Goal: Information Seeking & Learning: Learn about a topic

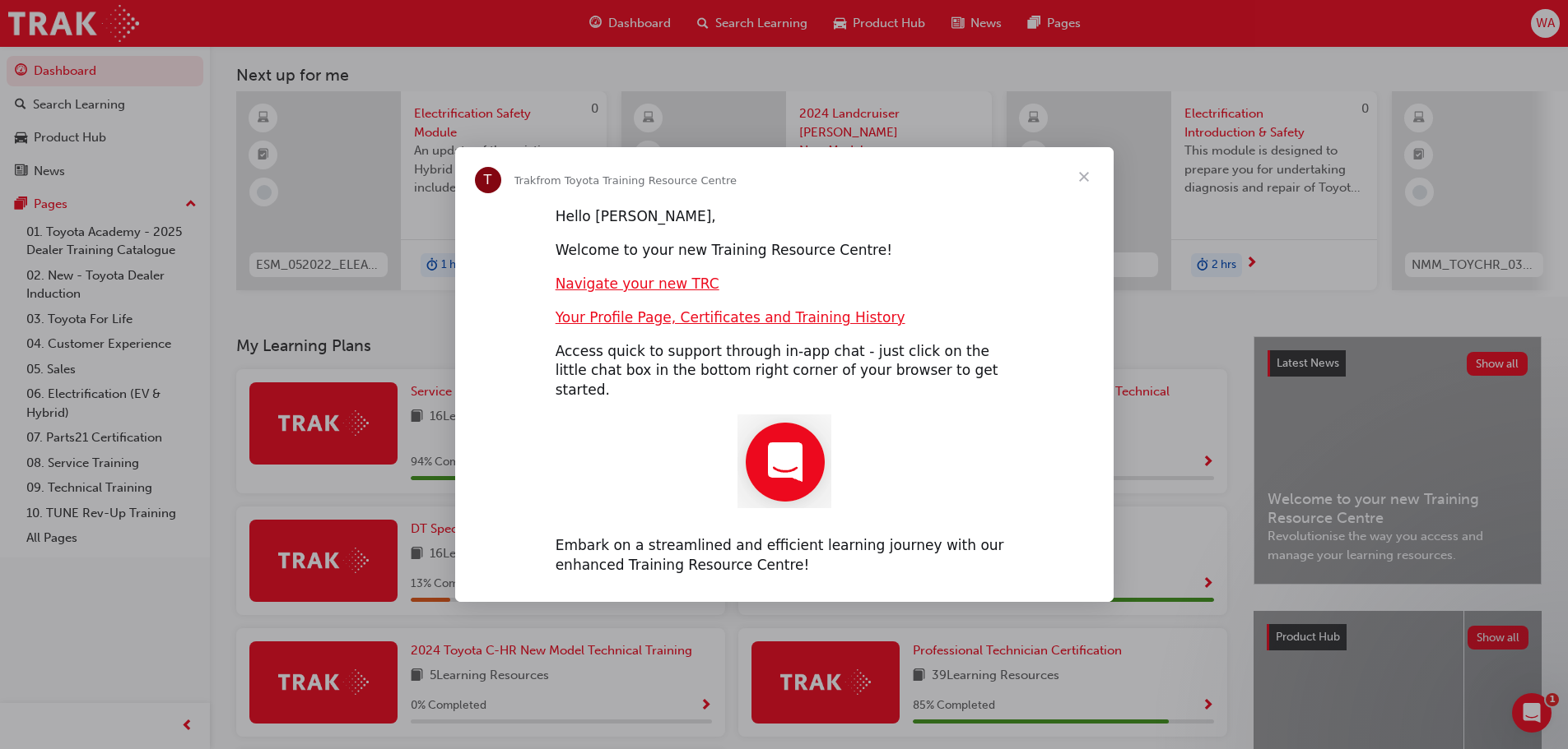
click at [1085, 187] on span "Close" at bounding box center [1083, 176] width 59 height 59
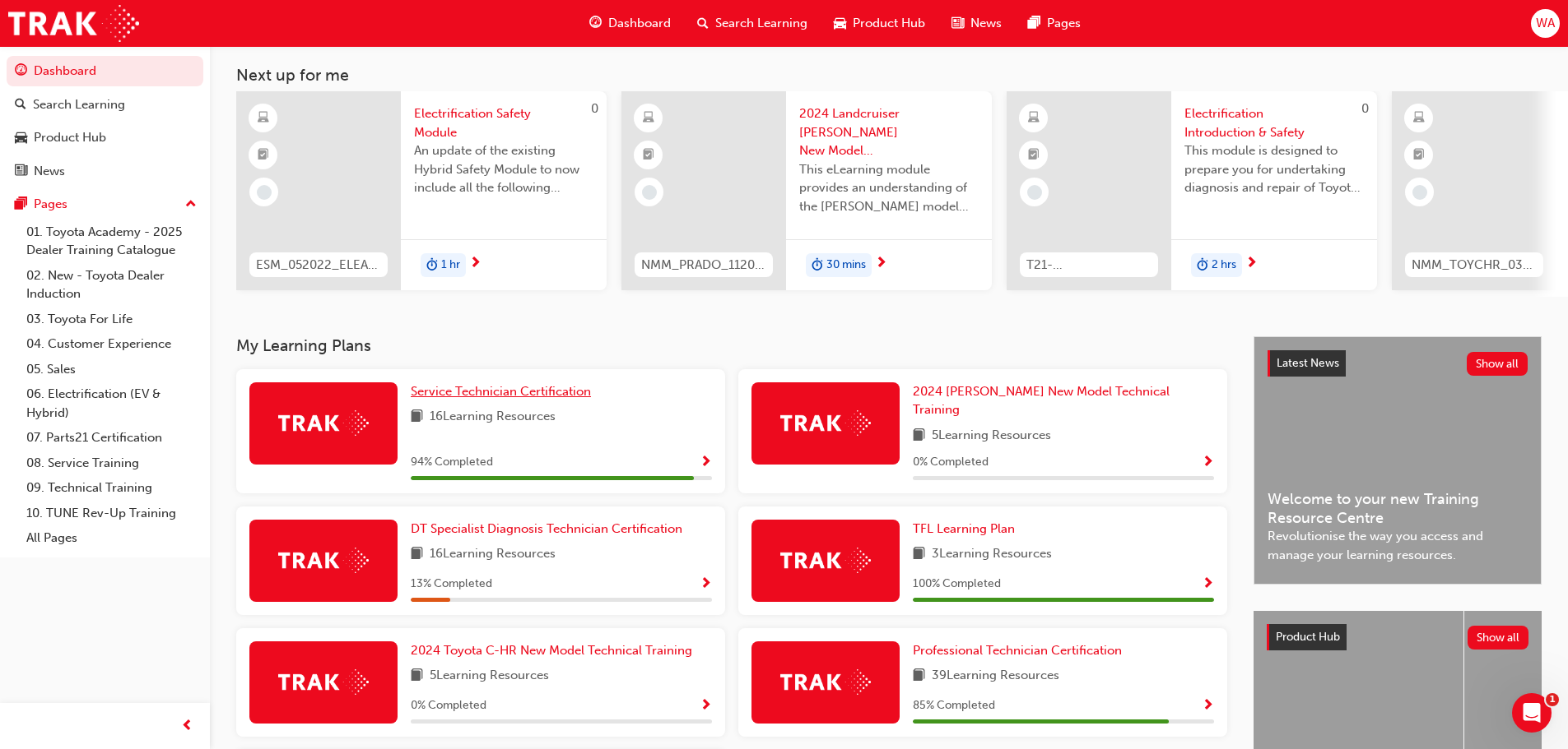
click at [497, 394] on span "Service Technician Certification" at bounding box center [500, 392] width 180 height 15
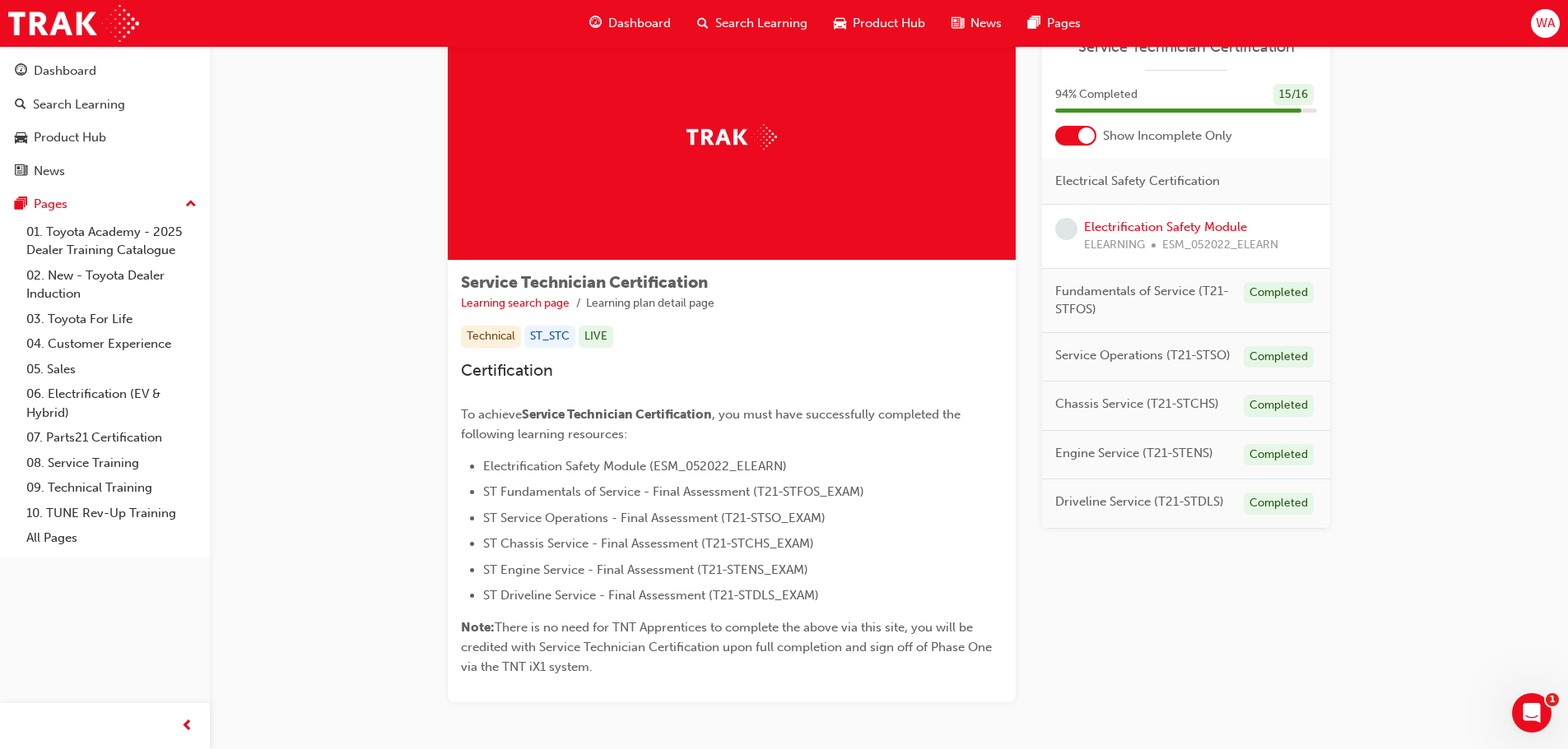
scroll to position [145, 0]
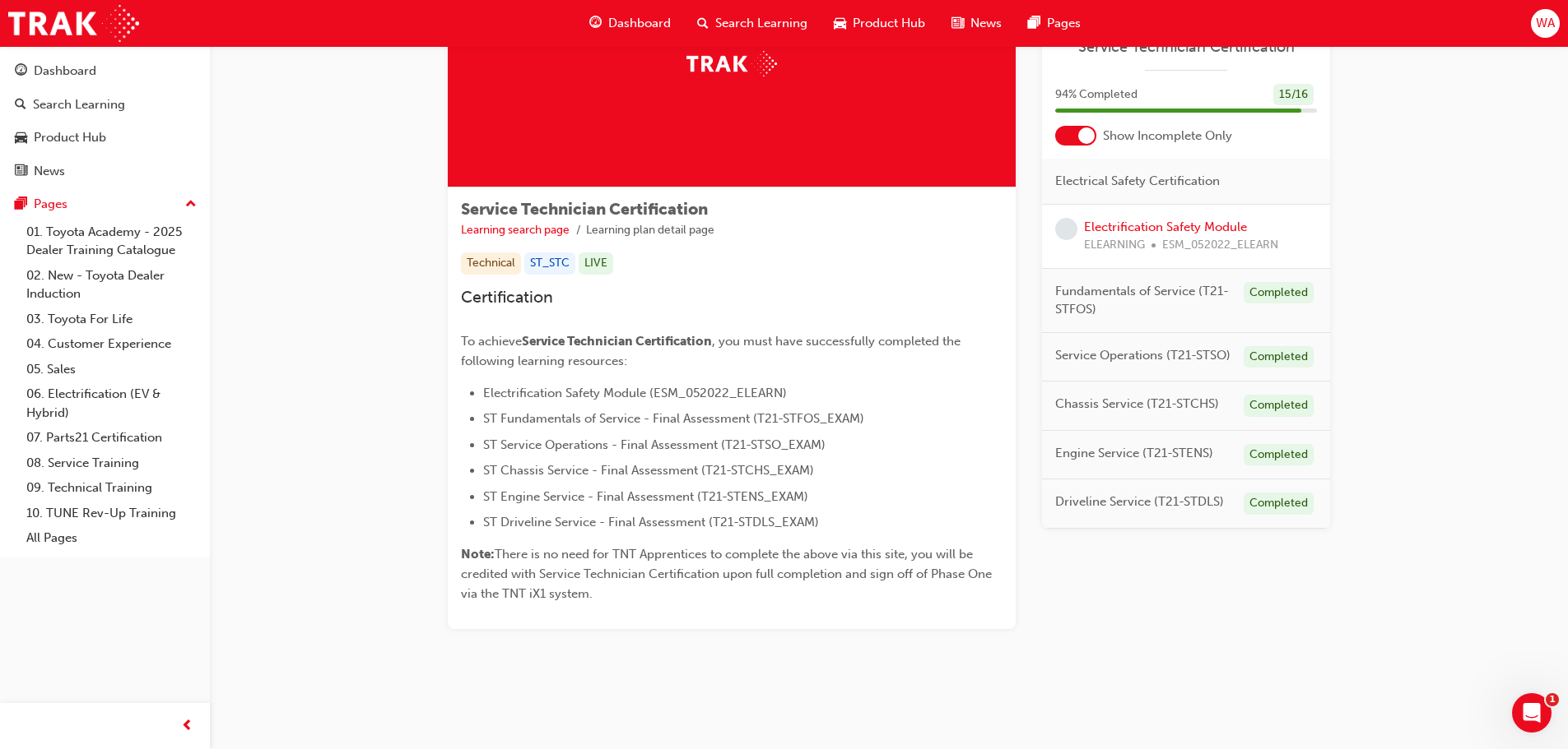
click at [1169, 243] on span "ESM_052022_ELEARN" at bounding box center [1220, 245] width 116 height 19
click at [1162, 227] on link "Electrification Safety Module" at bounding box center [1165, 227] width 163 height 15
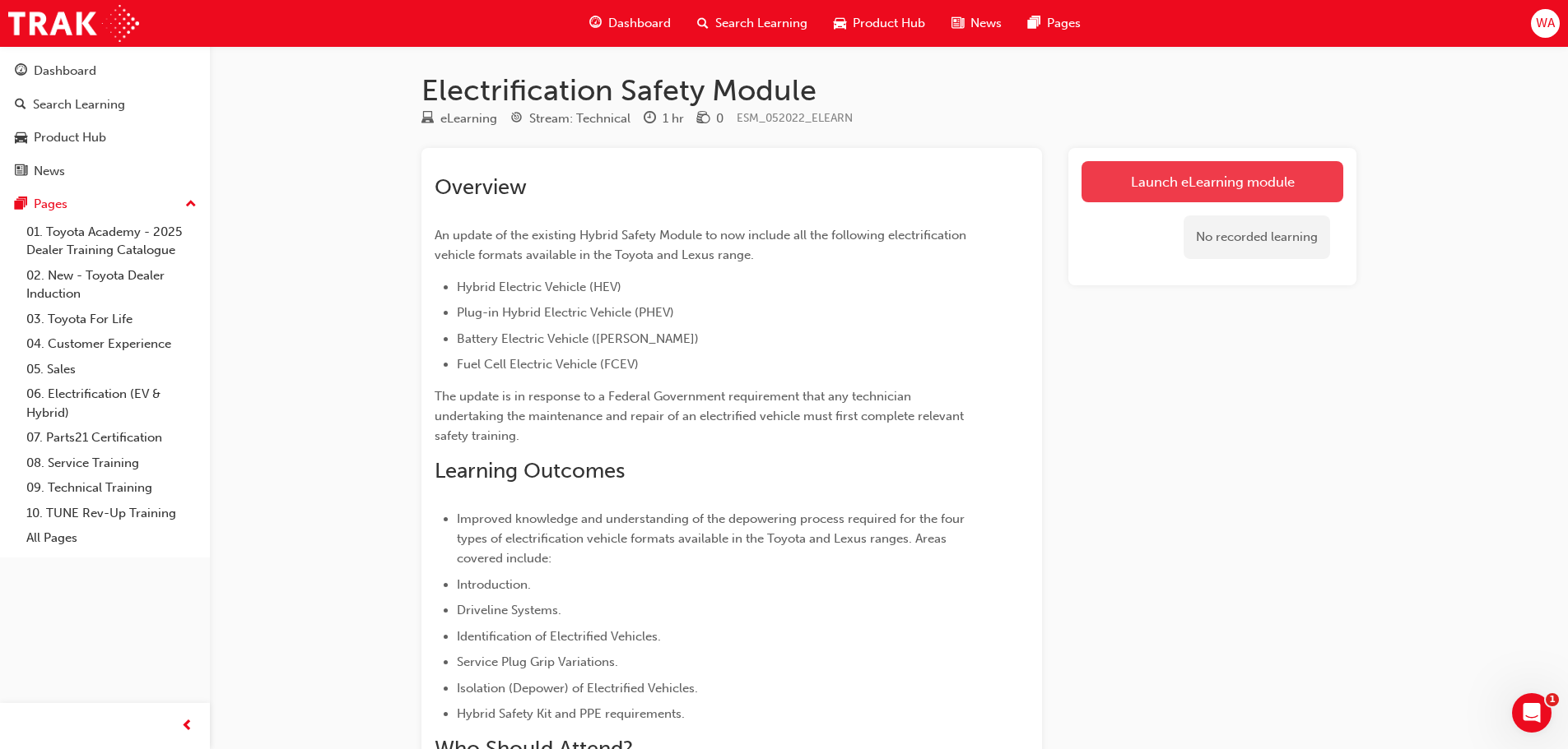
click at [1127, 191] on link "Launch eLearning module" at bounding box center [1212, 182] width 261 height 41
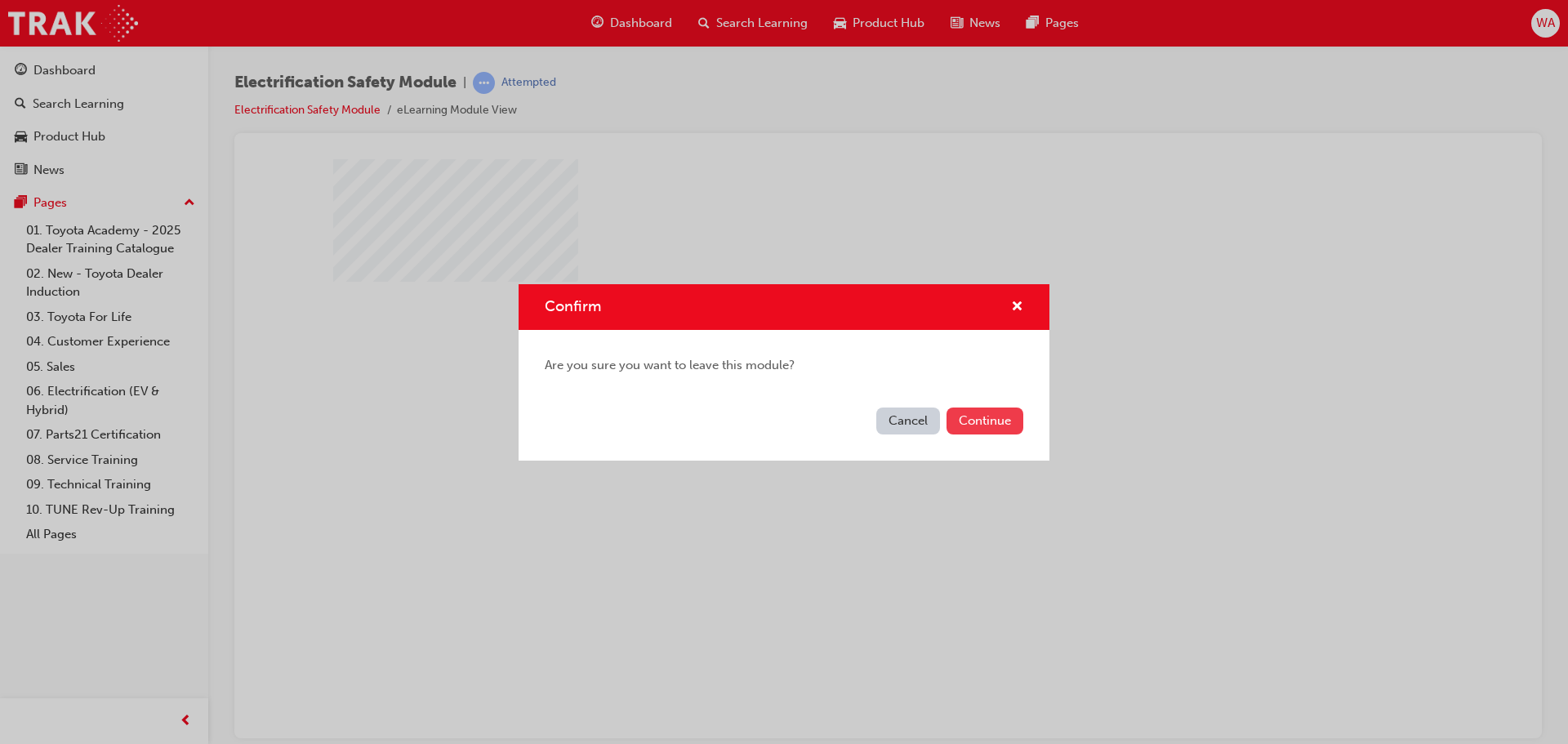
click at [992, 420] on button "Continue" at bounding box center [985, 421] width 77 height 27
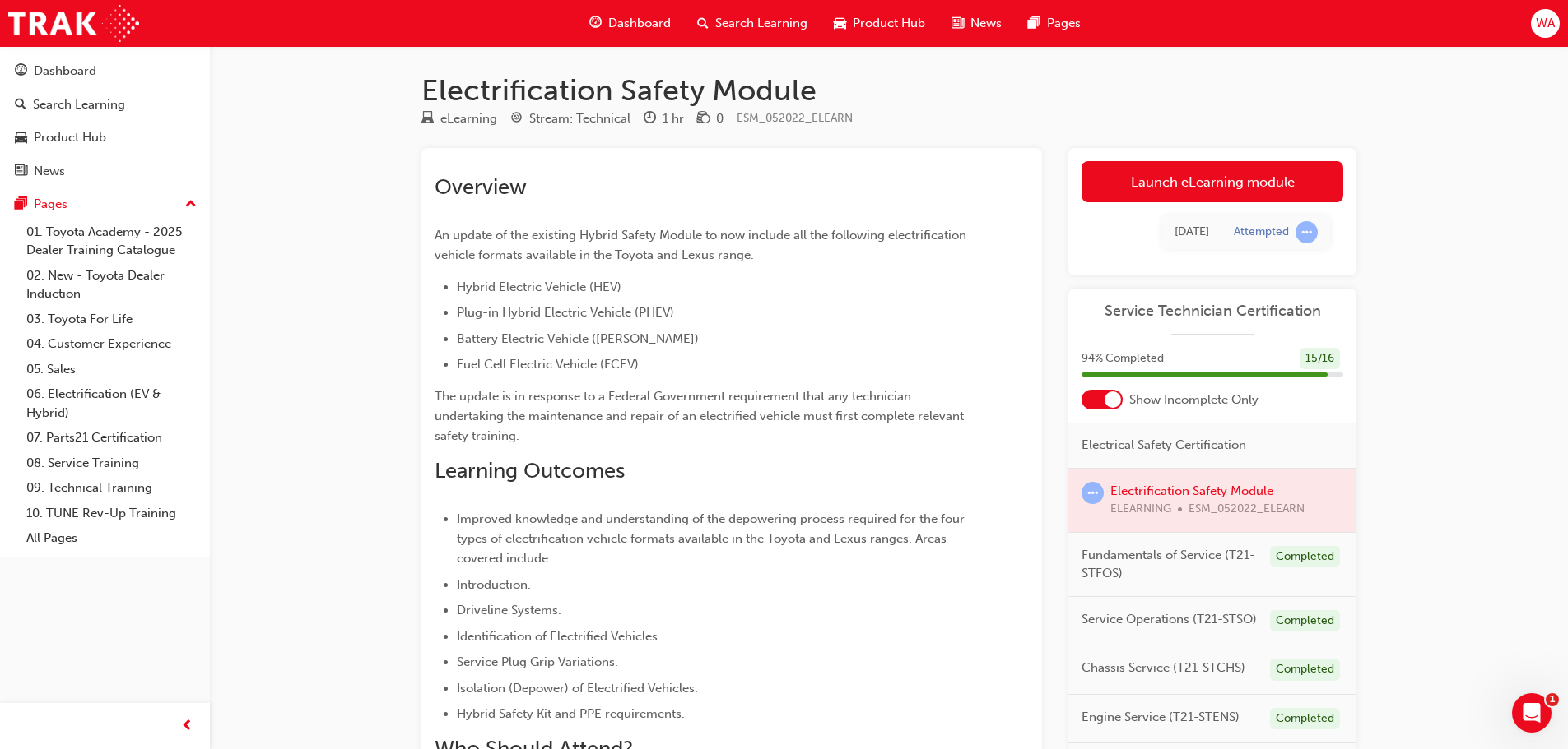
click at [1176, 489] on div at bounding box center [1211, 501] width 288 height 63
click at [1218, 185] on link "Launch eLearning module" at bounding box center [1212, 182] width 261 height 41
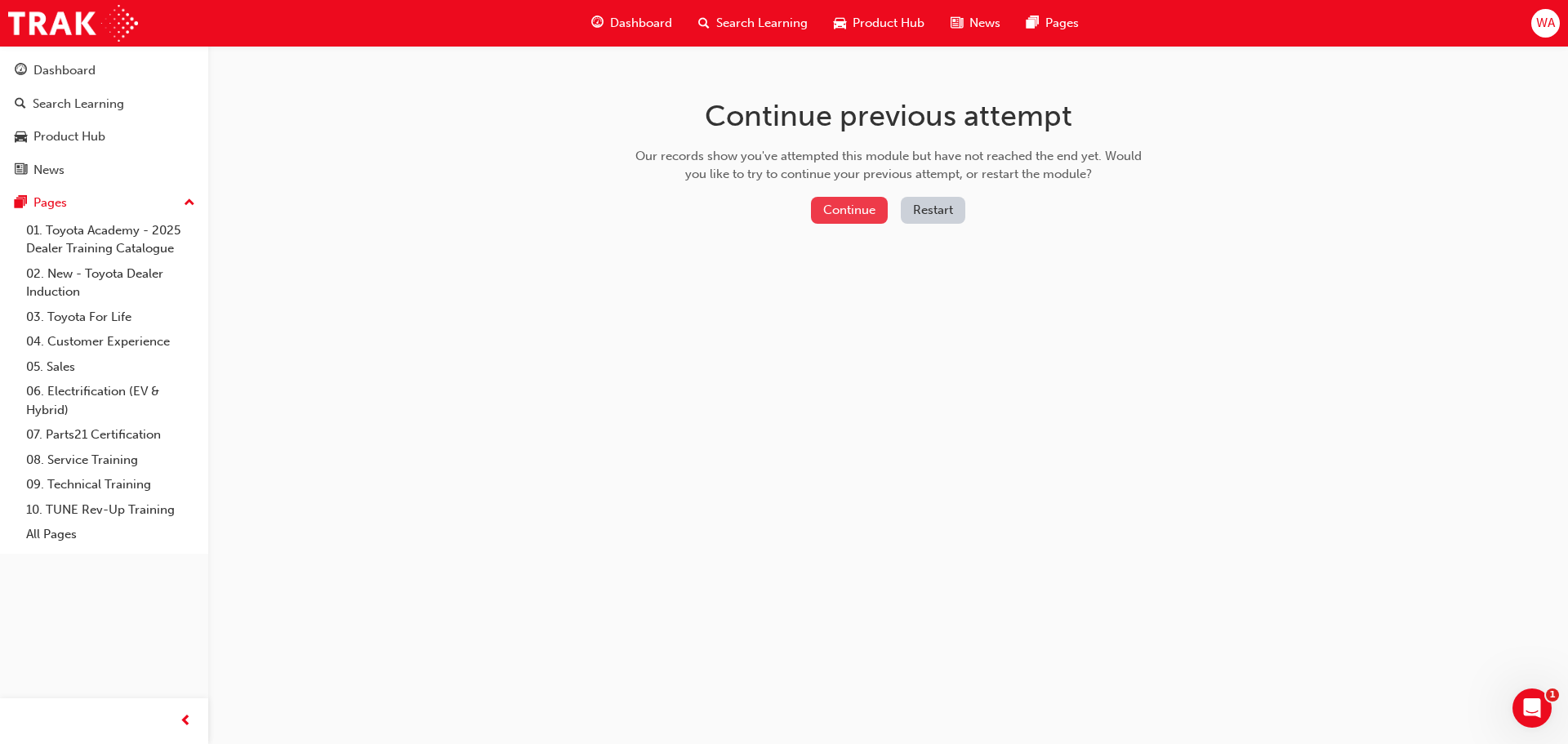
click at [864, 209] on button "Continue" at bounding box center [849, 209] width 77 height 27
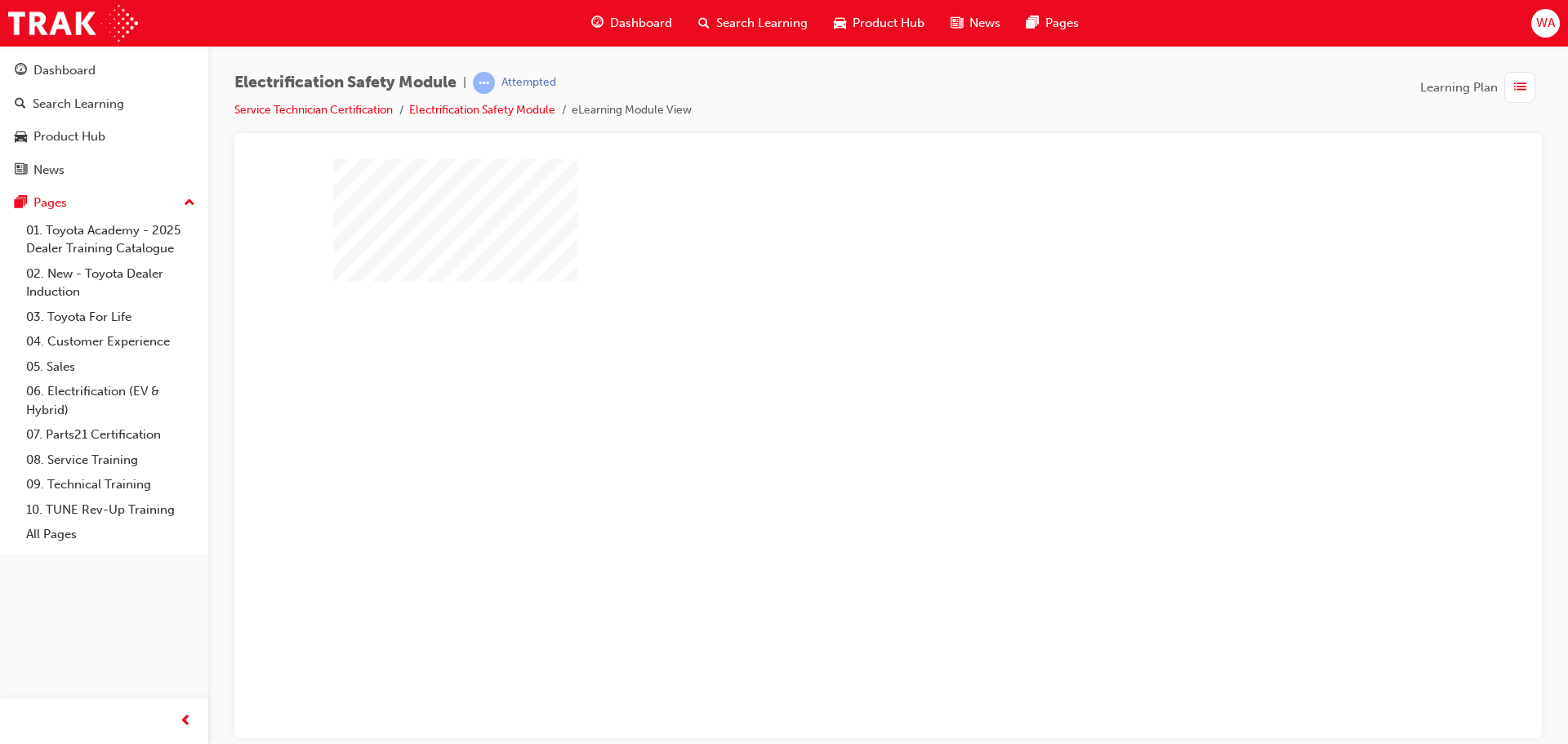
click at [841, 401] on div "play" at bounding box center [841, 401] width 0 height 0
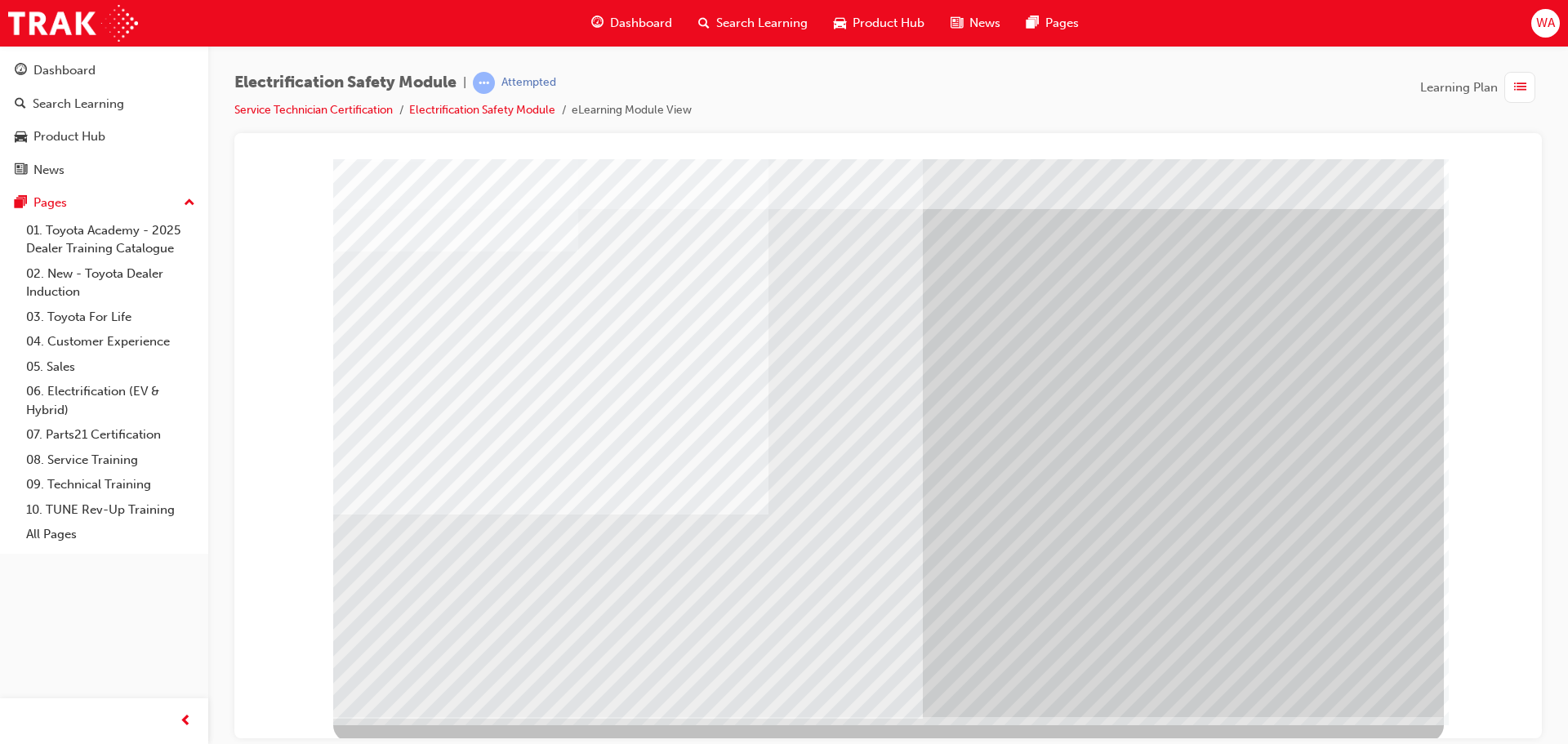
scroll to position [33, 0]
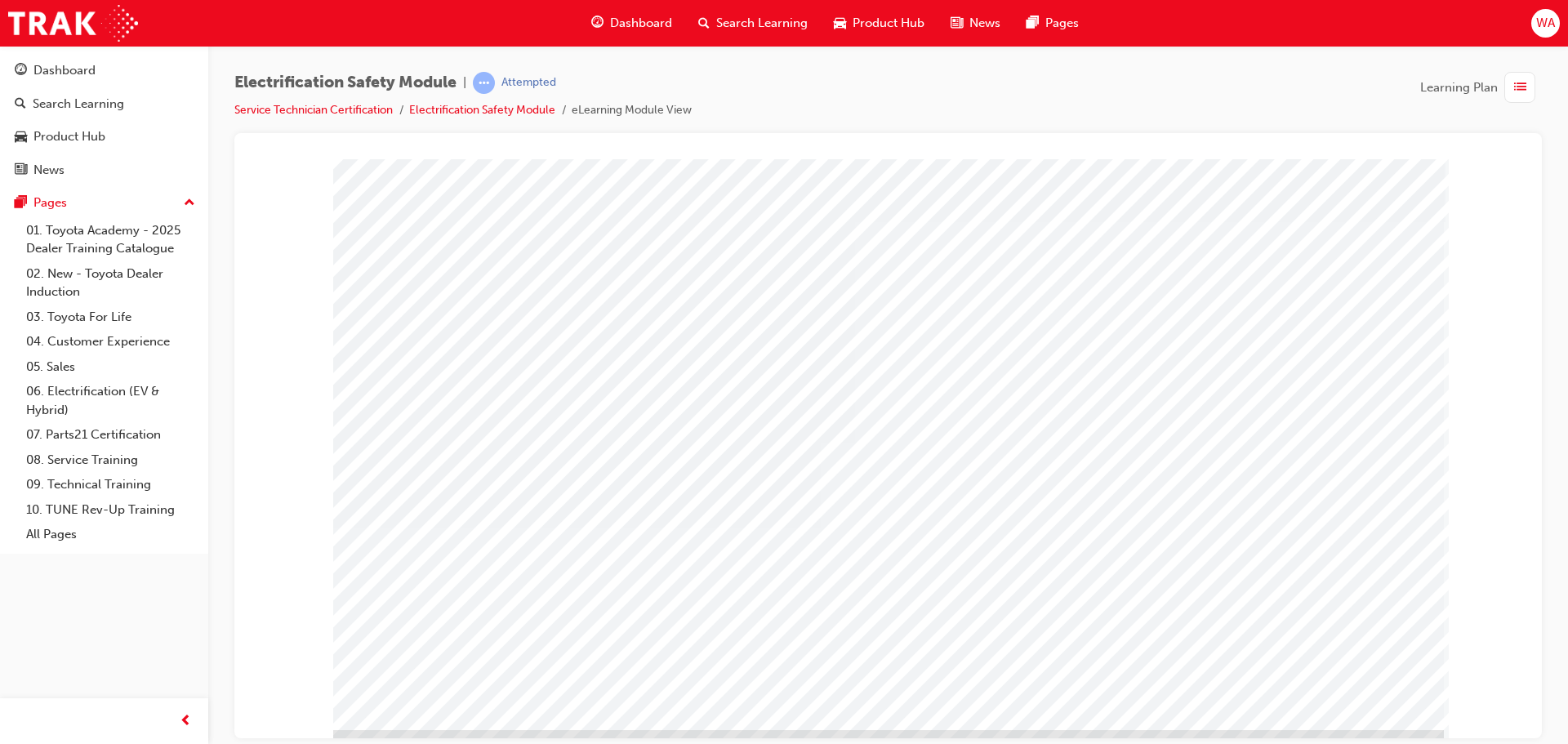
scroll to position [33, 0]
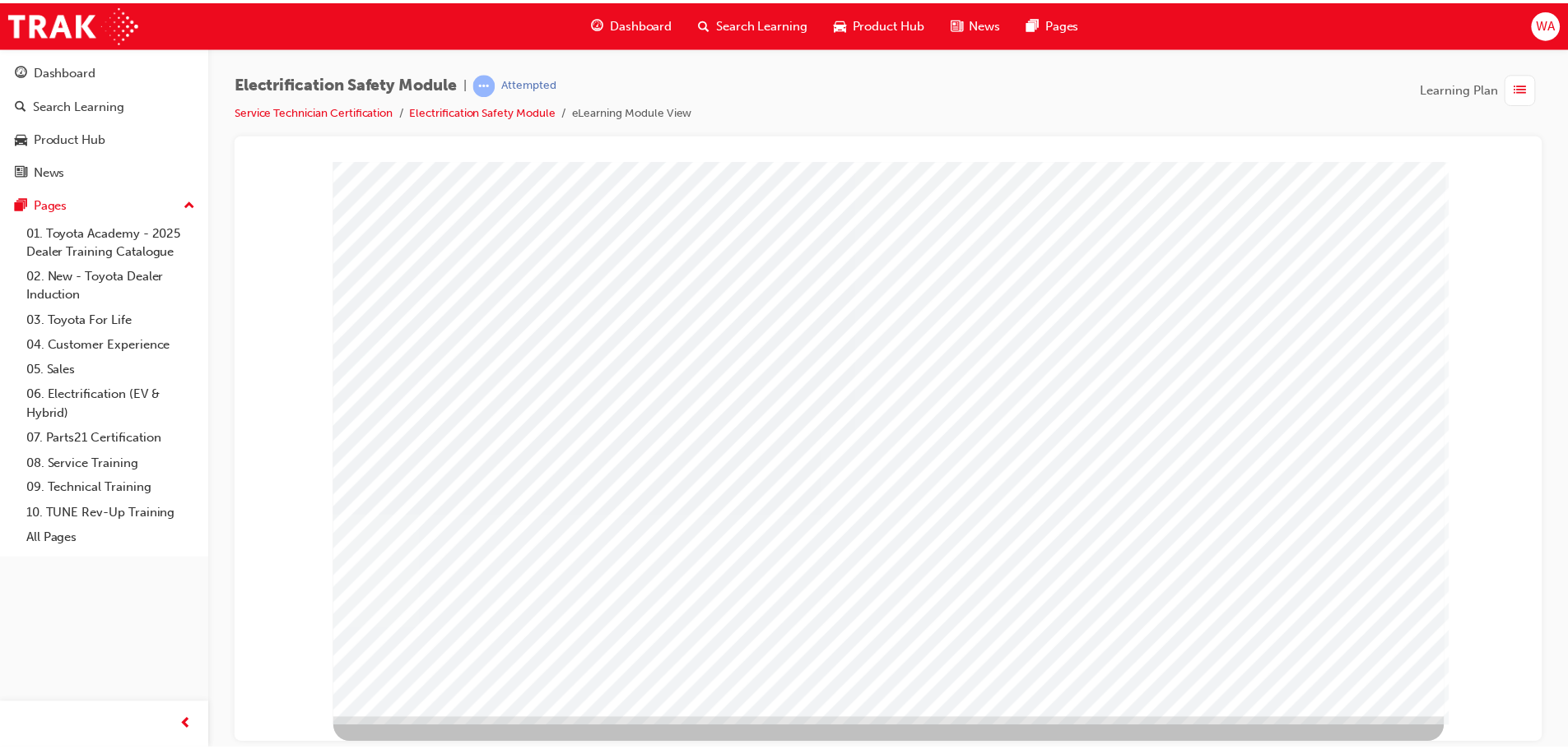
scroll to position [0, 0]
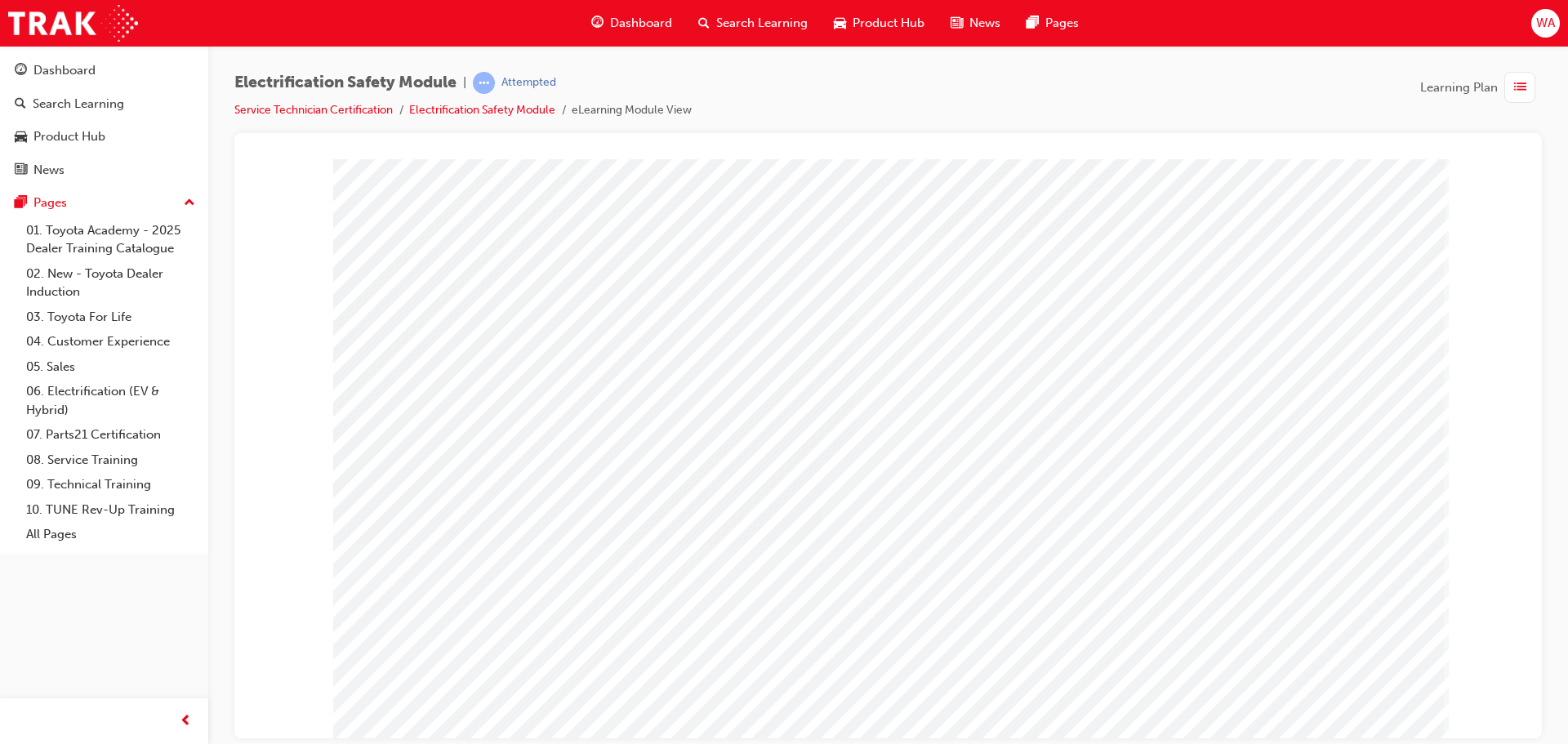
click at [498, 113] on link "Electrification Safety Module" at bounding box center [483, 109] width 146 height 14
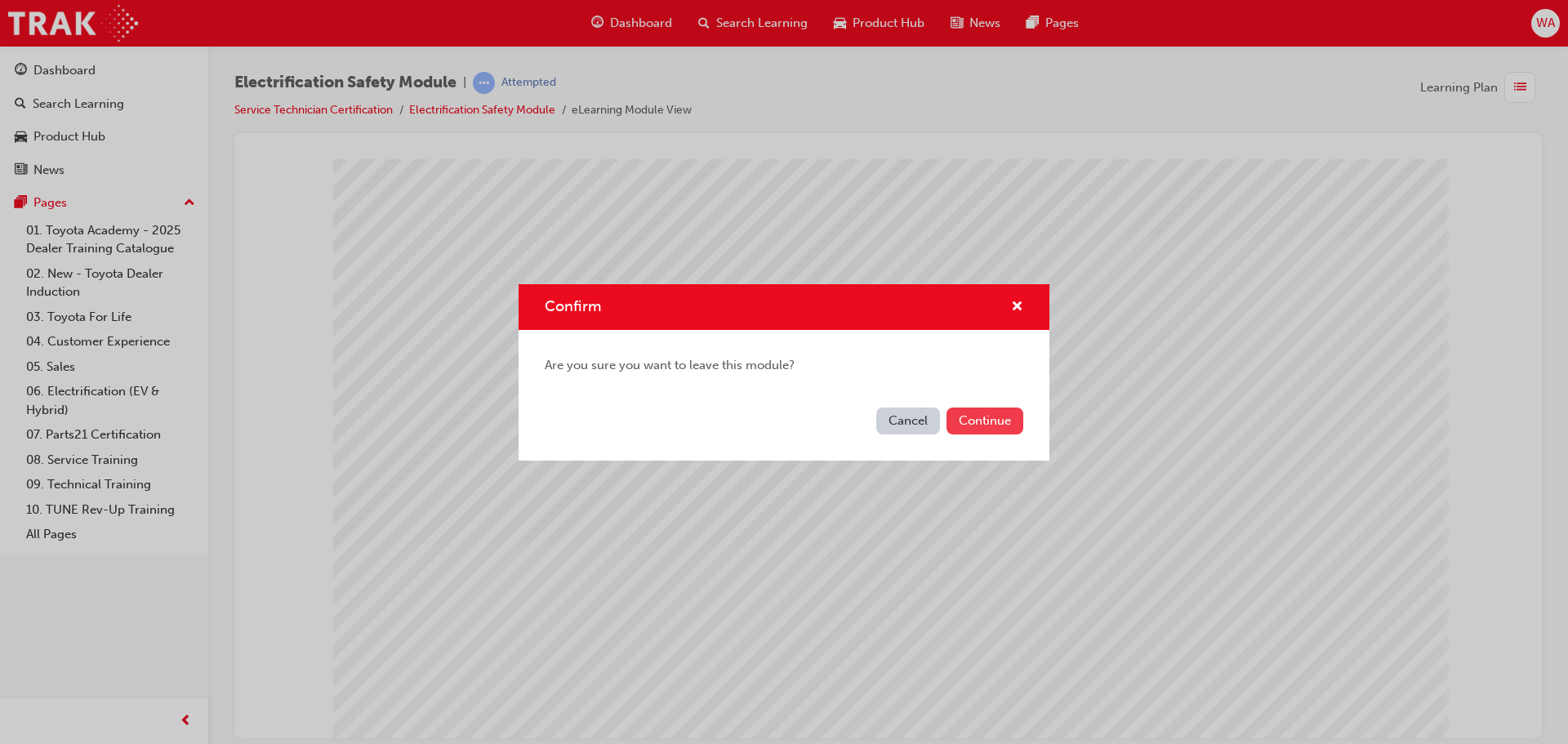
click at [955, 411] on button "Continue" at bounding box center [985, 421] width 77 height 27
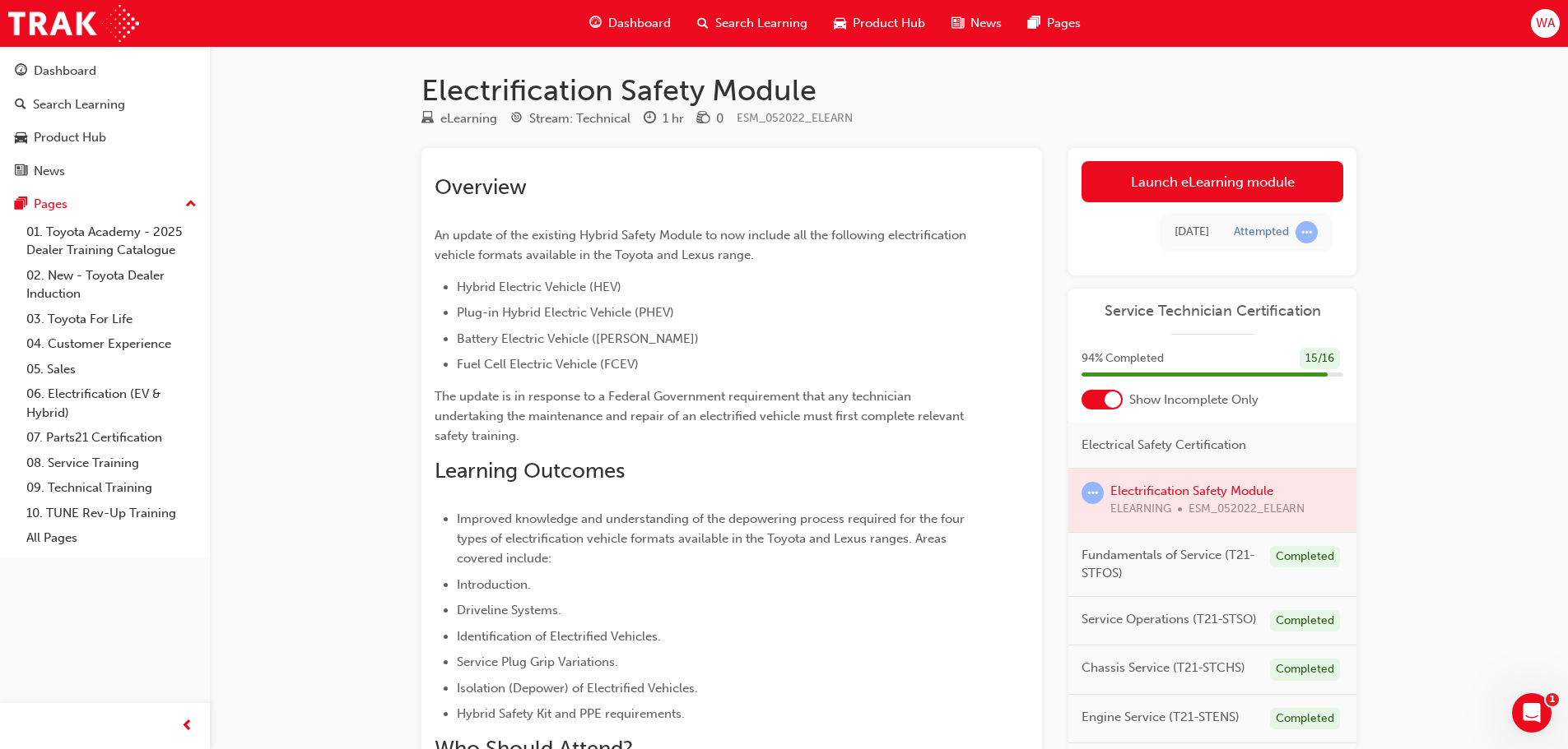
click at [1105, 402] on div at bounding box center [1113, 400] width 17 height 17
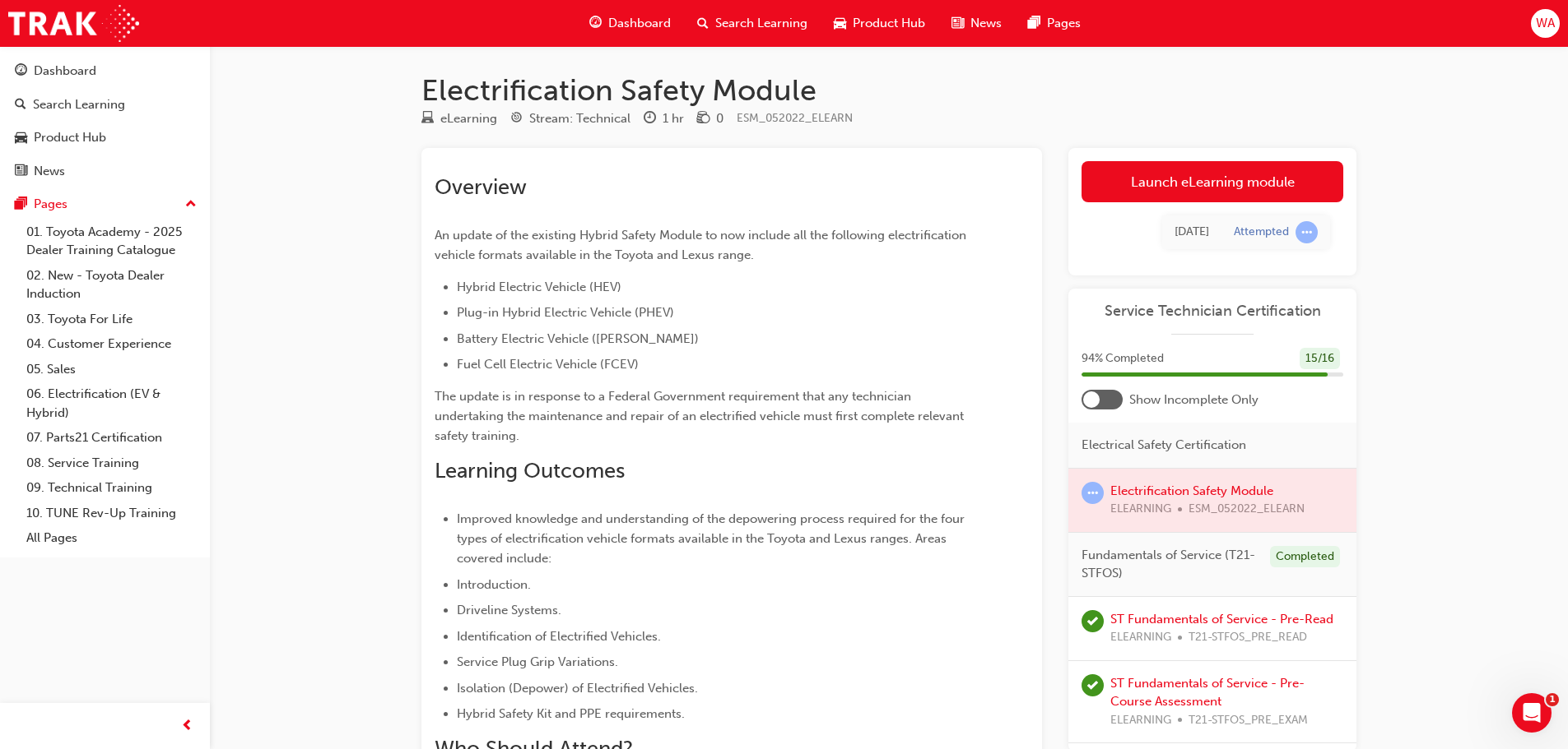
click at [1108, 403] on div at bounding box center [1102, 399] width 41 height 20
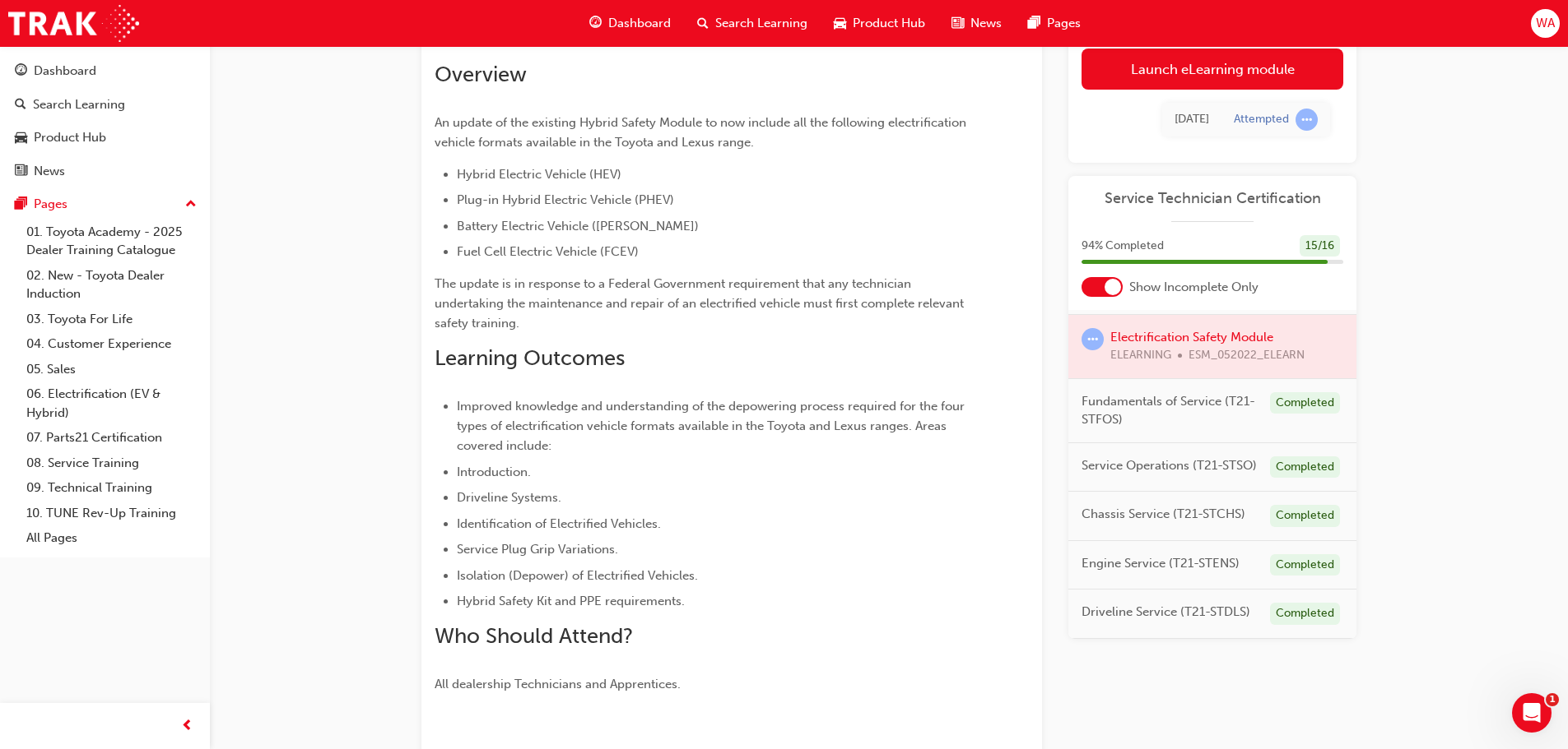
scroll to position [216, 0]
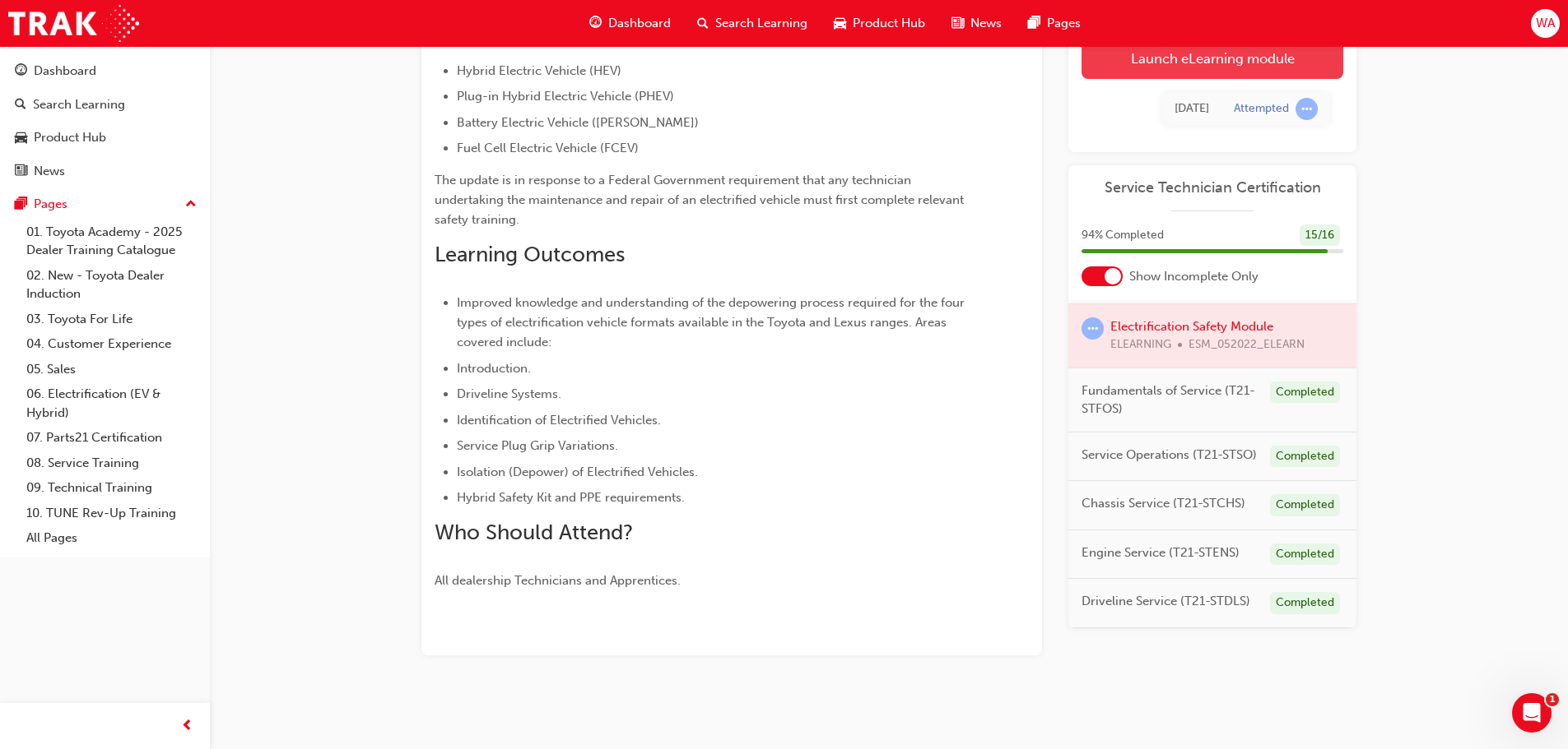
click at [1228, 66] on link "Launch eLearning module" at bounding box center [1212, 59] width 261 height 41
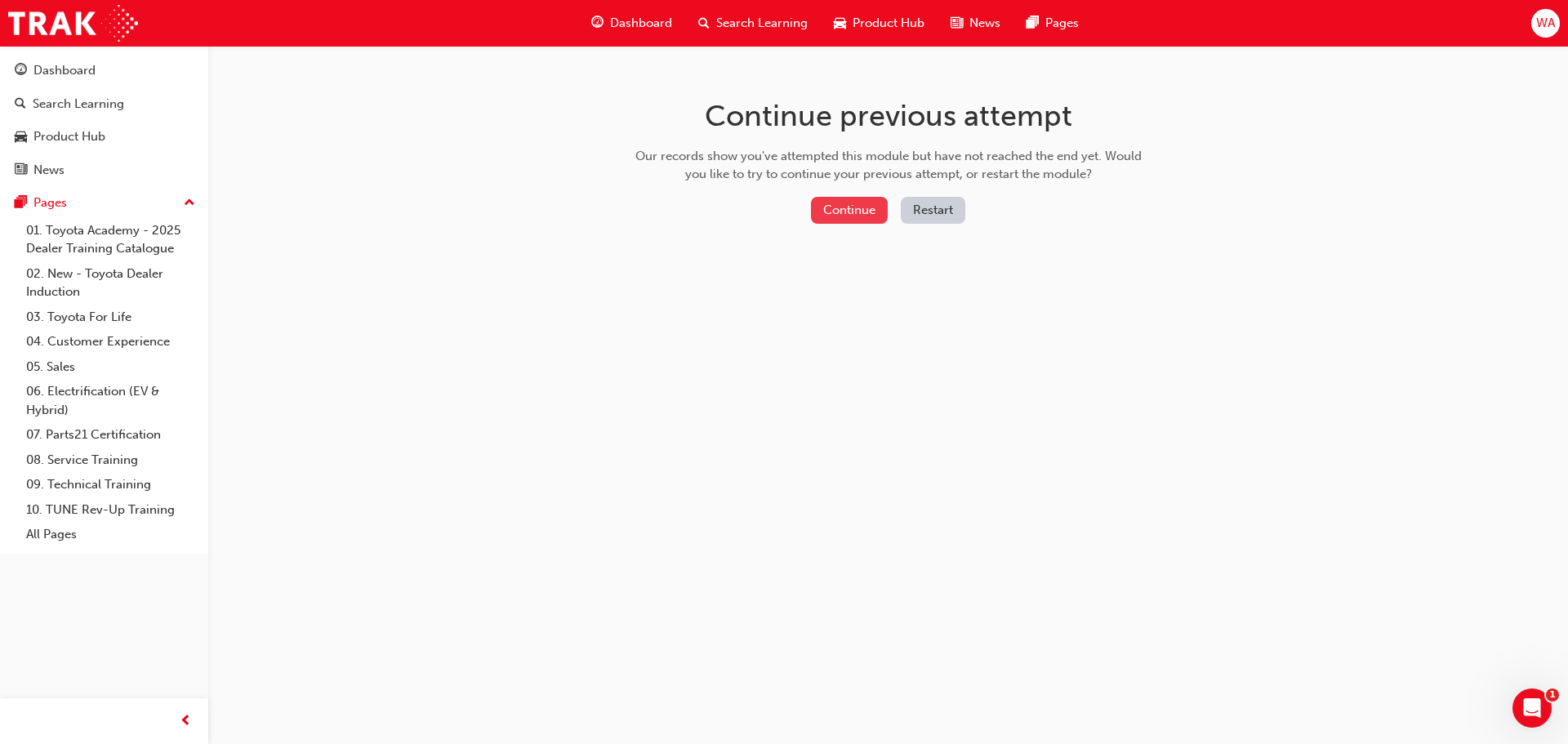
click at [859, 204] on button "Continue" at bounding box center [849, 209] width 77 height 27
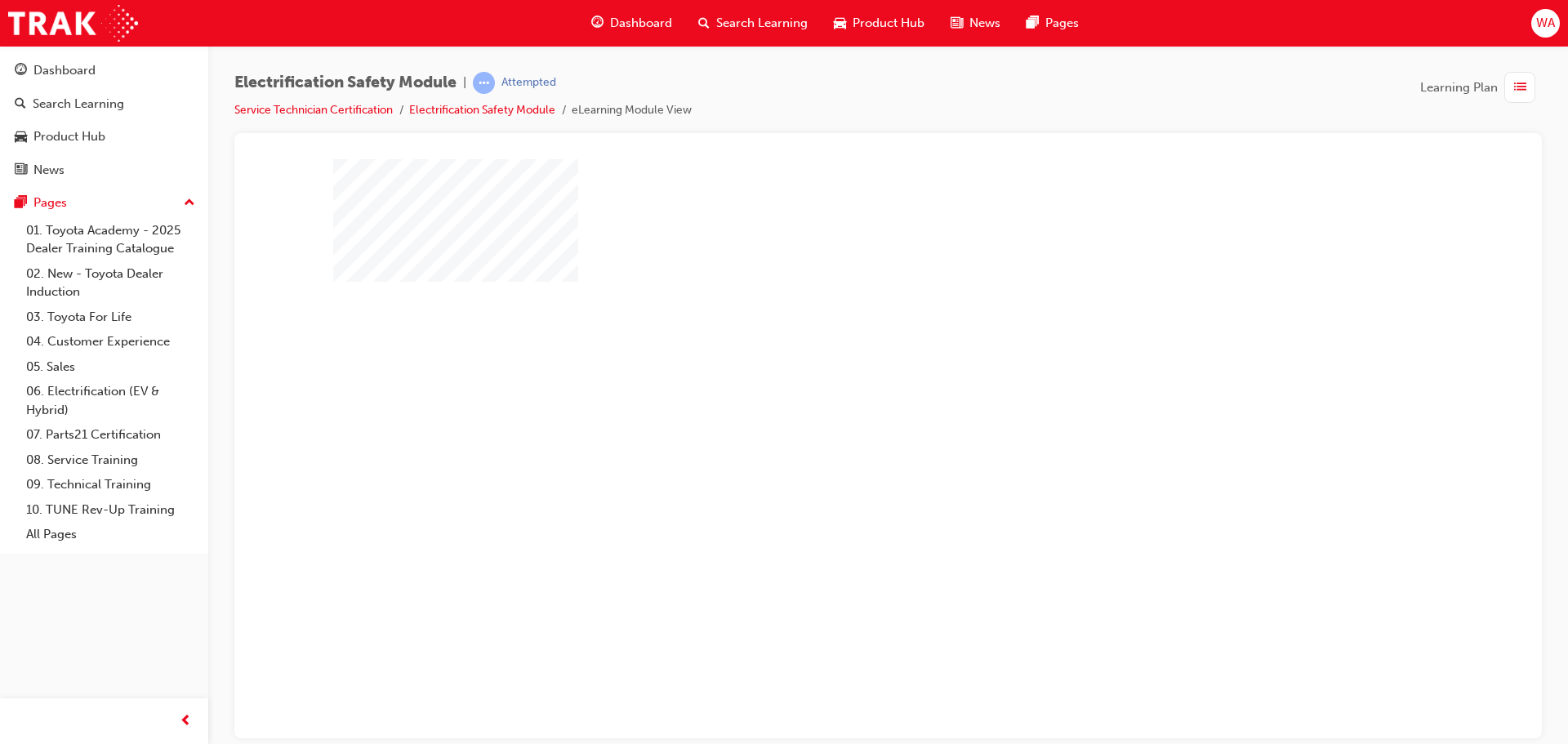
click at [841, 401] on div "play" at bounding box center [841, 401] width 0 height 0
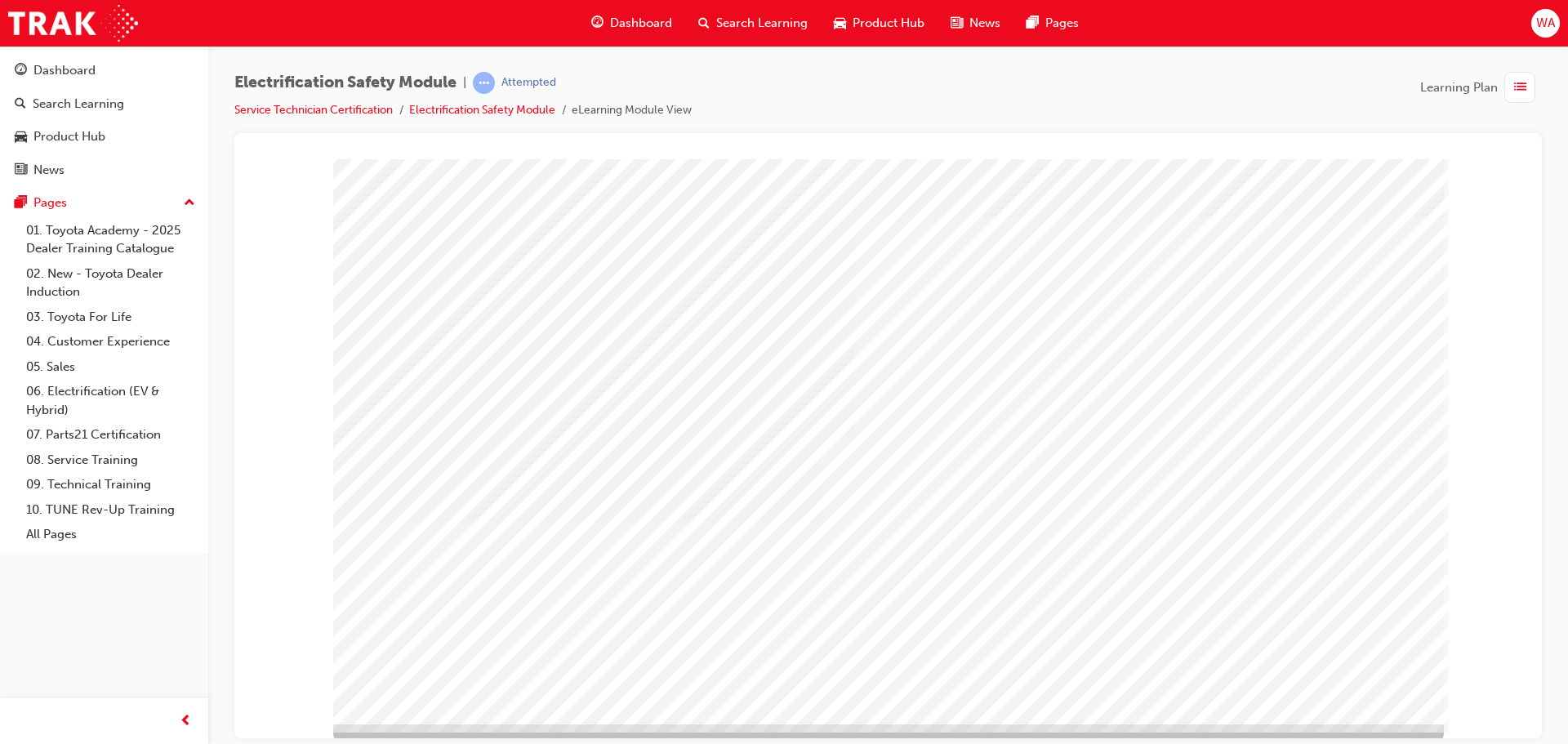
scroll to position [33, 0]
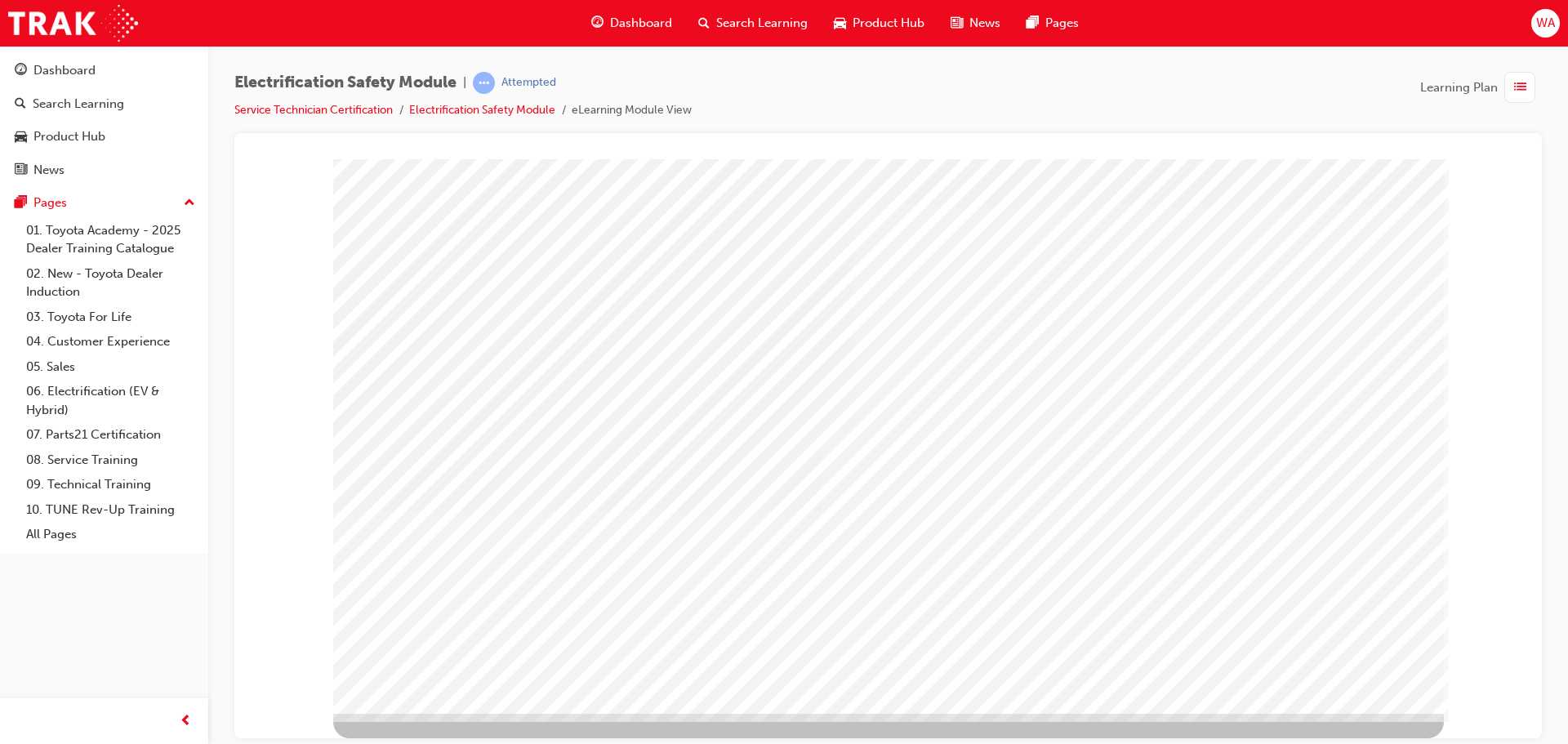
click at [1515, 91] on span "list-icon" at bounding box center [1520, 88] width 12 height 20
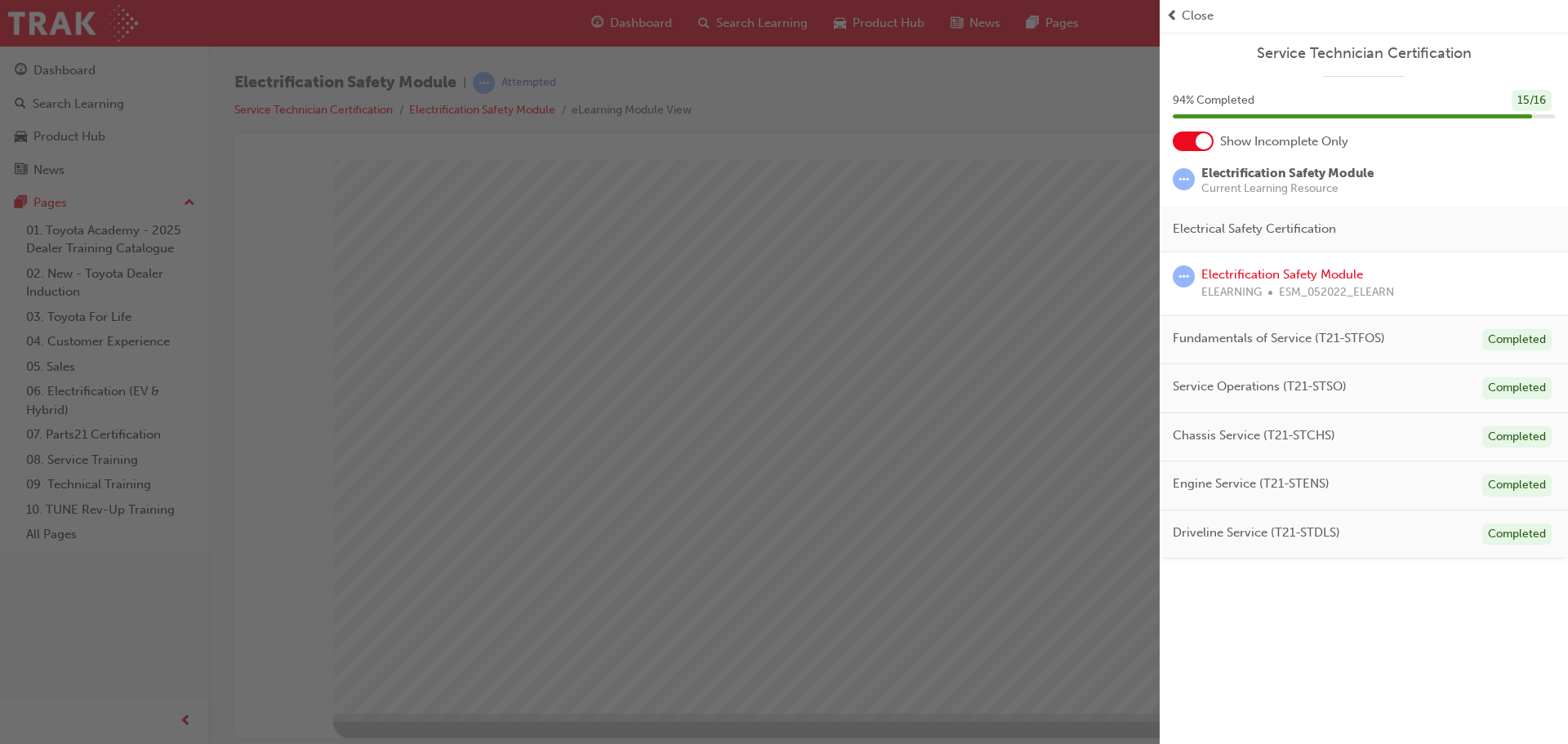
click at [1191, 18] on span "Close" at bounding box center [1198, 16] width 31 height 19
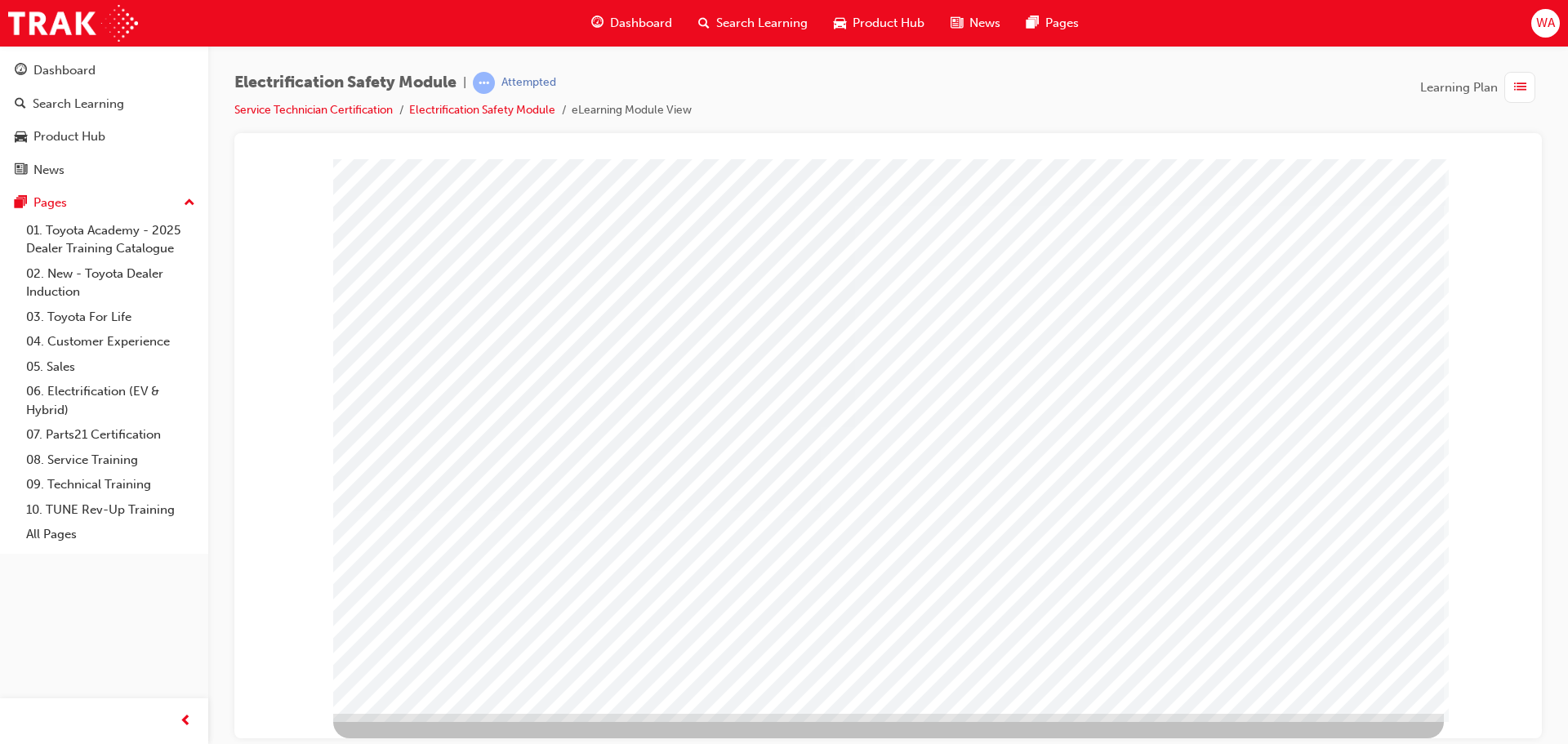
click at [1543, 23] on span "WA" at bounding box center [1545, 23] width 19 height 19
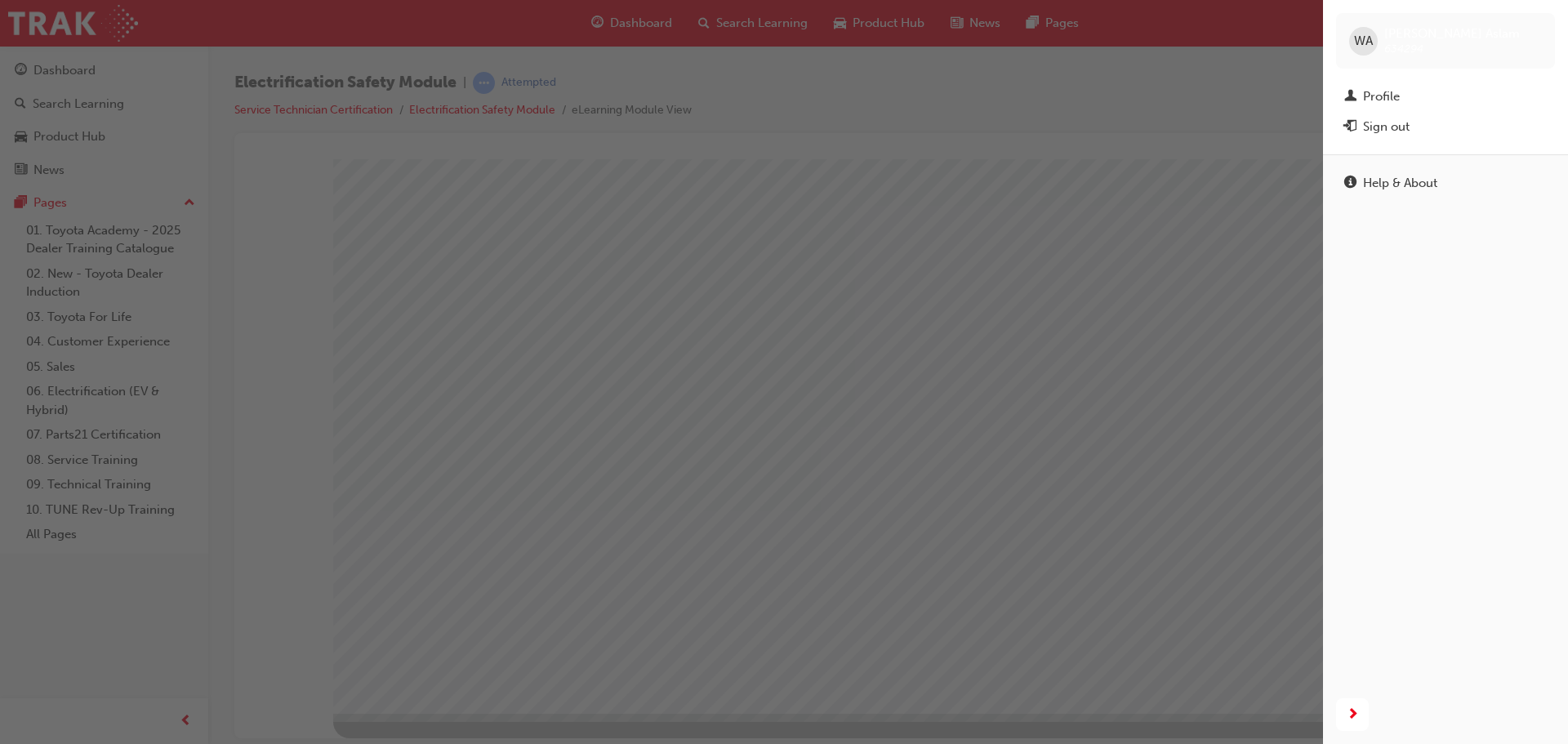
click at [1224, 107] on div "button" at bounding box center [661, 372] width 1323 height 744
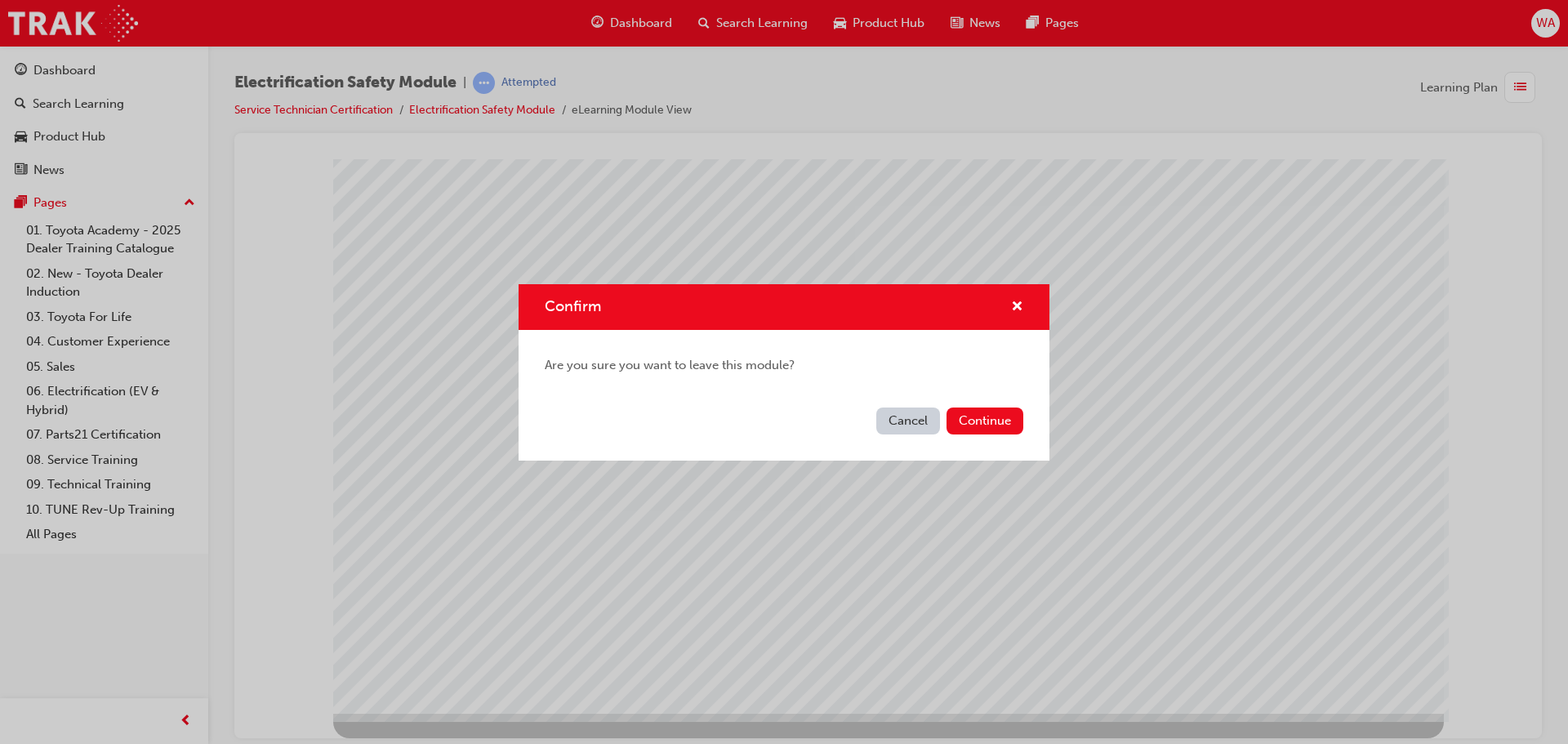
click at [894, 426] on button "Cancel" at bounding box center [908, 421] width 64 height 27
click at [994, 432] on button "Continue" at bounding box center [985, 421] width 77 height 27
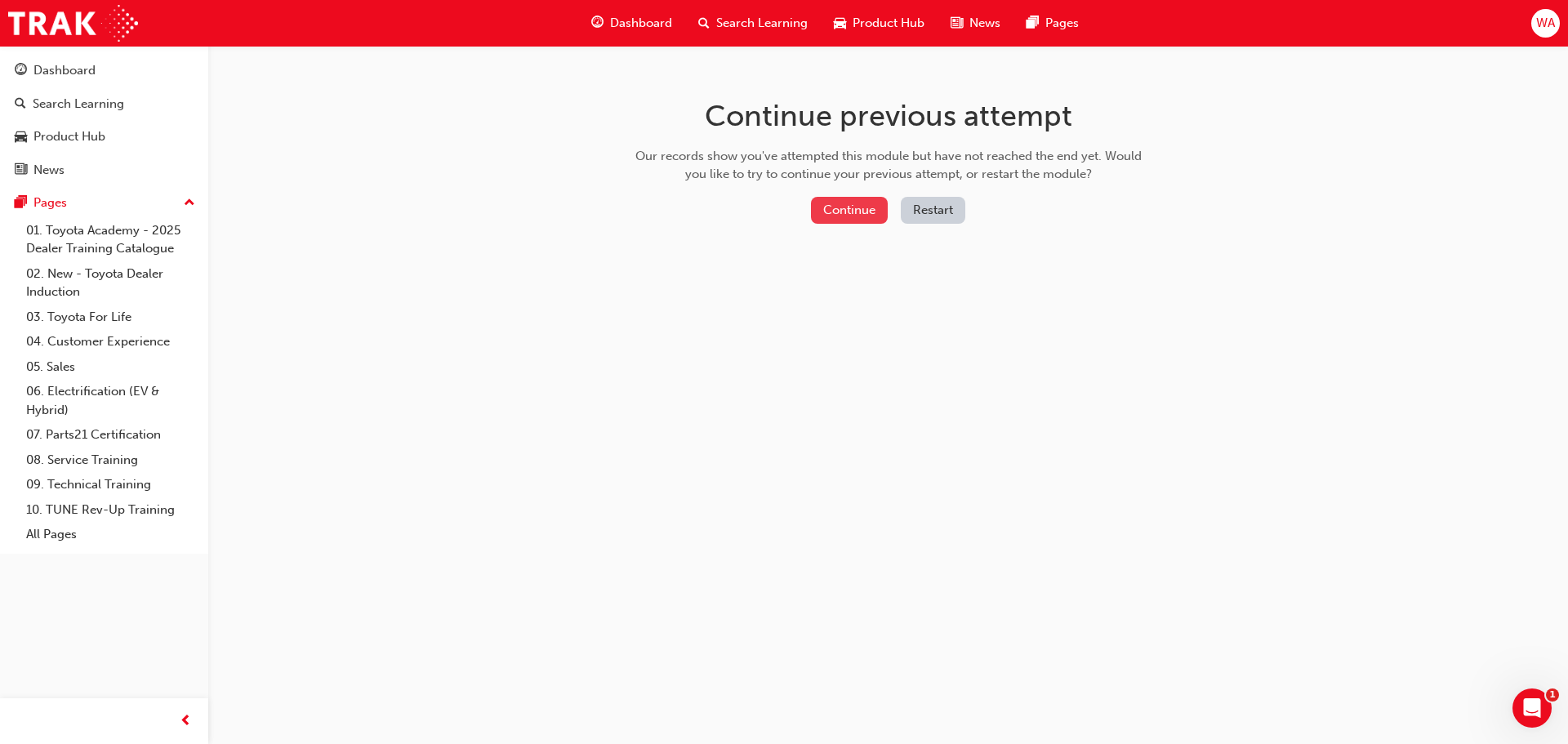
click at [859, 216] on button "Continue" at bounding box center [849, 209] width 77 height 27
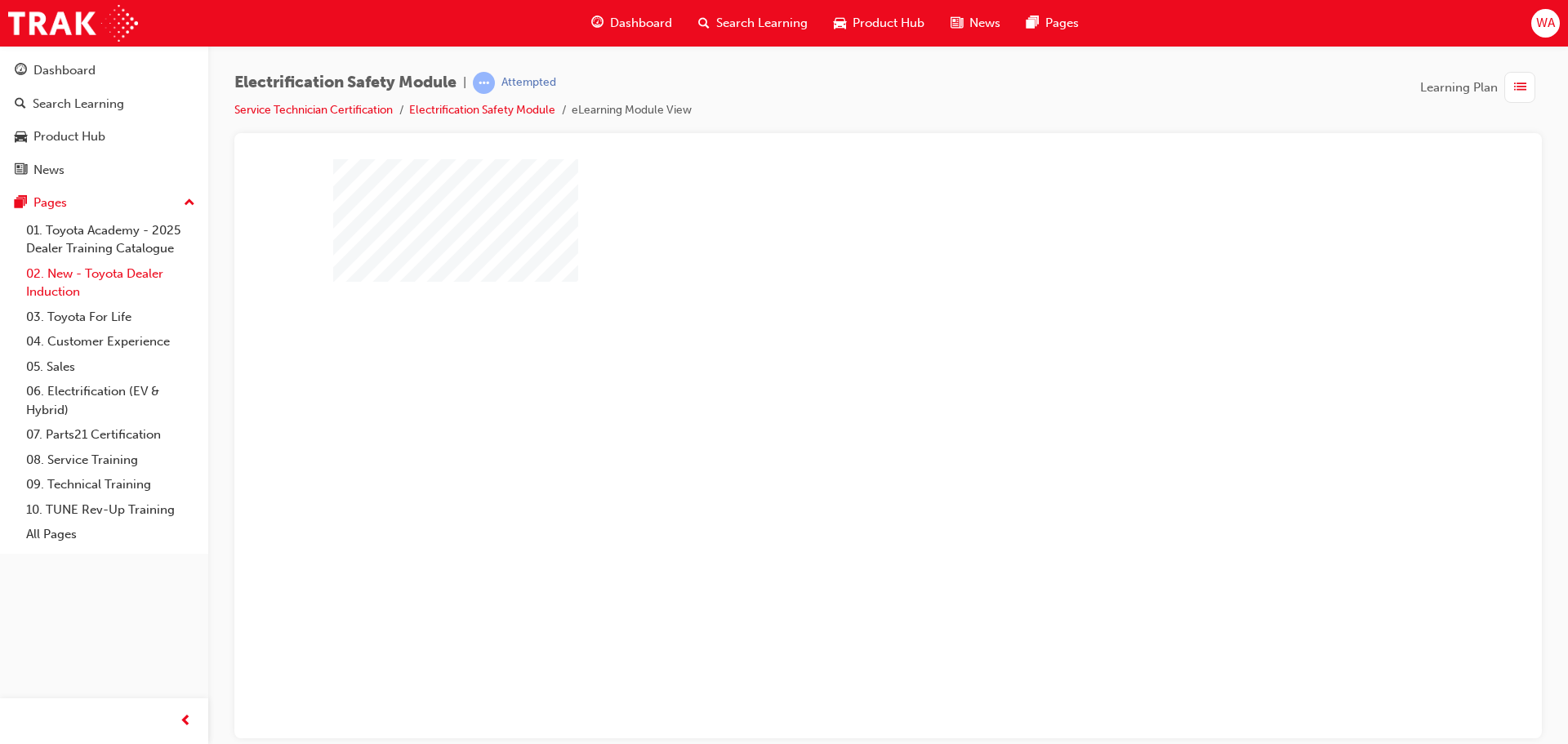
click at [120, 279] on link "02. New - Toyota Dealer Induction" at bounding box center [110, 283] width 182 height 44
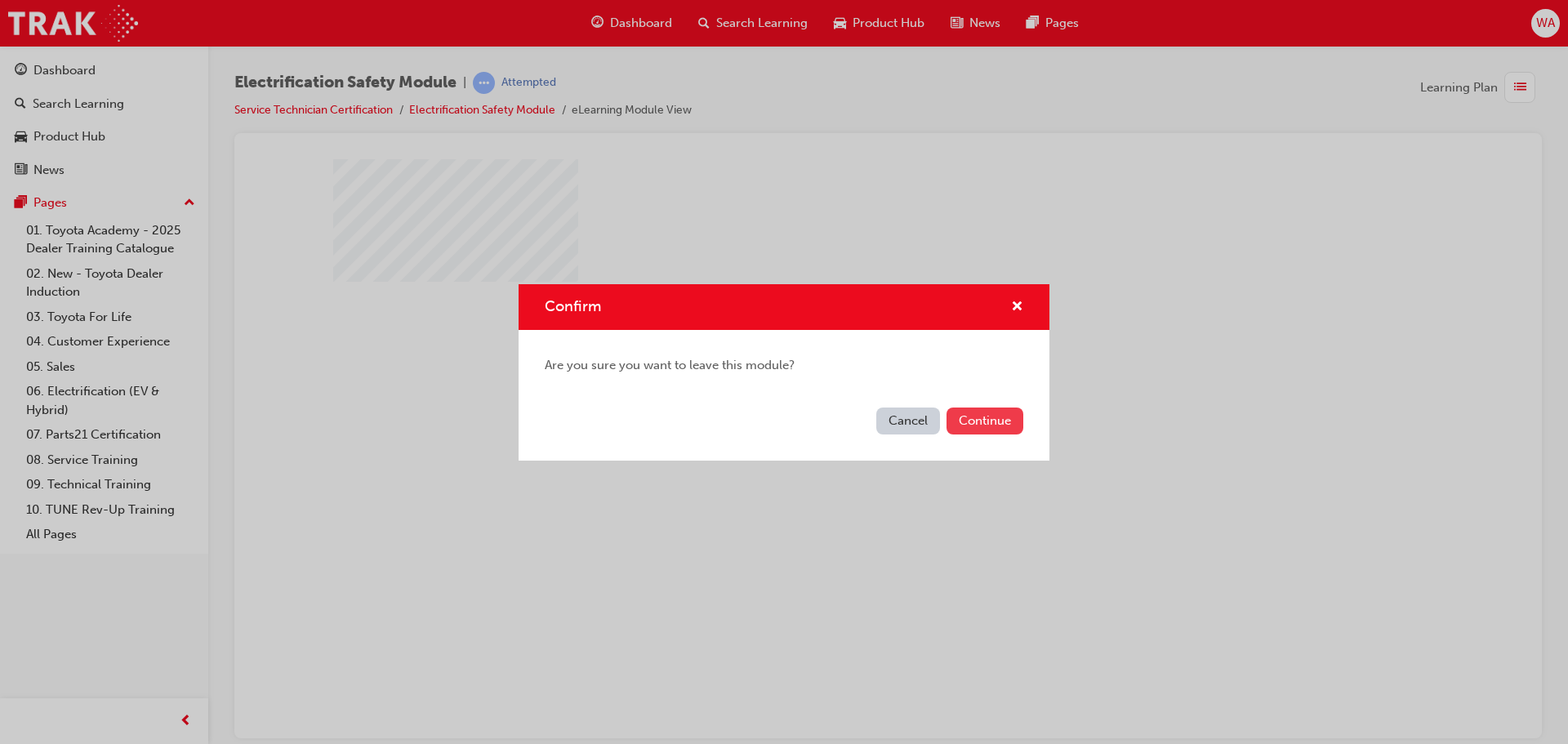
click at [1012, 427] on button "Continue" at bounding box center [985, 421] width 77 height 27
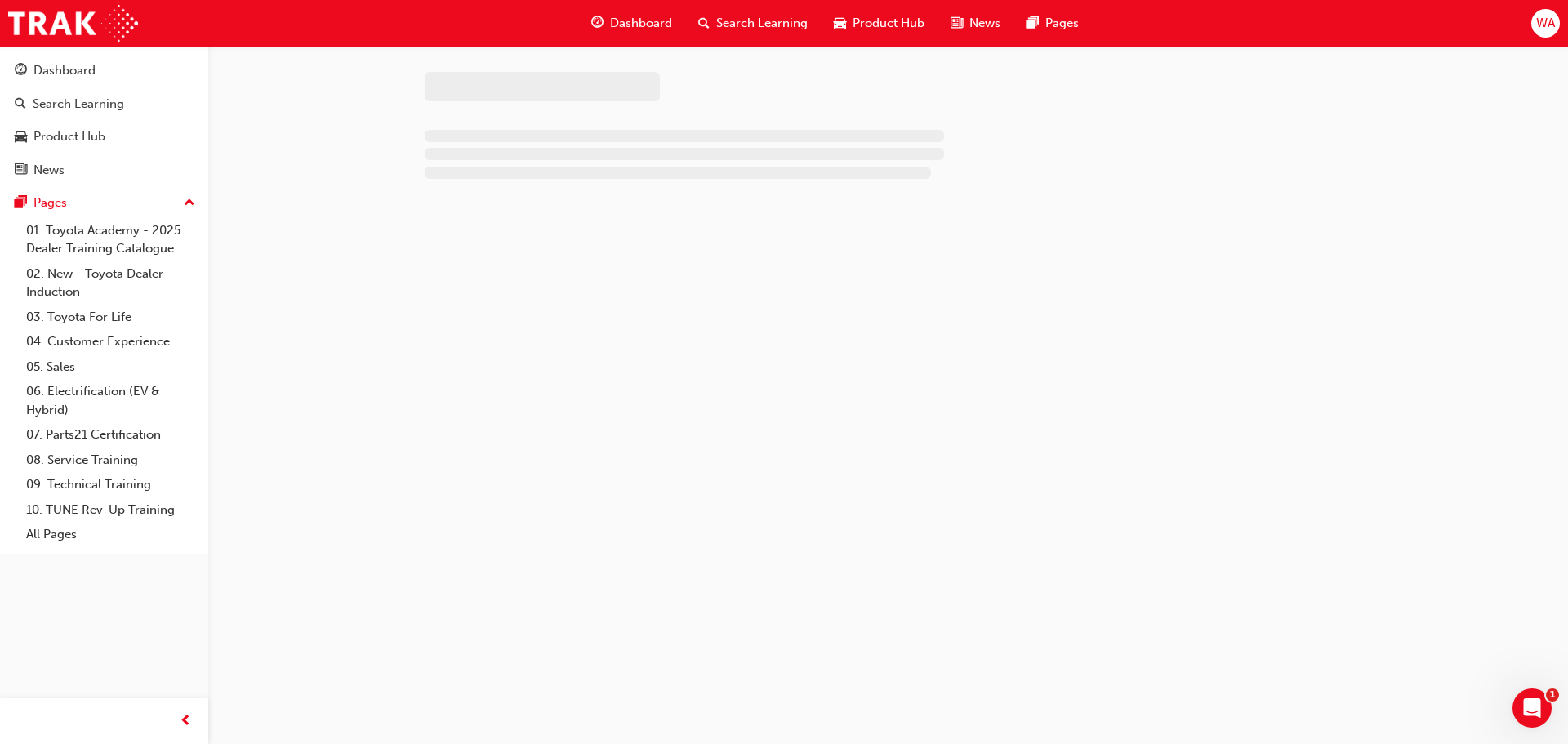
click at [865, 25] on span "Product Hub" at bounding box center [888, 23] width 72 height 19
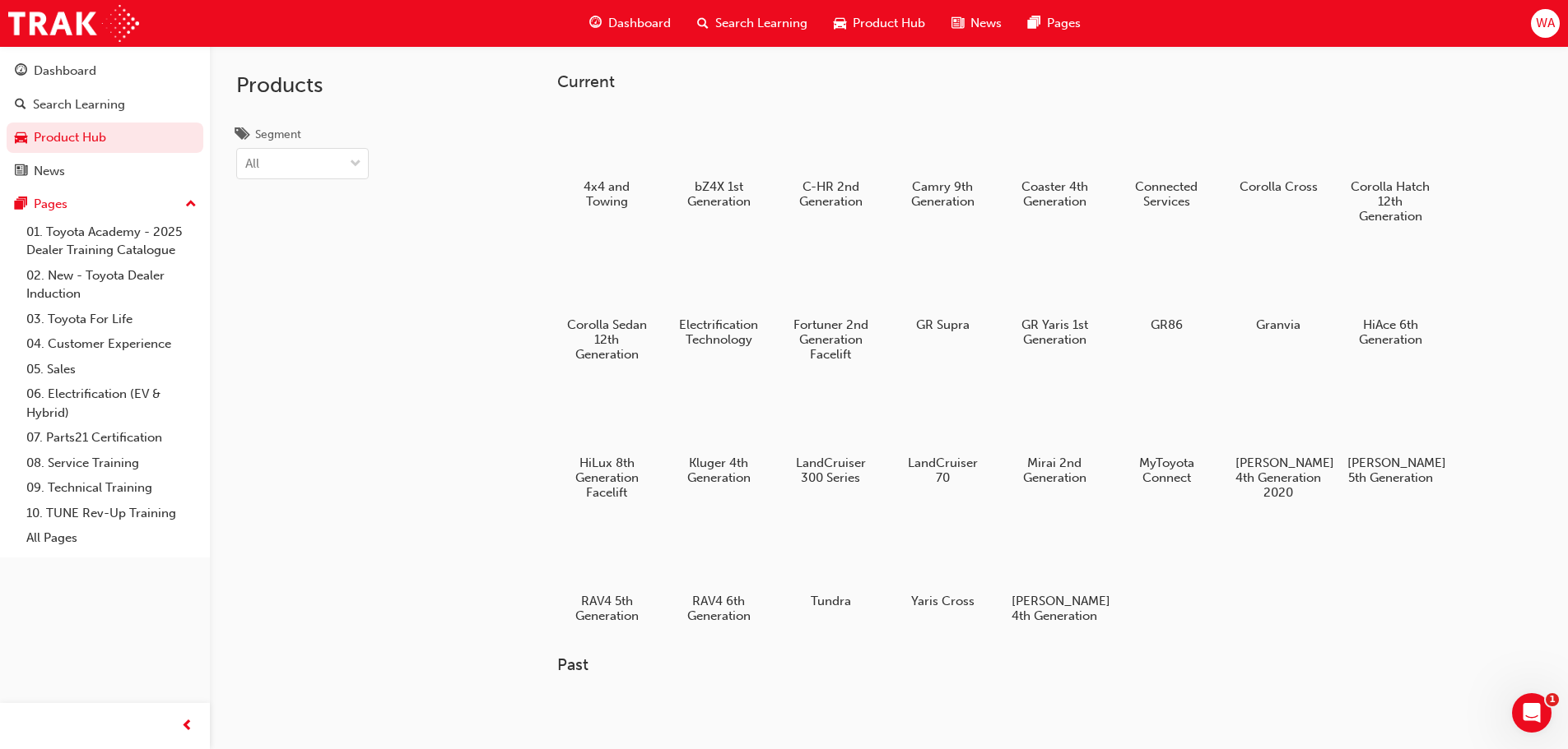
click at [656, 23] on span "Dashboard" at bounding box center [639, 23] width 63 height 19
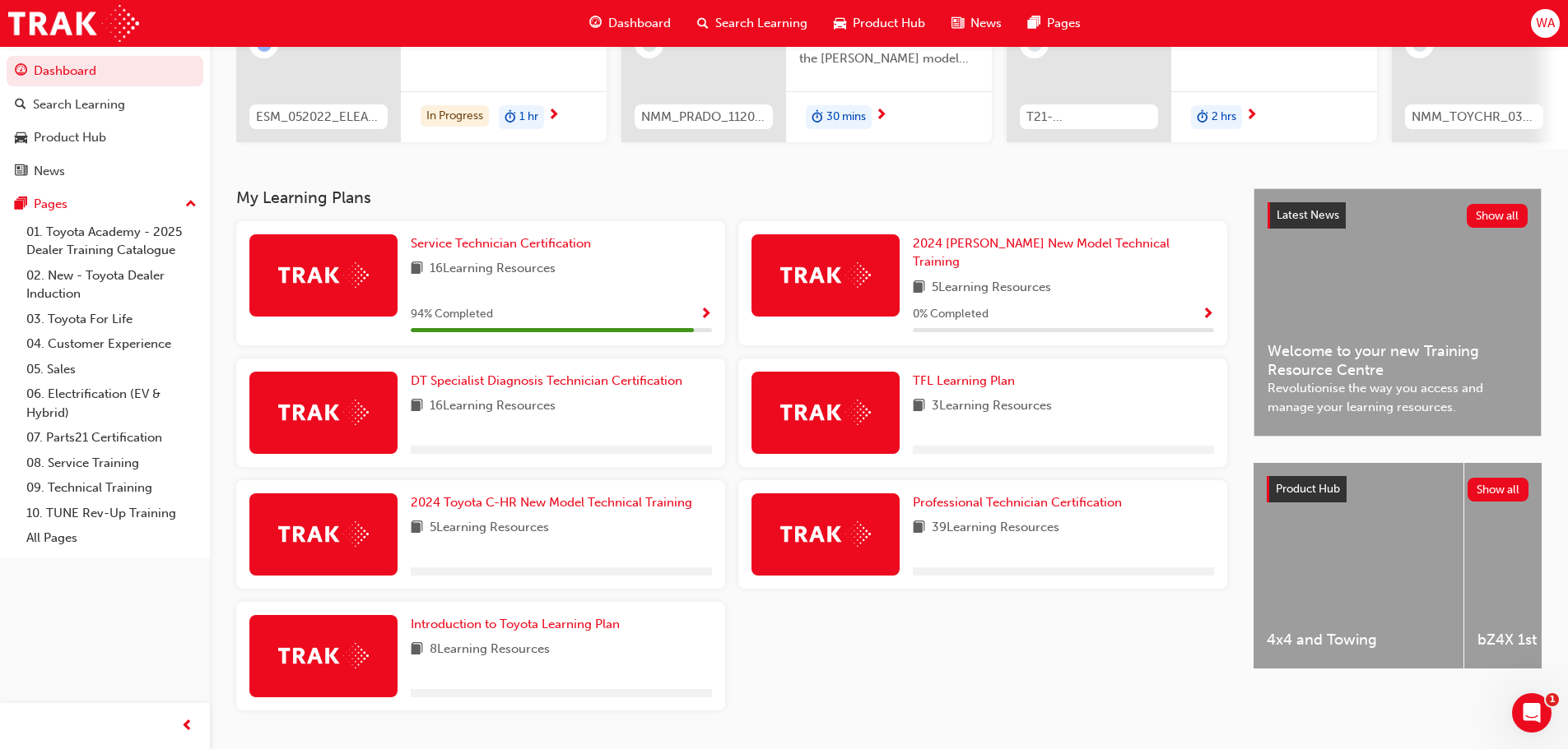
scroll to position [247, 0]
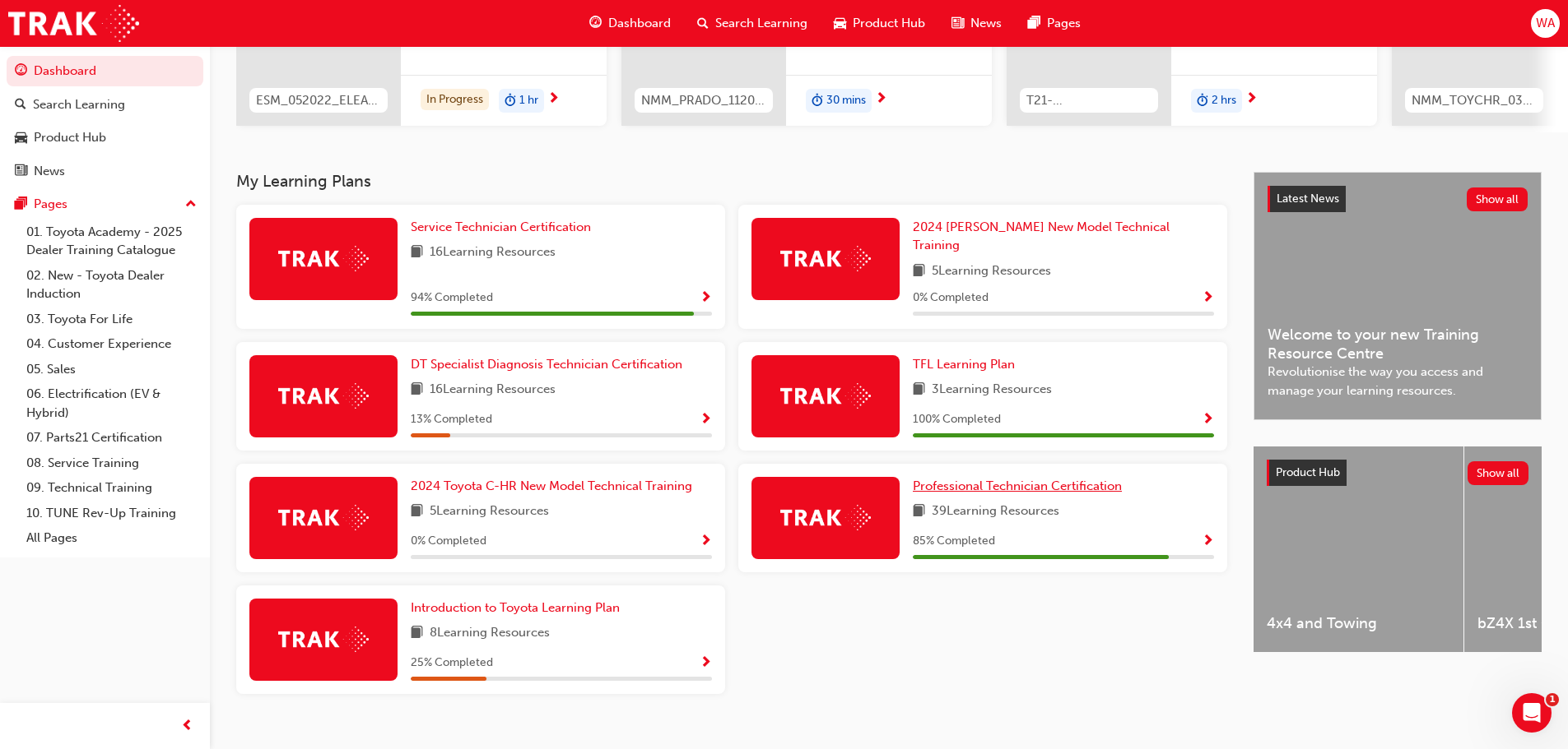
click at [1079, 479] on span "Professional Technician Certification" at bounding box center [1017, 486] width 209 height 15
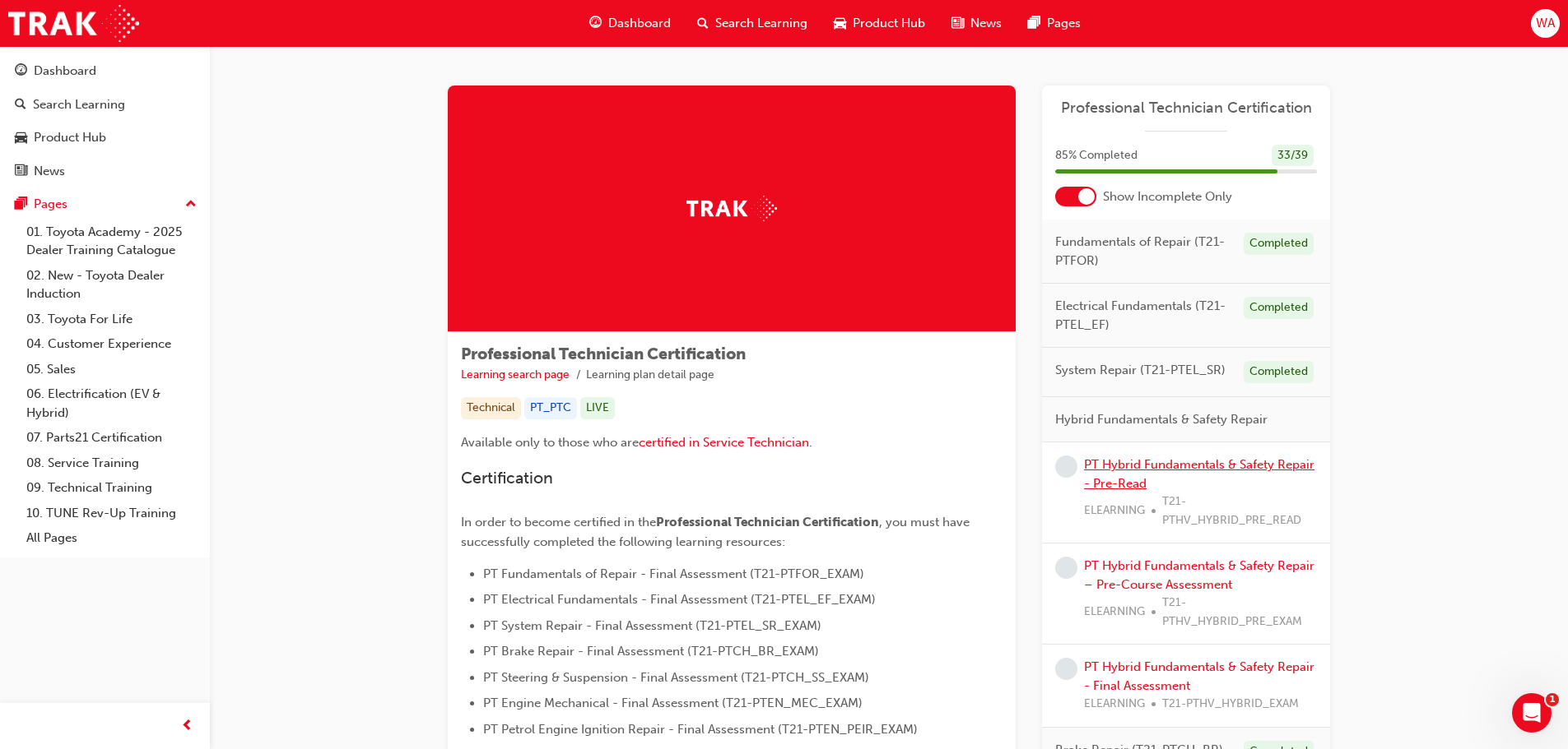
click at [1183, 466] on link "PT Hybrid Fundamentals & Safety Repair - Pre-Read" at bounding box center [1198, 474] width 231 height 34
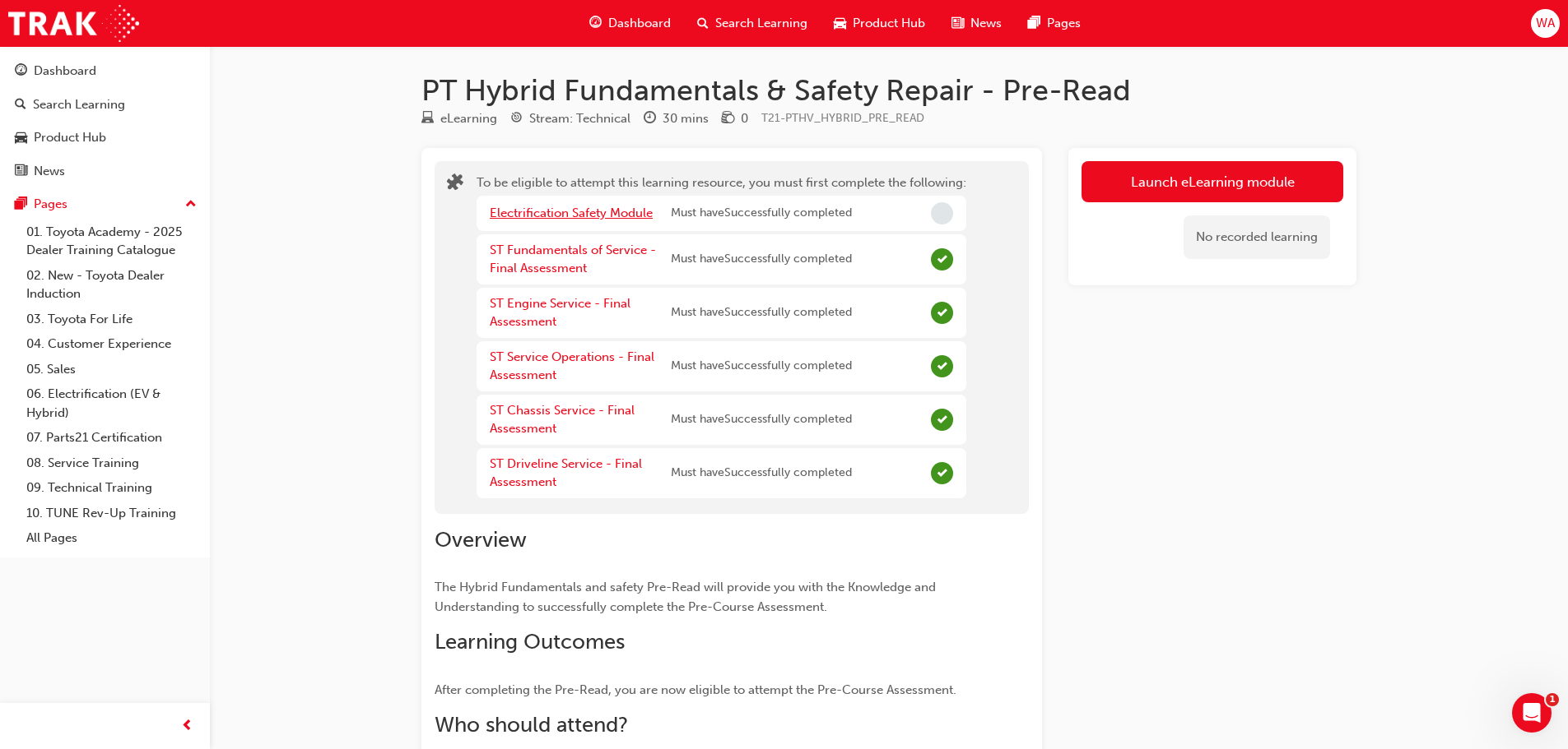
click at [595, 212] on link "Electrification Safety Module" at bounding box center [571, 213] width 163 height 15
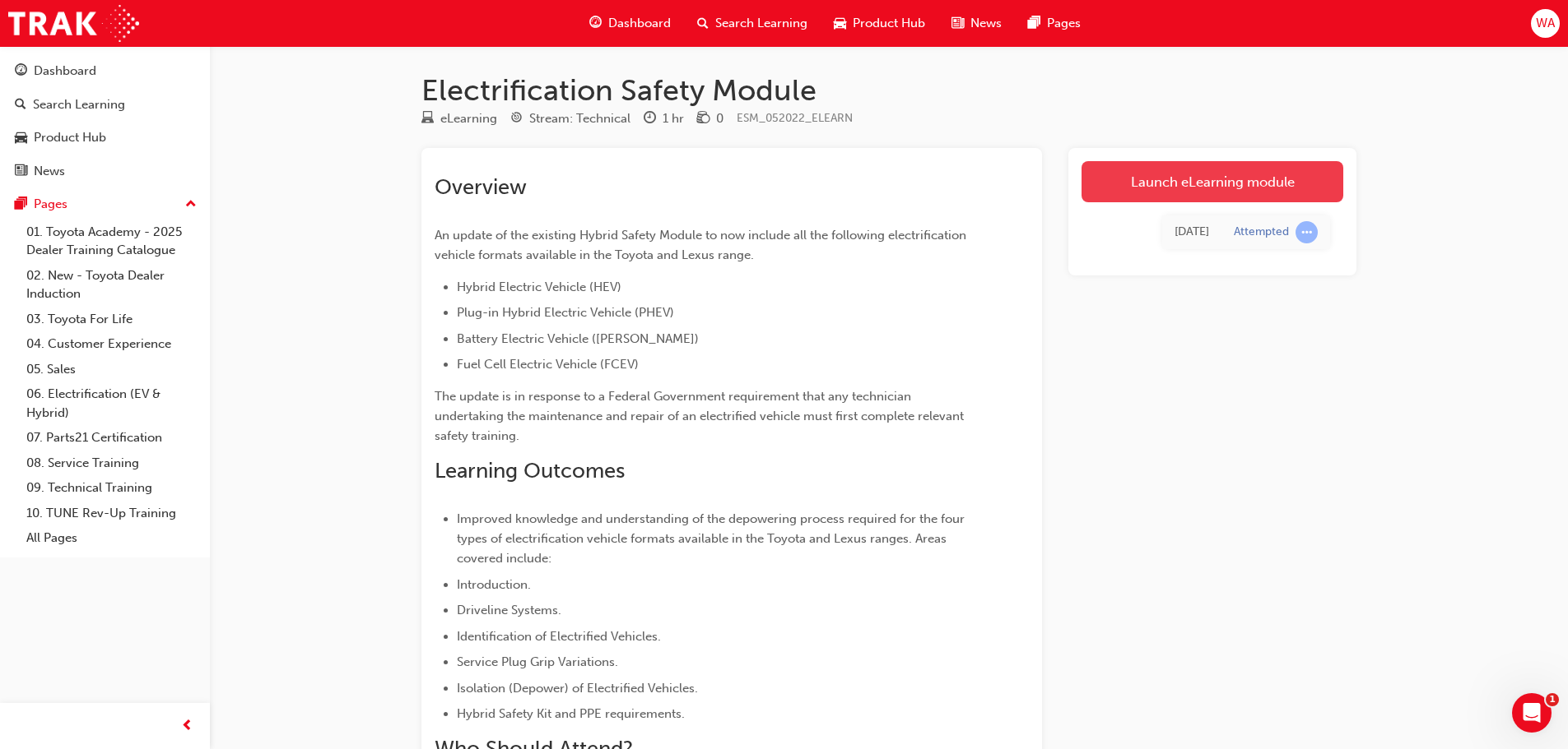
click at [1221, 185] on link "Launch eLearning module" at bounding box center [1212, 182] width 261 height 41
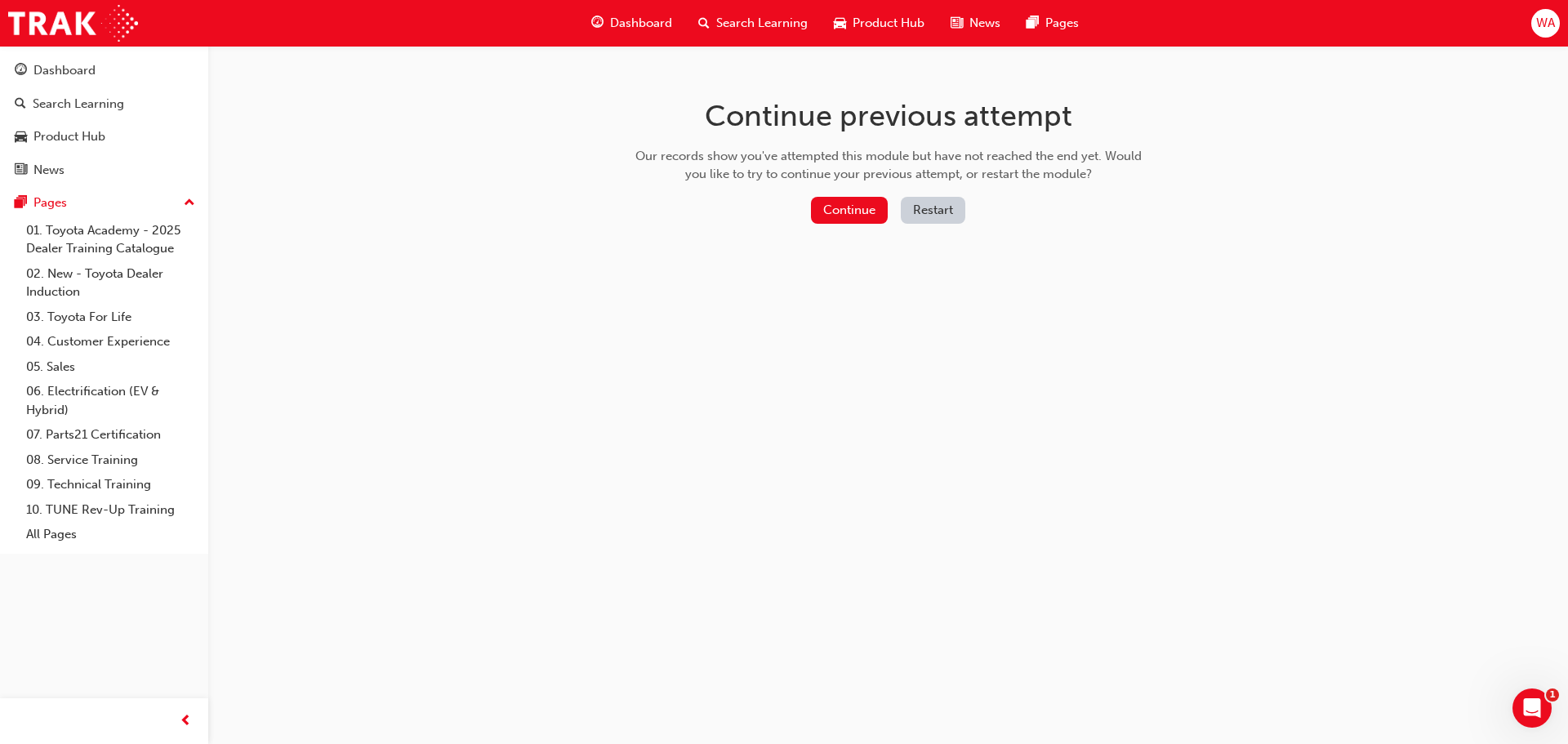
click at [883, 224] on div "Continue Restart" at bounding box center [888, 213] width 518 height 33
click at [866, 216] on button "Continue" at bounding box center [849, 209] width 77 height 27
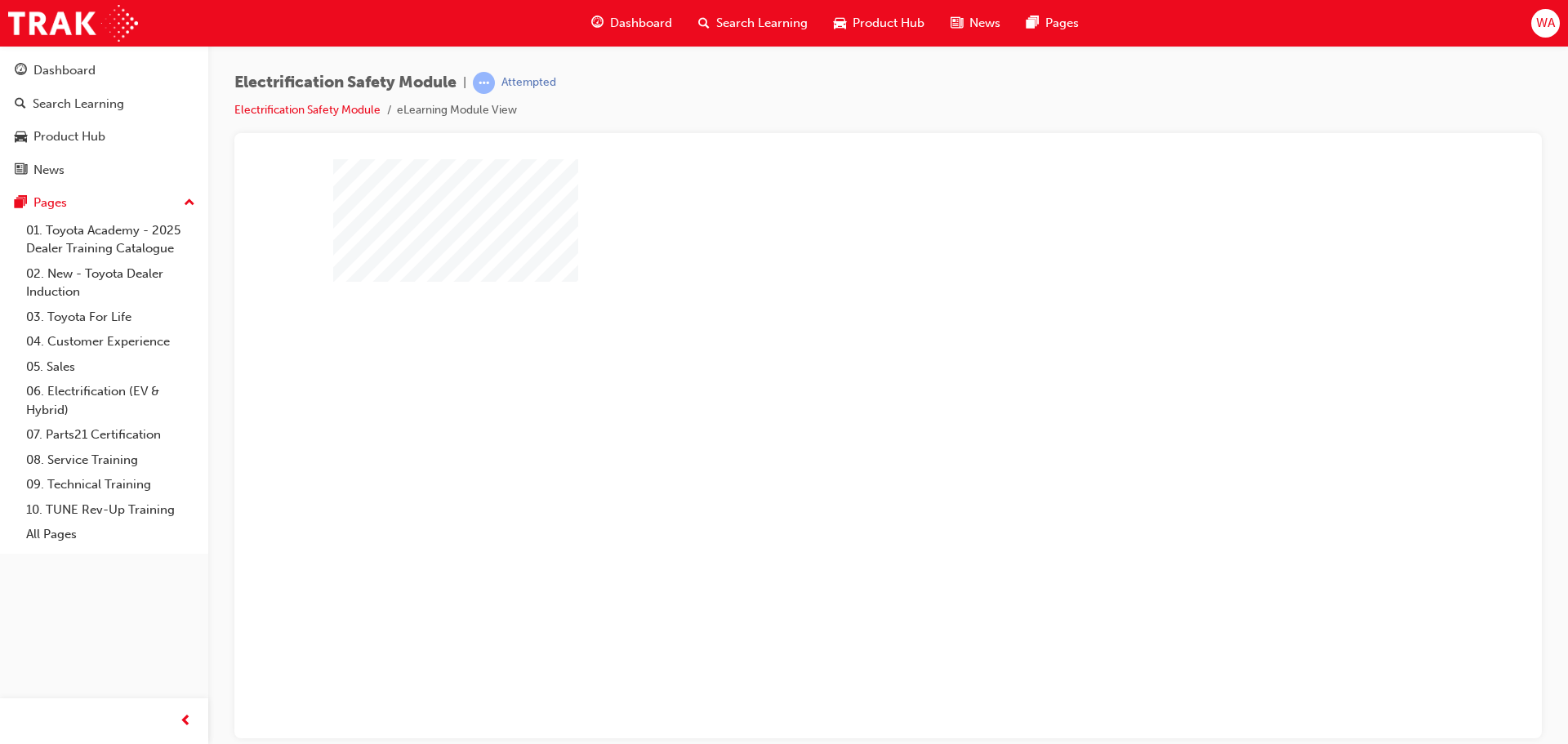
click at [841, 401] on div "play" at bounding box center [841, 401] width 0 height 0
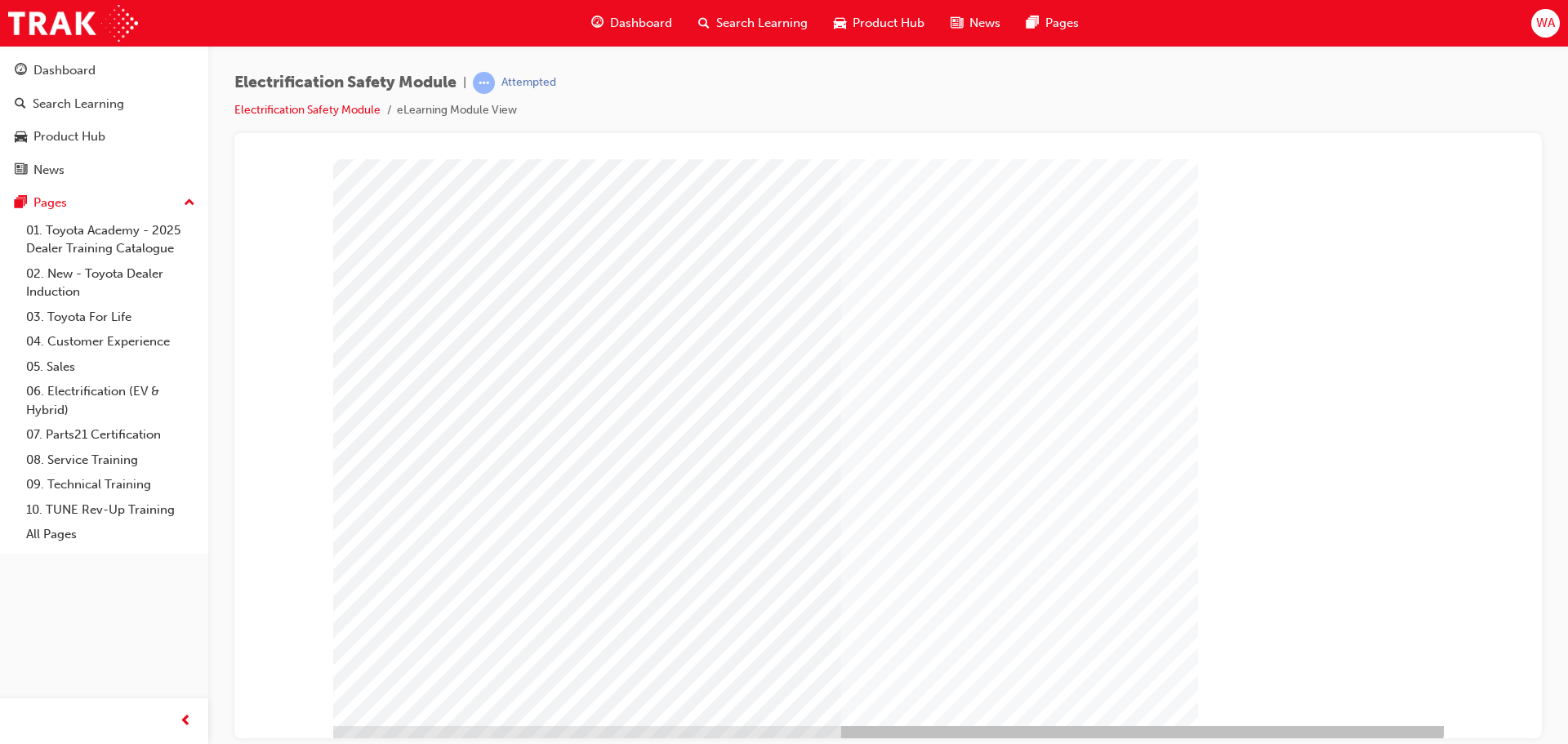
scroll to position [33, 0]
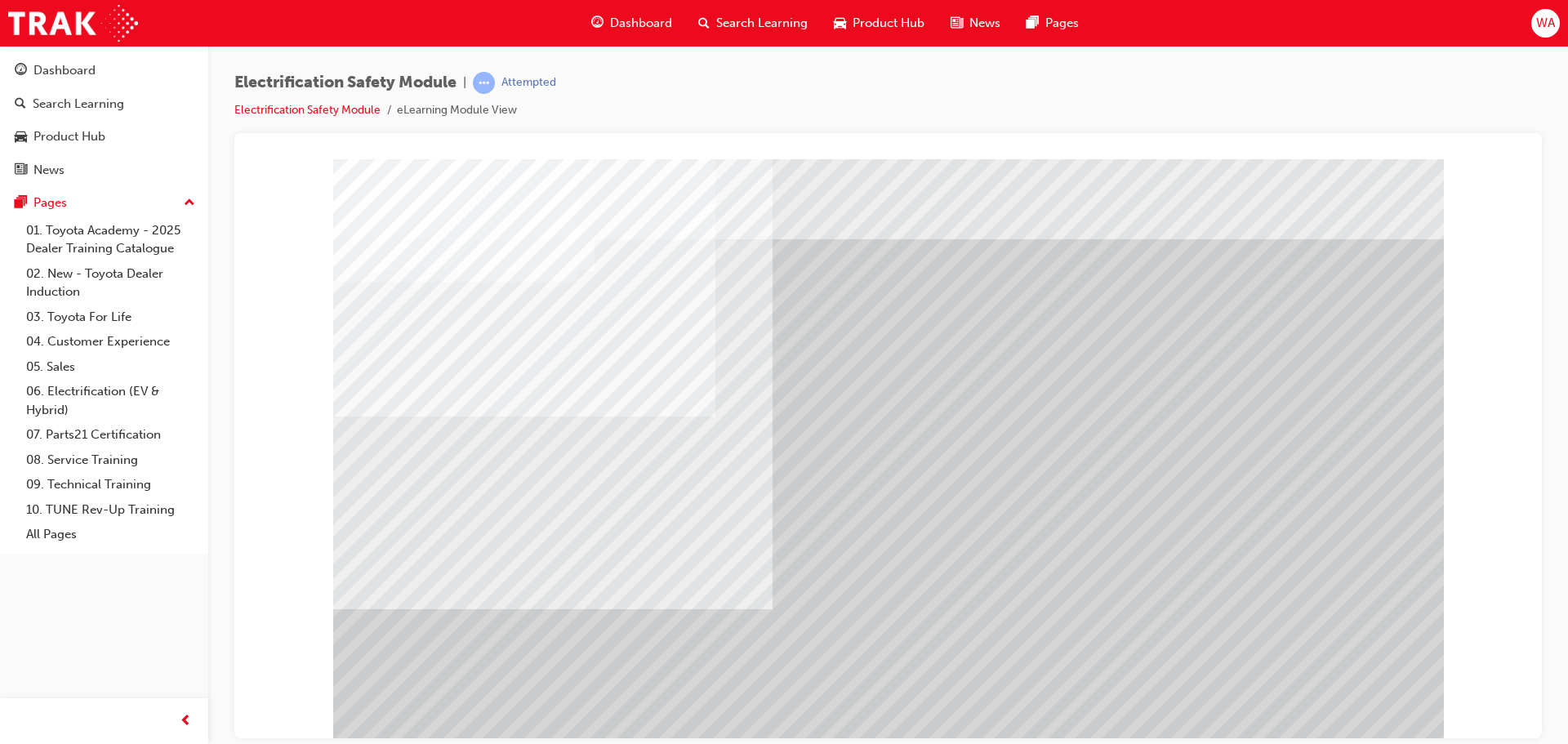
drag, startPoint x: 466, startPoint y: 509, endPoint x: 451, endPoint y: 529, distance: 25.0
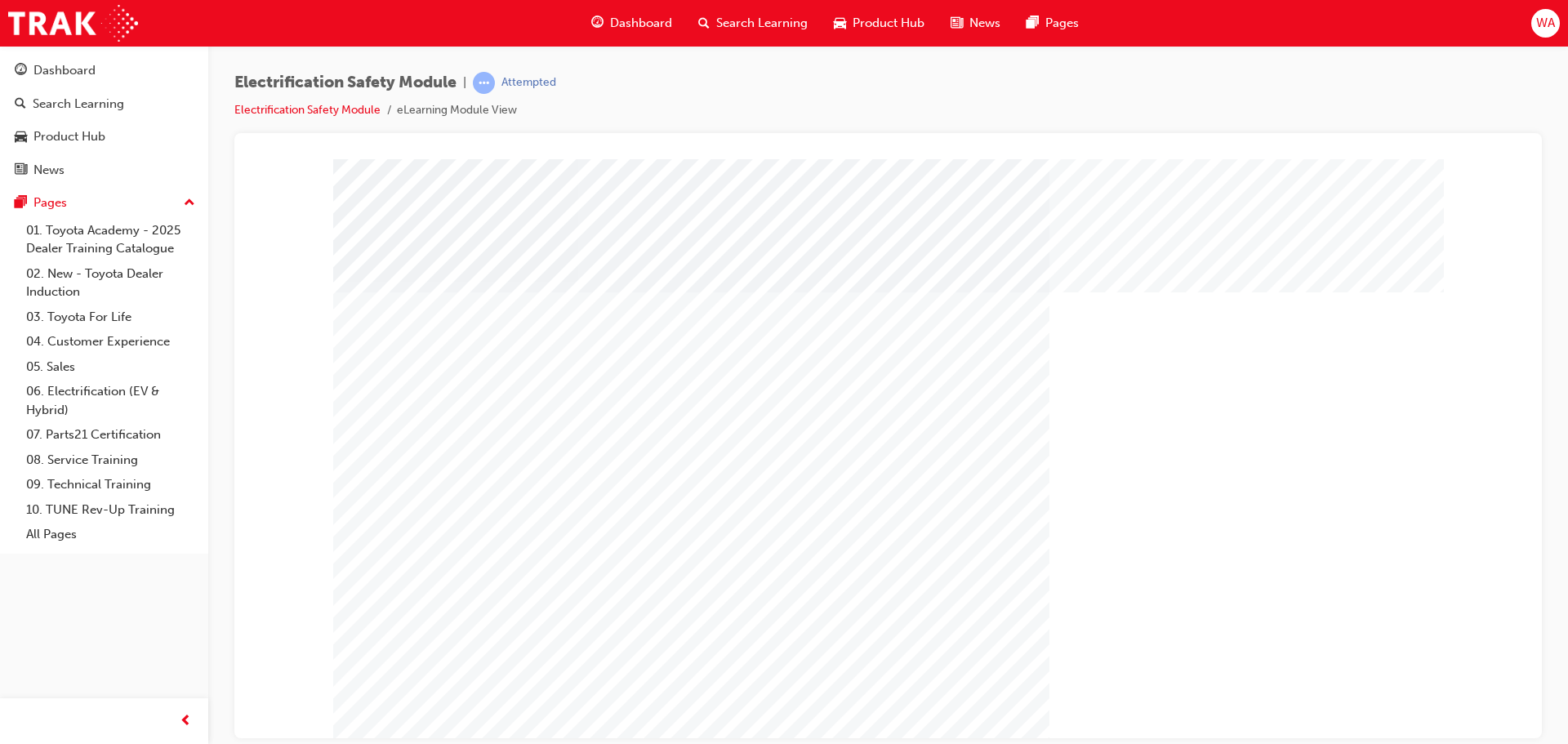
scroll to position [33, 0]
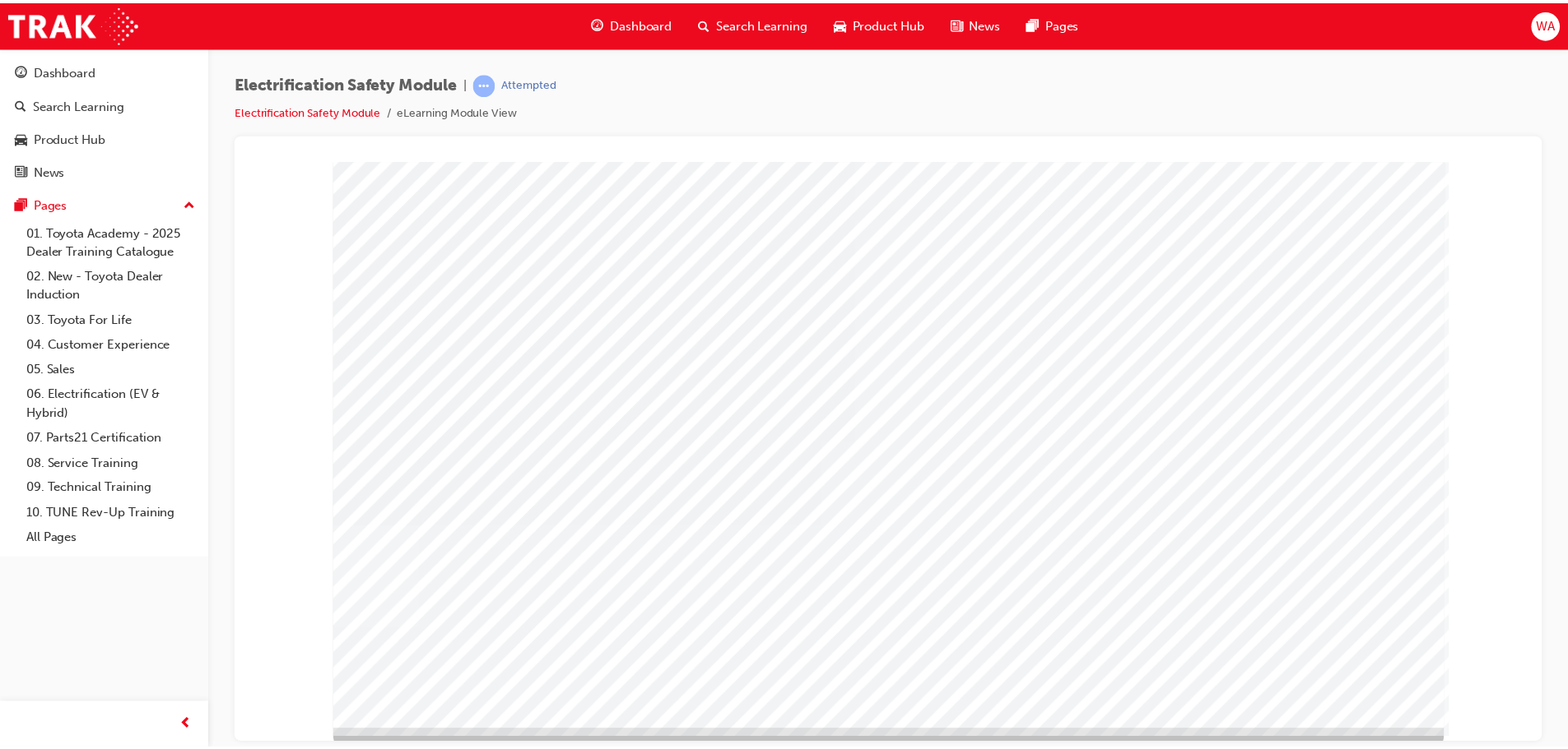
scroll to position [34, 0]
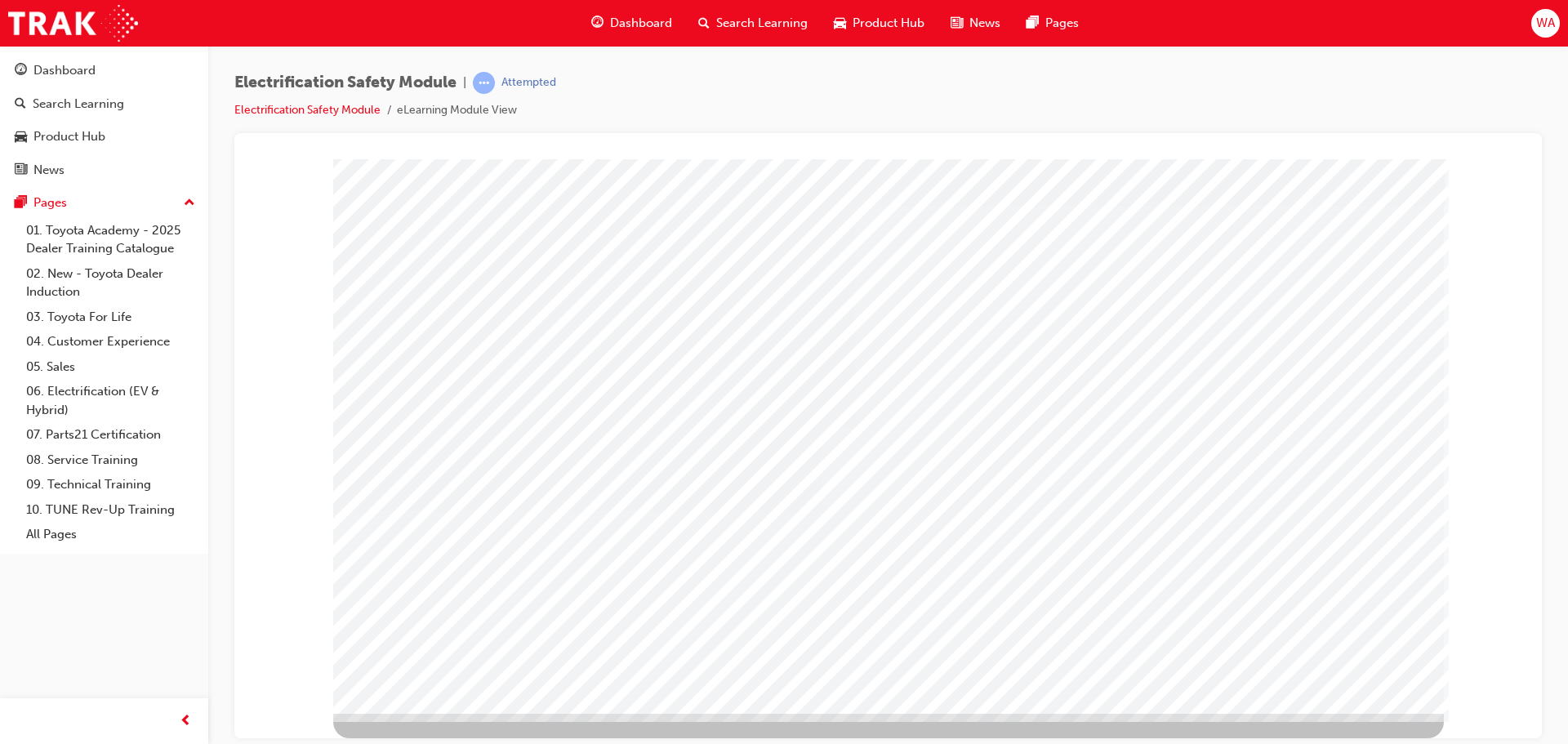
click at [634, 19] on span "Dashboard" at bounding box center [641, 23] width 62 height 19
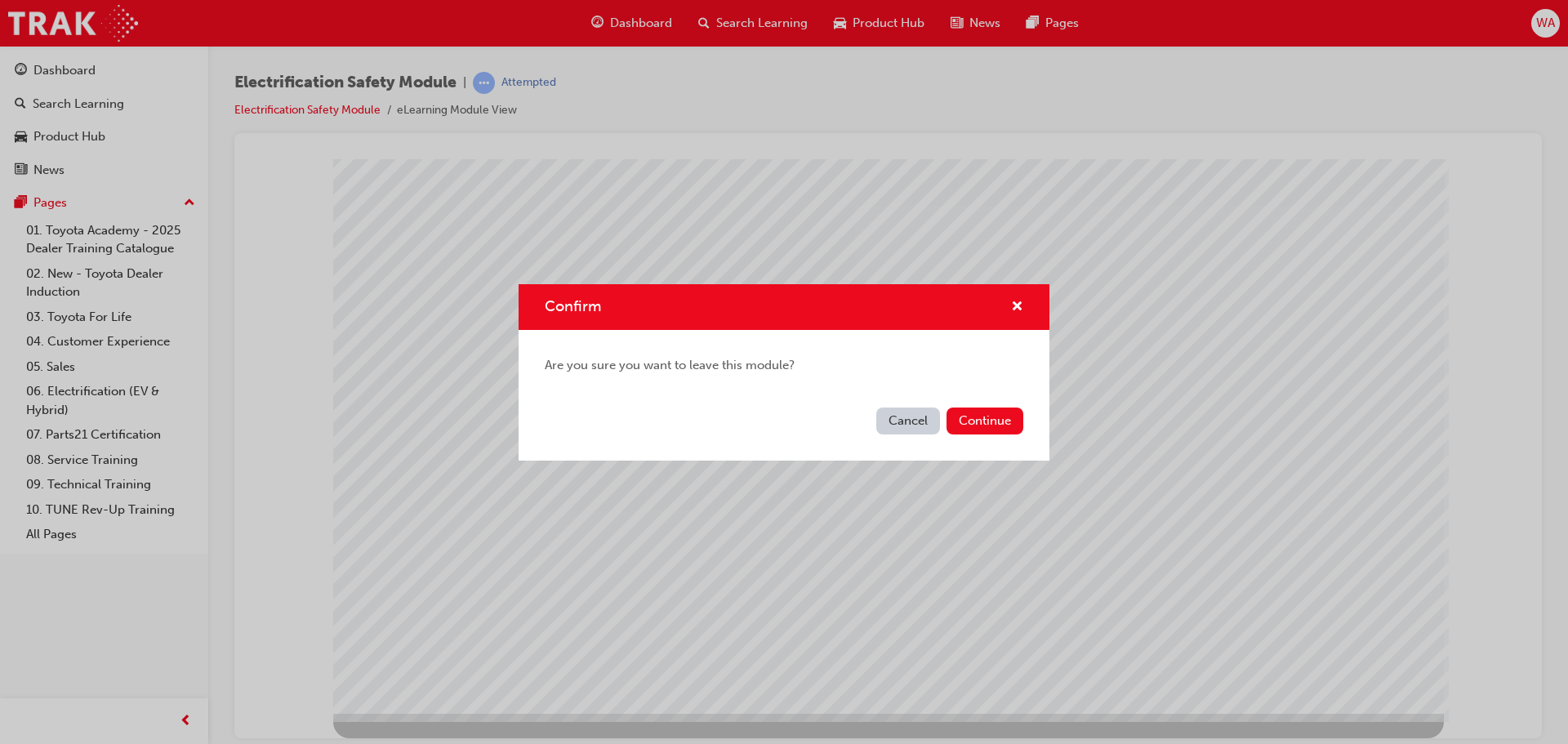
click at [903, 430] on button "Cancel" at bounding box center [908, 421] width 64 height 27
click at [989, 418] on button "Continue" at bounding box center [985, 421] width 77 height 27
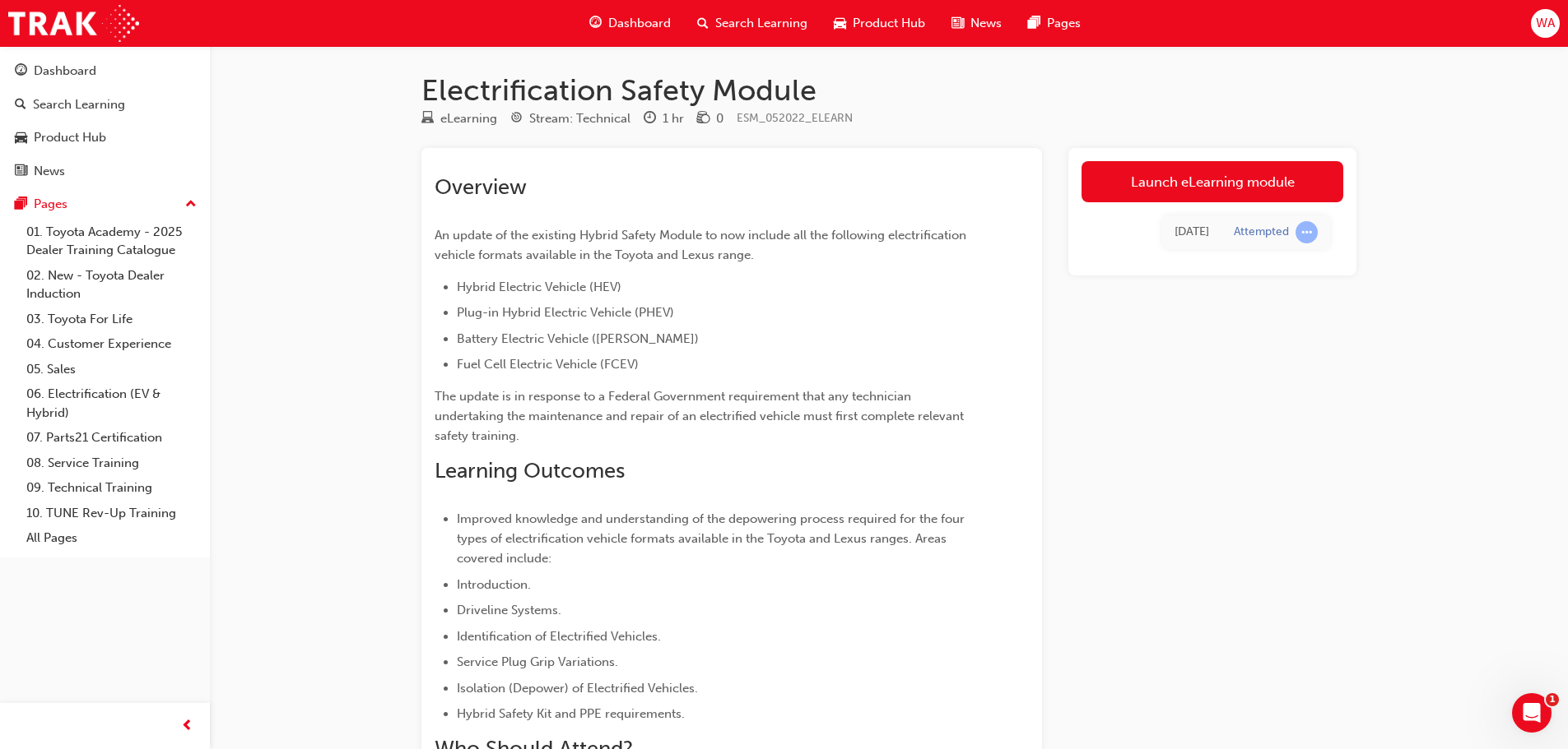
scroll to position [82, 0]
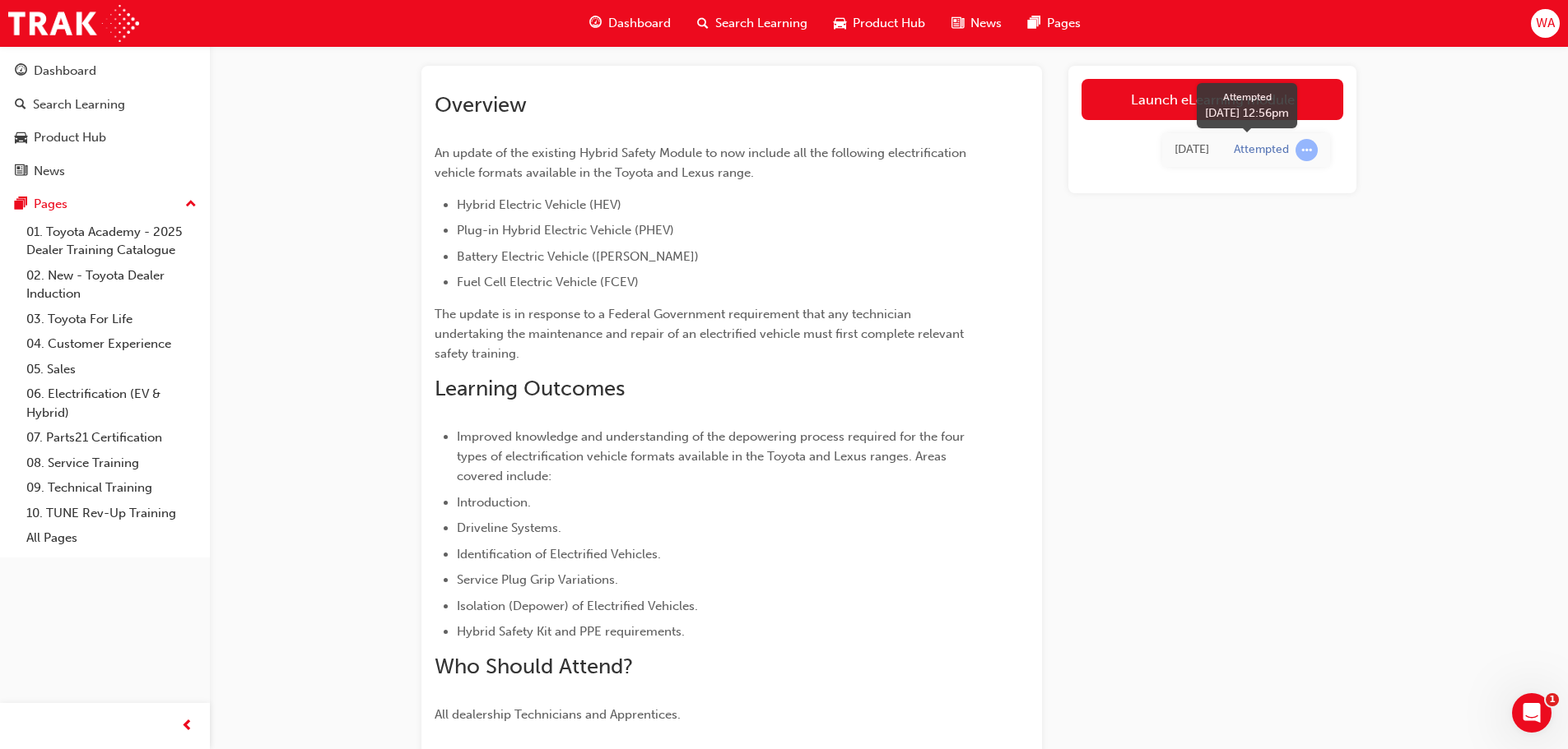
click at [1309, 152] on span "learningRecordVerb_ATTEMPT-icon" at bounding box center [1307, 150] width 22 height 22
click at [1310, 152] on span "learningRecordVerb_ATTEMPT-icon" at bounding box center [1307, 150] width 22 height 22
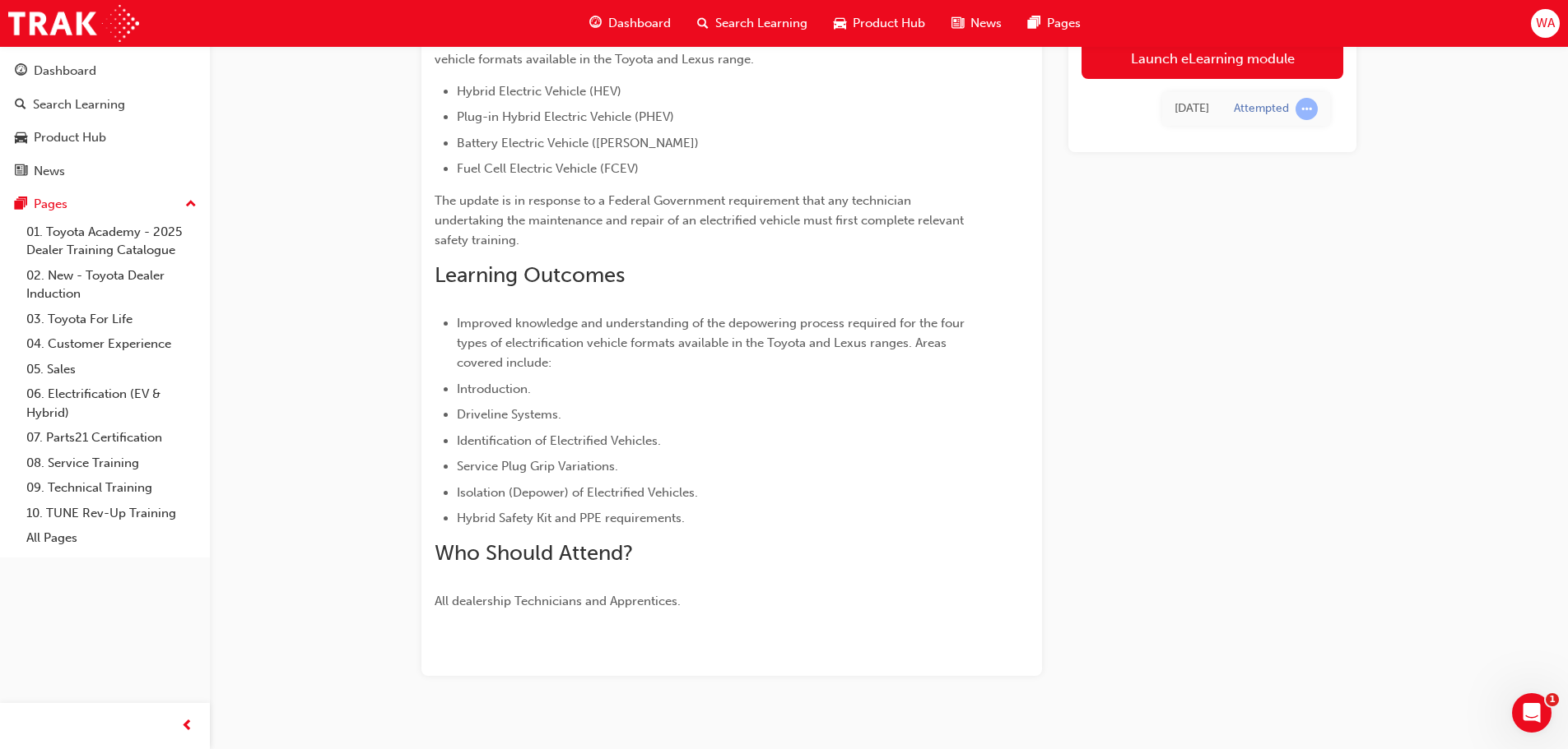
scroll to position [216, 0]
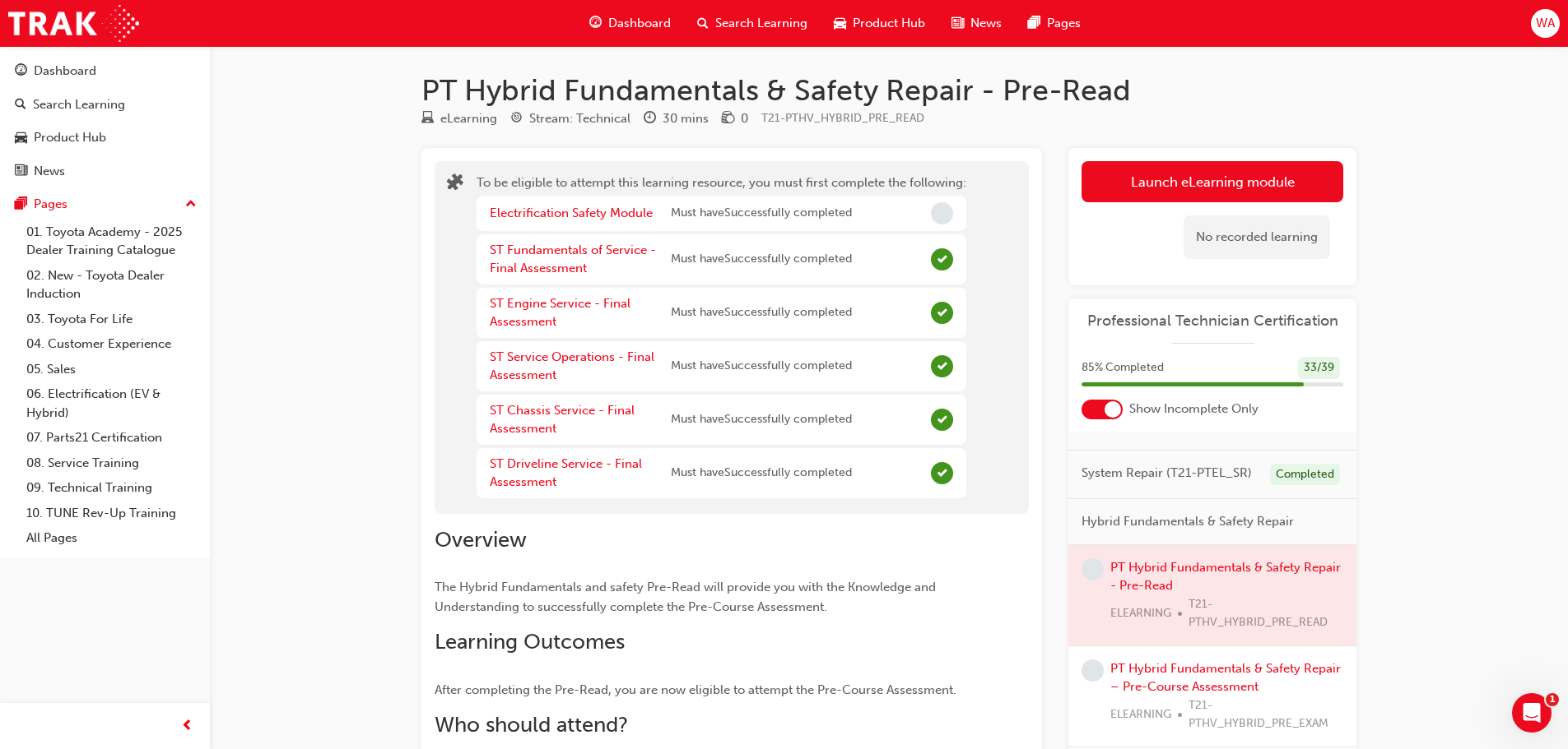
scroll to position [164, 0]
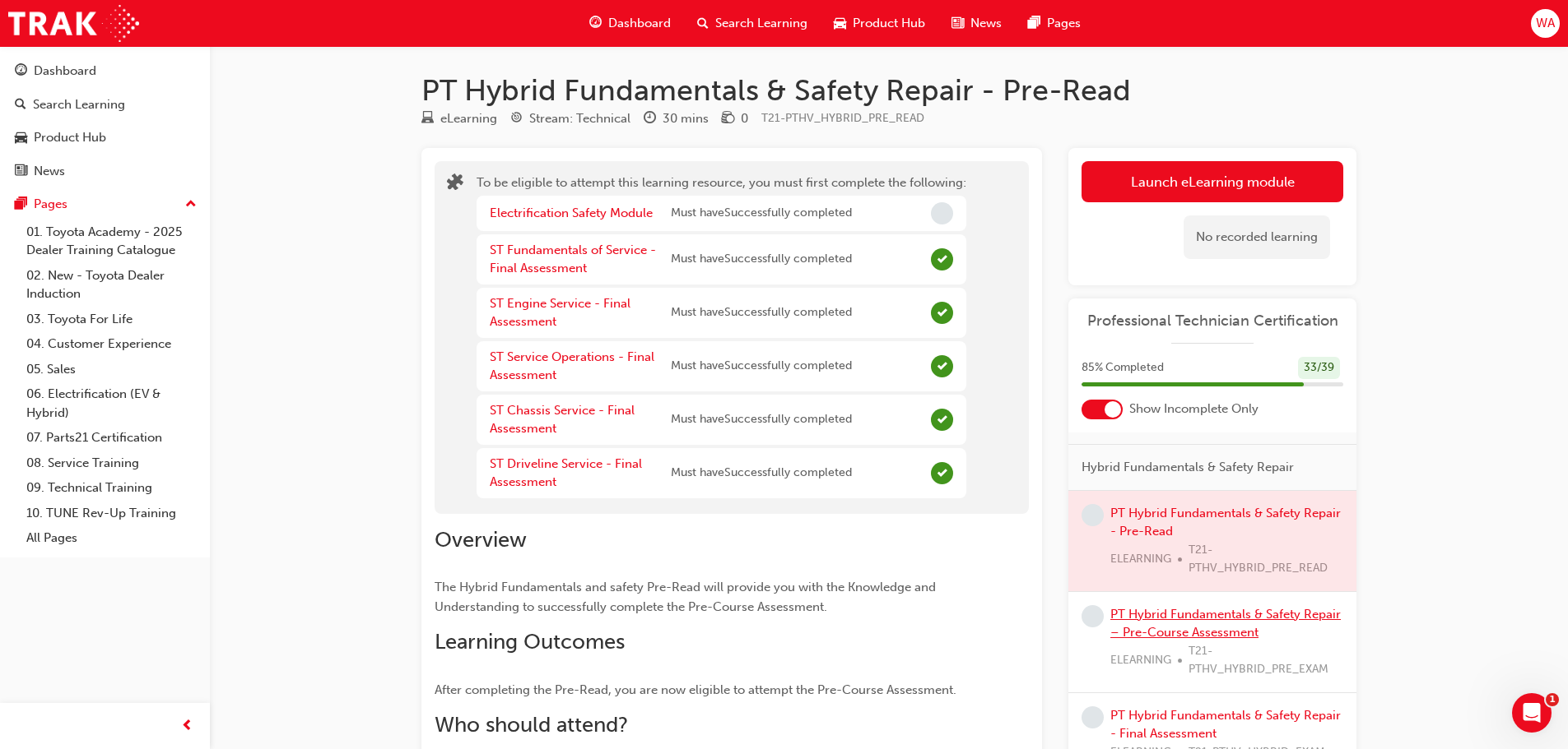
click at [1227, 640] on link "PT Hybrid Fundamentals & Safety Repair – Pre-Course Assessment" at bounding box center [1225, 624] width 231 height 34
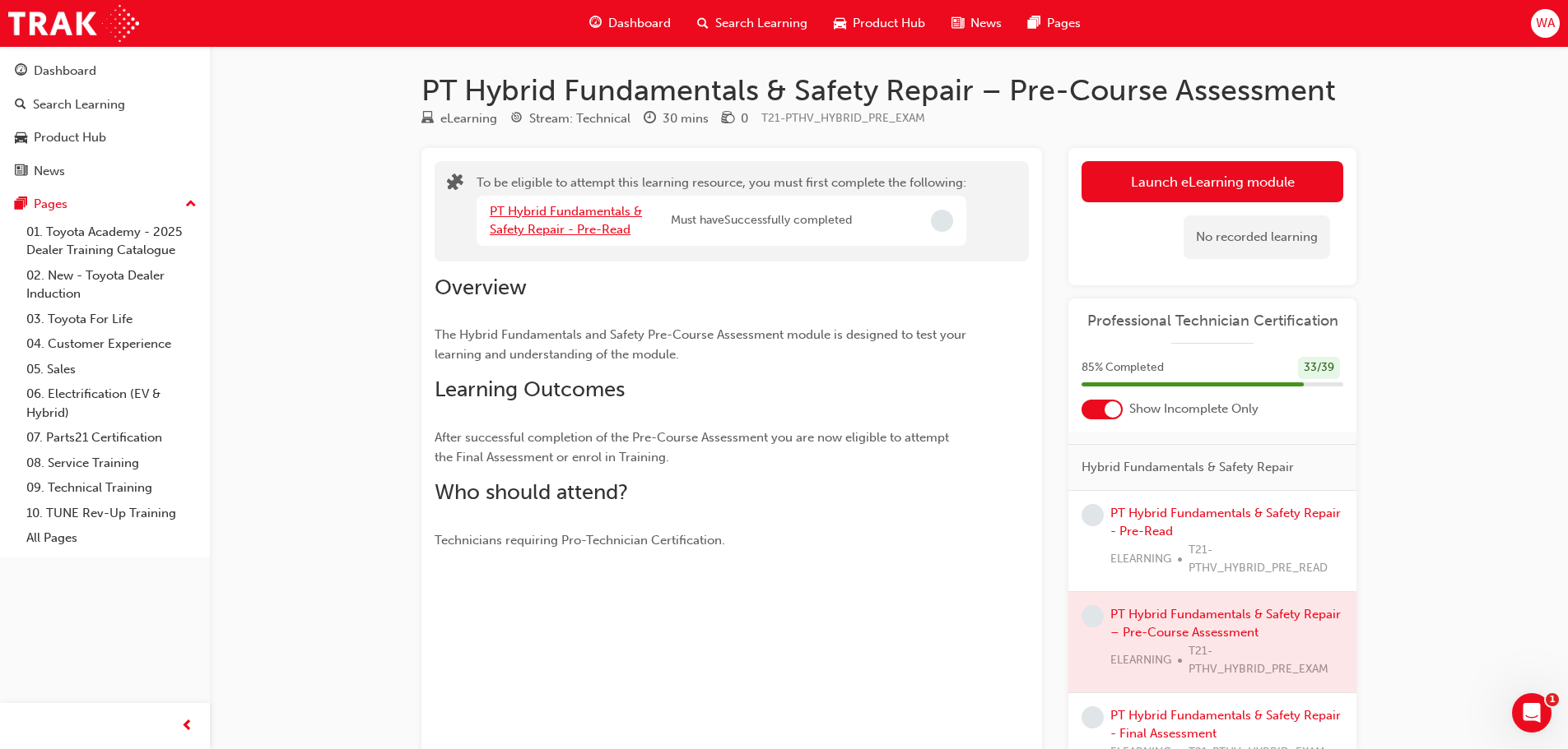
click at [592, 210] on link "PT Hybrid Fundamentals & Safety Repair - Pre-Read" at bounding box center [566, 221] width 152 height 34
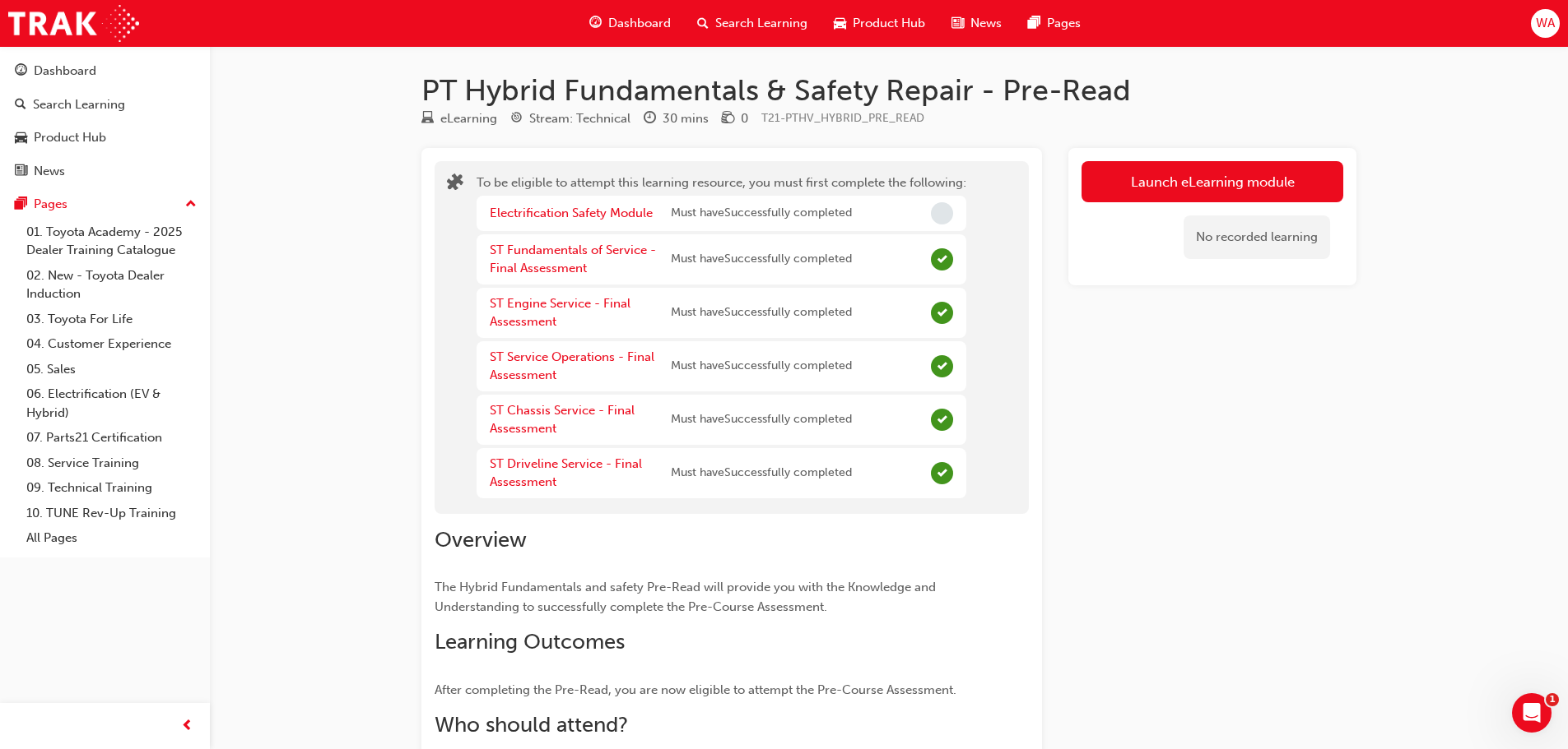
click at [949, 219] on span "Incomplete" at bounding box center [942, 214] width 22 height 22
click at [638, 210] on link "Electrification Safety Module" at bounding box center [571, 213] width 163 height 15
click at [1263, 243] on div "No recorded learning" at bounding box center [1256, 237] width 147 height 44
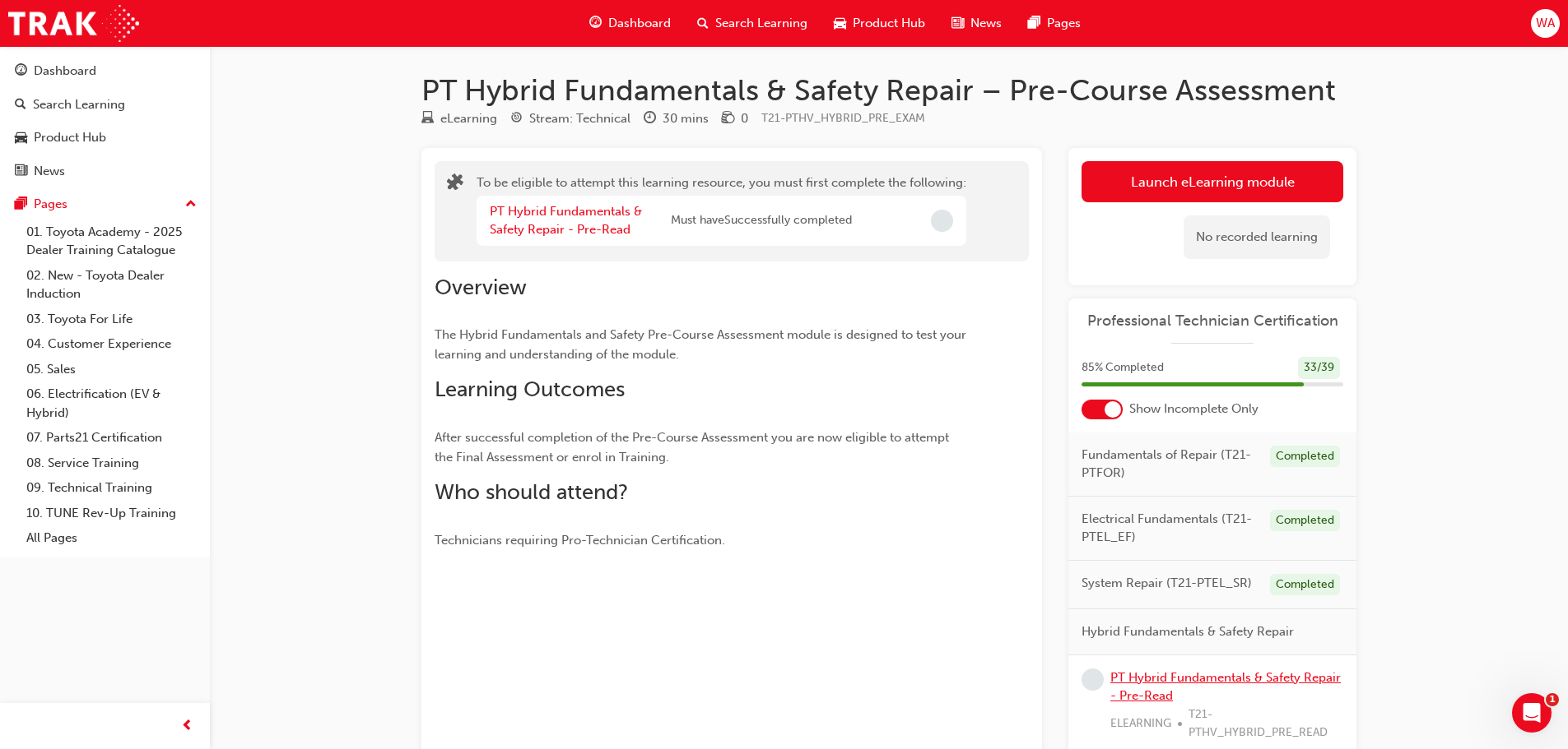
click at [1211, 697] on link "PT Hybrid Fundamentals & Safety Repair - Pre-Read" at bounding box center [1225, 687] width 231 height 34
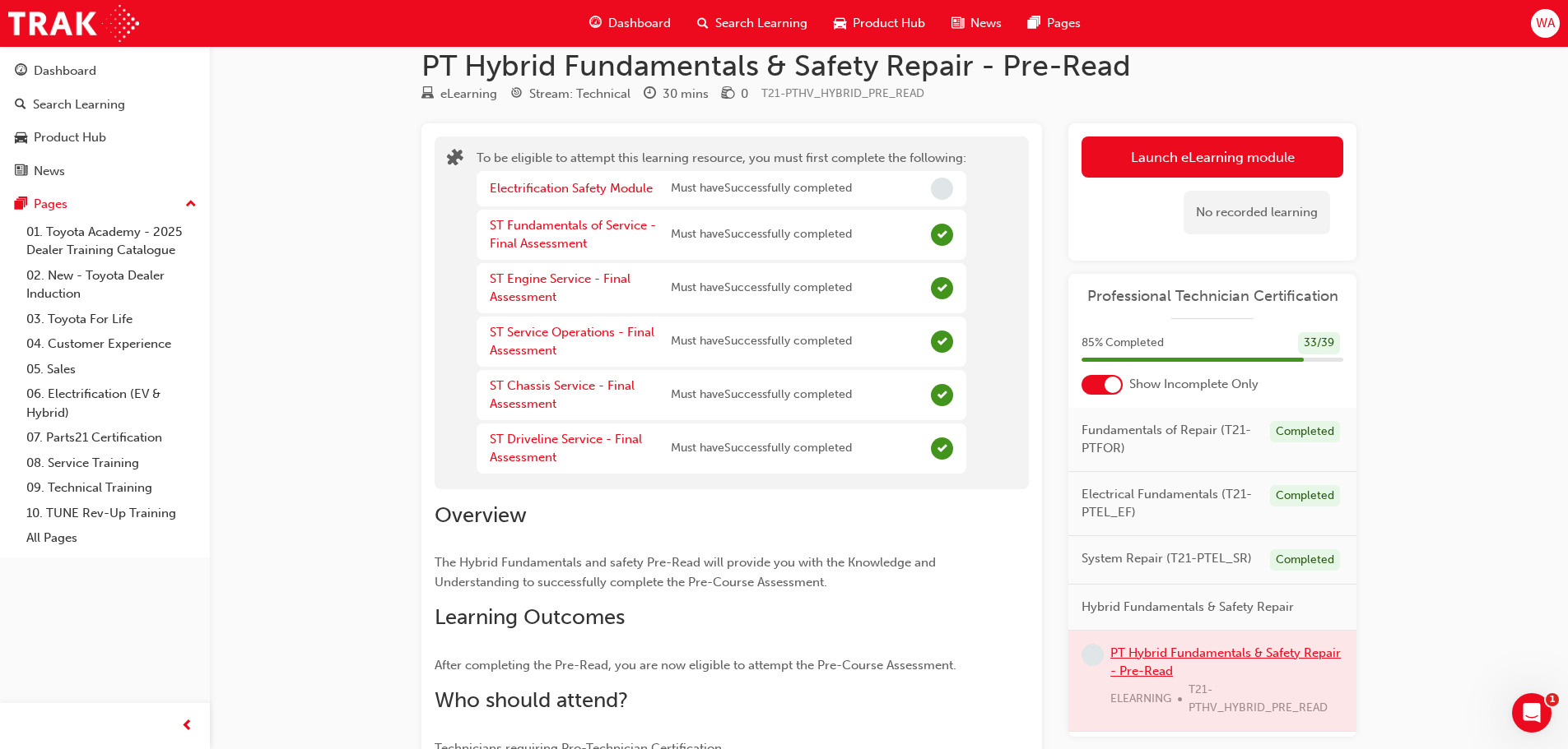
scroll to position [192, 0]
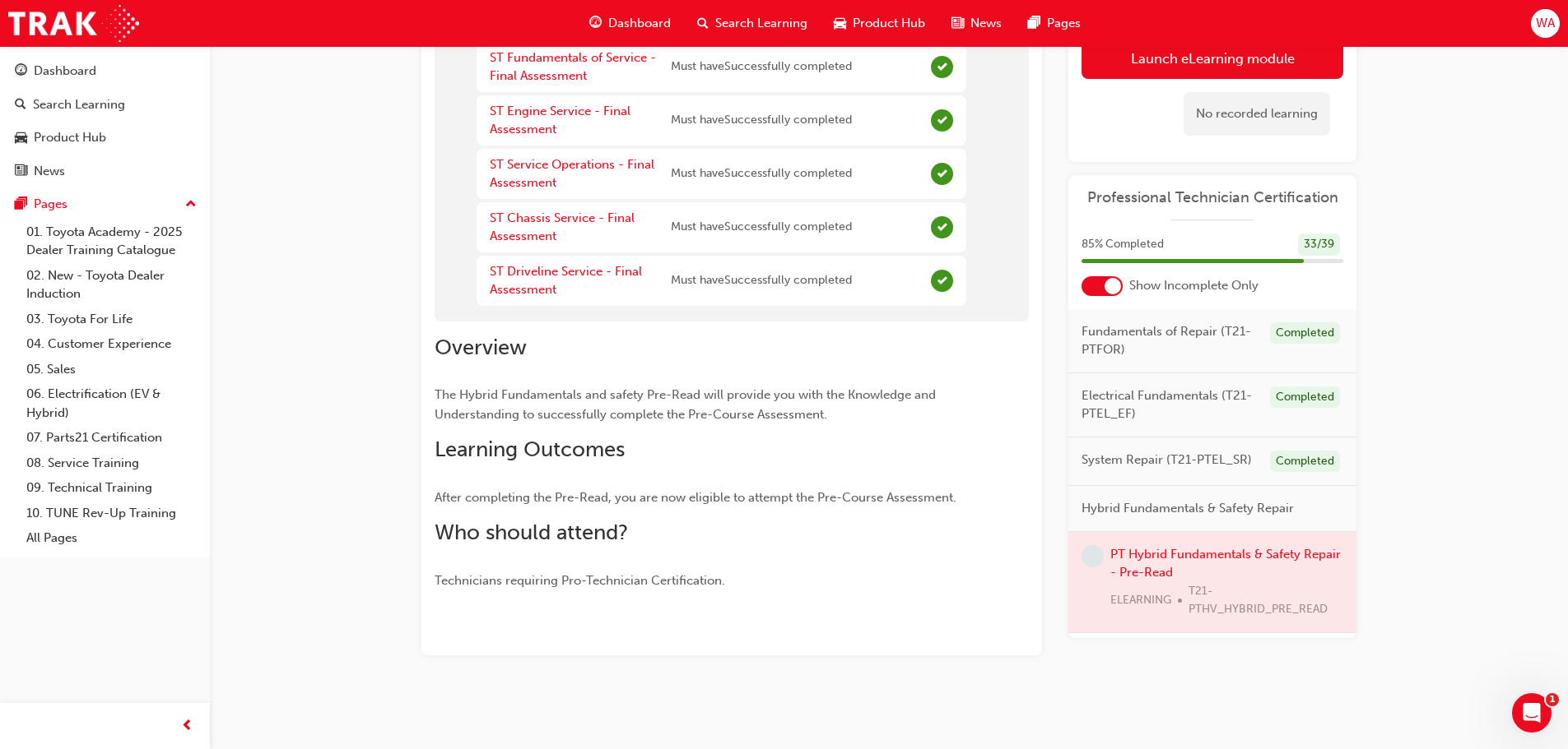
click at [1173, 571] on div at bounding box center [1211, 582] width 288 height 101
click at [1176, 570] on div at bounding box center [1211, 582] width 288 height 101
click at [1177, 568] on div at bounding box center [1211, 582] width 288 height 101
click at [1177, 583] on div at bounding box center [1211, 582] width 288 height 101
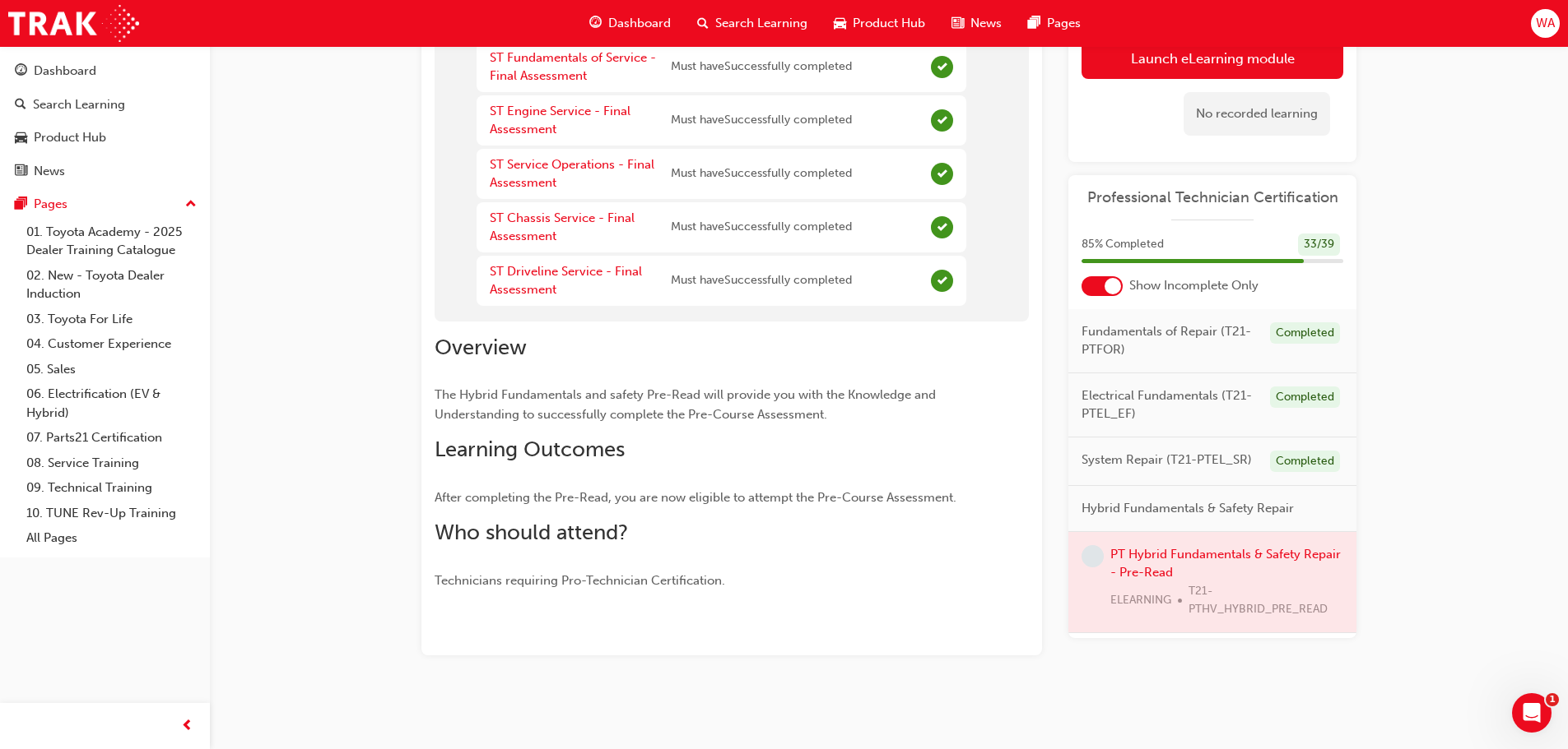
click at [1177, 584] on div at bounding box center [1211, 582] width 288 height 101
click at [1180, 588] on div at bounding box center [1211, 582] width 288 height 101
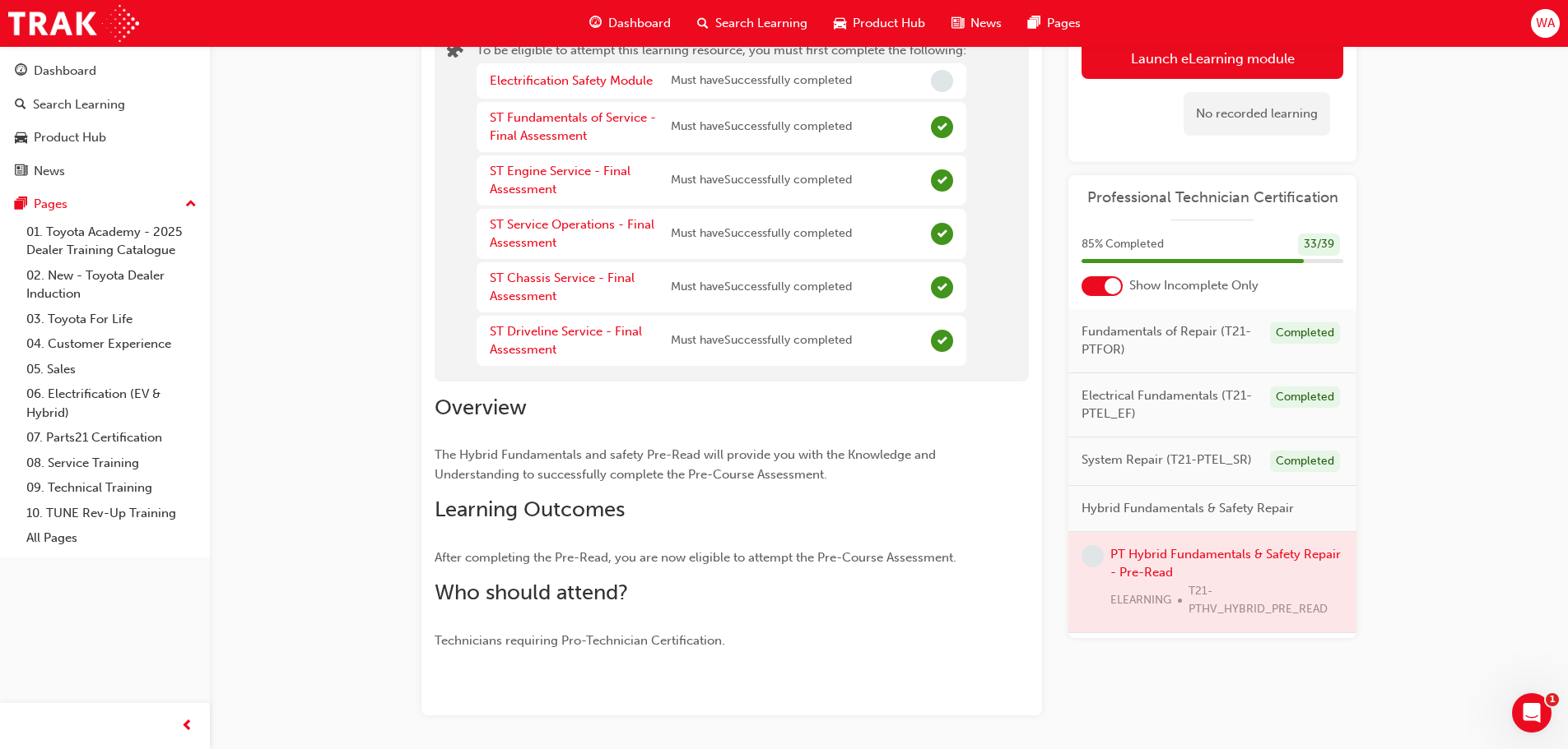
scroll to position [28, 0]
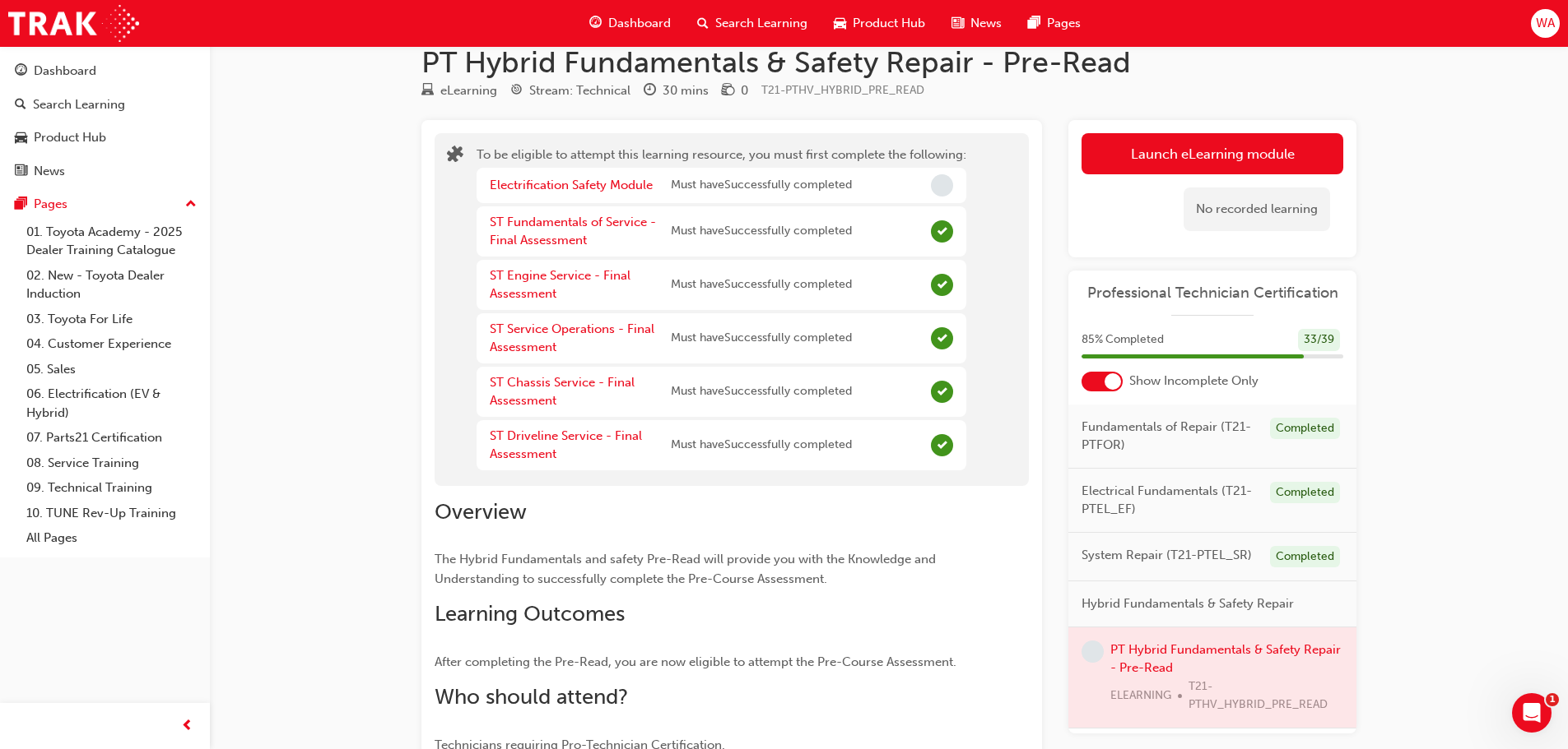
click at [640, 25] on span "Dashboard" at bounding box center [639, 23] width 63 height 19
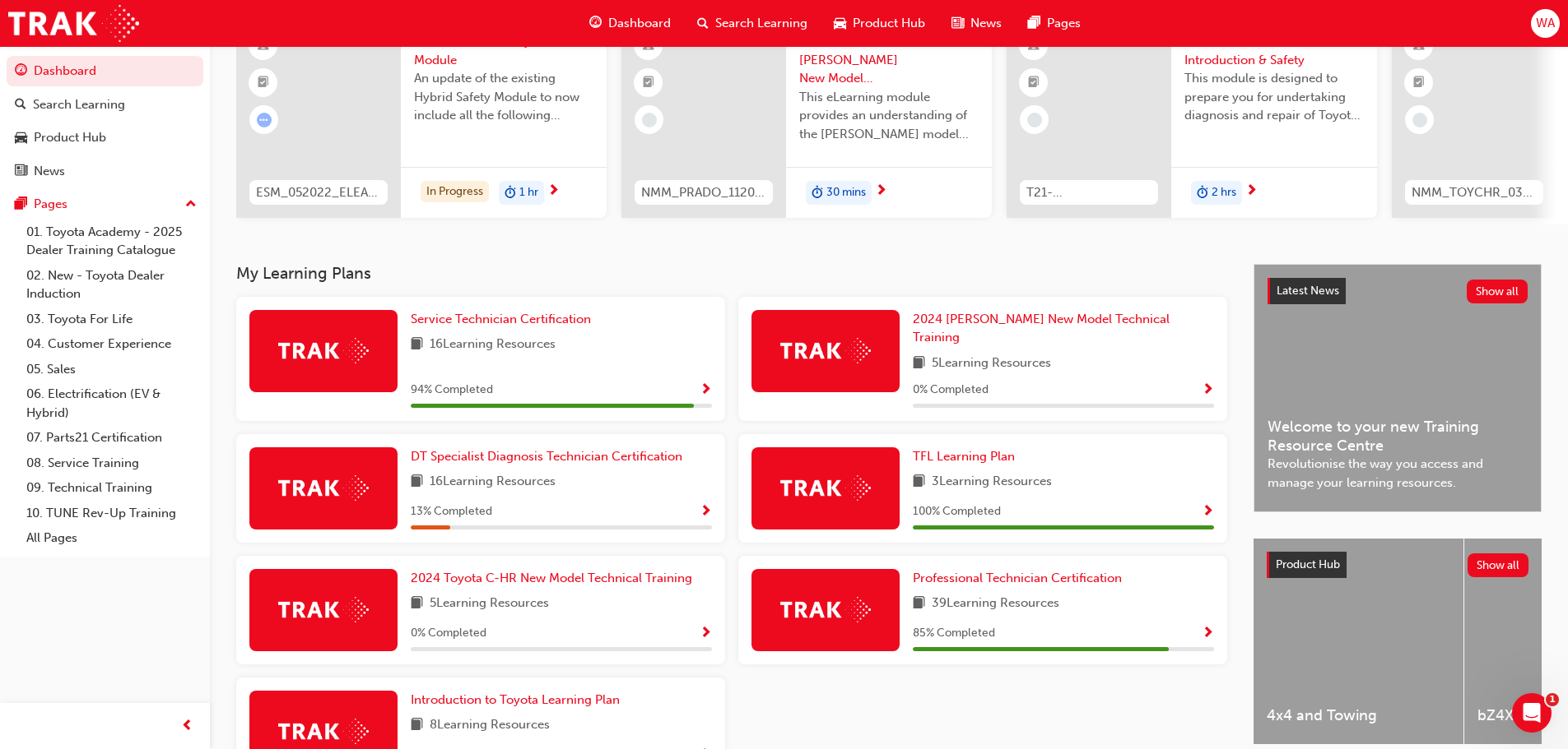
scroll to position [247, 0]
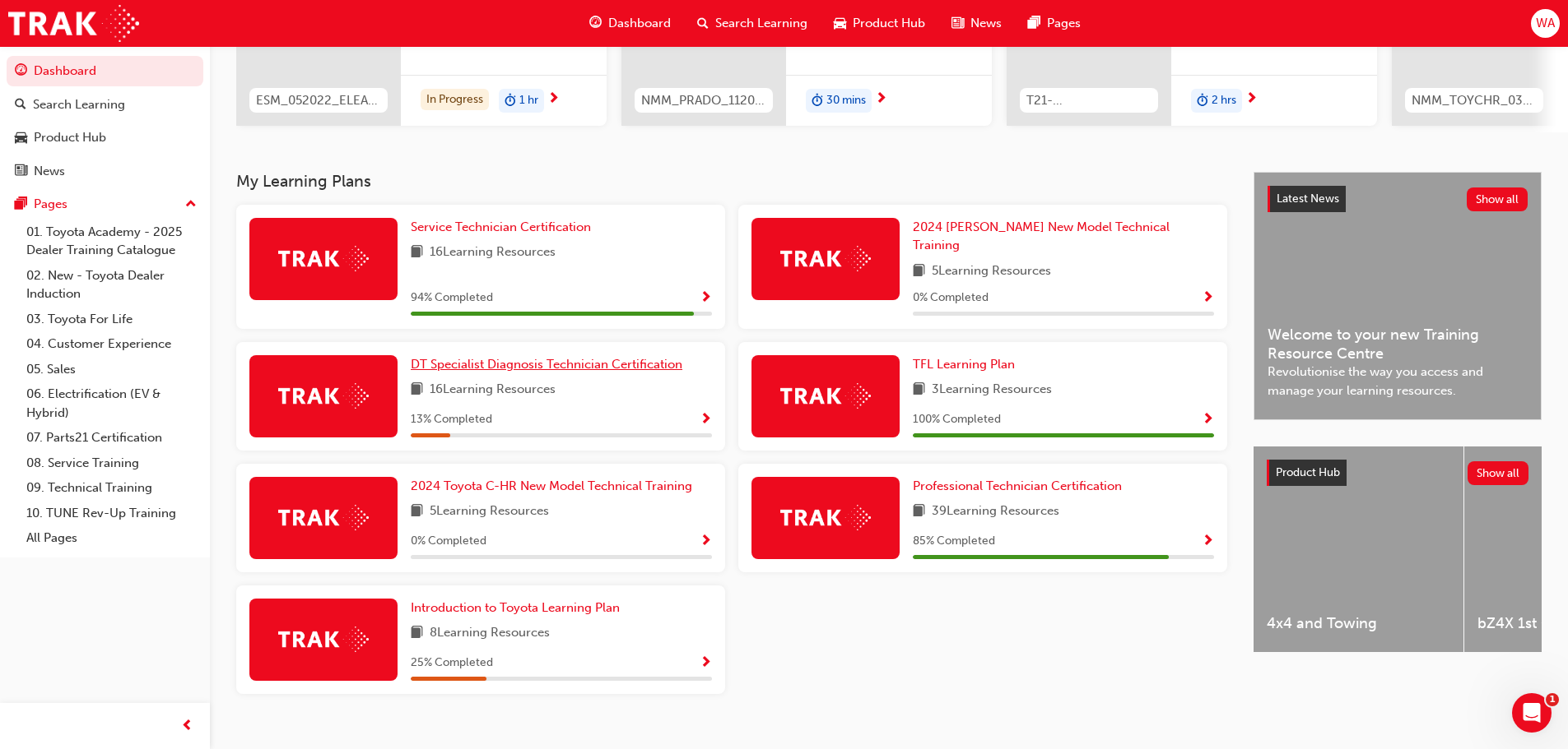
click at [525, 357] on span "DT Specialist Diagnosis Technician Certification" at bounding box center [546, 365] width 272 height 15
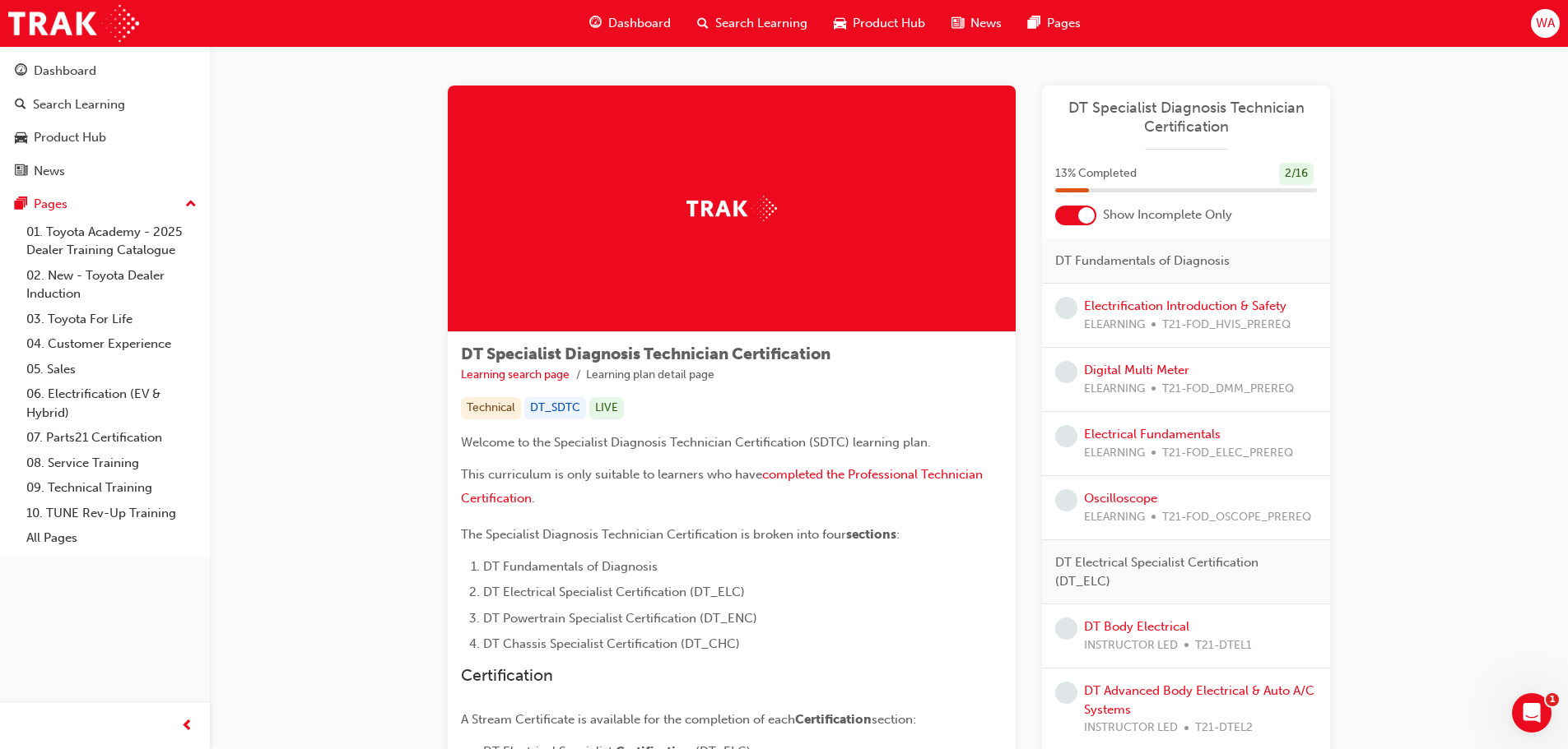
scroll to position [82, 0]
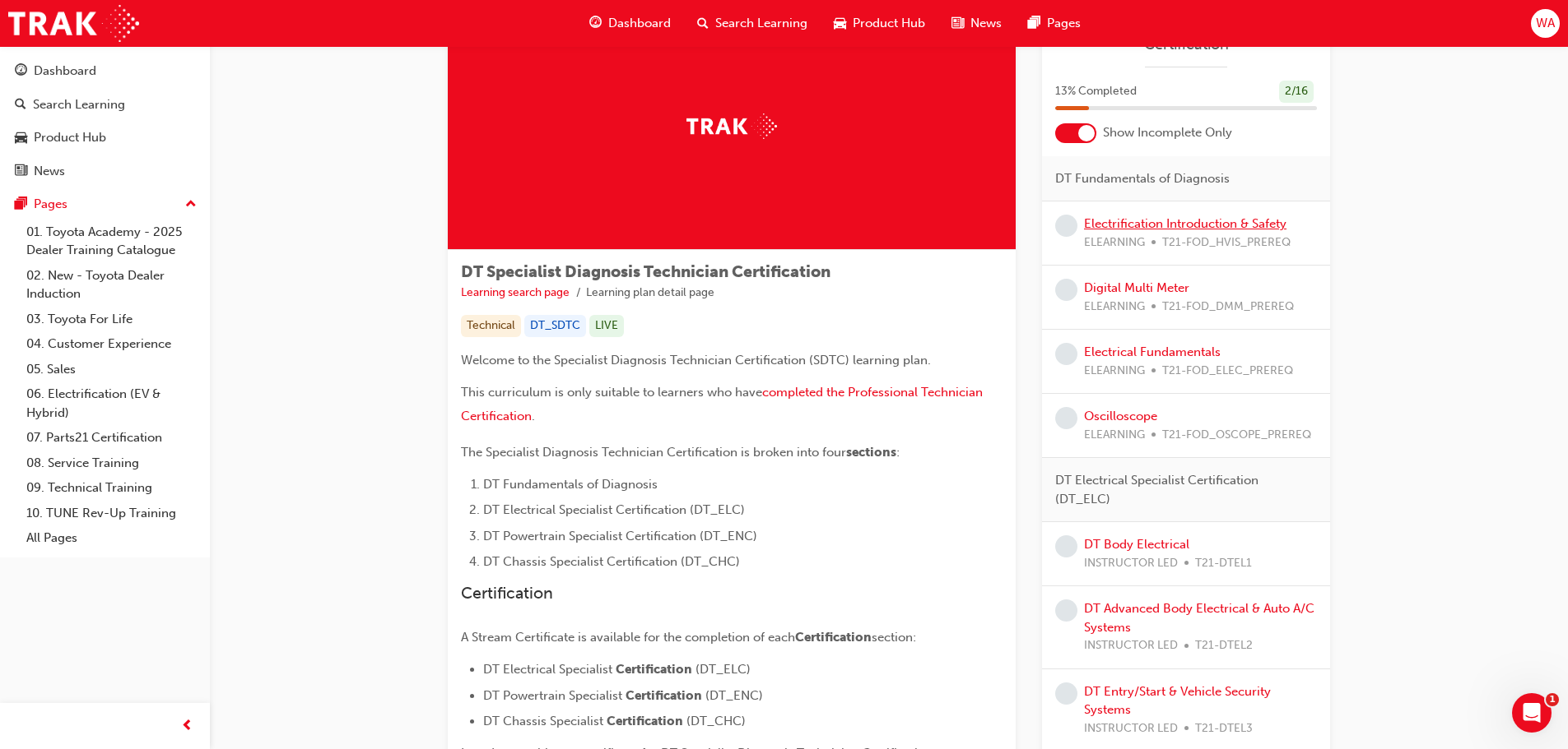
click at [1165, 221] on link "Electrification Introduction & Safety" at bounding box center [1184, 224] width 203 height 15
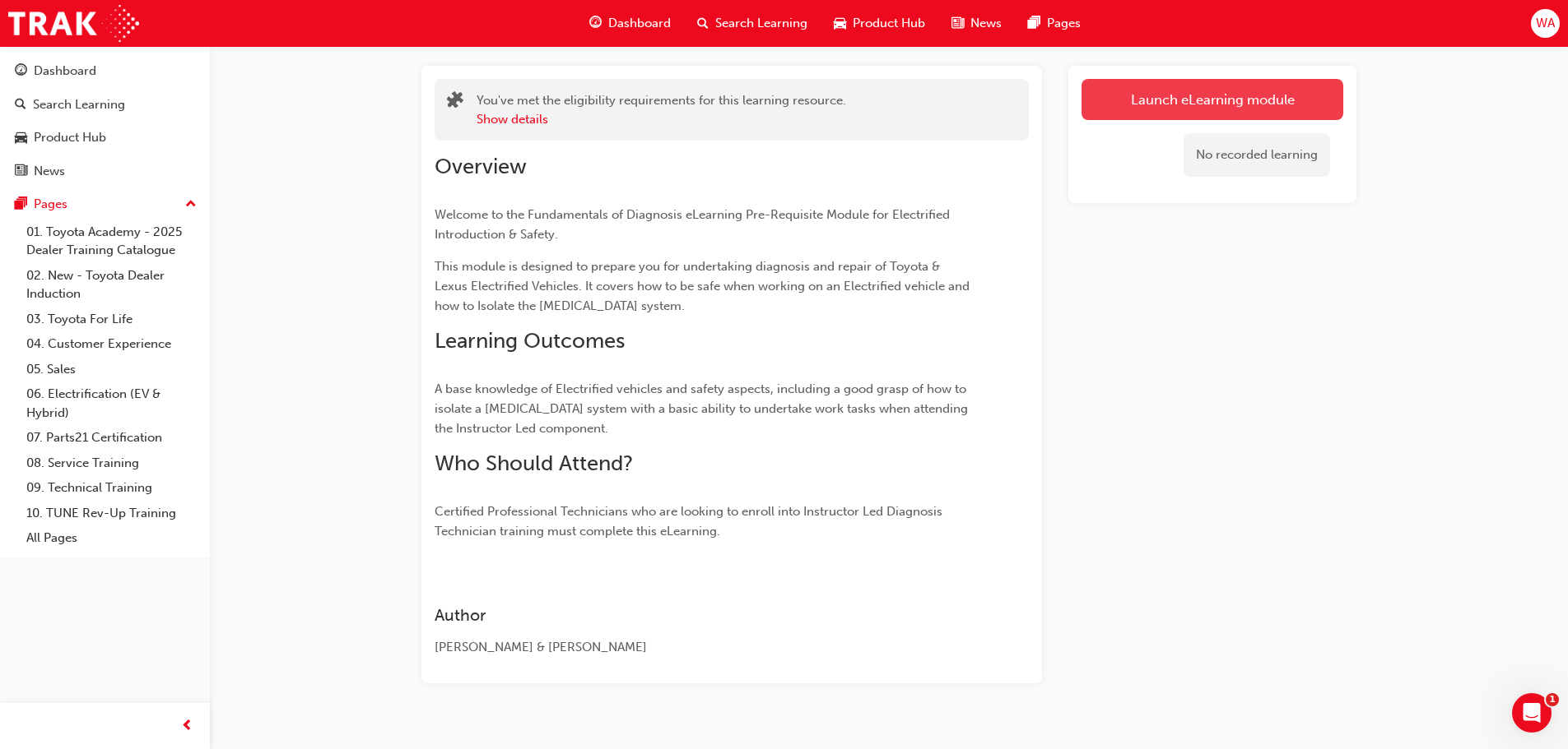
click at [1223, 106] on link "Launch eLearning module" at bounding box center [1212, 100] width 261 height 41
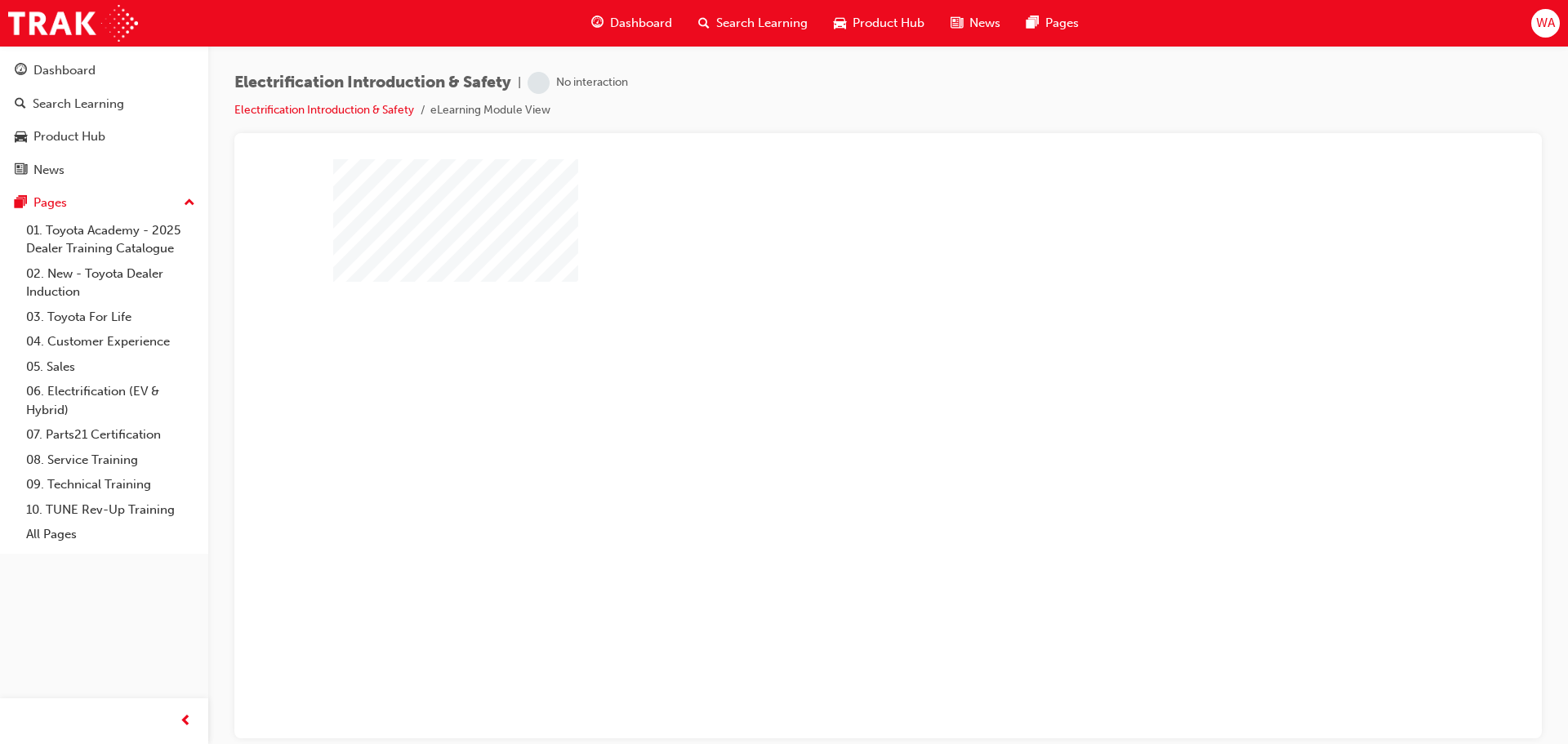
drag, startPoint x: 919, startPoint y: 445, endPoint x: 927, endPoint y: 444, distance: 8.1
click at [841, 401] on div "play" at bounding box center [841, 401] width 0 height 0
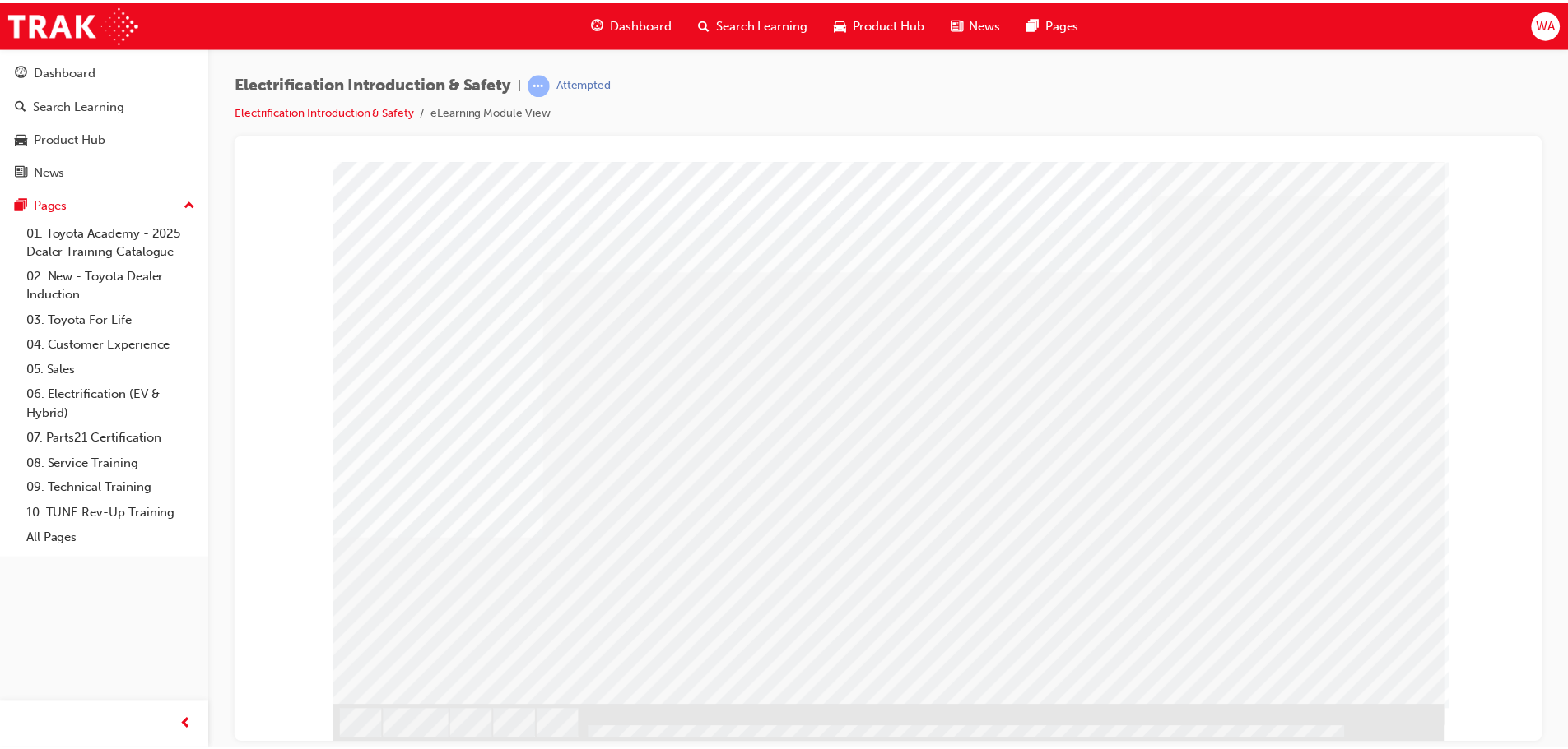
scroll to position [0, 0]
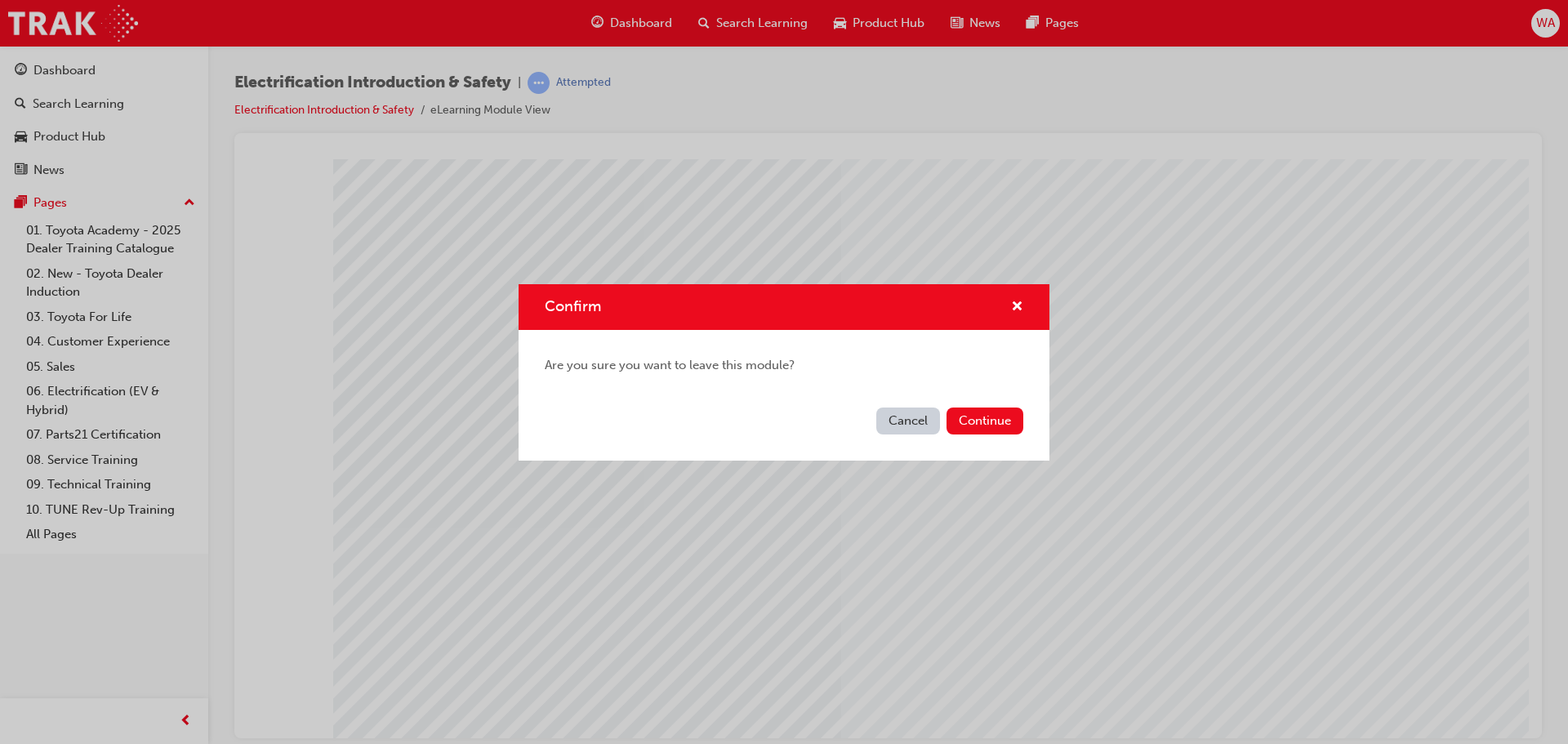
click at [909, 418] on button "Cancel" at bounding box center [908, 421] width 64 height 27
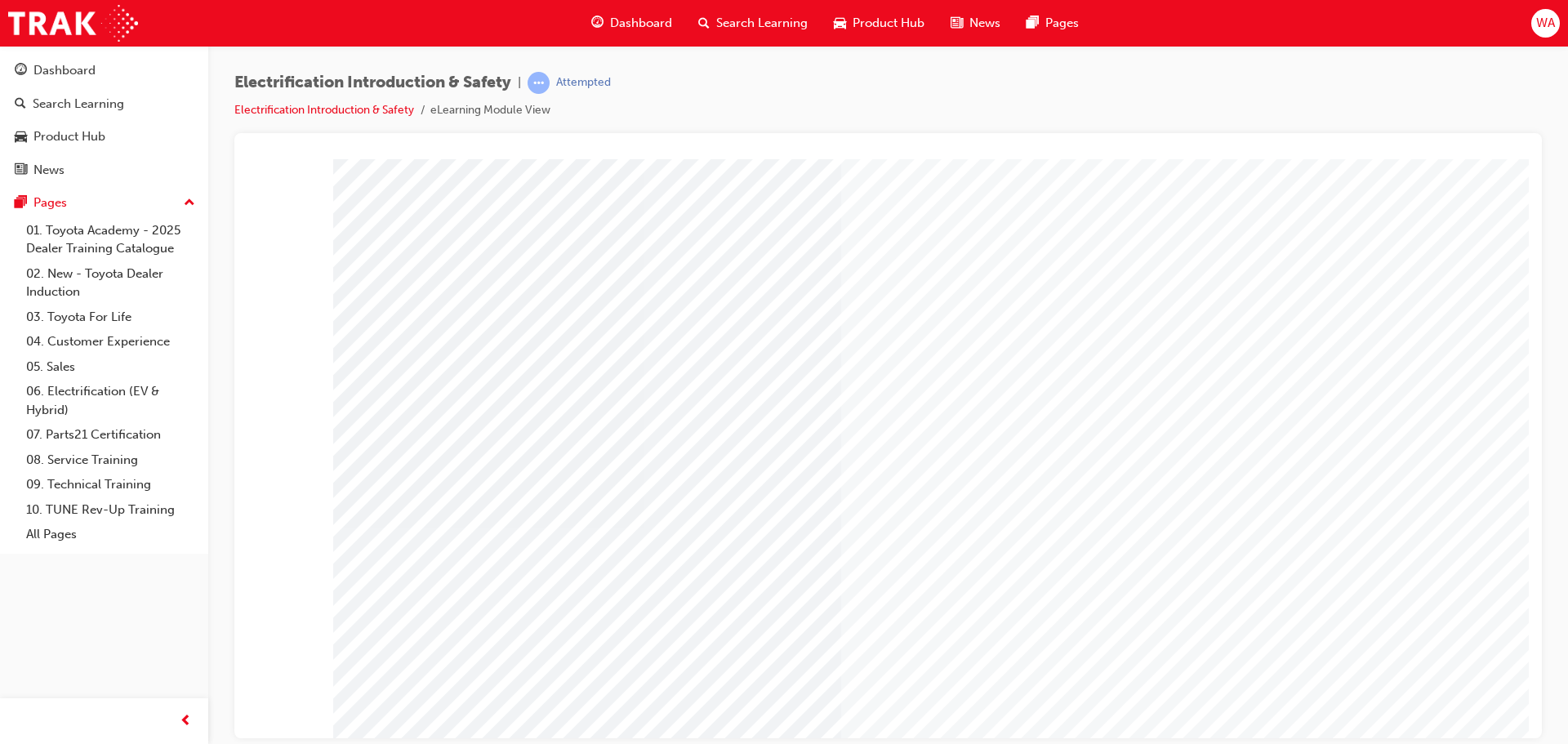
click at [664, 21] on span "Dashboard" at bounding box center [641, 23] width 62 height 19
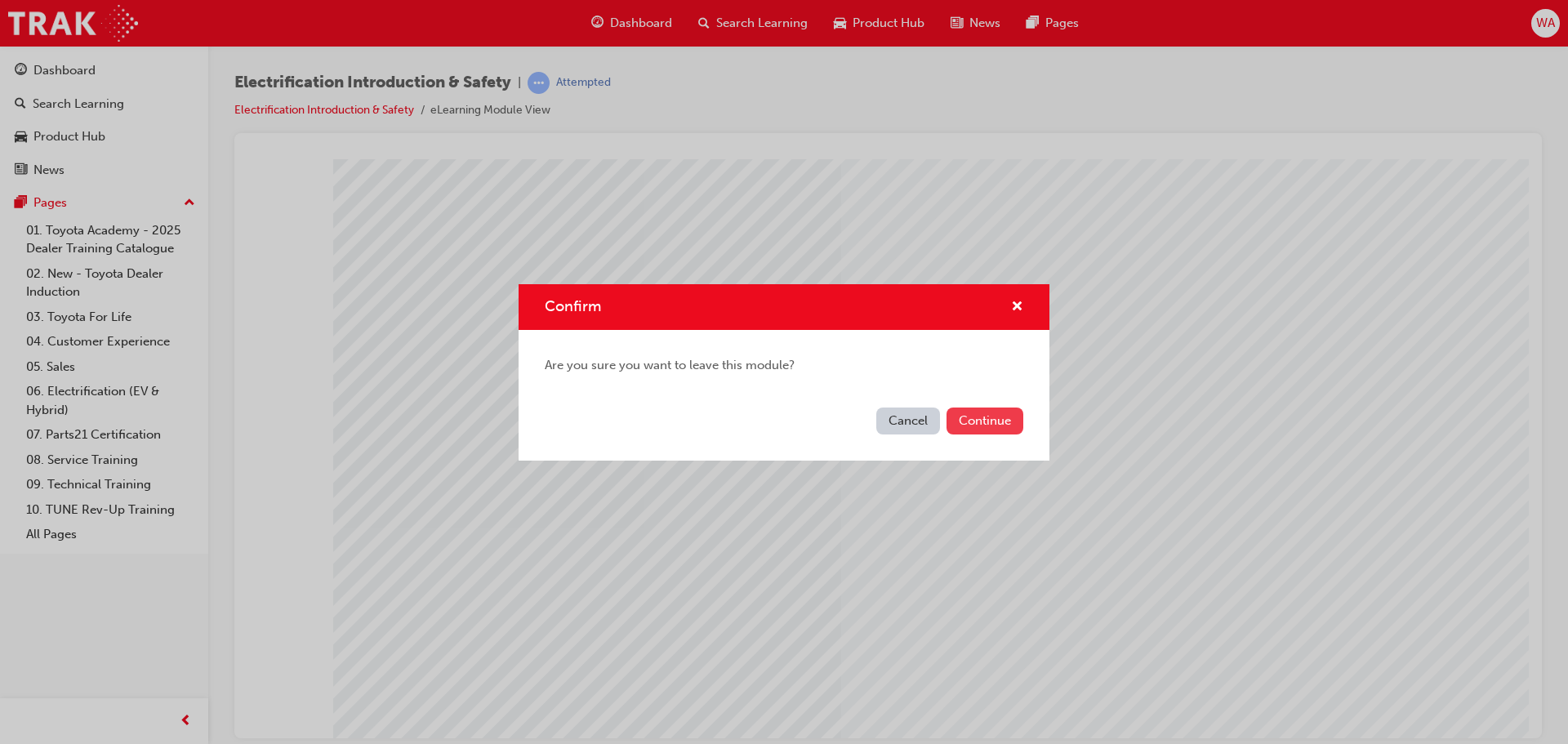
click at [956, 413] on button "Continue" at bounding box center [985, 421] width 77 height 27
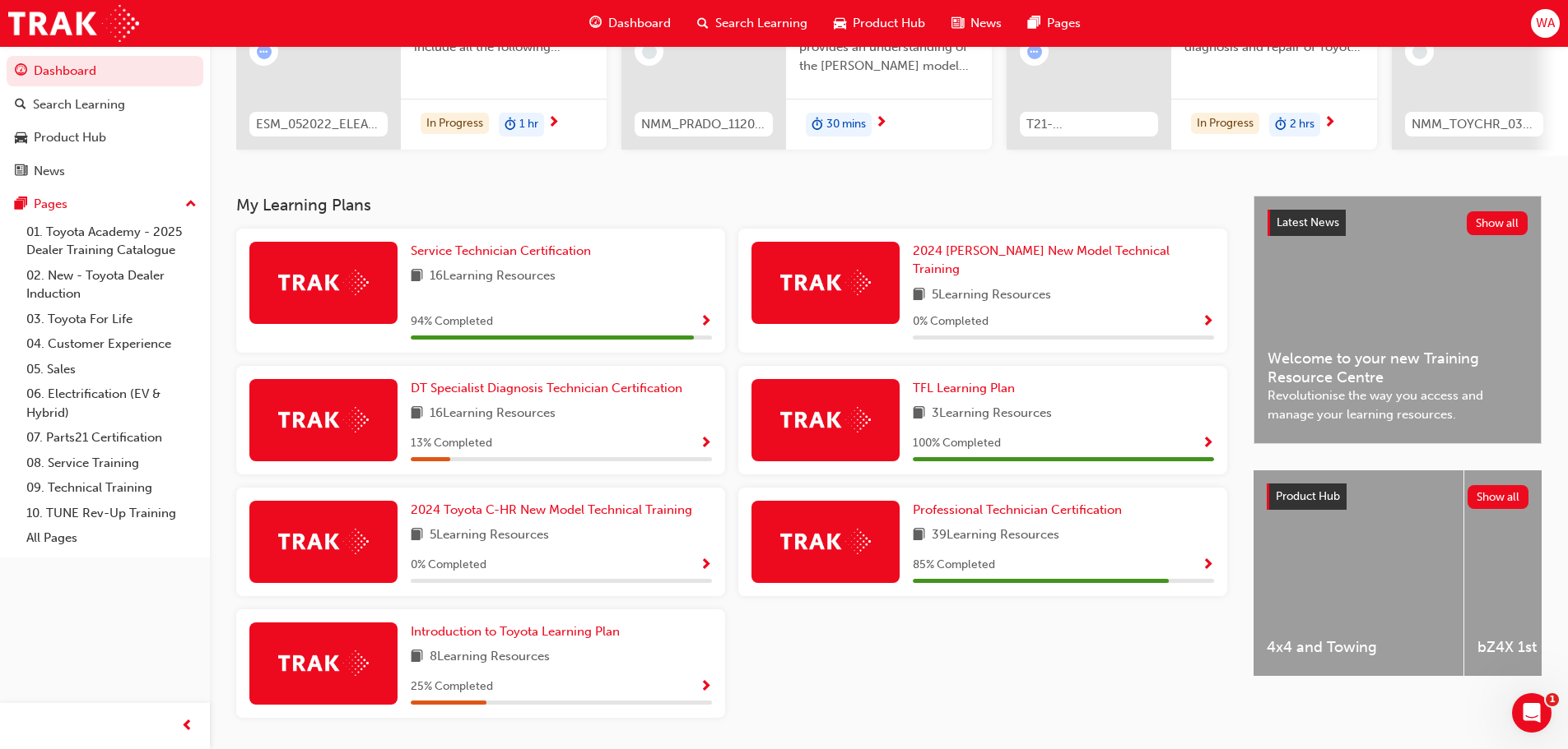
scroll to position [247, 0]
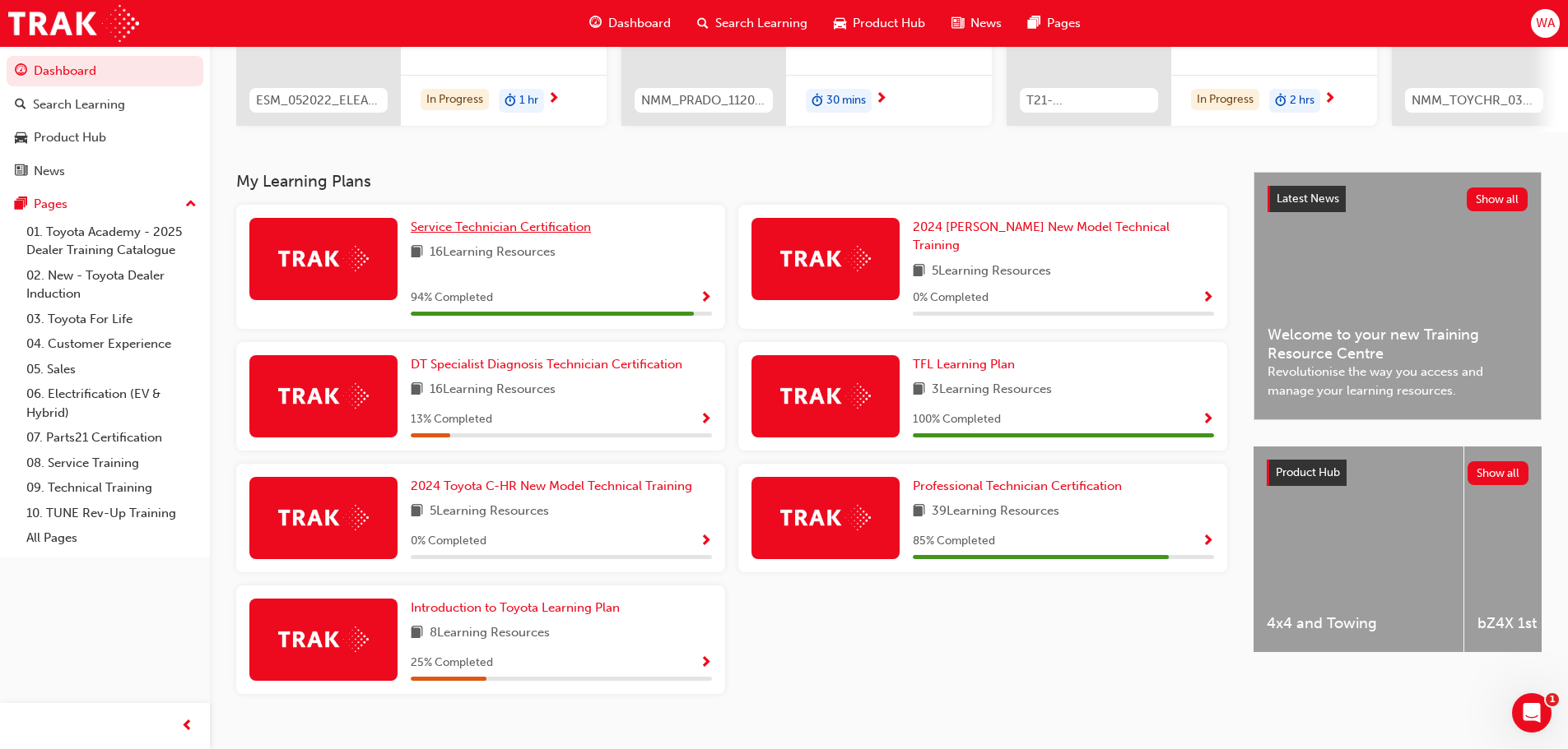
click at [492, 230] on span "Service Technician Certification" at bounding box center [500, 227] width 180 height 15
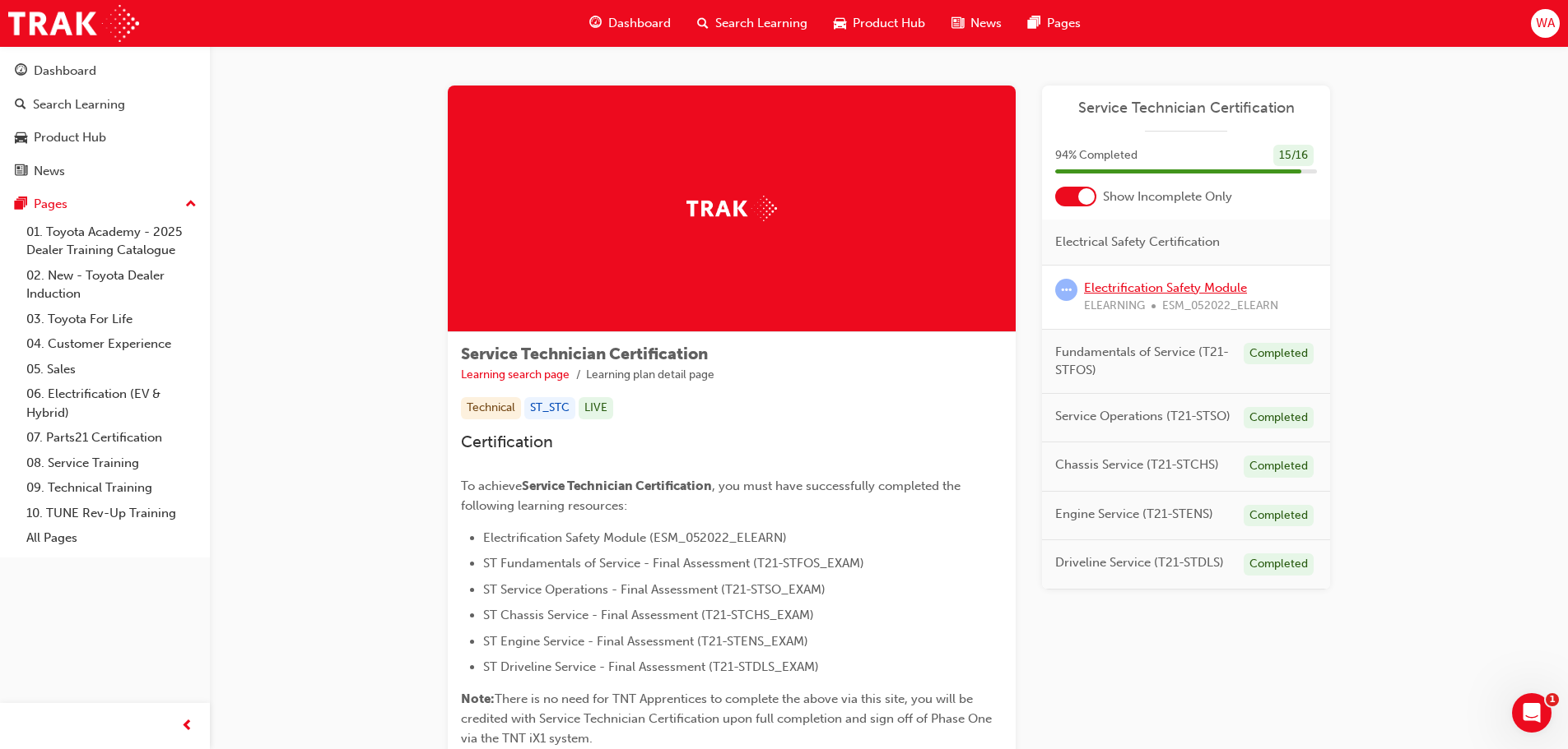
click at [1177, 281] on link "Electrification Safety Module" at bounding box center [1165, 288] width 163 height 15
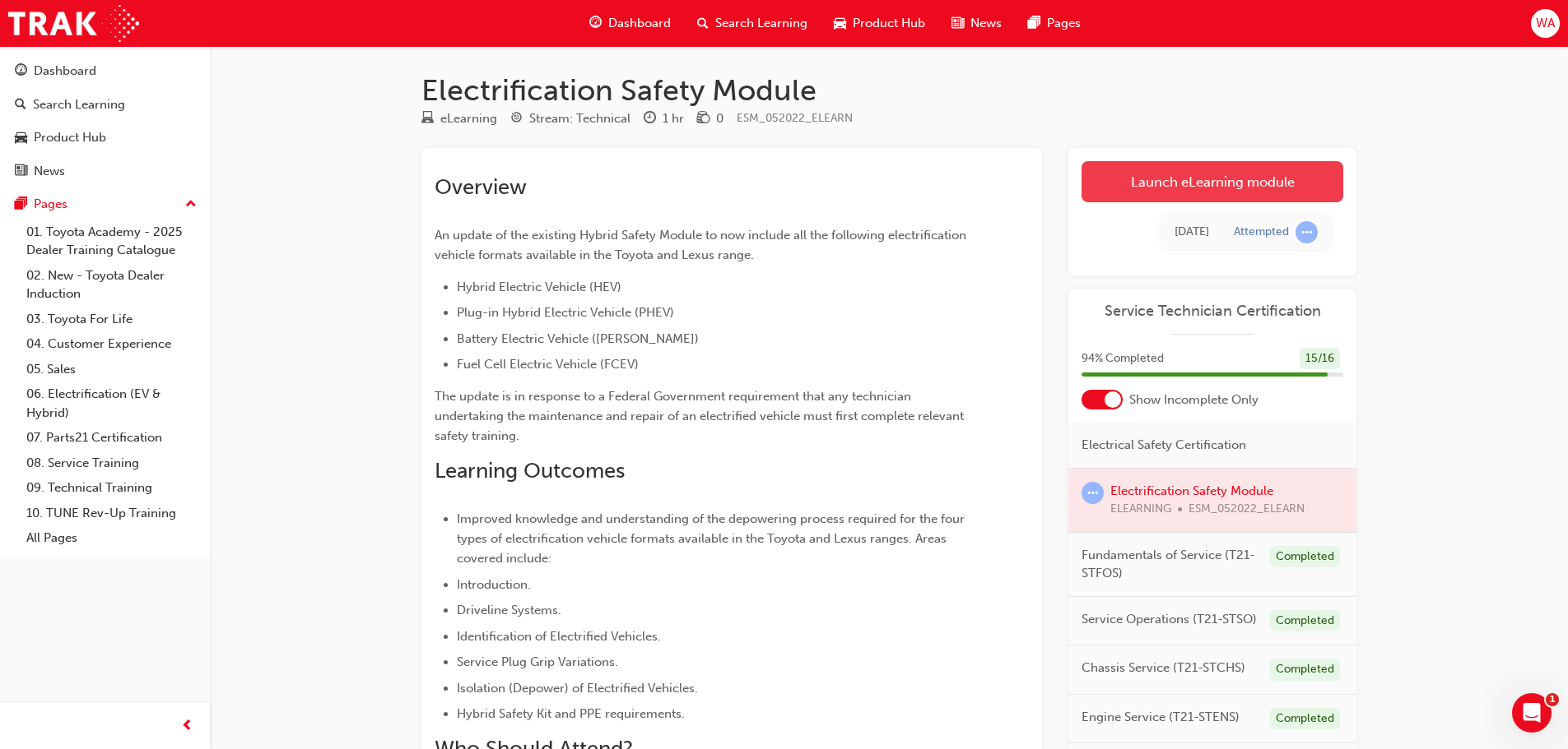
click at [1239, 182] on link "Launch eLearning module" at bounding box center [1212, 182] width 261 height 41
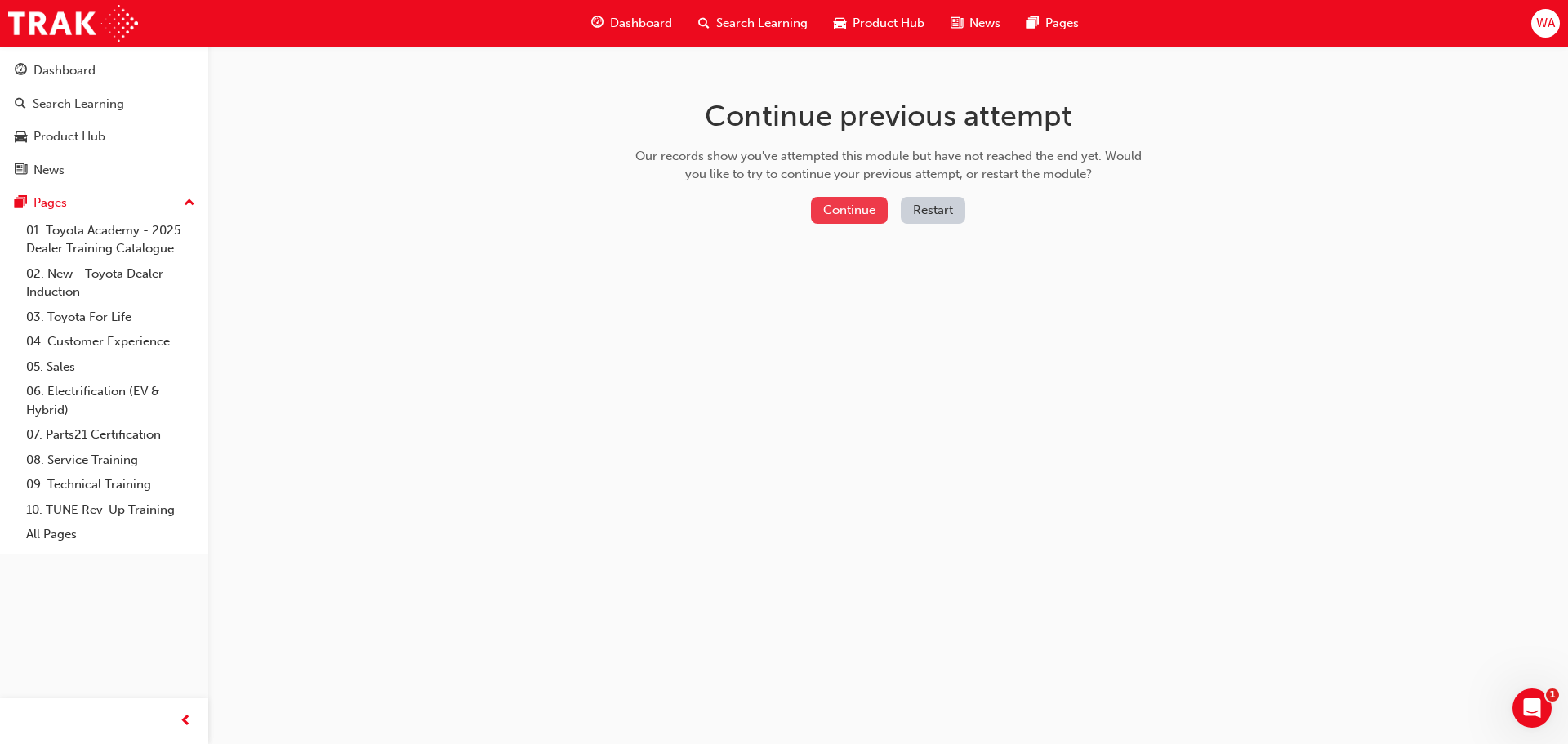
click at [846, 207] on button "Continue" at bounding box center [849, 209] width 77 height 27
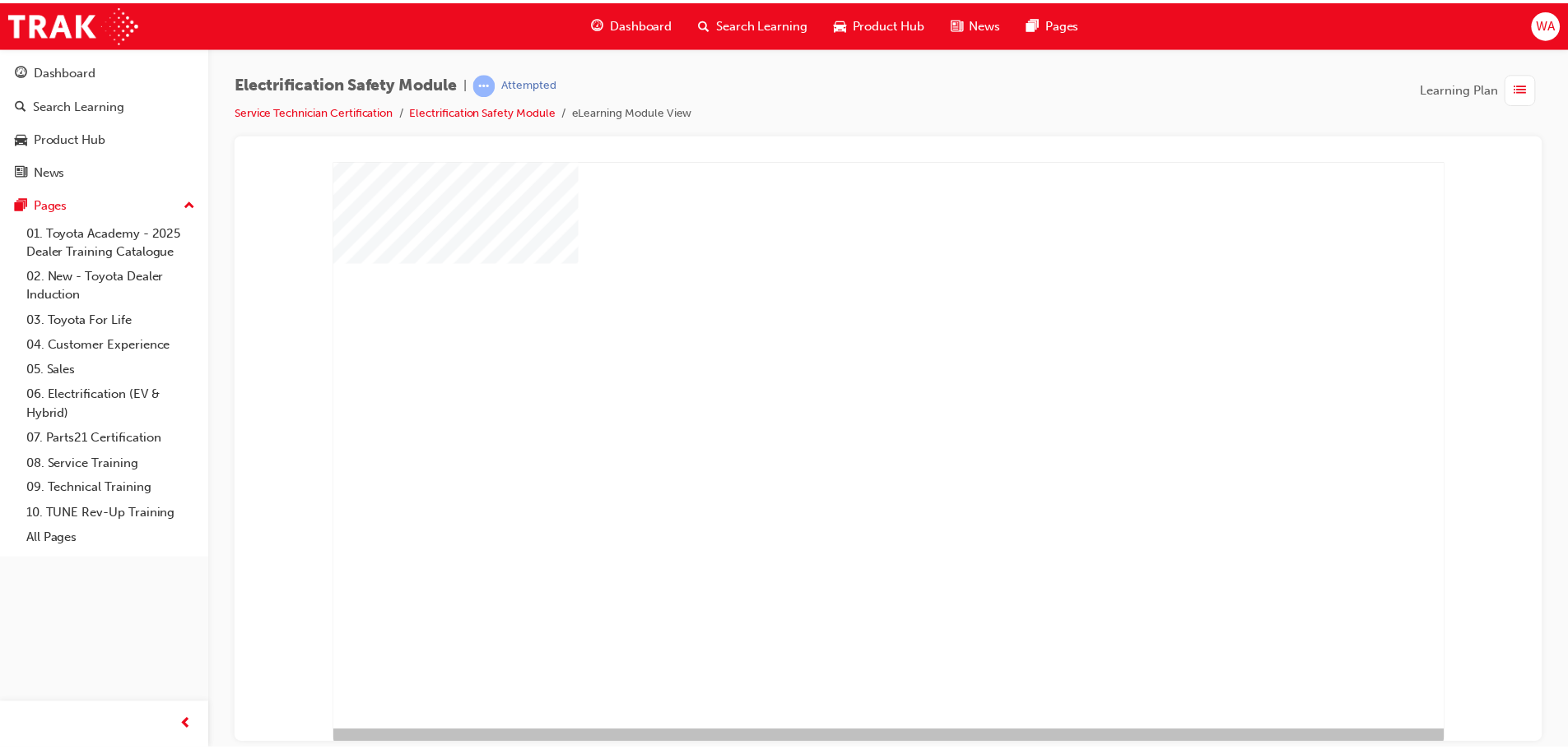
scroll to position [34, 0]
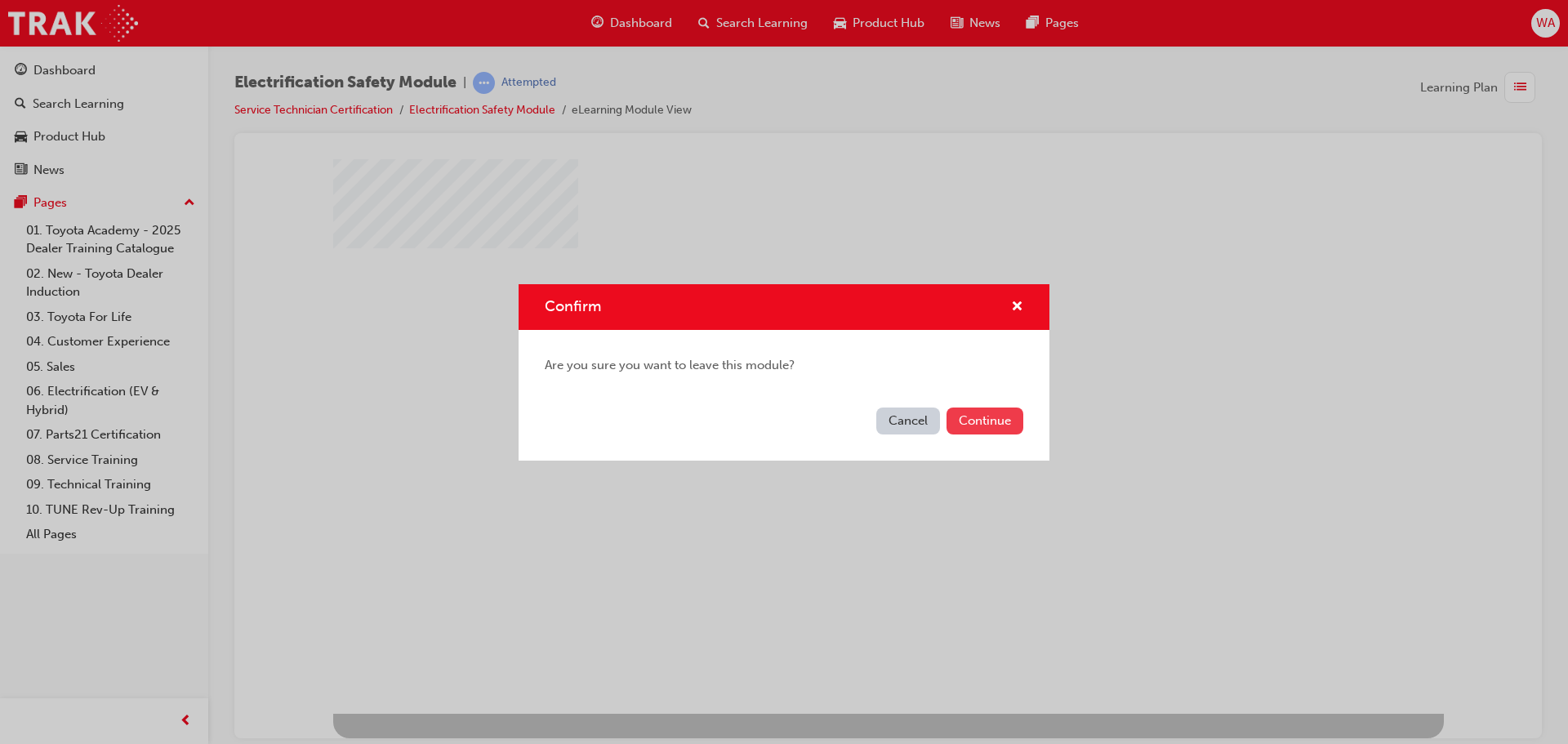
click at [998, 419] on button "Continue" at bounding box center [985, 421] width 77 height 27
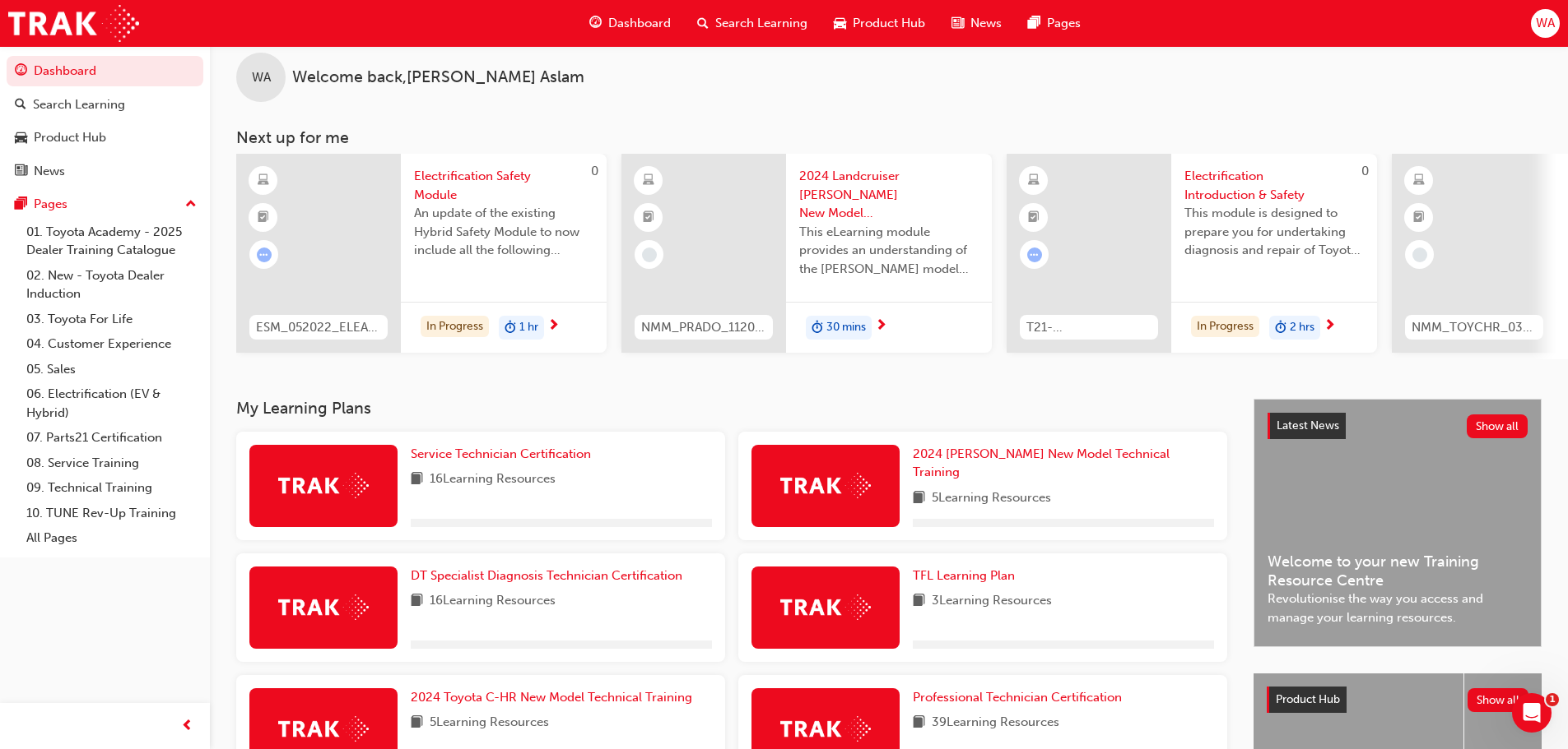
scroll to position [164, 0]
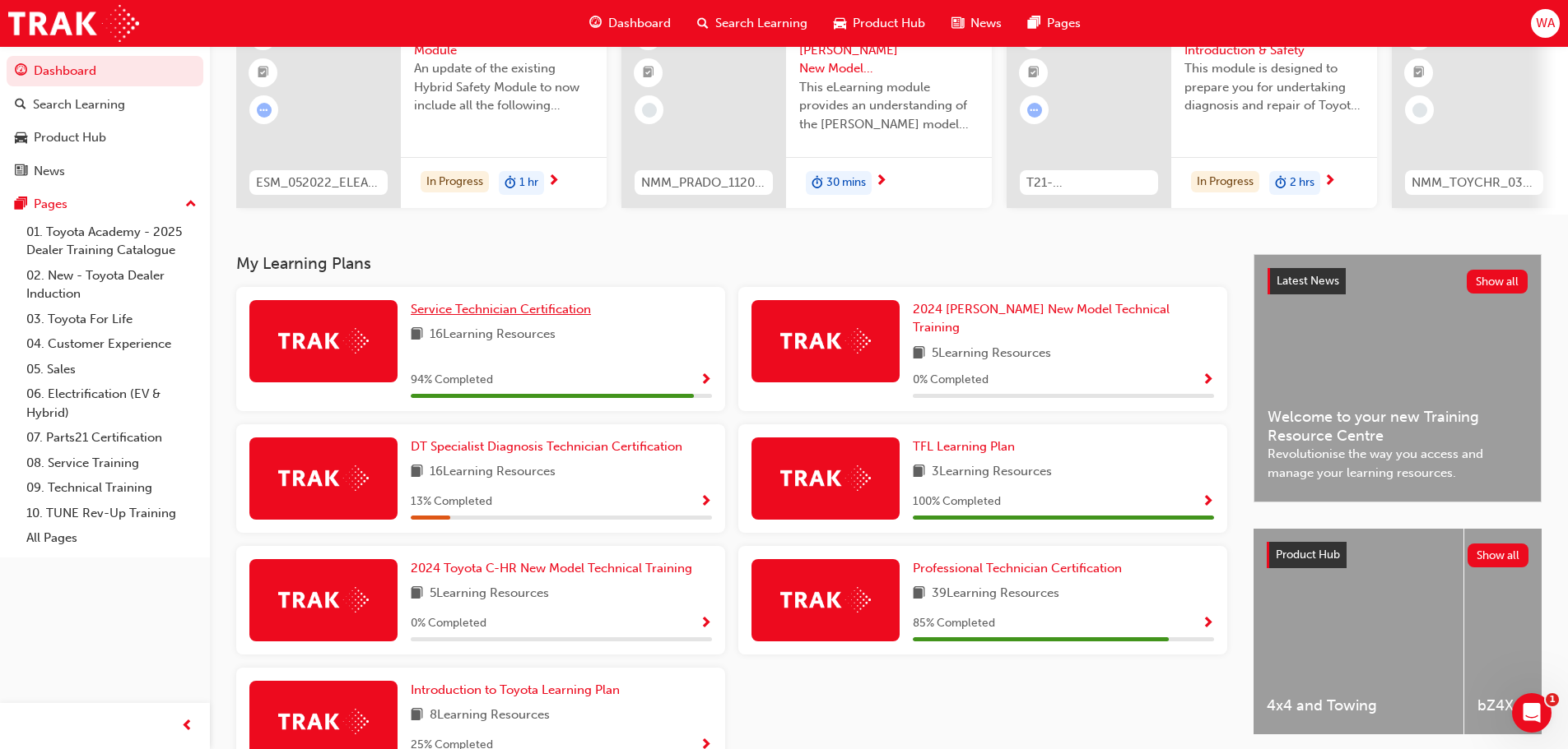
click at [499, 316] on span "Service Technician Certification" at bounding box center [500, 310] width 180 height 15
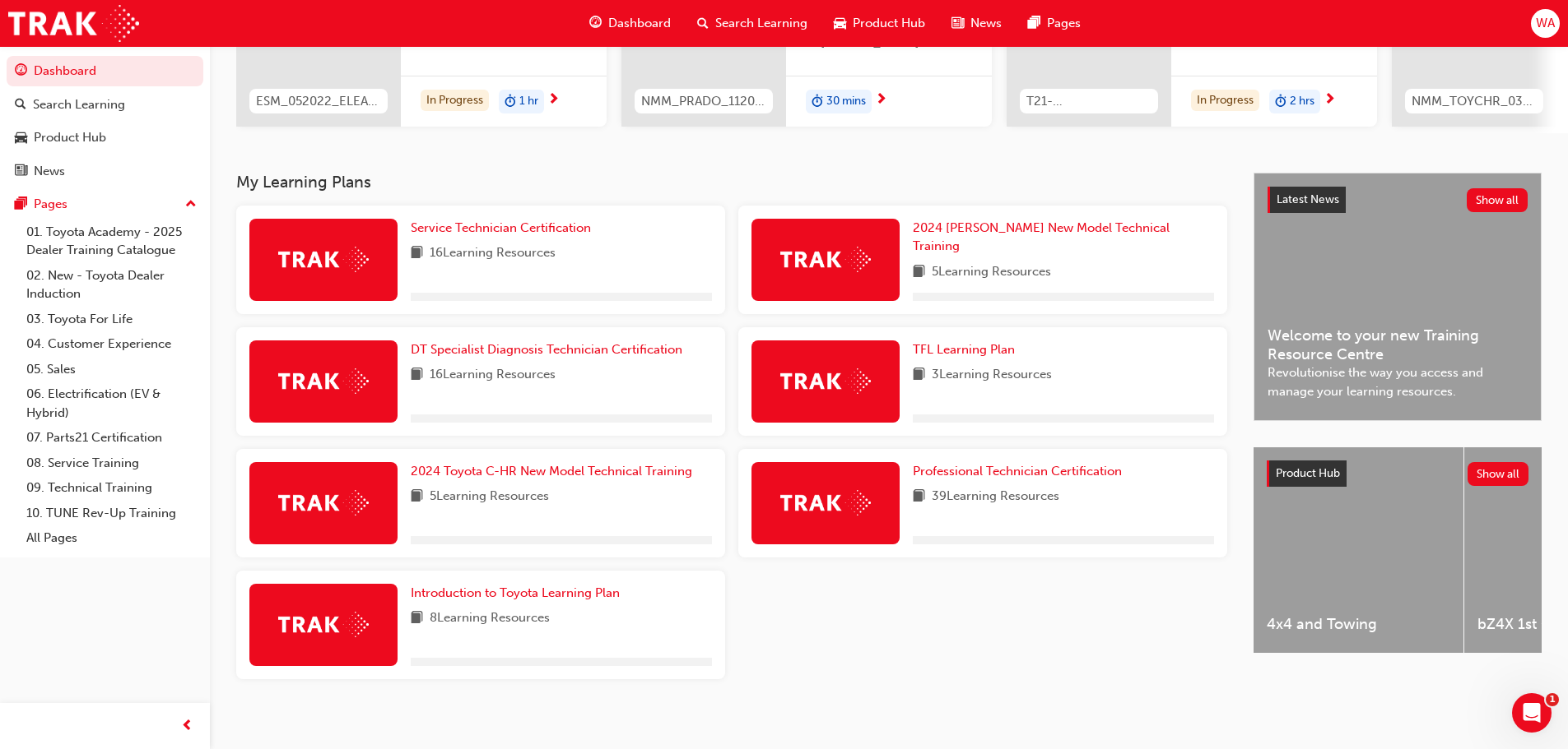
scroll to position [247, 0]
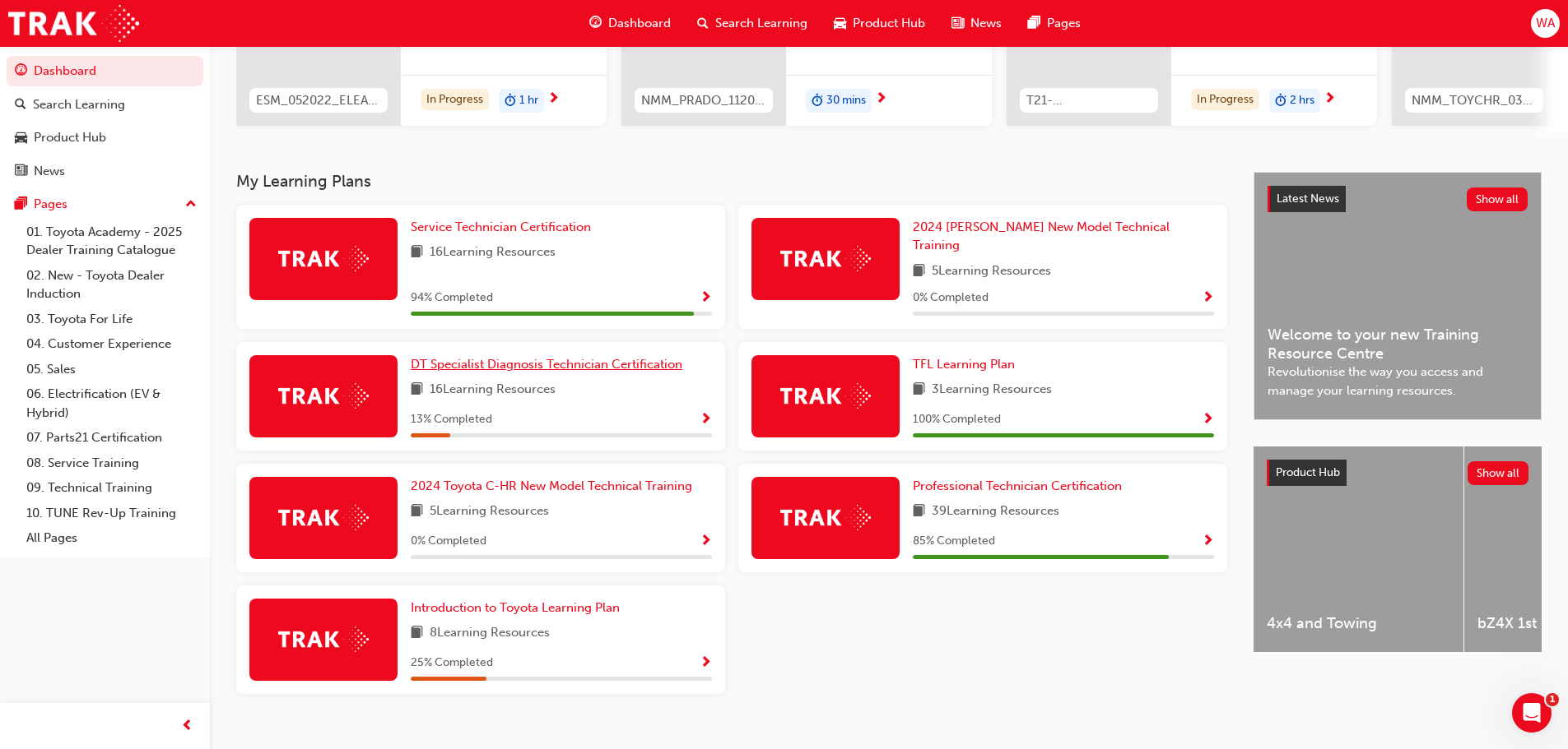
click at [504, 361] on span "DT Specialist Diagnosis Technician Certification" at bounding box center [546, 365] width 272 height 15
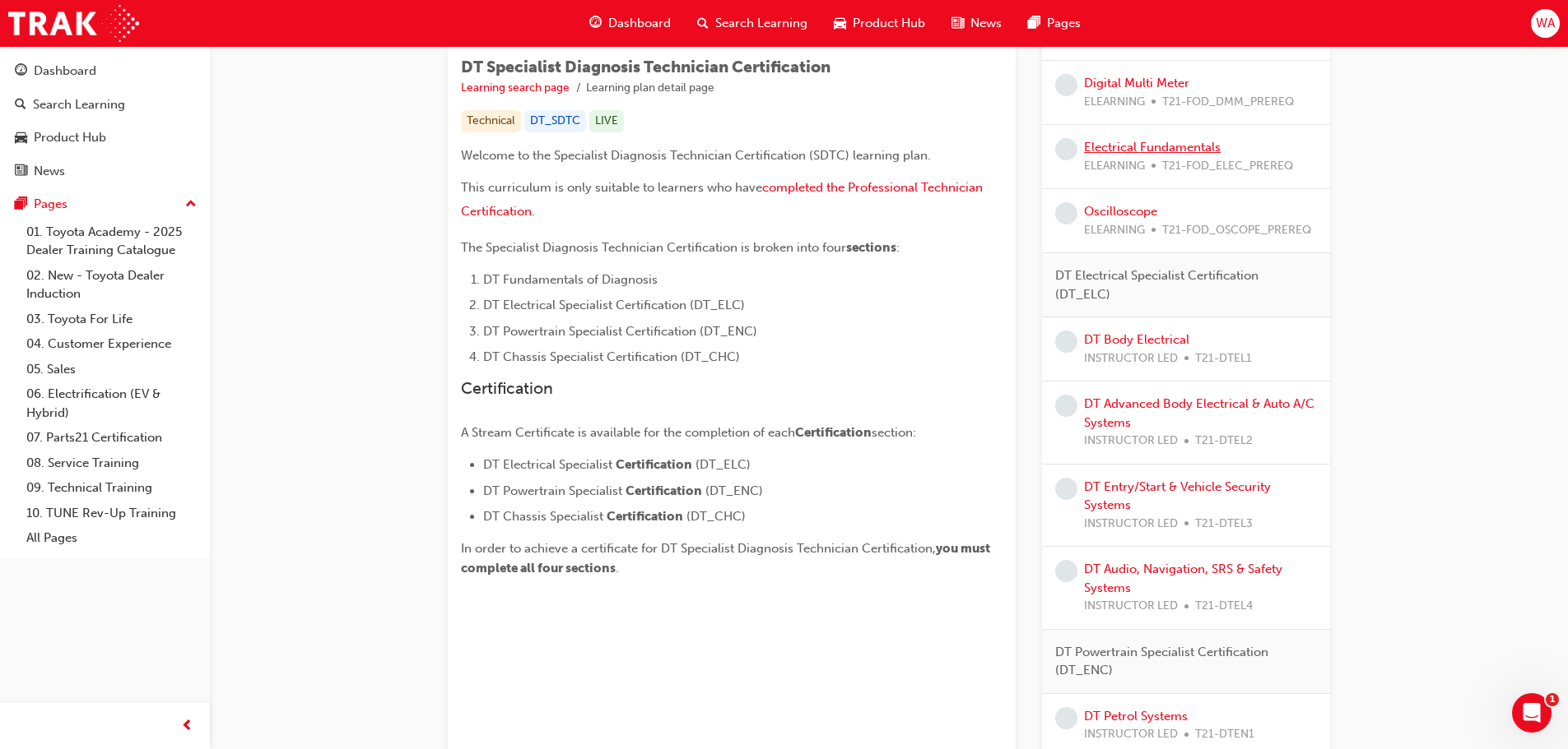
scroll to position [247, 0]
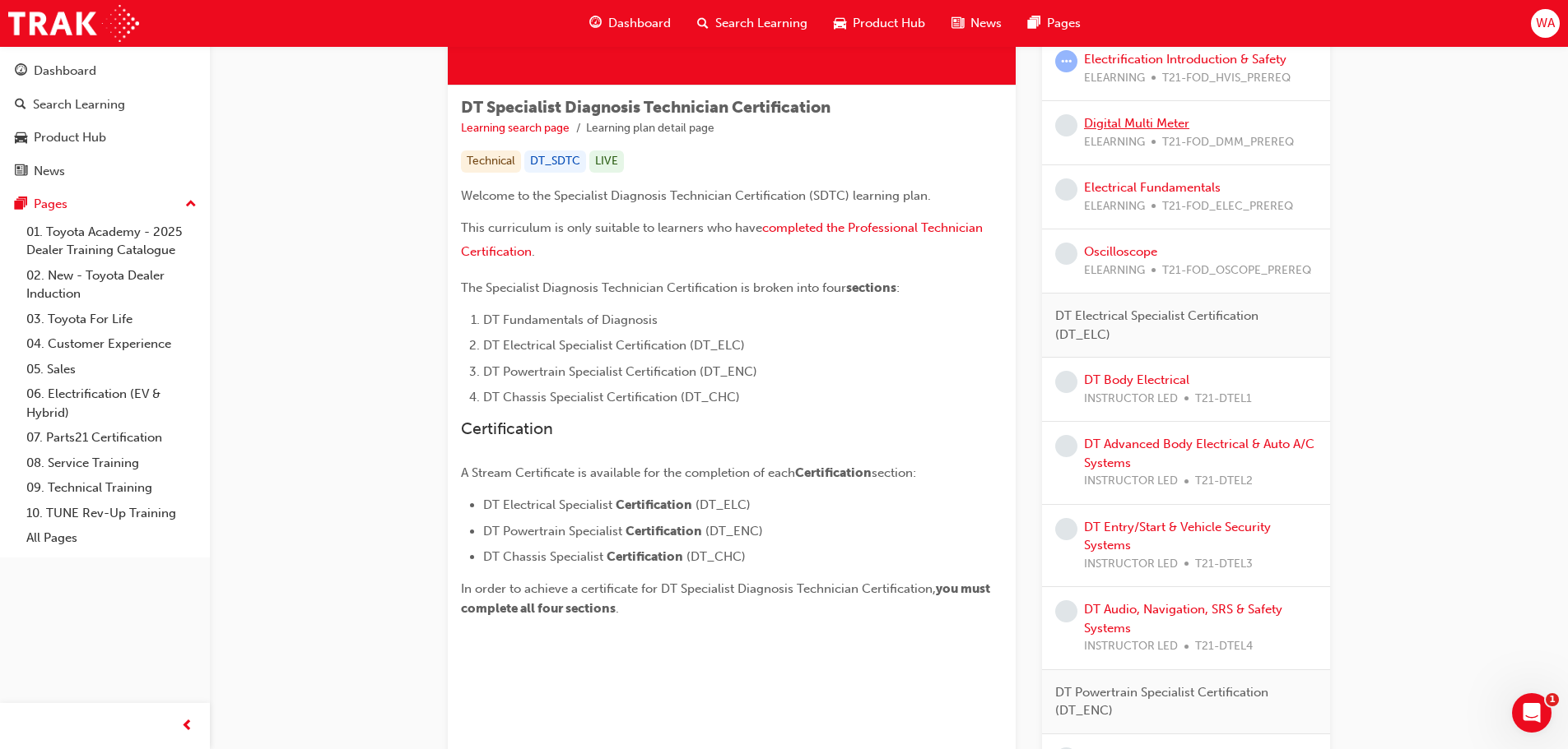
click at [1141, 120] on link "Digital Multi Meter" at bounding box center [1136, 123] width 105 height 15
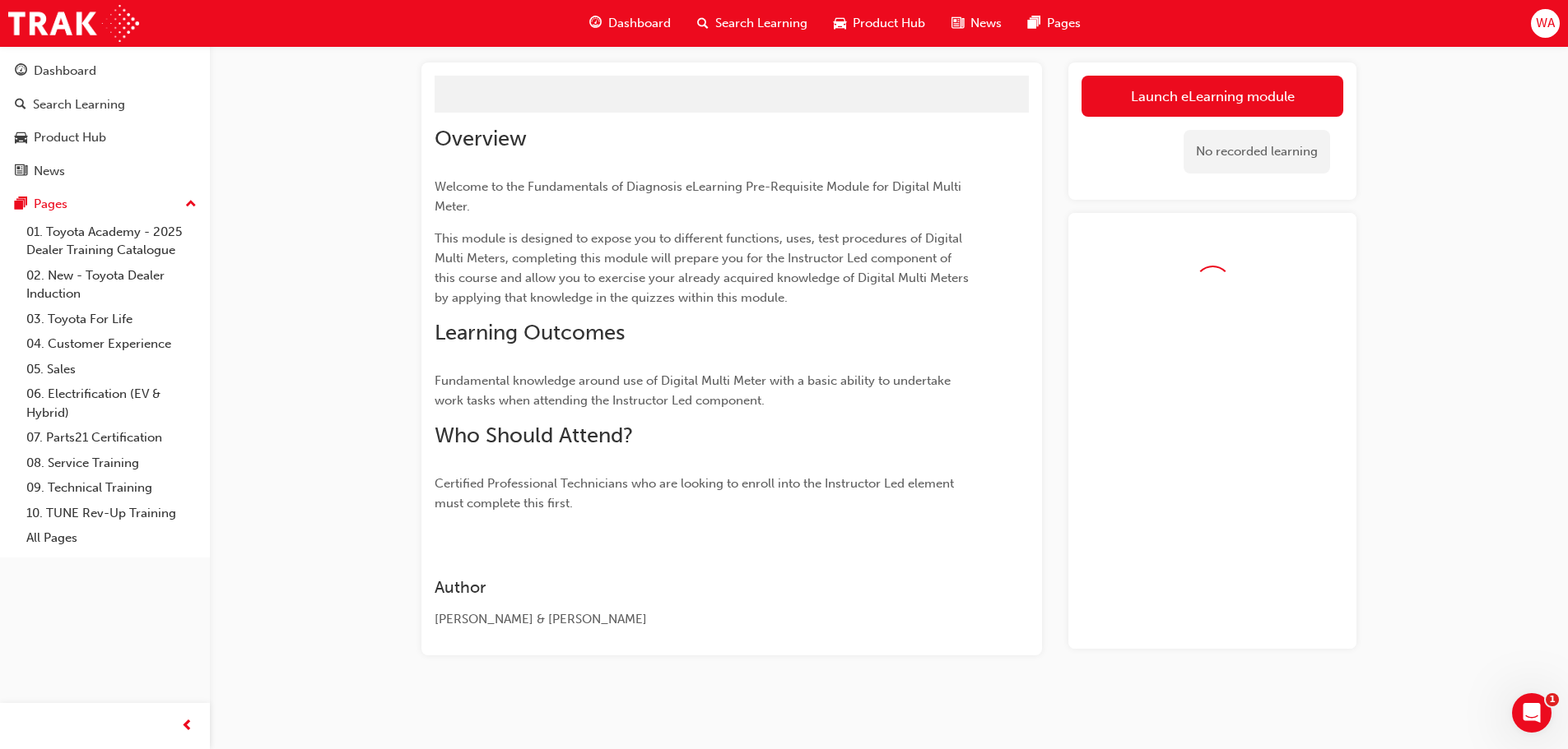
scroll to position [124, 0]
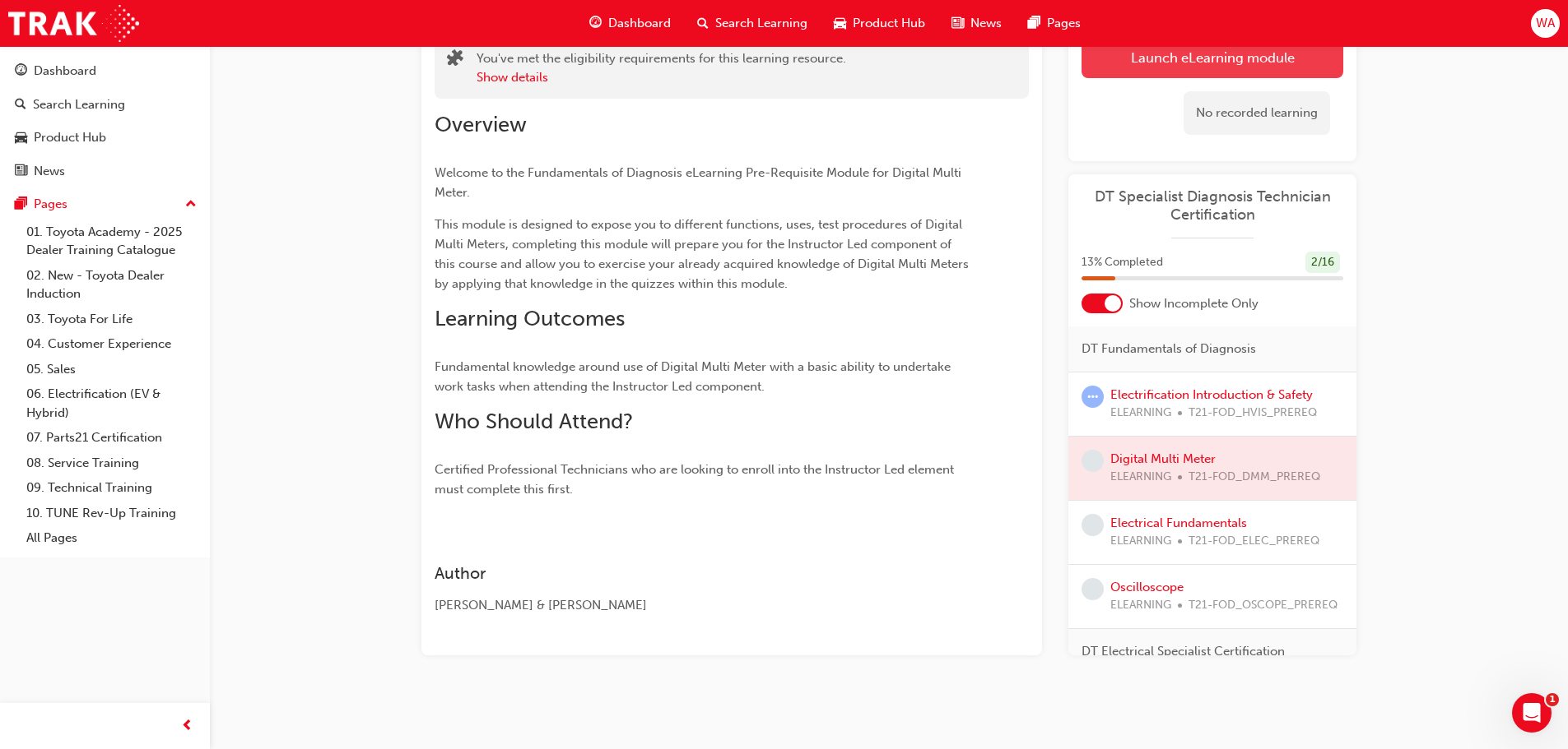
click at [1257, 66] on link "Launch eLearning module" at bounding box center [1212, 58] width 261 height 41
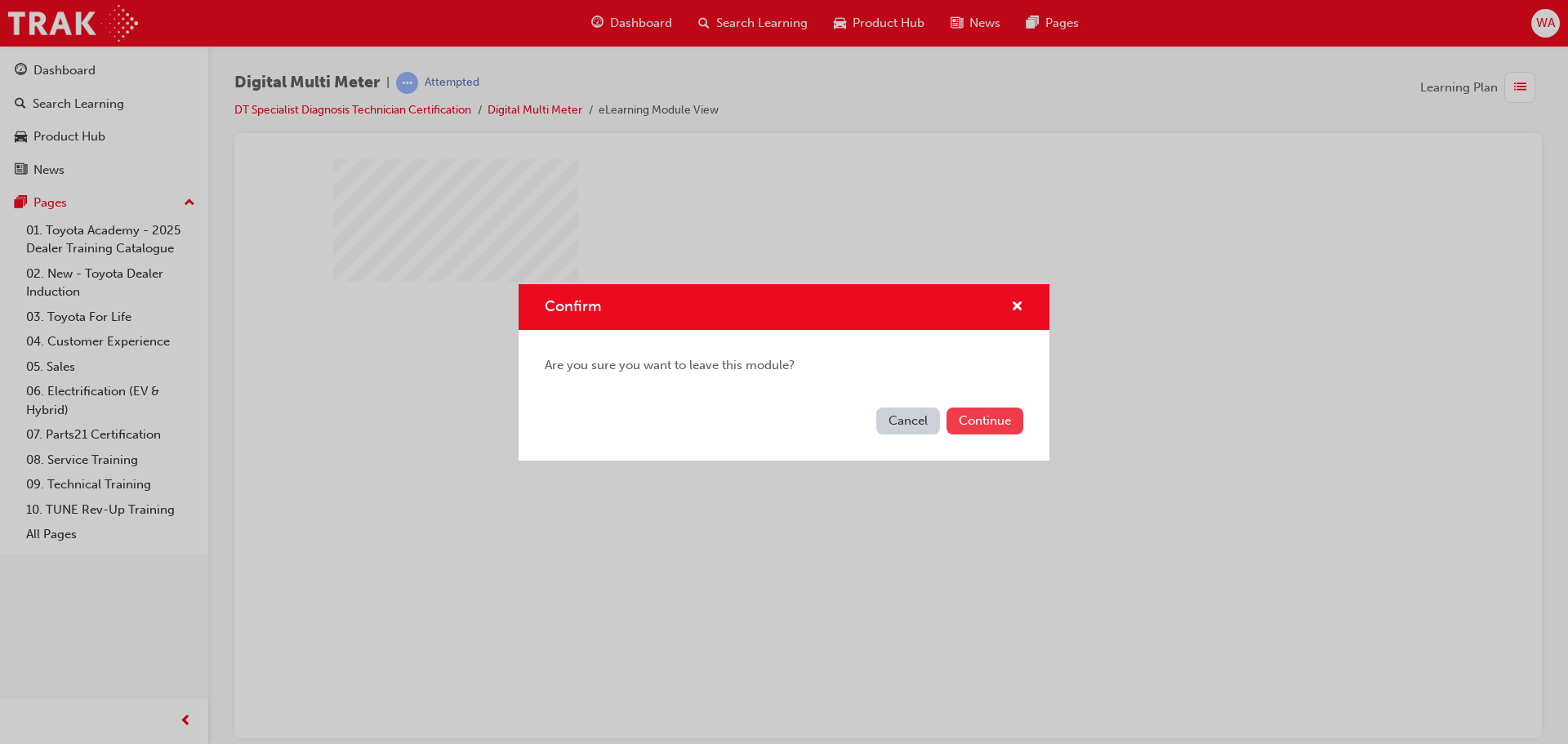
click at [997, 414] on button "Continue" at bounding box center [985, 421] width 77 height 27
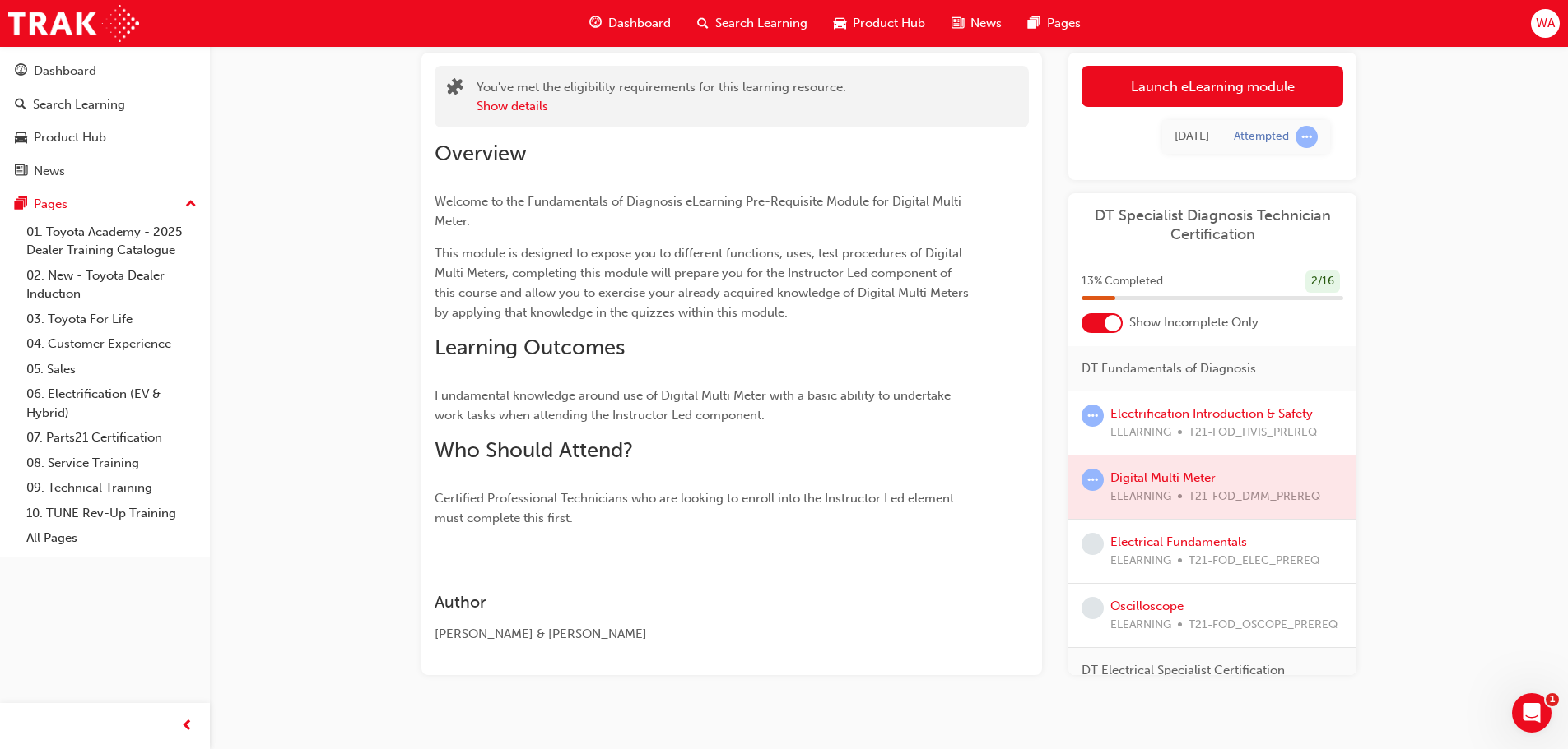
scroll to position [115, 0]
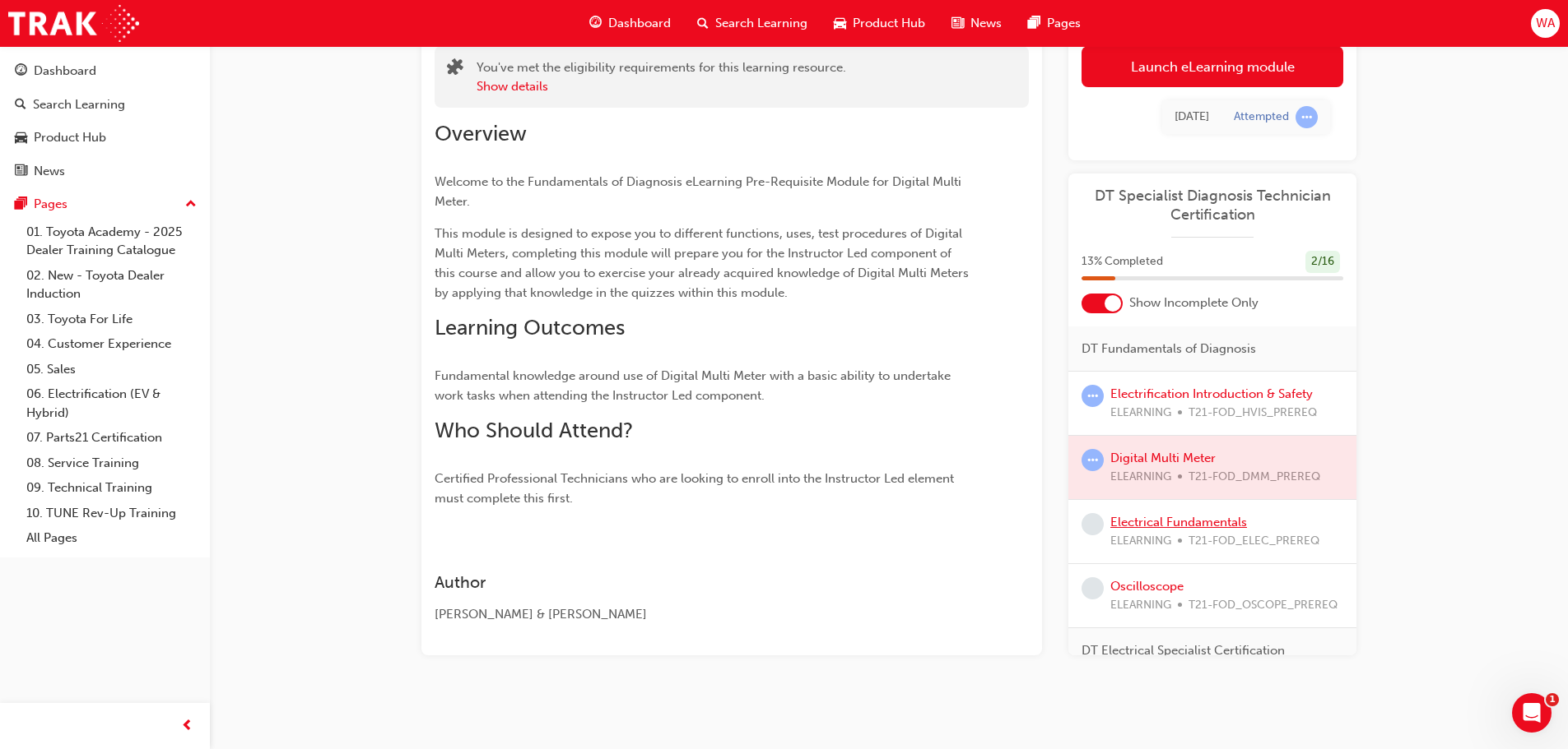
click at [1172, 522] on link "Electrical Fundamentals" at bounding box center [1178, 522] width 136 height 15
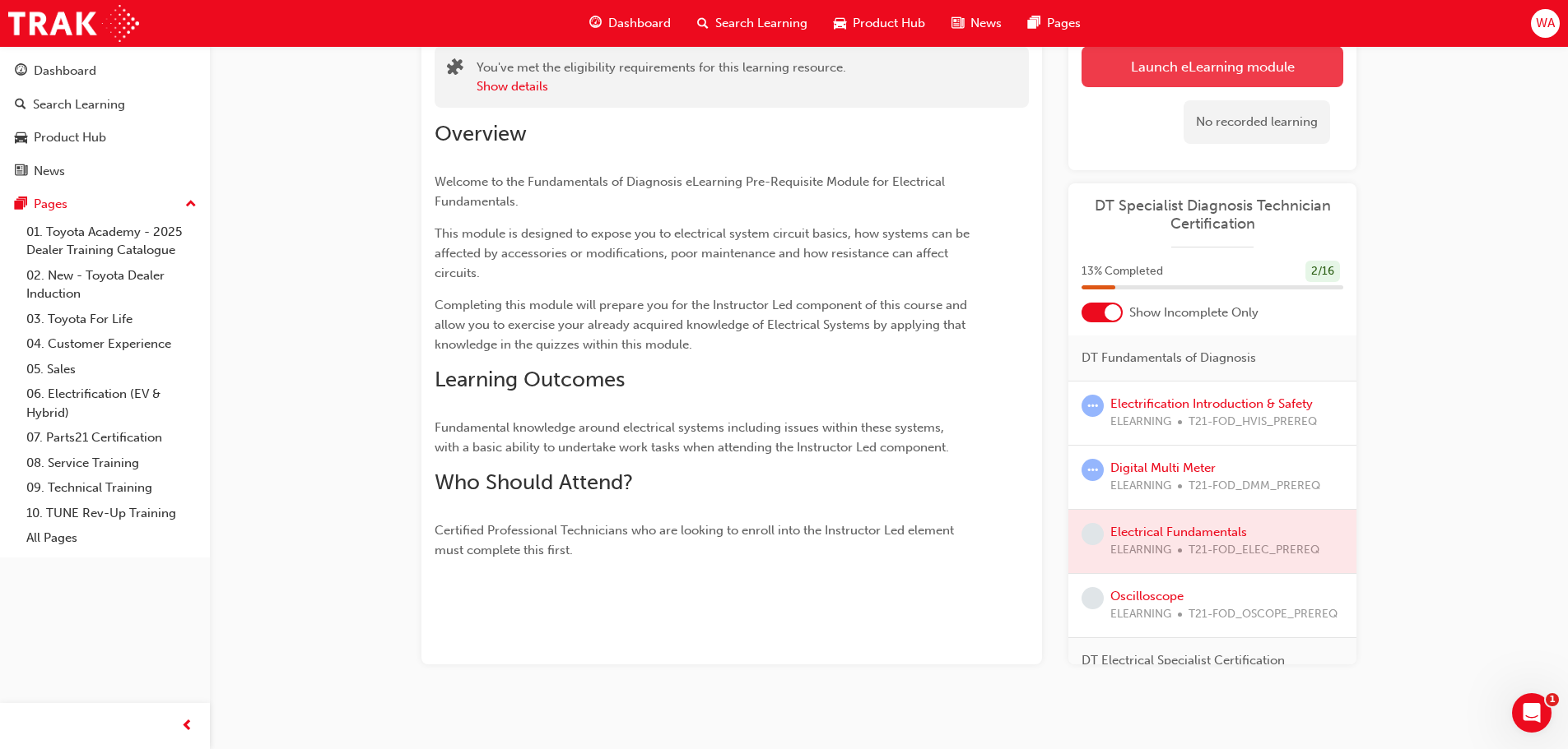
click at [1165, 70] on link "Launch eLearning module" at bounding box center [1212, 66] width 261 height 41
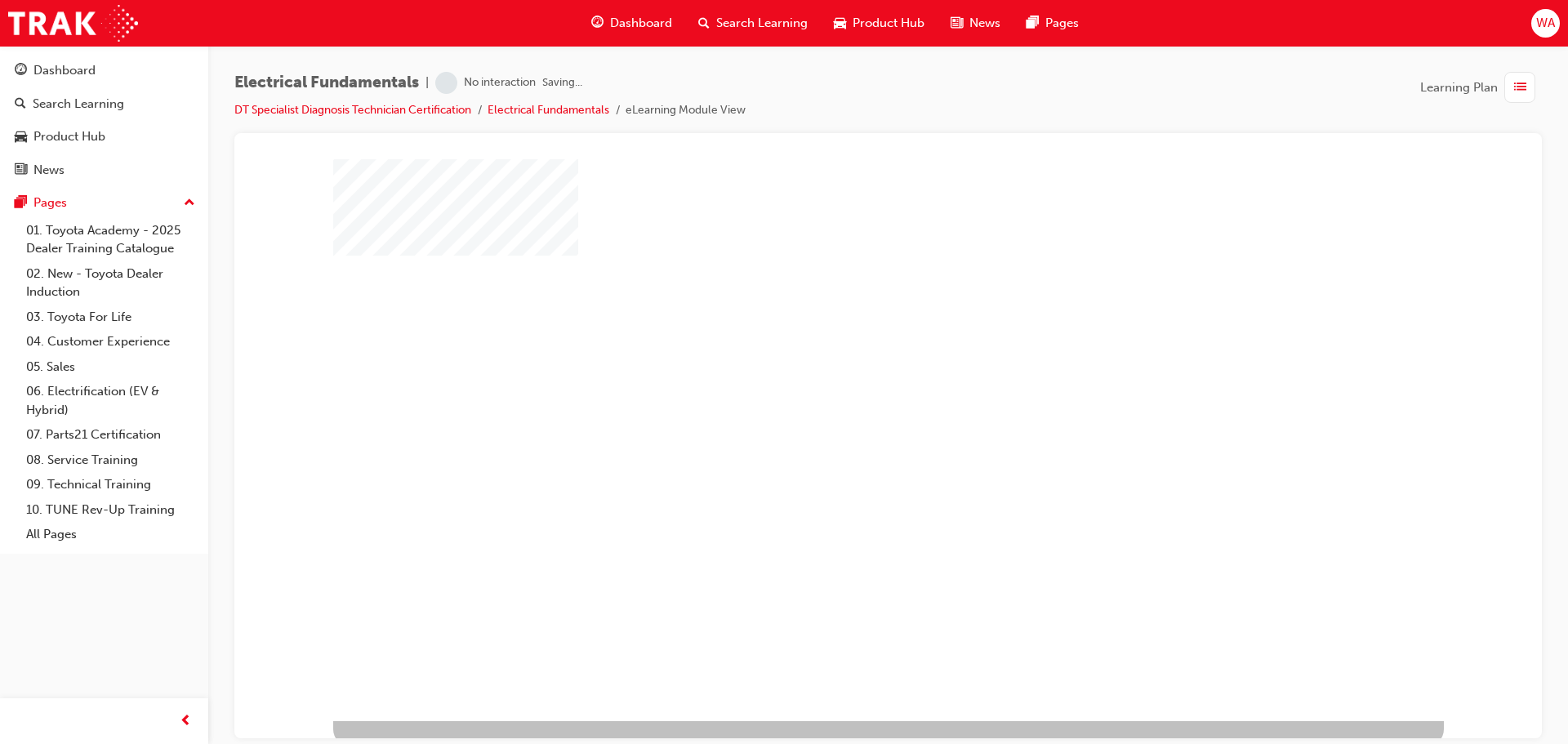
scroll to position [33, 0]
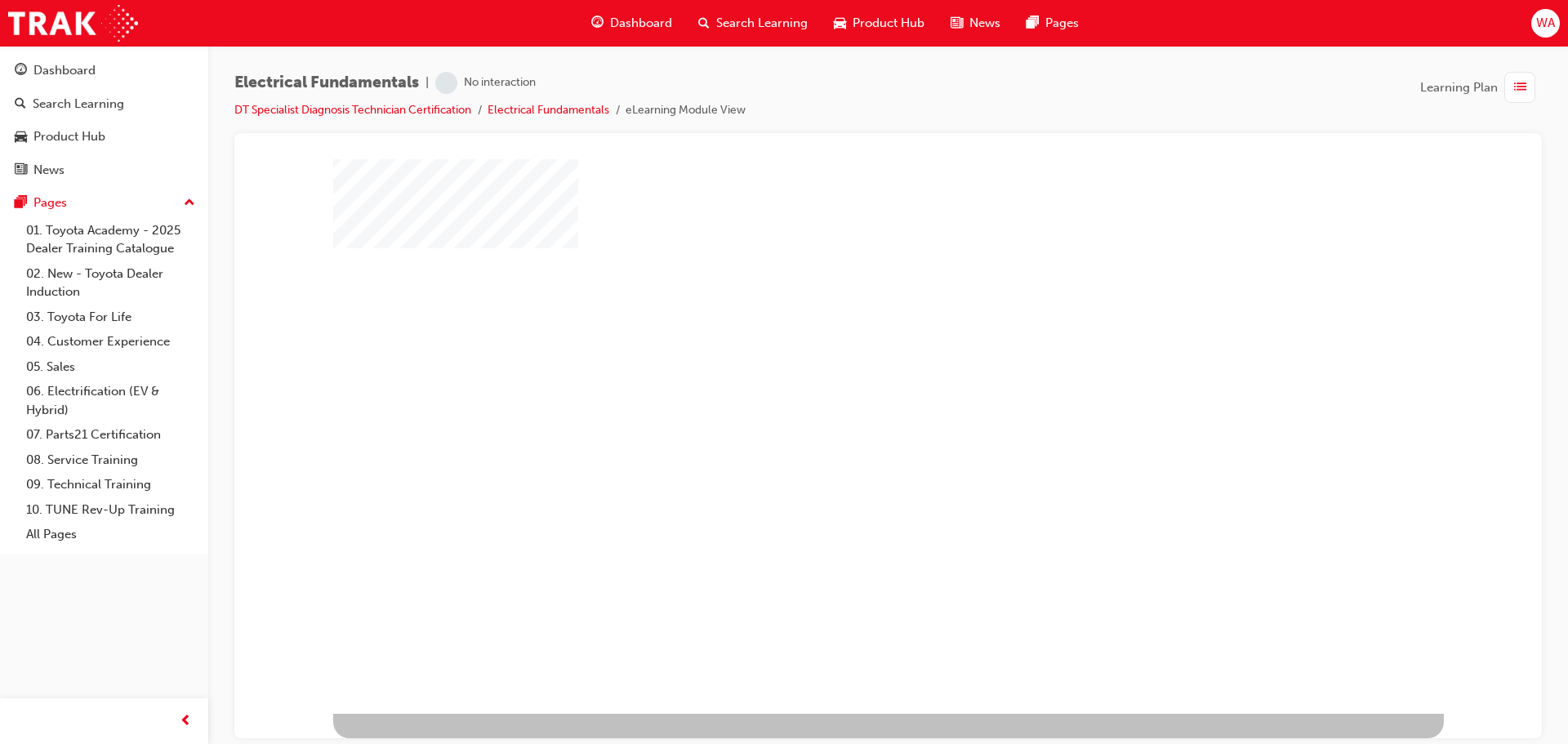
click at [841, 368] on div "play" at bounding box center [841, 368] width 0 height 0
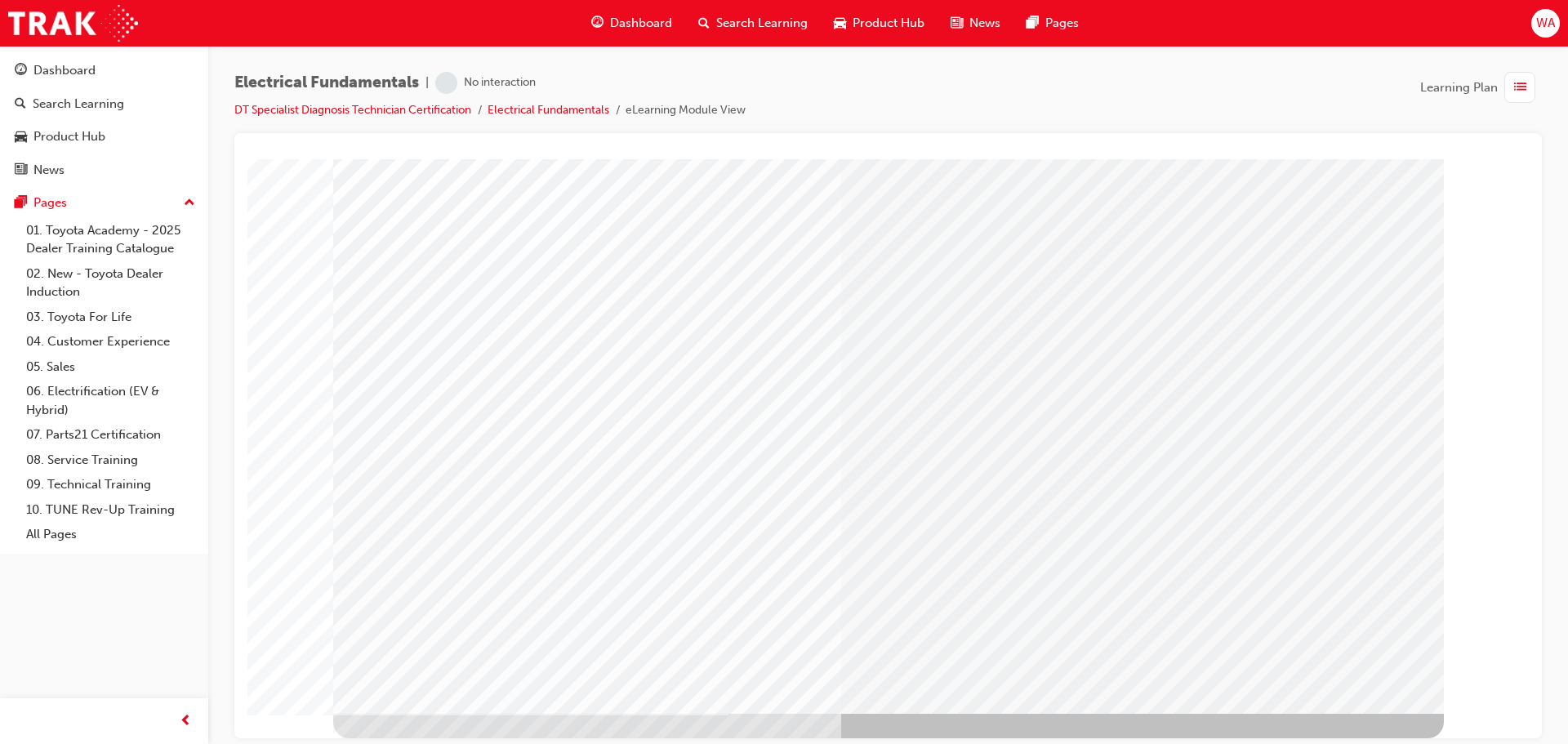
scroll to position [0, 0]
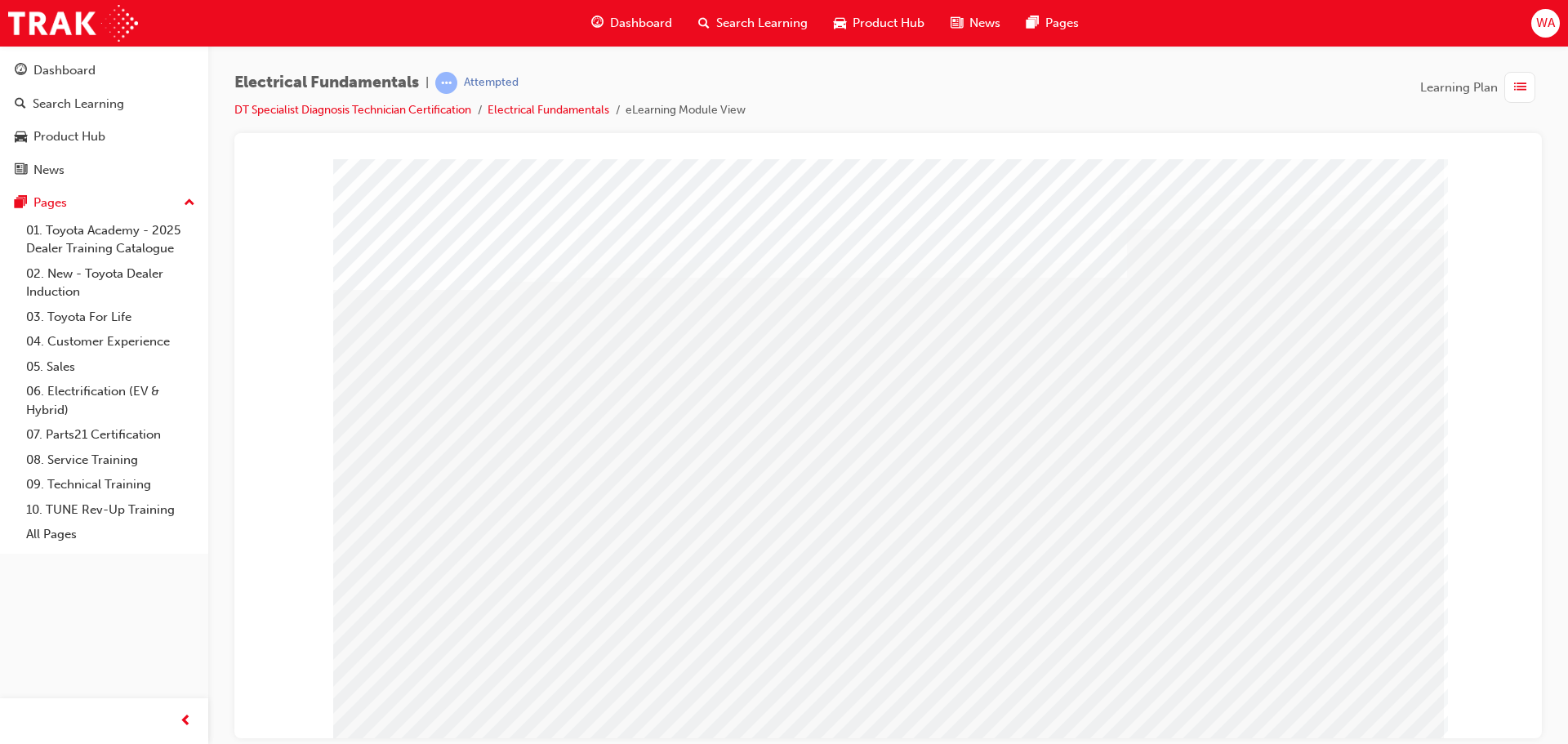
drag, startPoint x: 1009, startPoint y: 636, endPoint x: 898, endPoint y: 554, distance: 138.0
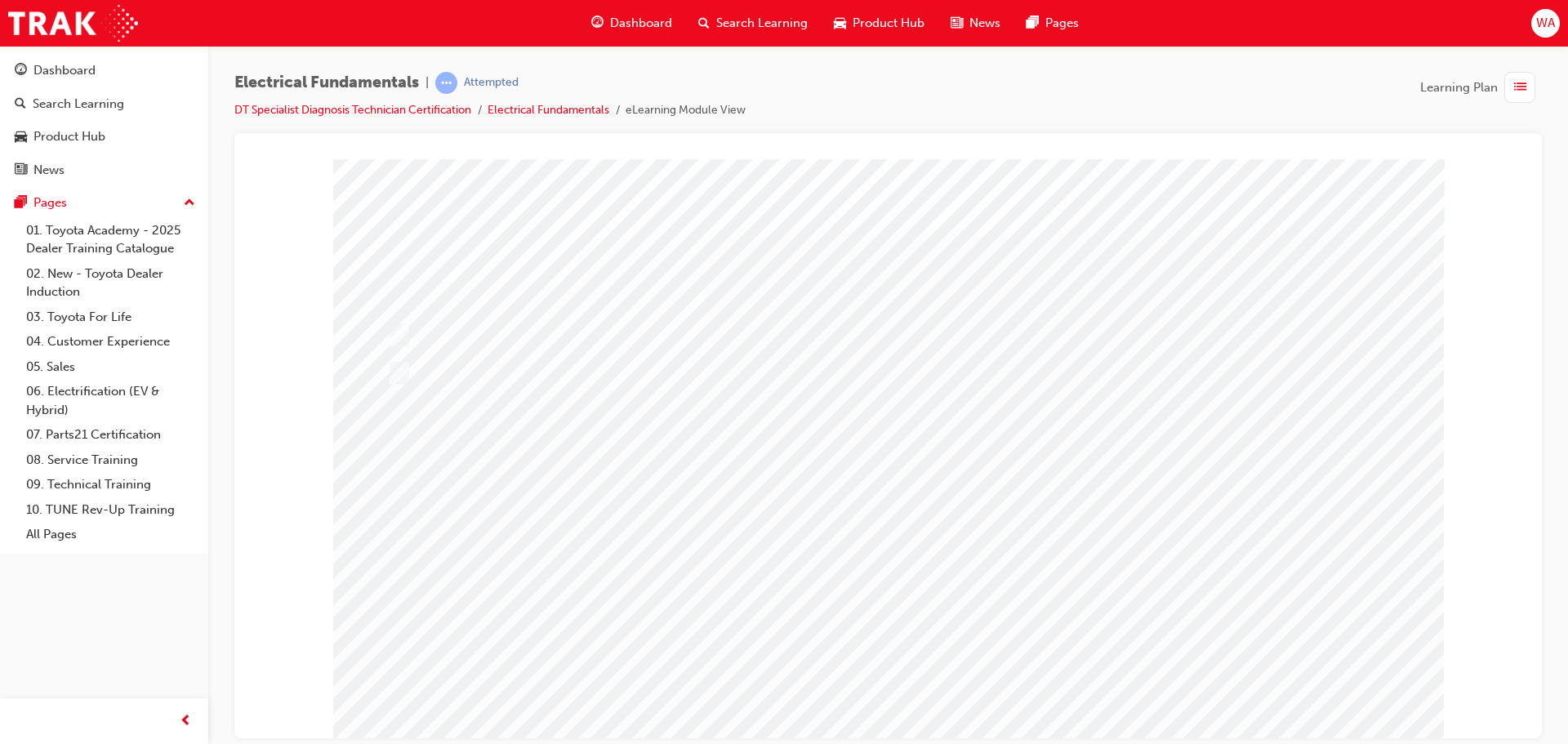
click at [399, 371] on div at bounding box center [888, 452] width 1110 height 588
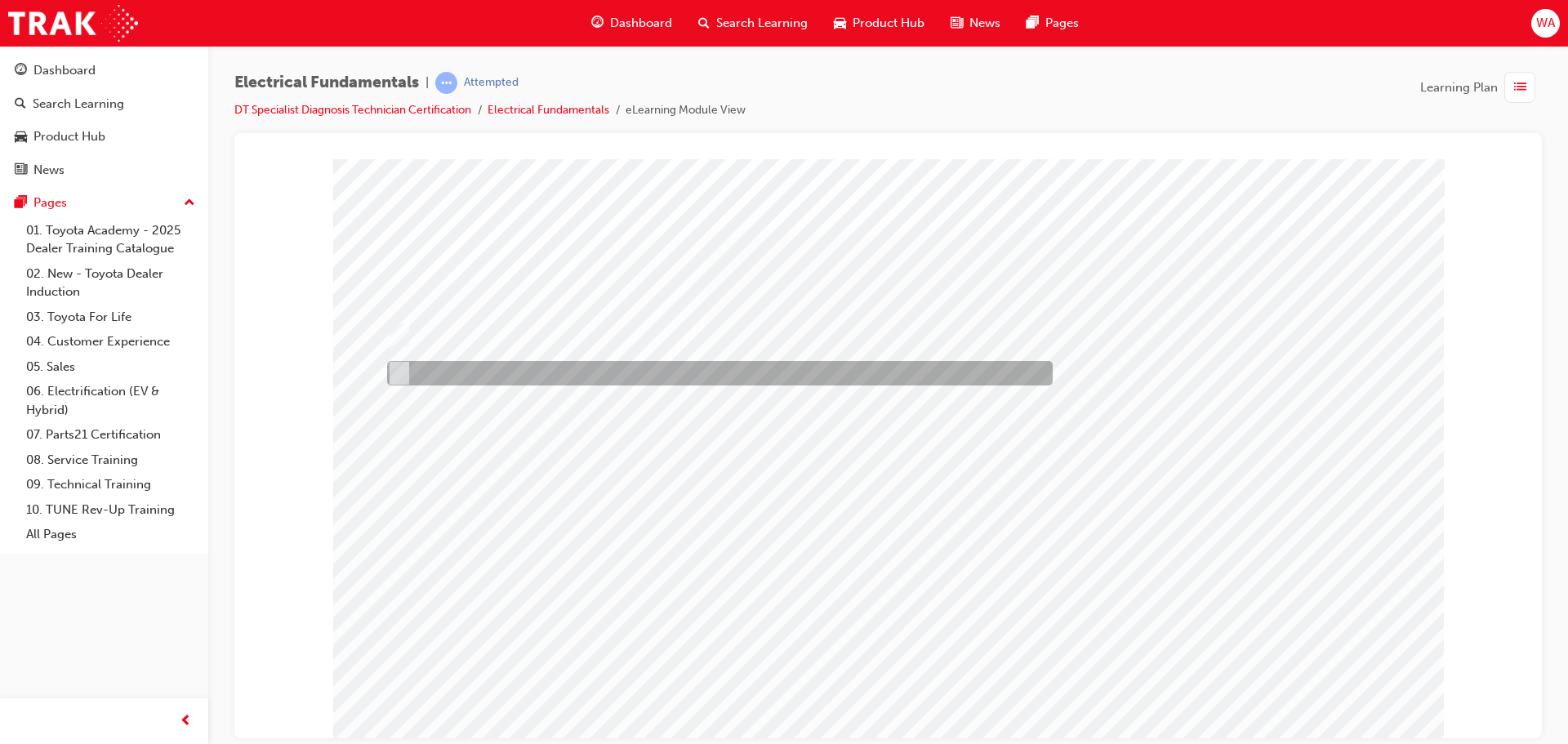
click at [401, 374] on input "False" at bounding box center [395, 372] width 18 height 18
checkbox input "true"
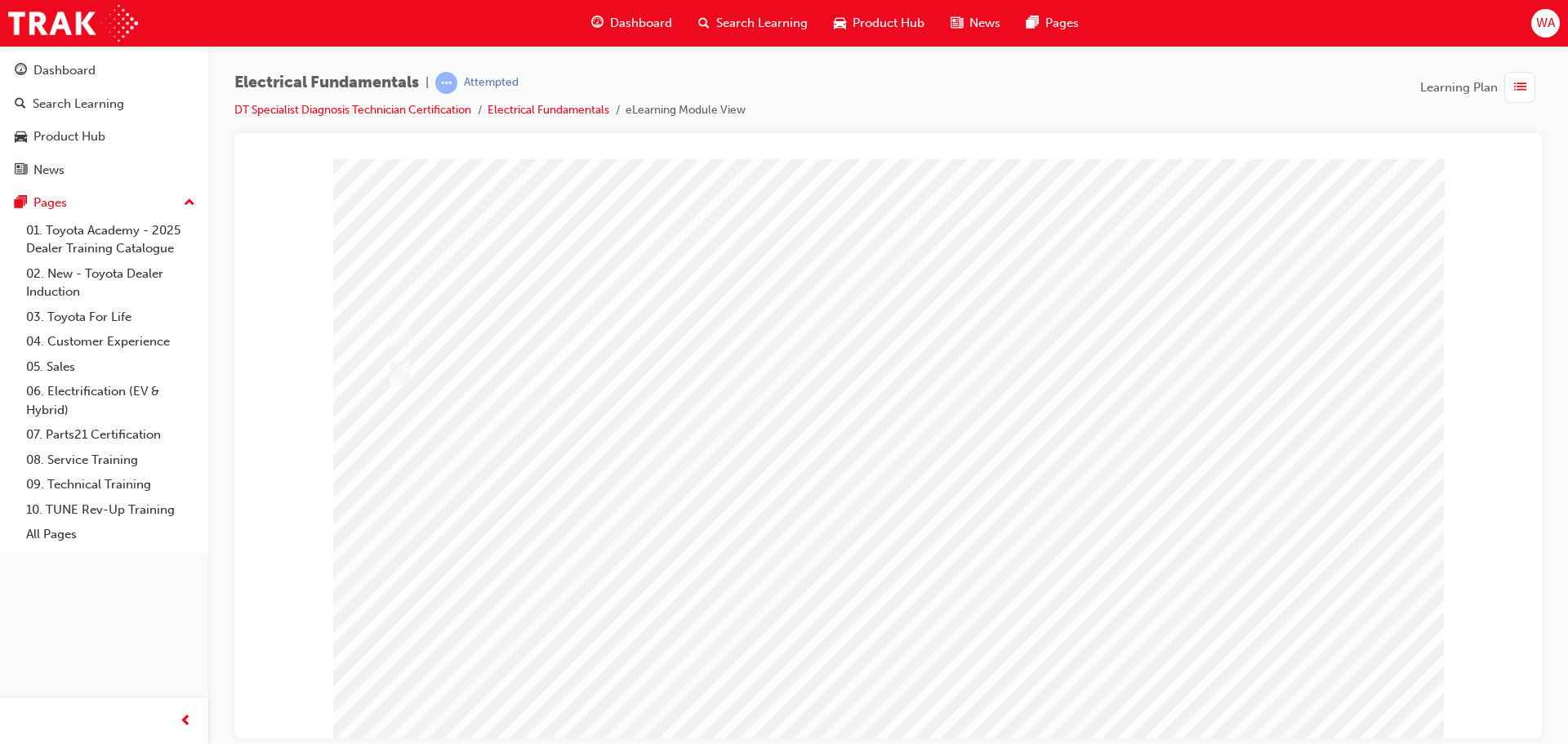
click at [391, 332] on div at bounding box center [888, 452] width 1110 height 588
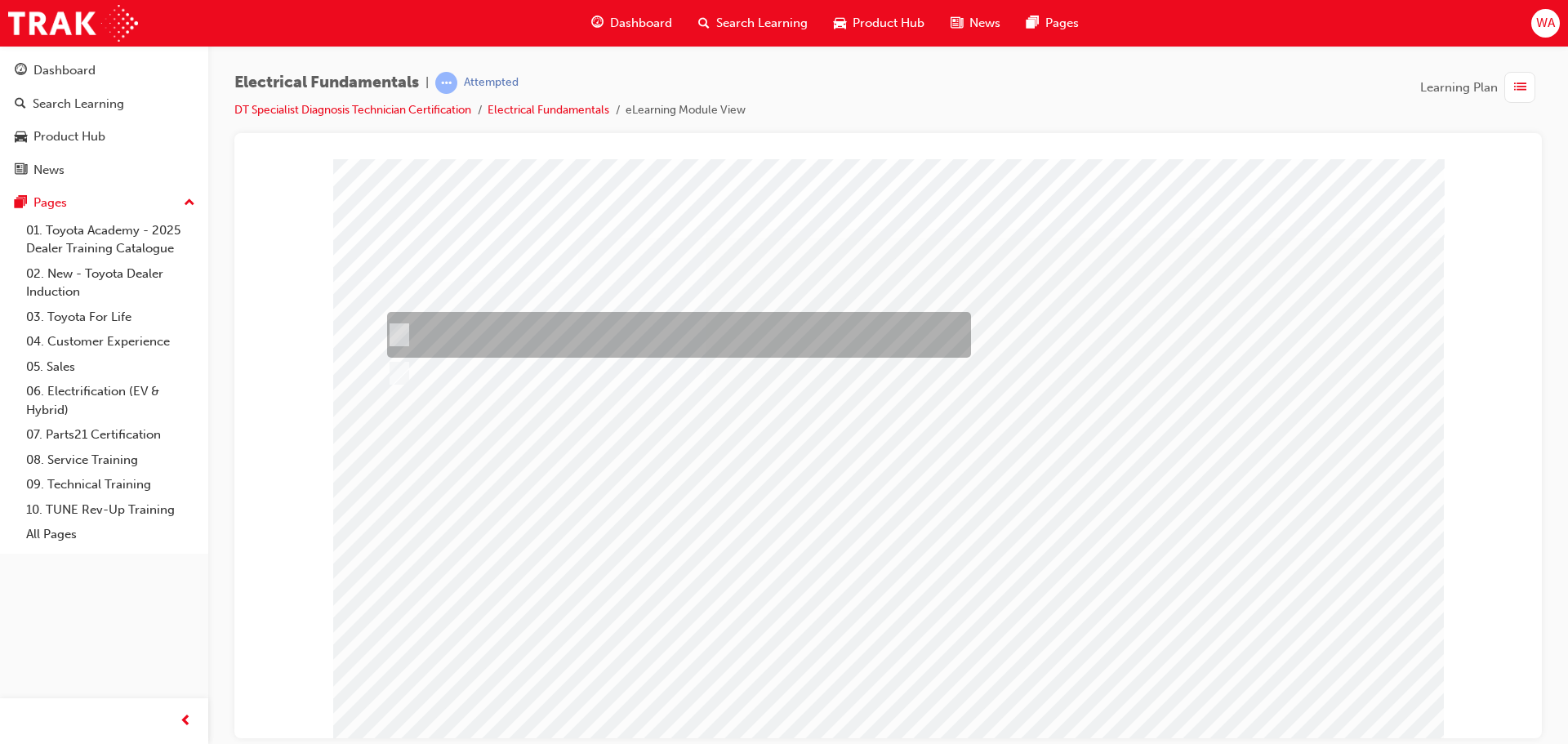
click at [401, 334] on input "True" at bounding box center [395, 334] width 18 height 18
checkbox input "true"
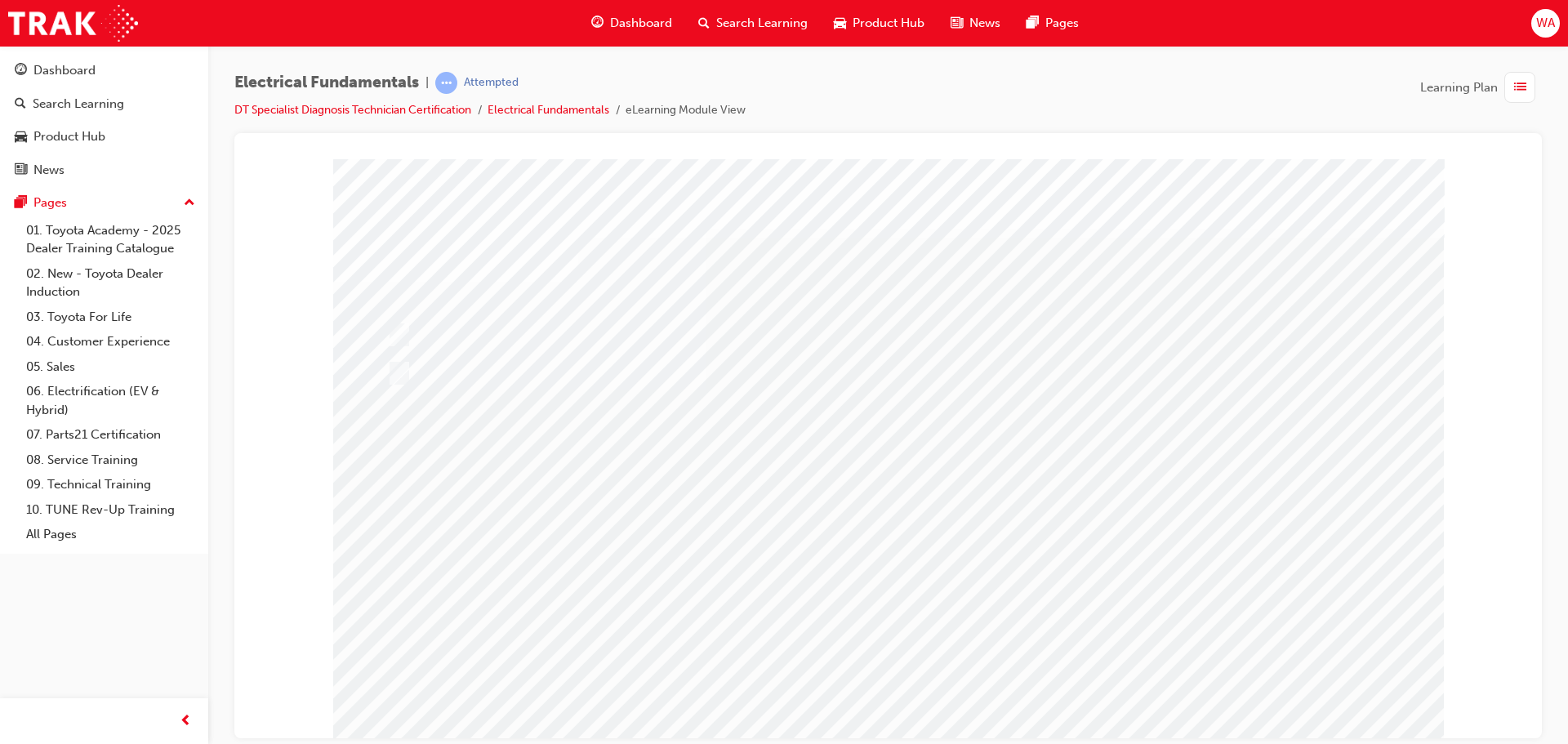
click at [405, 365] on div at bounding box center [888, 452] width 1110 height 588
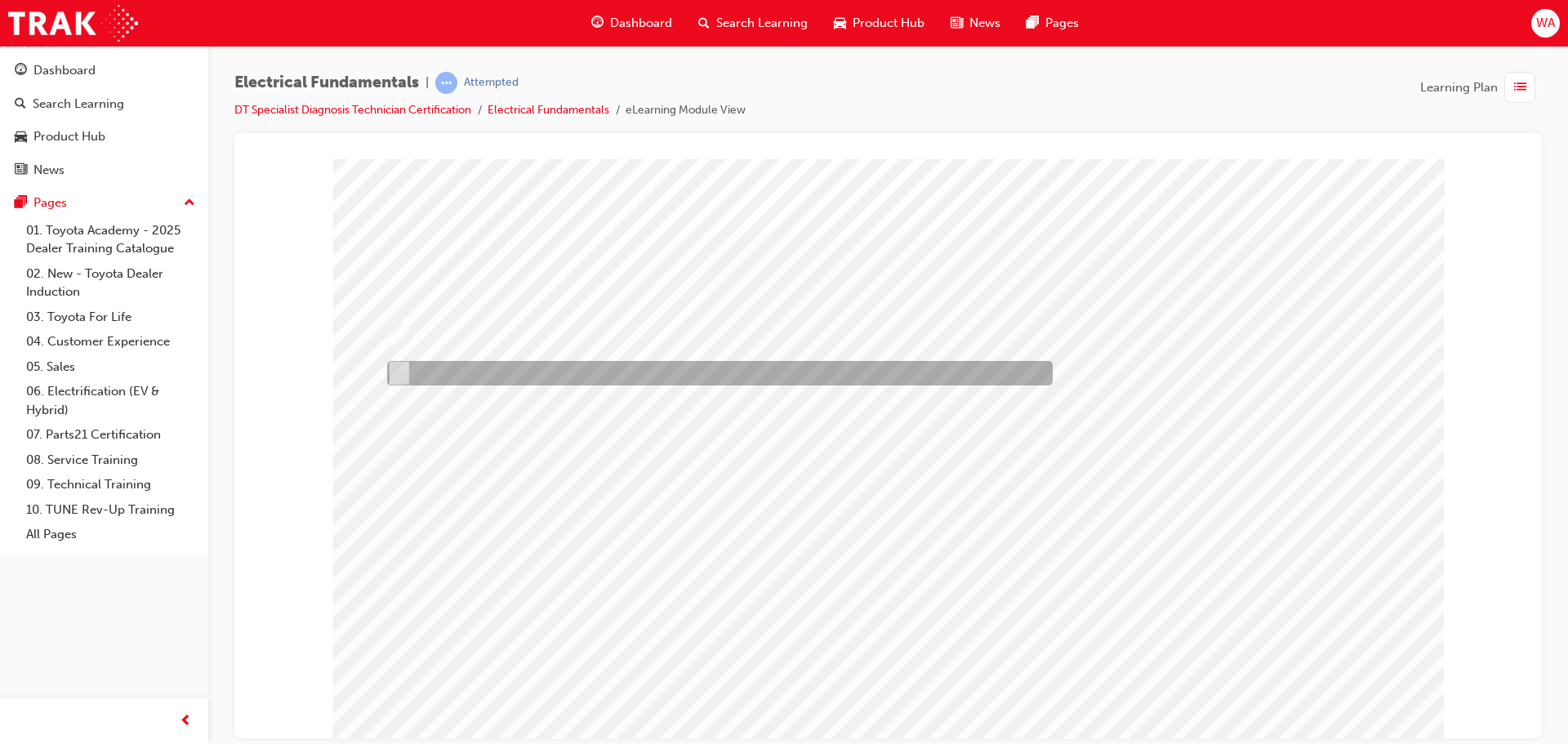
click at [413, 375] on div at bounding box center [716, 373] width 666 height 24
checkbox input "false"
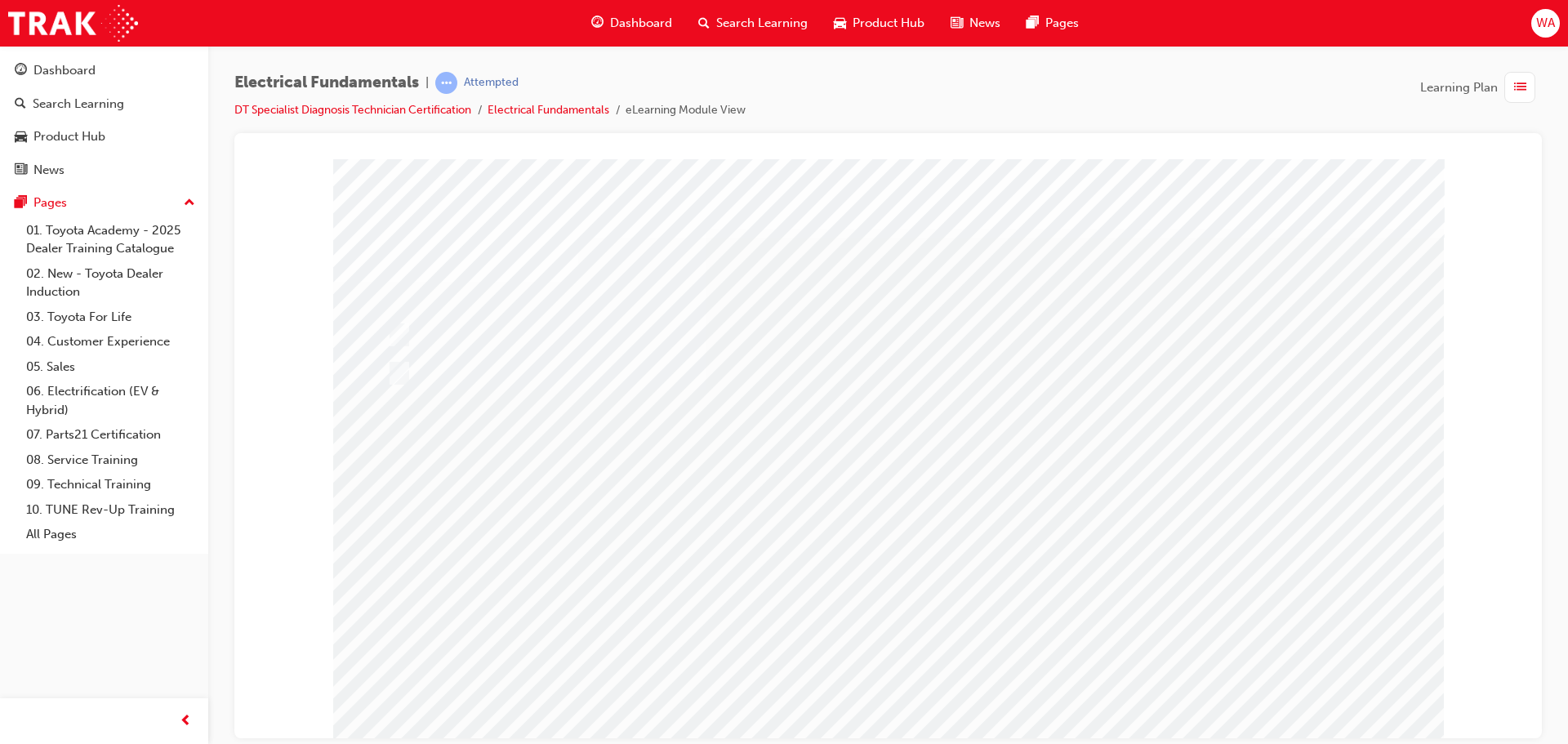
click at [866, 659] on div at bounding box center [888, 452] width 1110 height 588
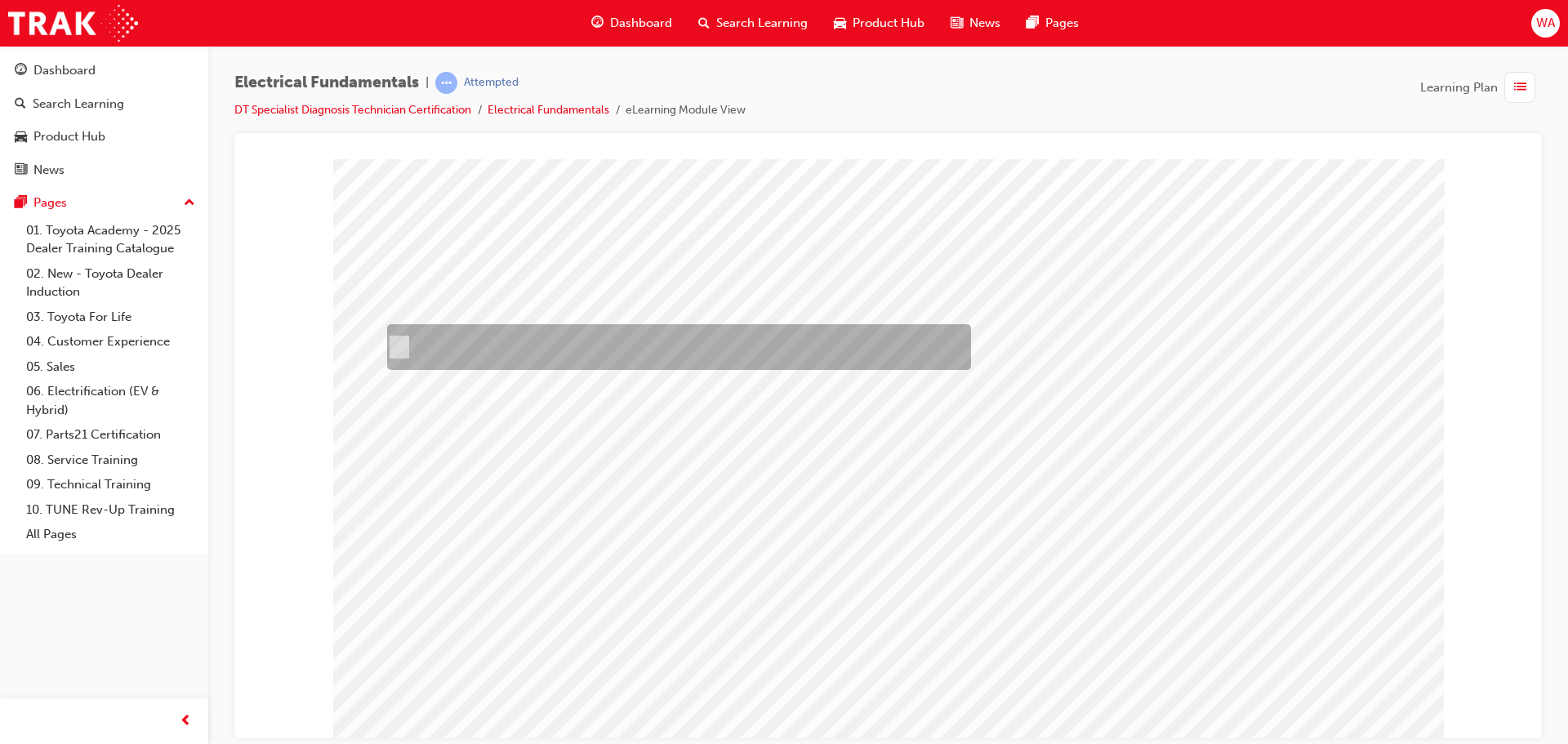
click at [418, 337] on div at bounding box center [675, 347] width 583 height 45
radio input "true"
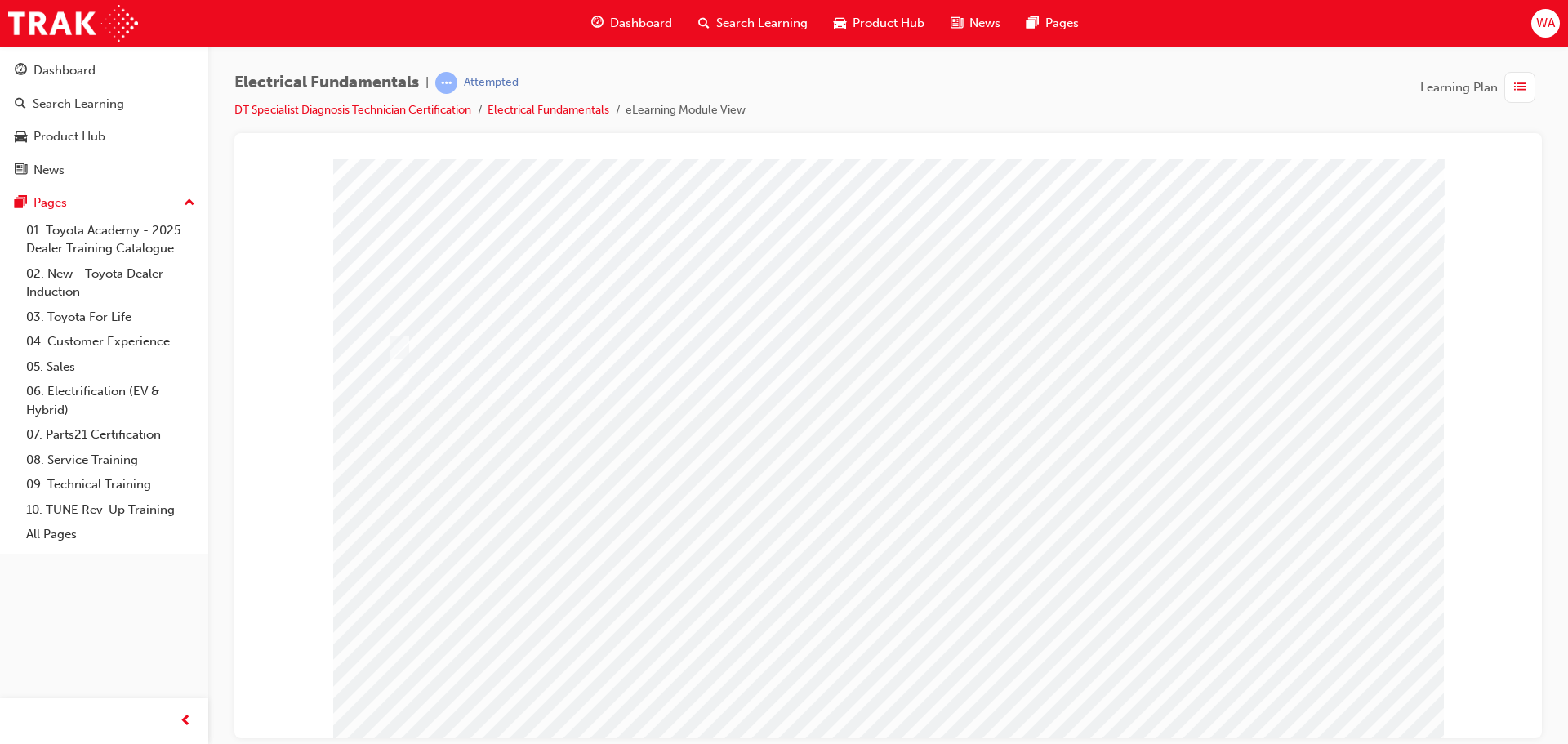
click at [397, 348] on div at bounding box center [888, 452] width 1110 height 588
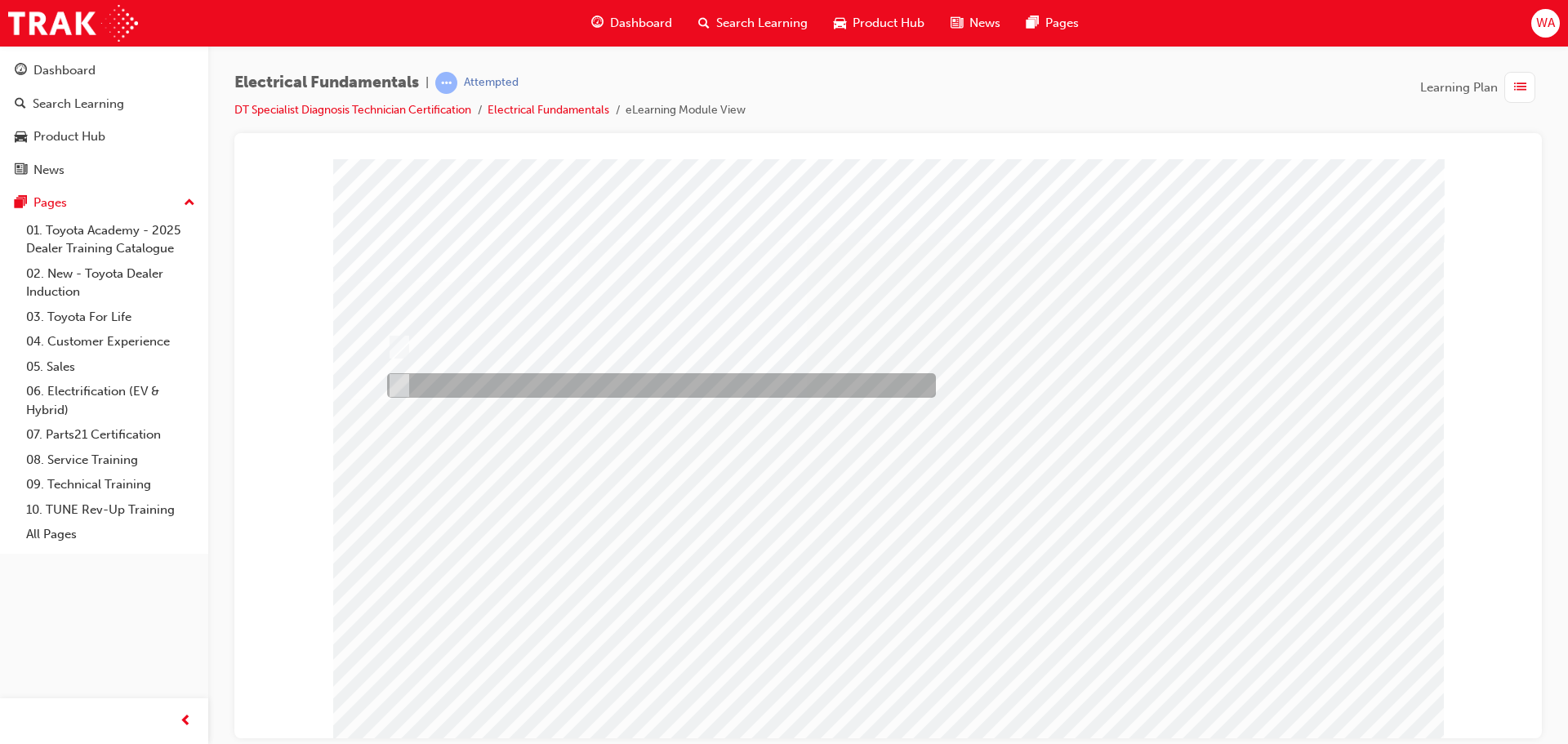
click at [394, 392] on input "Globe 2" at bounding box center [395, 385] width 18 height 18
radio input "true"
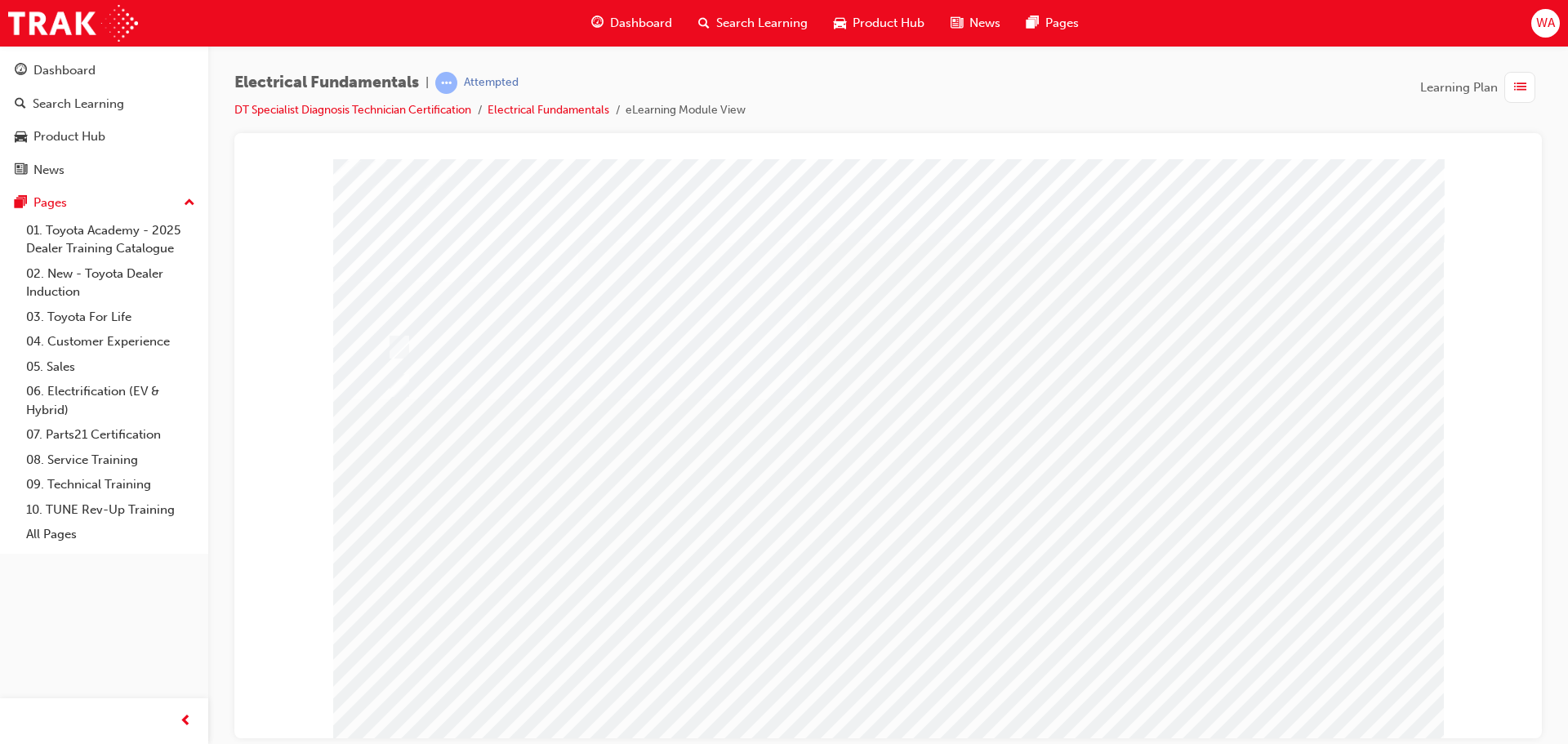
click at [903, 663] on div at bounding box center [888, 452] width 1110 height 588
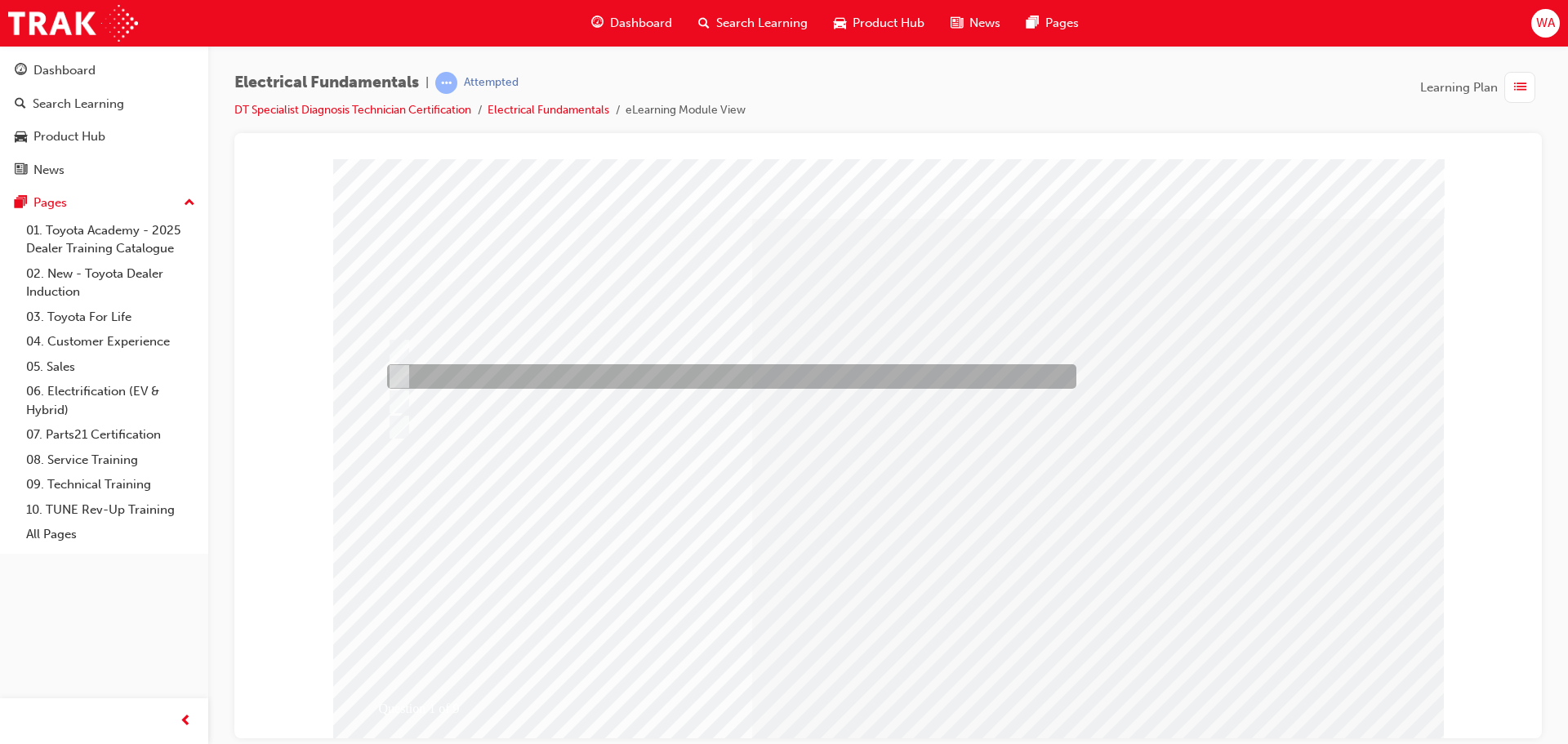
click at [403, 375] on input "A circuit which has become disrupted at a connector or at the wiring." at bounding box center [395, 376] width 18 height 18
radio input "true"
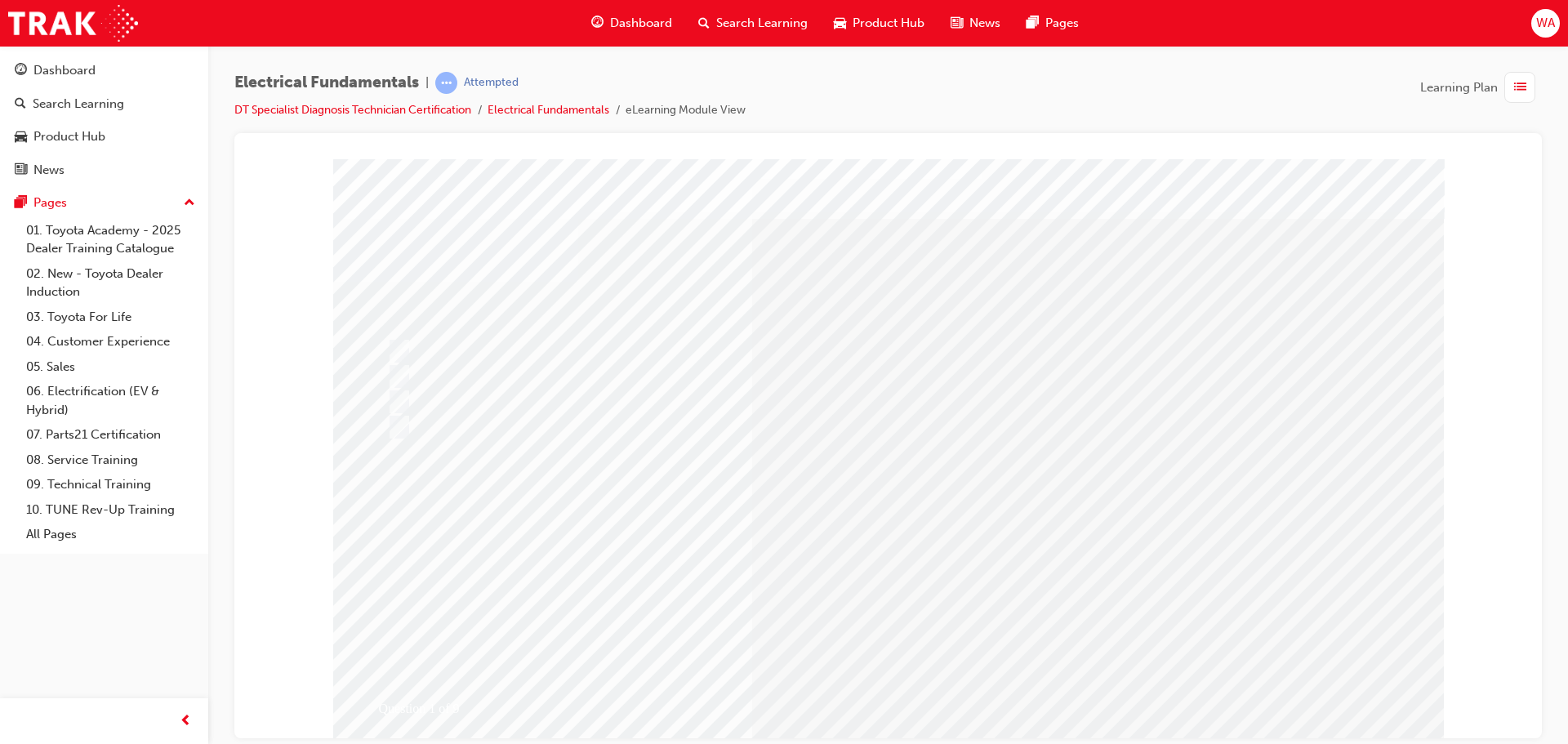
drag, startPoint x: 879, startPoint y: 658, endPoint x: 797, endPoint y: 604, distance: 98.2
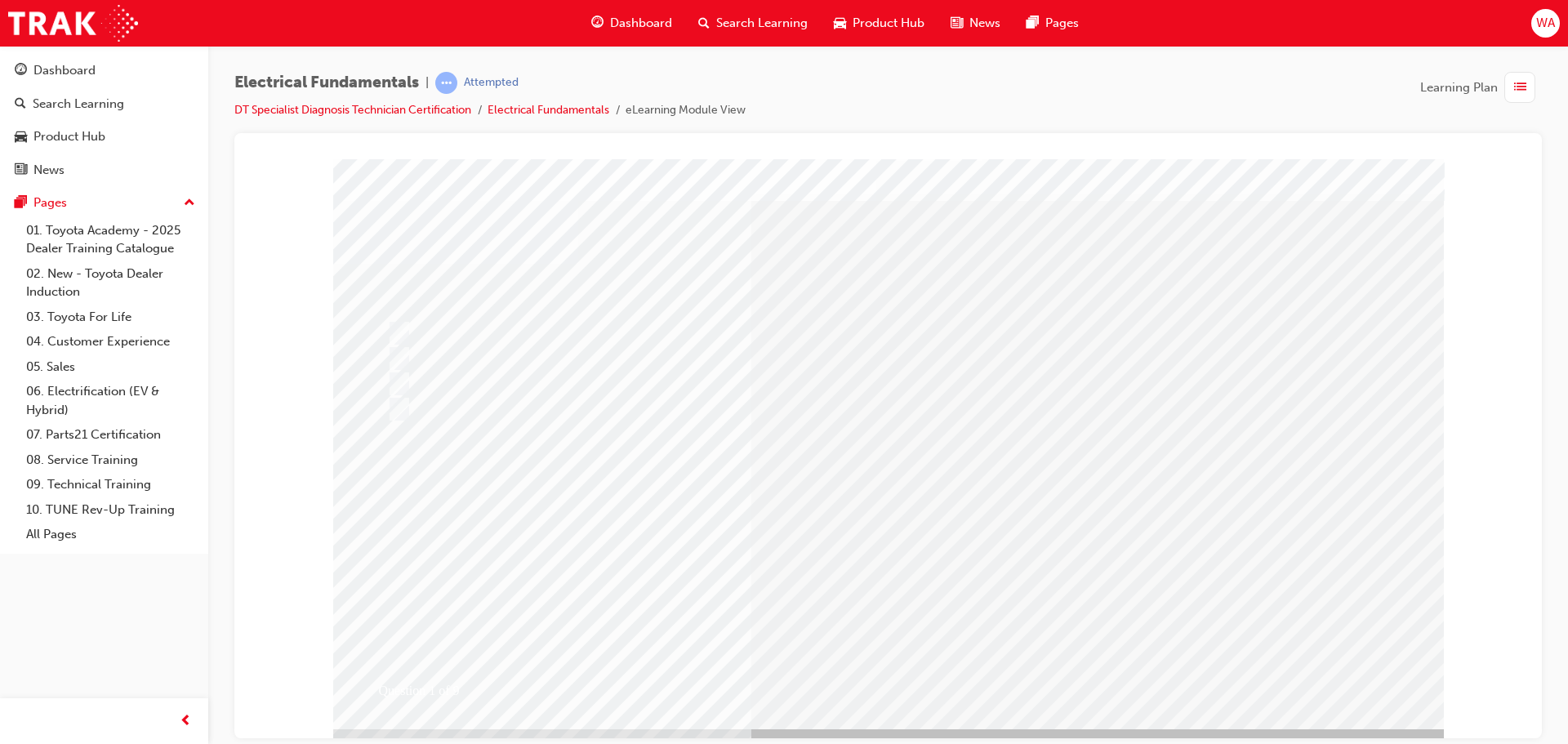
scroll to position [33, 0]
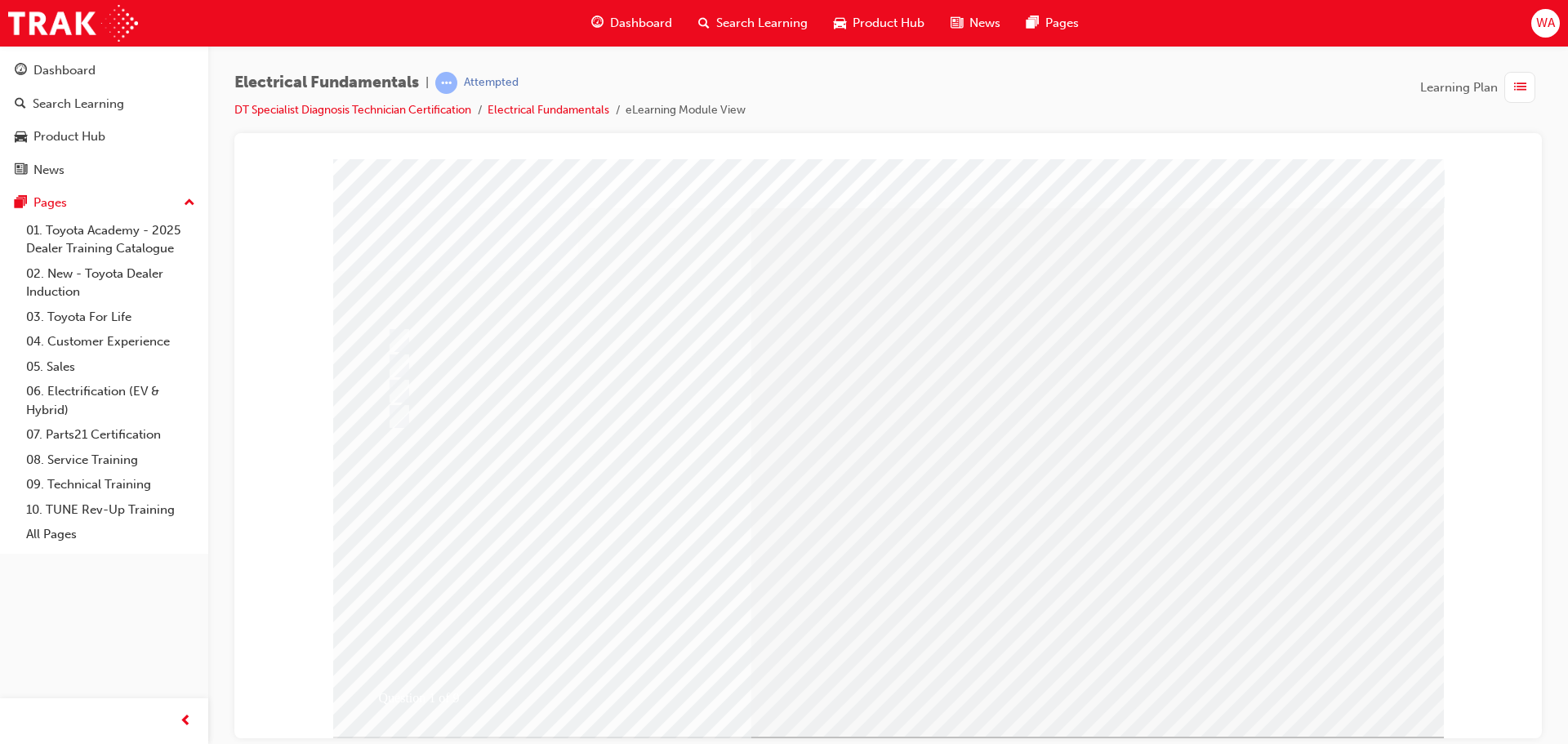
scroll to position [0, 0]
drag, startPoint x: 1262, startPoint y: 144, endPoint x: 1249, endPoint y: 143, distance: 13.0
drag, startPoint x: 1249, startPoint y: 143, endPoint x: 1144, endPoint y: 119, distance: 107.7
drag, startPoint x: 1144, startPoint y: 119, endPoint x: 1154, endPoint y: 100, distance: 21.5
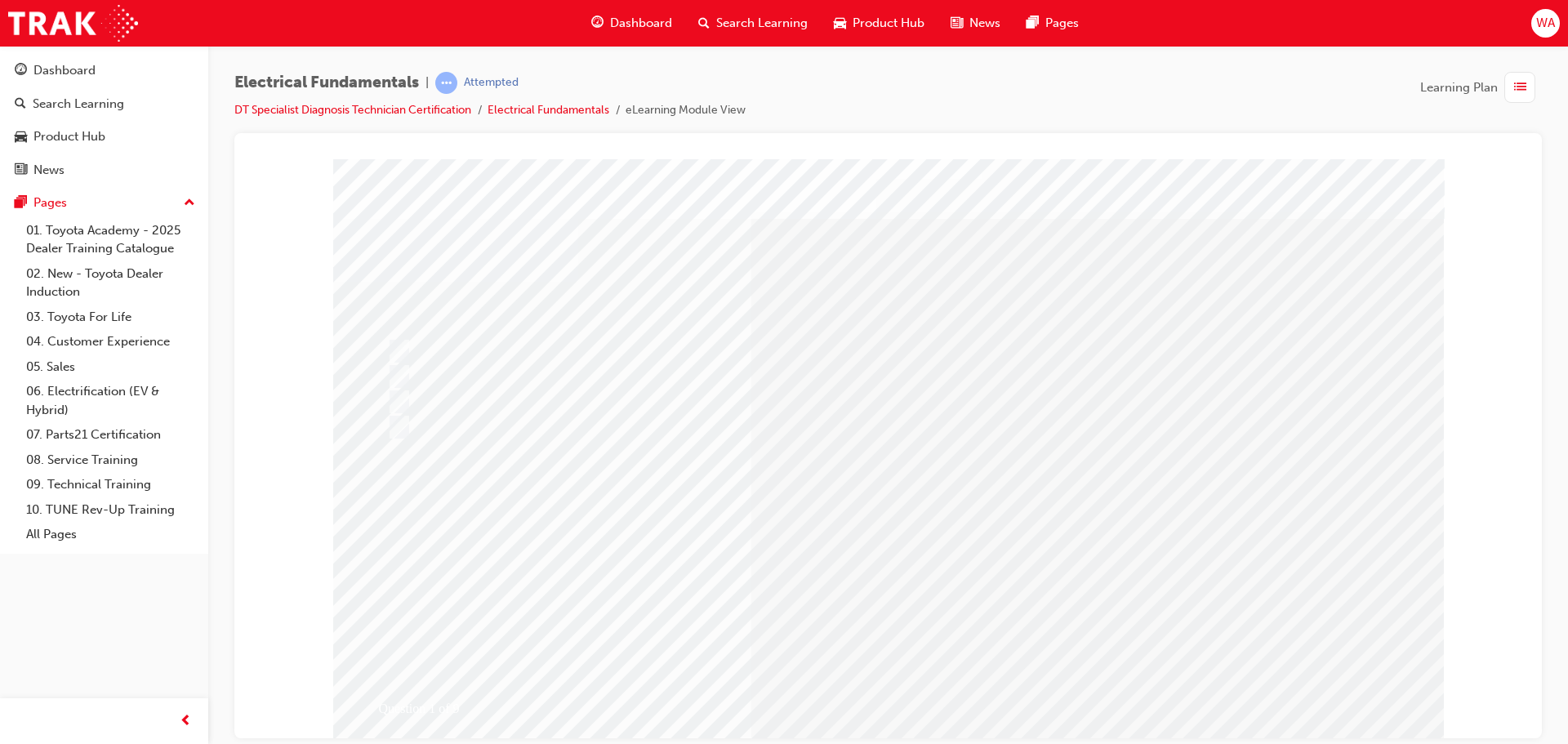
drag, startPoint x: 1154, startPoint y: 100, endPoint x: 1156, endPoint y: 93, distance: 7.3
drag, startPoint x: 1403, startPoint y: 251, endPoint x: 887, endPoint y: 662, distance: 659.7
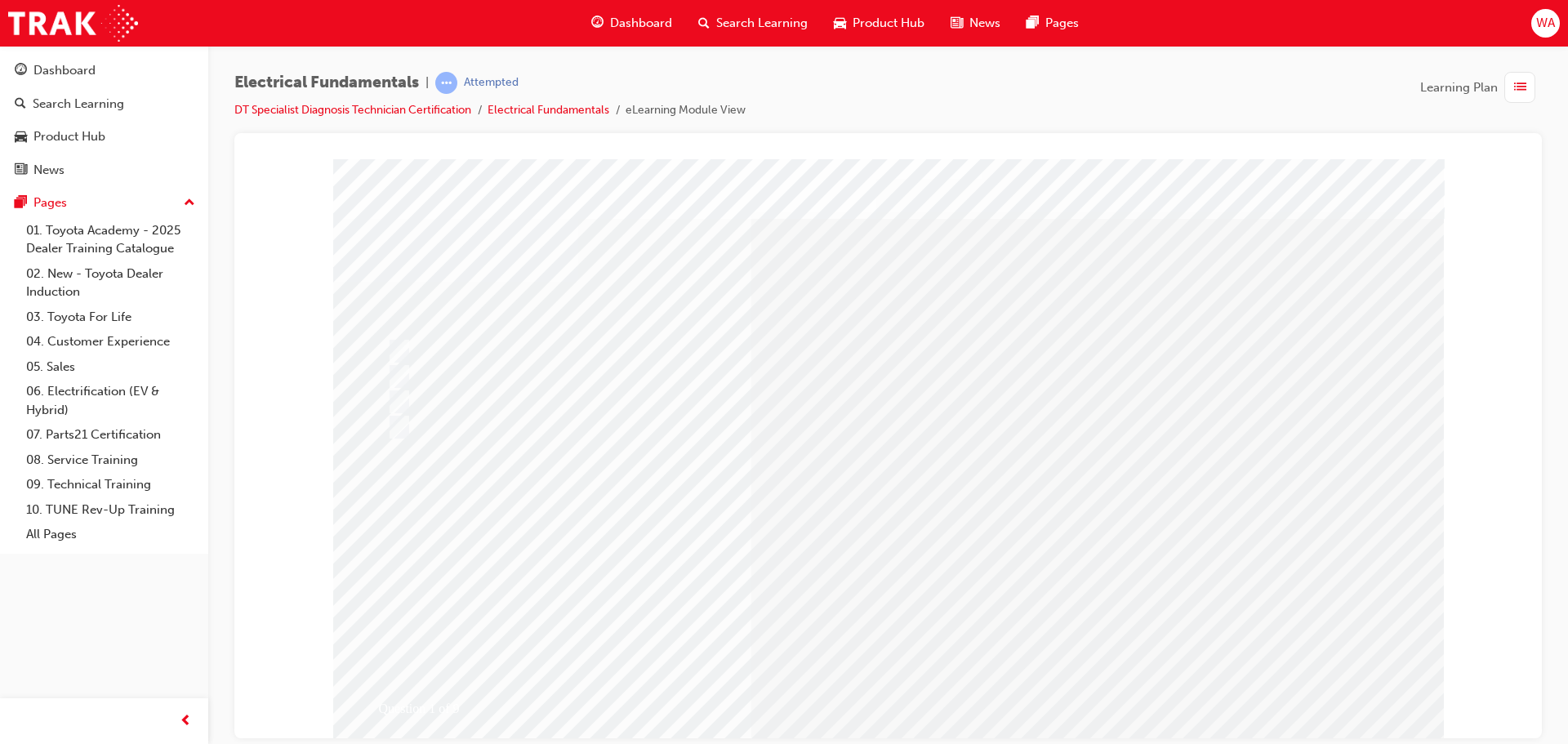
click at [420, 422] on div "Question 1 of 9" at bounding box center [888, 452] width 1110 height 588
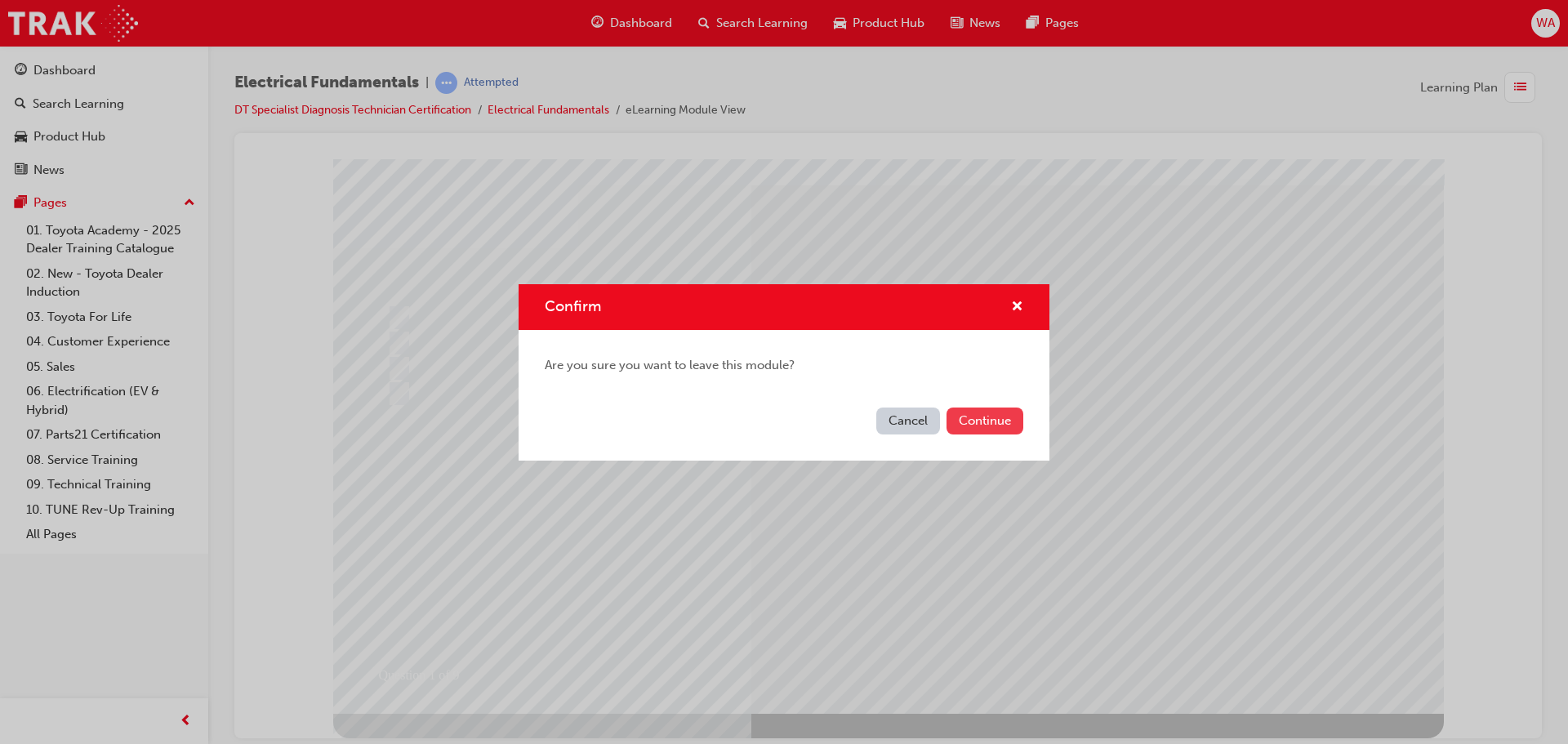
click at [1008, 418] on button "Continue" at bounding box center [985, 421] width 77 height 27
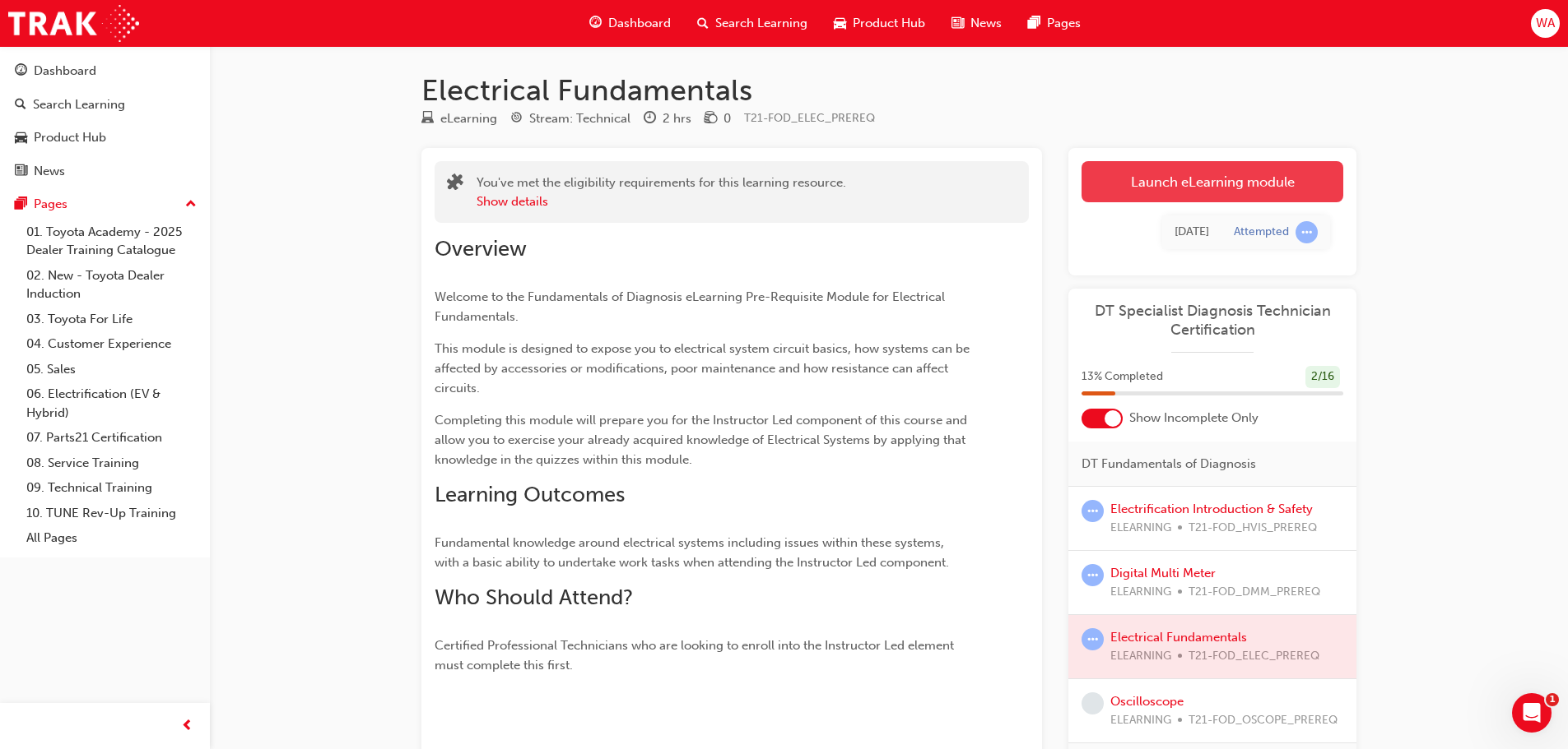
click at [1241, 187] on link "Launch eLearning module" at bounding box center [1212, 182] width 261 height 41
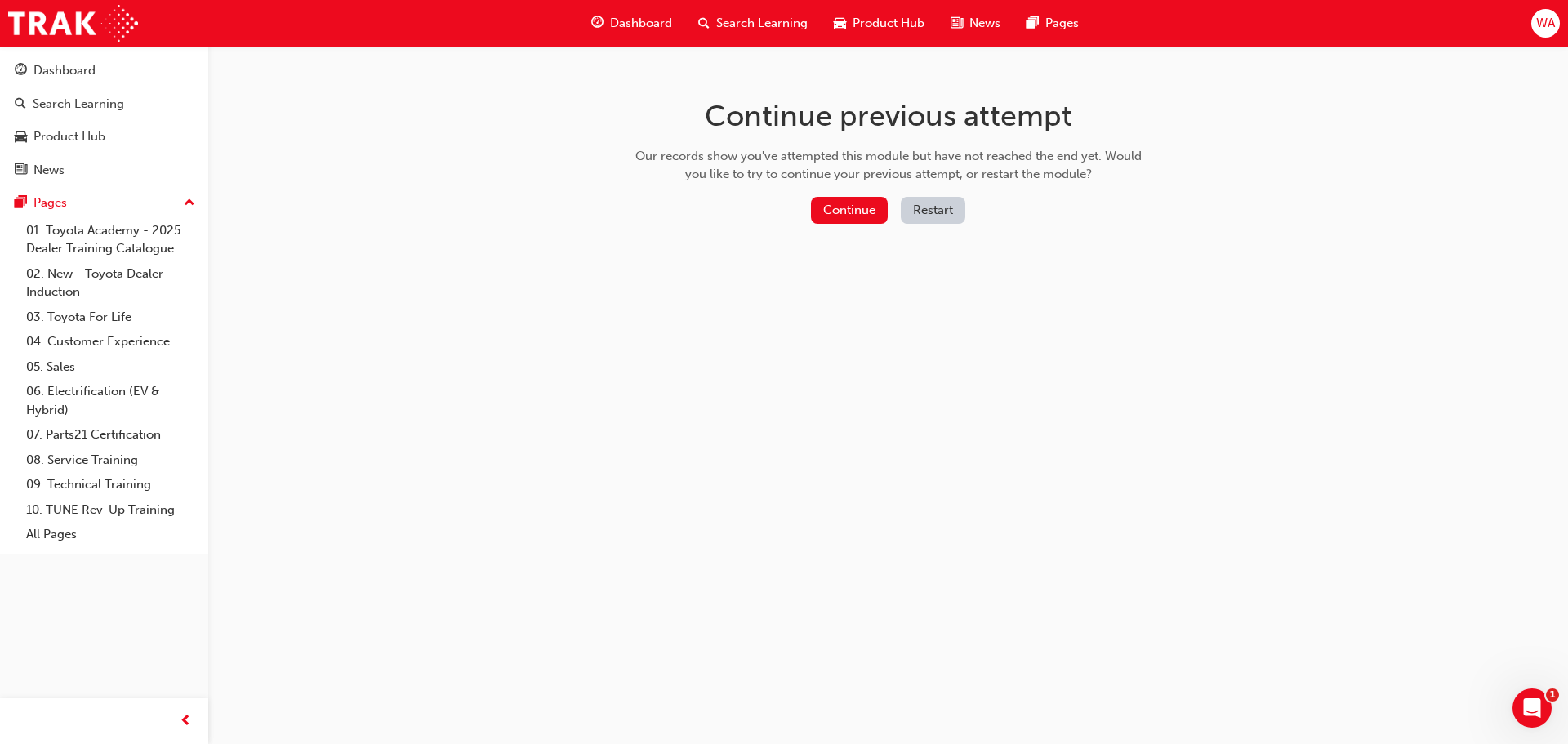
click at [888, 215] on div "Continue Restart" at bounding box center [888, 213] width 518 height 33
click at [872, 214] on button "Continue" at bounding box center [849, 209] width 77 height 27
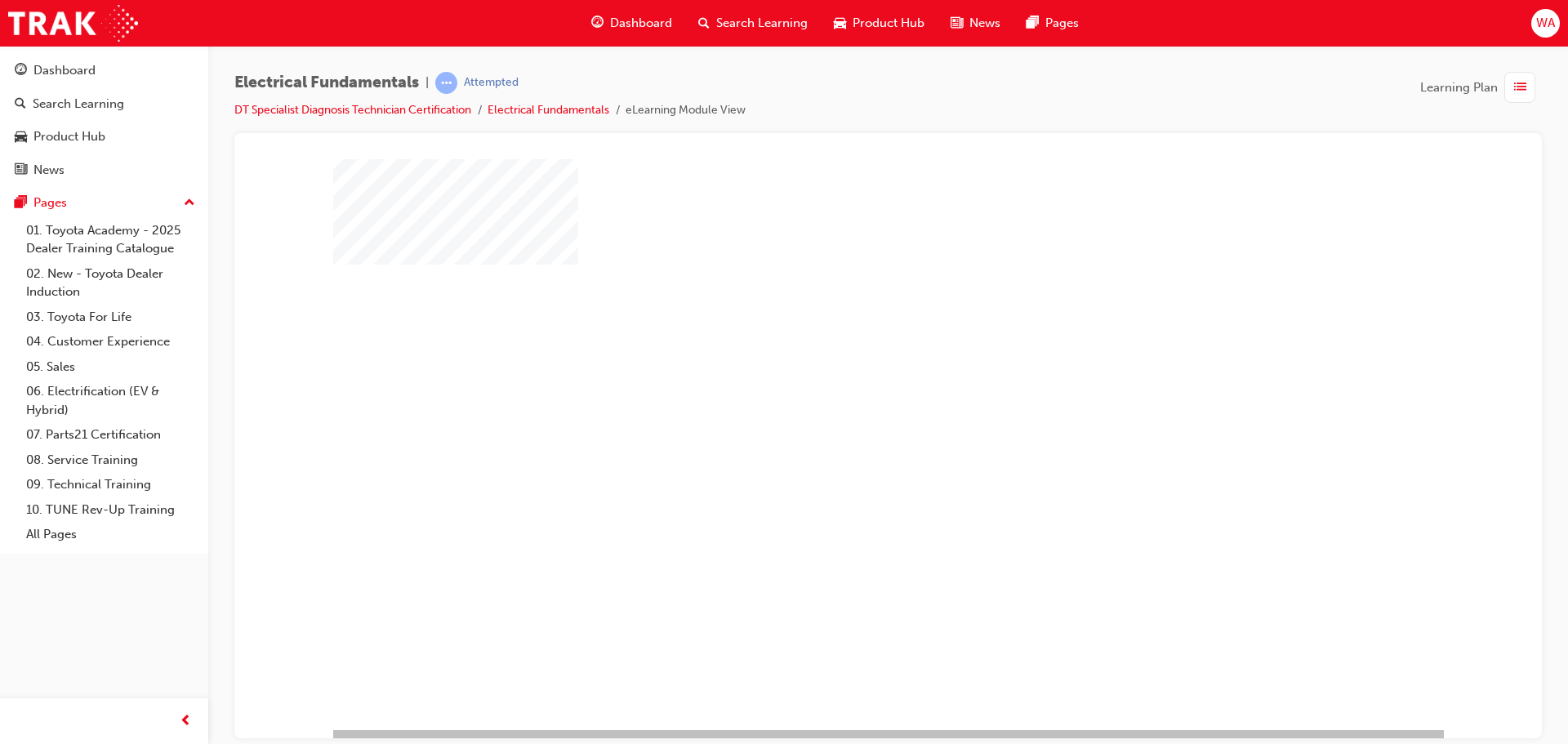
scroll to position [33, 0]
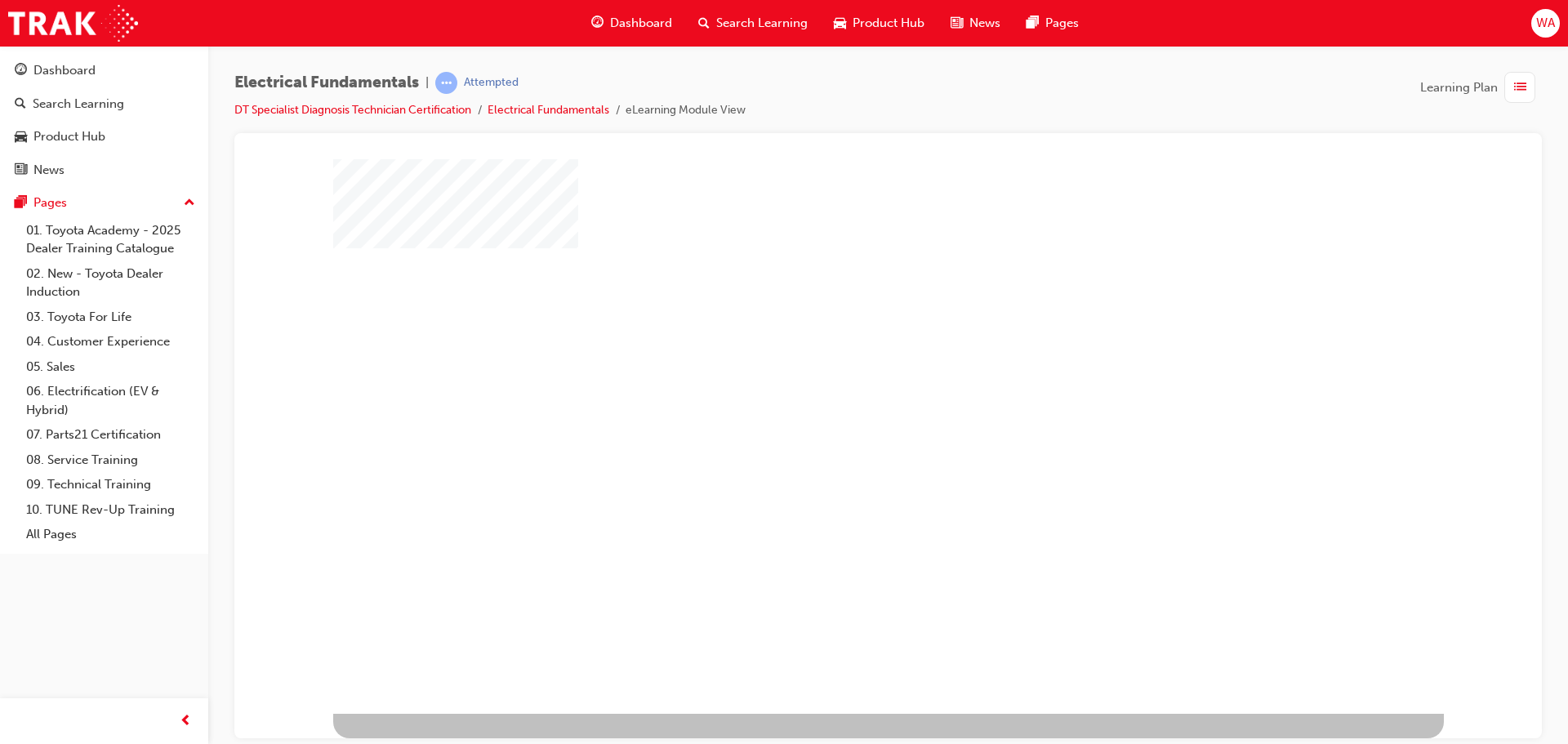
click at [841, 368] on div "play" at bounding box center [841, 368] width 0 height 0
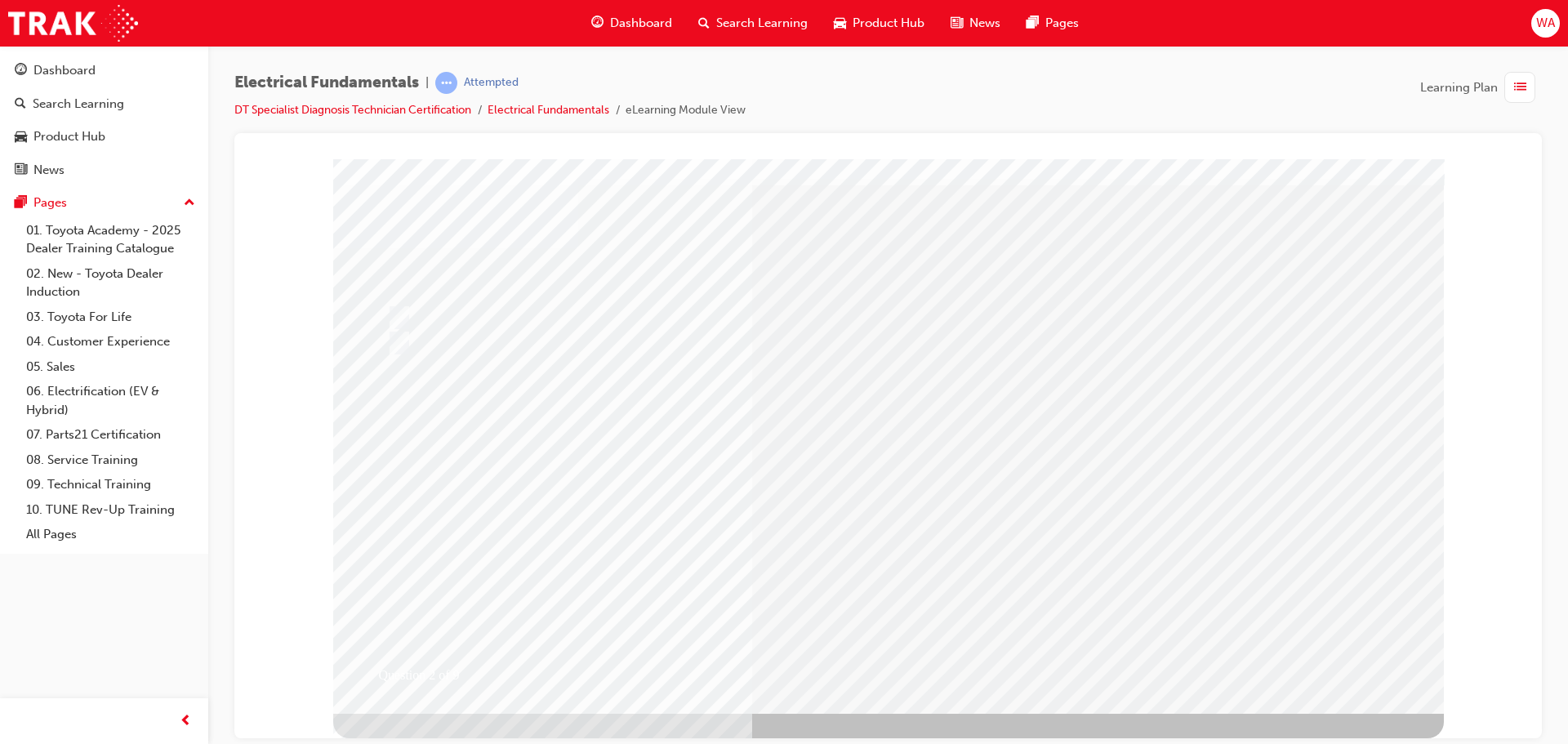
scroll to position [0, 0]
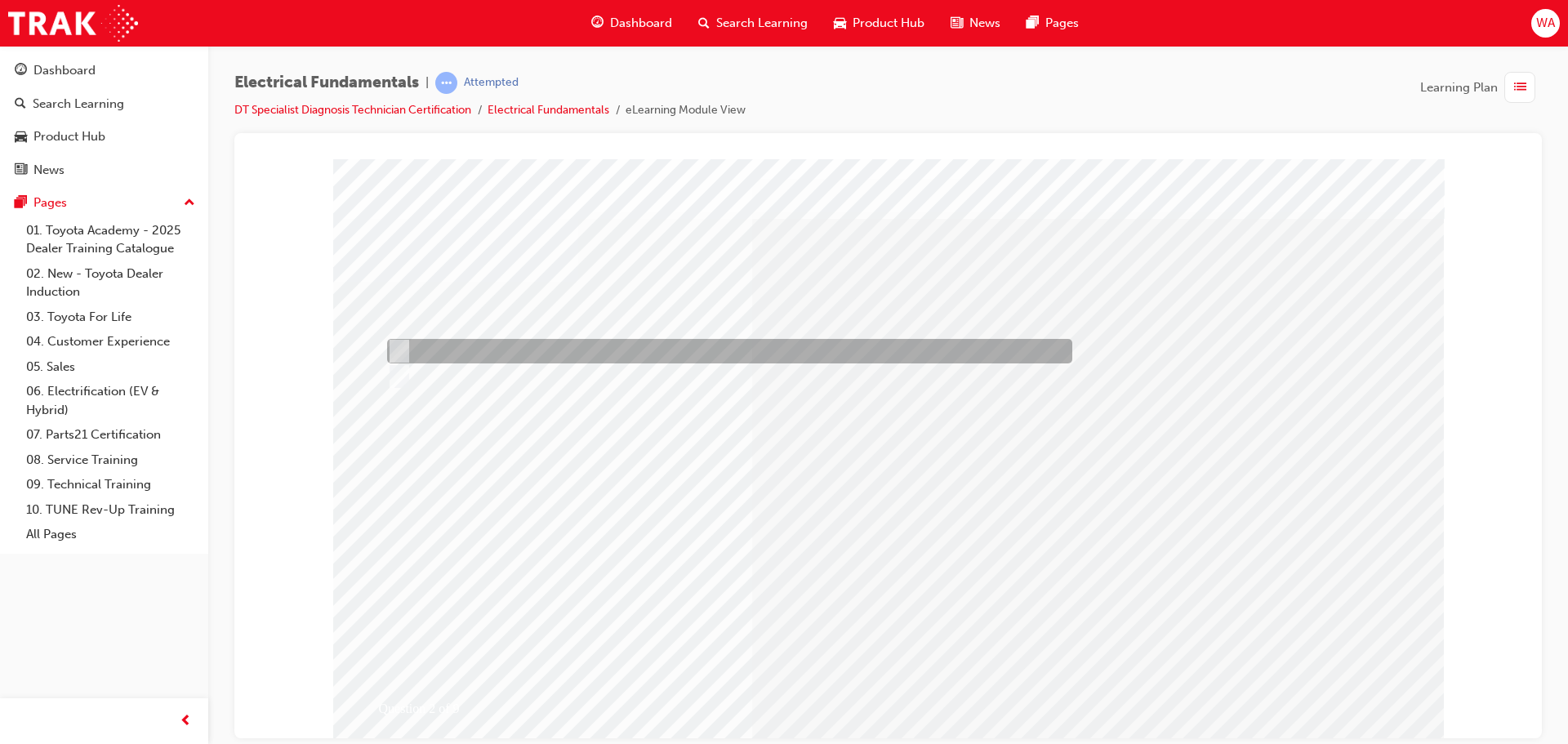
click at [400, 346] on input "True" at bounding box center [395, 350] width 18 height 18
radio input "true"
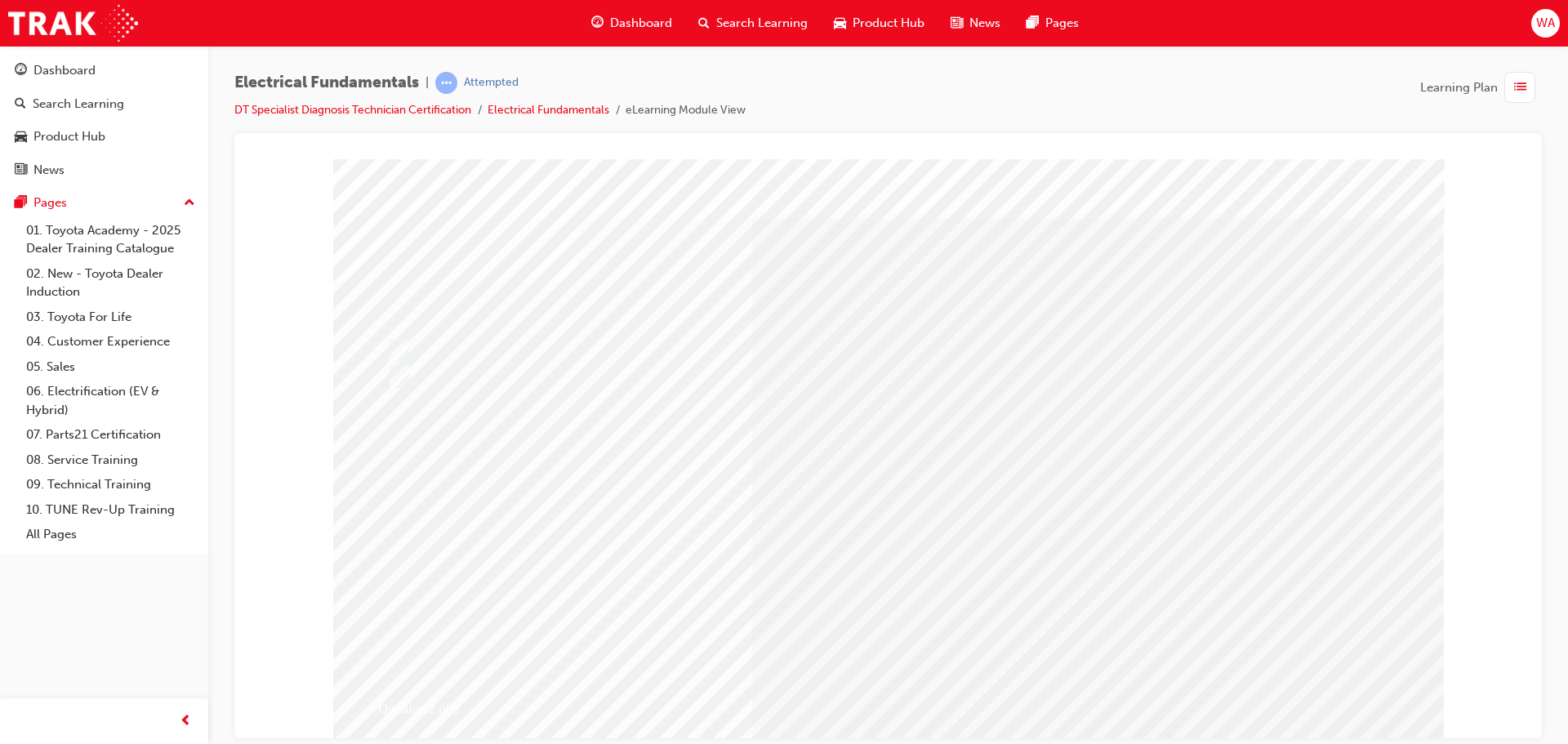
drag, startPoint x: 870, startPoint y: 659, endPoint x: 815, endPoint y: 554, distance: 118.5
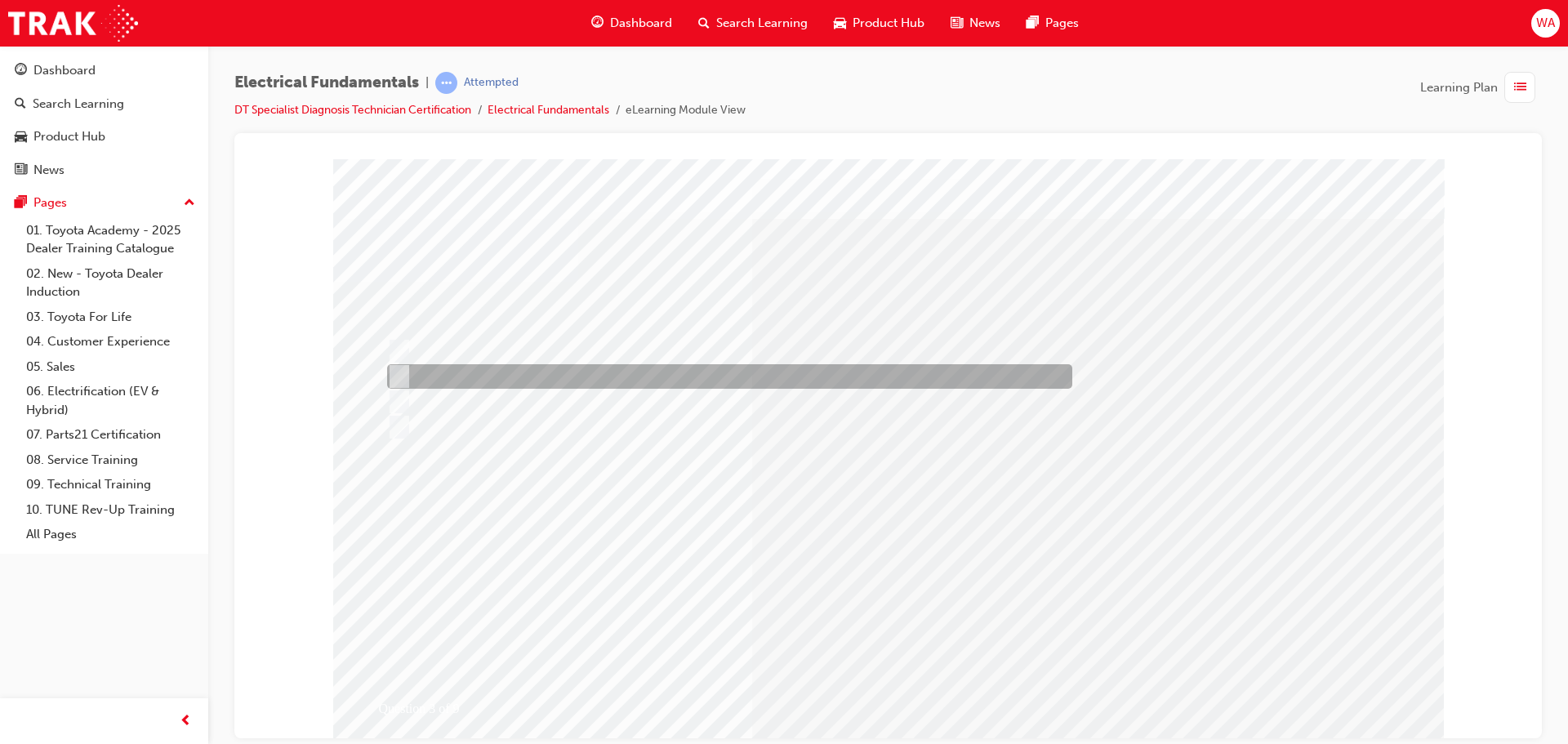
click at [597, 380] on div at bounding box center [726, 376] width 685 height 24
radio input "true"
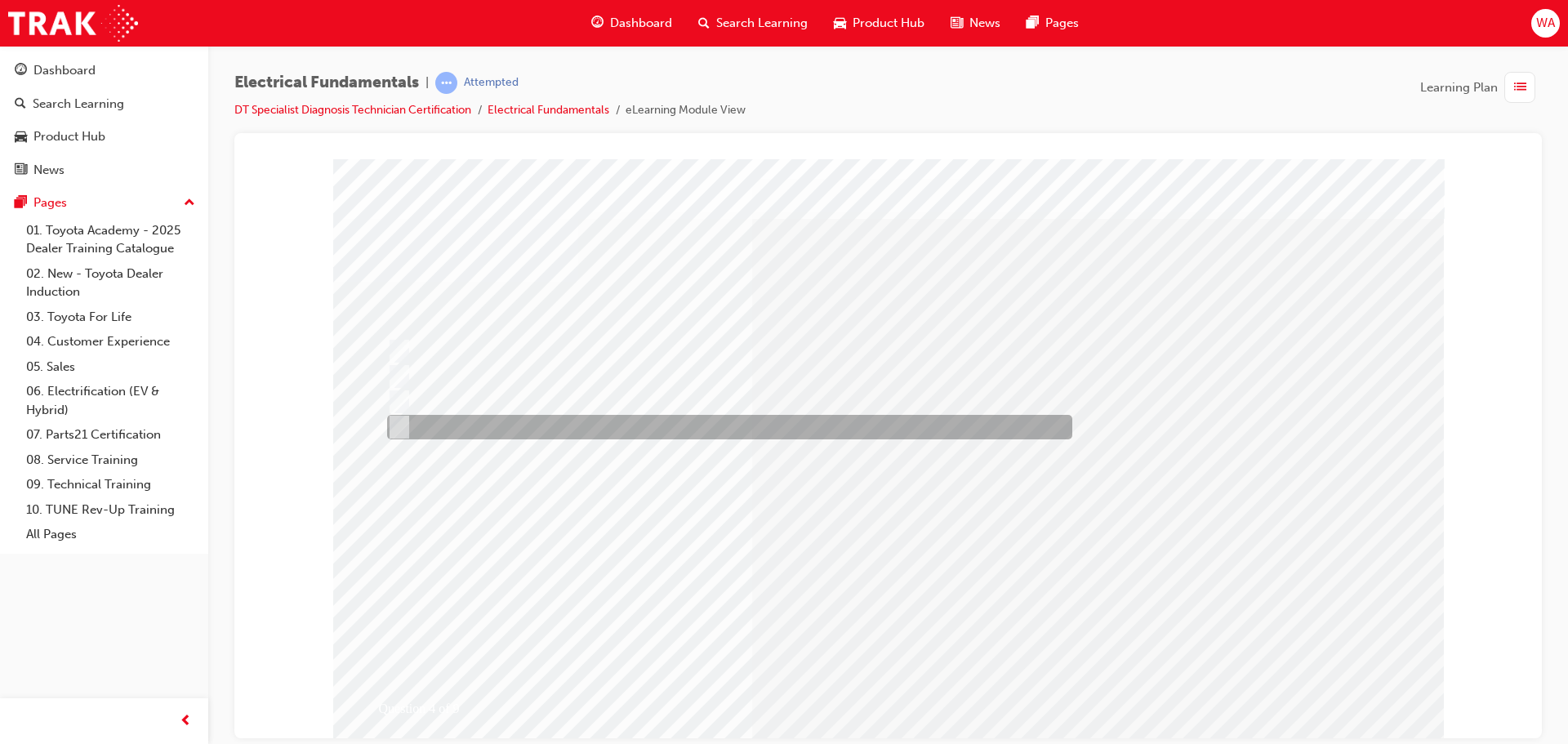
drag, startPoint x: 494, startPoint y: 418, endPoint x: 509, endPoint y: 422, distance: 15.5
click at [496, 418] on div at bounding box center [726, 427] width 685 height 24
radio input "true"
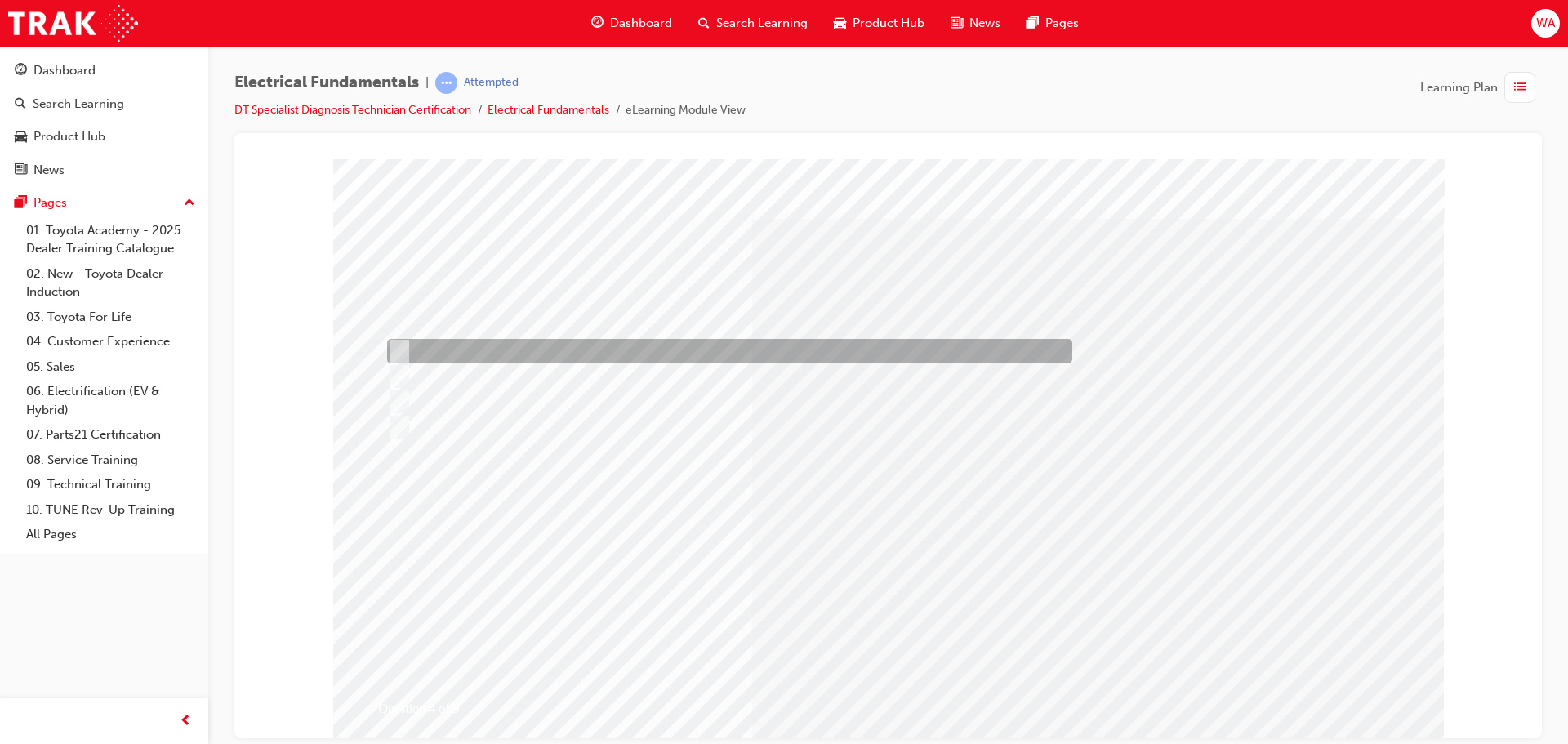
click at [402, 343] on input "Overloaded Terminals or Connectors" at bounding box center [395, 350] width 18 height 18
radio input "true"
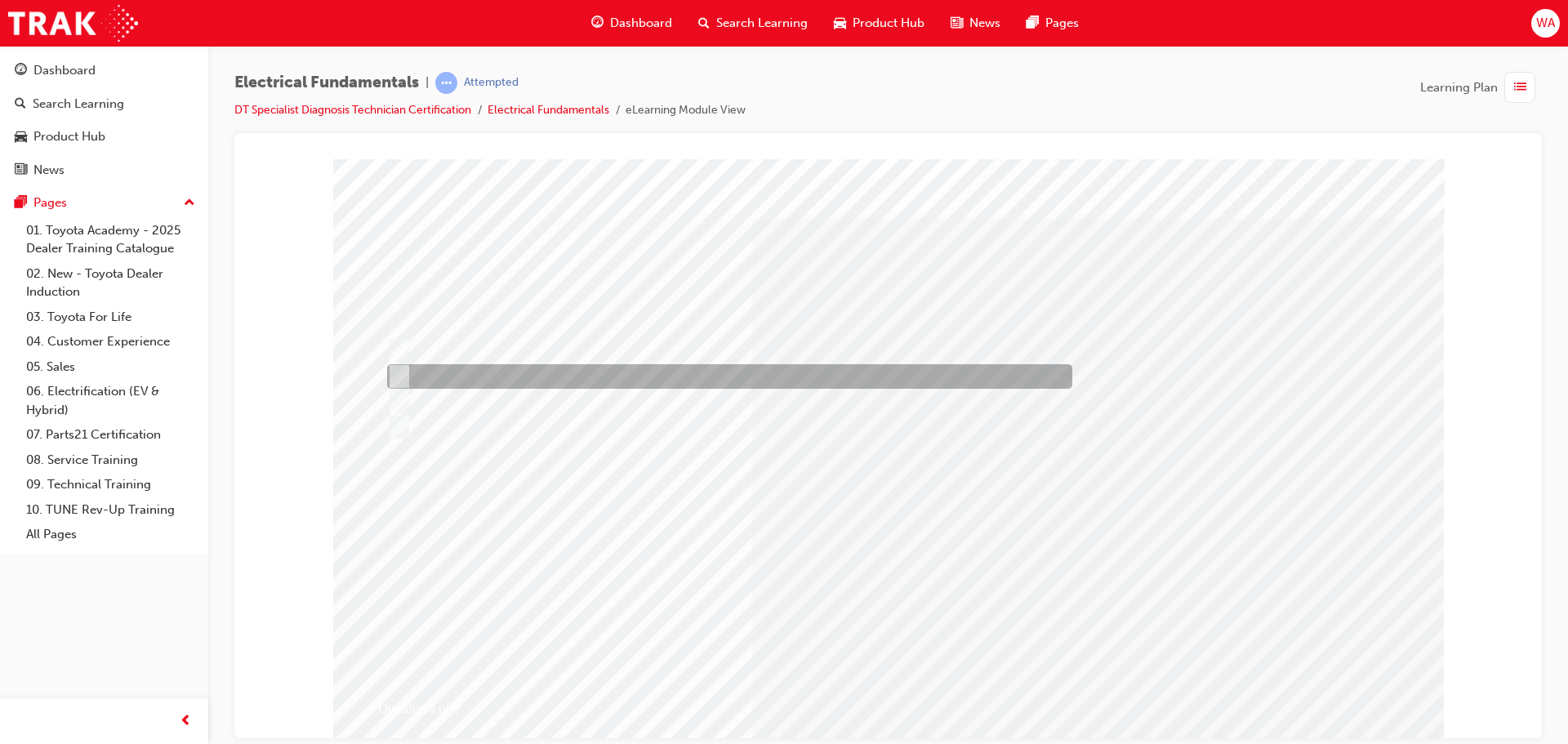
click at [399, 373] on input "Corroded Battery Terminals or relay/switch contacts." at bounding box center [395, 376] width 18 height 18
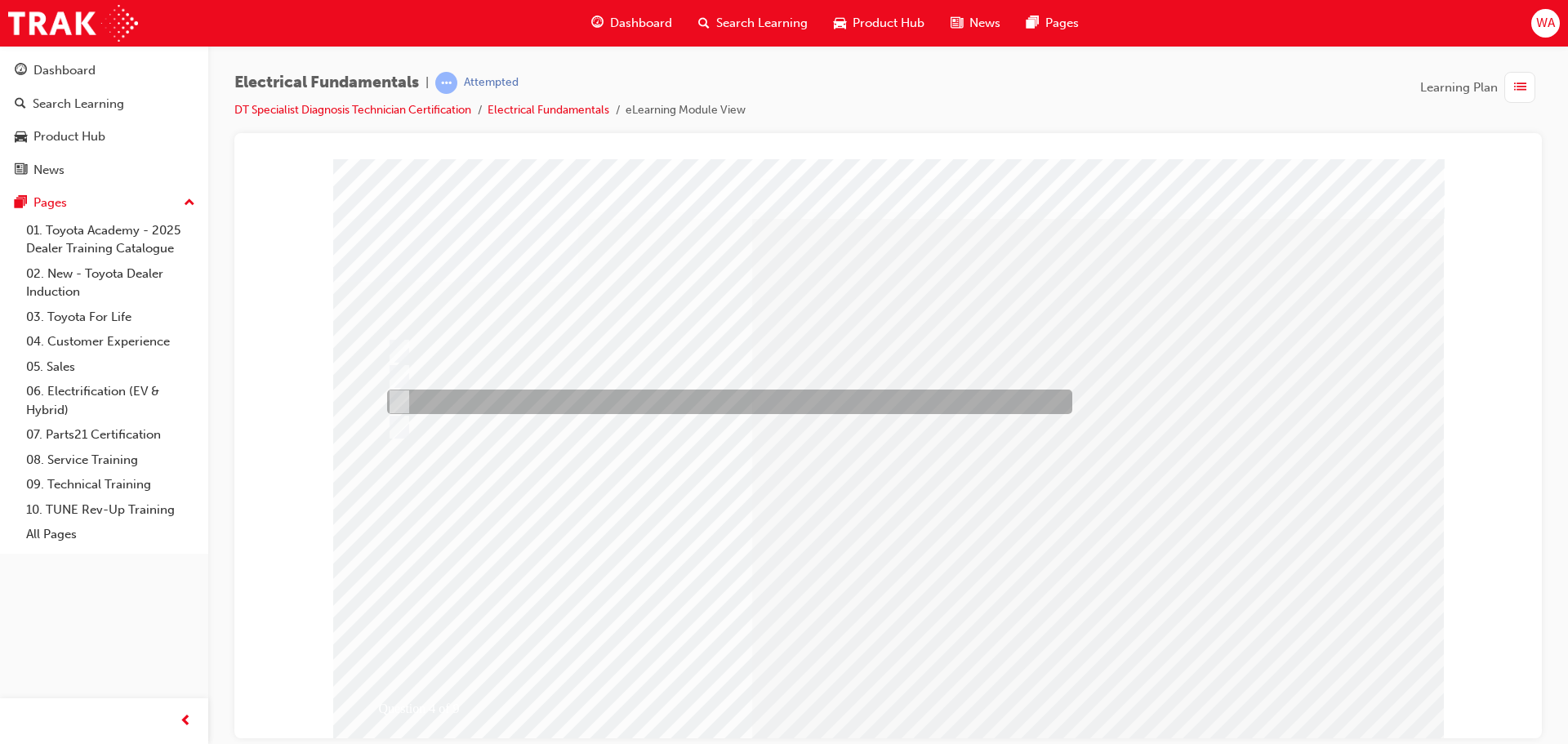
click at [398, 390] on div at bounding box center [726, 402] width 685 height 24
radio input "false"
radio input "true"
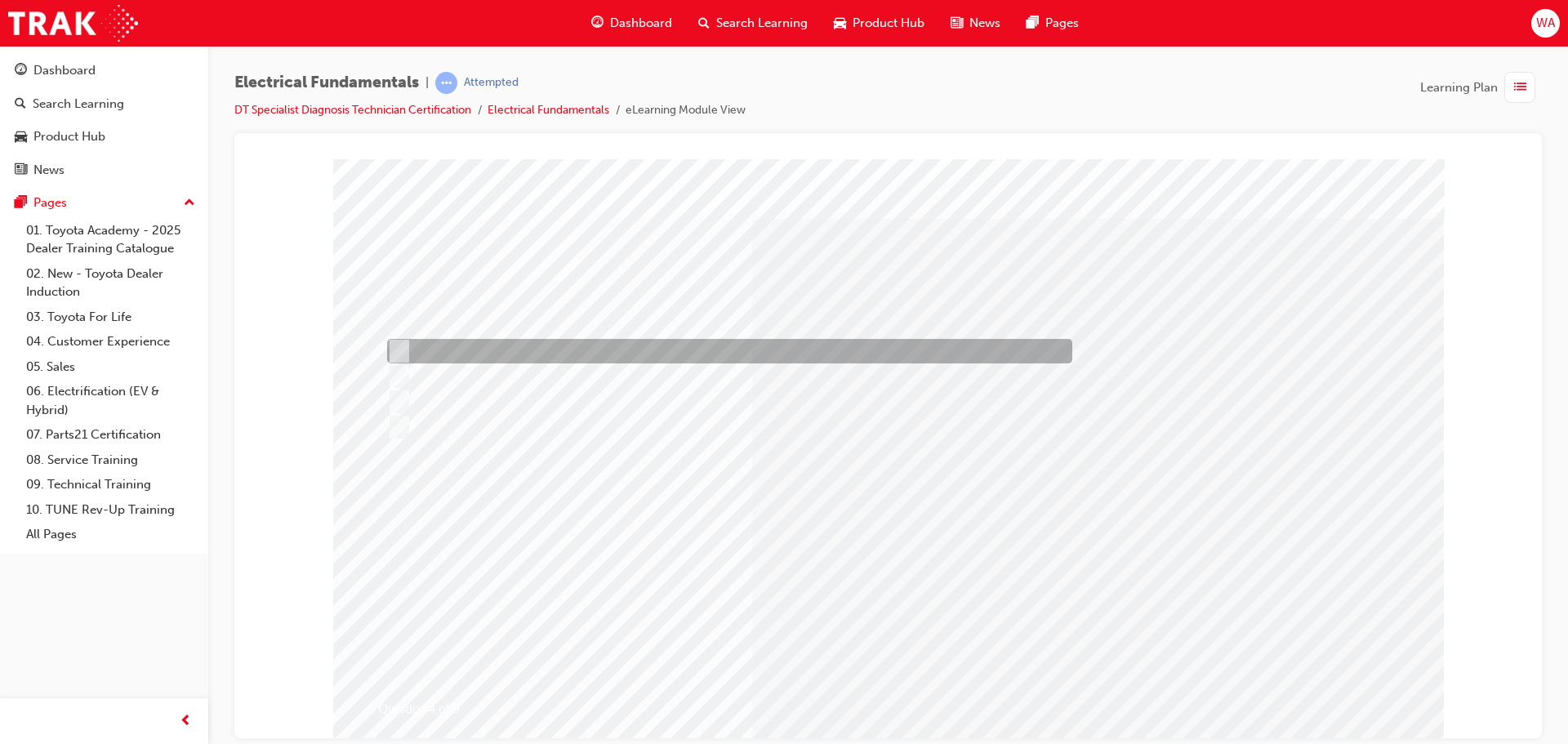
click at [397, 342] on input "Overloaded Terminals or Connectors" at bounding box center [395, 350] width 18 height 18
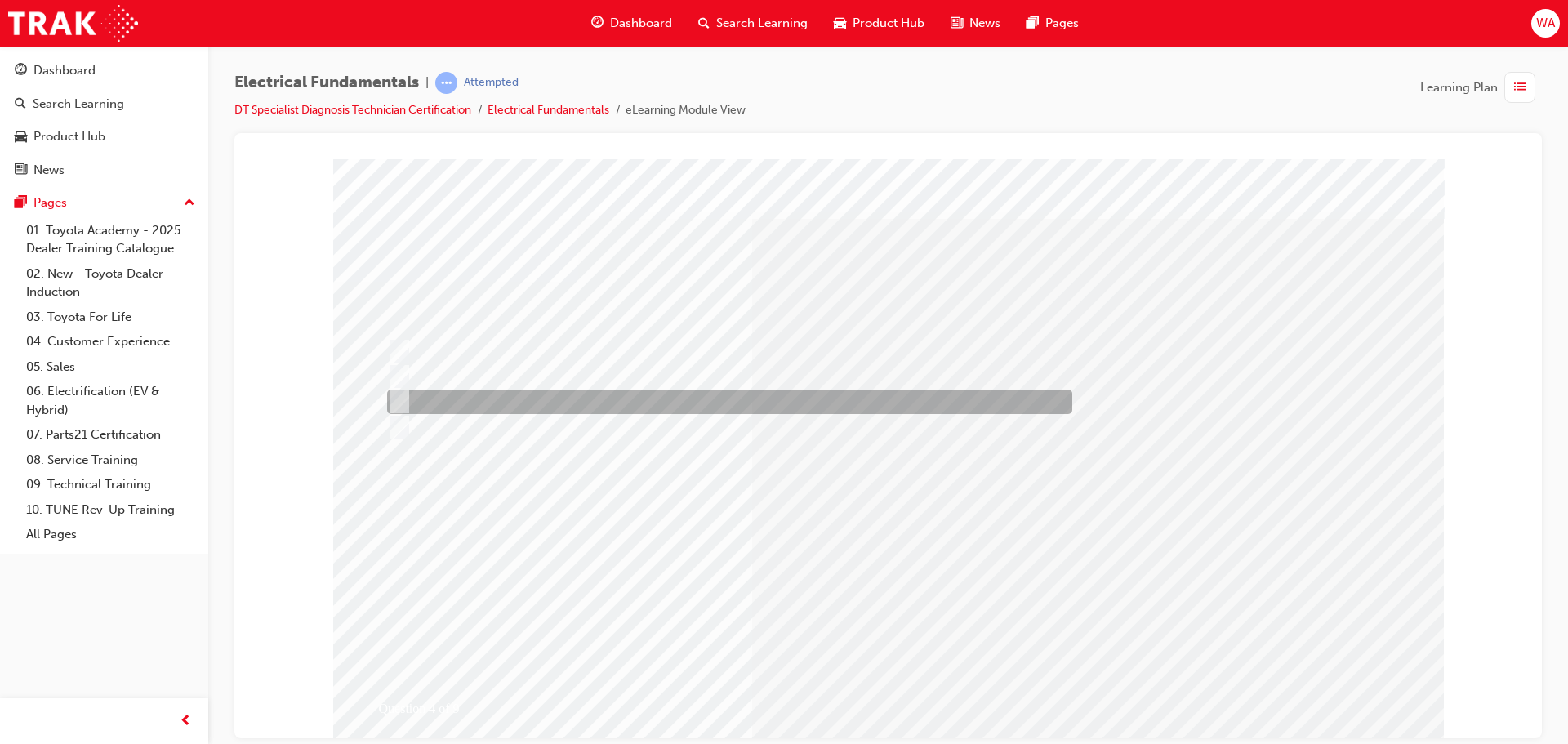
click at [397, 391] on div at bounding box center [726, 402] width 685 height 24
radio input "false"
radio input "true"
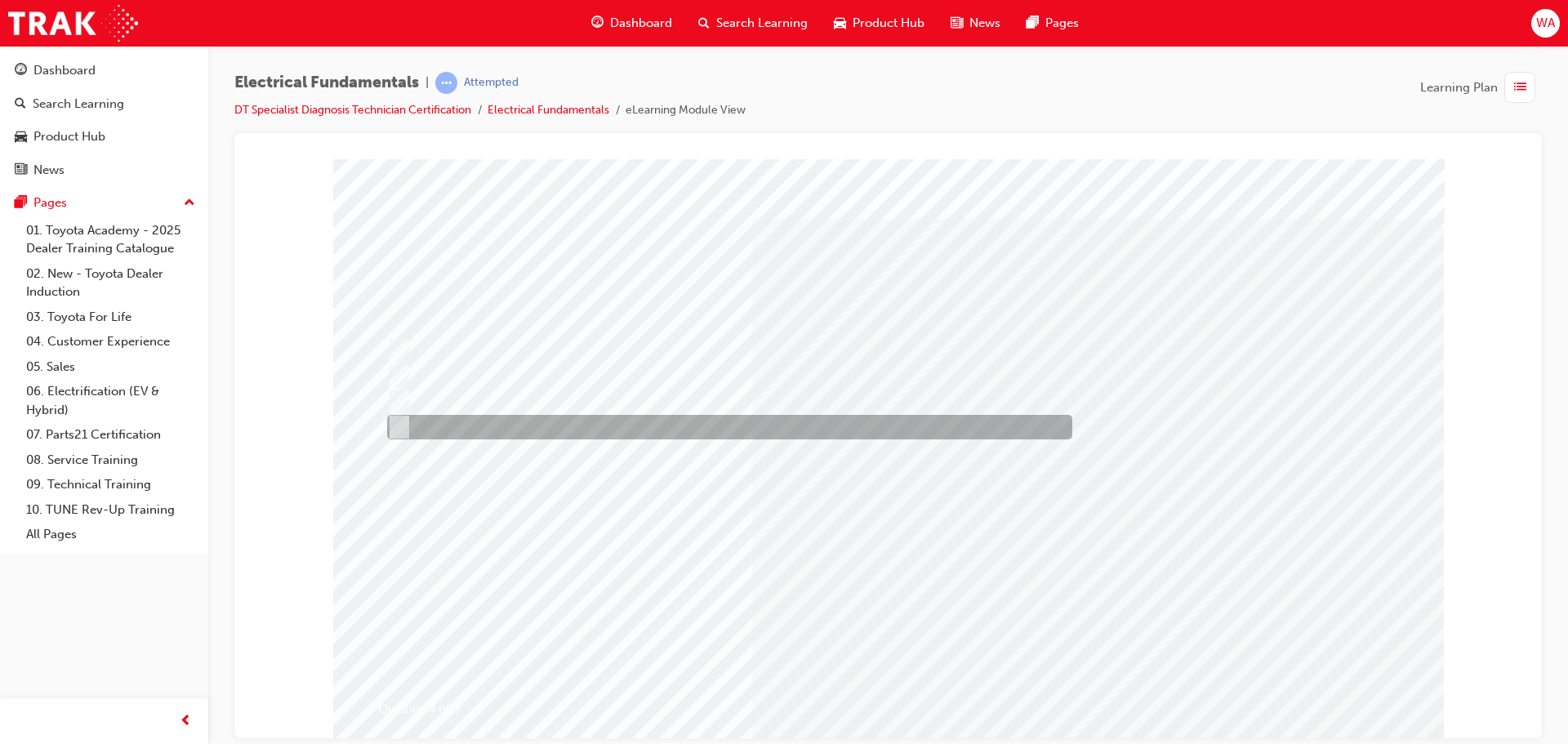
click at [402, 422] on input "All of the answers above." at bounding box center [395, 426] width 18 height 18
radio input "true"
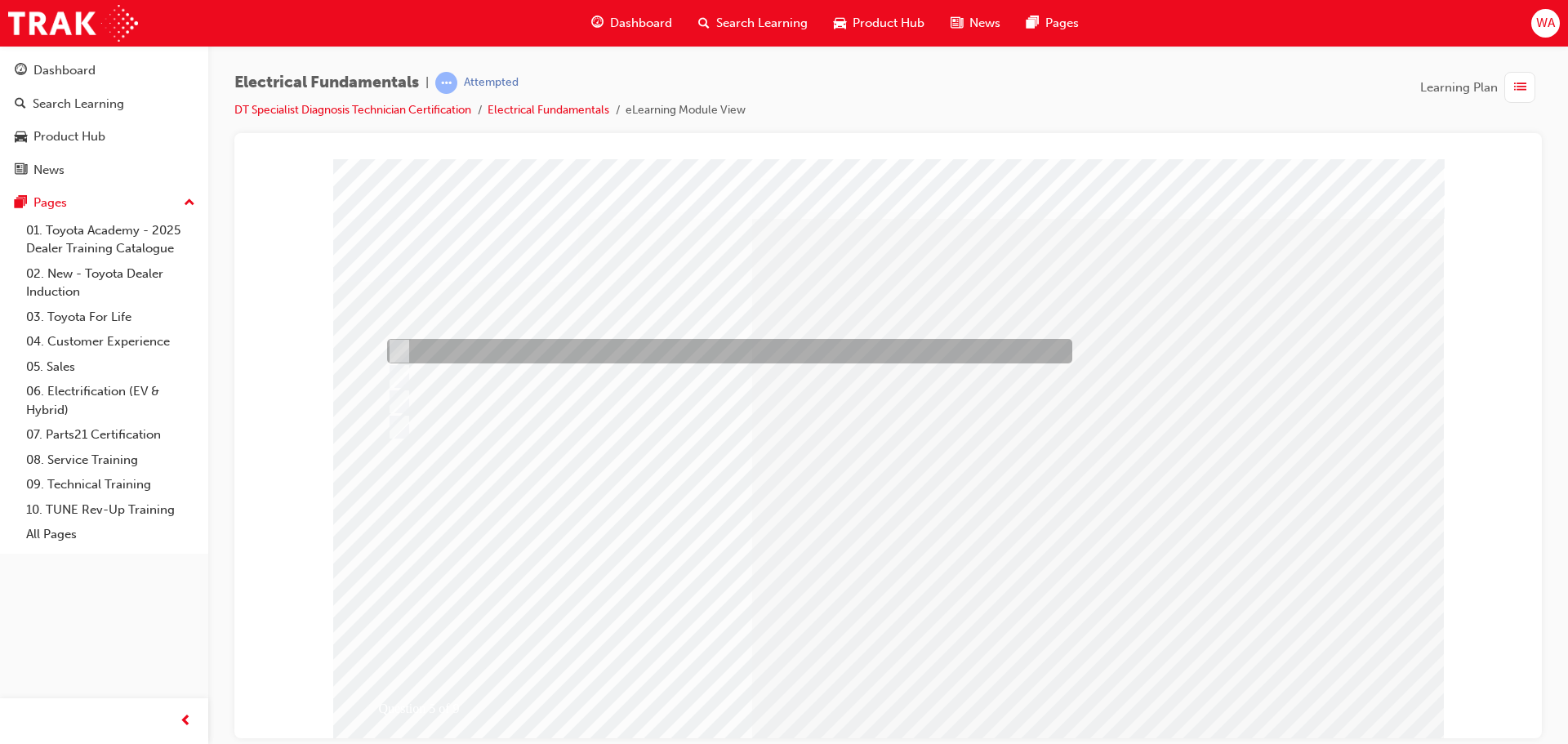
click at [409, 351] on div at bounding box center [726, 351] width 685 height 24
radio input "true"
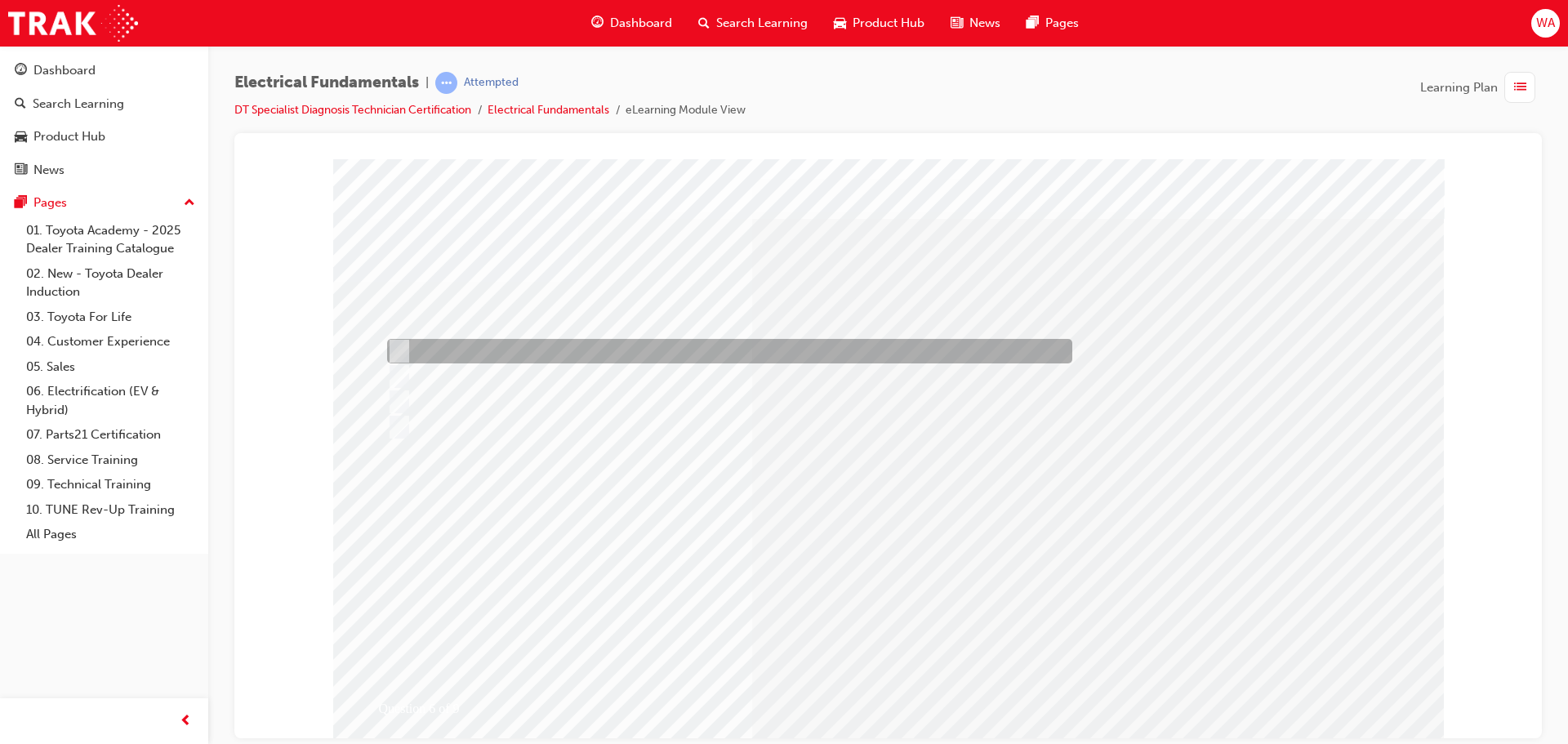
drag, startPoint x: 398, startPoint y: 345, endPoint x: 409, endPoint y: 345, distance: 11.0
click at [402, 345] on input "Water/Rodents or damage due to age or modification." at bounding box center [395, 350] width 18 height 18
radio input "true"
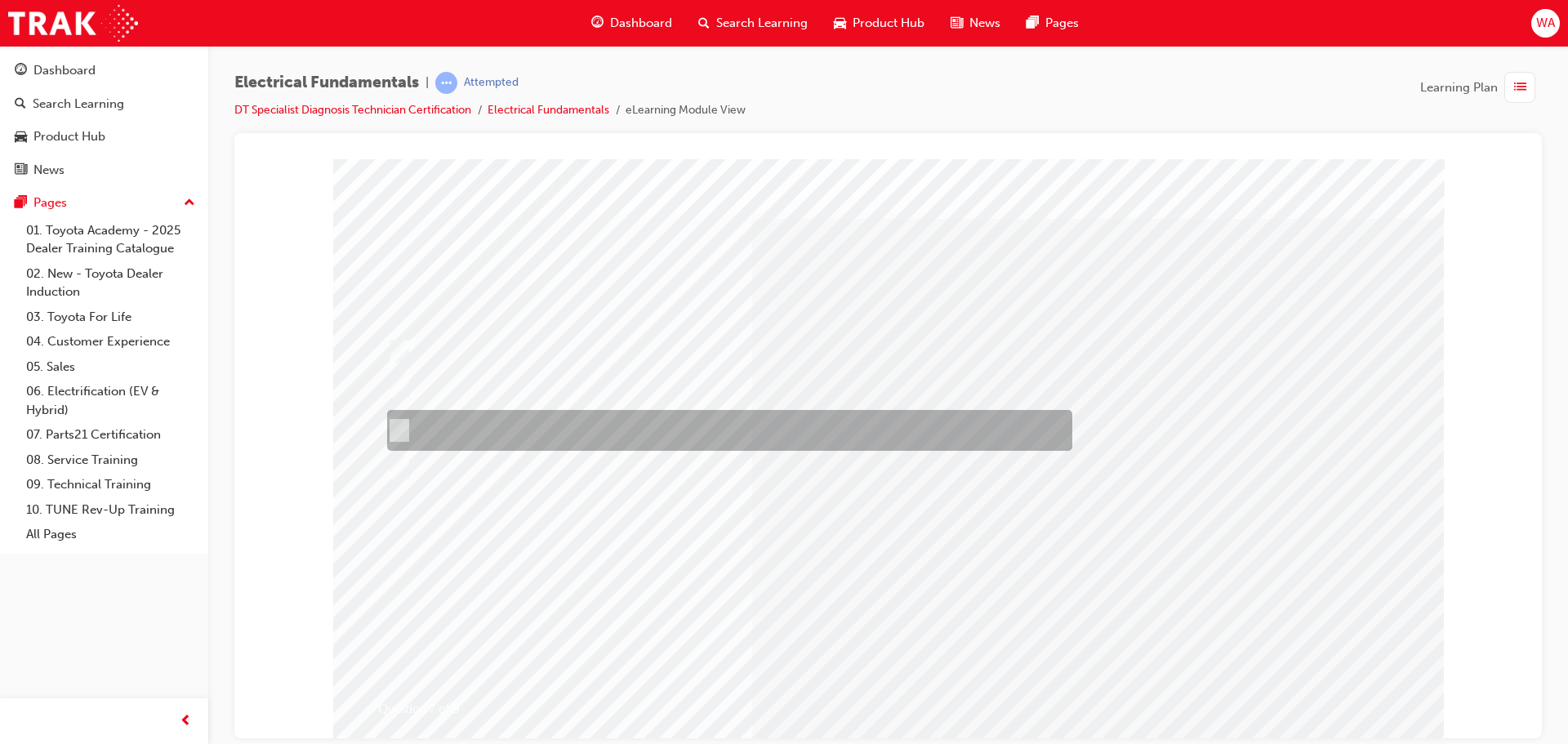
click at [521, 426] on div at bounding box center [726, 431] width 685 height 41
radio input "true"
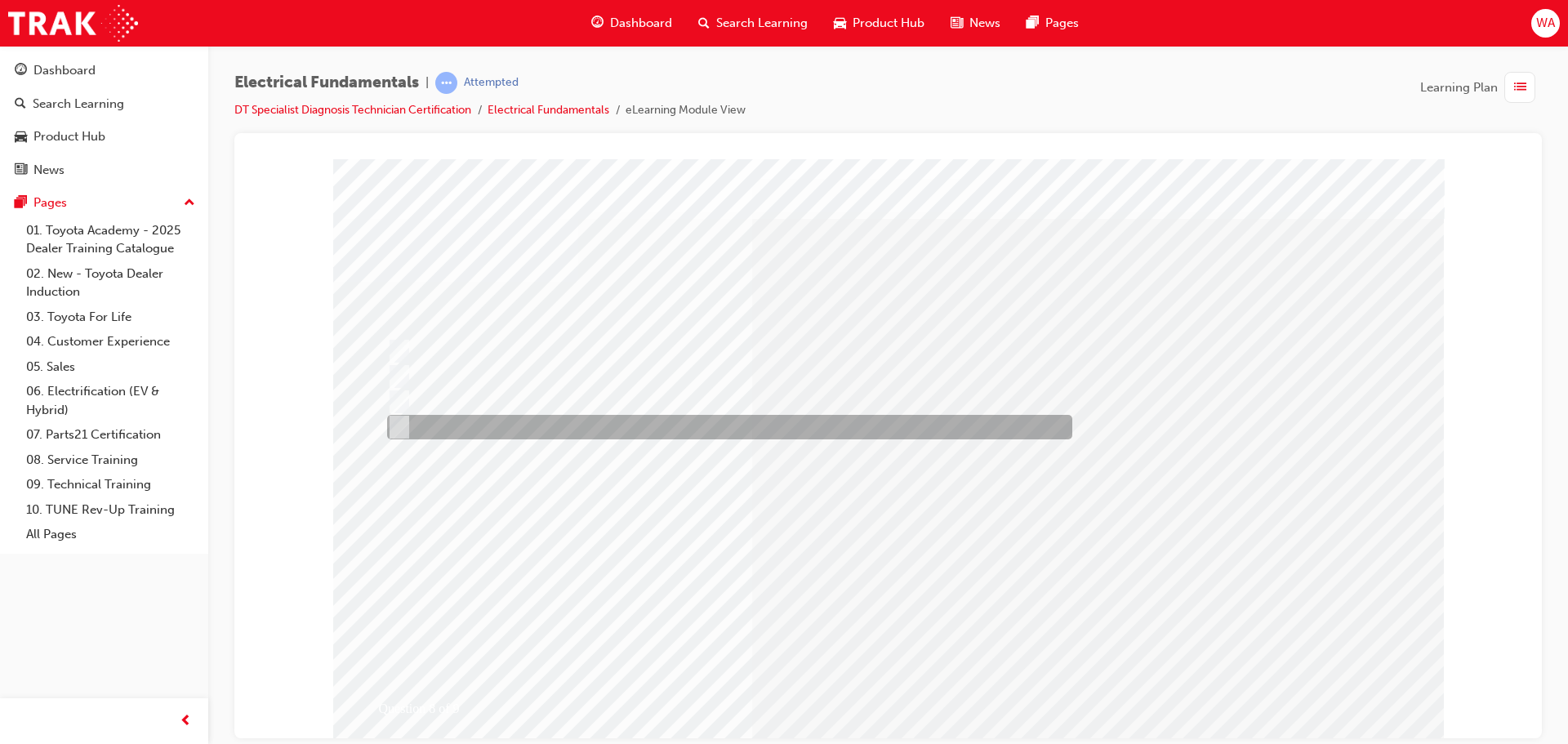
click at [494, 418] on div at bounding box center [726, 427] width 685 height 24
radio input "true"
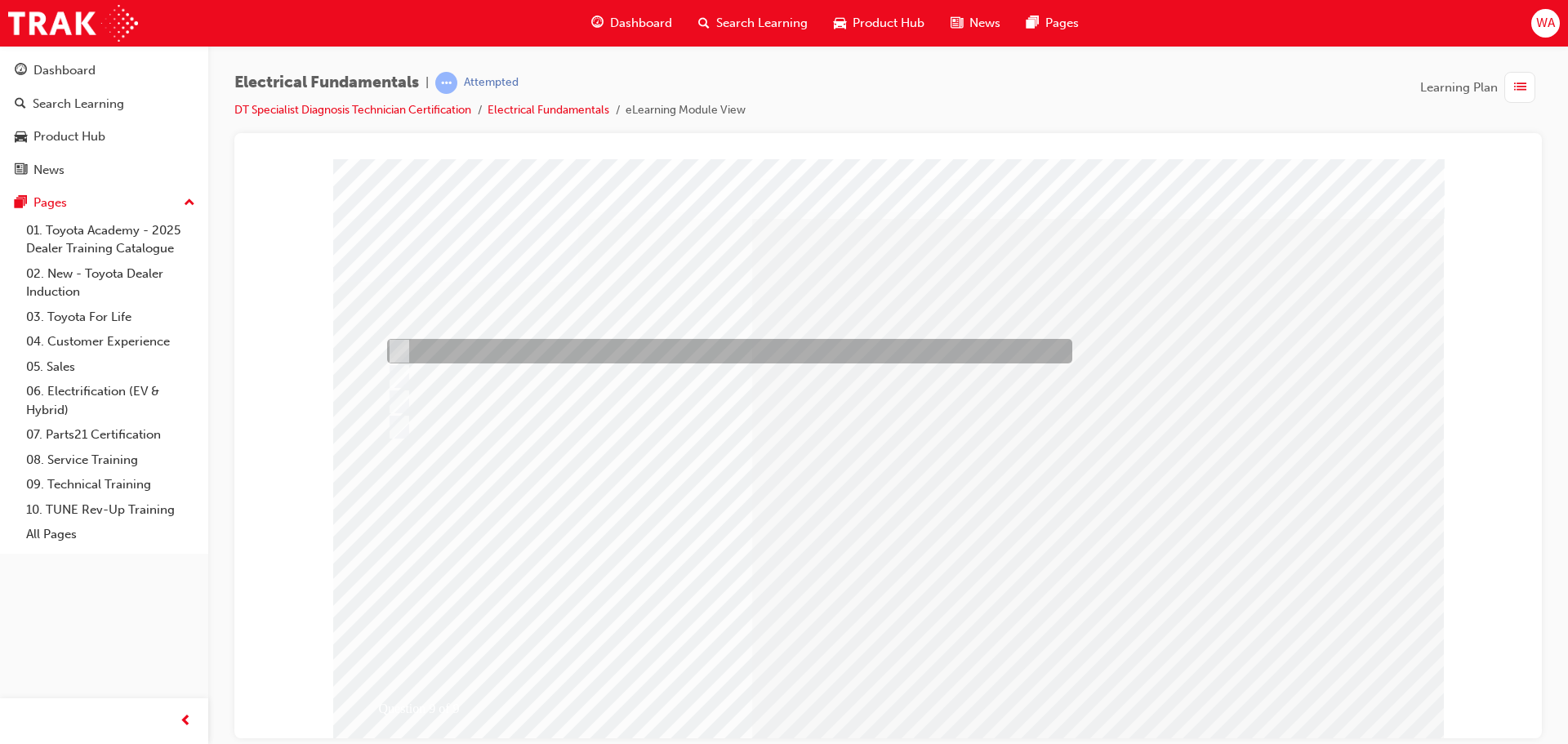
click at [508, 357] on div at bounding box center [726, 351] width 685 height 24
radio input "true"
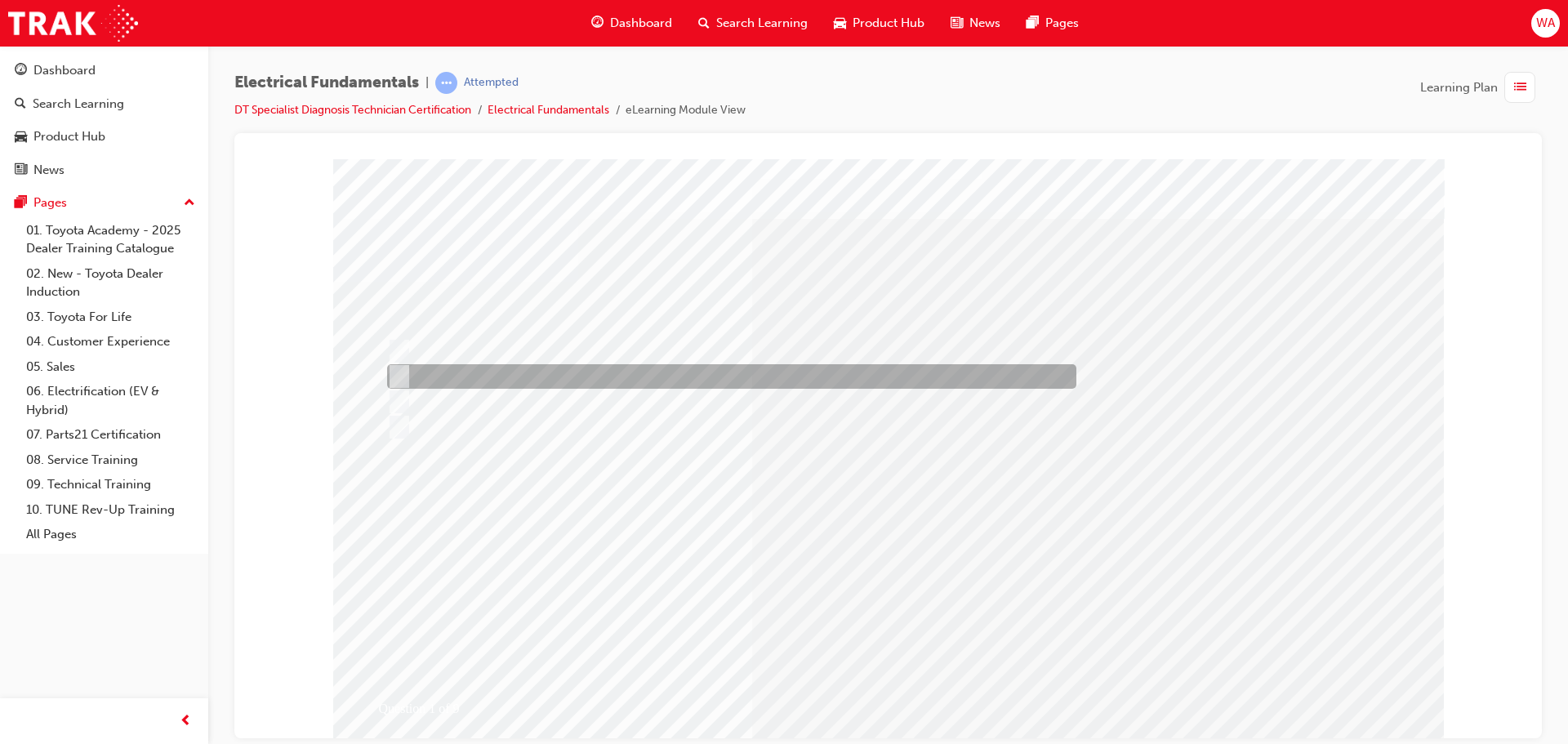
click at [404, 370] on input "A circuit which has become disrupted at a connector or at the wiring." at bounding box center [395, 376] width 18 height 18
radio input "true"
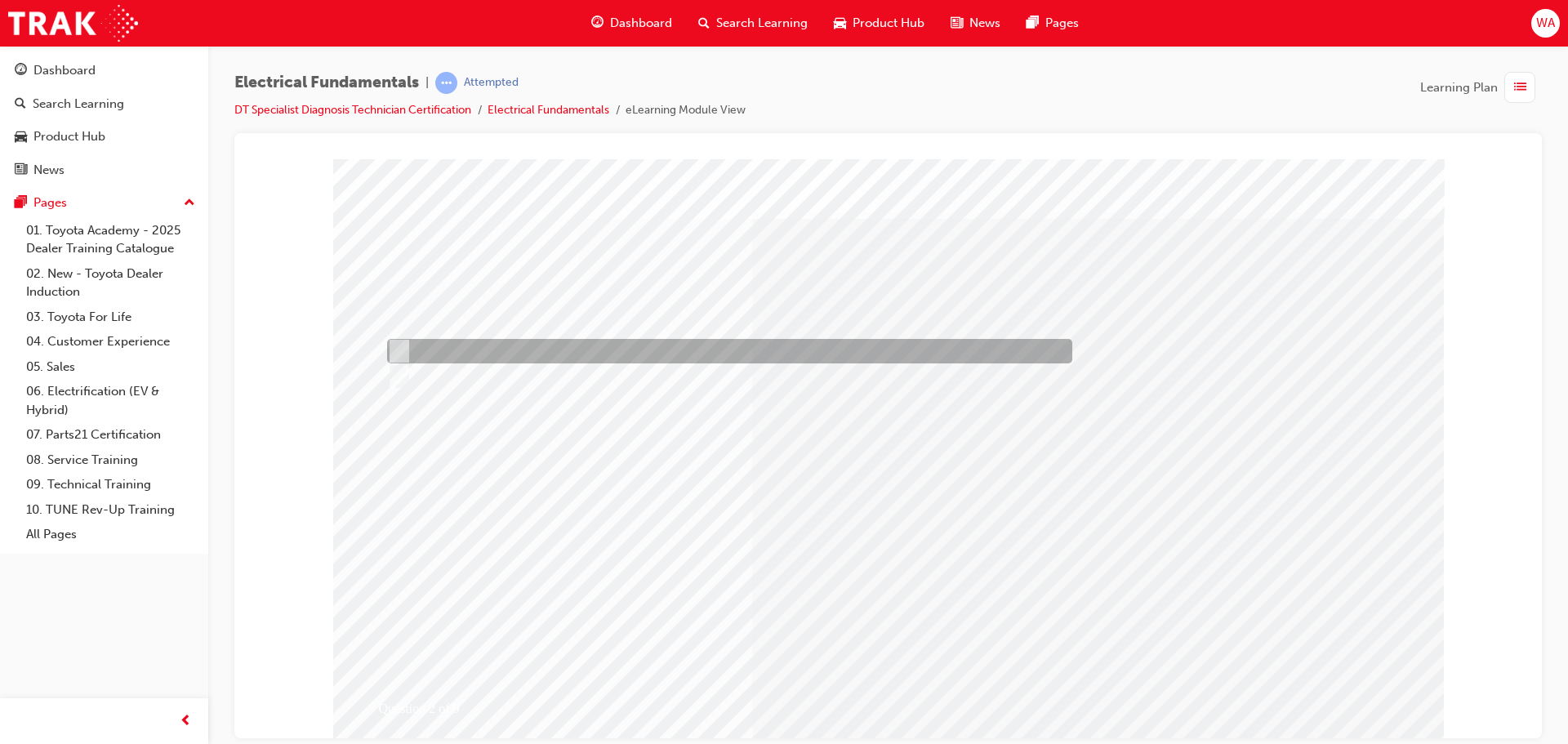
click at [391, 351] on input "True" at bounding box center [395, 350] width 18 height 18
radio input "true"
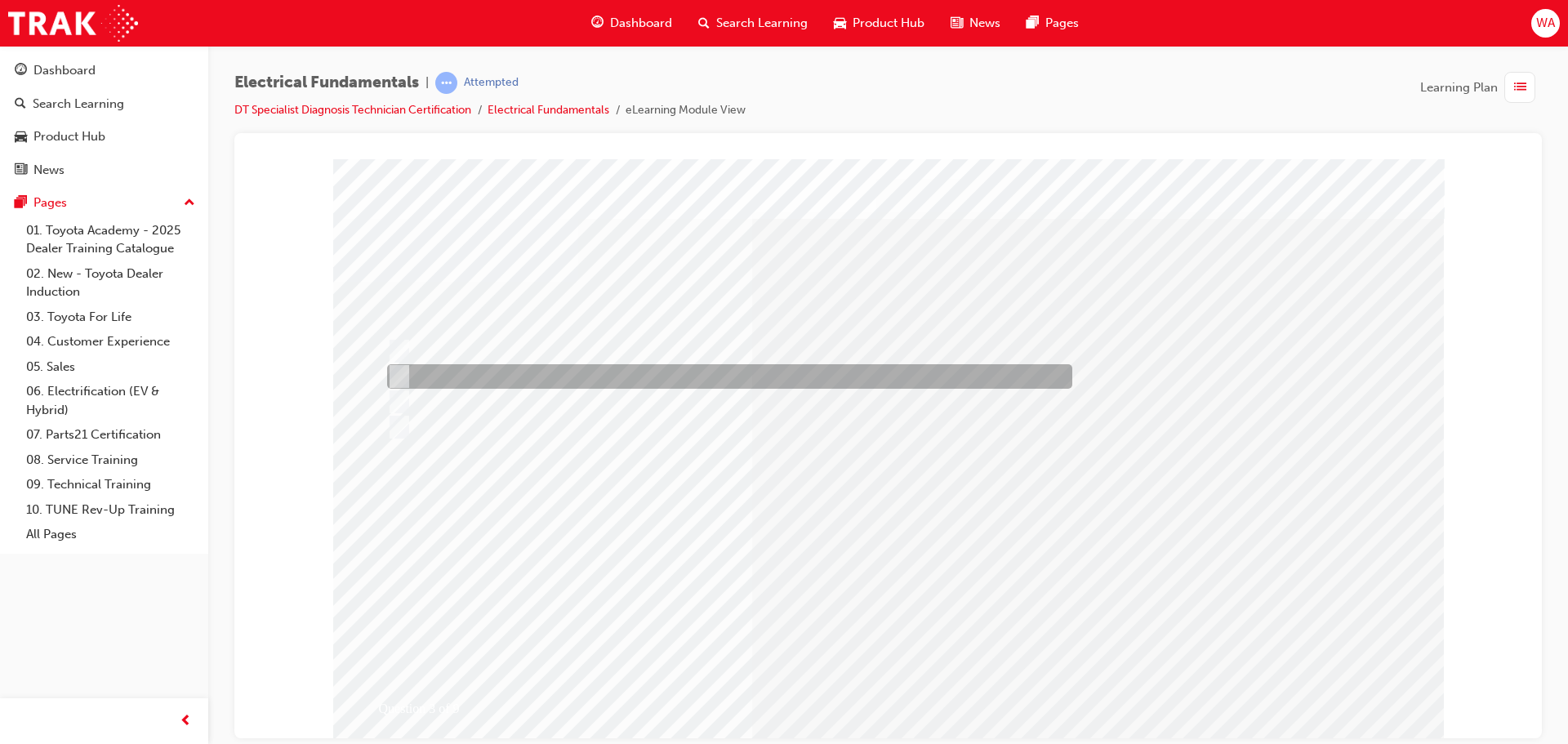
click at [461, 380] on div at bounding box center [726, 376] width 685 height 24
radio input "true"
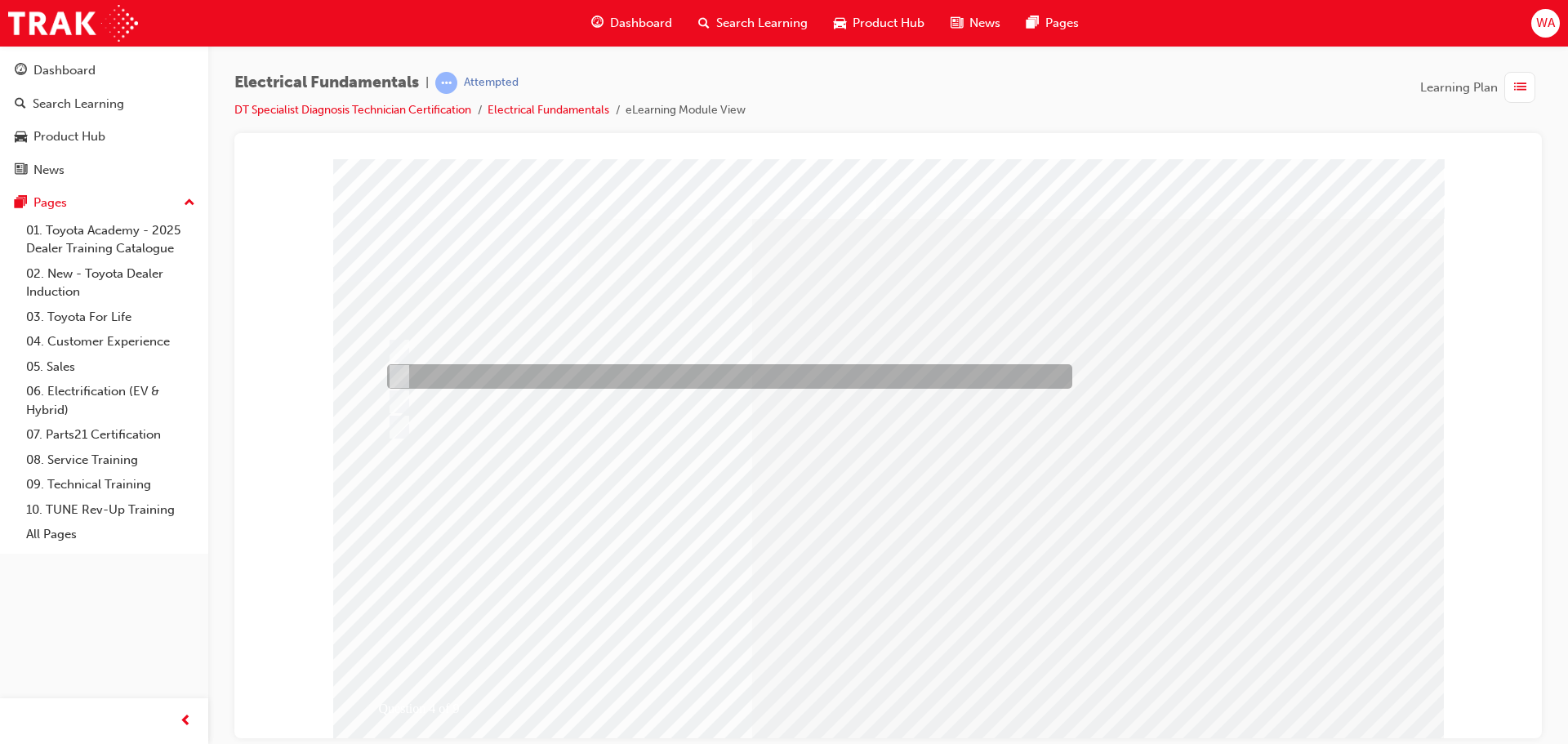
click at [514, 378] on div at bounding box center [726, 376] width 685 height 24
radio input "true"
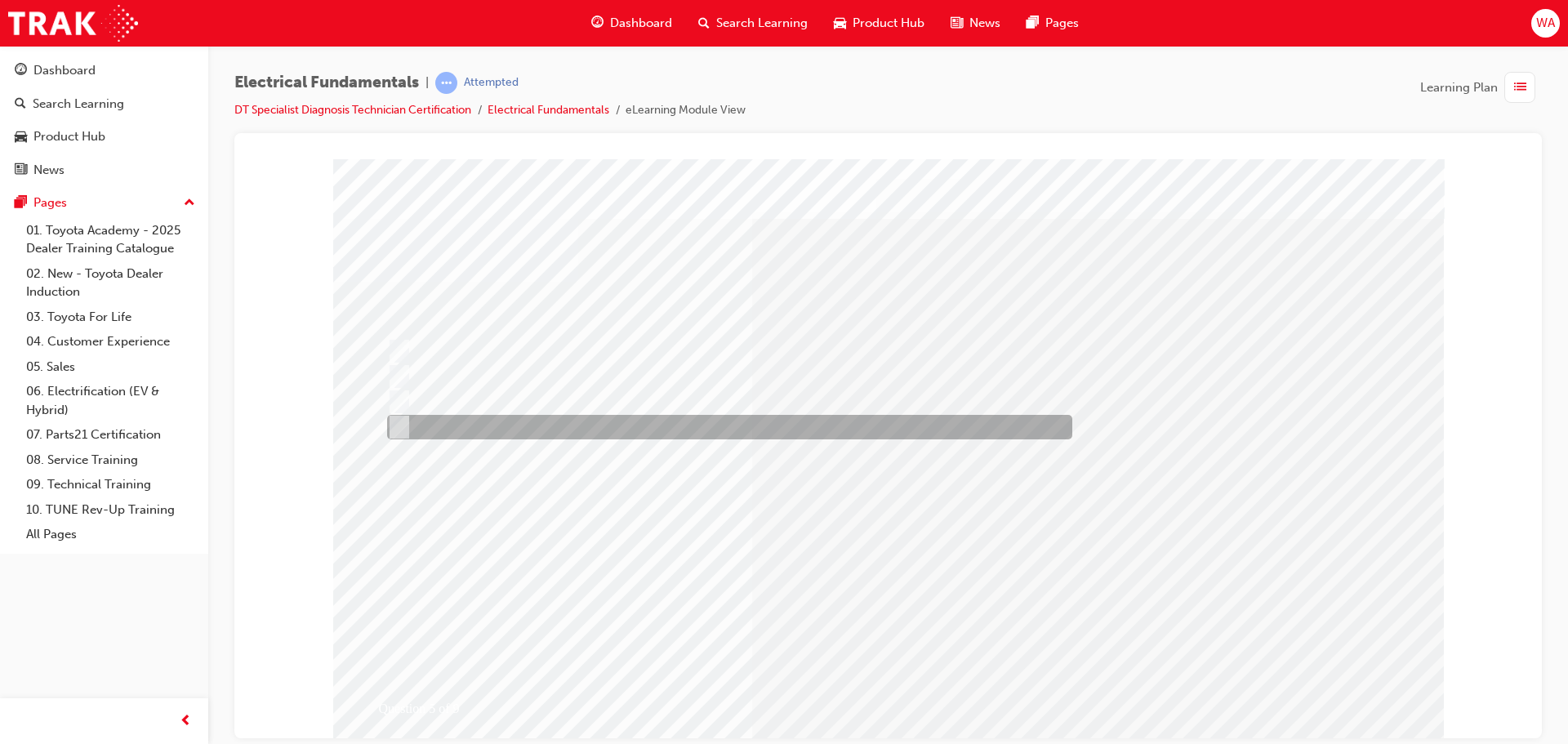
click at [496, 419] on div at bounding box center [726, 427] width 685 height 24
radio input "true"
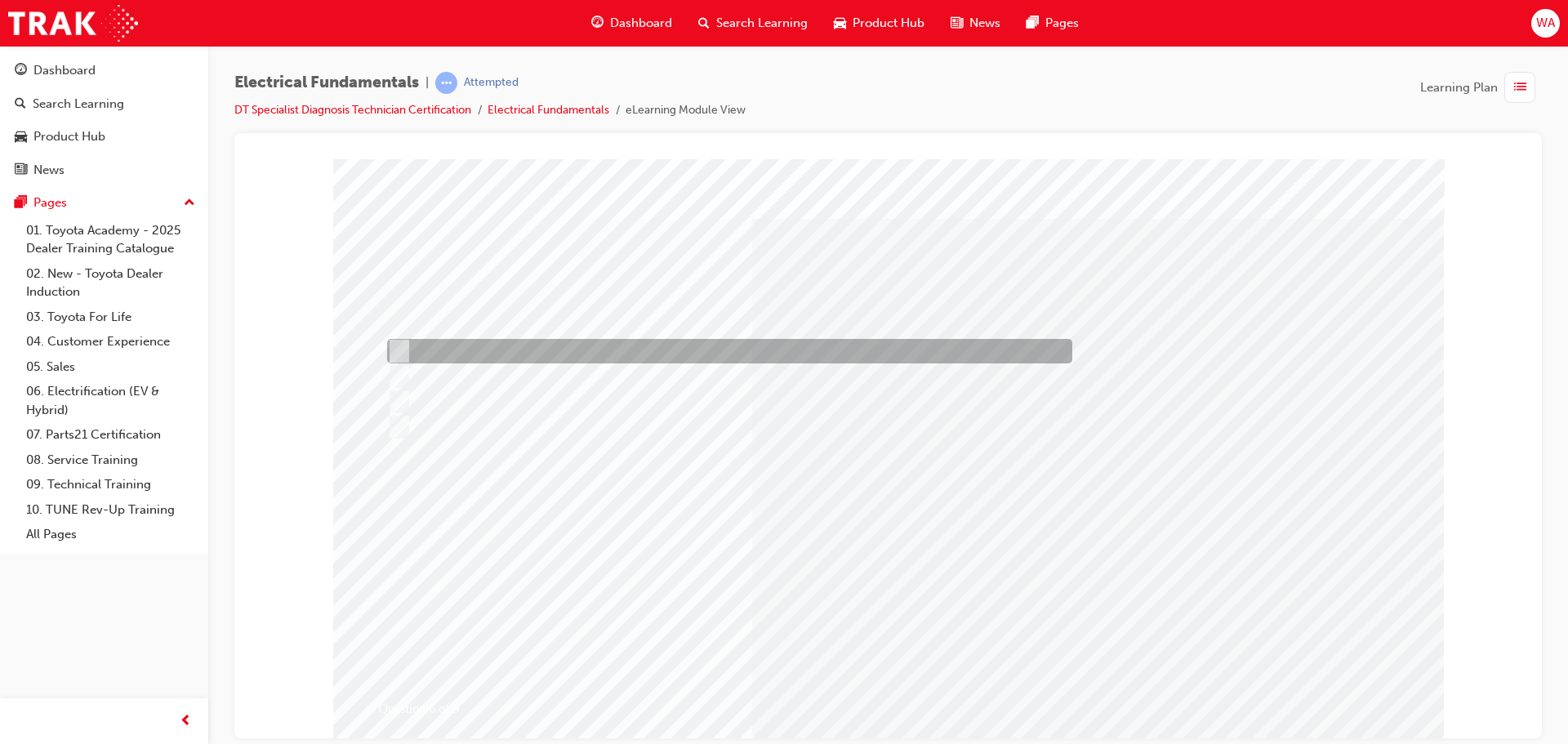
click at [403, 344] on input "Water/Rodents or damage due to age or modification." at bounding box center [395, 350] width 18 height 18
radio input "true"
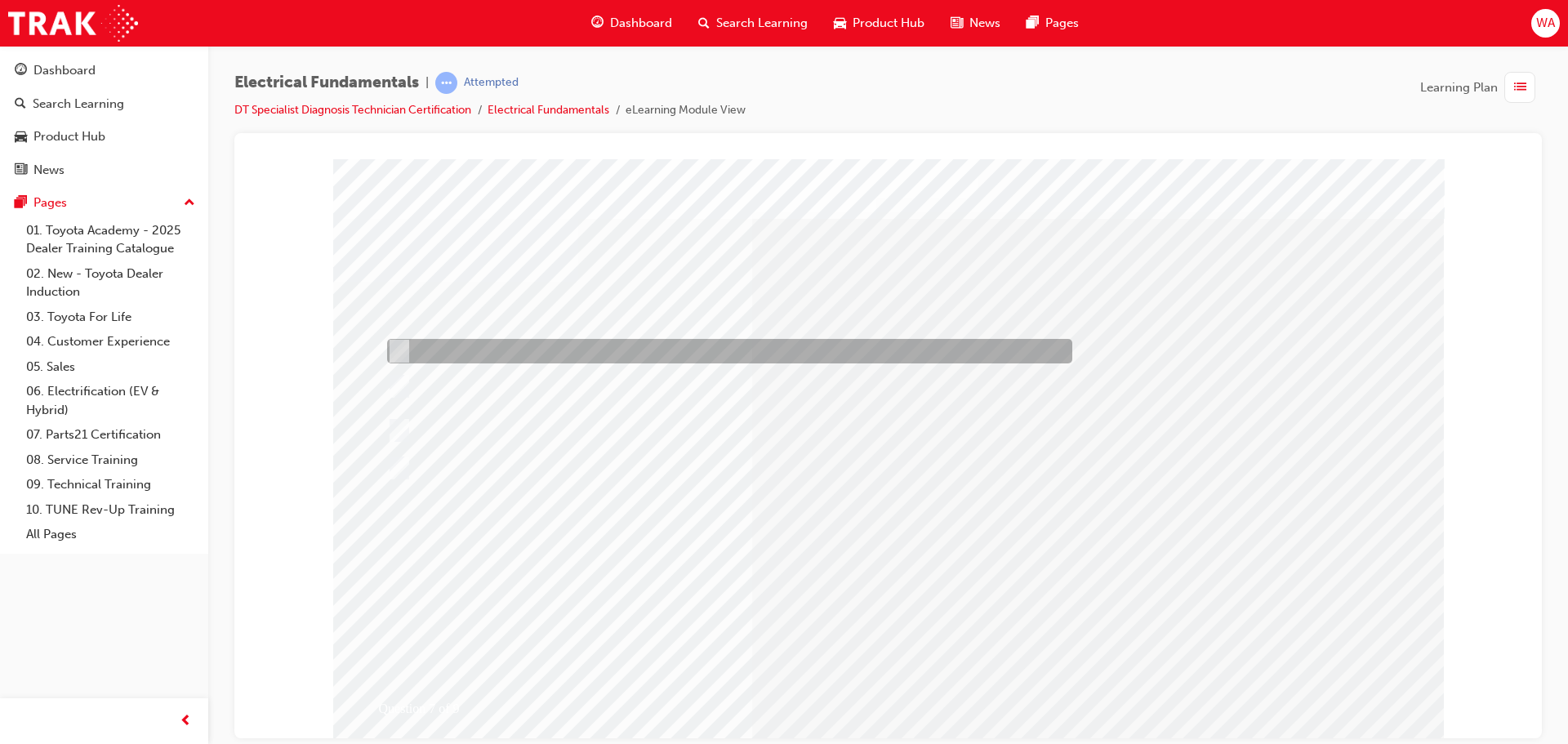
click at [524, 347] on div at bounding box center [726, 351] width 685 height 24
radio input "true"
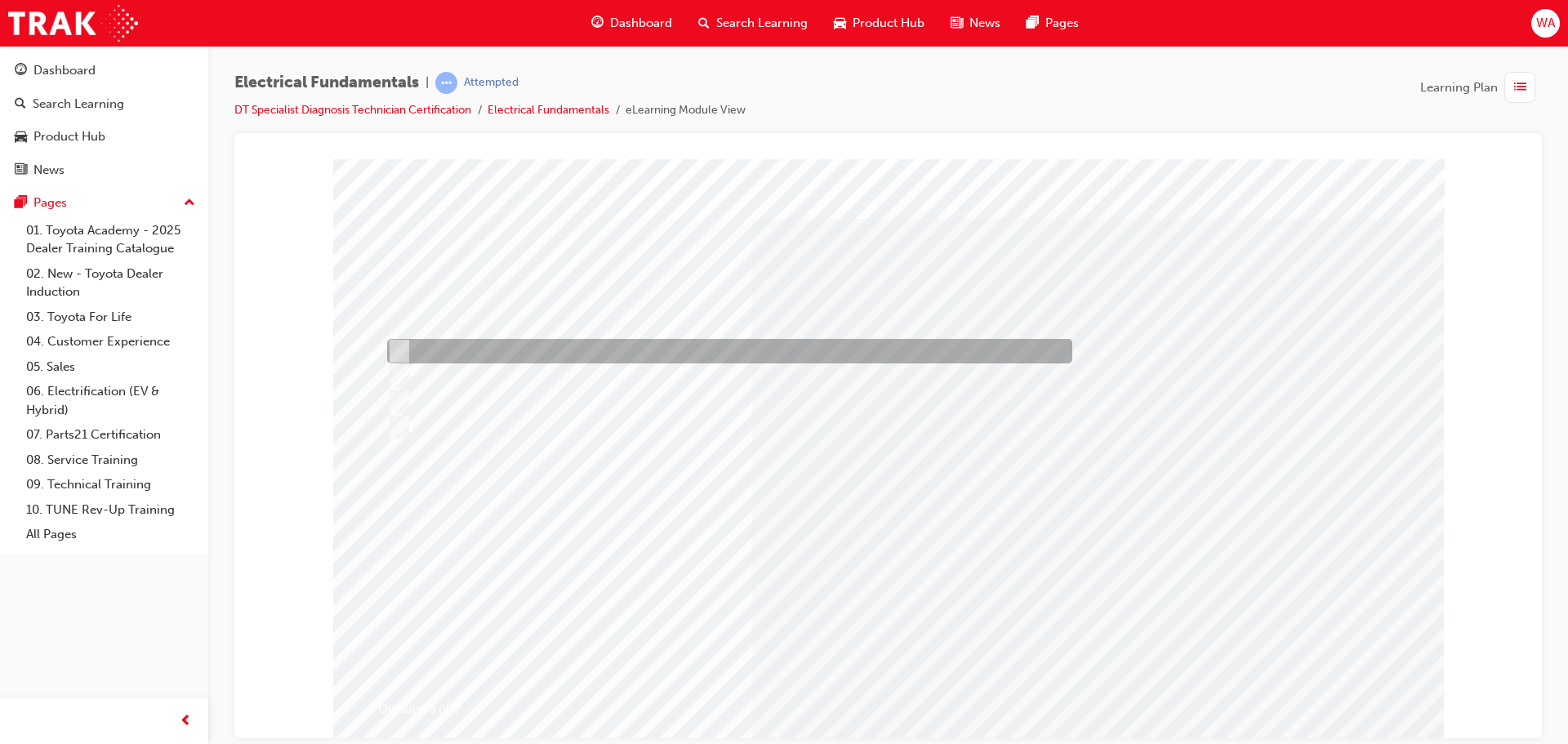
drag, startPoint x: 495, startPoint y: 352, endPoint x: 530, endPoint y: 388, distance: 50.2
click at [496, 352] on div at bounding box center [726, 351] width 685 height 24
radio input "true"
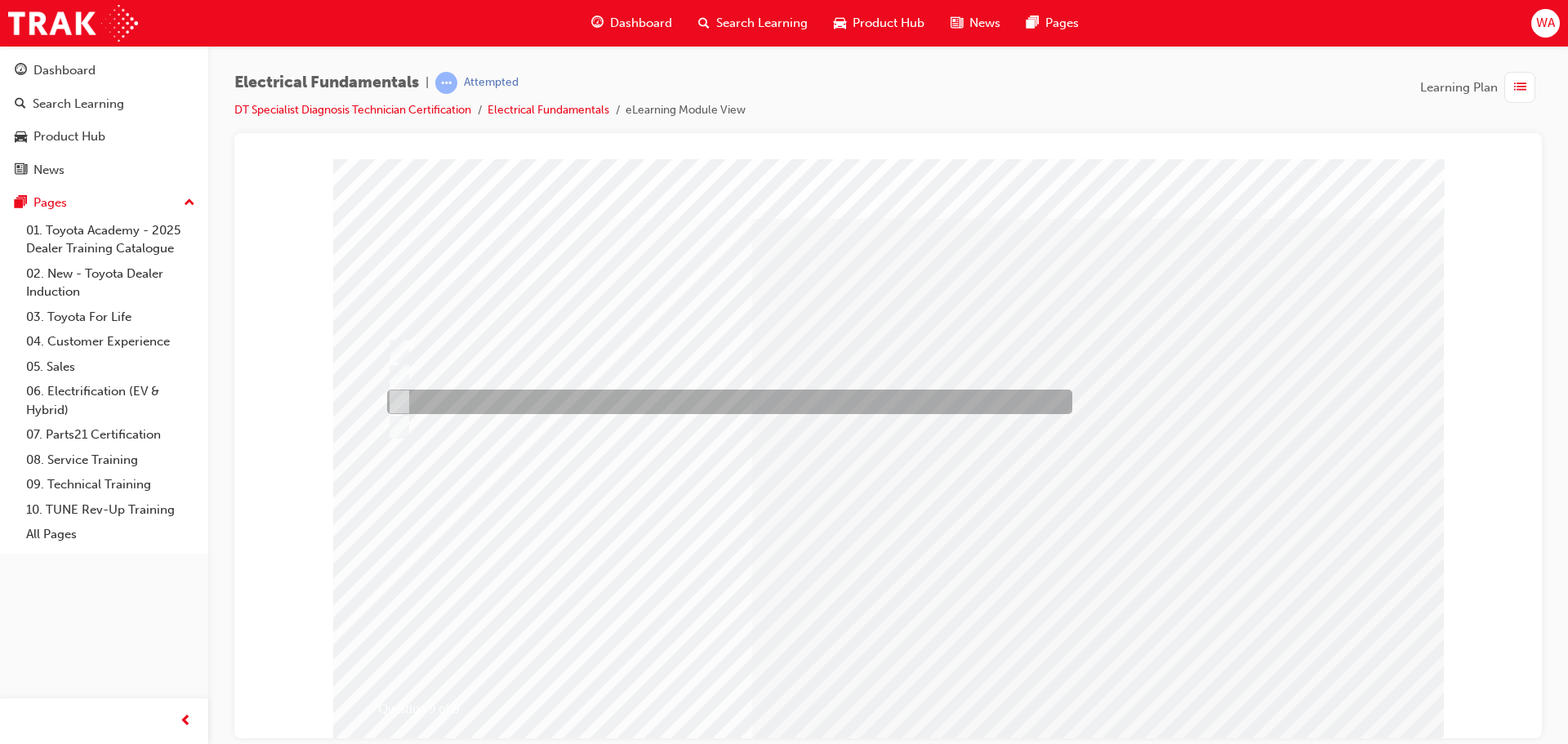
click at [495, 398] on div at bounding box center [726, 402] width 685 height 24
radio input "true"
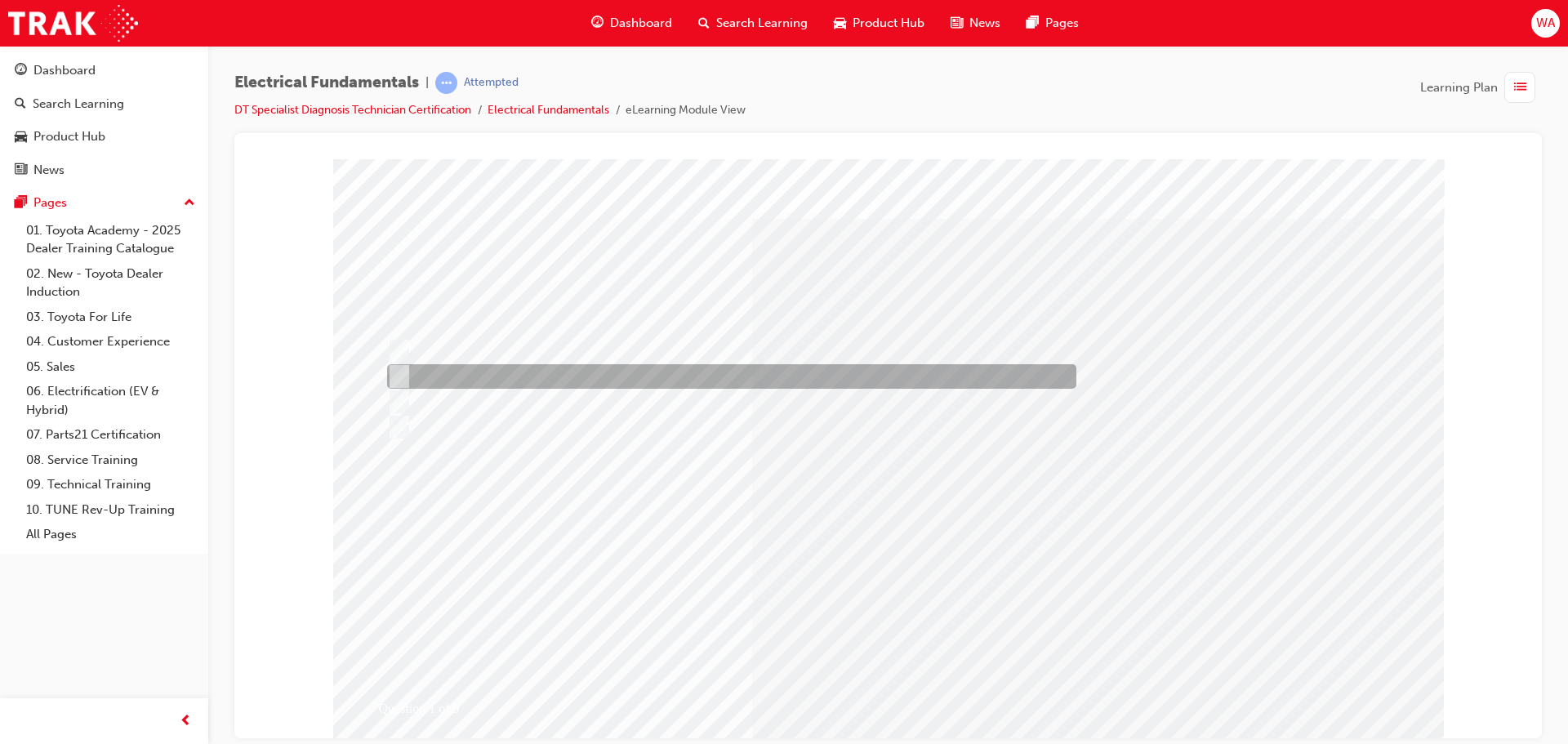
click at [486, 372] on div at bounding box center [728, 376] width 689 height 24
radio input "true"
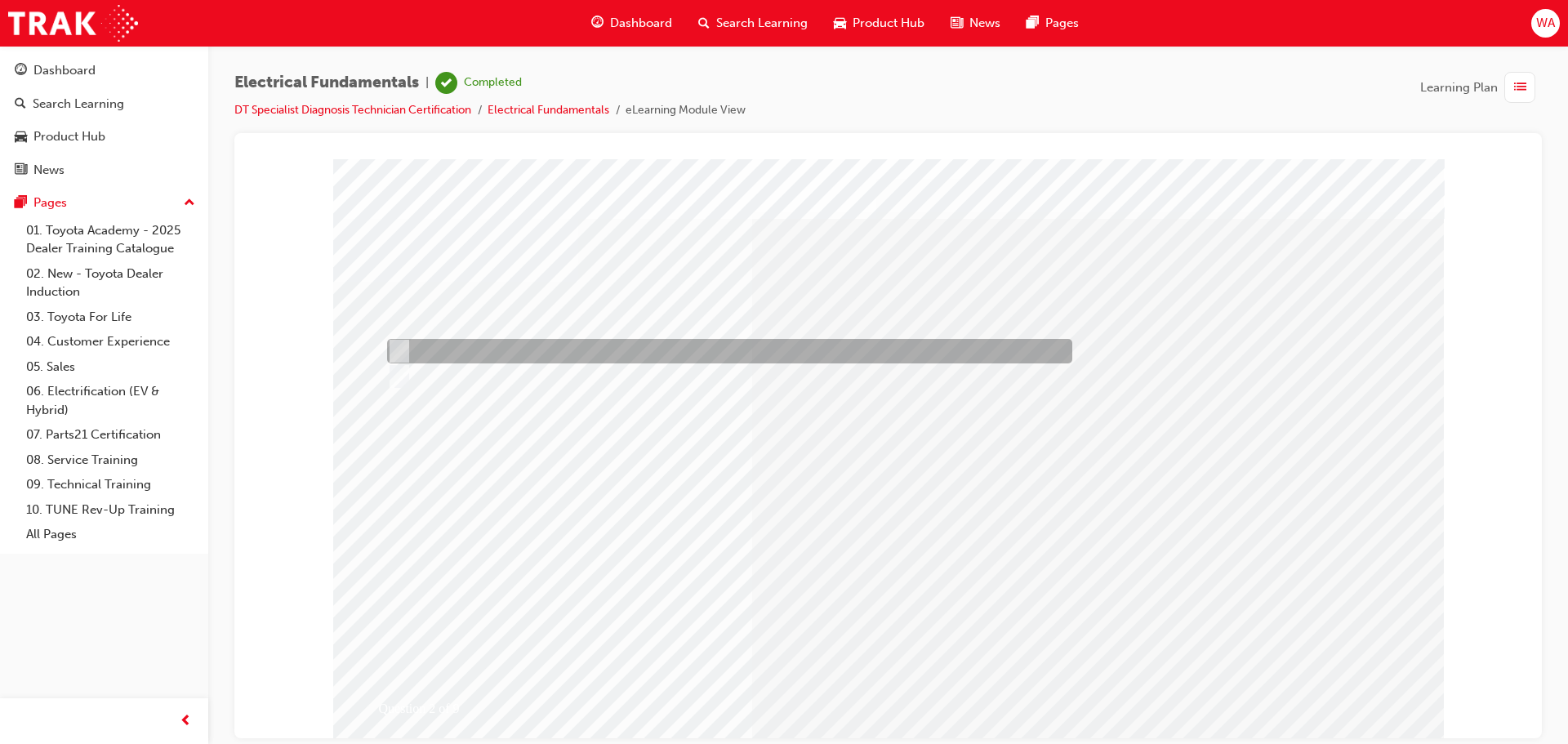
click at [393, 348] on input "True" at bounding box center [395, 350] width 18 height 18
radio input "true"
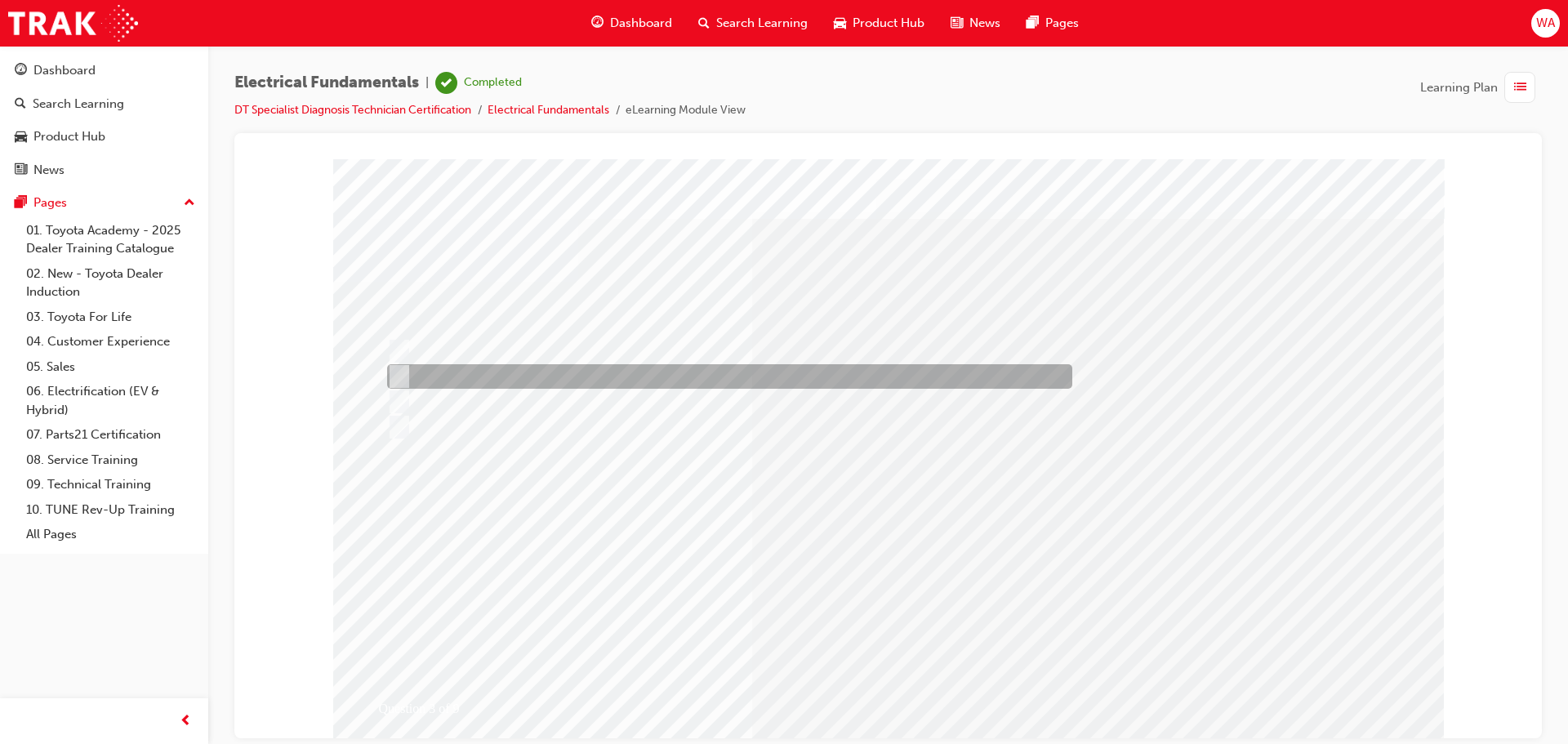
click at [625, 366] on div at bounding box center [726, 376] width 685 height 24
radio input "true"
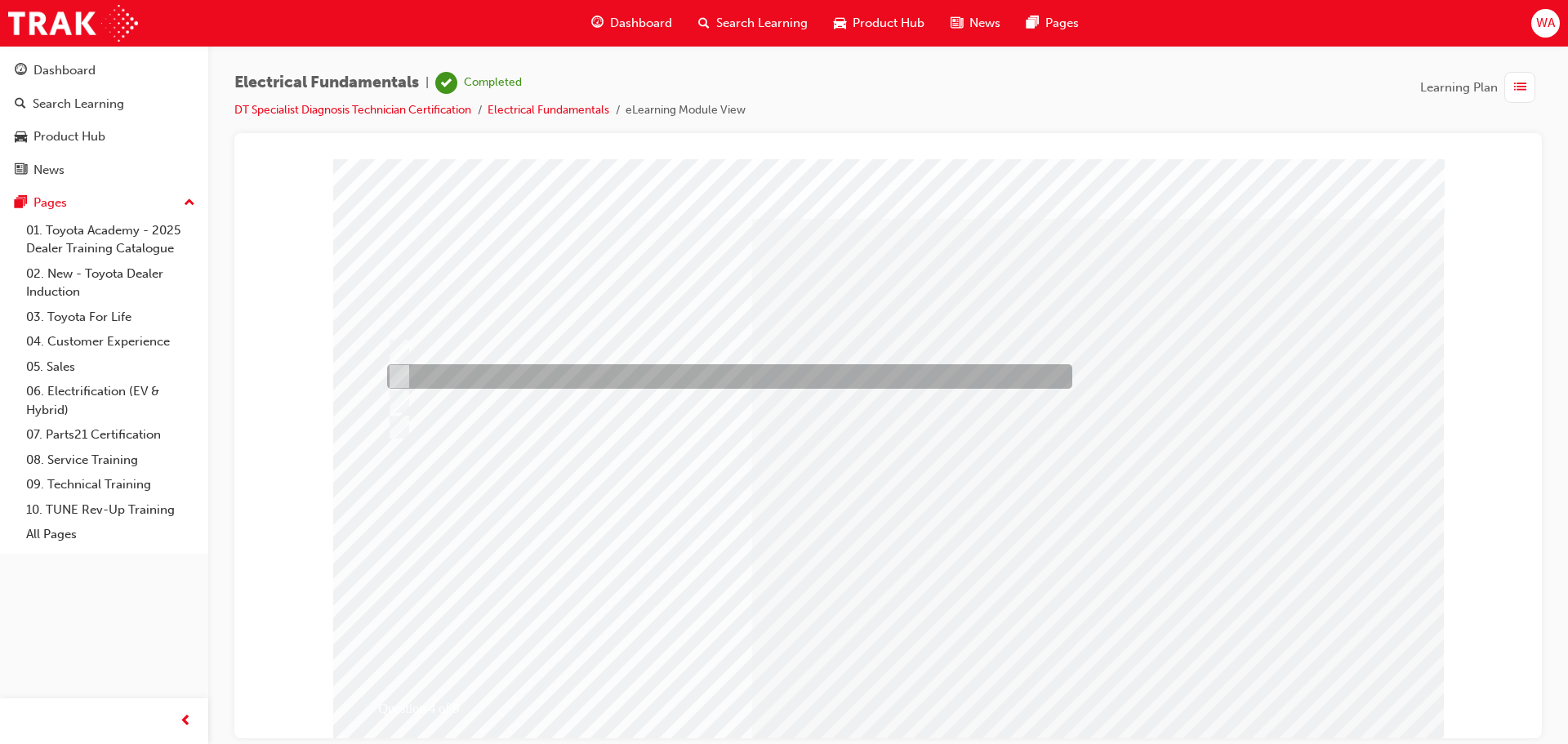
click at [542, 373] on div at bounding box center [726, 376] width 685 height 24
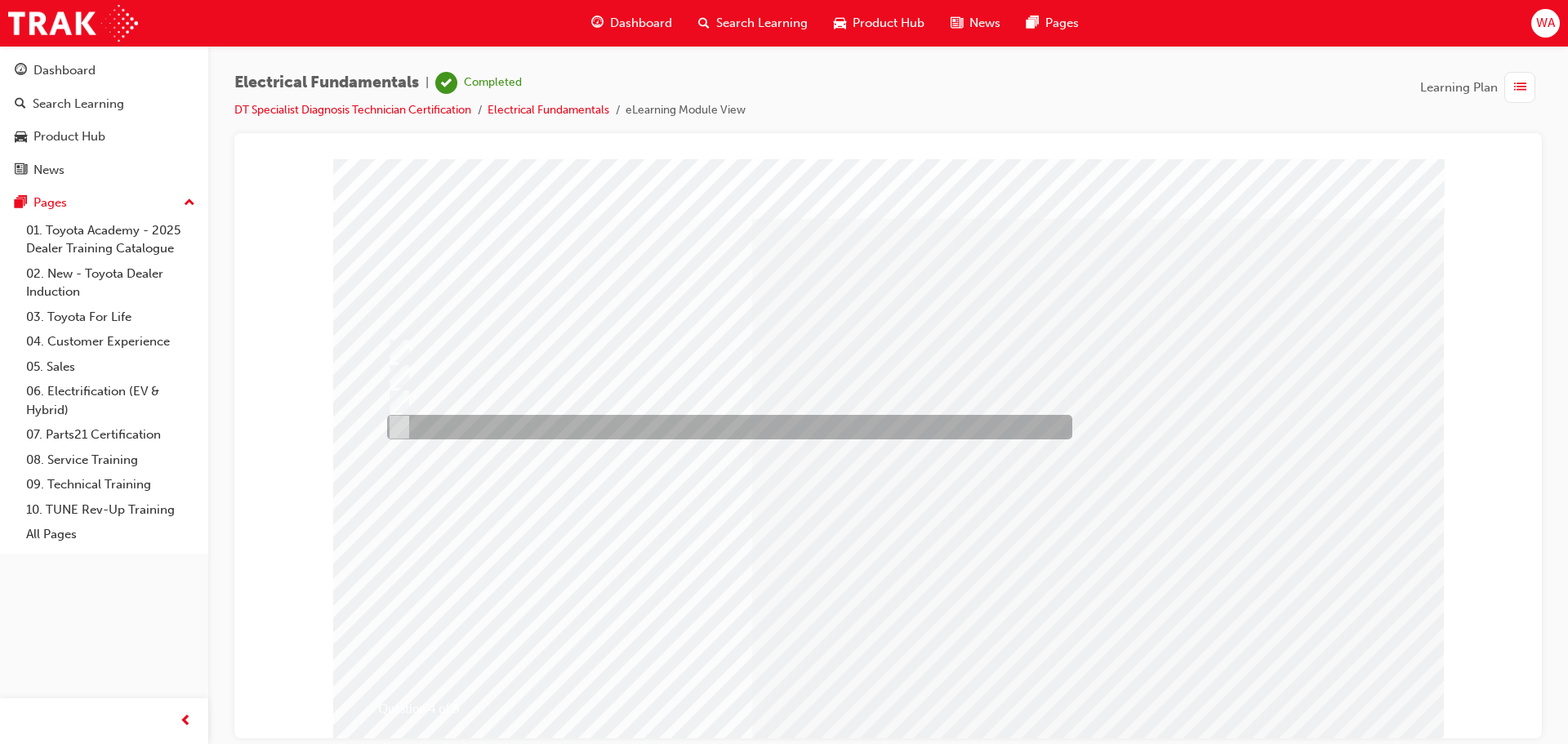
click at [556, 422] on div at bounding box center [726, 427] width 685 height 24
radio input "false"
radio input "true"
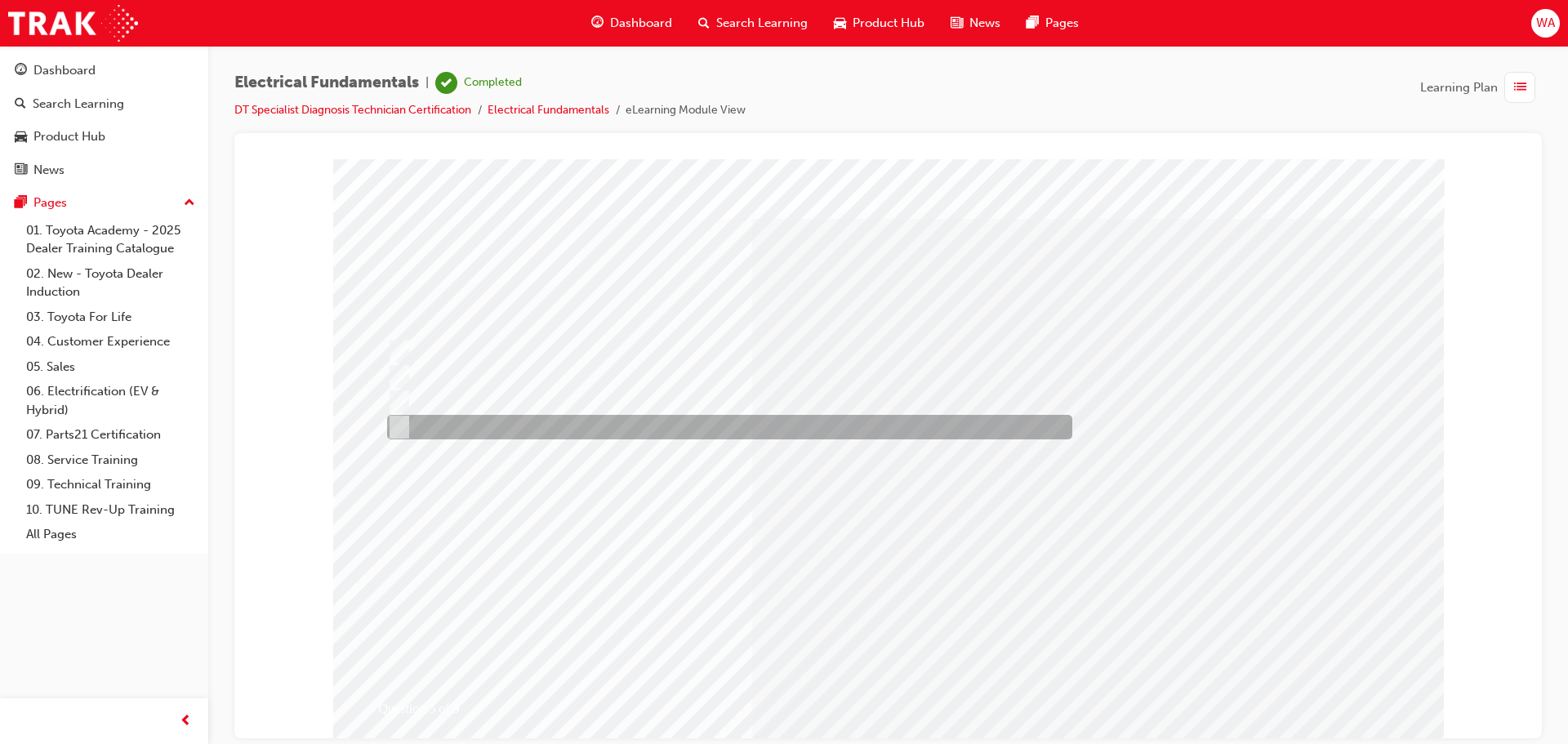
click at [475, 418] on div at bounding box center [726, 427] width 685 height 24
radio input "true"
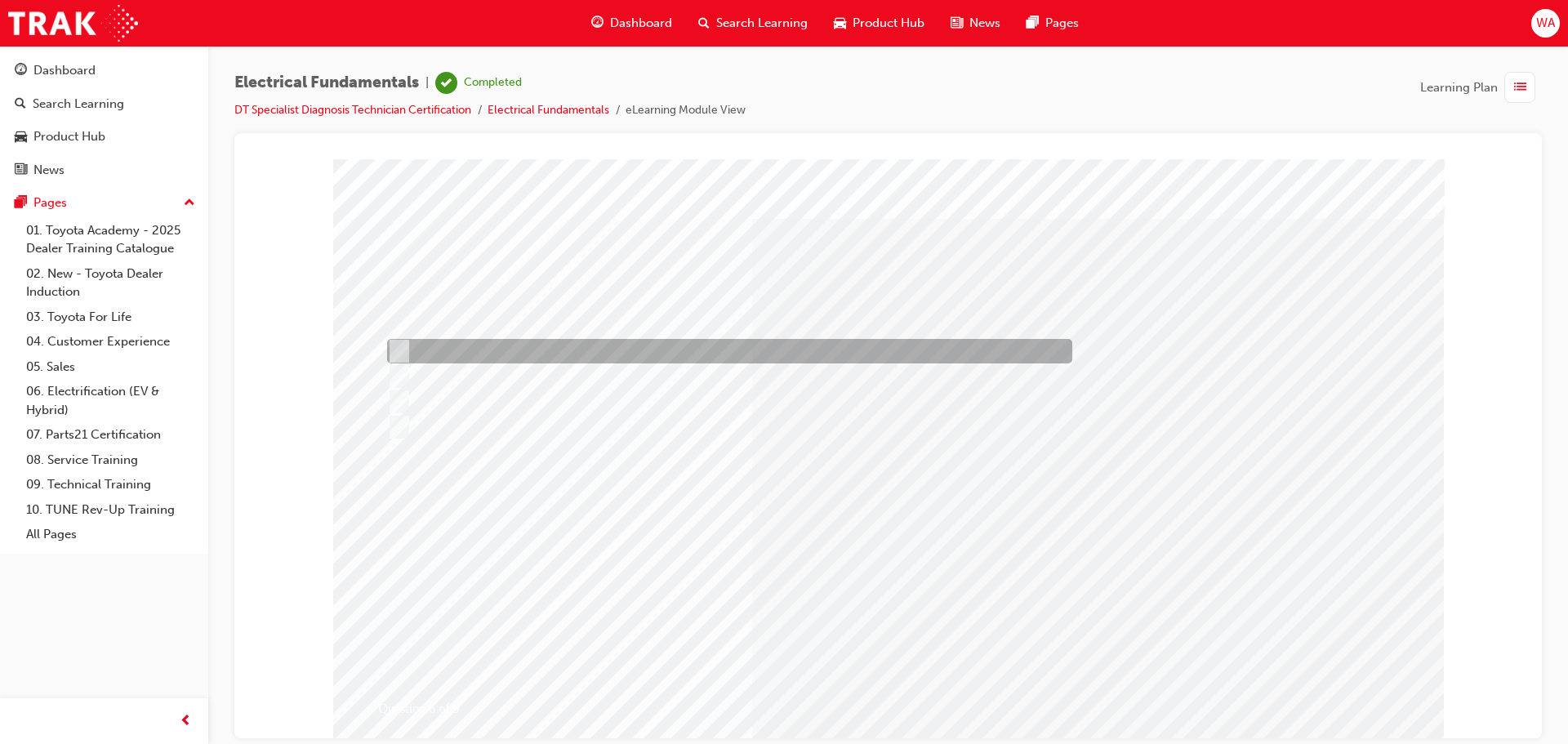
drag, startPoint x: 527, startPoint y: 351, endPoint x: 545, endPoint y: 384, distance: 37.6
click at [528, 351] on div at bounding box center [726, 351] width 685 height 24
radio input "true"
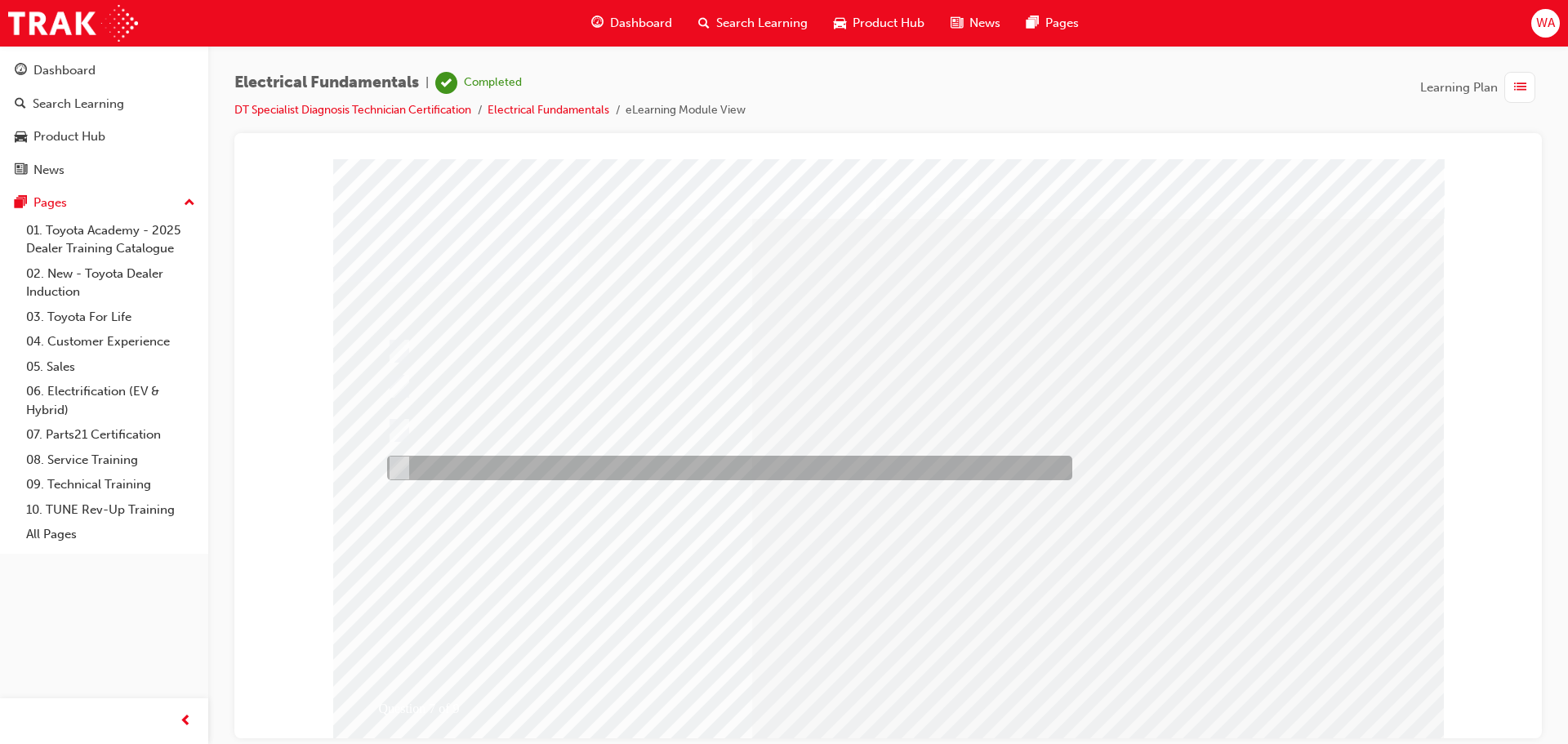
click at [513, 465] on div at bounding box center [726, 468] width 685 height 24
radio input "true"
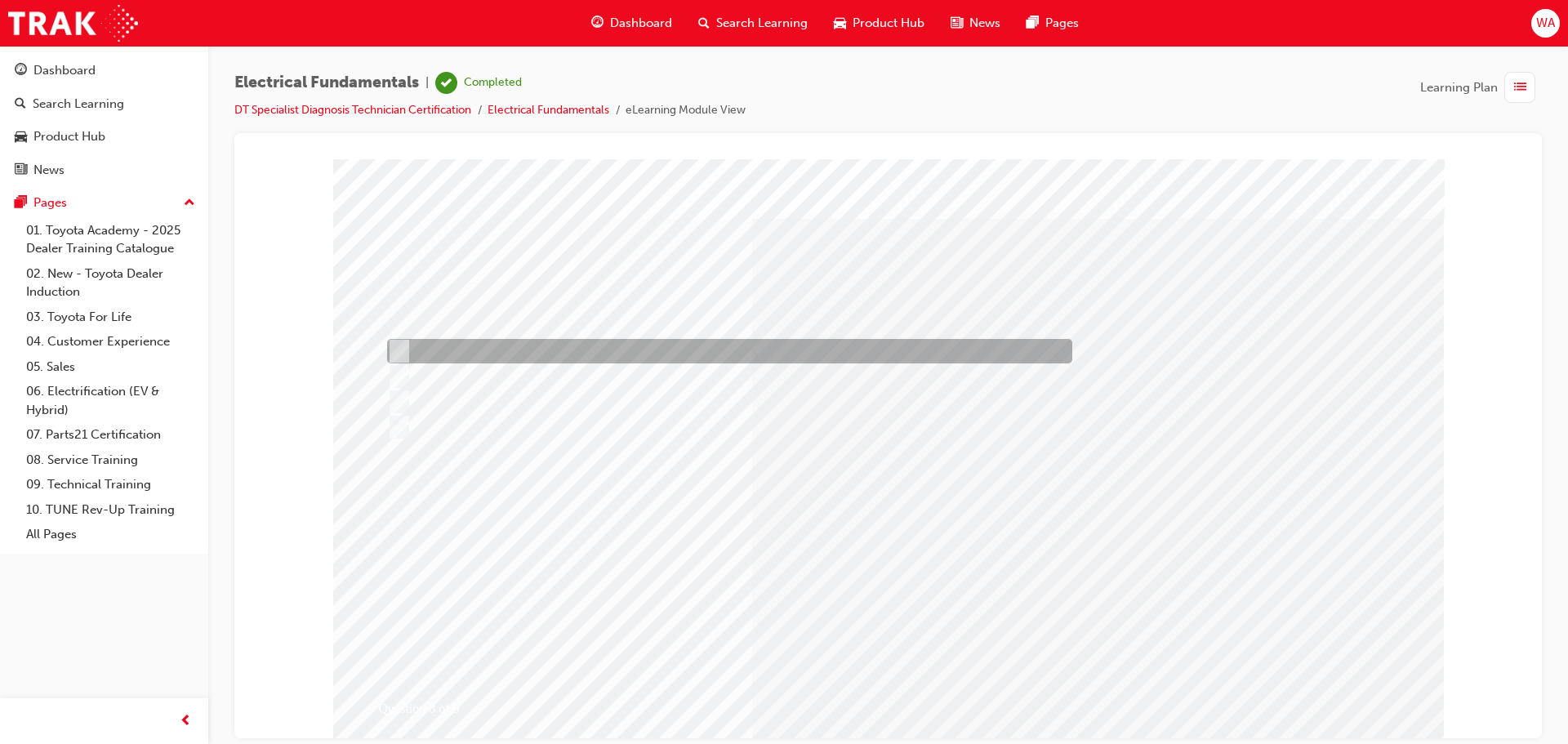
click at [556, 356] on div at bounding box center [726, 351] width 685 height 24
radio input "true"
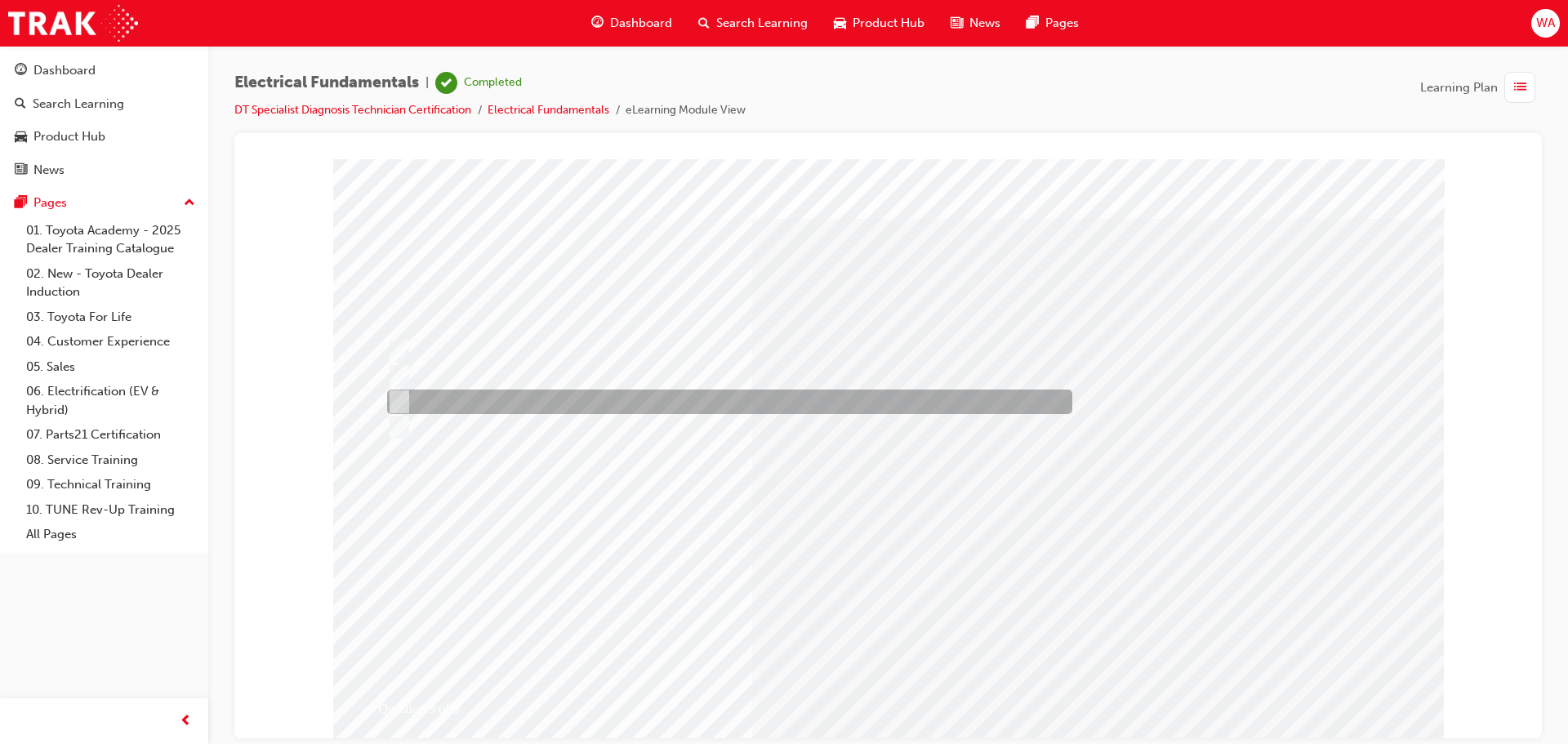
click at [546, 406] on div at bounding box center [726, 402] width 685 height 24
radio input "true"
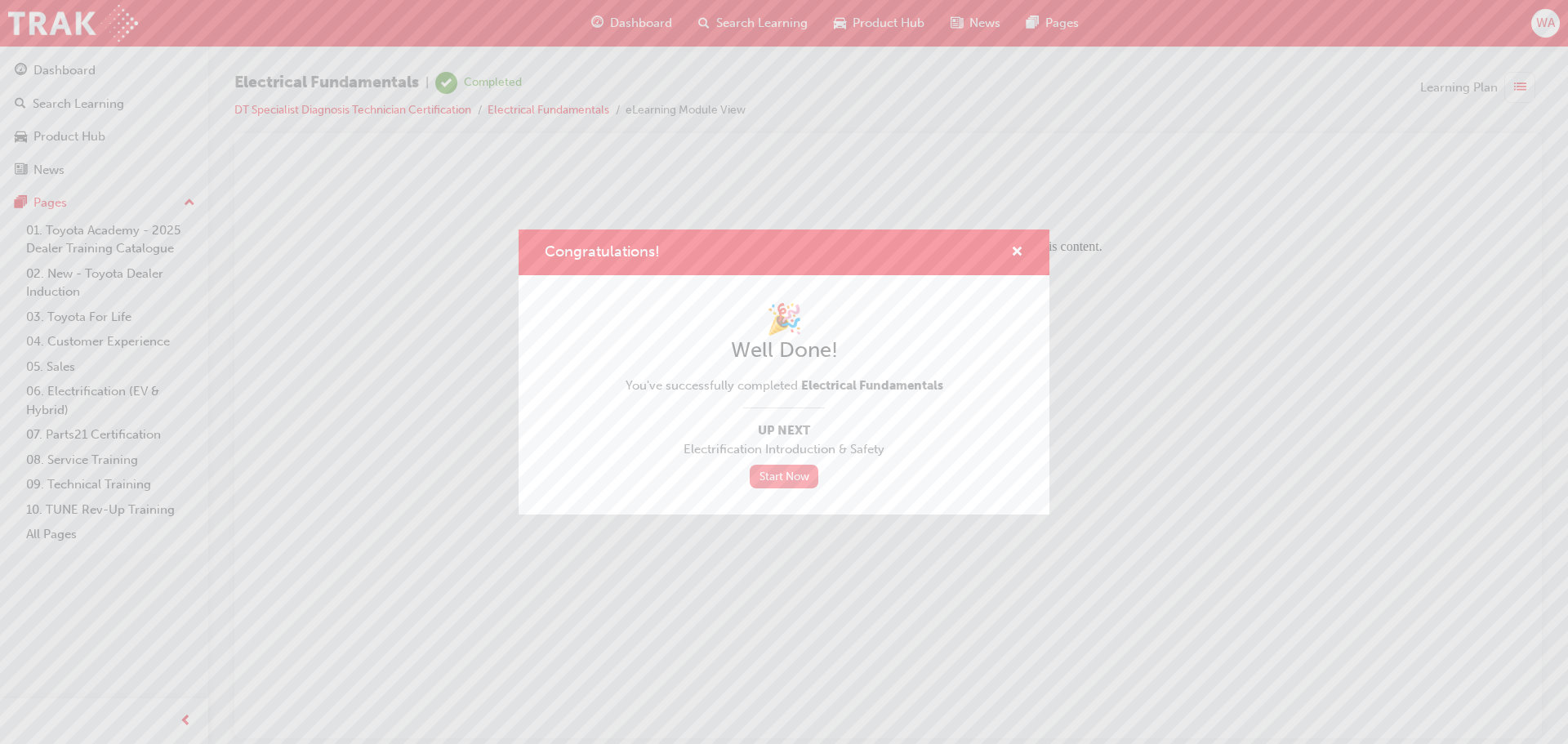
click at [791, 476] on link "Start Now" at bounding box center [784, 477] width 69 height 24
click at [788, 482] on link "Start Now" at bounding box center [784, 477] width 69 height 24
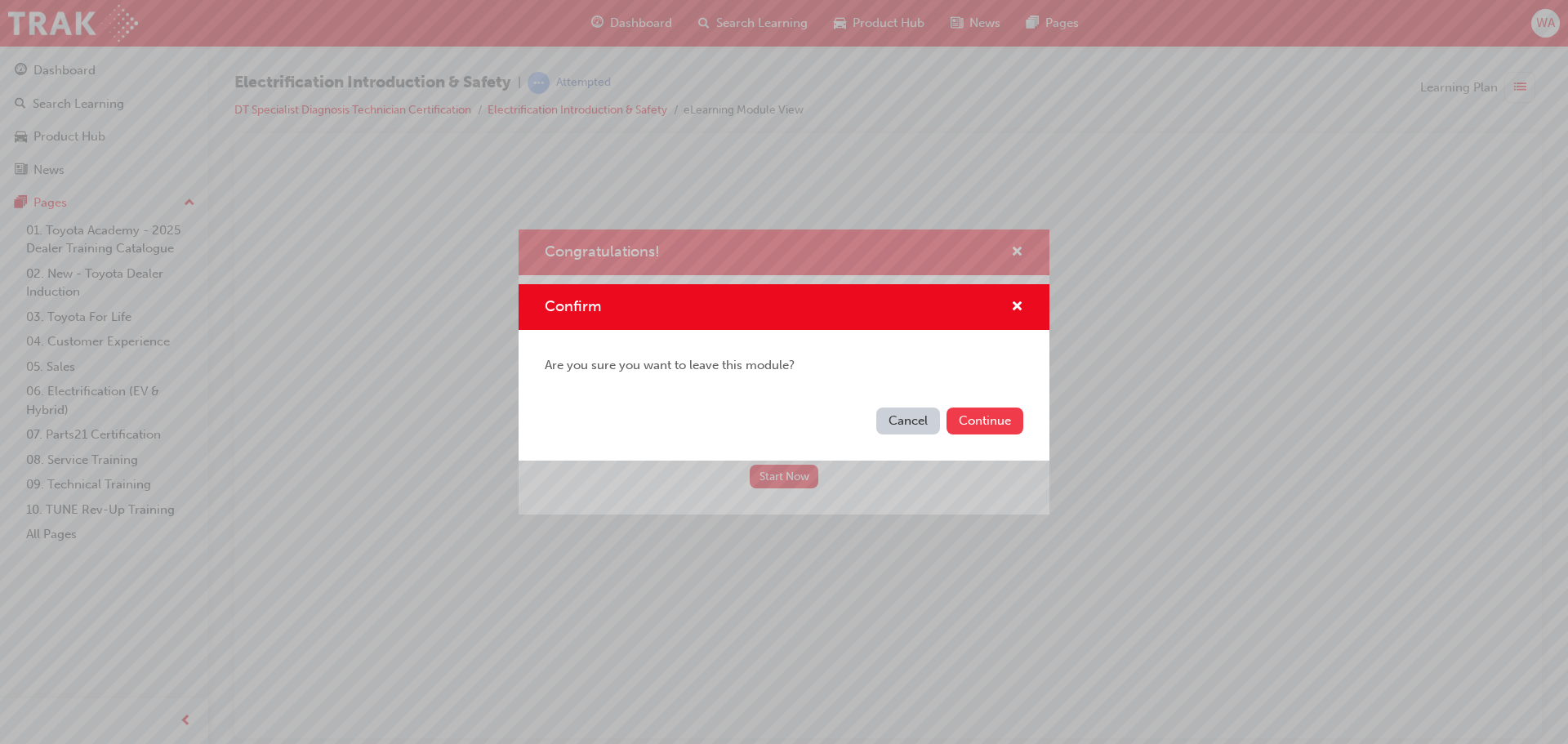
click at [997, 432] on button "Continue" at bounding box center [985, 421] width 77 height 27
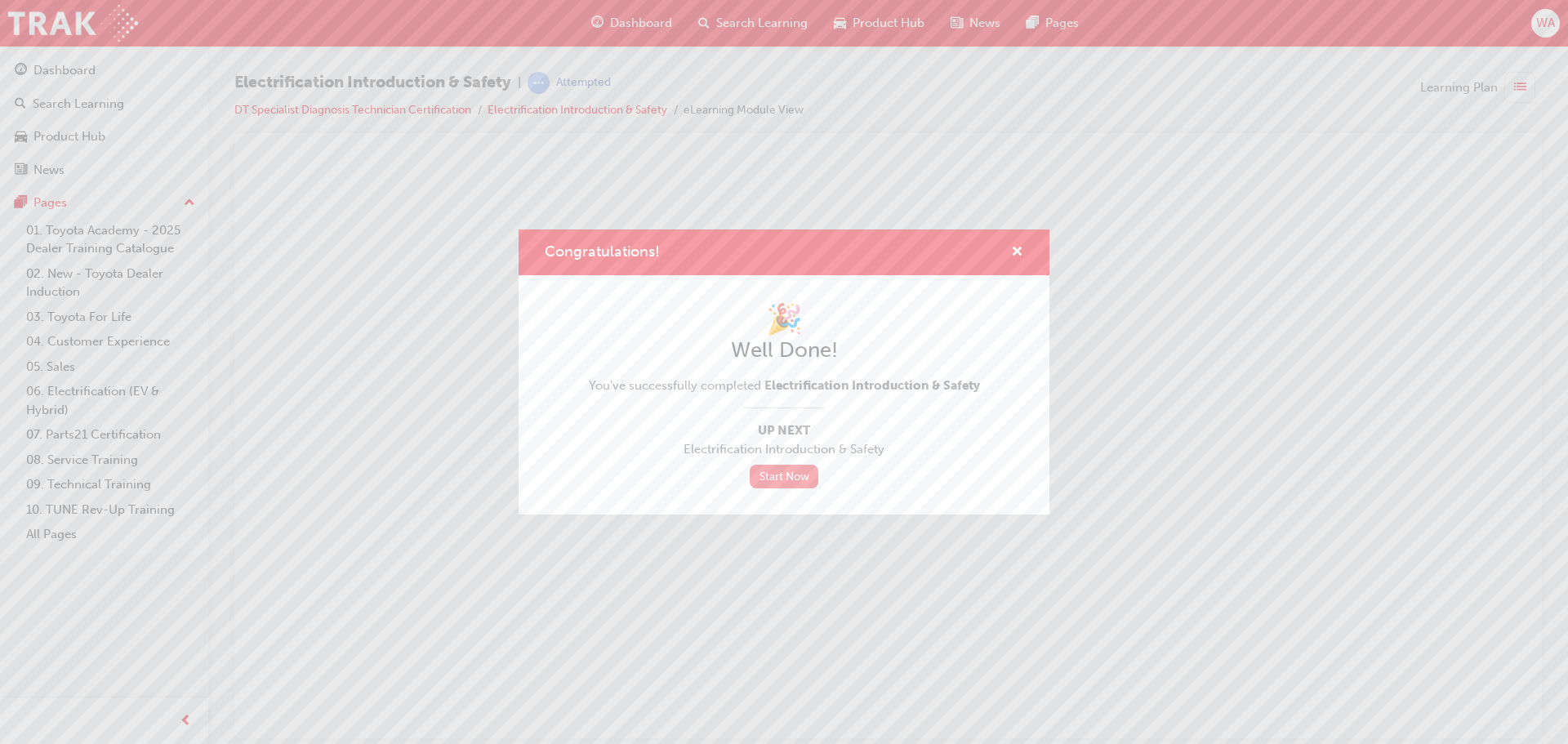
click at [797, 474] on link "Start Now" at bounding box center [784, 477] width 69 height 24
click at [783, 474] on link "Start Now" at bounding box center [784, 477] width 69 height 24
click at [785, 473] on link "Start Now" at bounding box center [784, 477] width 69 height 24
click at [791, 473] on link "Start Now" at bounding box center [784, 477] width 69 height 24
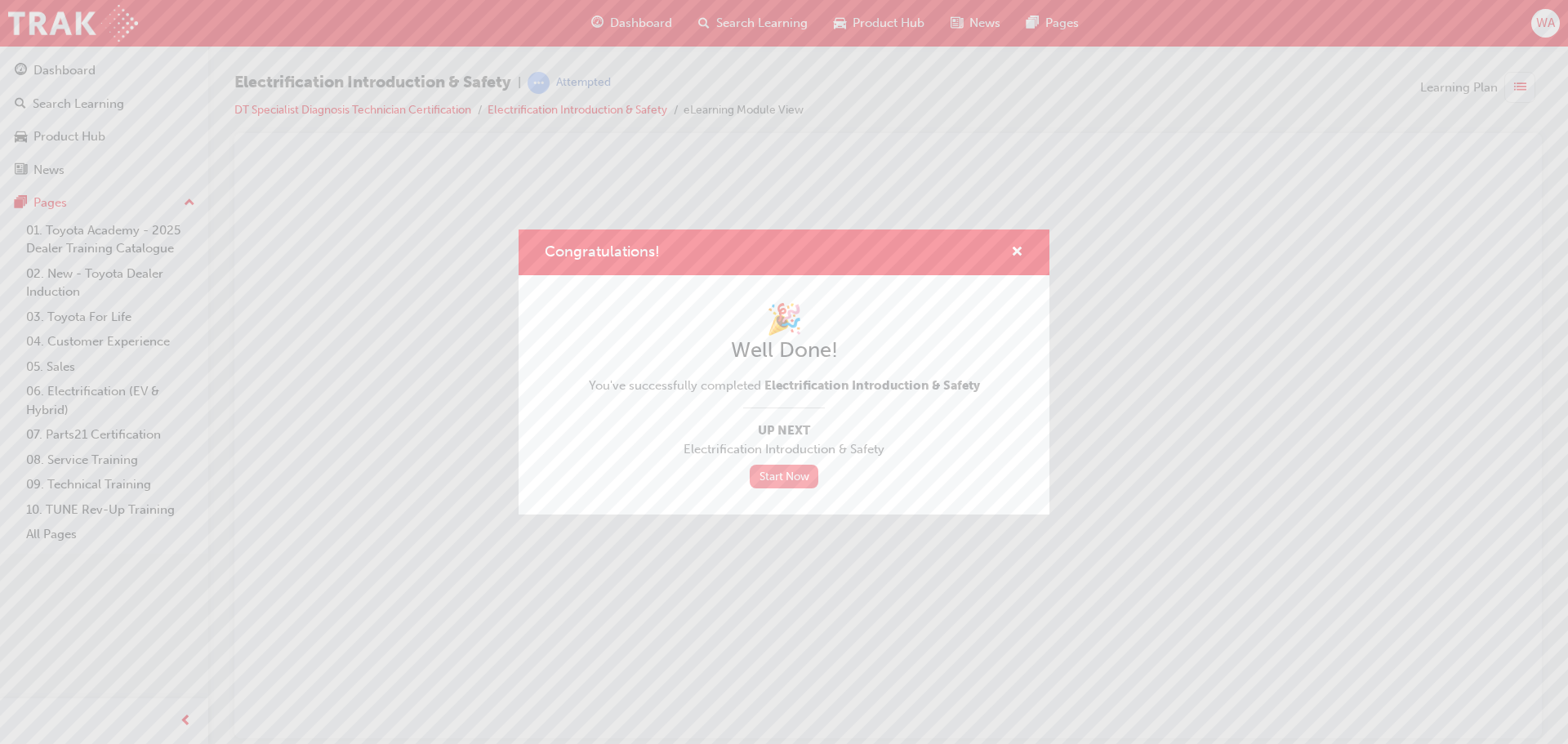
click at [793, 472] on link "Start Now" at bounding box center [784, 477] width 69 height 24
click at [794, 471] on link "Start Now" at bounding box center [784, 477] width 69 height 24
click at [749, 465] on link "Start Now" at bounding box center [784, 477] width 69 height 24
click at [1018, 251] on span "cross-icon" at bounding box center [1017, 253] width 12 height 15
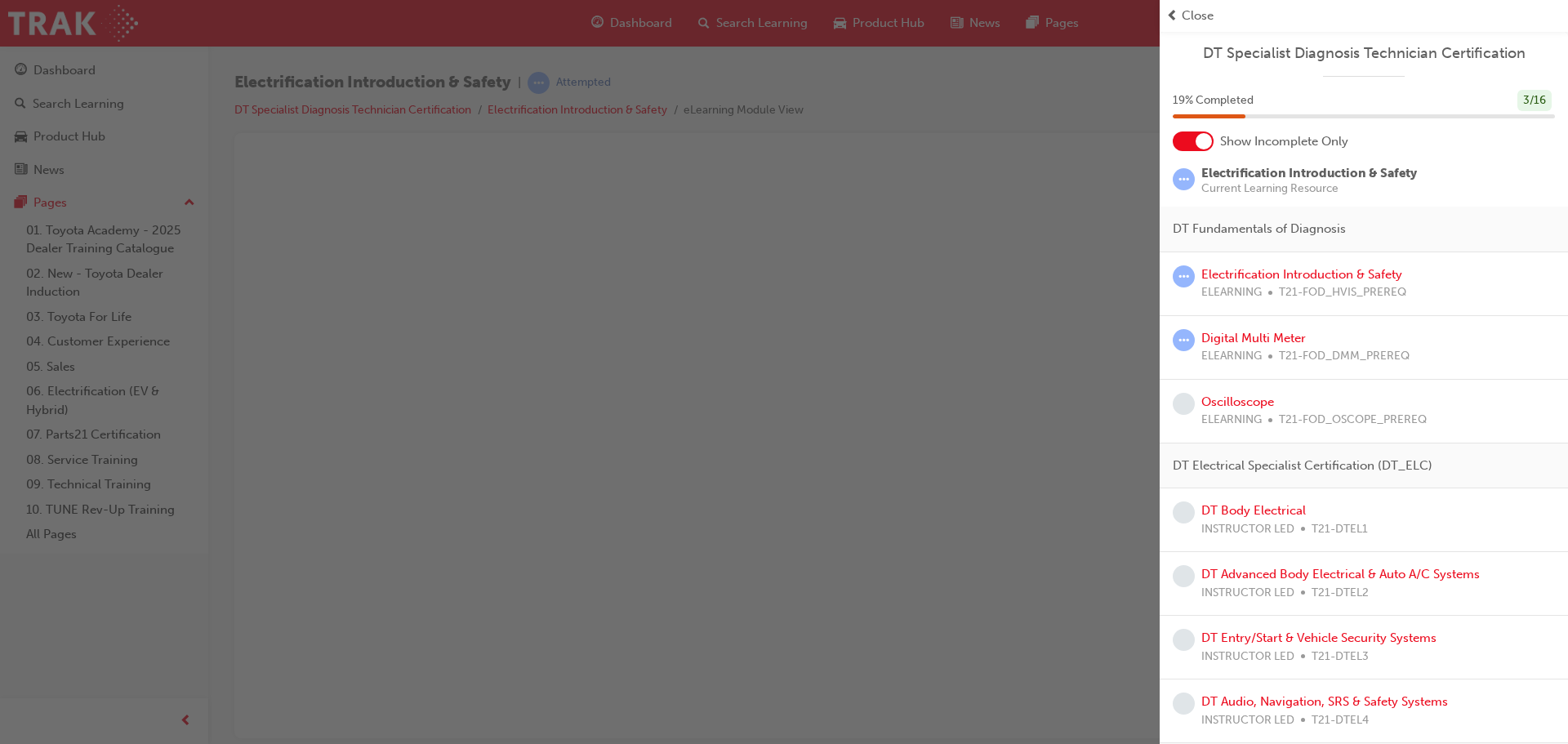
click at [1047, 295] on div "button" at bounding box center [580, 372] width 1160 height 744
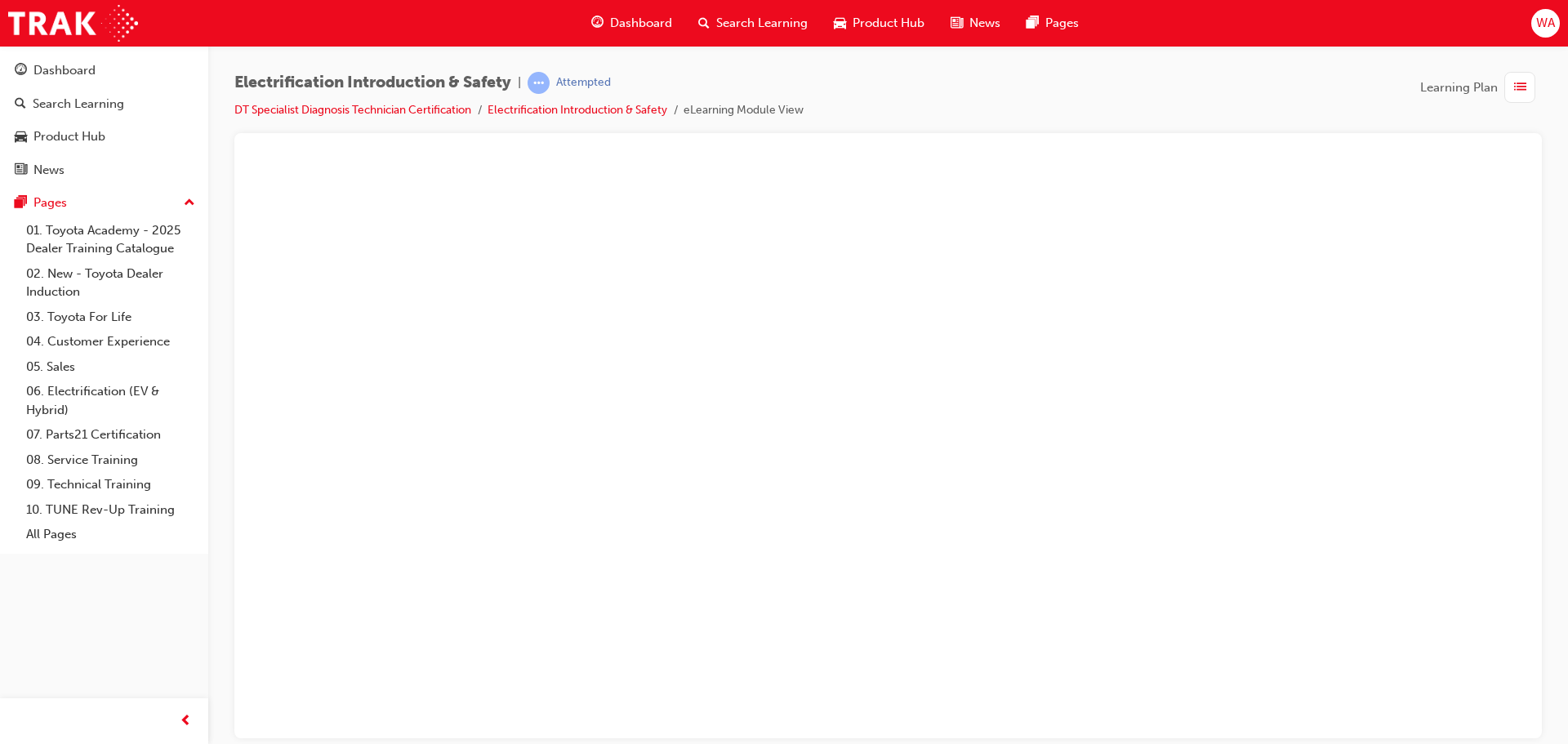
click at [652, 18] on span "Dashboard" at bounding box center [641, 23] width 62 height 19
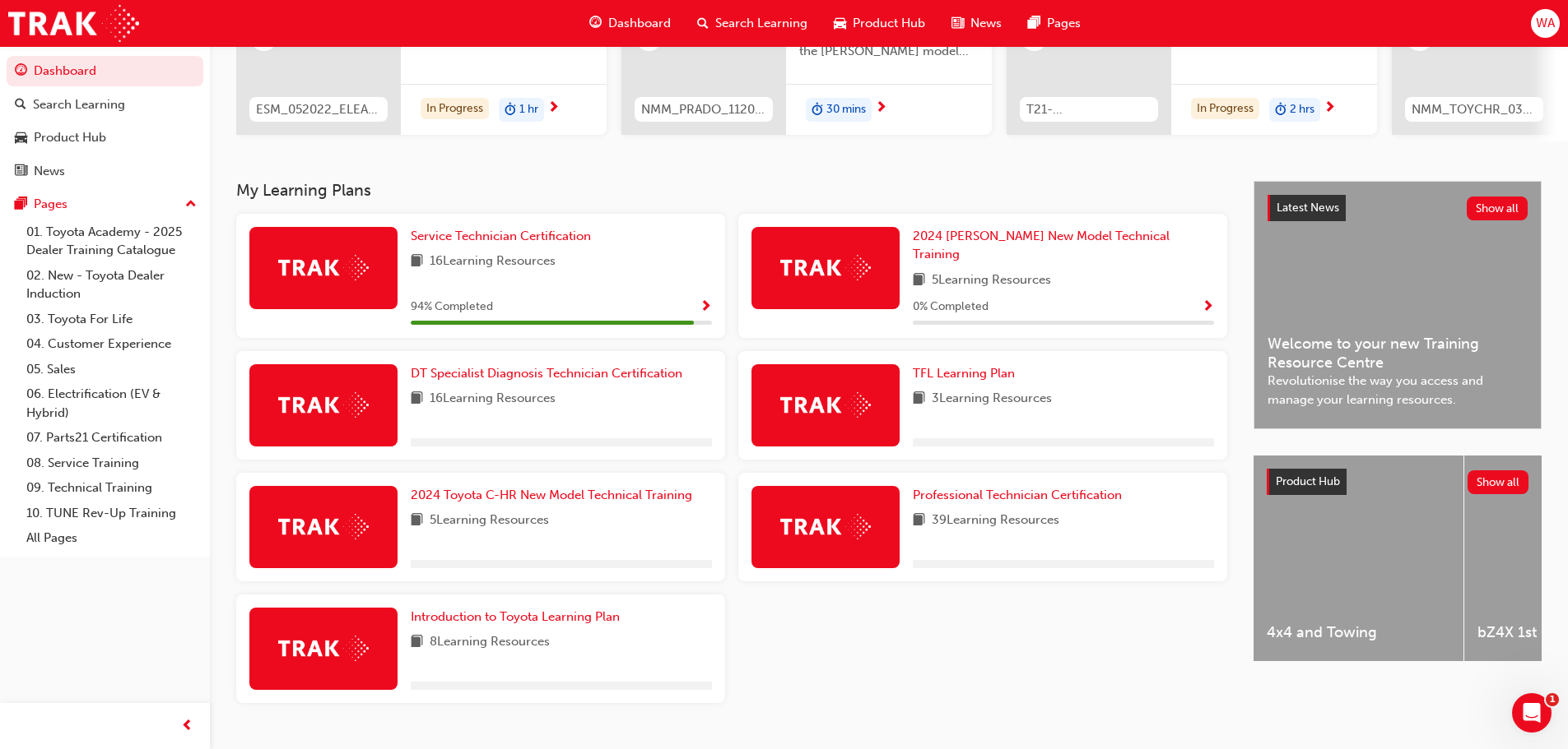
scroll to position [247, 0]
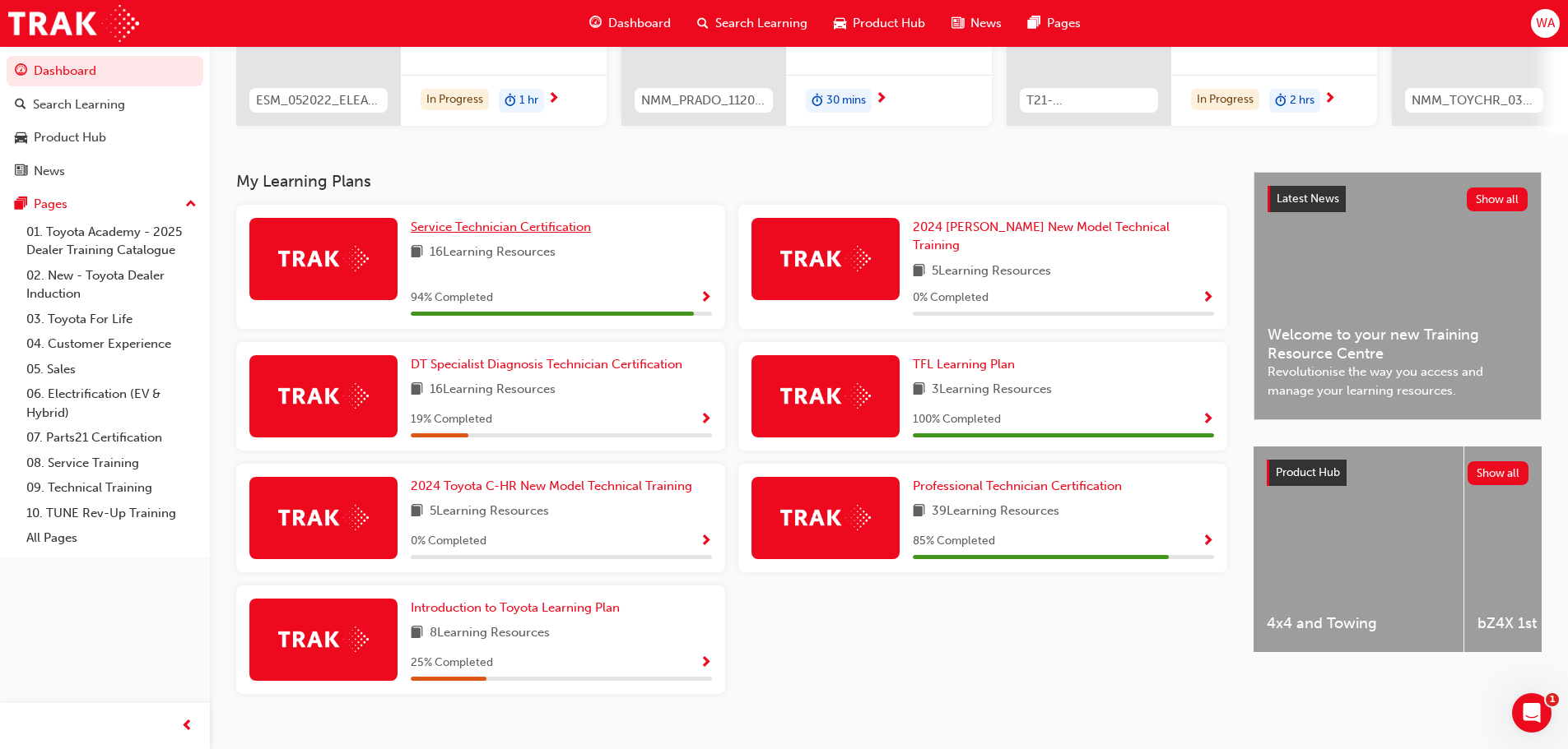
click at [523, 233] on span "Service Technician Certification" at bounding box center [500, 227] width 180 height 15
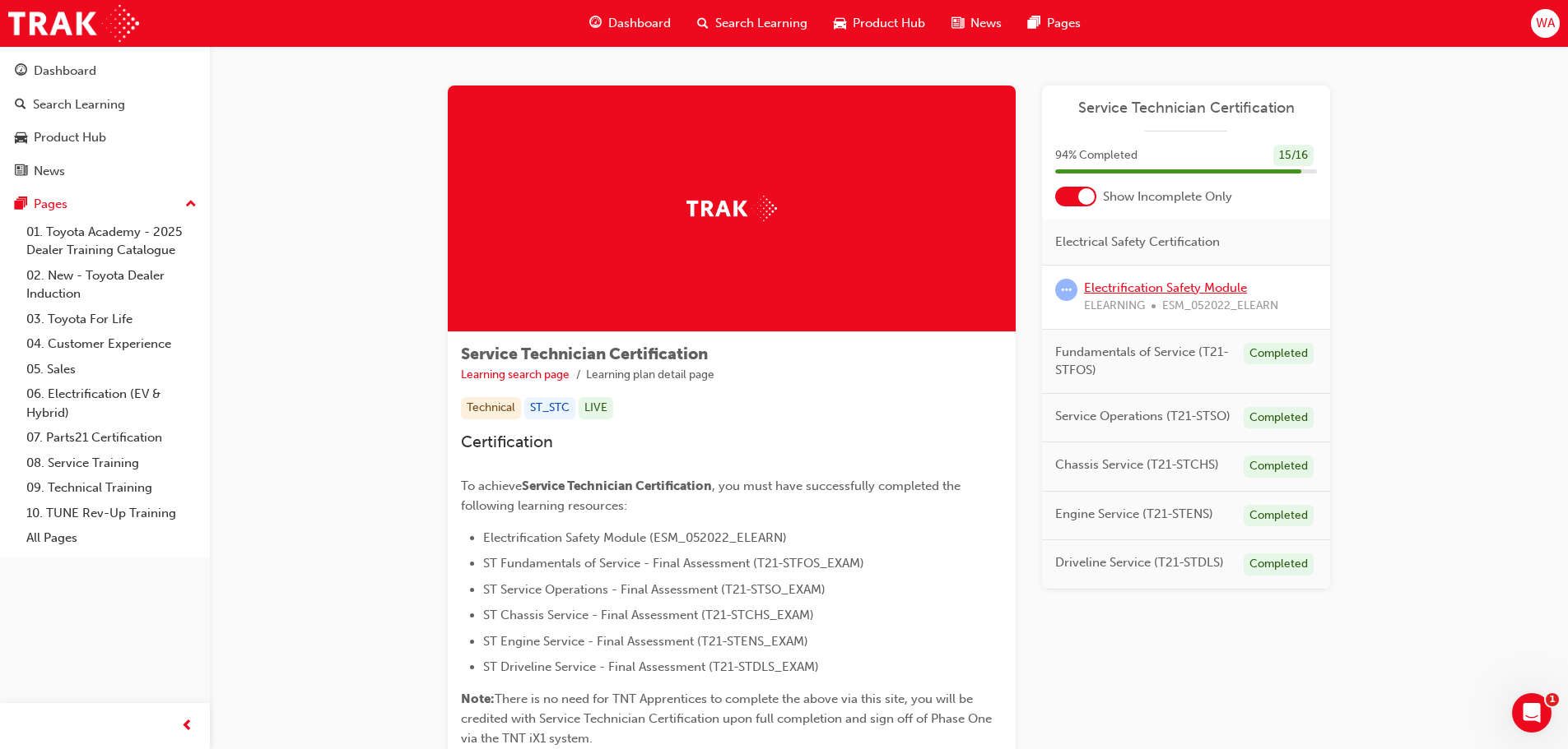
click at [1125, 282] on link "Electrification Safety Module" at bounding box center [1165, 288] width 163 height 15
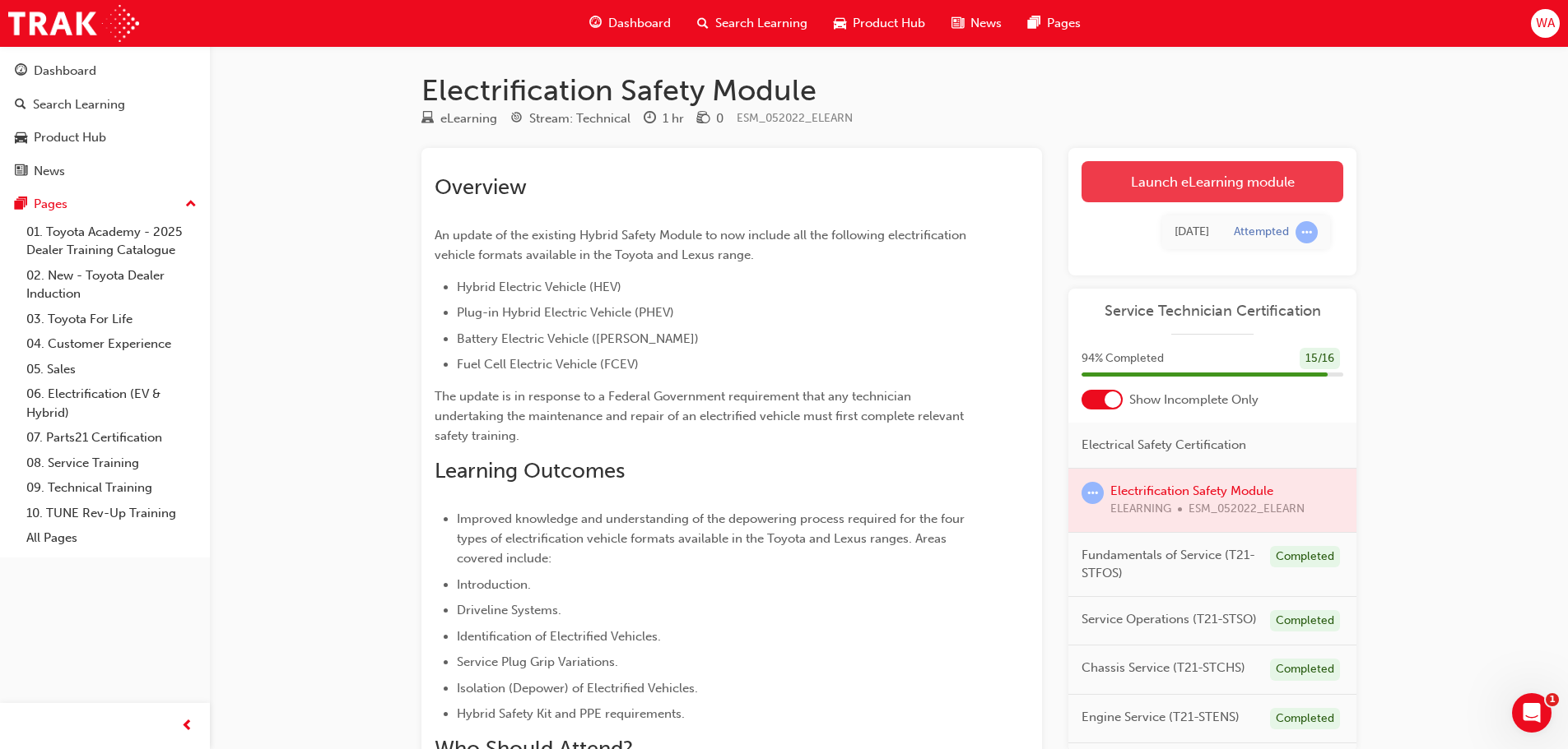
click at [1151, 177] on link "Launch eLearning module" at bounding box center [1212, 182] width 261 height 41
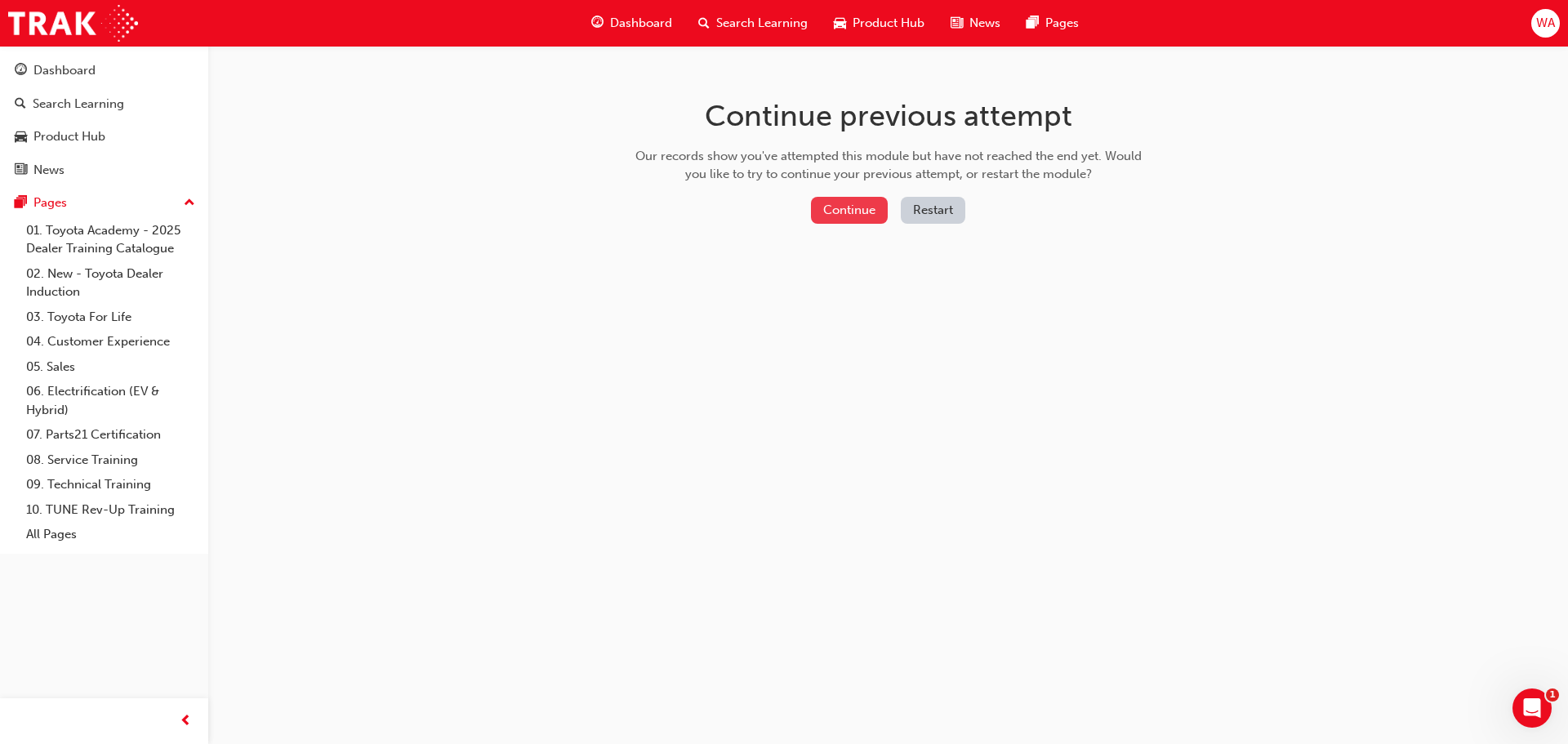
click at [852, 206] on button "Continue" at bounding box center [849, 209] width 77 height 27
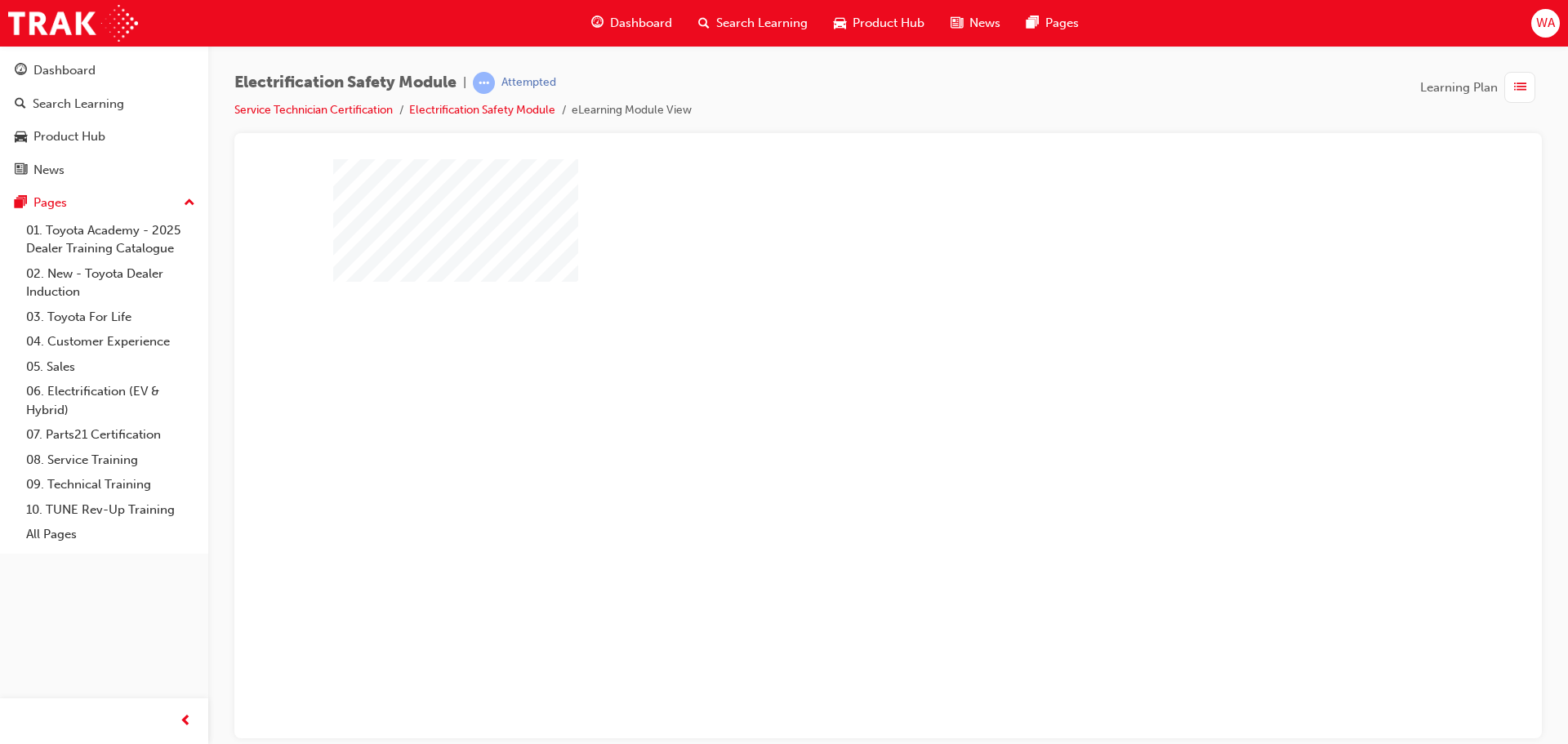
click at [841, 401] on div "play" at bounding box center [841, 401] width 0 height 0
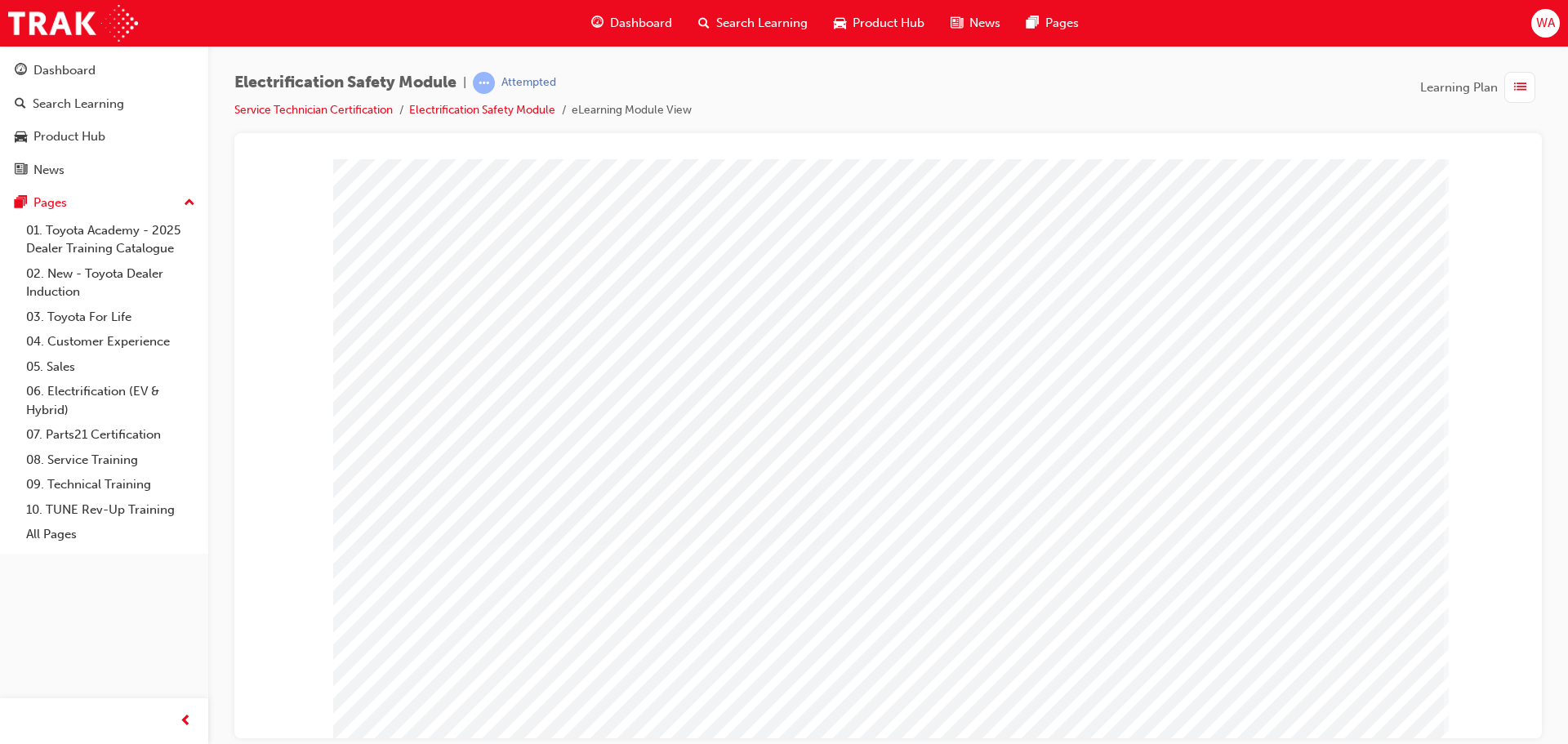
drag, startPoint x: 1336, startPoint y: 548, endPoint x: 1356, endPoint y: 549, distance: 20.0
click at [1349, 549] on div "multistate" at bounding box center [888, 452] width 1110 height 588
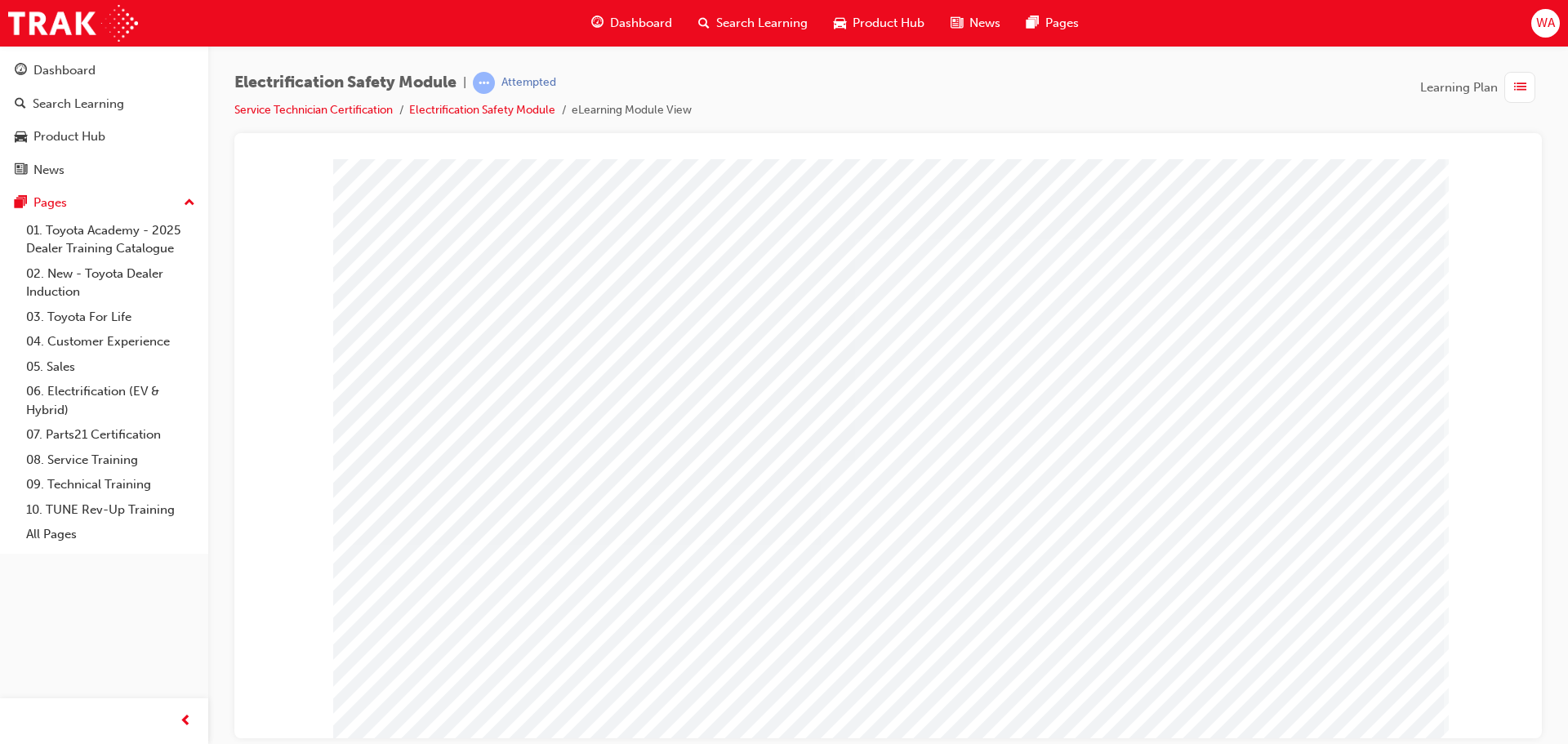
drag, startPoint x: 1370, startPoint y: 551, endPoint x: 1380, endPoint y: 558, distance: 12.2
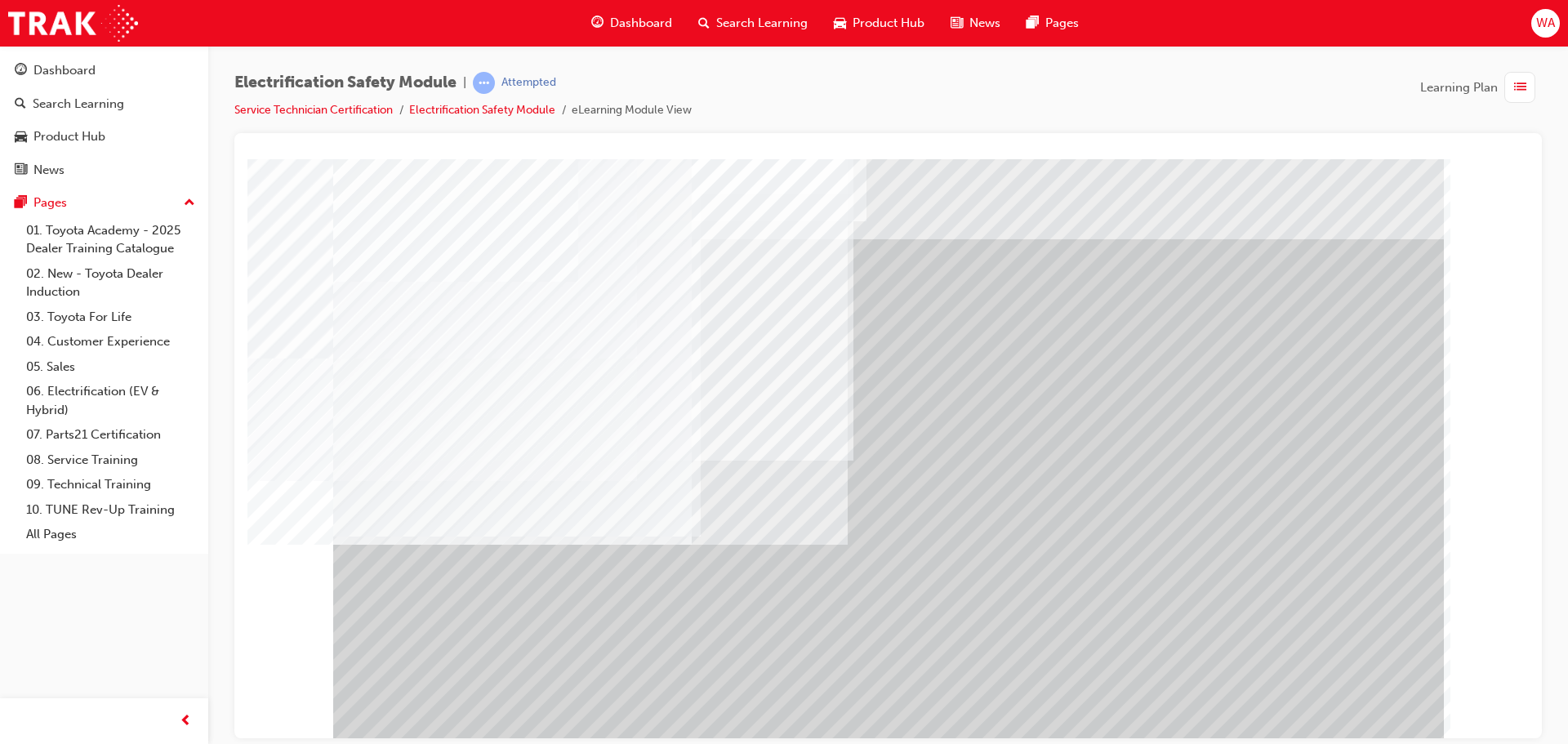
drag, startPoint x: 1161, startPoint y: 503, endPoint x: 1111, endPoint y: 568, distance: 82.0
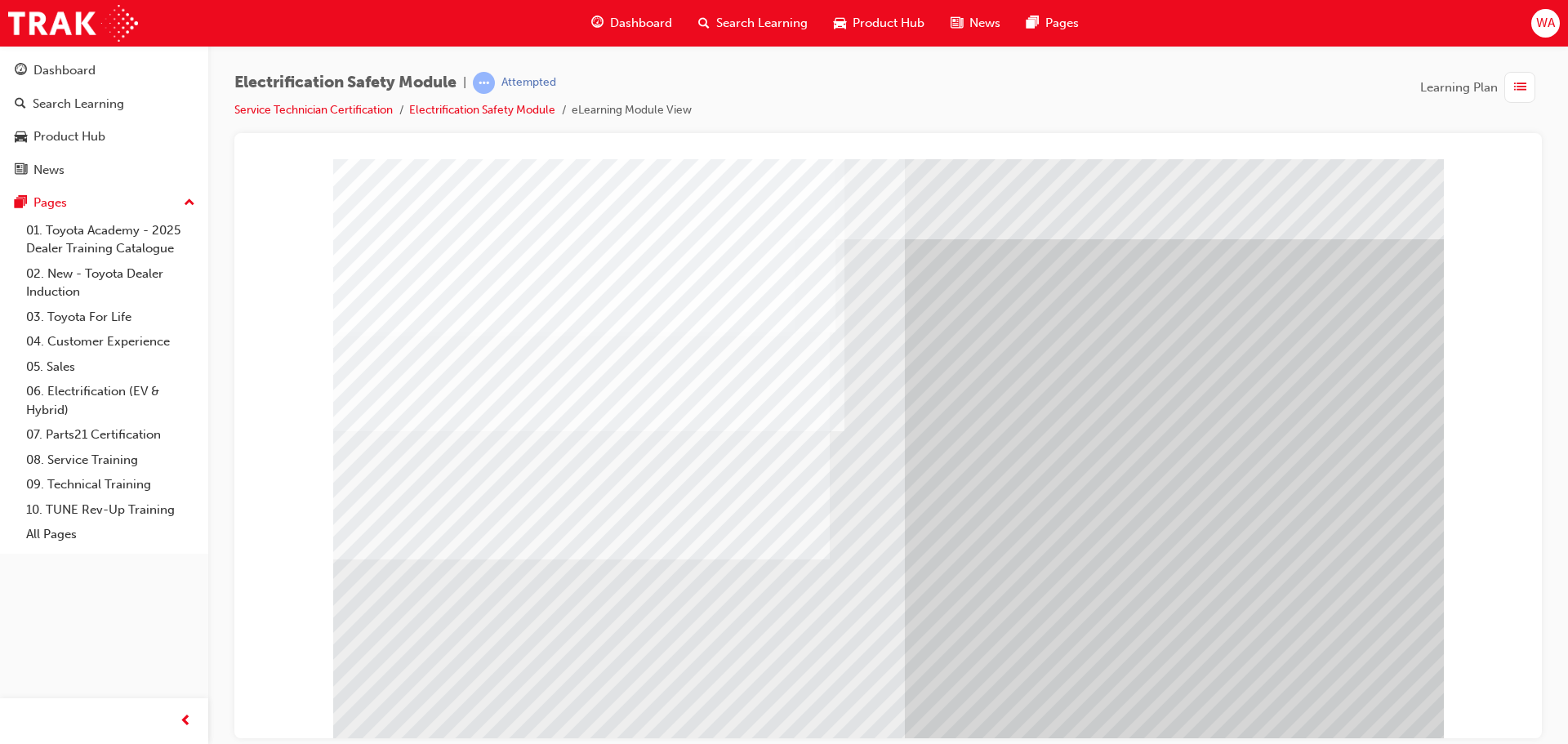
drag, startPoint x: 474, startPoint y: 700, endPoint x: 480, endPoint y: 687, distance: 14.3
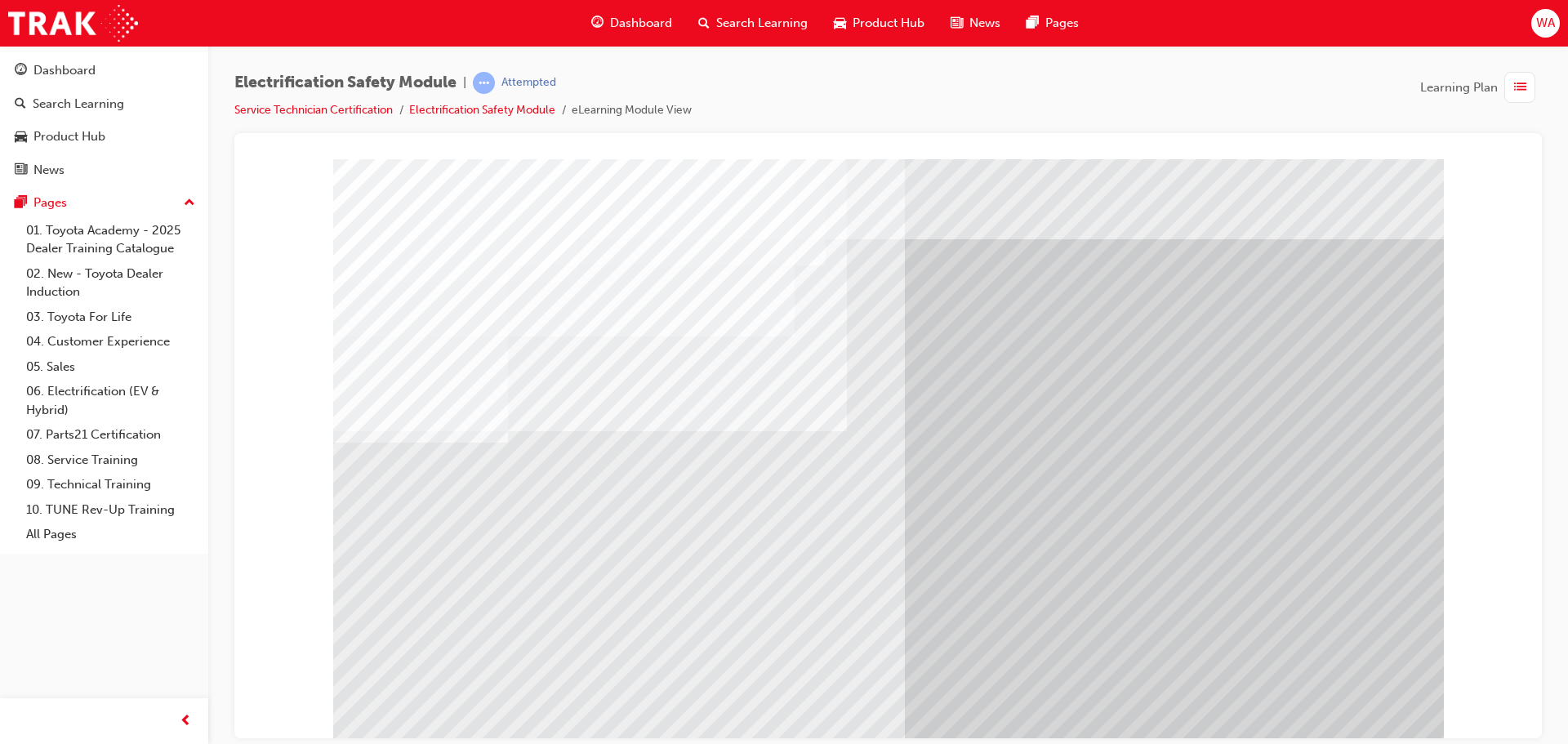
drag, startPoint x: 763, startPoint y: 473, endPoint x: 742, endPoint y: 475, distance: 21.1
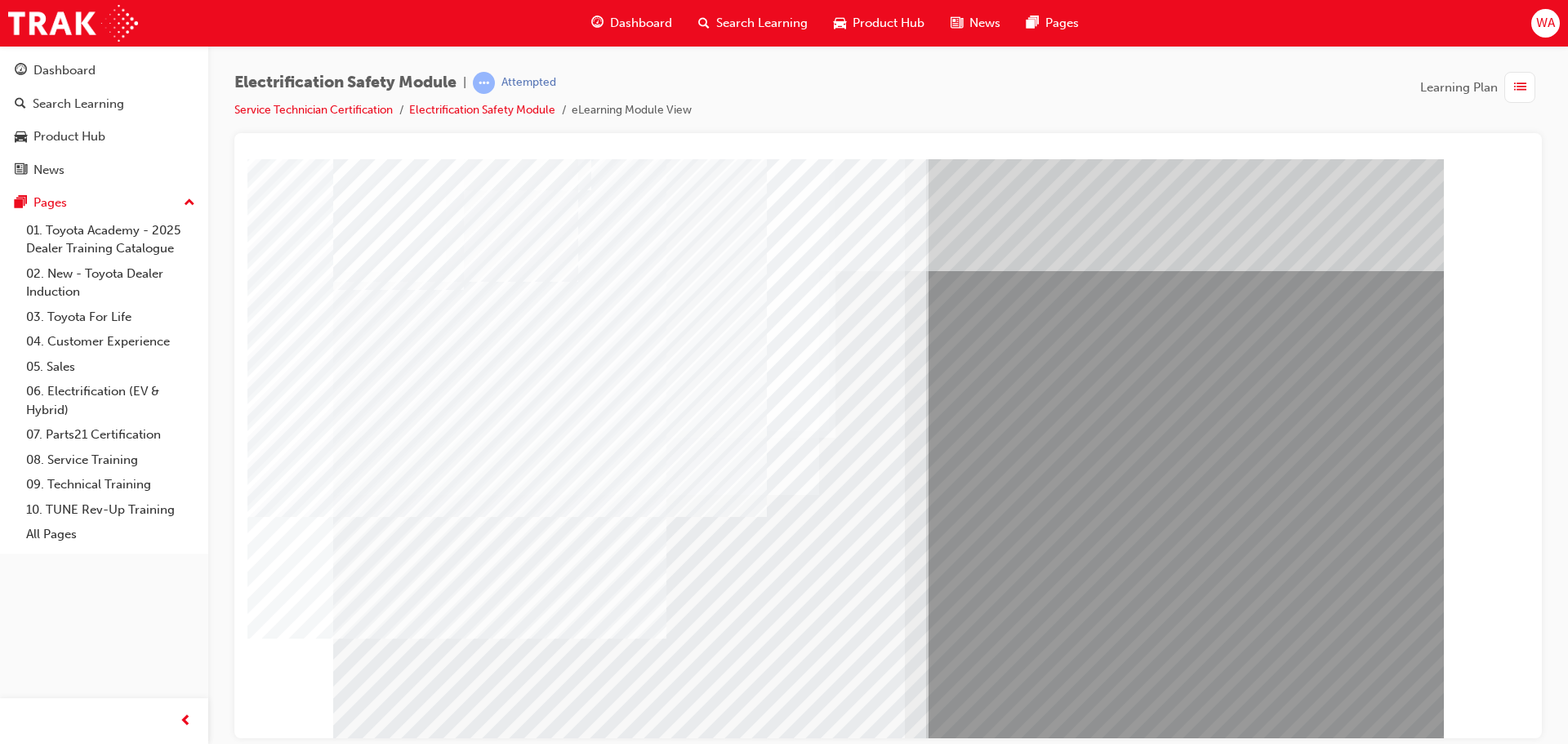
drag, startPoint x: 923, startPoint y: 660, endPoint x: 931, endPoint y: 652, distance: 11.3
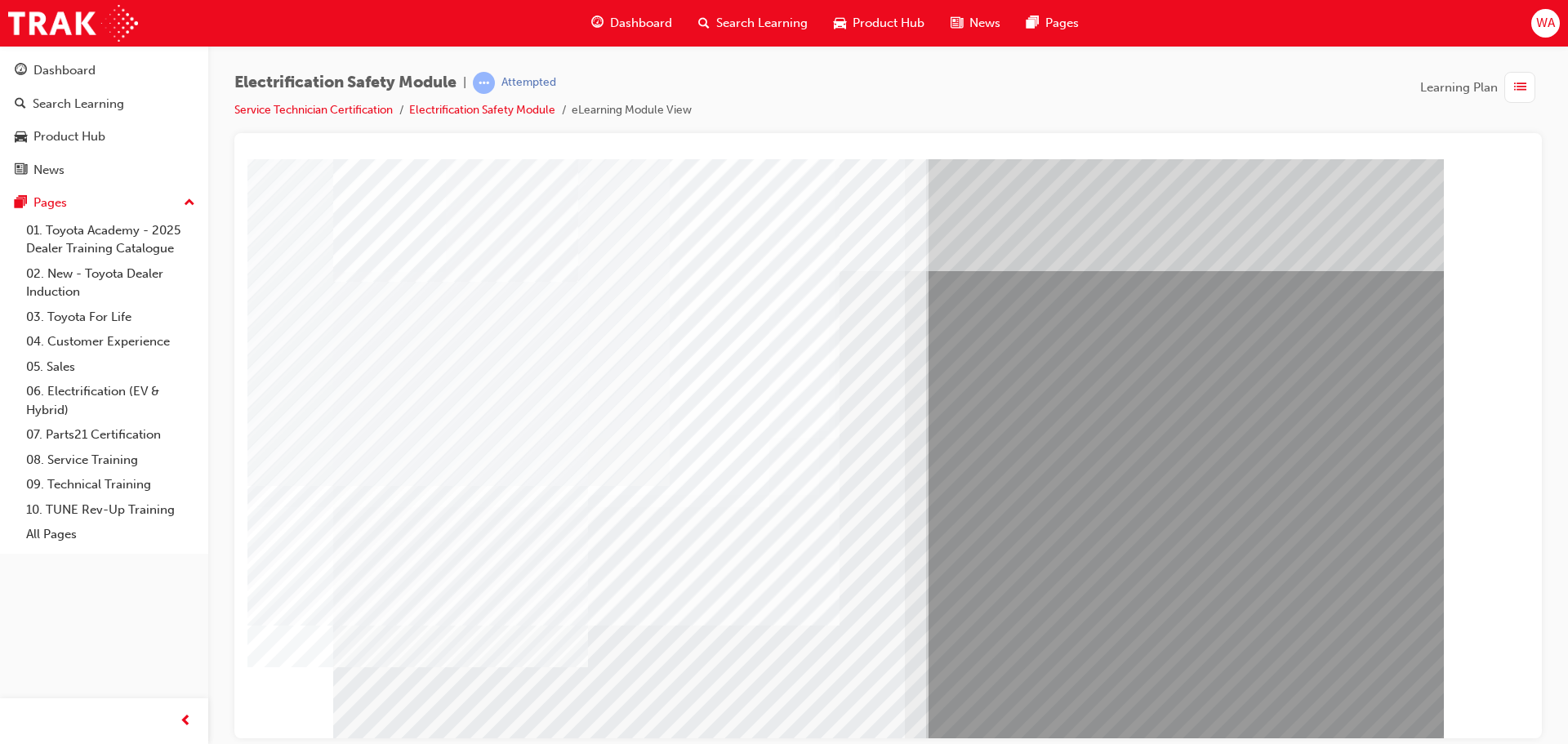
click at [1391, 712] on div "multistate" at bounding box center [888, 452] width 1110 height 588
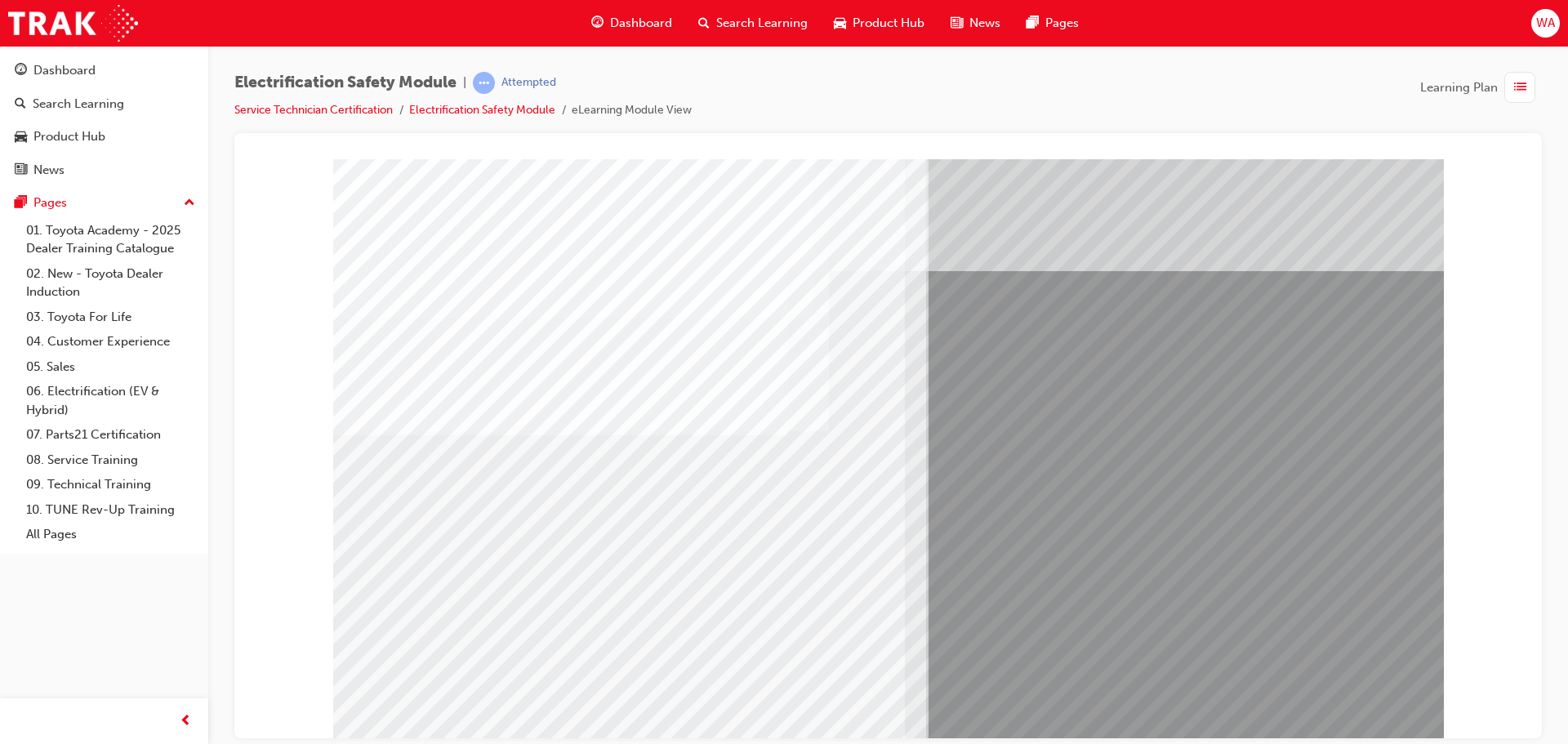
drag, startPoint x: 612, startPoint y: 613, endPoint x: 623, endPoint y: 612, distance: 11.0
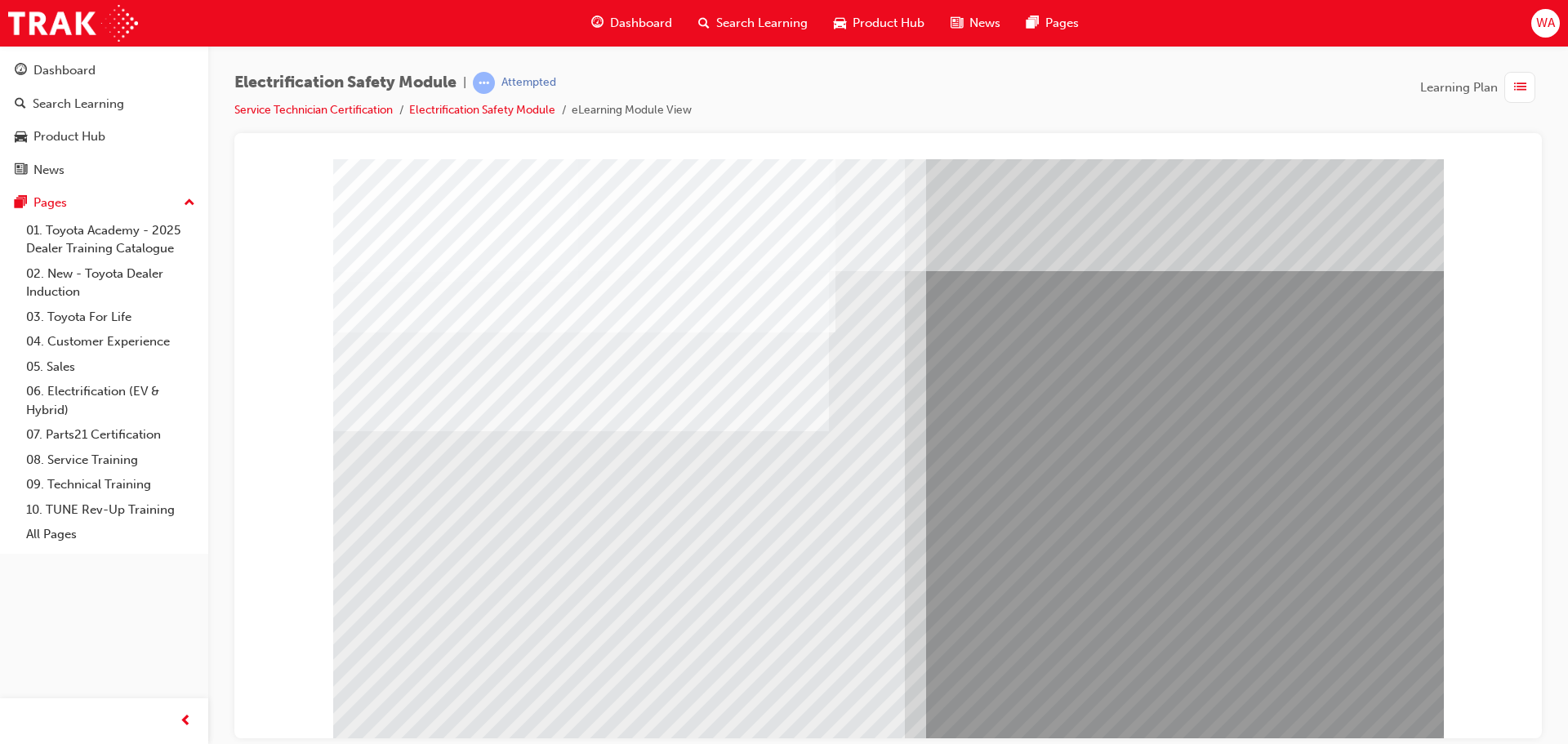
drag, startPoint x: 640, startPoint y: 600, endPoint x: 733, endPoint y: 612, distance: 93.8
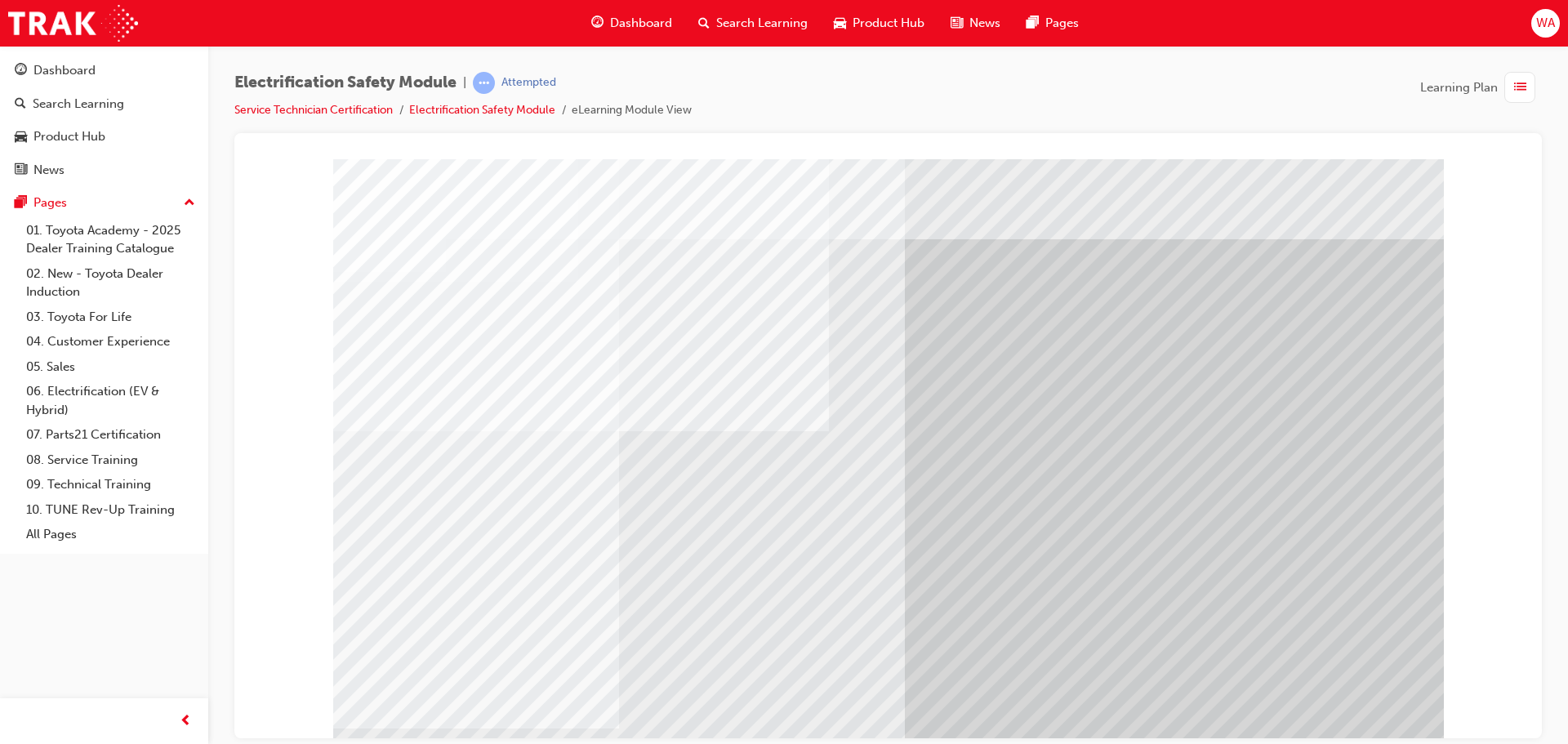
drag, startPoint x: 542, startPoint y: 575, endPoint x: 556, endPoint y: 576, distance: 14.0
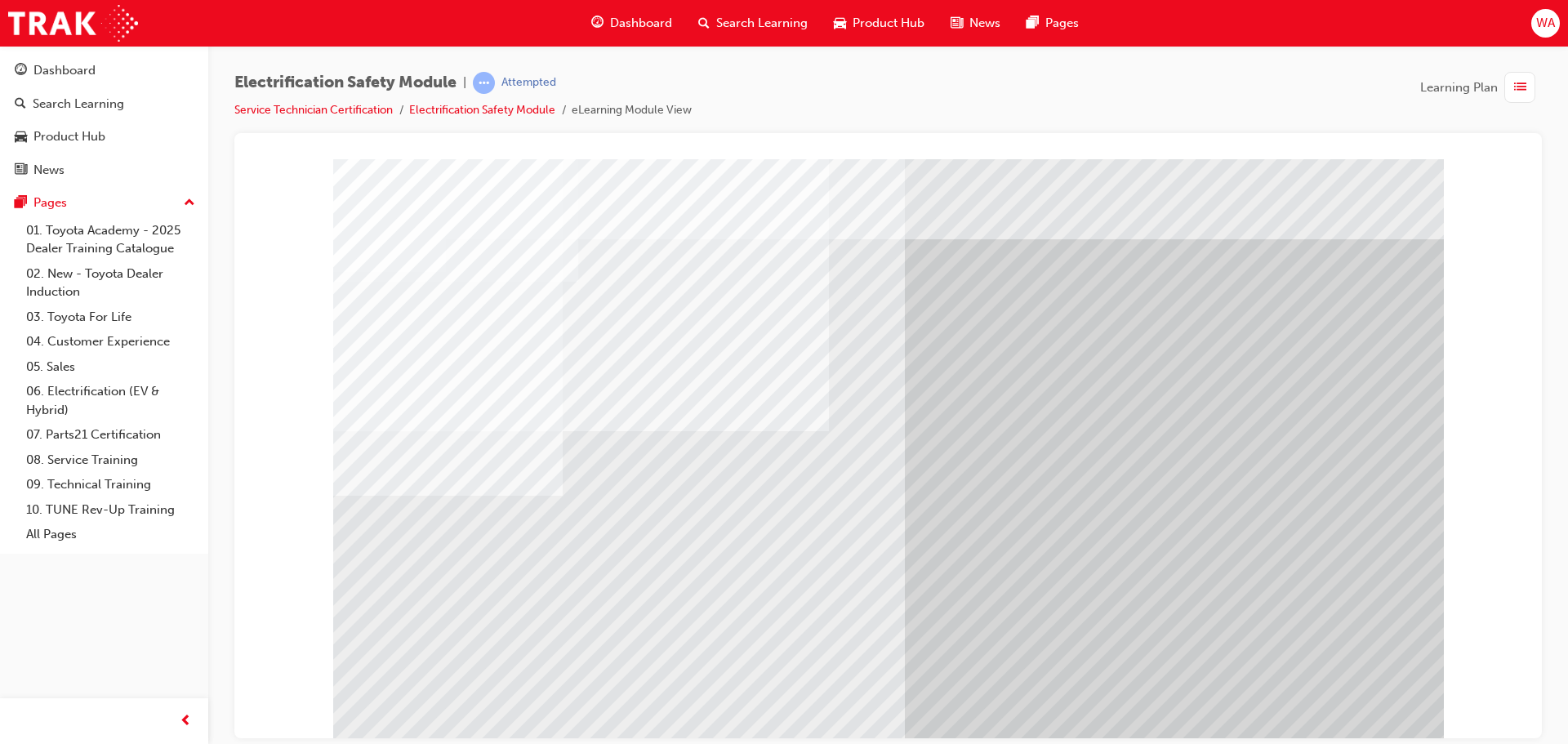
drag, startPoint x: 679, startPoint y: 590, endPoint x: 777, endPoint y: 603, distance: 98.9
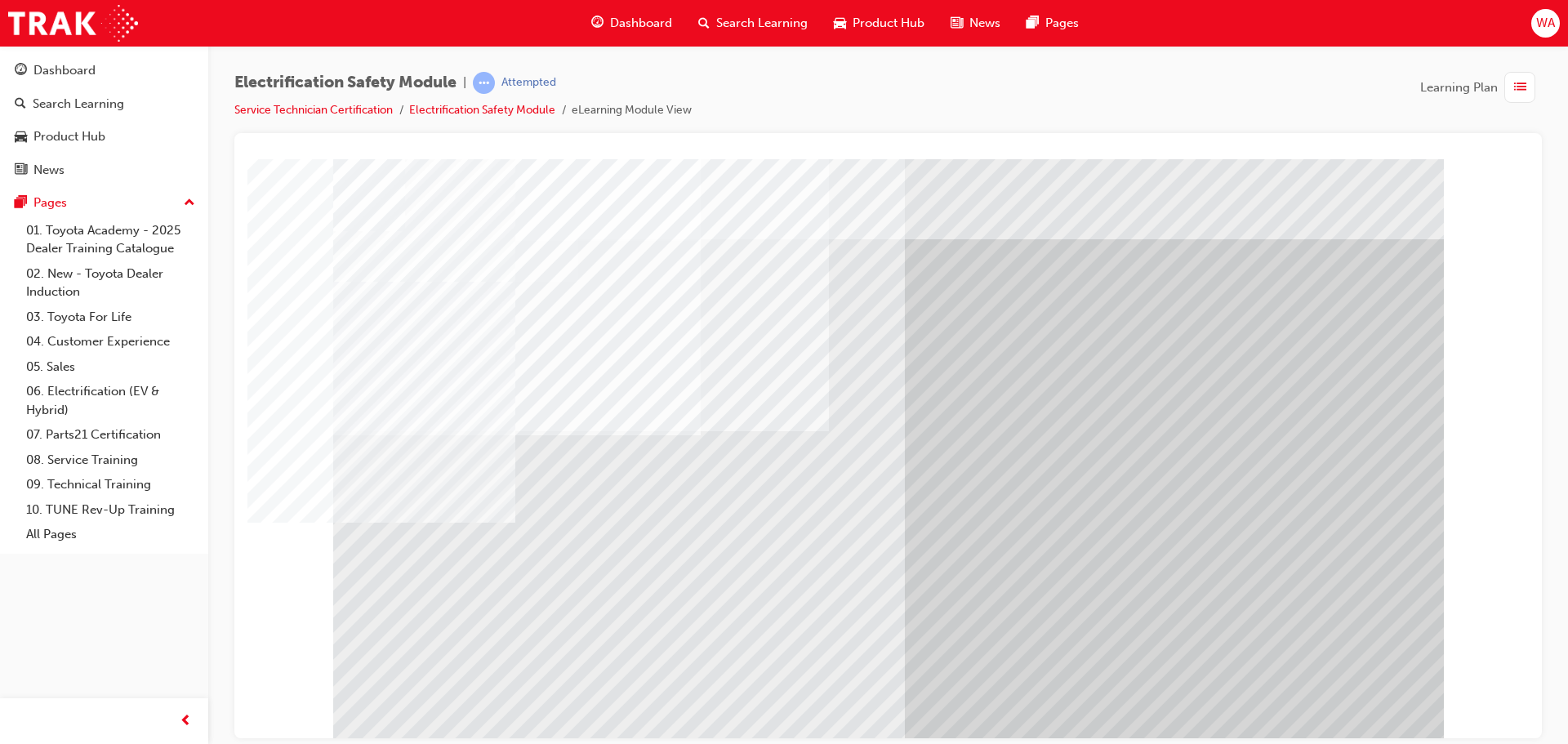
drag, startPoint x: 505, startPoint y: 591, endPoint x: 537, endPoint y: 598, distance: 32.8
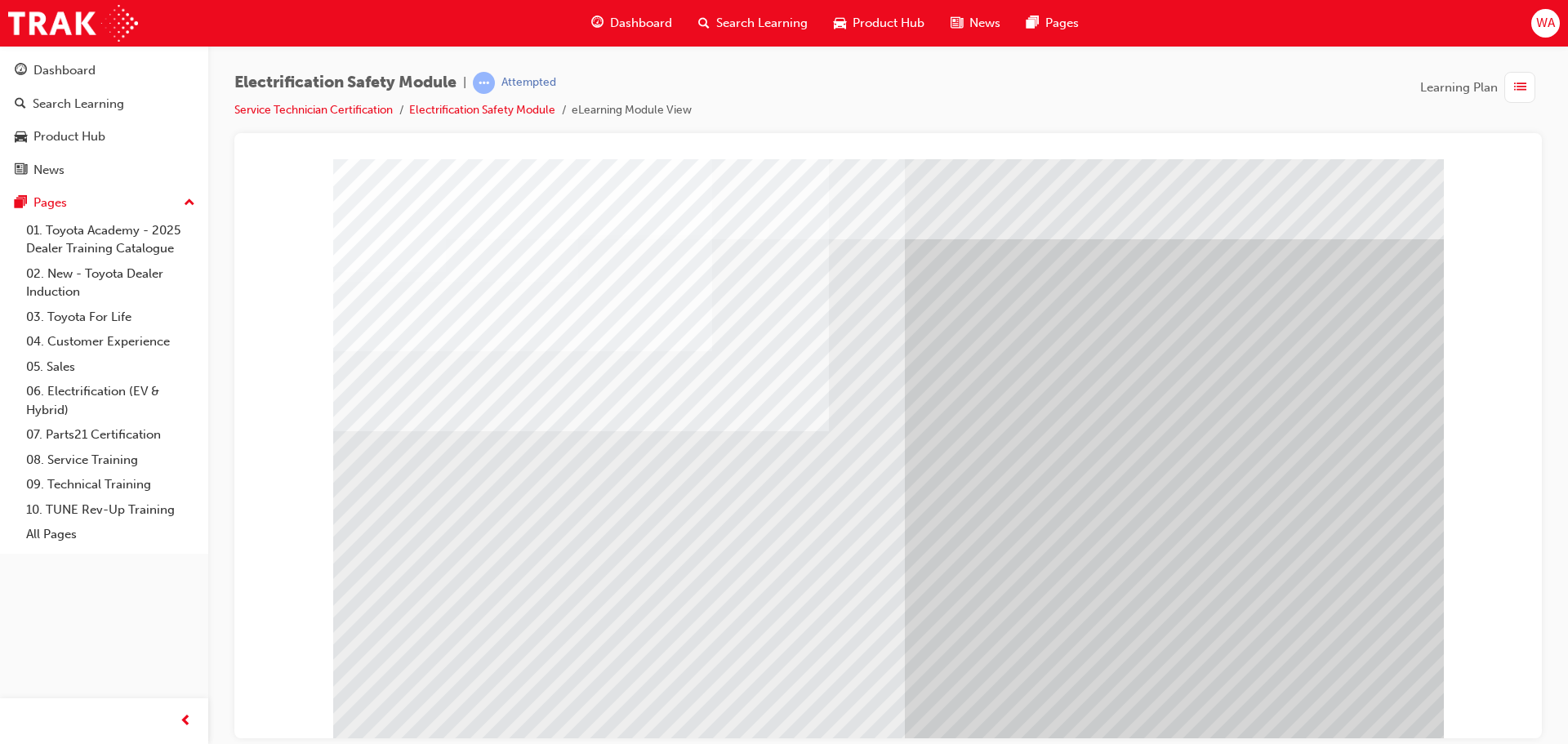
drag, startPoint x: 549, startPoint y: 590, endPoint x: 514, endPoint y: 586, distance: 35.2
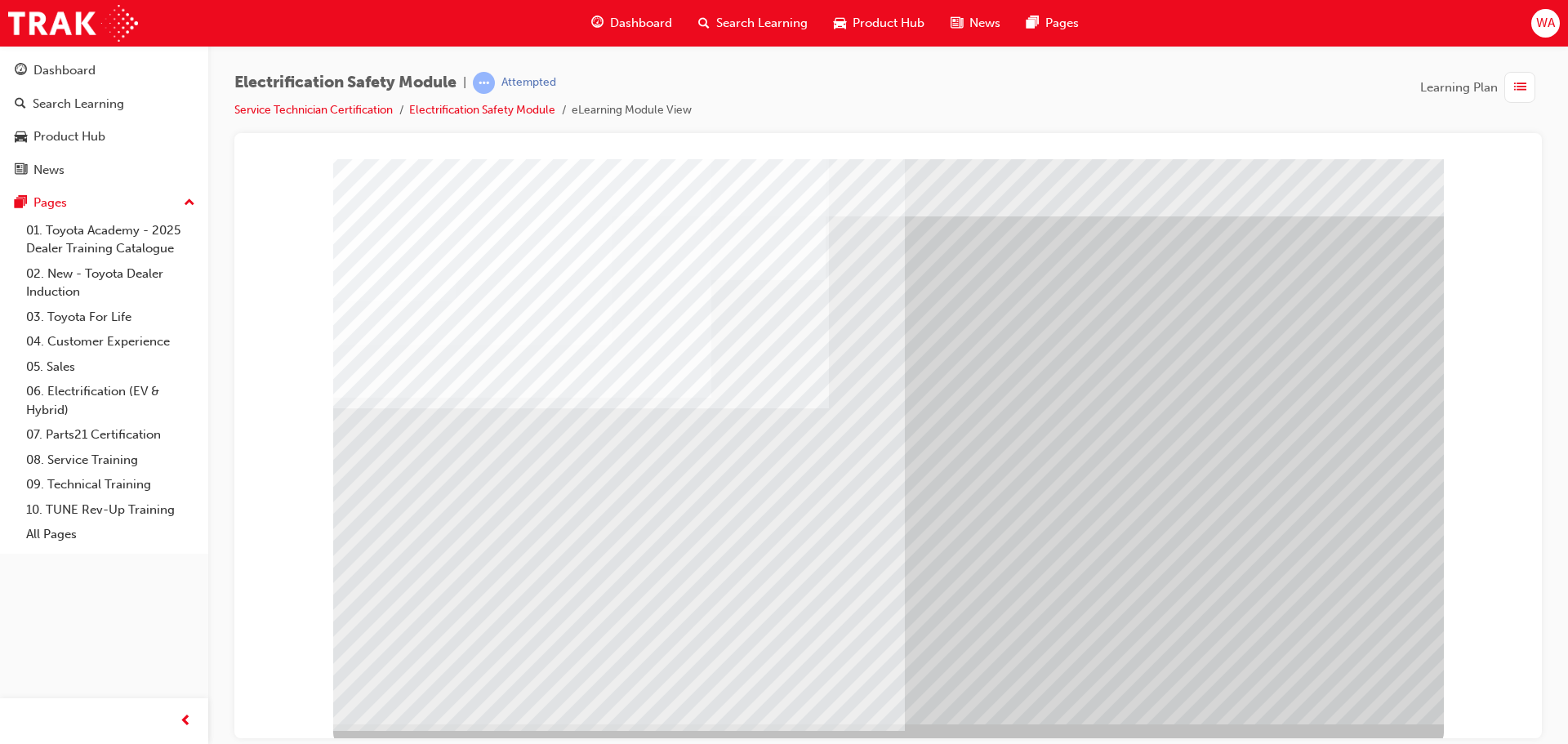
scroll to position [33, 0]
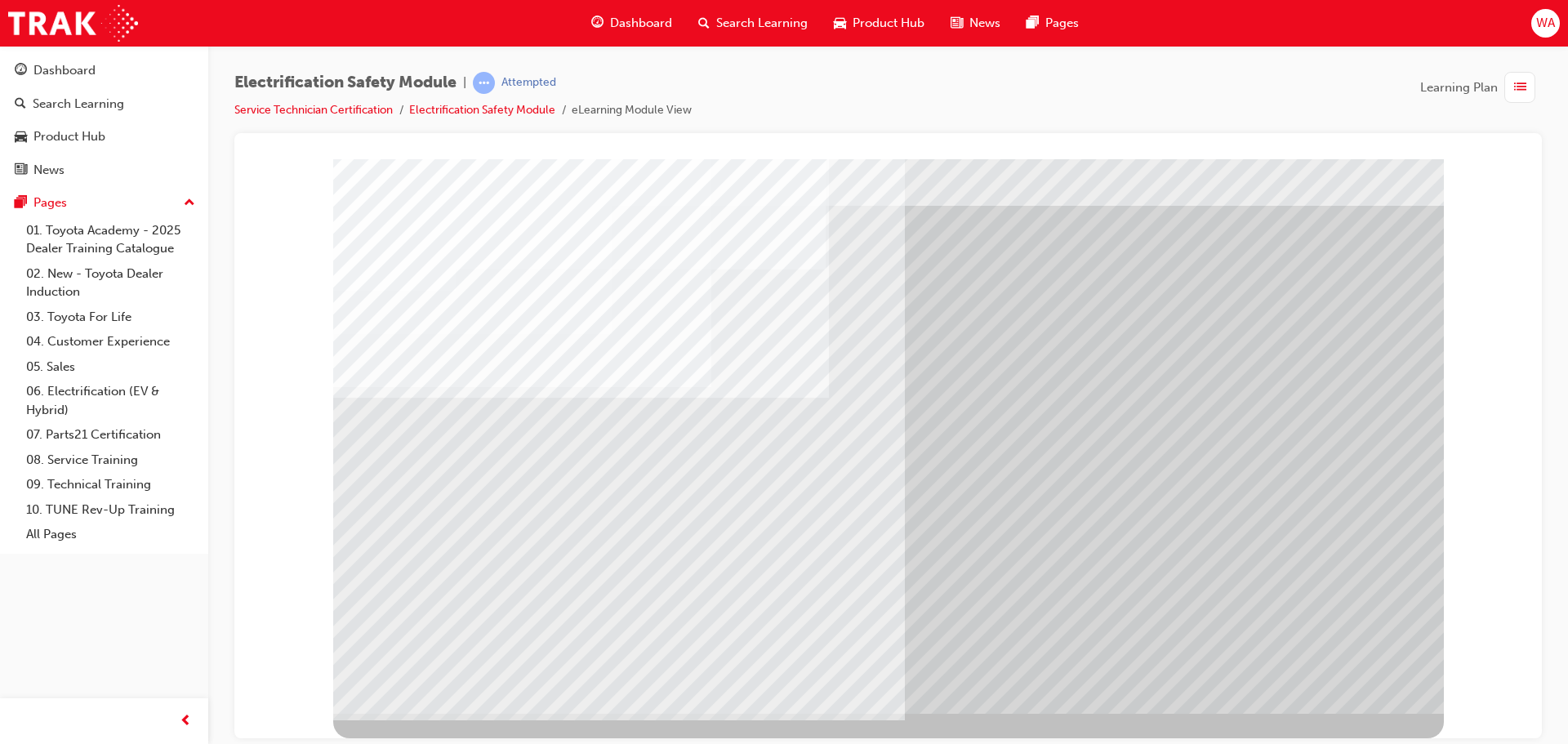
drag, startPoint x: 596, startPoint y: 623, endPoint x: 651, endPoint y: 591, distance: 63.6
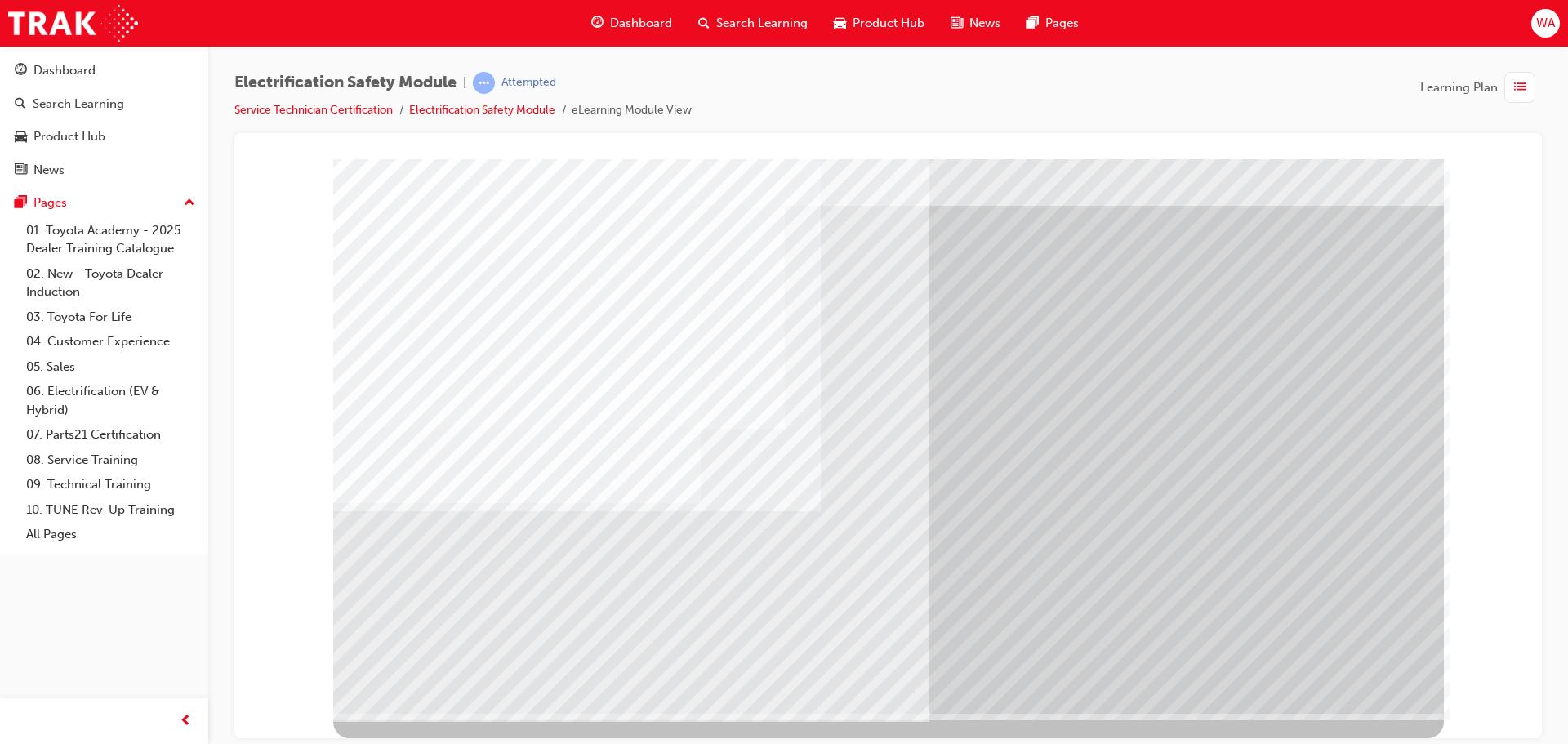
scroll to position [0, 0]
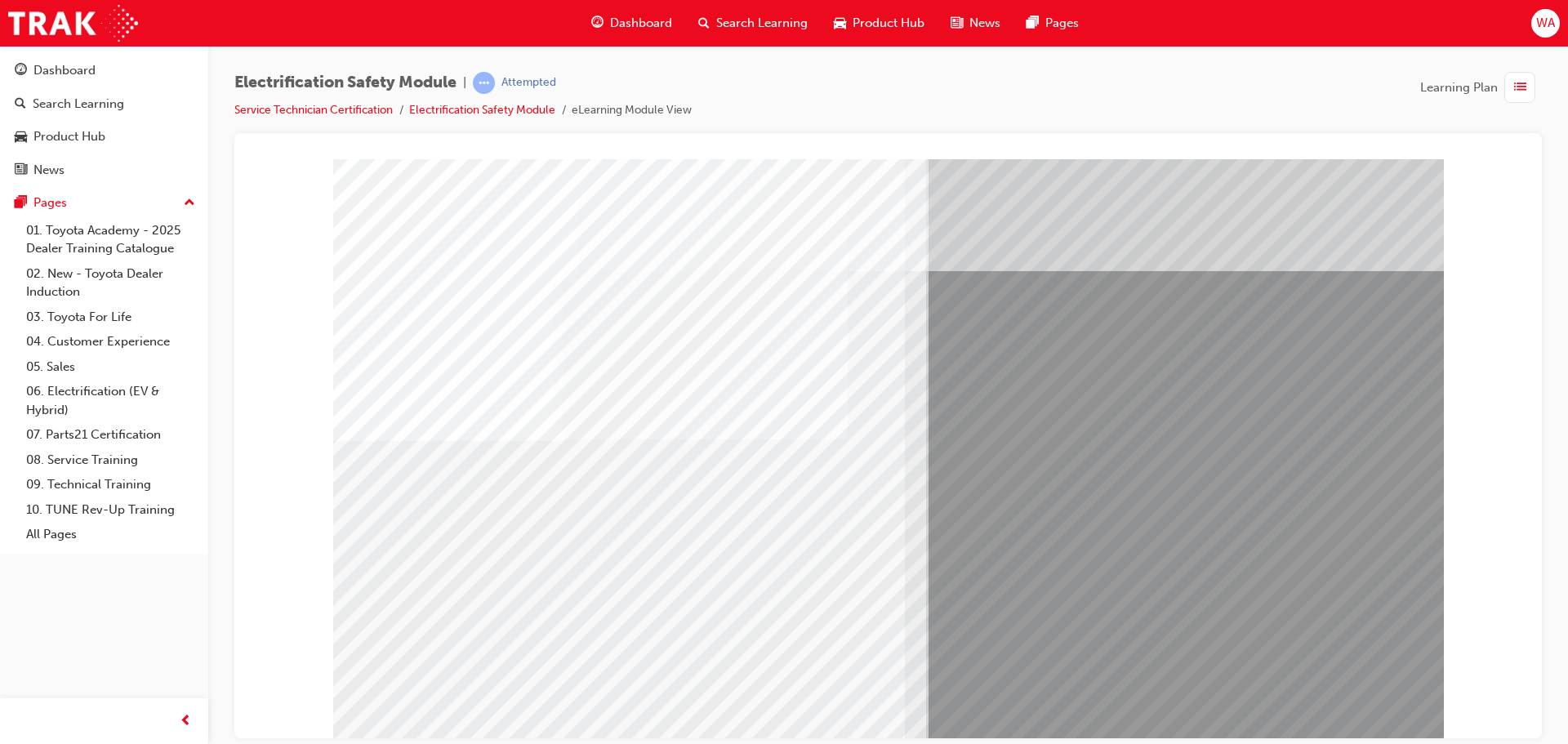
drag, startPoint x: 819, startPoint y: 604, endPoint x: 922, endPoint y: 626, distance: 105.3
drag, startPoint x: 804, startPoint y: 596, endPoint x: 813, endPoint y: 596, distance: 9.0
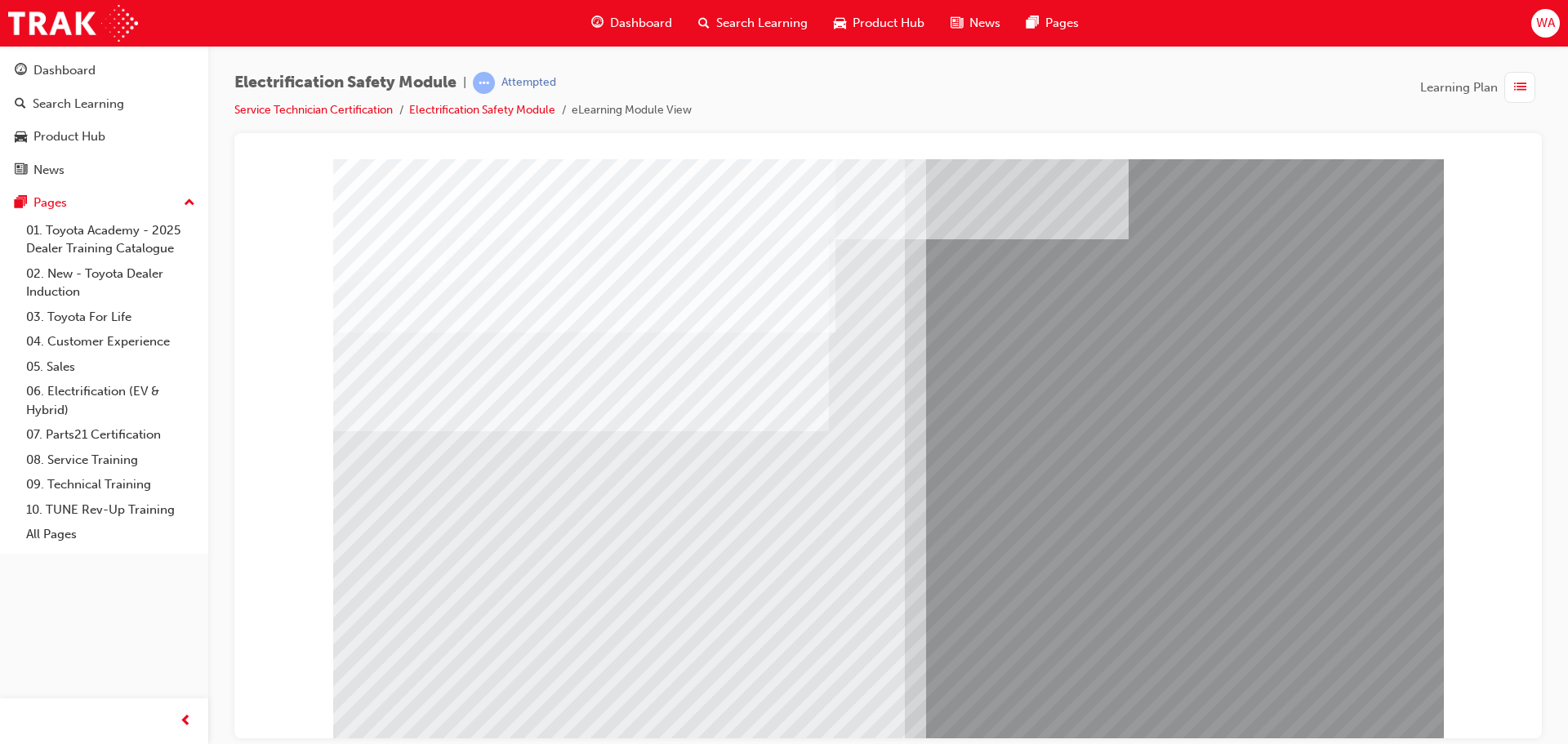
click at [659, 600] on div "multistate" at bounding box center [888, 452] width 1110 height 588
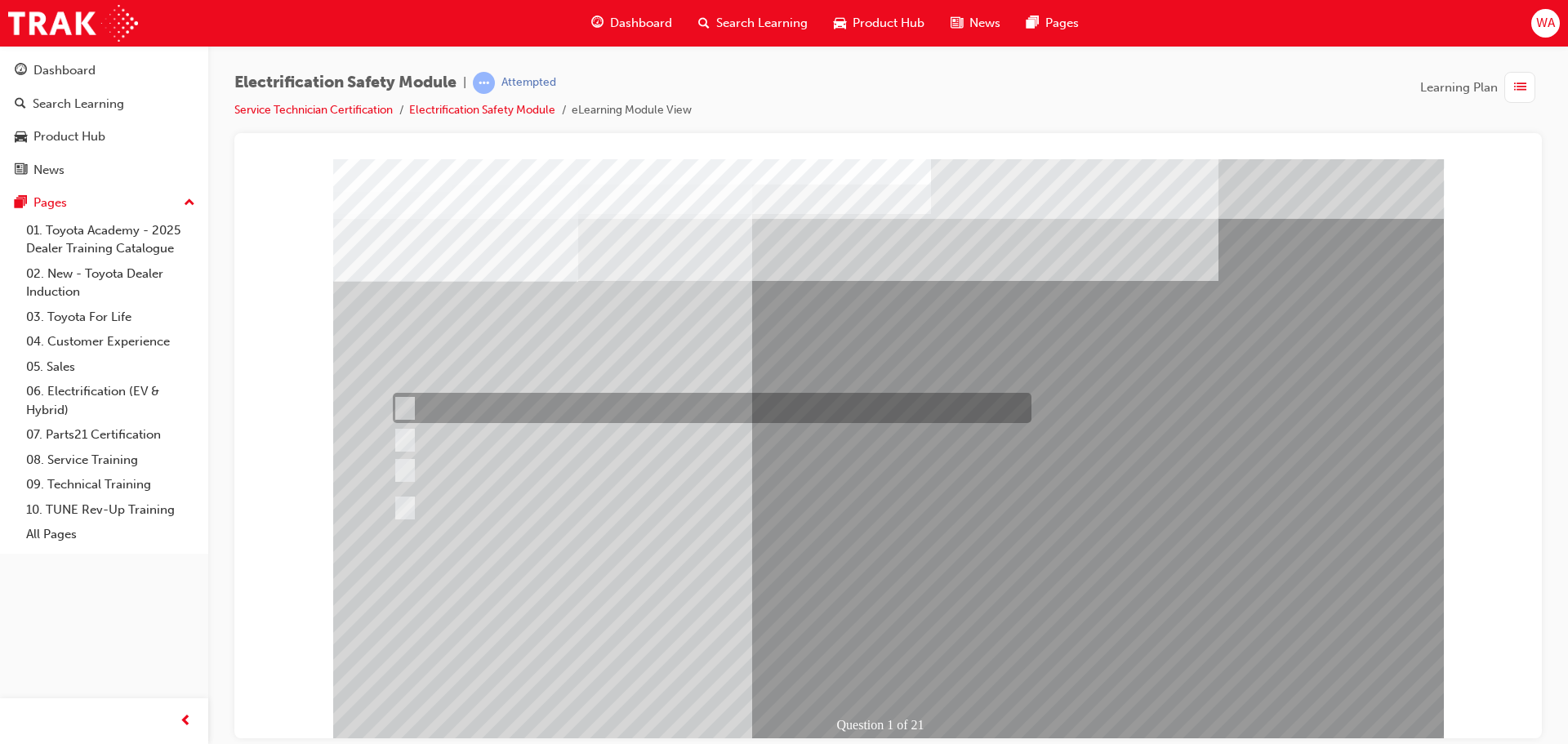
click at [395, 405] on input "The Plug-in Hybrid Electric has DC charging capability via a charging station." at bounding box center [401, 408] width 18 height 18
radio input "true"
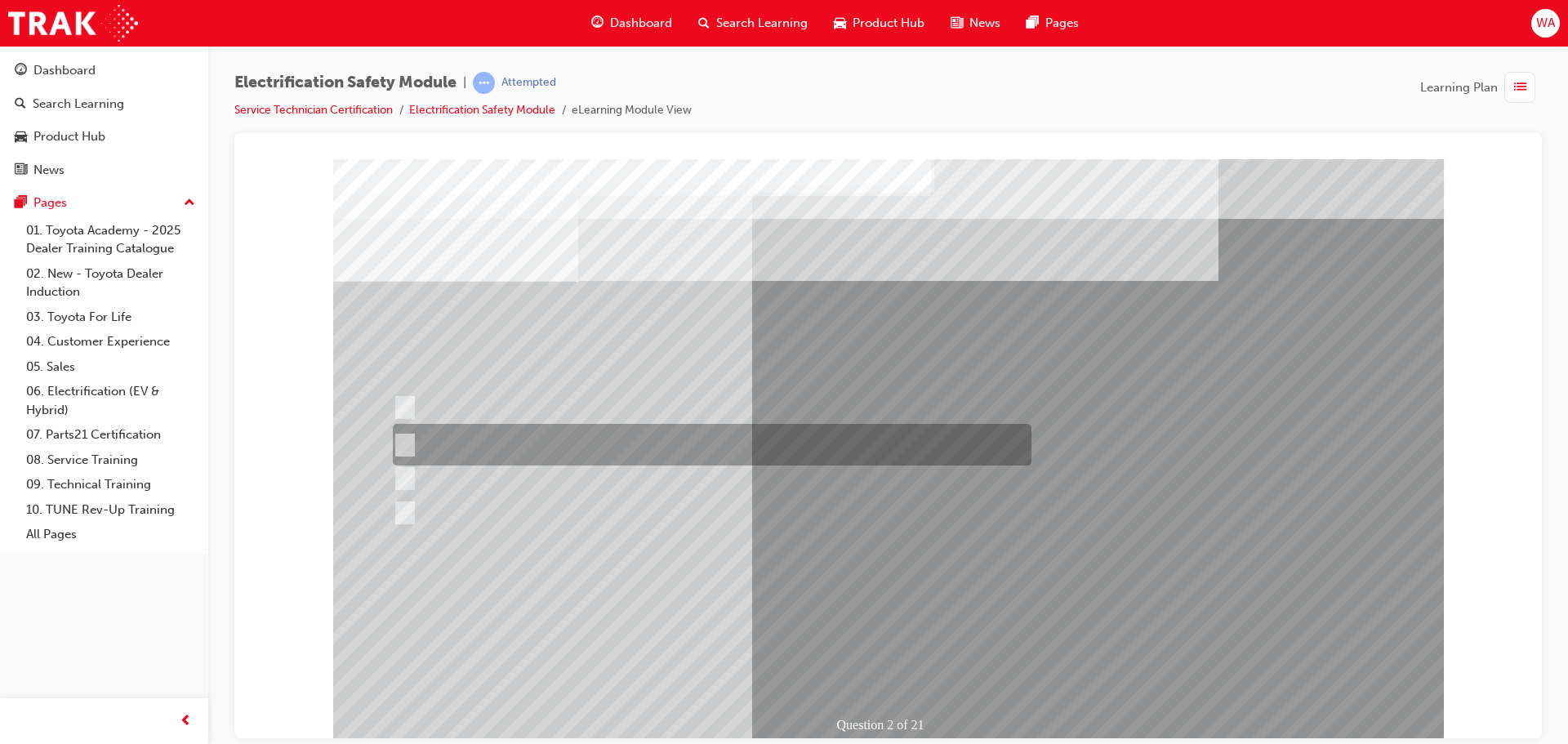
click at [492, 432] on div at bounding box center [708, 445] width 638 height 42
radio input "true"
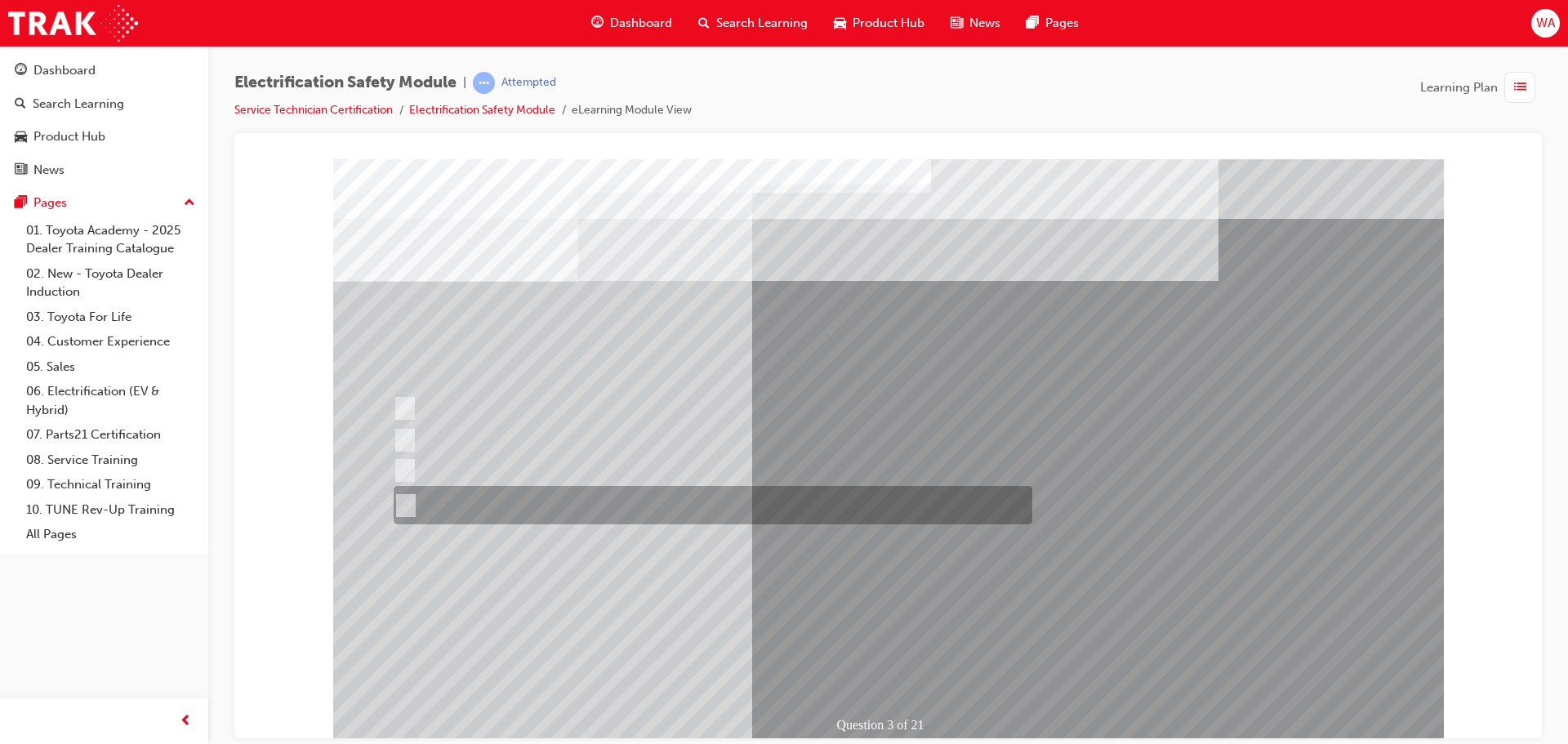
click at [521, 503] on div at bounding box center [709, 505] width 638 height 38
radio input "true"
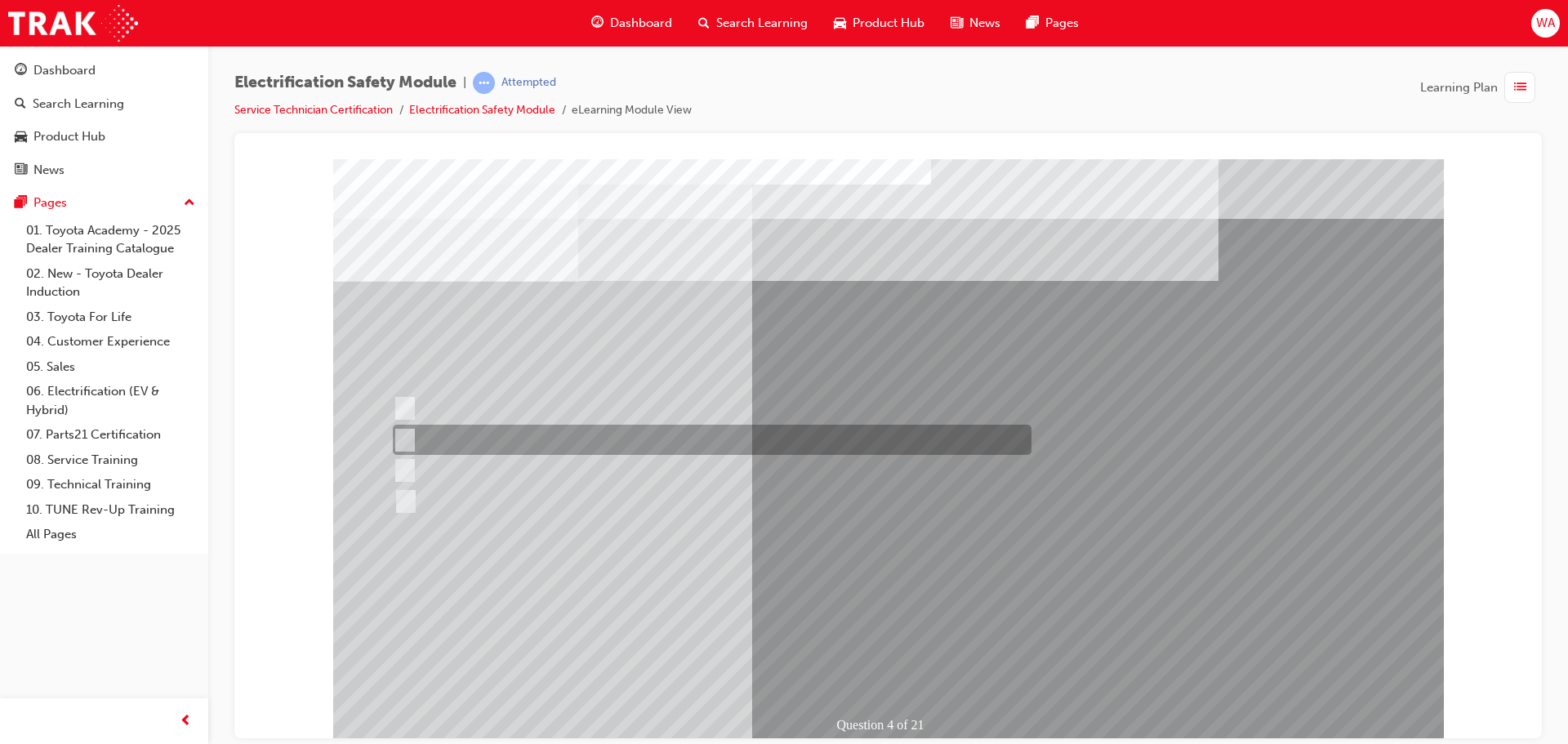
click at [521, 438] on div at bounding box center [708, 439] width 638 height 31
checkbox input "true"
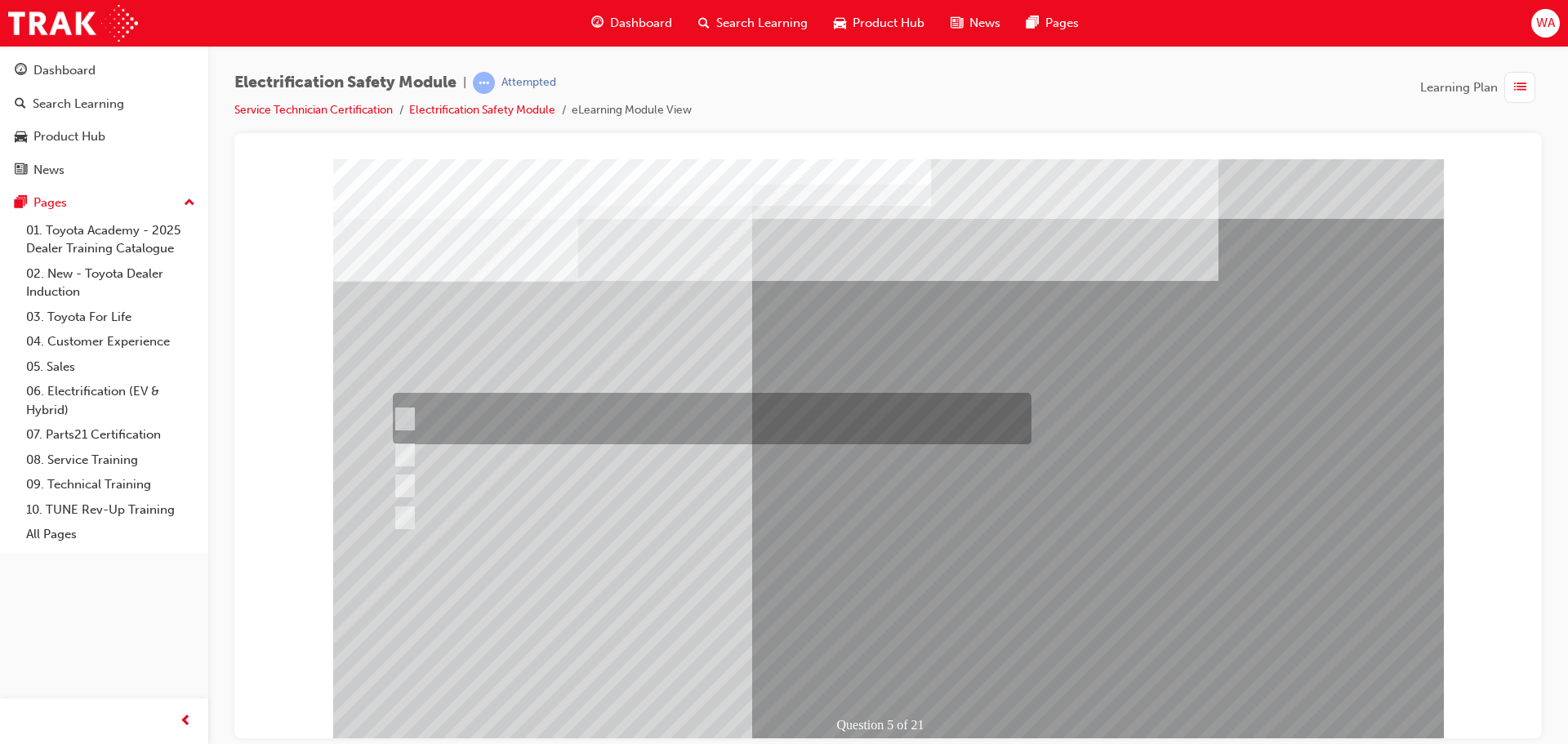
click at [531, 416] on div at bounding box center [708, 419] width 638 height 52
checkbox input "true"
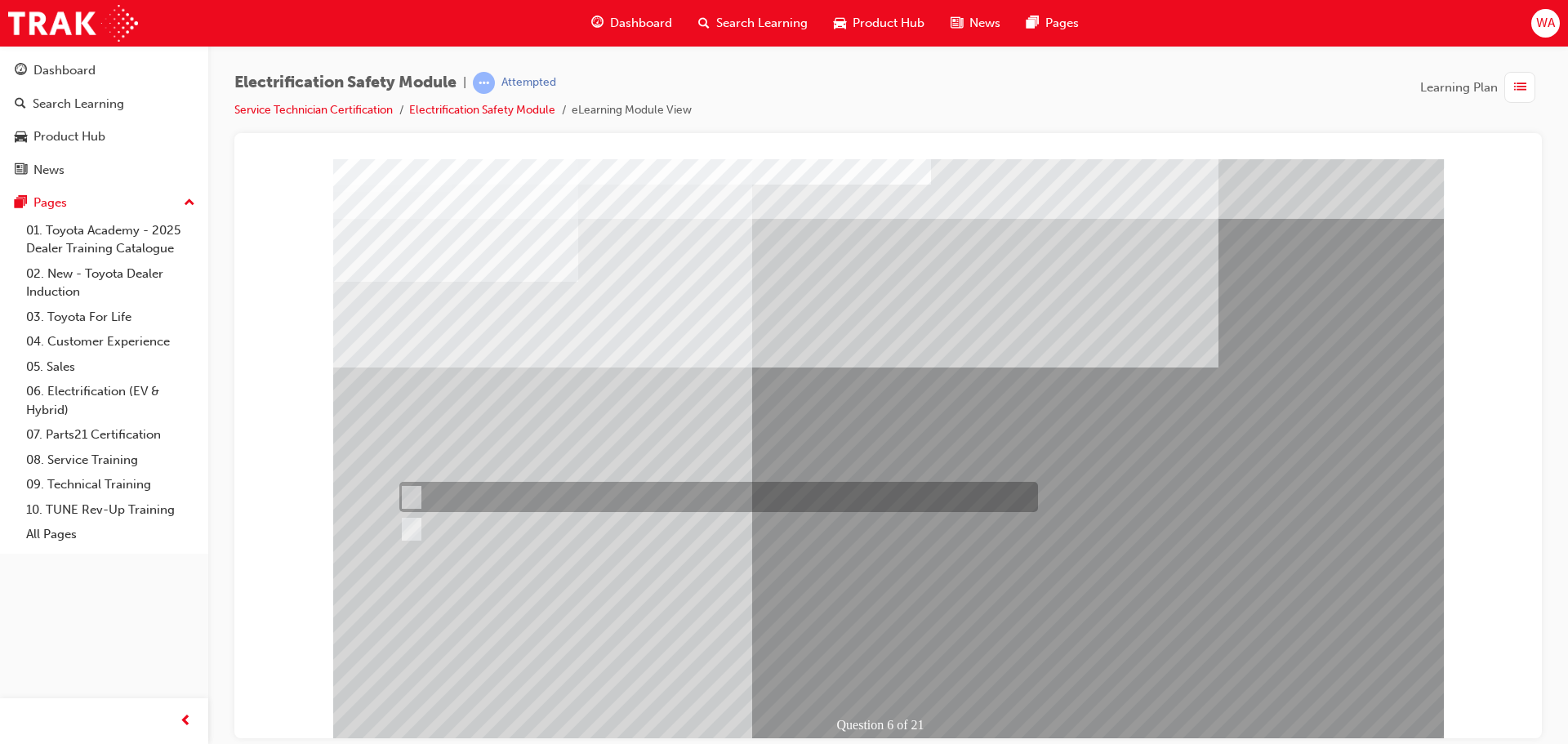
drag, startPoint x: 471, startPoint y: 492, endPoint x: 487, endPoint y: 504, distance: 20.0
click at [473, 494] on div at bounding box center [714, 497] width 638 height 31
radio input "true"
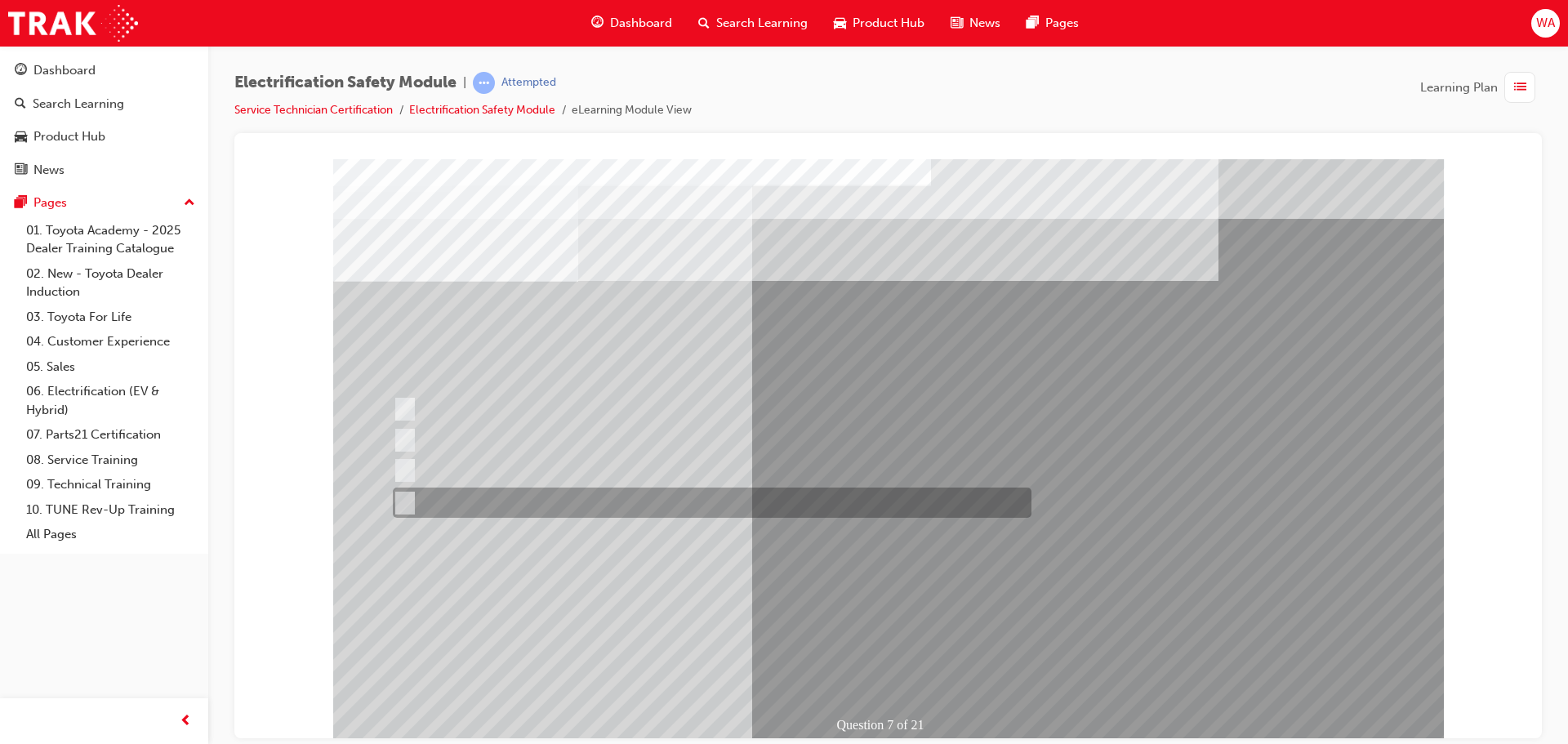
click at [527, 494] on div at bounding box center [708, 502] width 638 height 31
radio input "true"
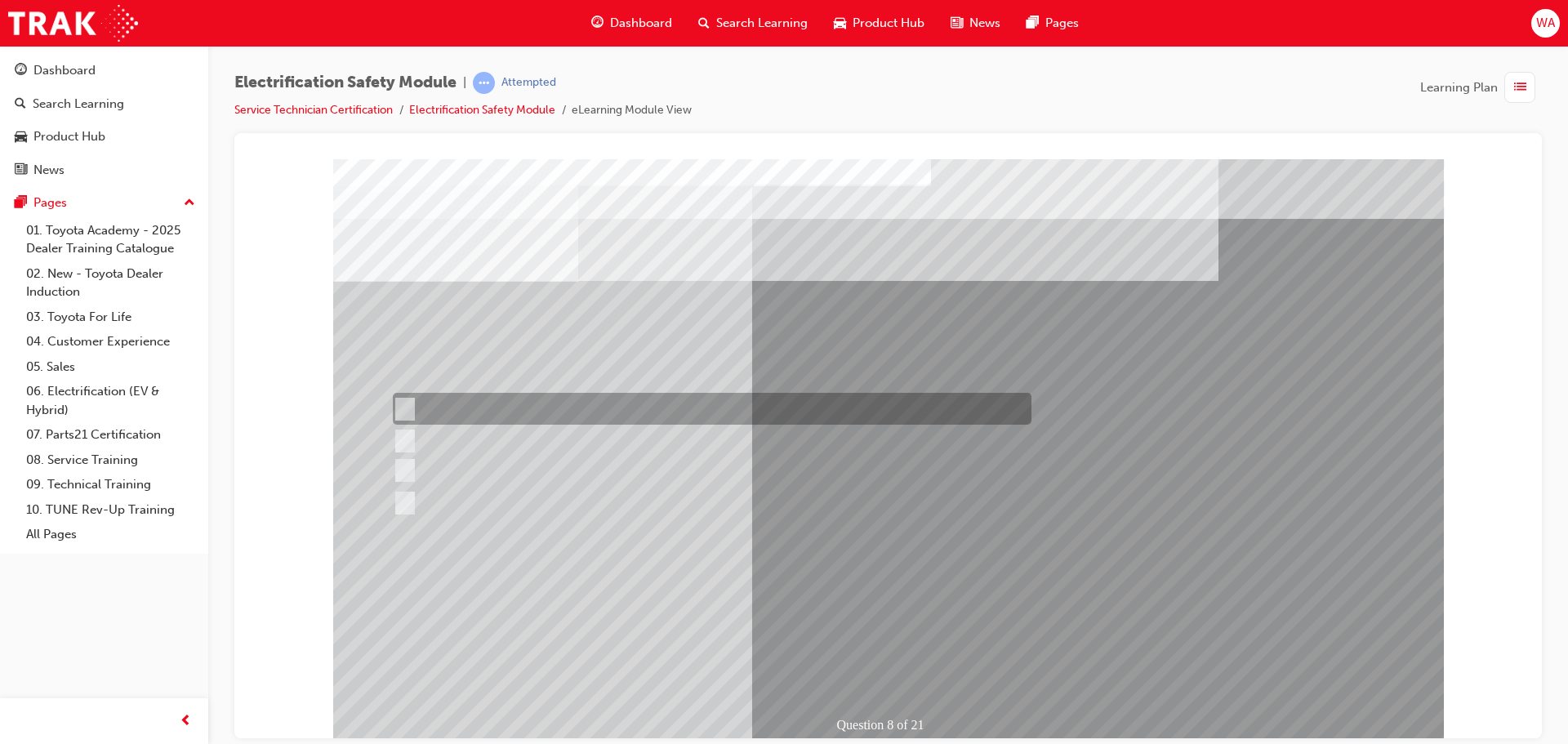
click at [501, 415] on div at bounding box center [708, 409] width 638 height 32
radio input "true"
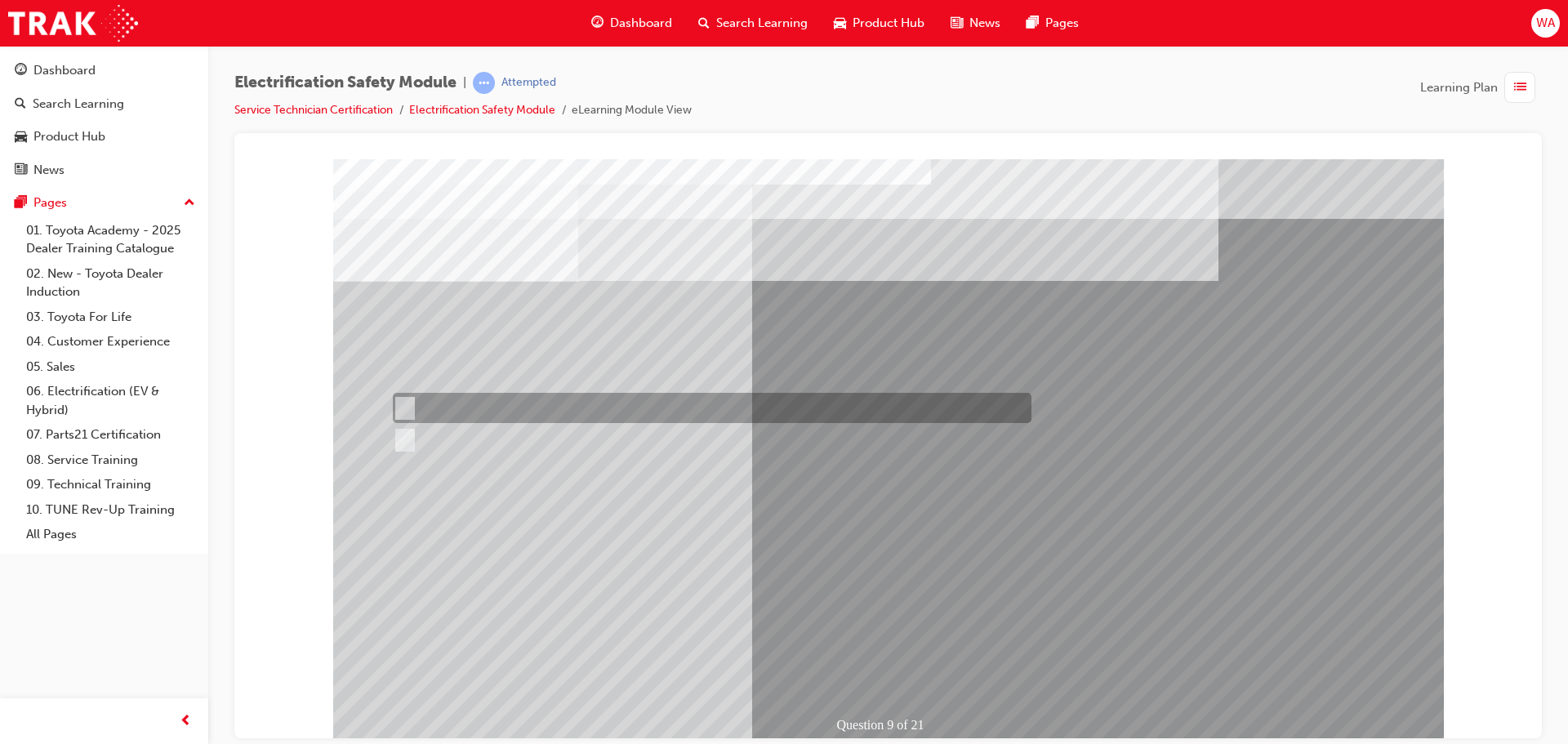
click at [451, 409] on div at bounding box center [708, 408] width 638 height 31
radio input "true"
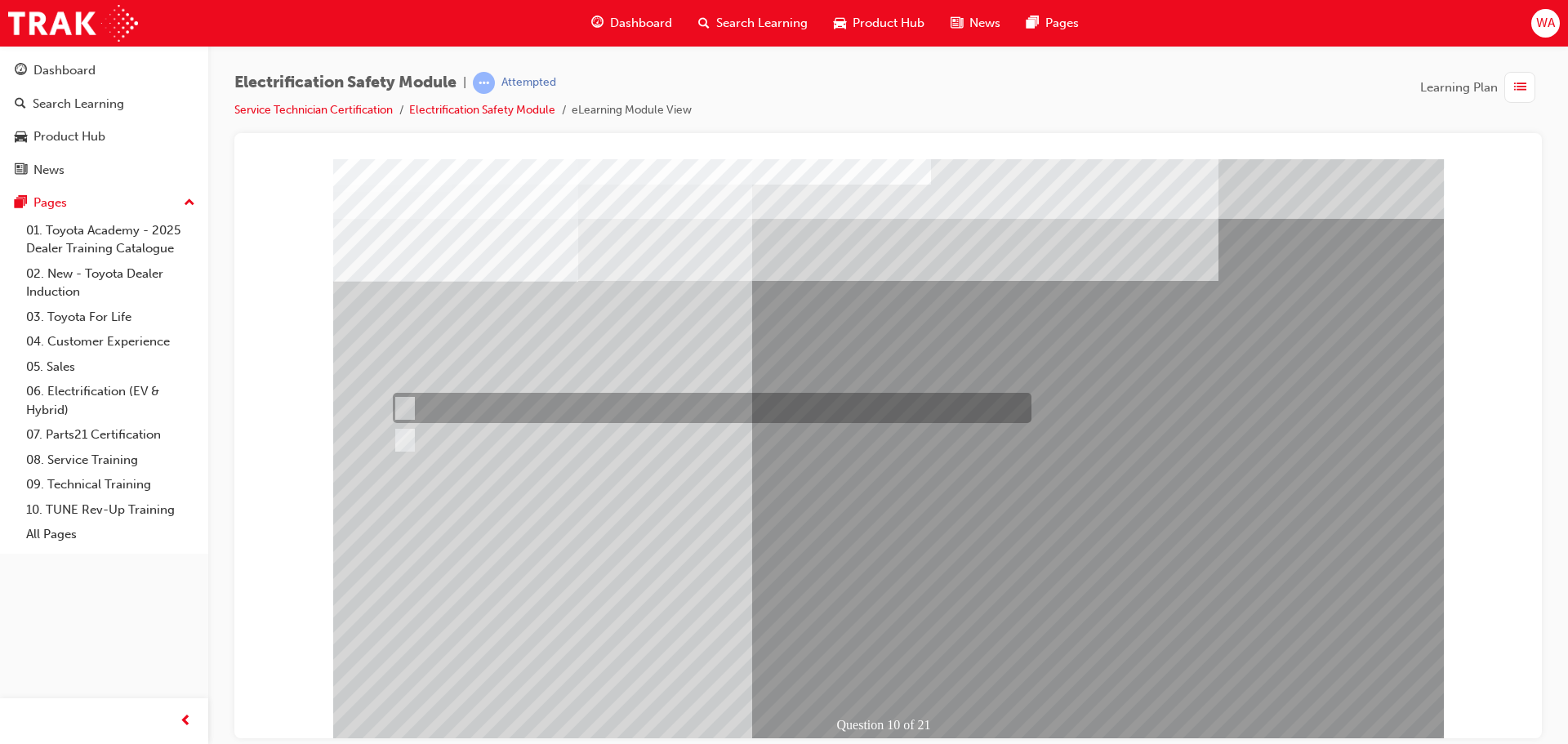
click at [440, 408] on div at bounding box center [708, 408] width 638 height 31
radio input "true"
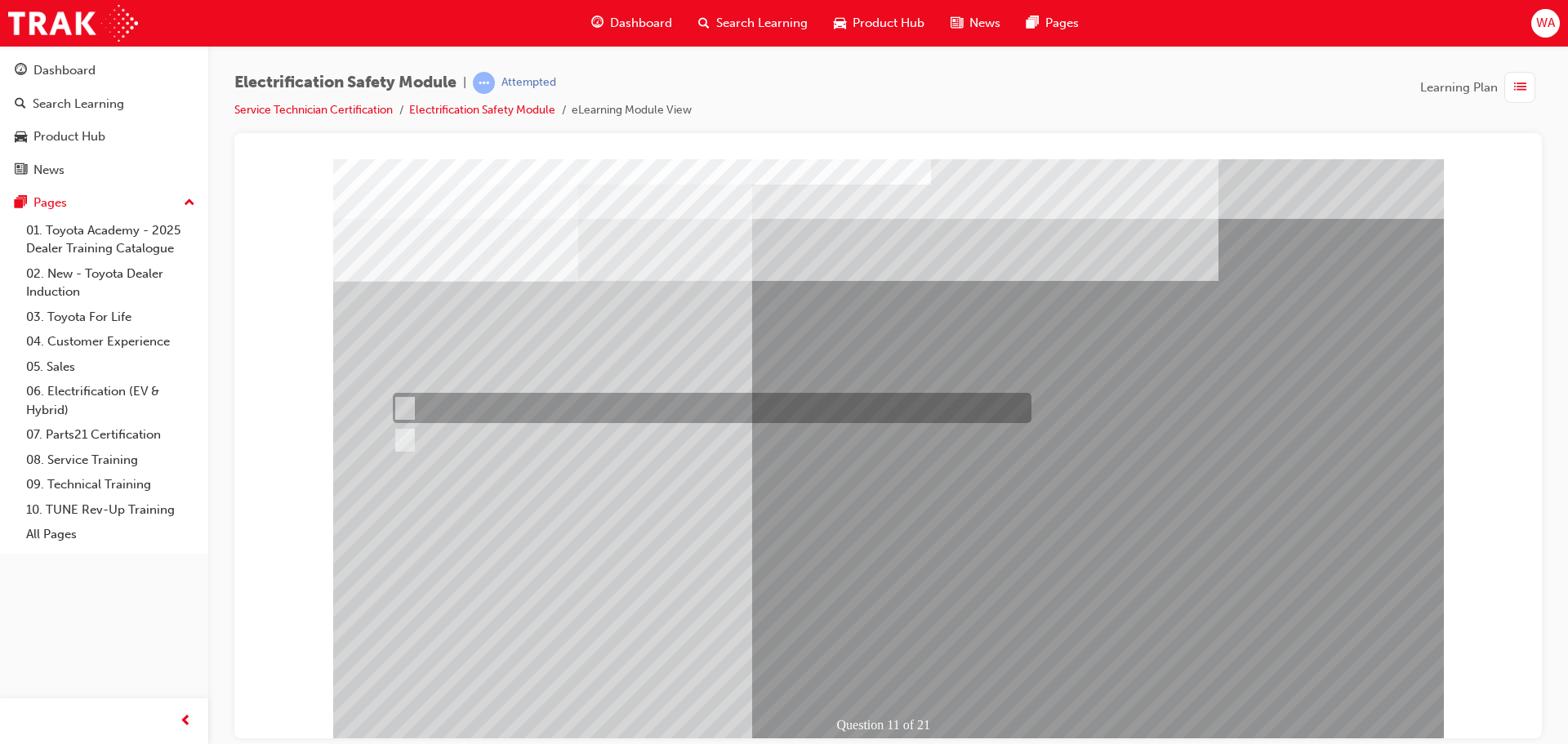
drag, startPoint x: 400, startPoint y: 405, endPoint x: 502, endPoint y: 492, distance: 134.1
click at [401, 405] on input "True" at bounding box center [401, 408] width 18 height 18
radio input "true"
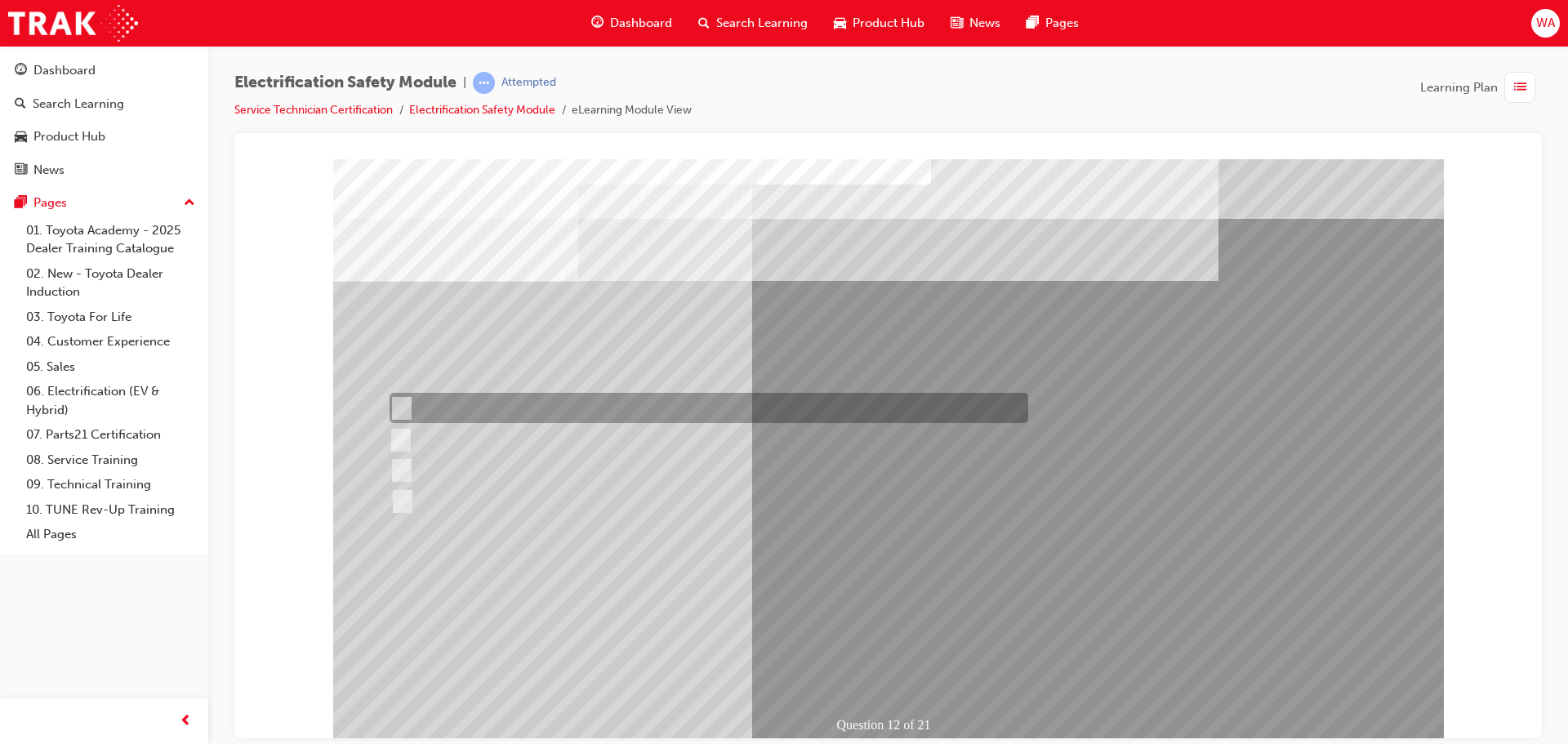
click at [461, 406] on div at bounding box center [704, 408] width 638 height 31
radio input "true"
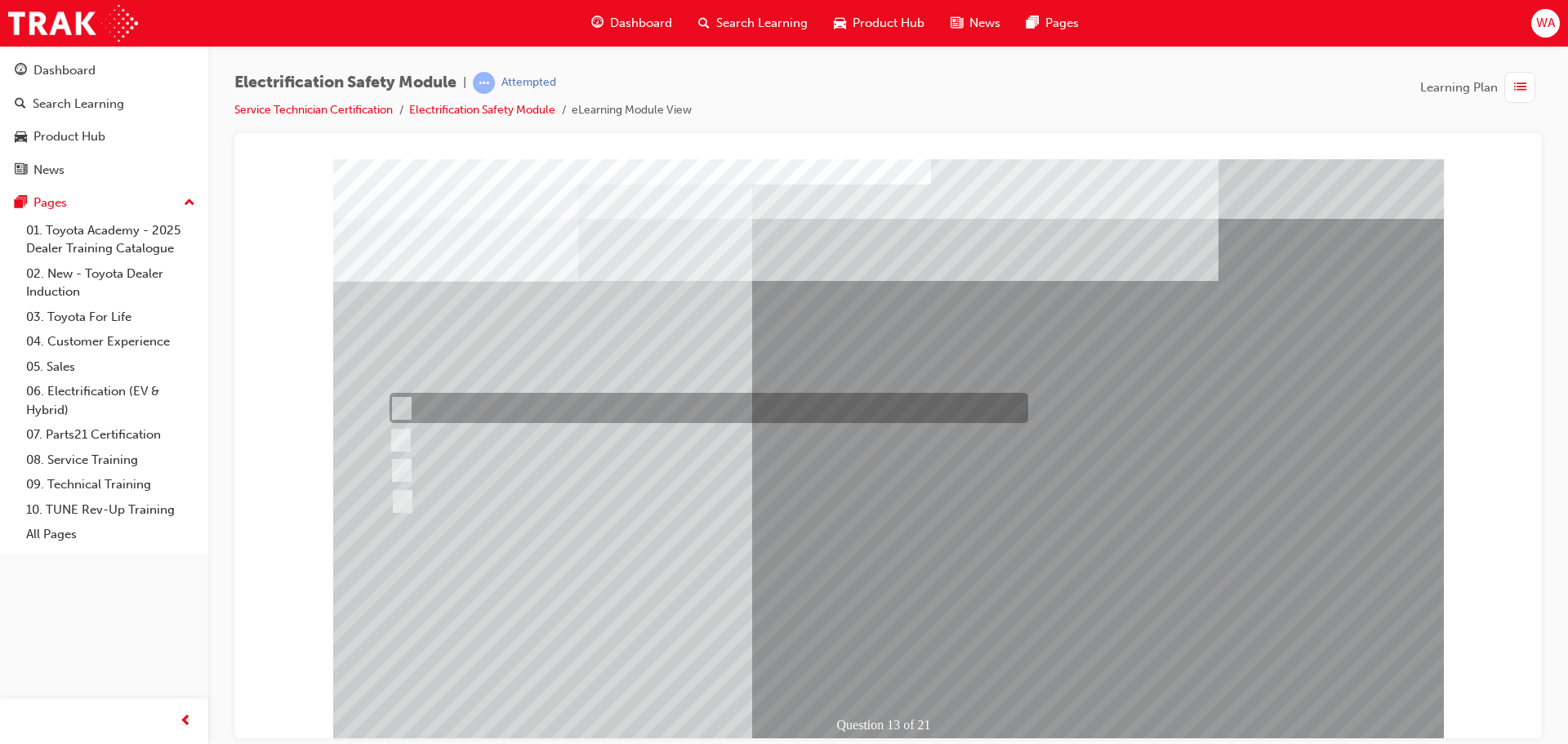
click at [496, 417] on div at bounding box center [704, 408] width 638 height 31
radio input "true"
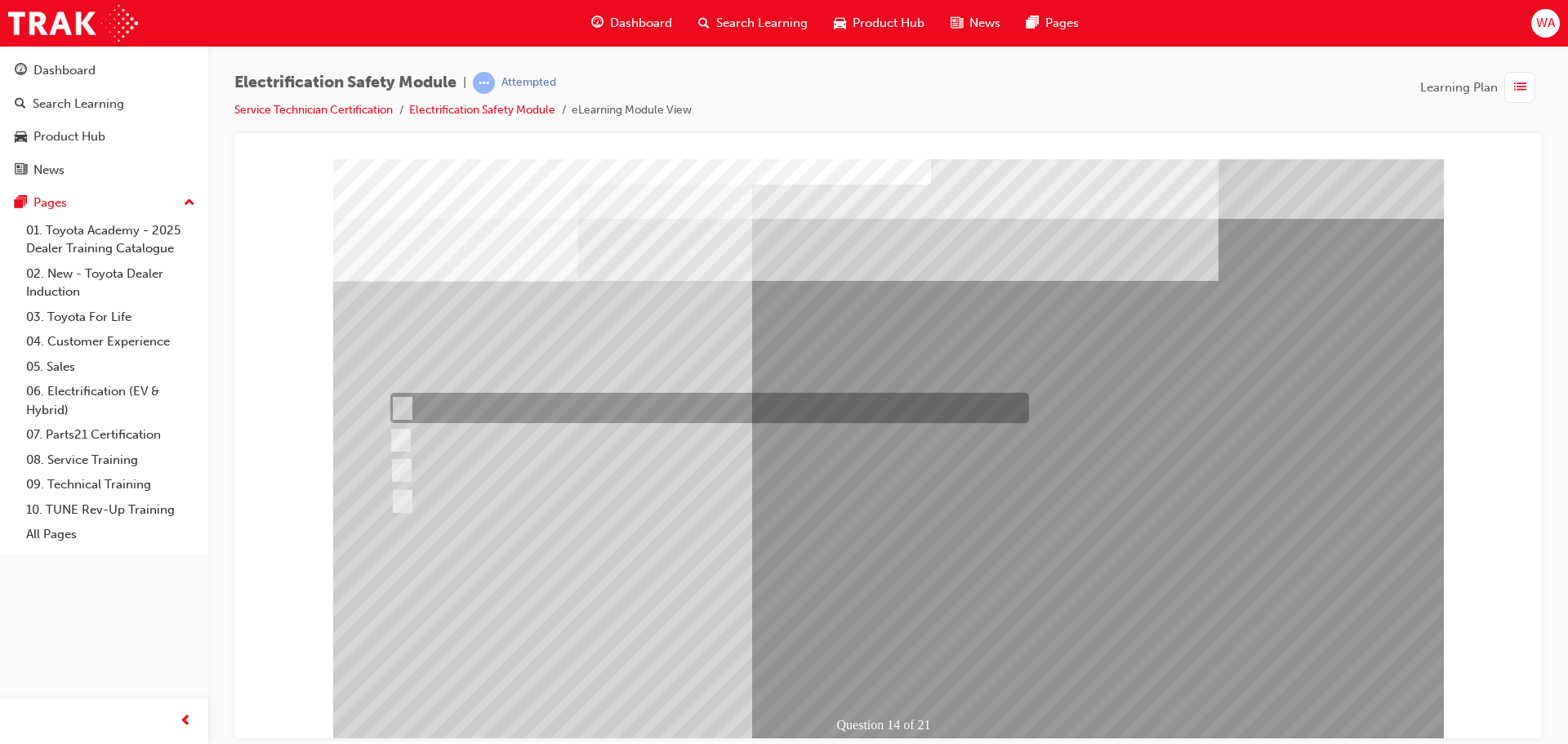
click at [466, 410] on div at bounding box center [705, 408] width 638 height 31
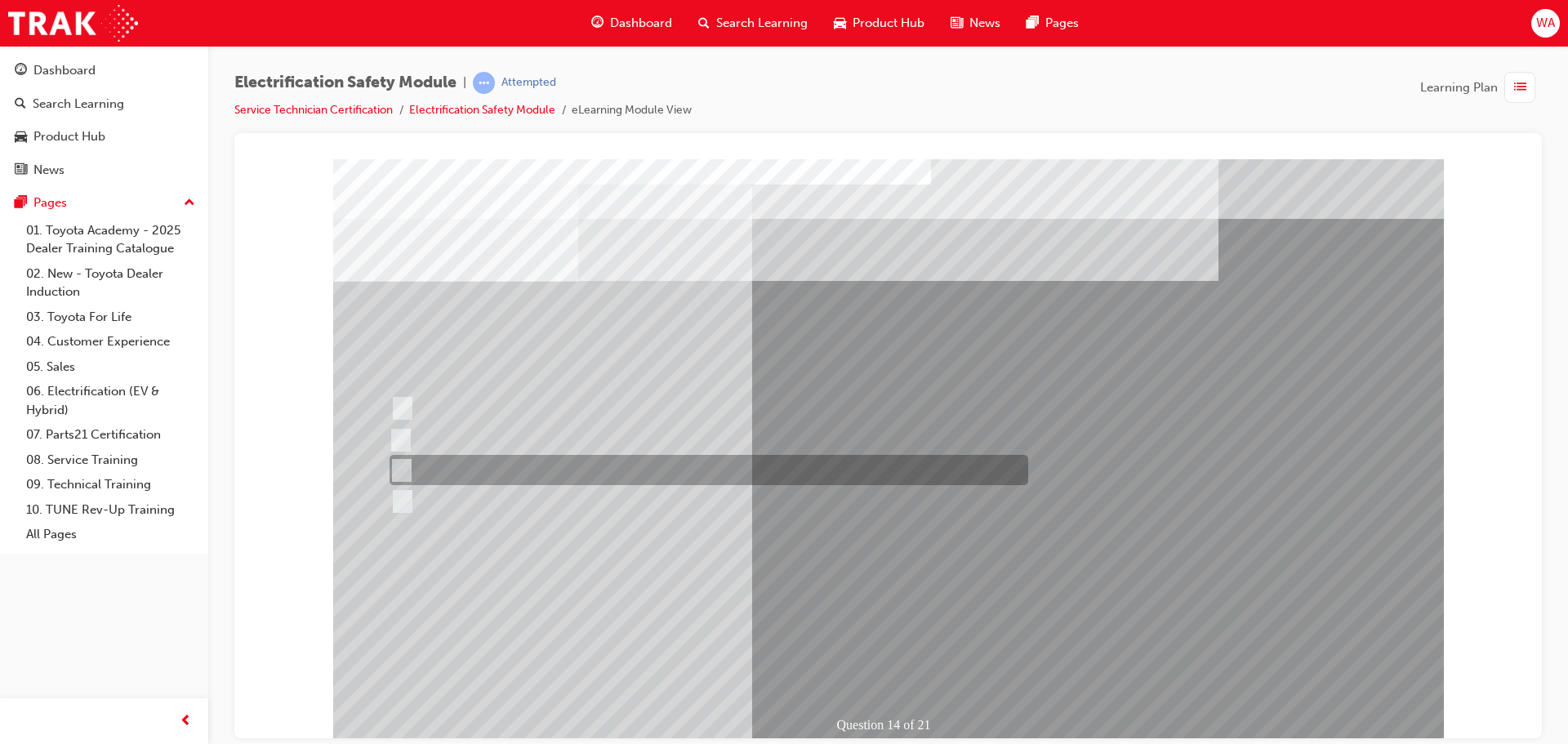
click at [481, 473] on div at bounding box center [704, 470] width 638 height 31
radio input "false"
radio input "true"
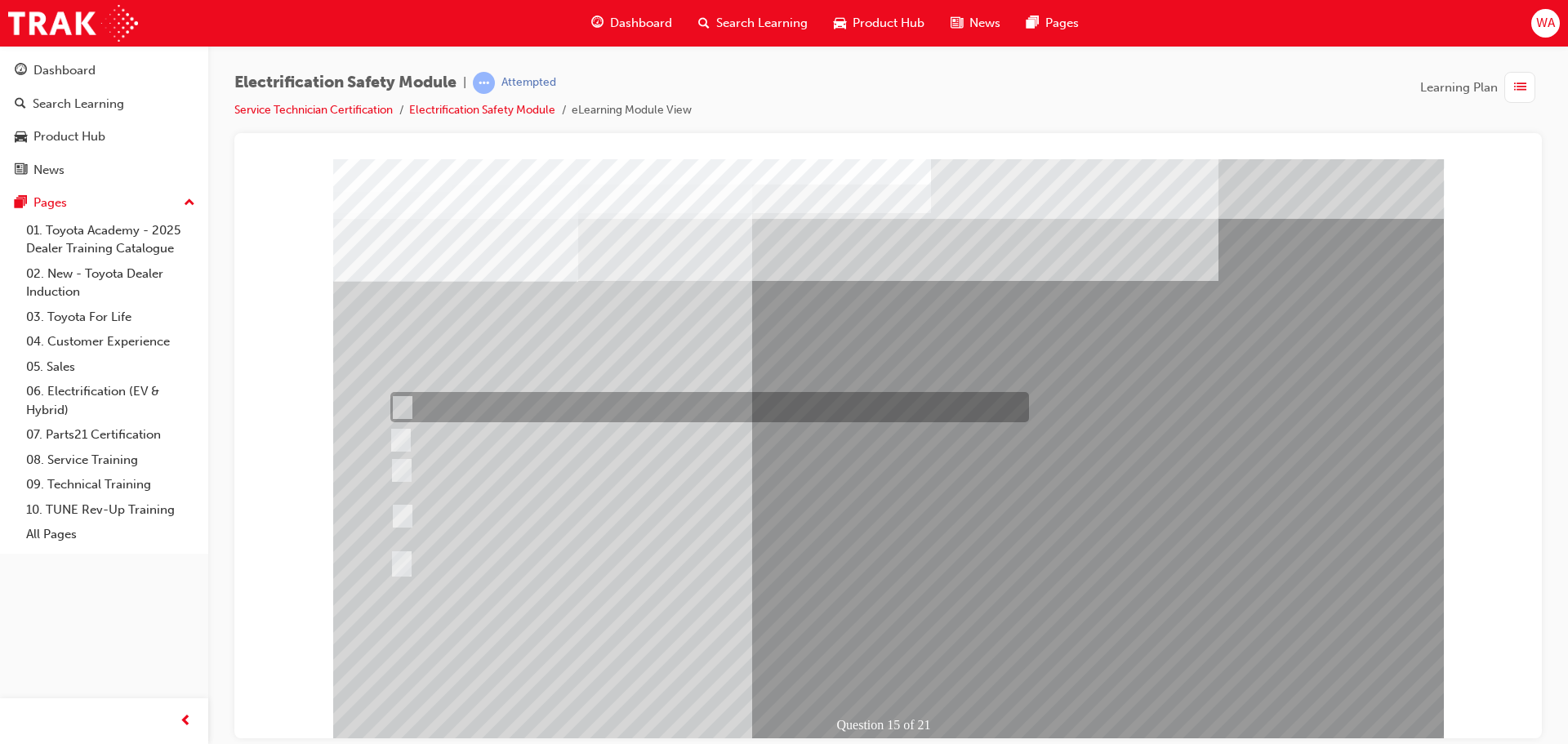
click at [538, 410] on div at bounding box center [705, 407] width 638 height 31
radio input "true"
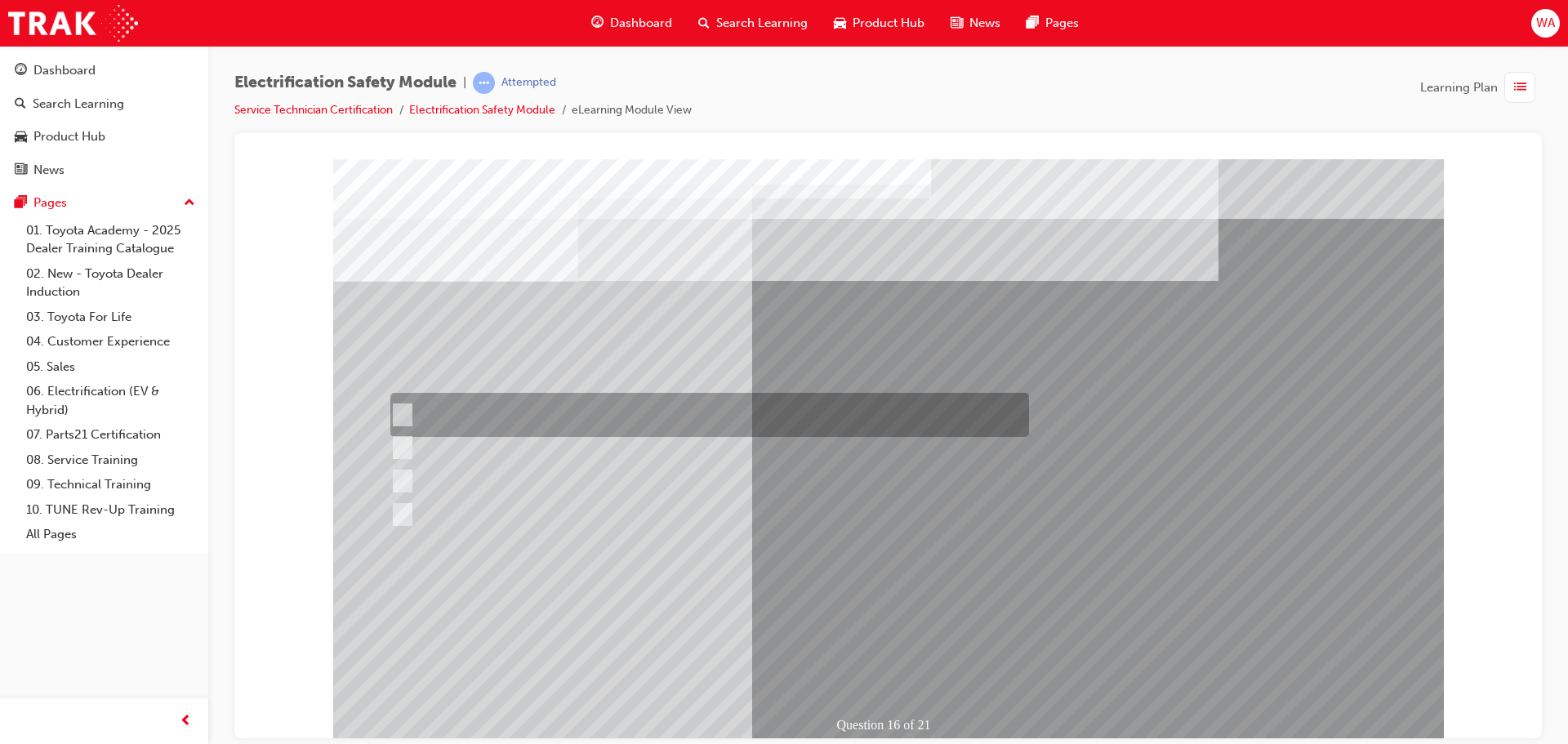
click at [565, 414] on div at bounding box center [705, 415] width 638 height 44
radio input "true"
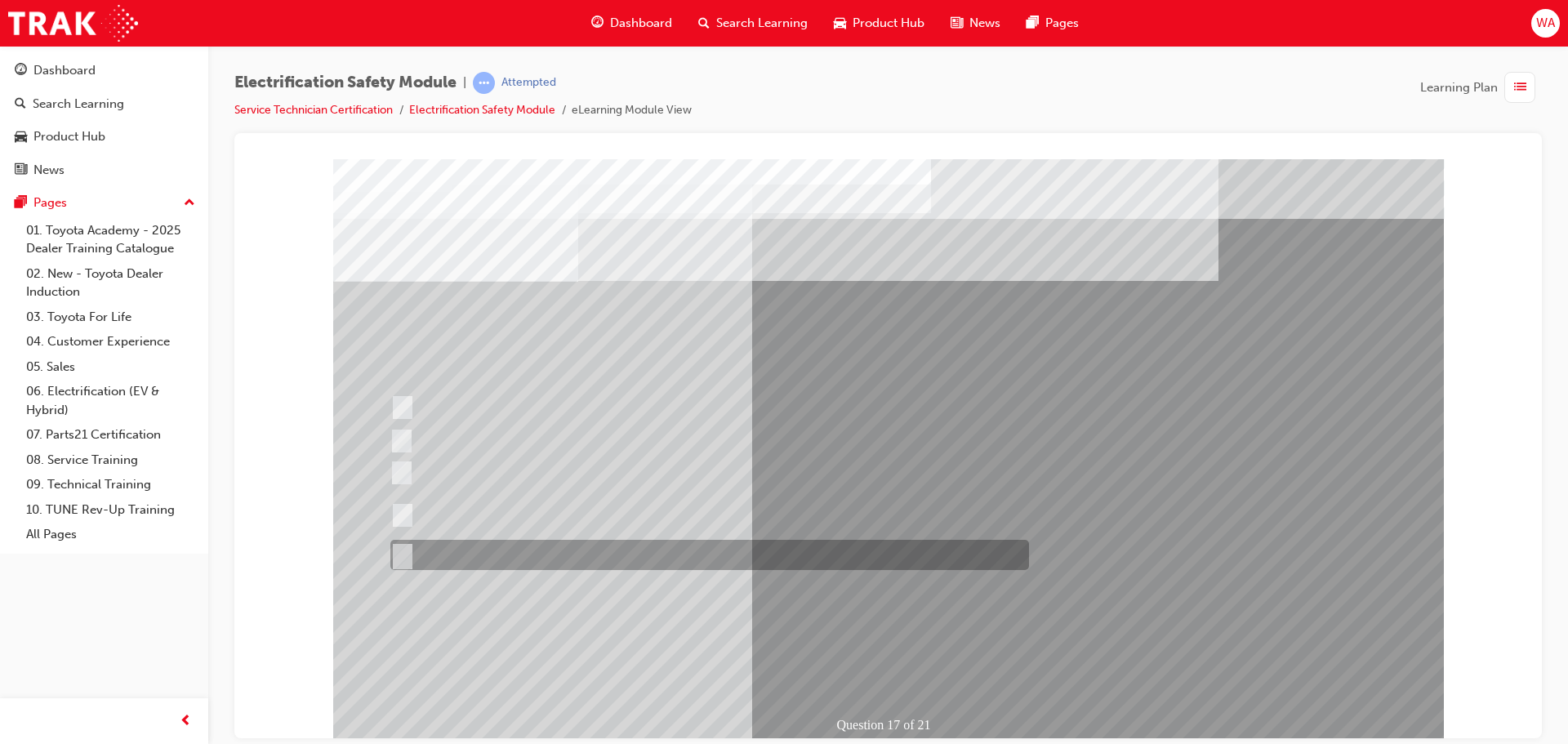
click at [530, 547] on div at bounding box center [705, 555] width 638 height 31
radio input "true"
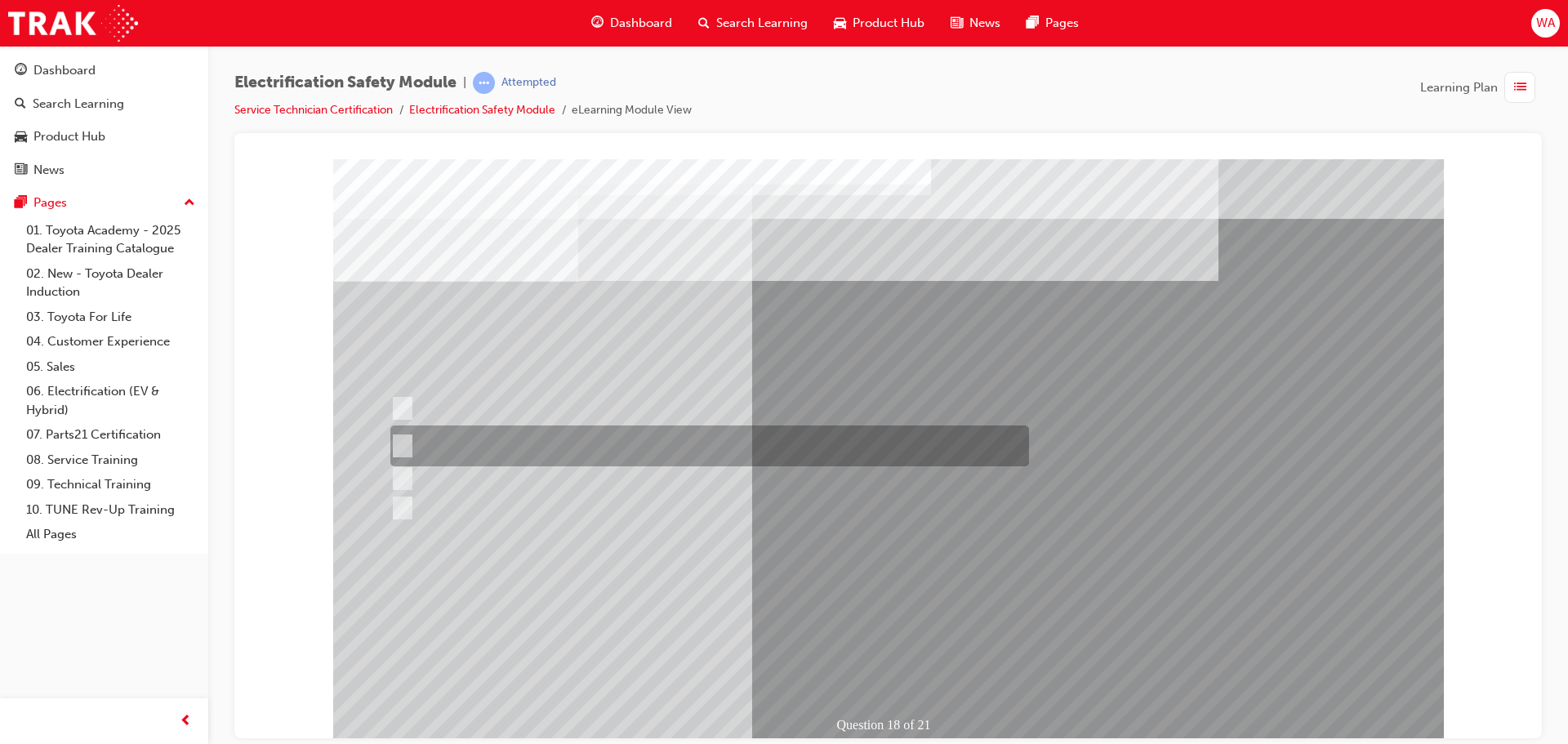
click at [638, 432] on div at bounding box center [705, 446] width 638 height 41
radio input "true"
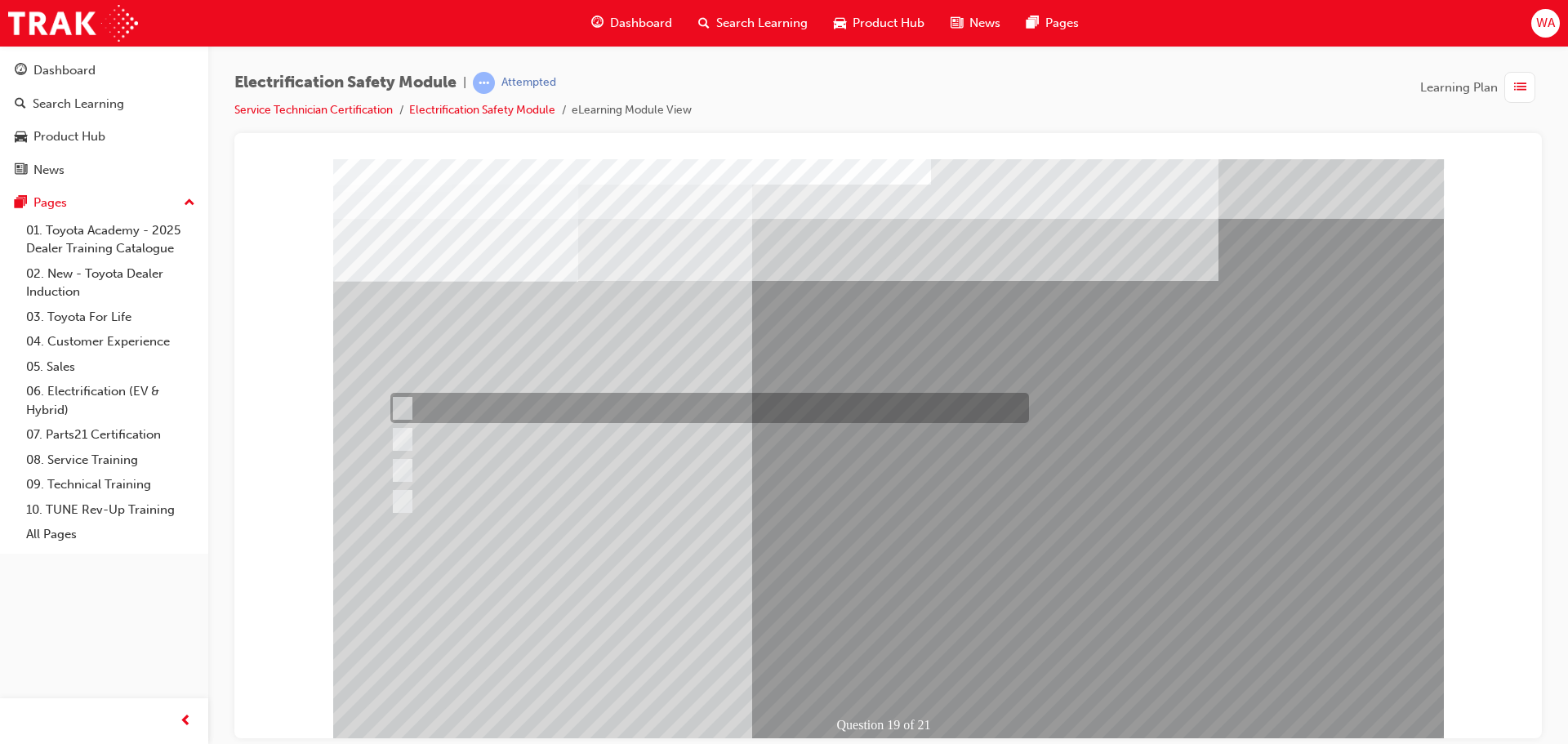
click at [563, 404] on div at bounding box center [705, 408] width 638 height 31
radio input "true"
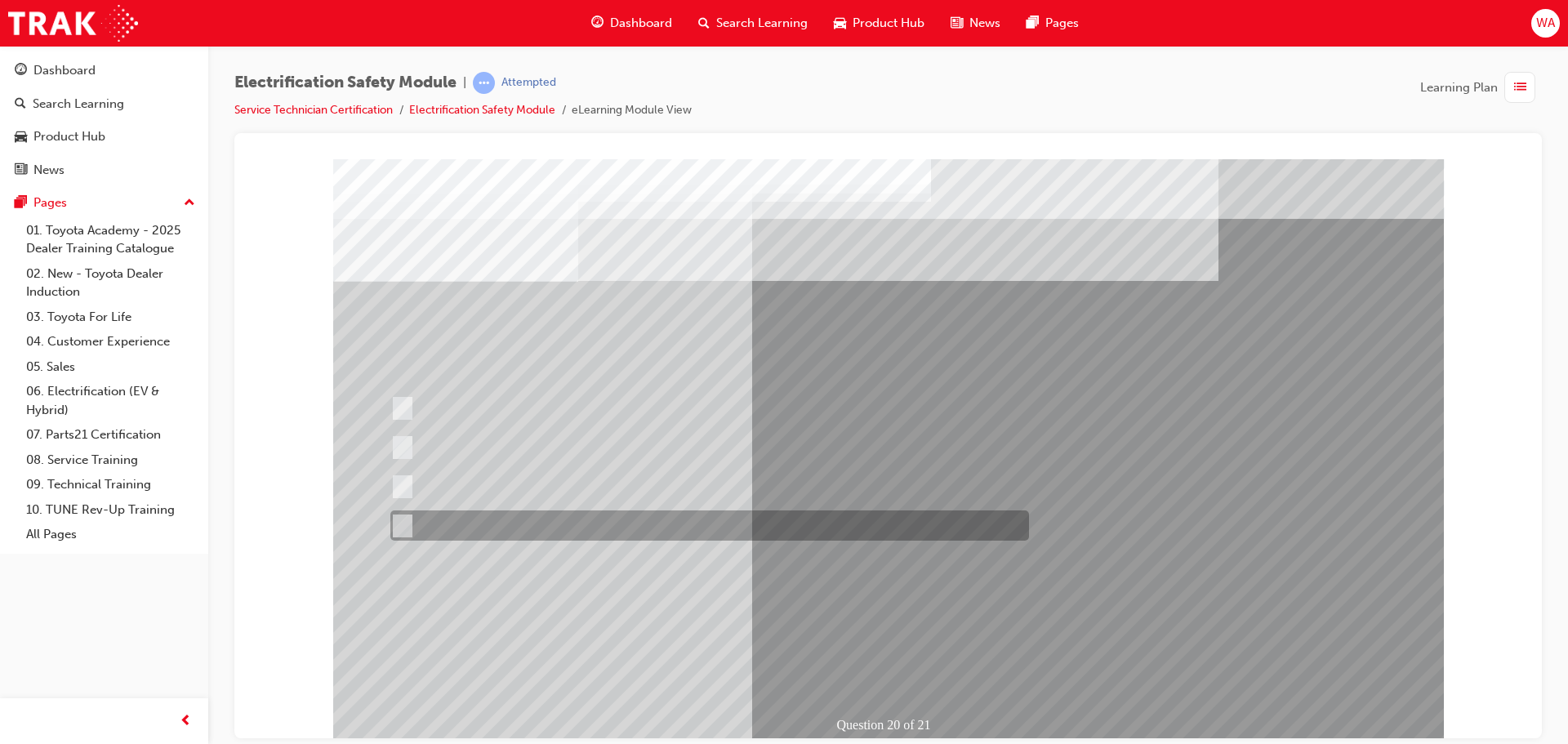
drag, startPoint x: 540, startPoint y: 523, endPoint x: 635, endPoint y: 587, distance: 114.5
click at [547, 522] on div at bounding box center [705, 525] width 638 height 31
radio input "true"
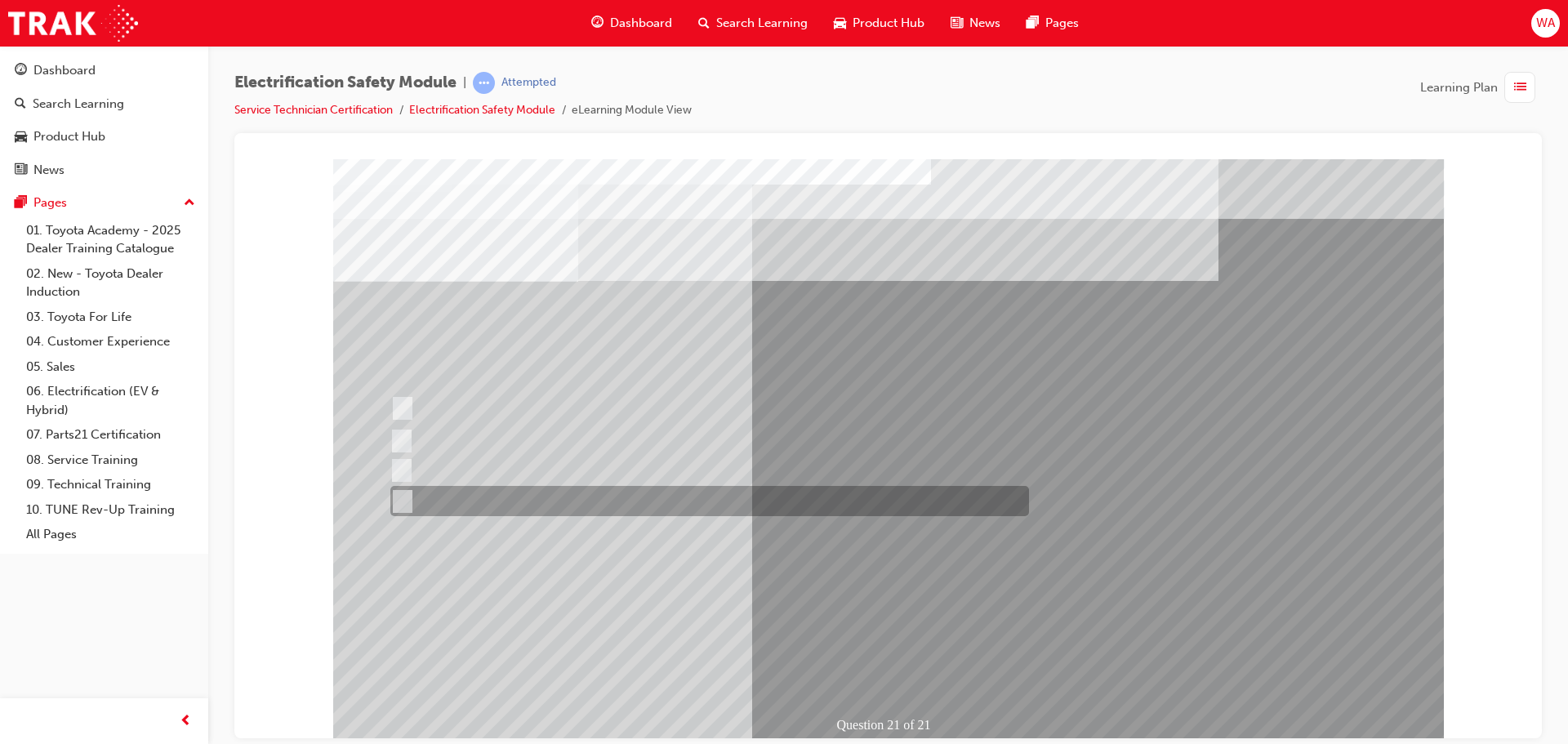
click at [614, 497] on div at bounding box center [705, 501] width 638 height 31
radio input "true"
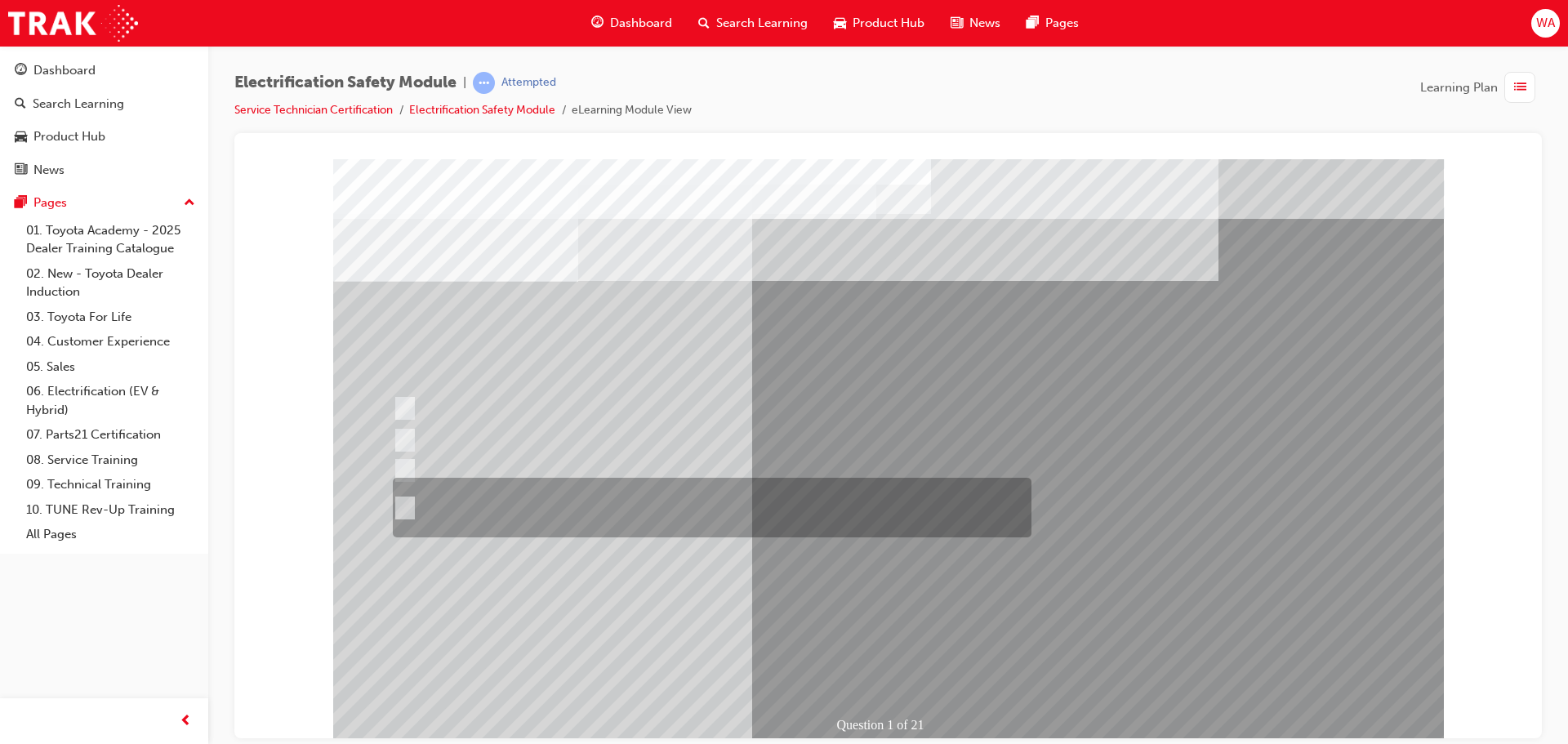
drag, startPoint x: 685, startPoint y: 494, endPoint x: 700, endPoint y: 498, distance: 15.5
click at [690, 495] on div at bounding box center [708, 508] width 638 height 59
radio input "true"
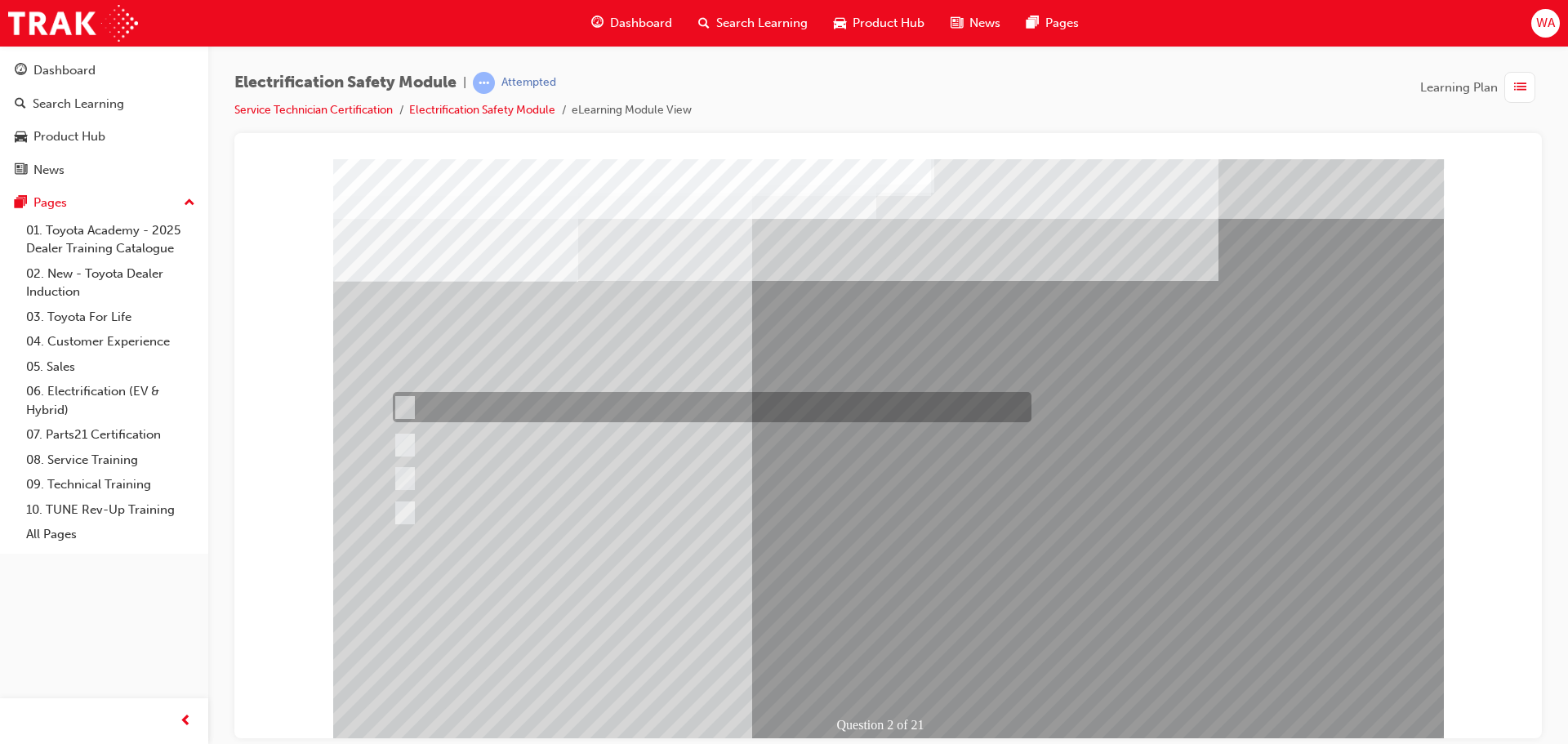
click at [673, 402] on div at bounding box center [708, 407] width 638 height 31
radio input "true"
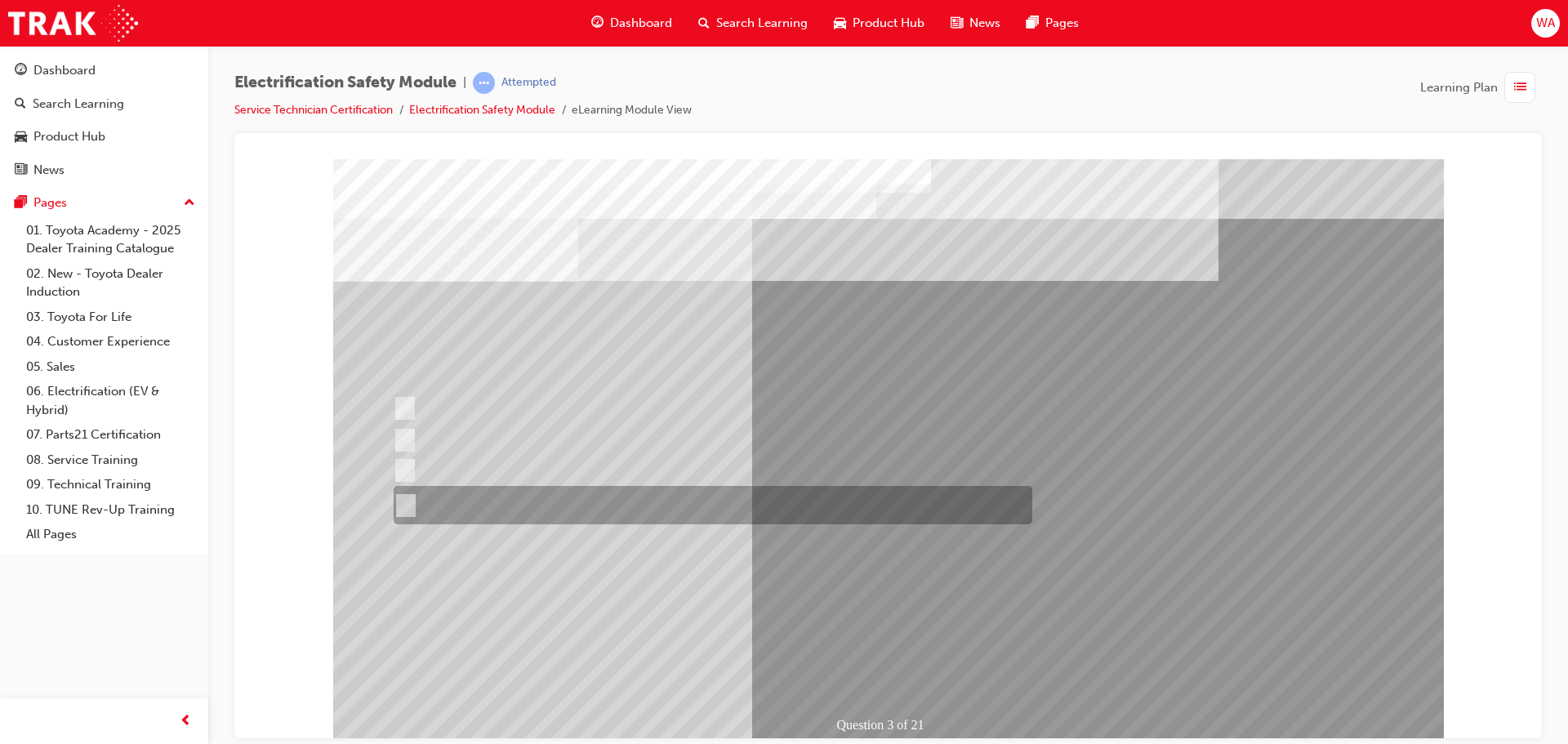
click at [653, 507] on div at bounding box center [709, 505] width 638 height 38
radio input "true"
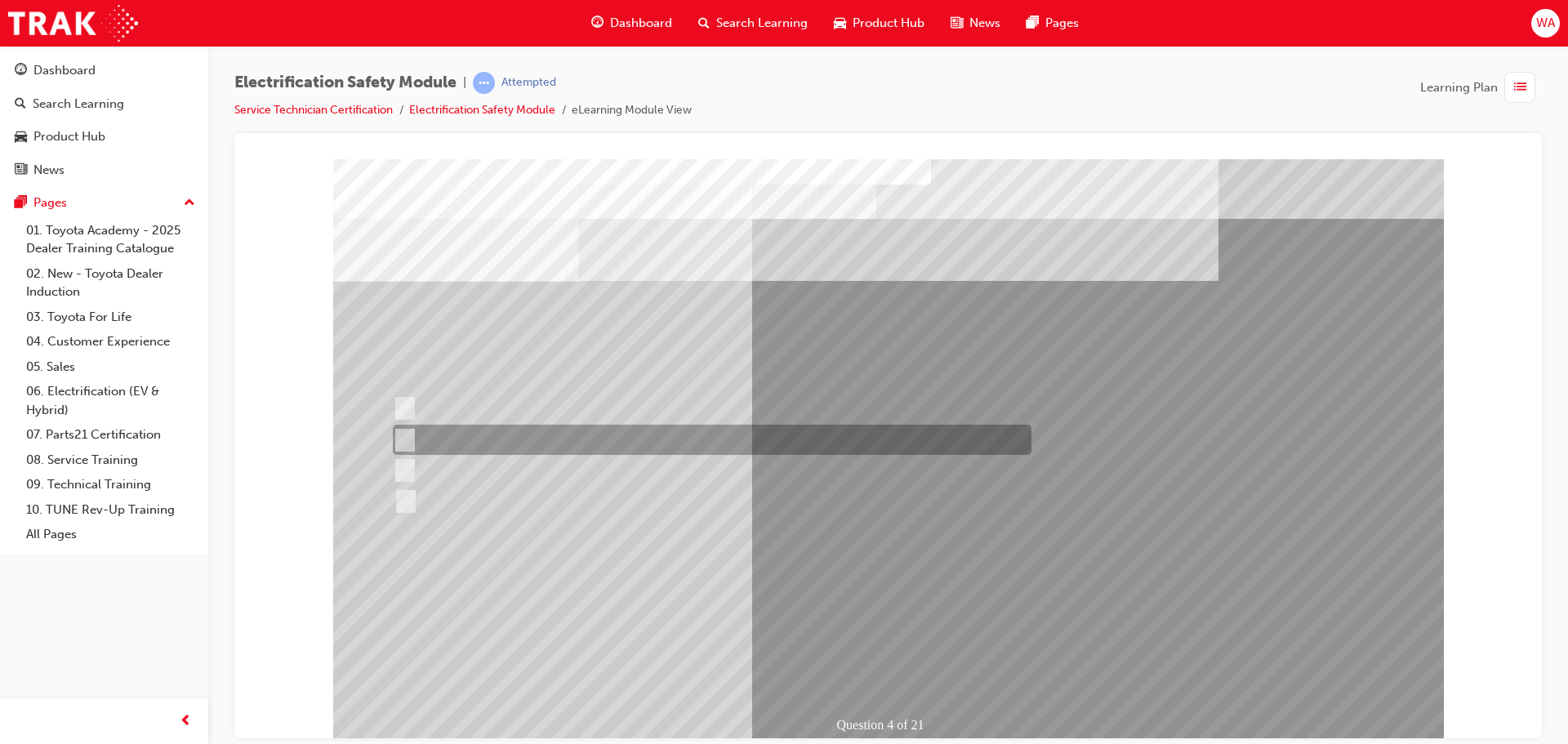
click at [573, 438] on div at bounding box center [708, 439] width 638 height 31
checkbox input "true"
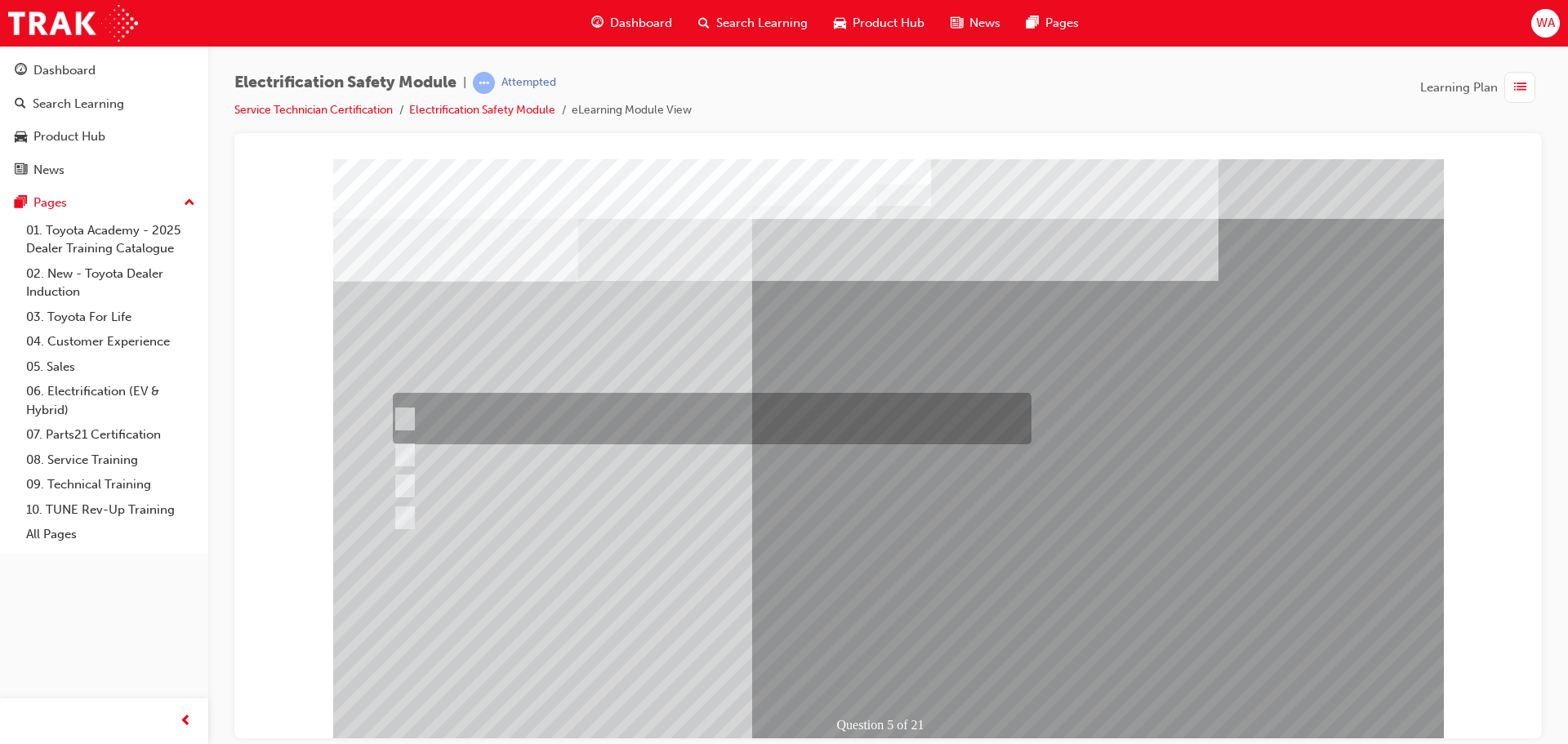
click at [615, 413] on div at bounding box center [708, 419] width 638 height 52
checkbox input "true"
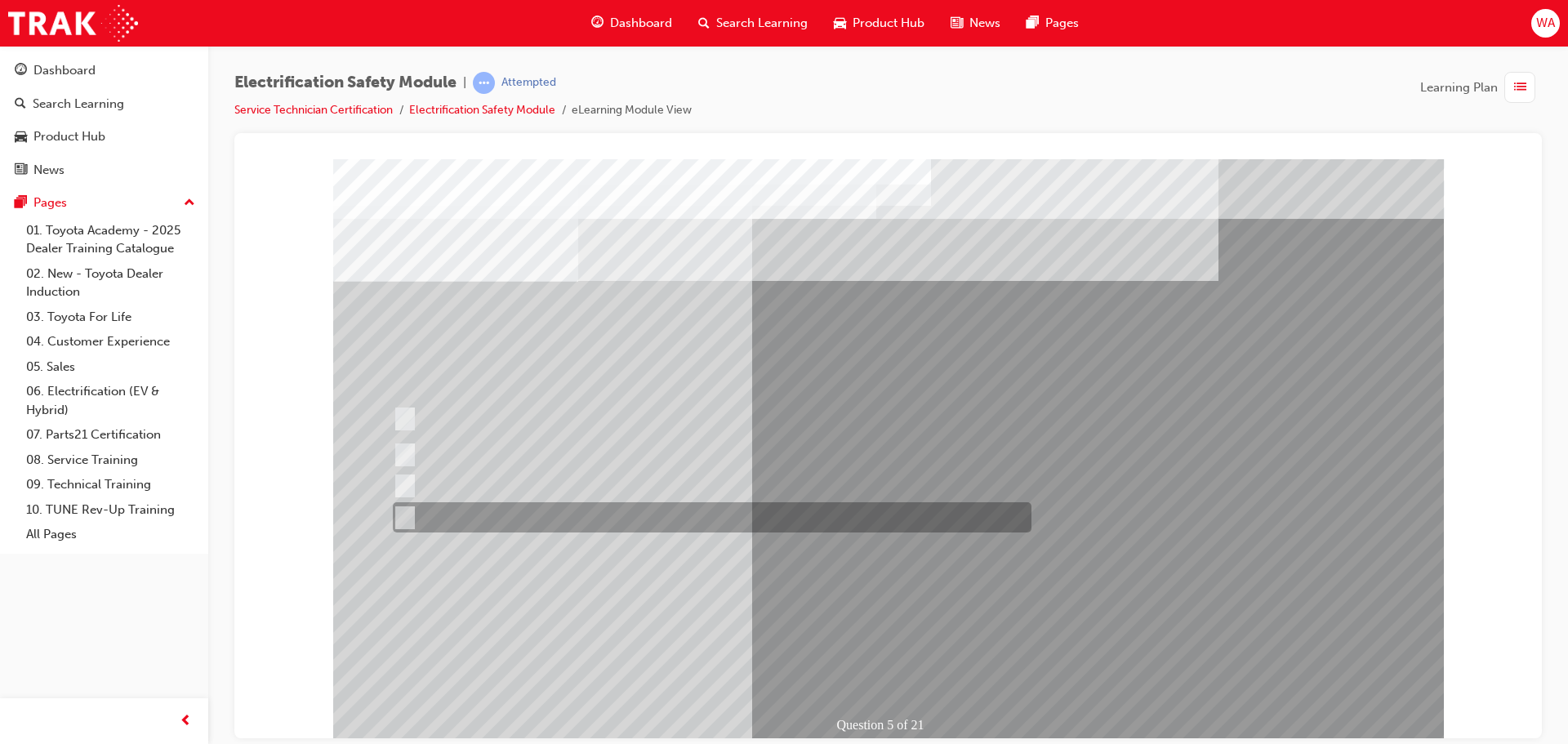
click at [557, 507] on div at bounding box center [708, 517] width 638 height 31
checkbox input "true"
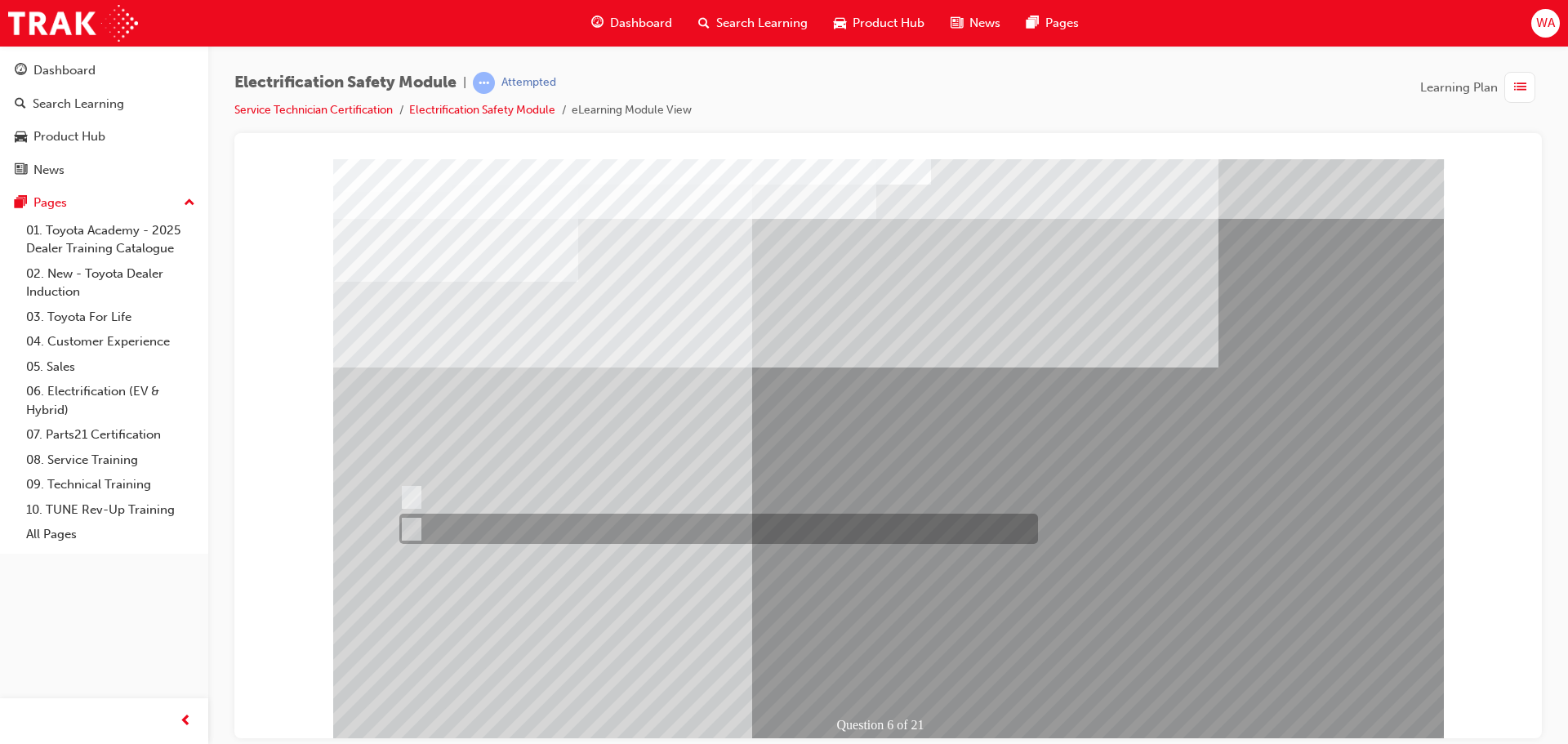
click at [459, 528] on div at bounding box center [714, 529] width 638 height 31
radio input "true"
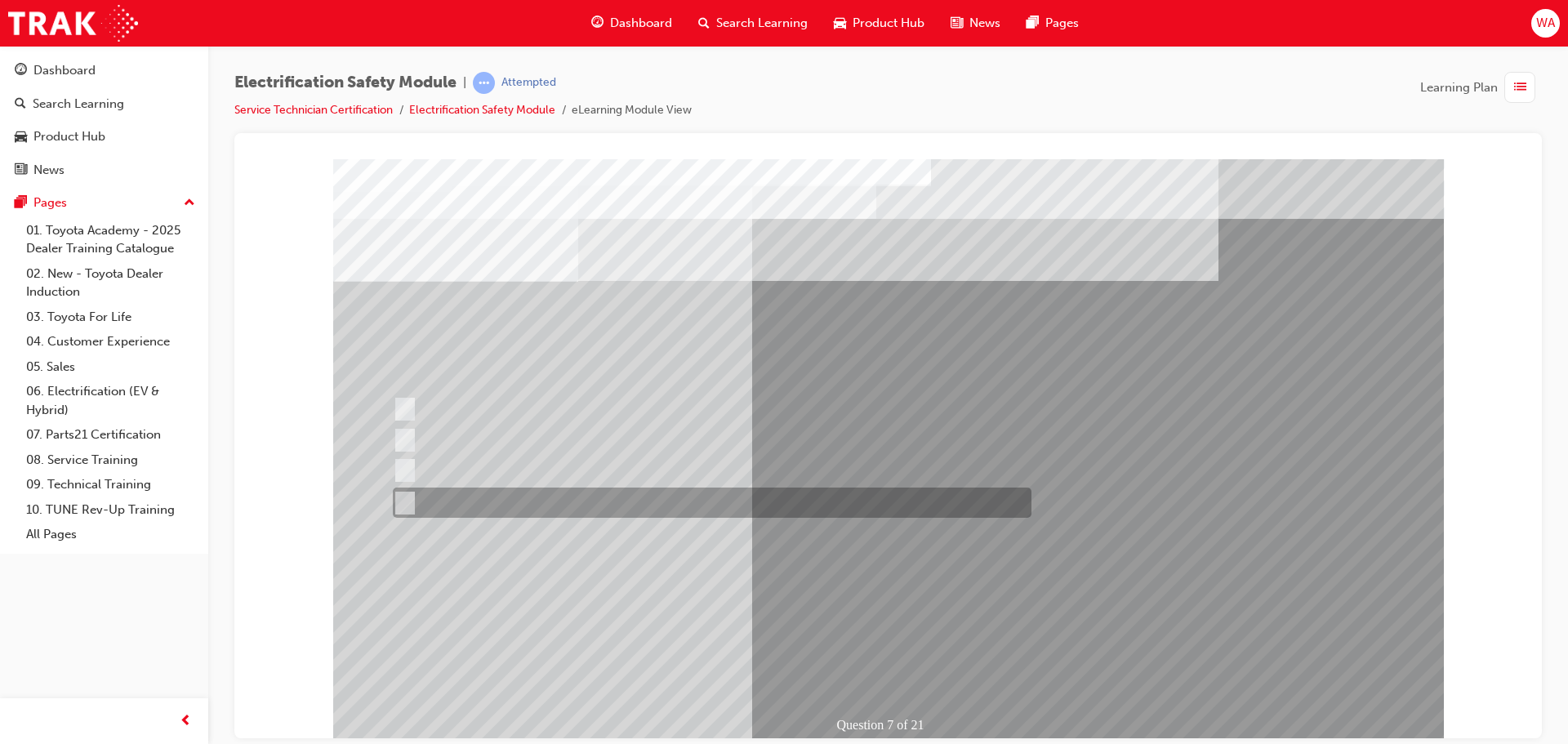
click at [500, 497] on div at bounding box center [708, 502] width 638 height 31
radio input "true"
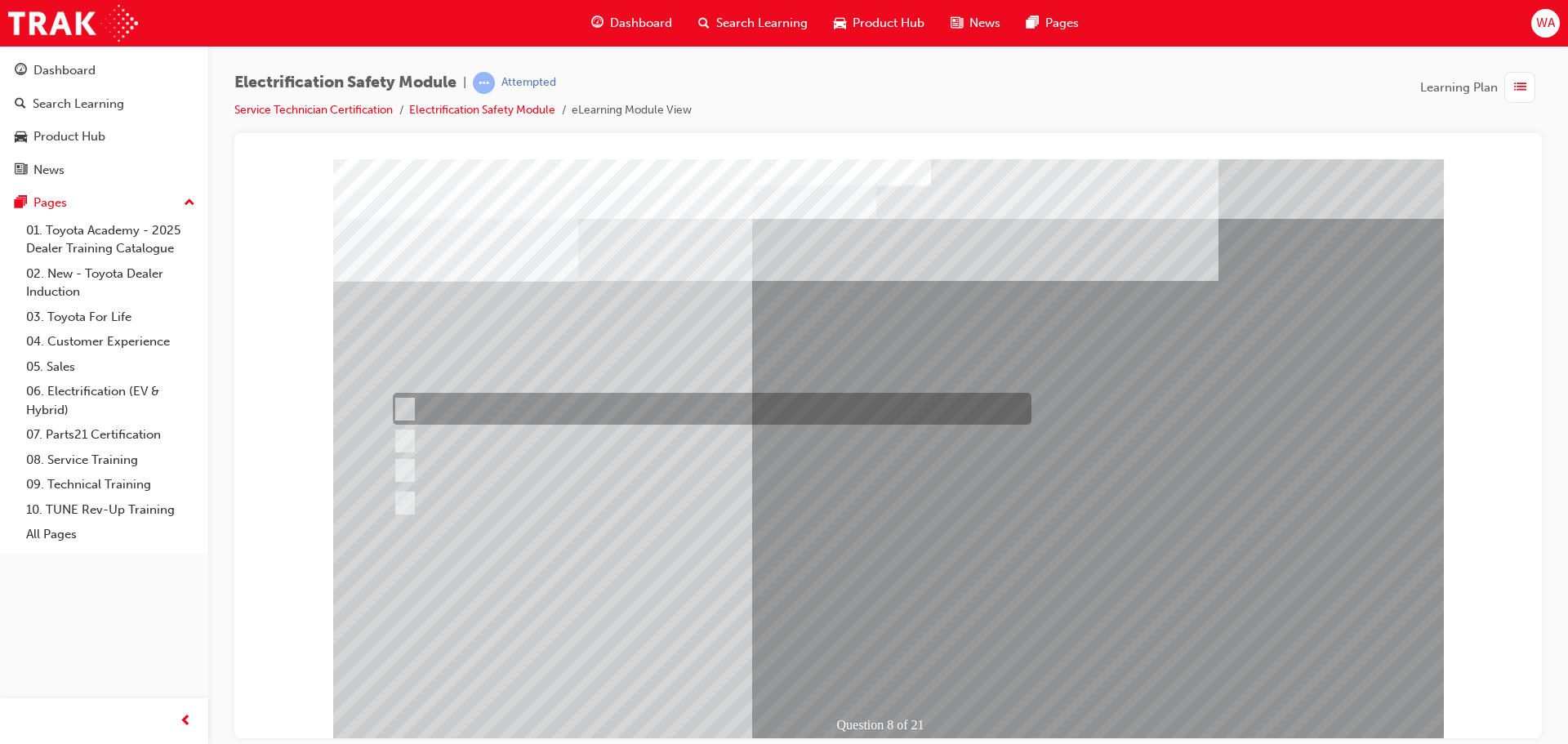
click at [501, 416] on div at bounding box center [708, 409] width 638 height 32
radio input "true"
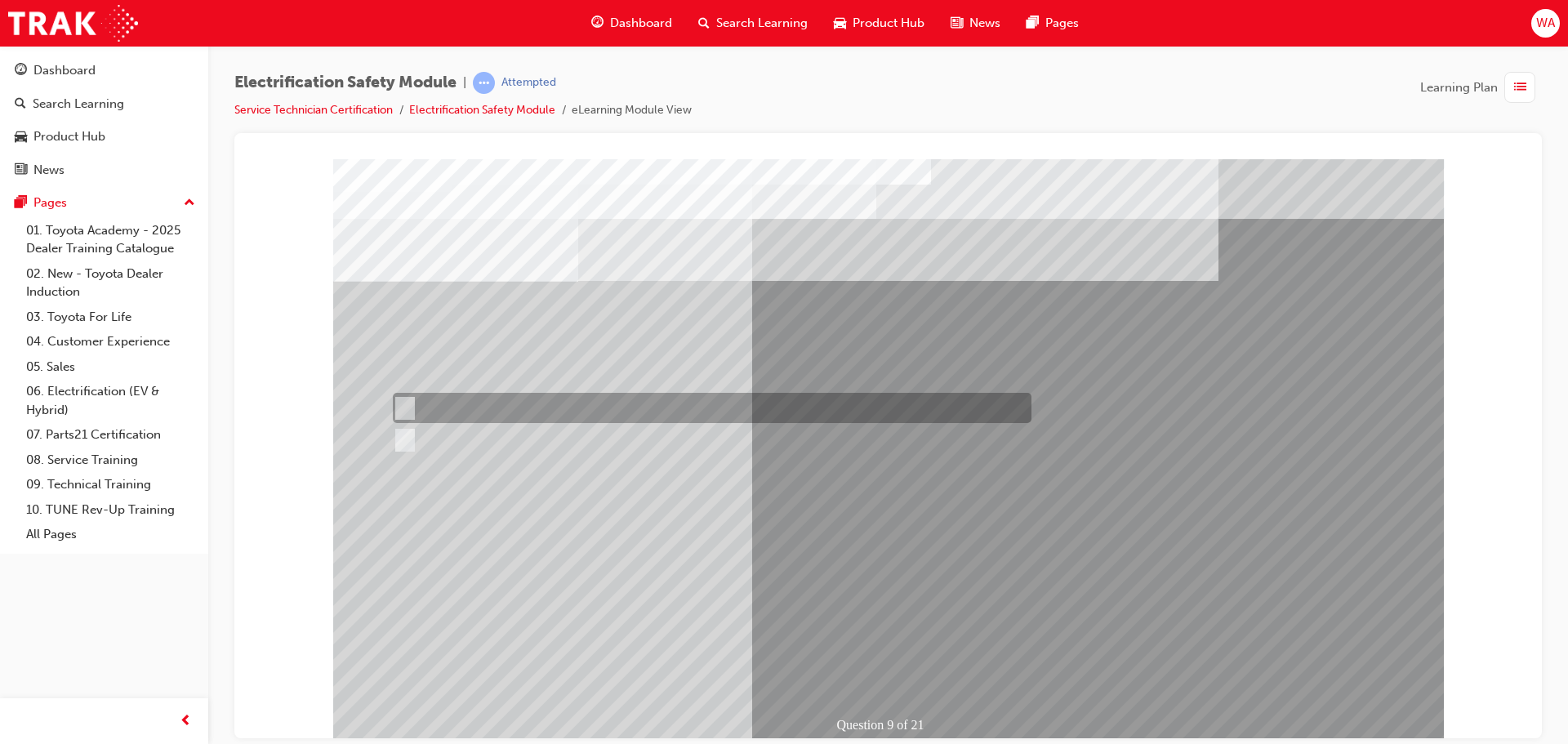
click at [459, 412] on div at bounding box center [708, 408] width 638 height 31
radio input "true"
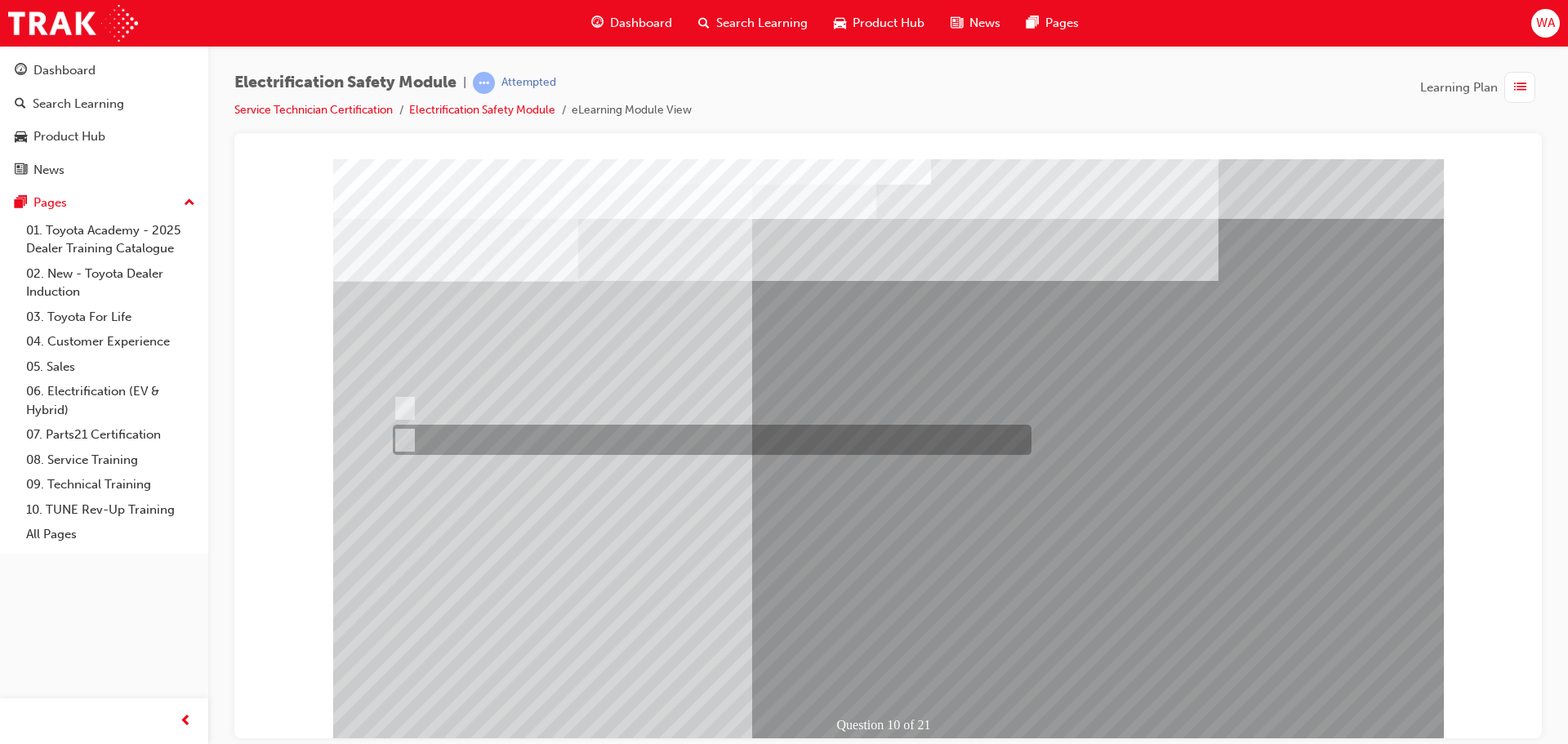
drag, startPoint x: 451, startPoint y: 436, endPoint x: 494, endPoint y: 459, distance: 48.8
click at [453, 436] on div at bounding box center [708, 439] width 638 height 31
radio input "true"
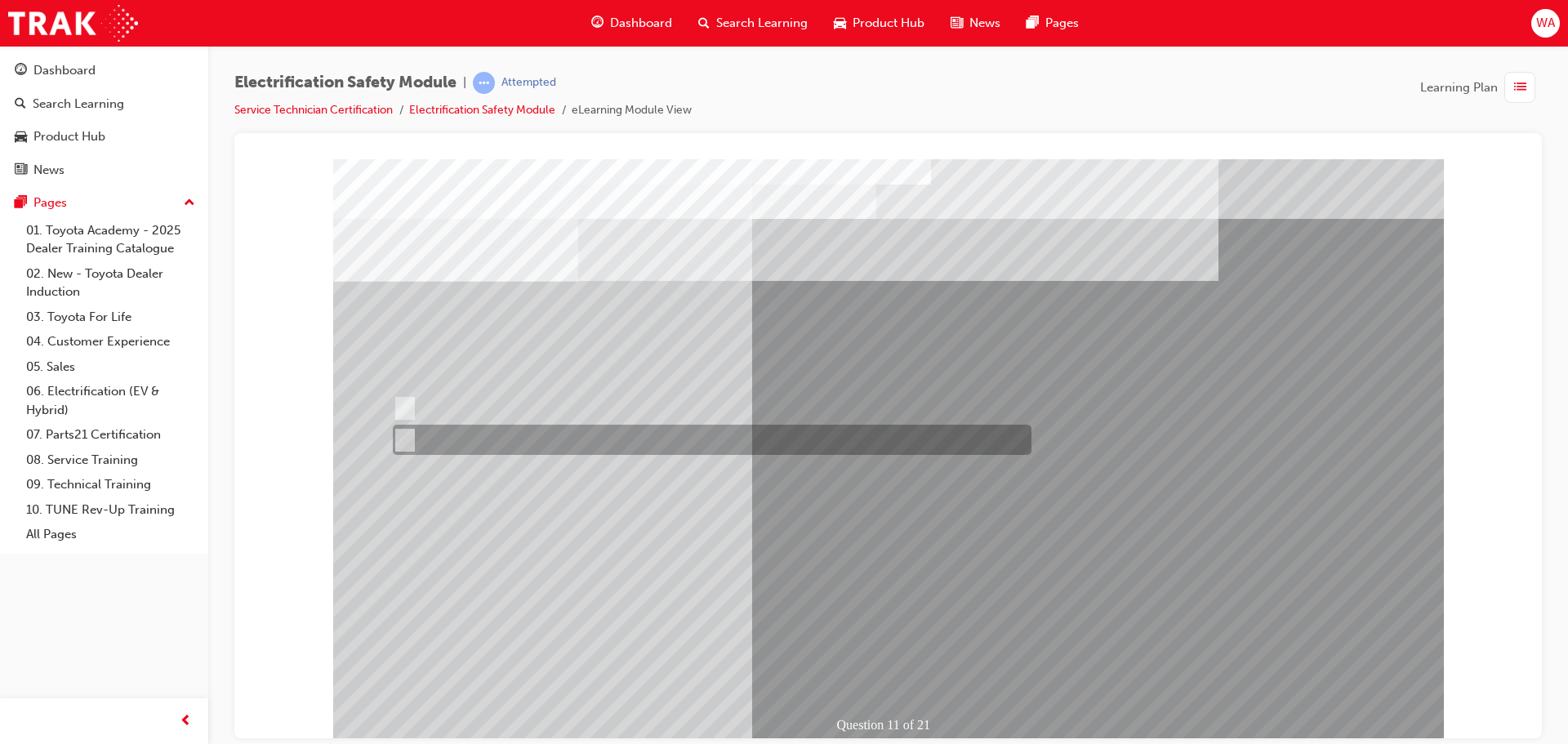
drag, startPoint x: 404, startPoint y: 443, endPoint x: 424, endPoint y: 453, distance: 22.4
click at [405, 443] on input "False" at bounding box center [401, 440] width 18 height 18
radio input "true"
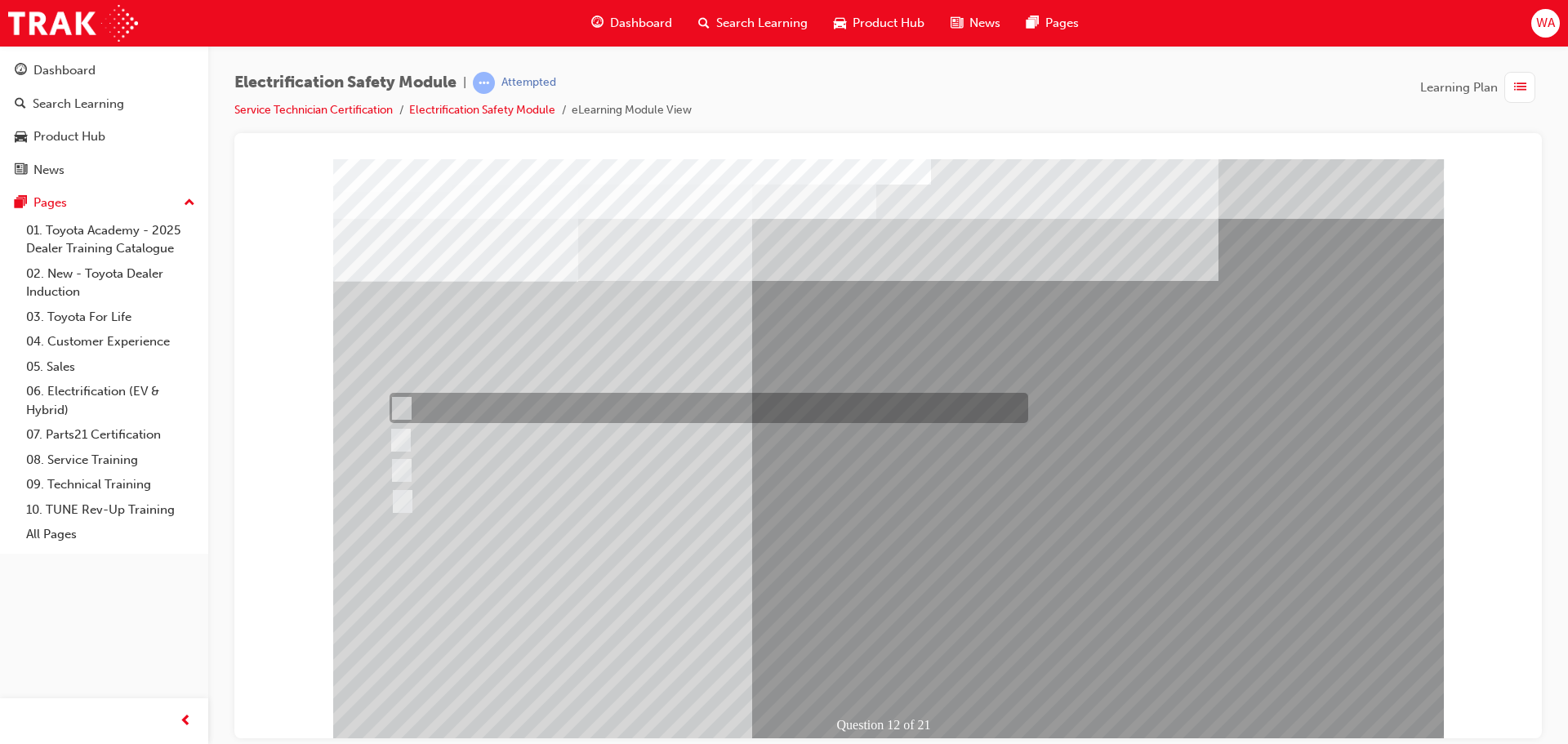
drag, startPoint x: 459, startPoint y: 399, endPoint x: 485, endPoint y: 422, distance: 34.7
click at [459, 399] on div at bounding box center [704, 408] width 638 height 31
radio input "true"
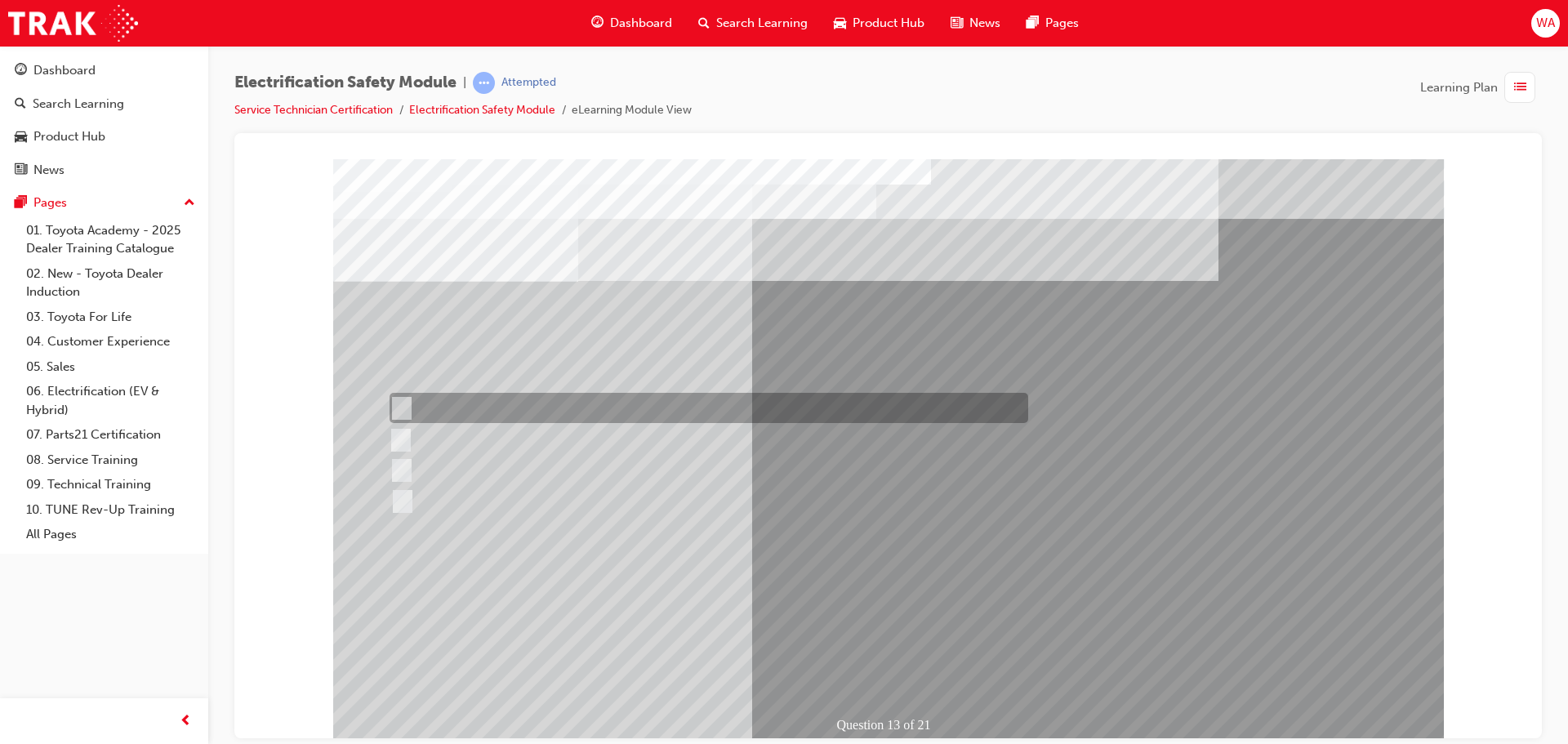
click at [619, 406] on div at bounding box center [704, 408] width 638 height 31
radio input "true"
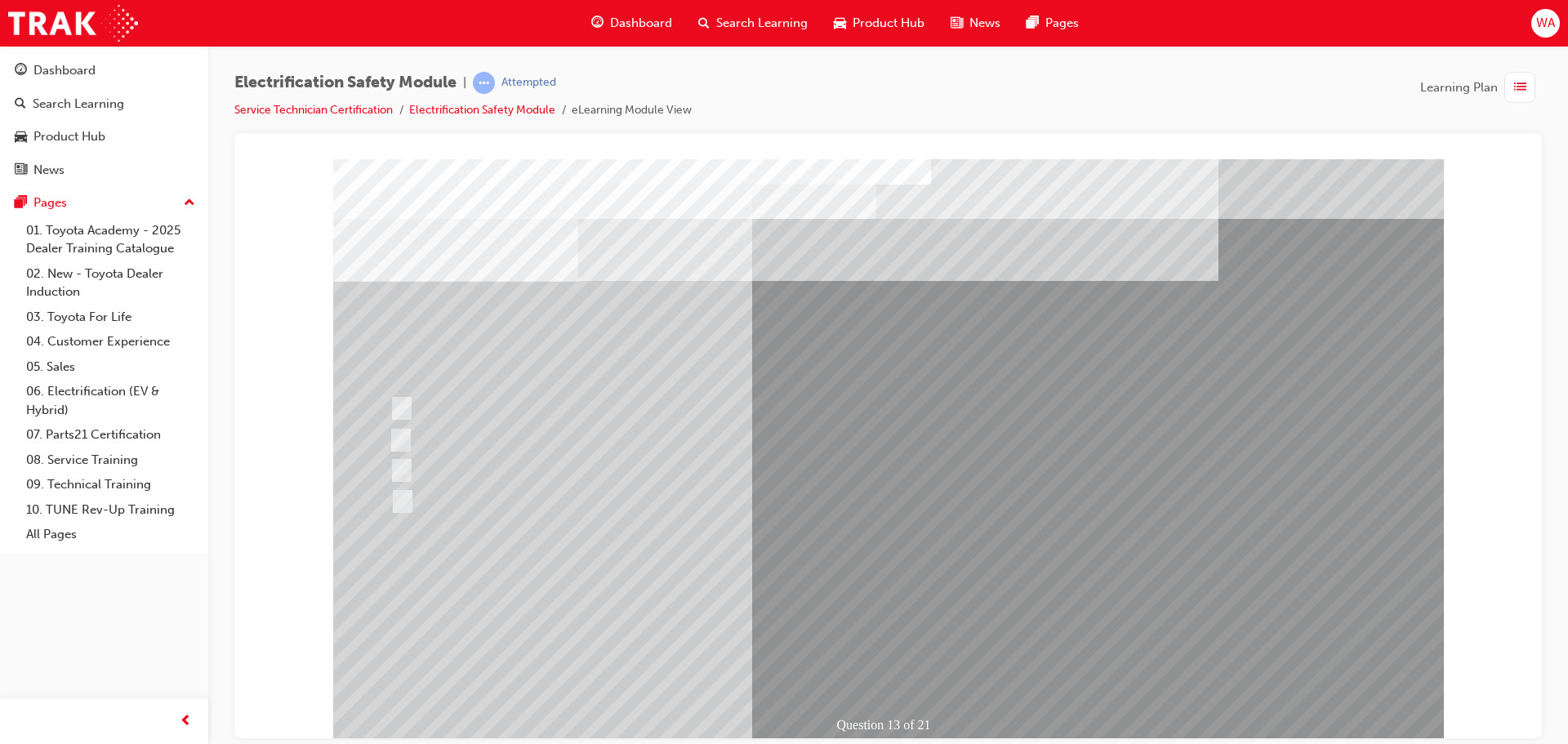
drag, startPoint x: 889, startPoint y: 649, endPoint x: 884, endPoint y: 657, distance: 9.4
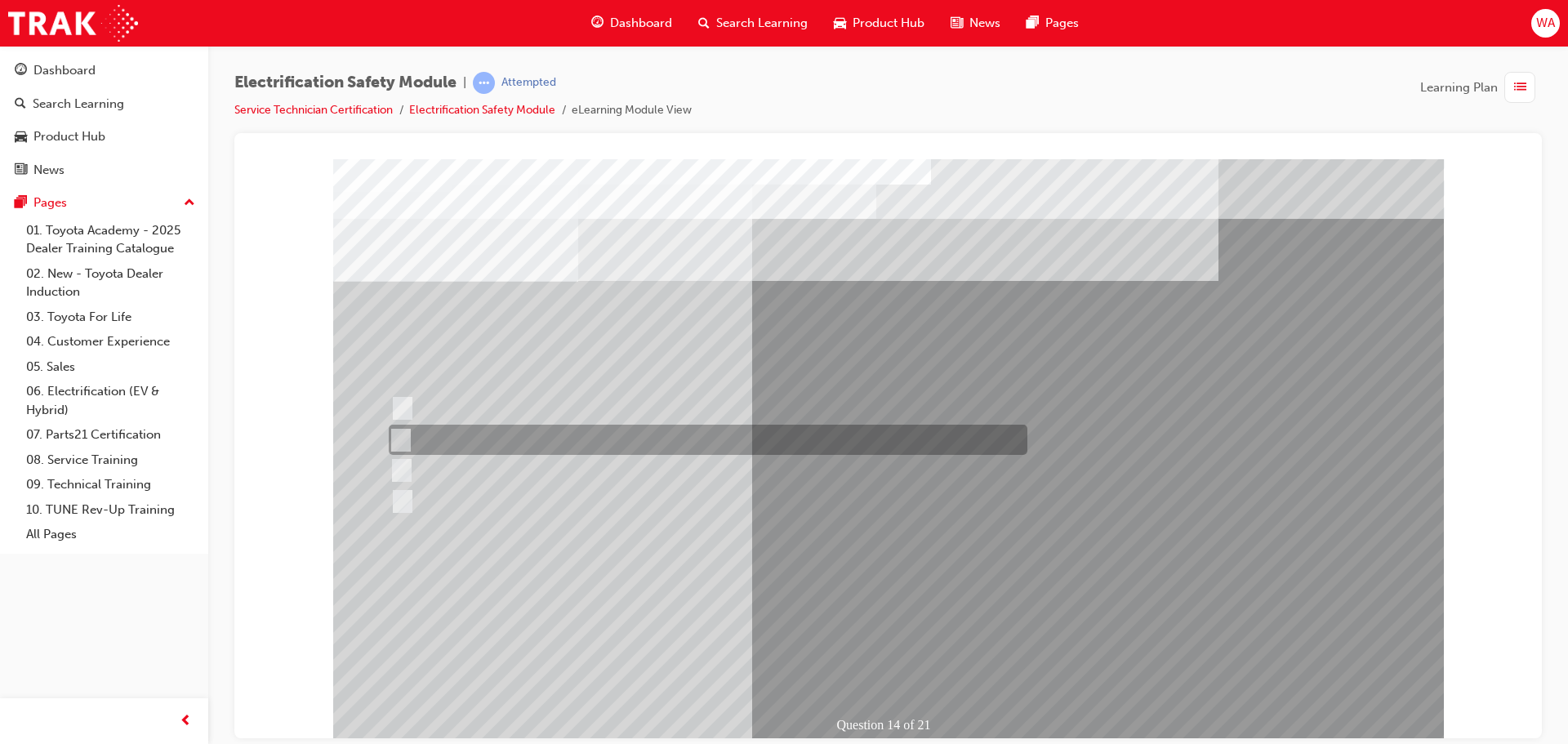
click at [486, 452] on div at bounding box center [703, 439] width 638 height 31
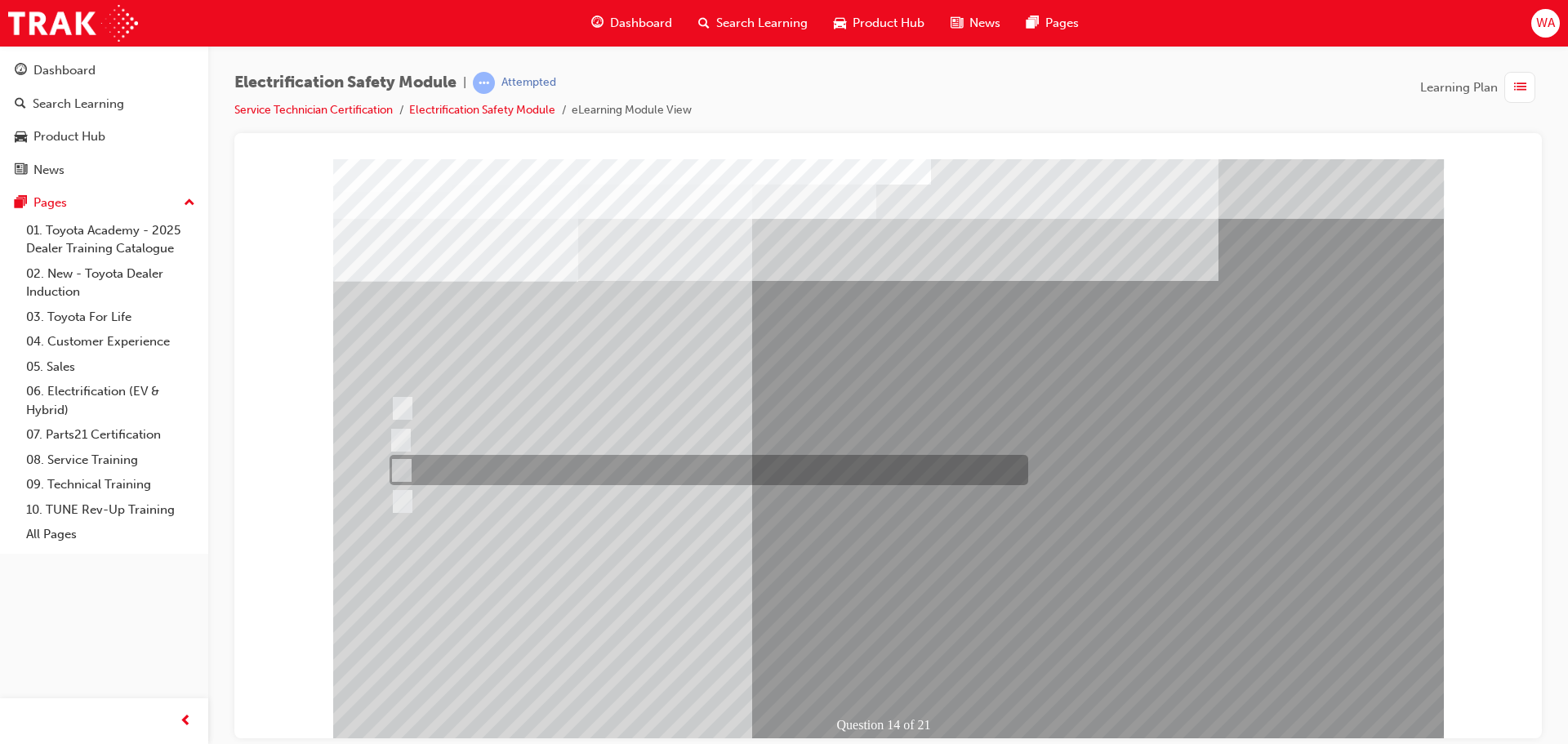
click at [488, 465] on div at bounding box center [704, 470] width 638 height 31
radio input "false"
radio input "true"
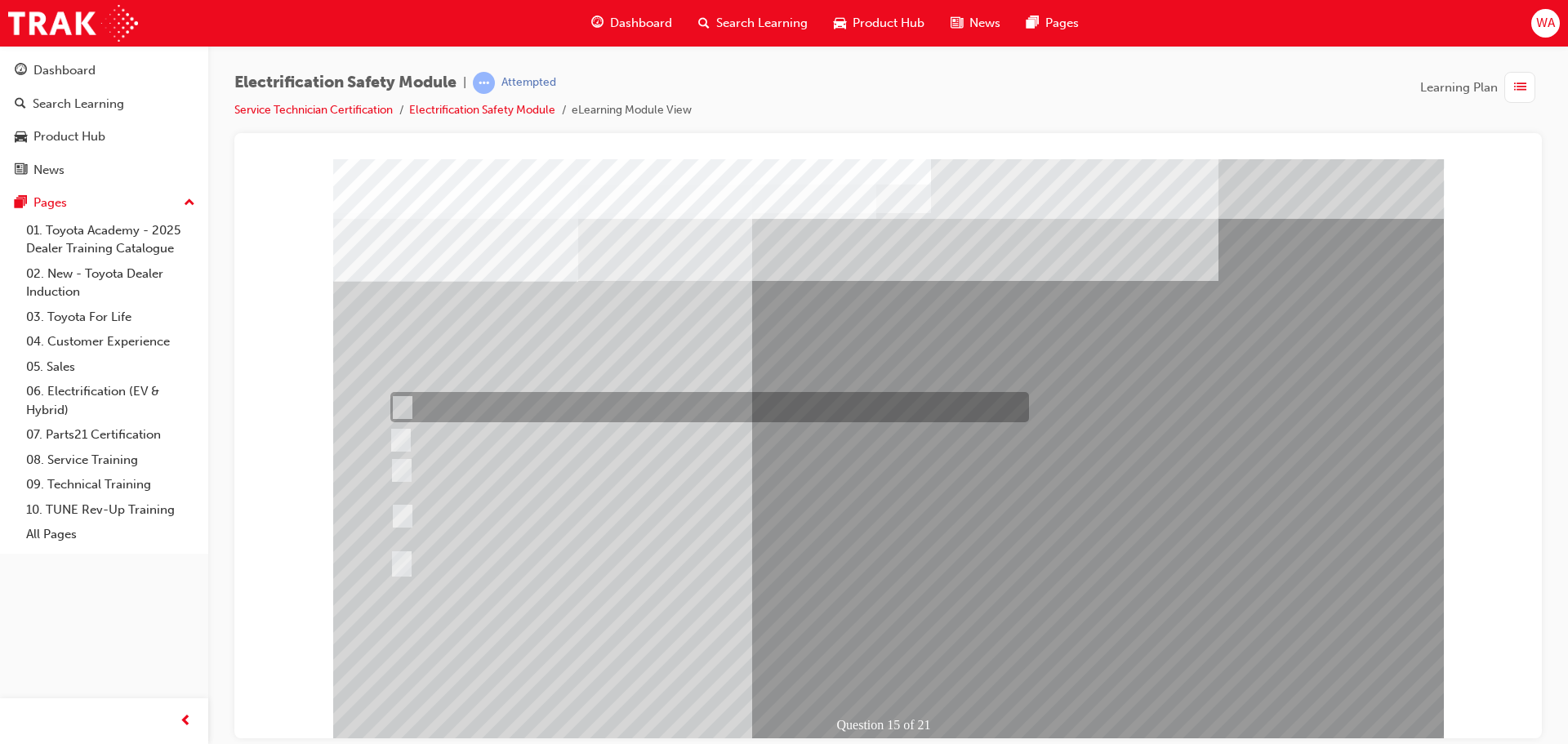
click at [668, 401] on div at bounding box center [705, 407] width 638 height 31
radio input "true"
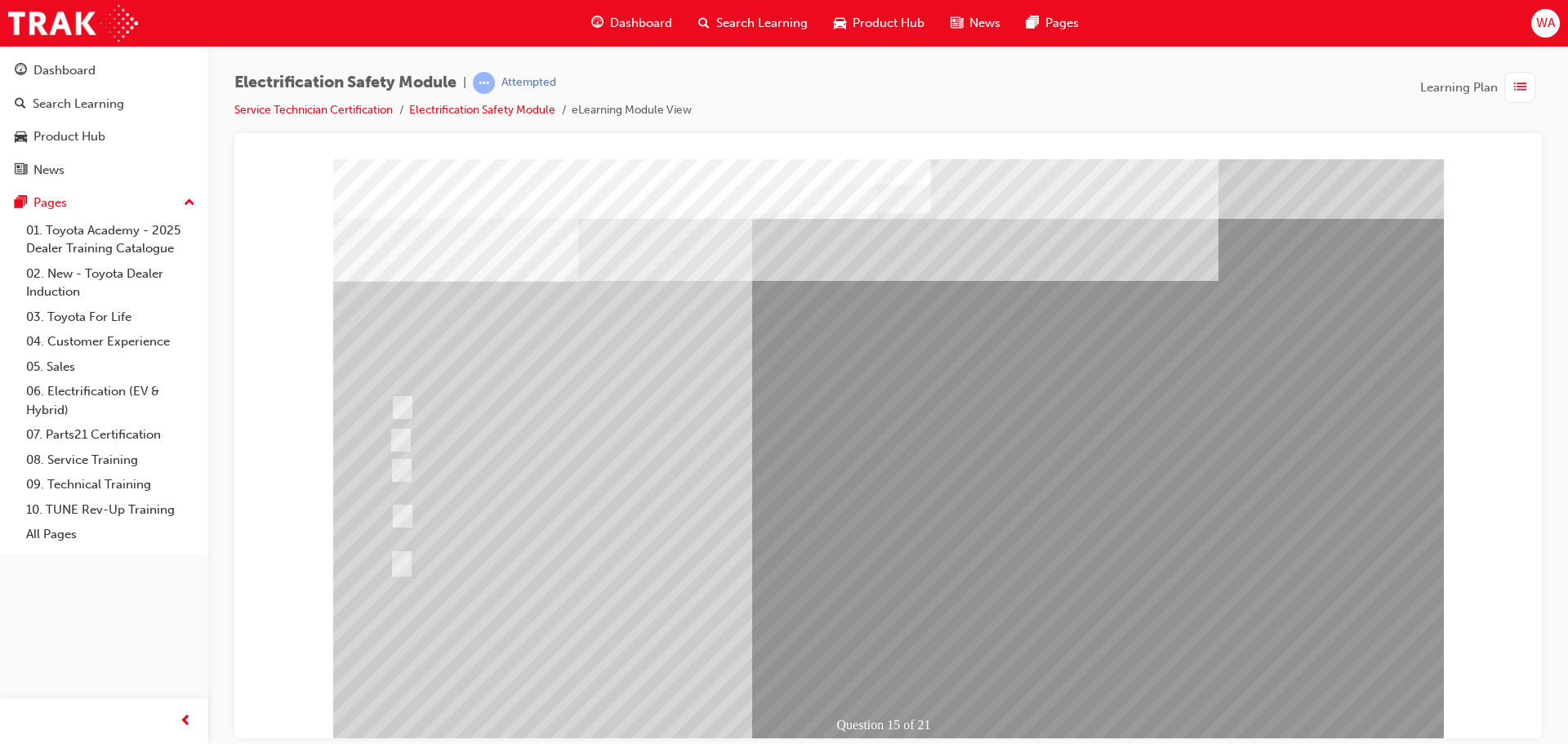
drag, startPoint x: 811, startPoint y: 638, endPoint x: 829, endPoint y: 650, distance: 21.6
click at [829, 650] on div "Question 15 of 21" at bounding box center [888, 452] width 1110 height 588
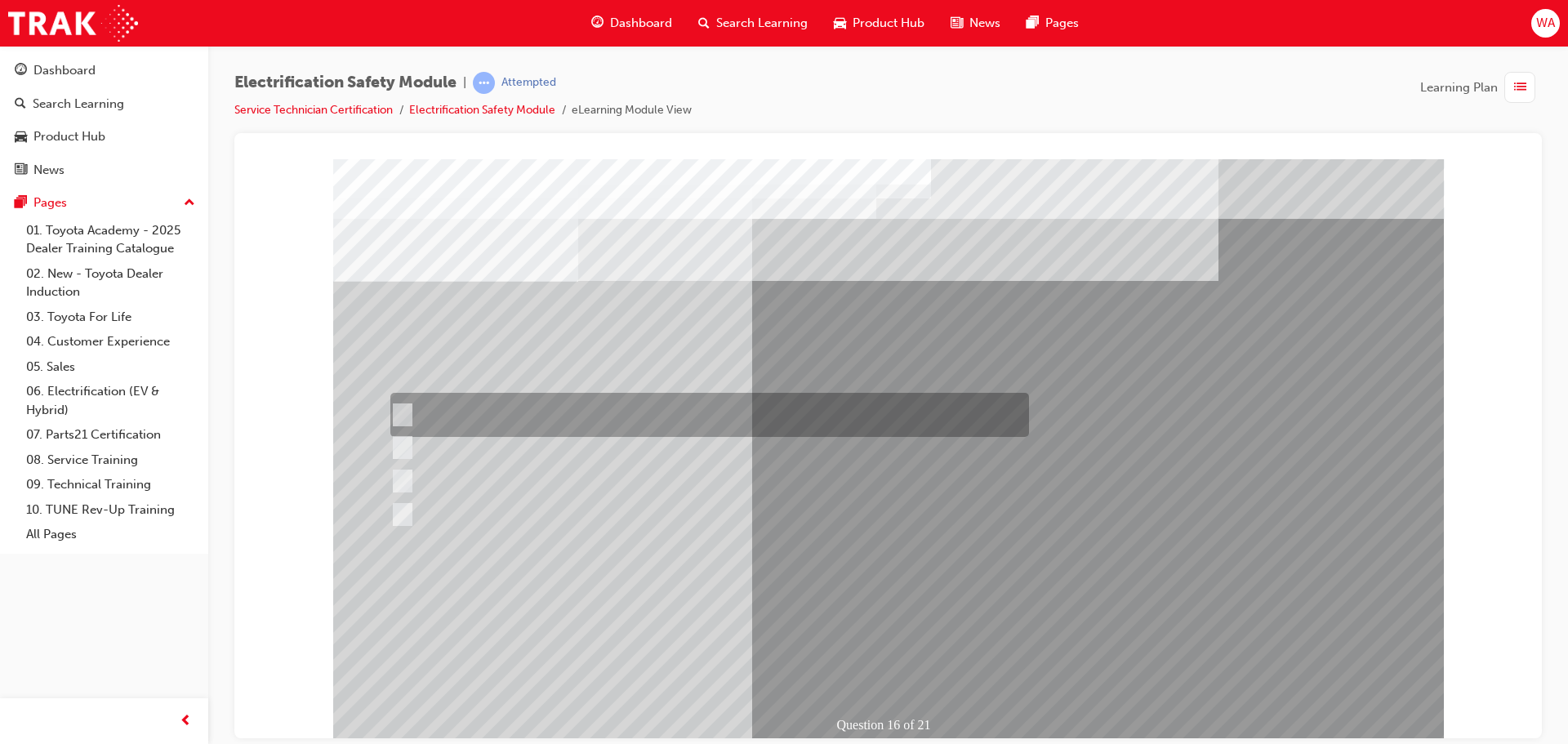
click at [670, 415] on div at bounding box center [705, 415] width 638 height 44
radio input "true"
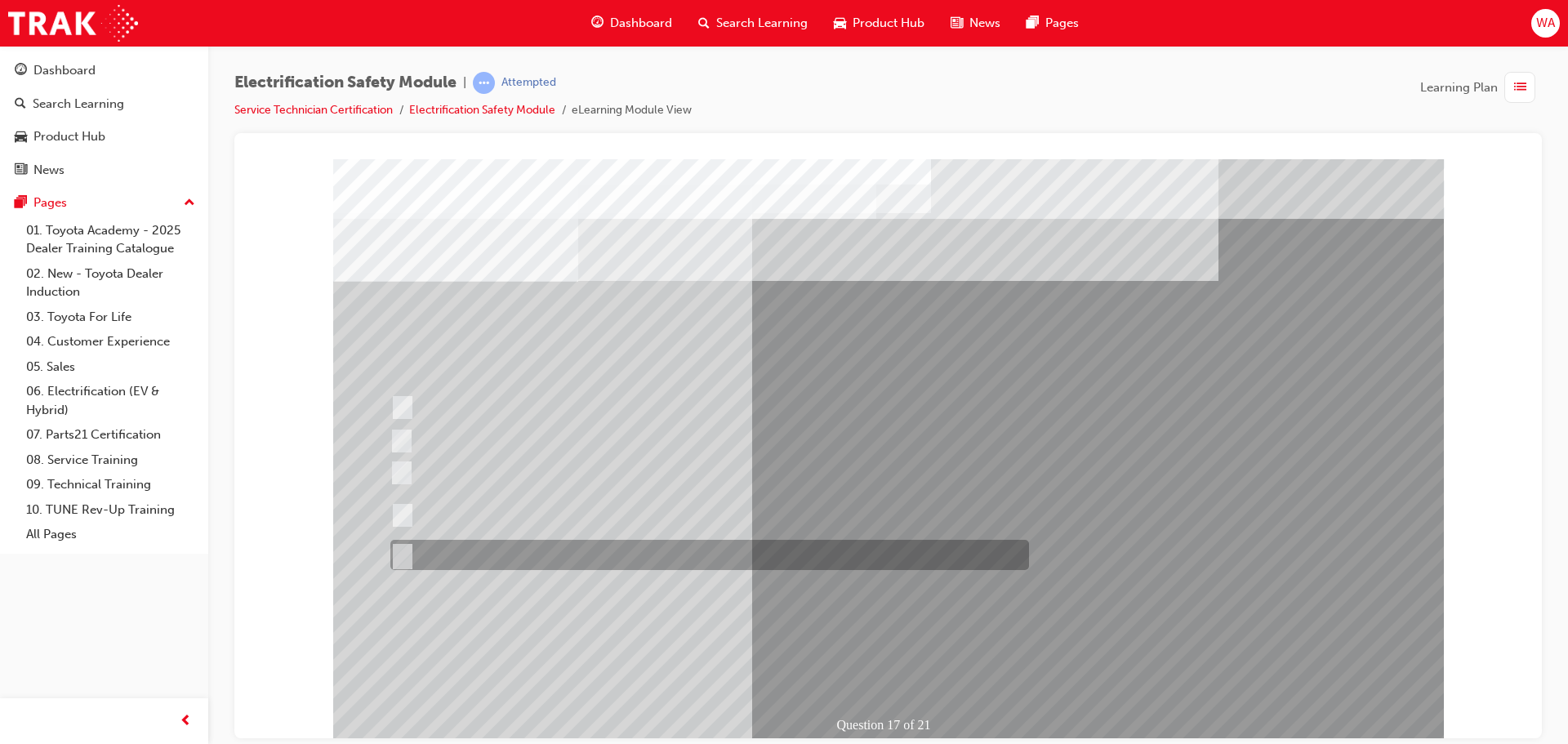
click at [529, 556] on div at bounding box center [705, 555] width 638 height 31
radio input "true"
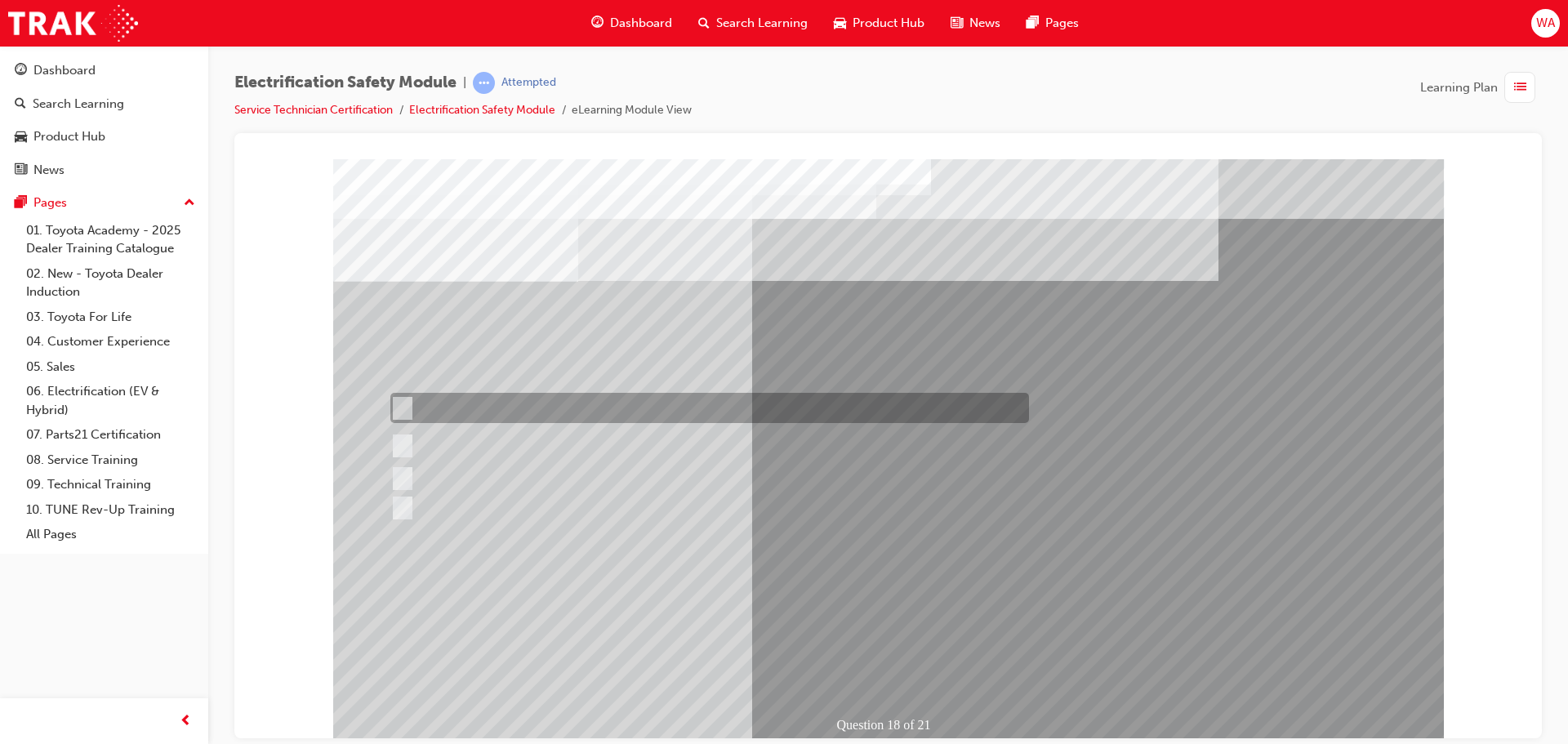
click at [628, 402] on div at bounding box center [705, 408] width 638 height 31
radio input "true"
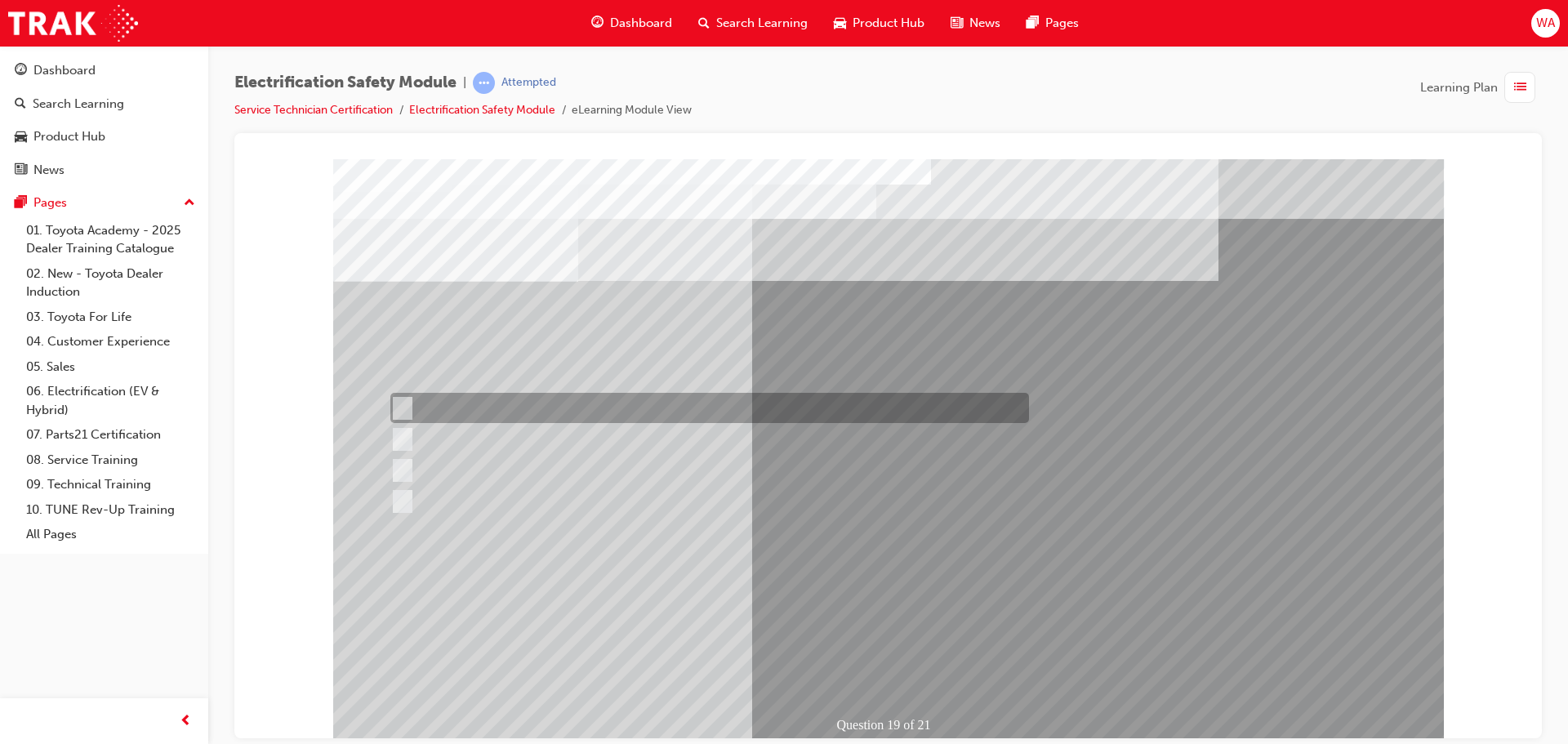
click at [693, 416] on div at bounding box center [705, 408] width 638 height 31
radio input "true"
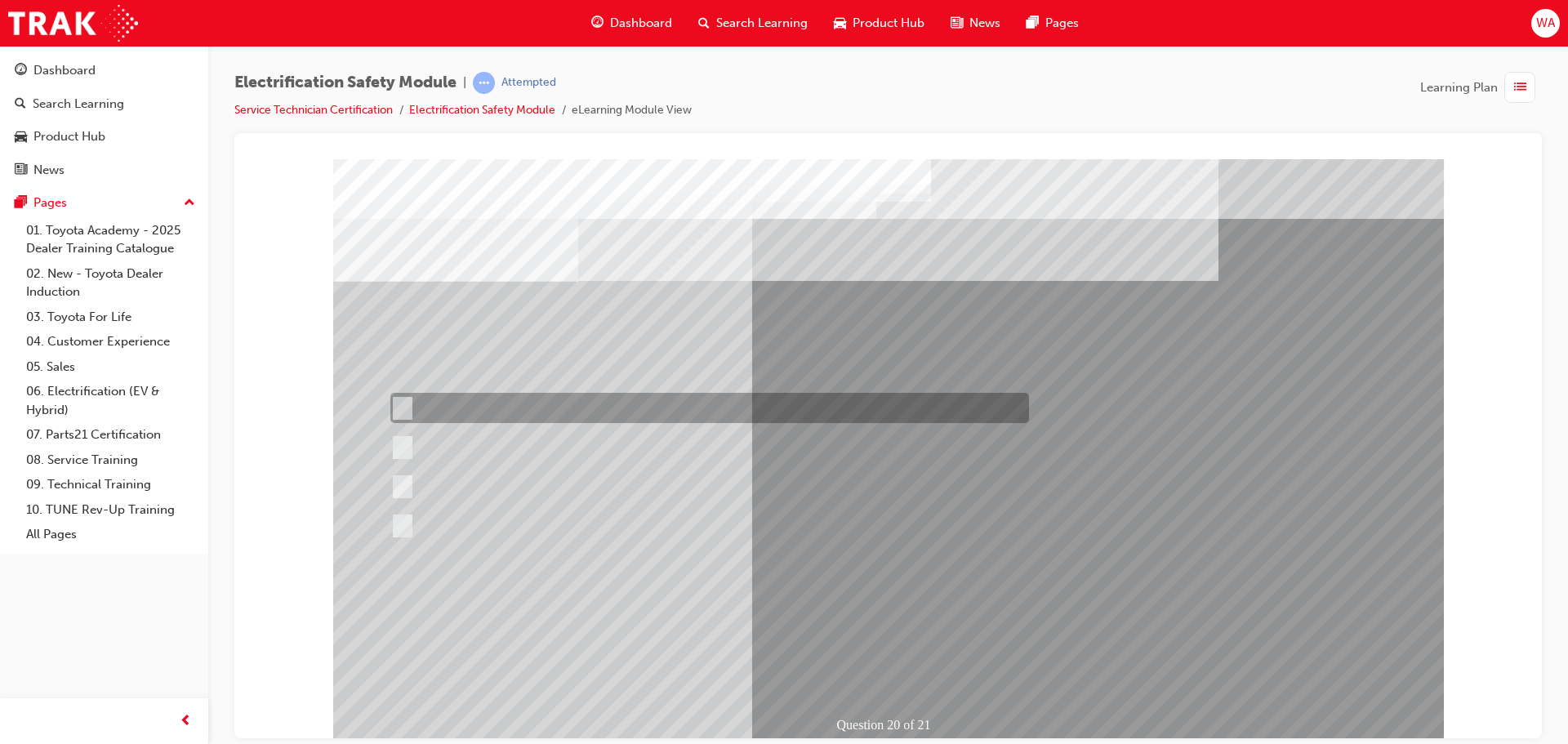
click at [597, 407] on div at bounding box center [705, 408] width 638 height 31
radio input "true"
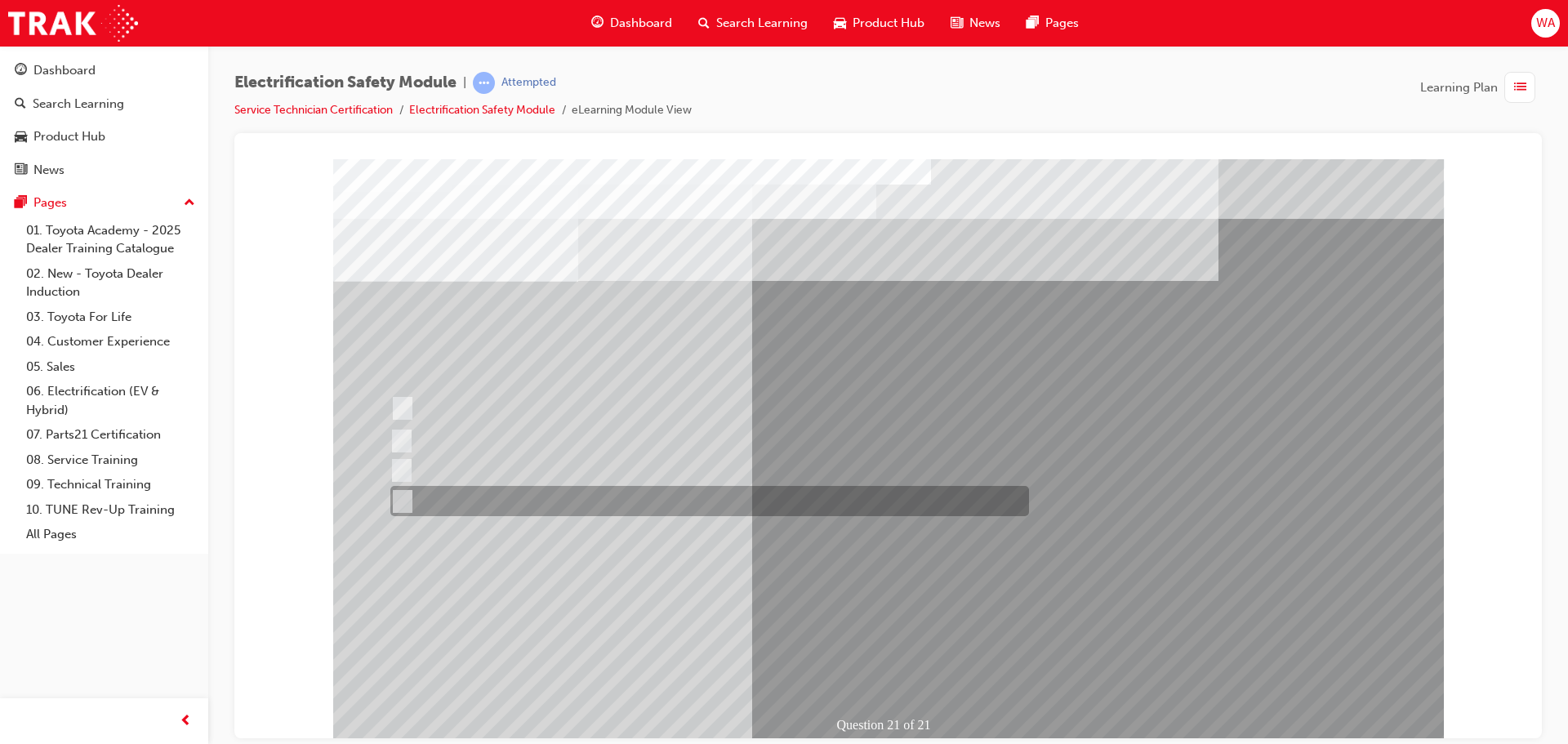
click at [616, 497] on div at bounding box center [705, 501] width 638 height 31
radio input "true"
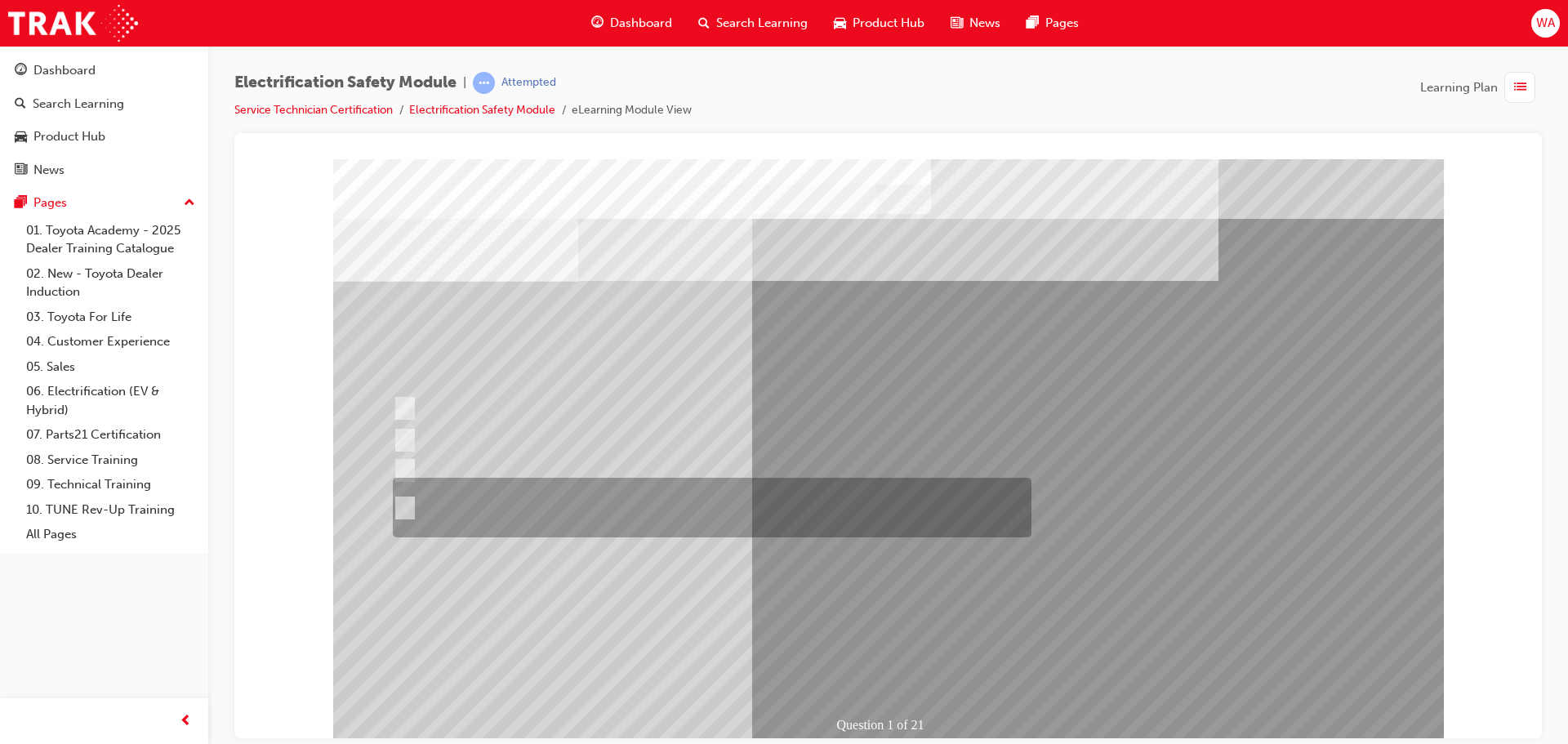
click at [572, 503] on div at bounding box center [708, 508] width 638 height 59
radio input "true"
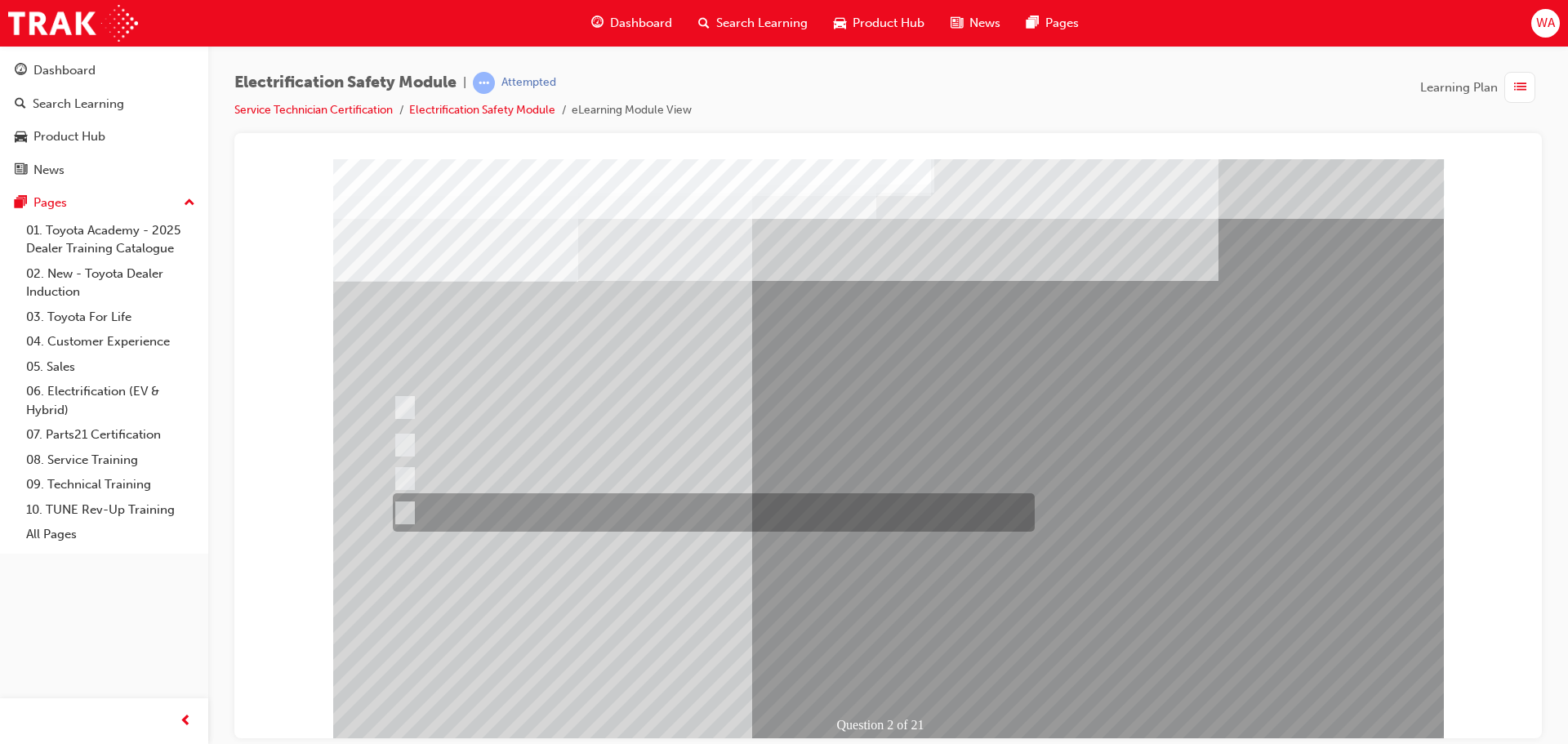
click at [660, 515] on div at bounding box center [709, 512] width 642 height 38
radio input "true"
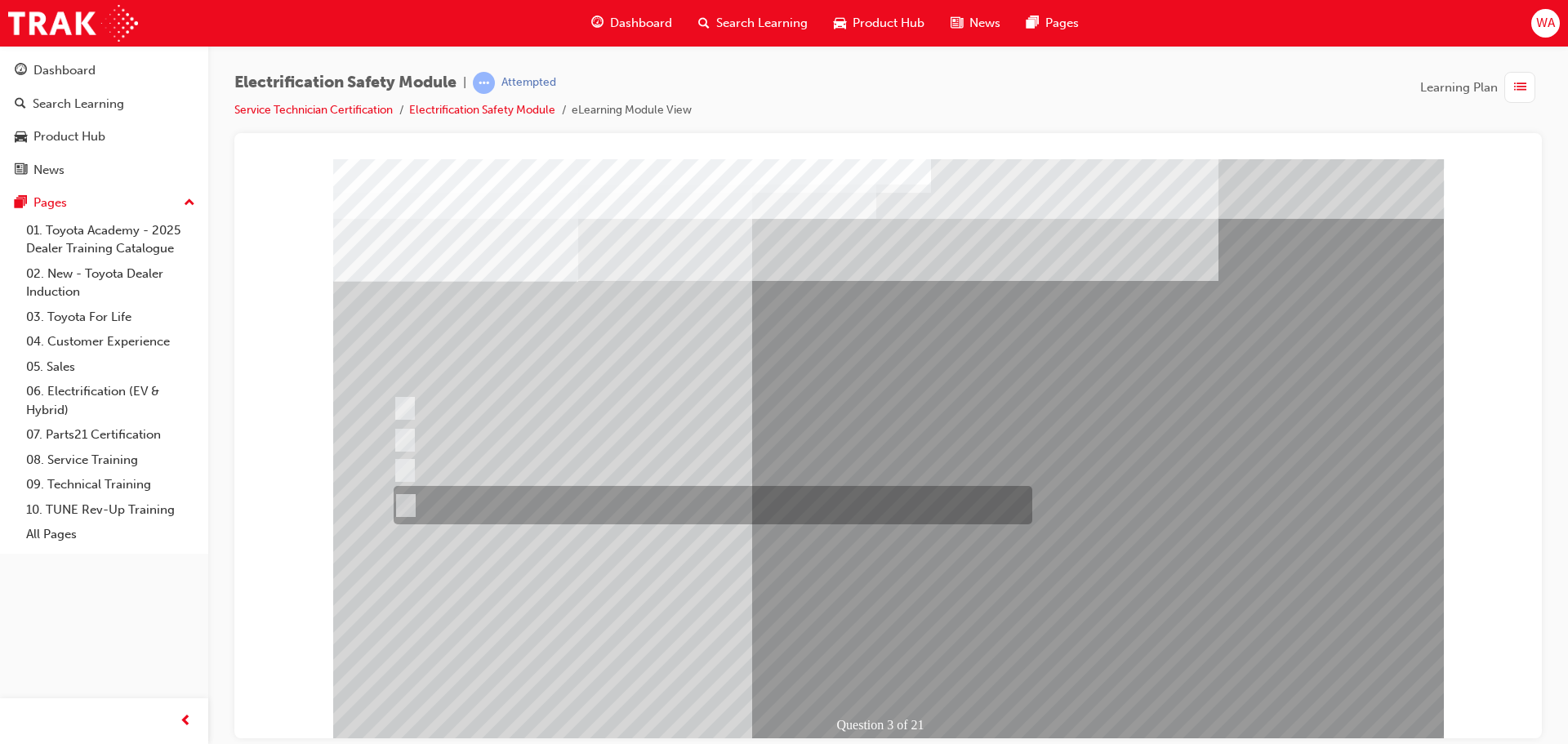
click at [638, 503] on div at bounding box center [709, 505] width 638 height 38
radio input "true"
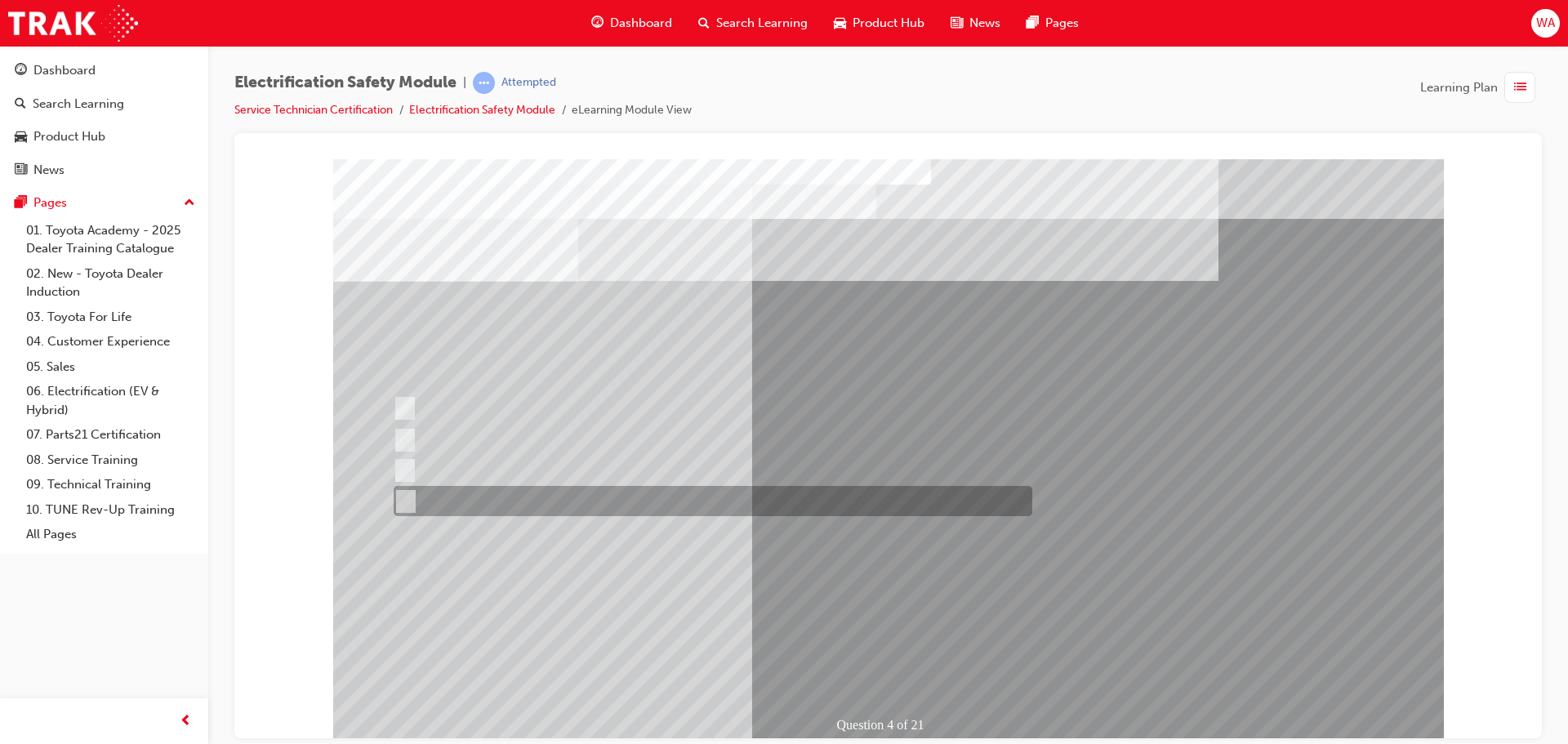
click at [535, 498] on div at bounding box center [709, 501] width 638 height 31
checkbox input "true"
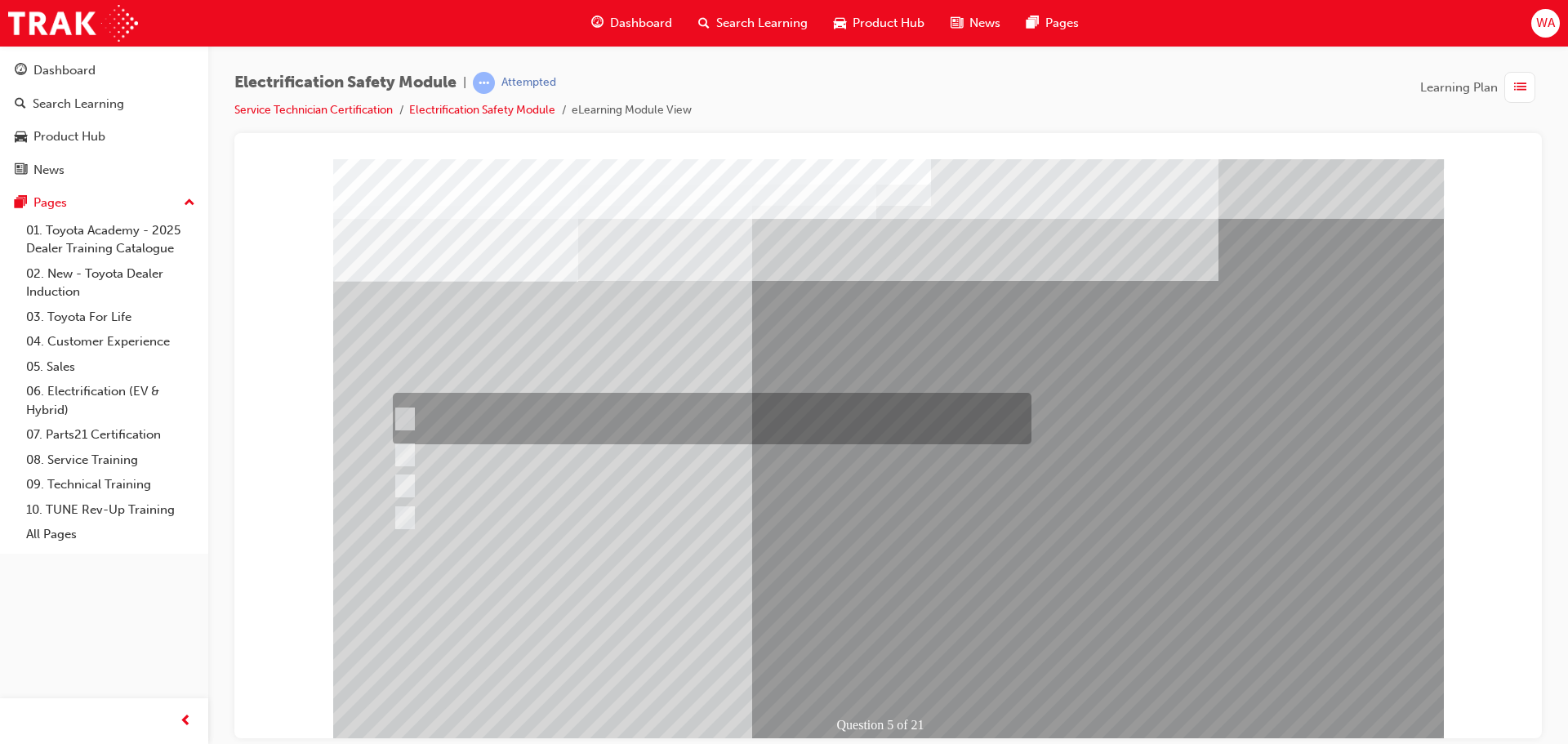
click at [618, 414] on div at bounding box center [708, 419] width 638 height 52
checkbox input "true"
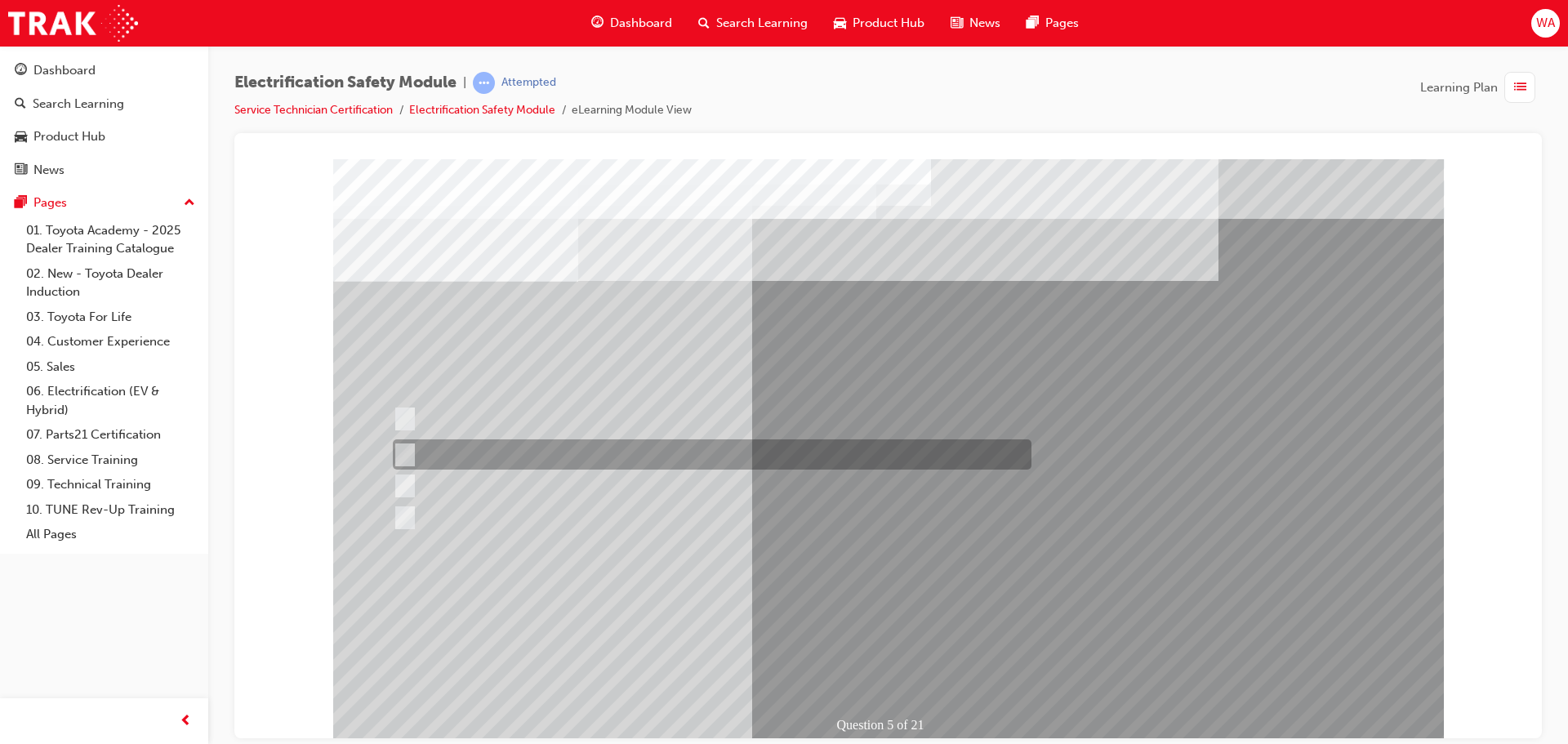
click at [405, 449] on input "The Main Display will show the power flow for the driveline." at bounding box center [400, 454] width 18 height 18
checkbox input "true"
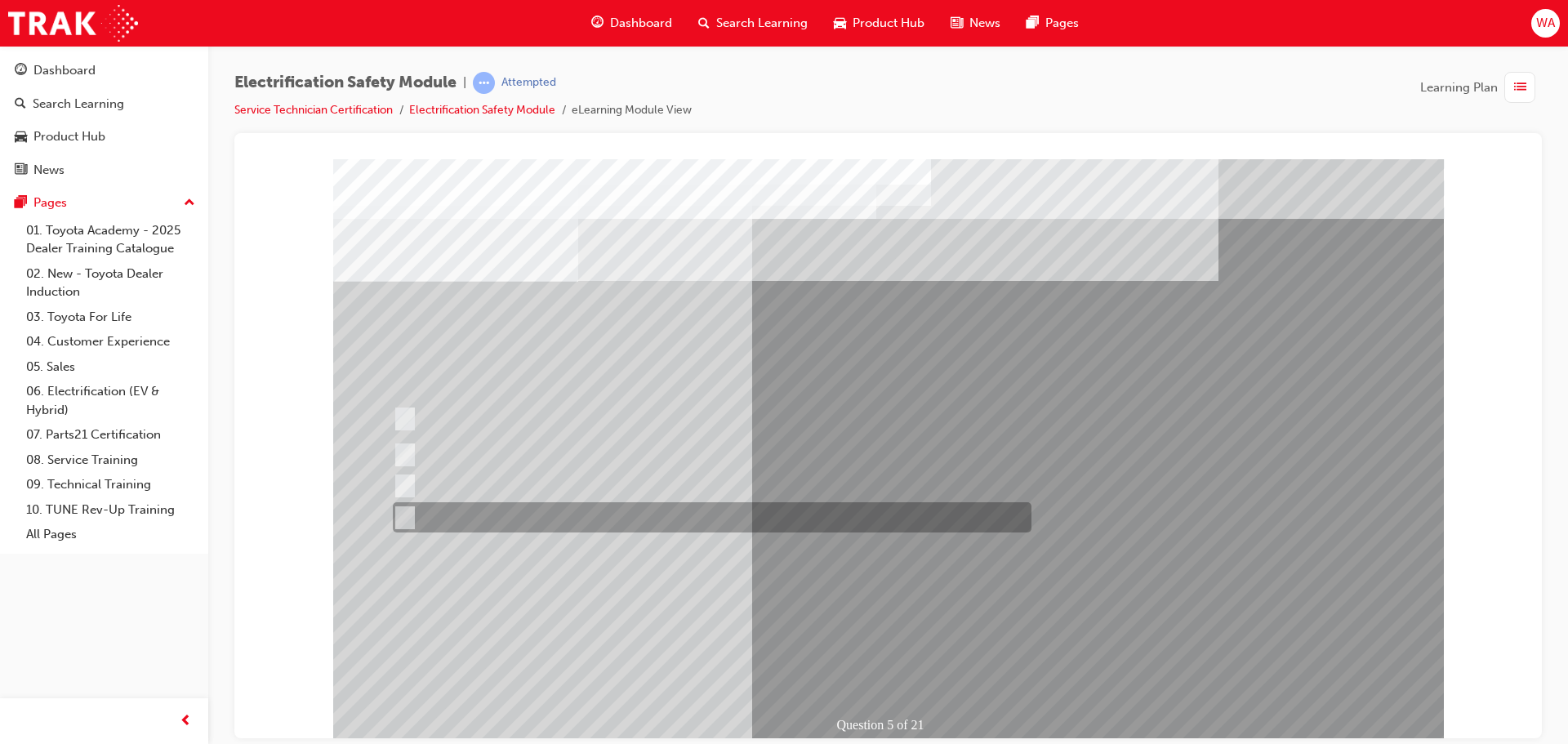
click at [407, 514] on input "Battery Level indicator (State of Charge)." at bounding box center [400, 517] width 18 height 18
checkbox input "true"
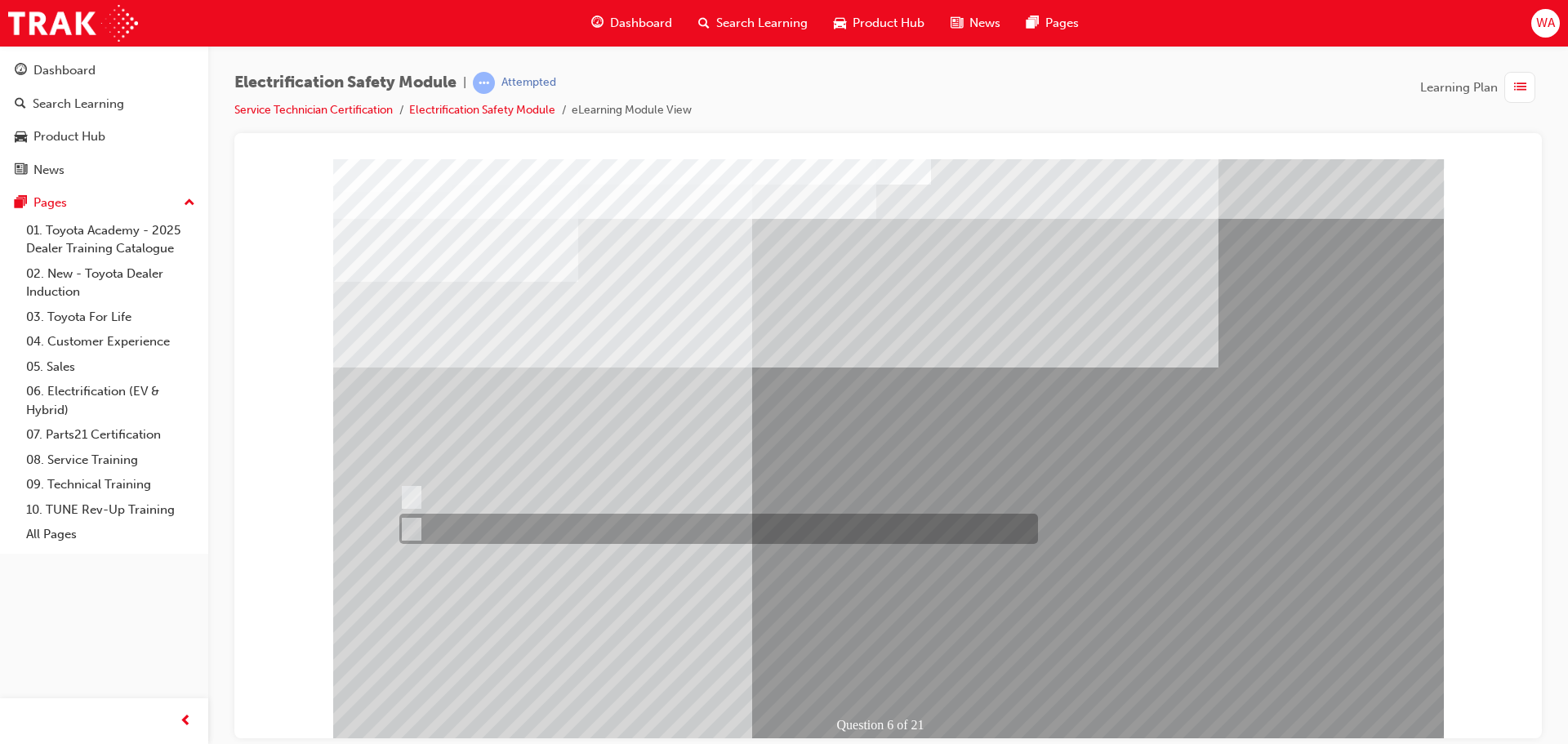
click at [475, 520] on div at bounding box center [714, 529] width 638 height 31
radio input "true"
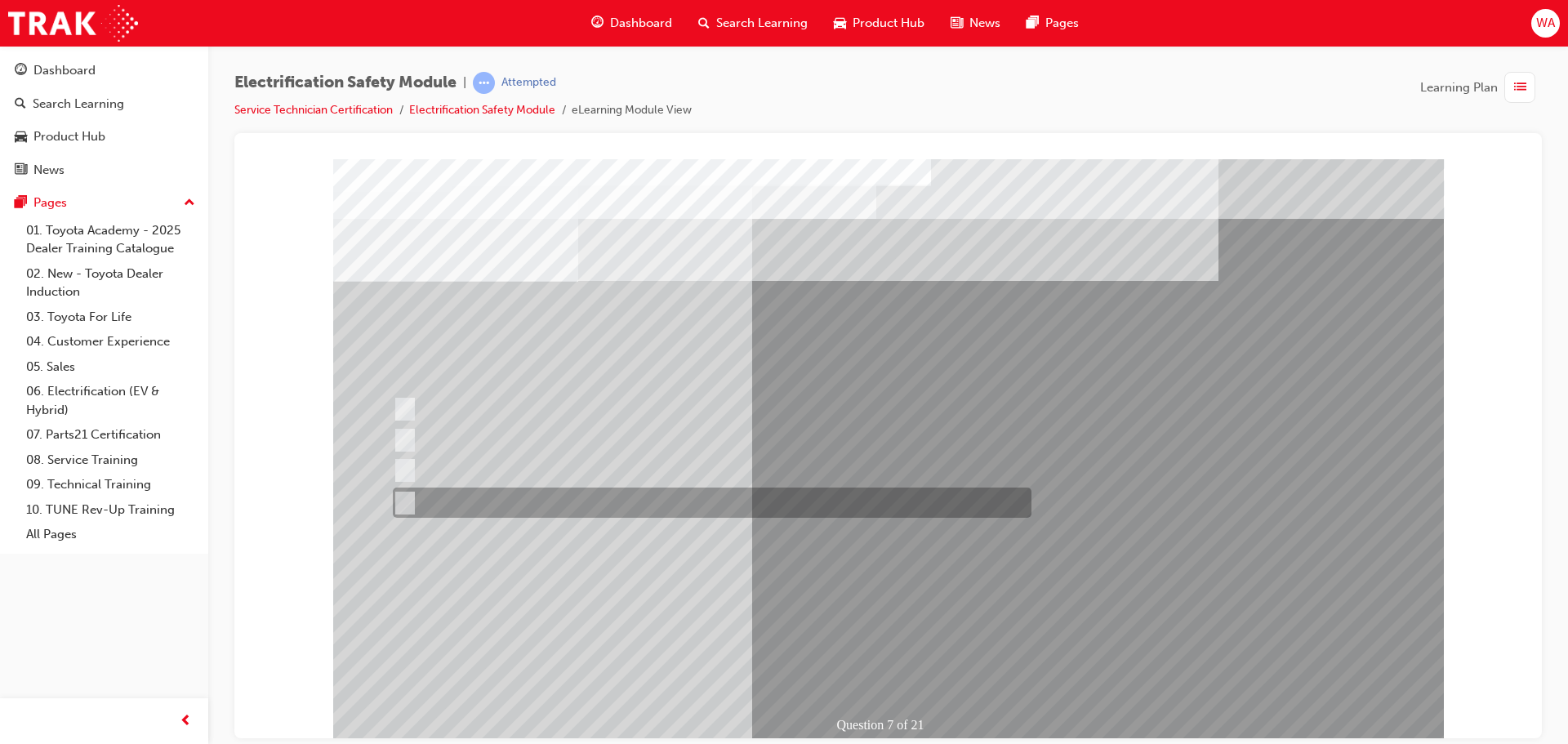
click at [584, 500] on div at bounding box center [708, 502] width 638 height 31
radio input "true"
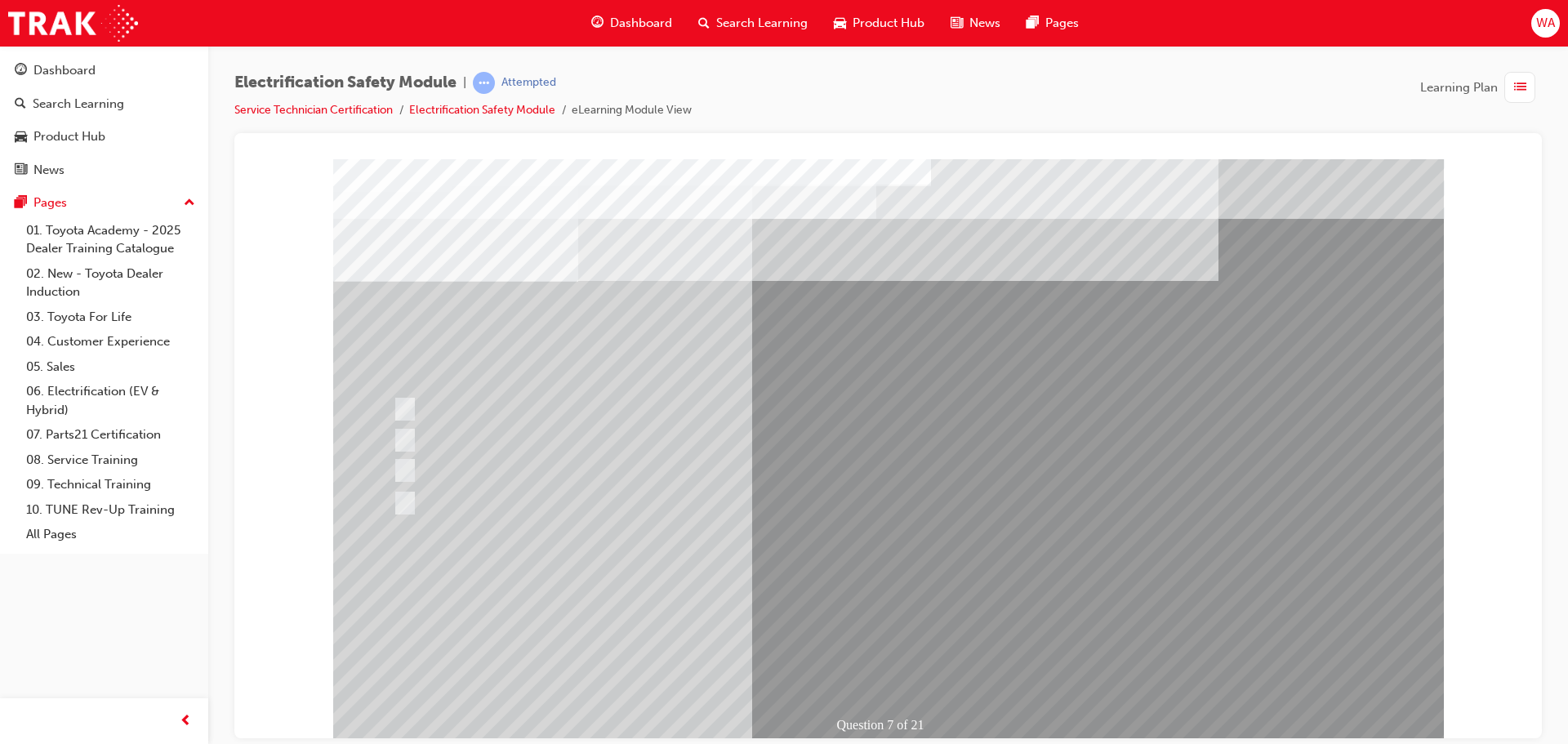
click at [621, 460] on div at bounding box center [708, 470] width 638 height 31
click at [410, 462] on div at bounding box center [708, 470] width 638 height 31
drag, startPoint x: 413, startPoint y: 462, endPoint x: 784, endPoint y: 674, distance: 427.3
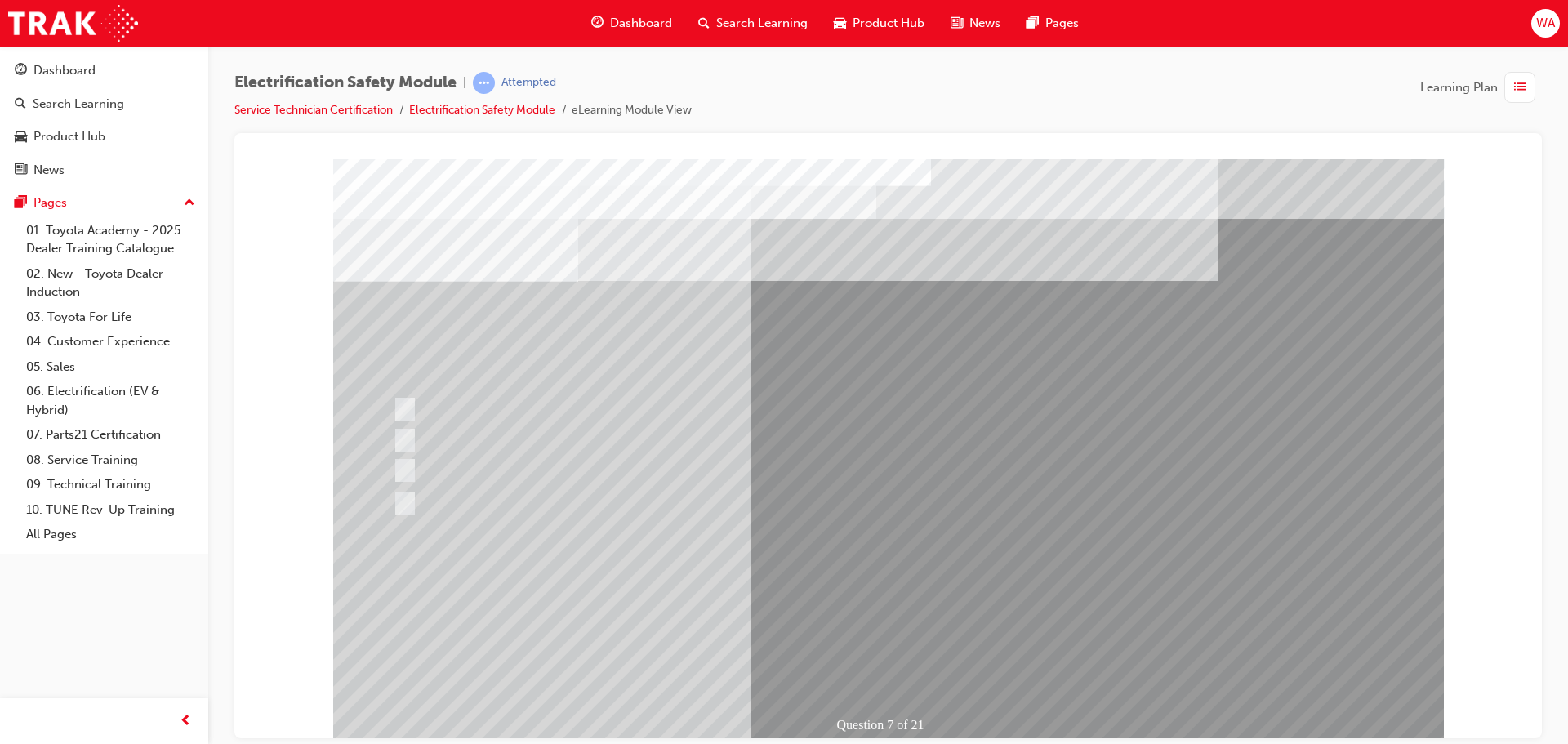
click at [444, 475] on div at bounding box center [708, 470] width 638 height 31
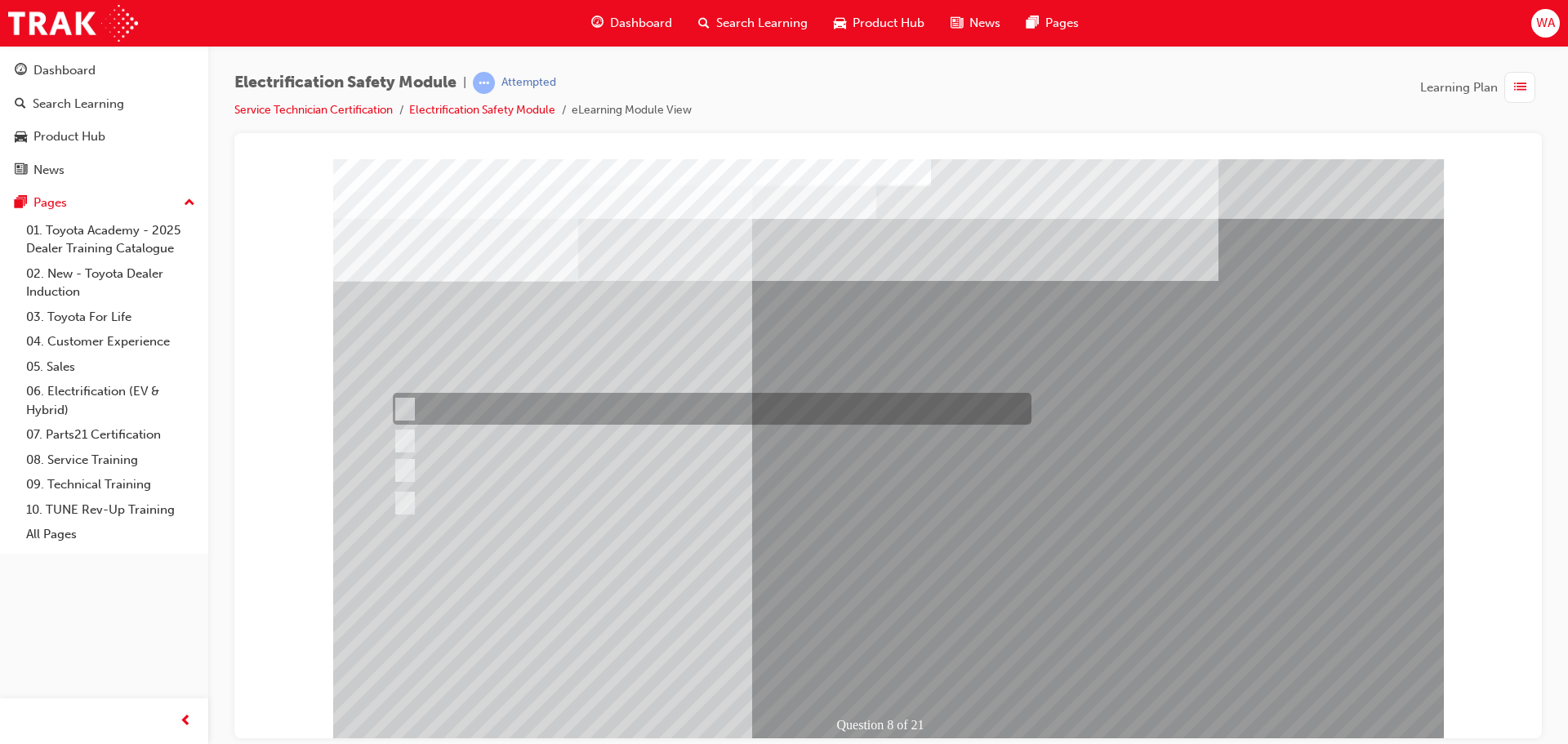
click at [550, 412] on div at bounding box center [708, 409] width 638 height 32
radio input "true"
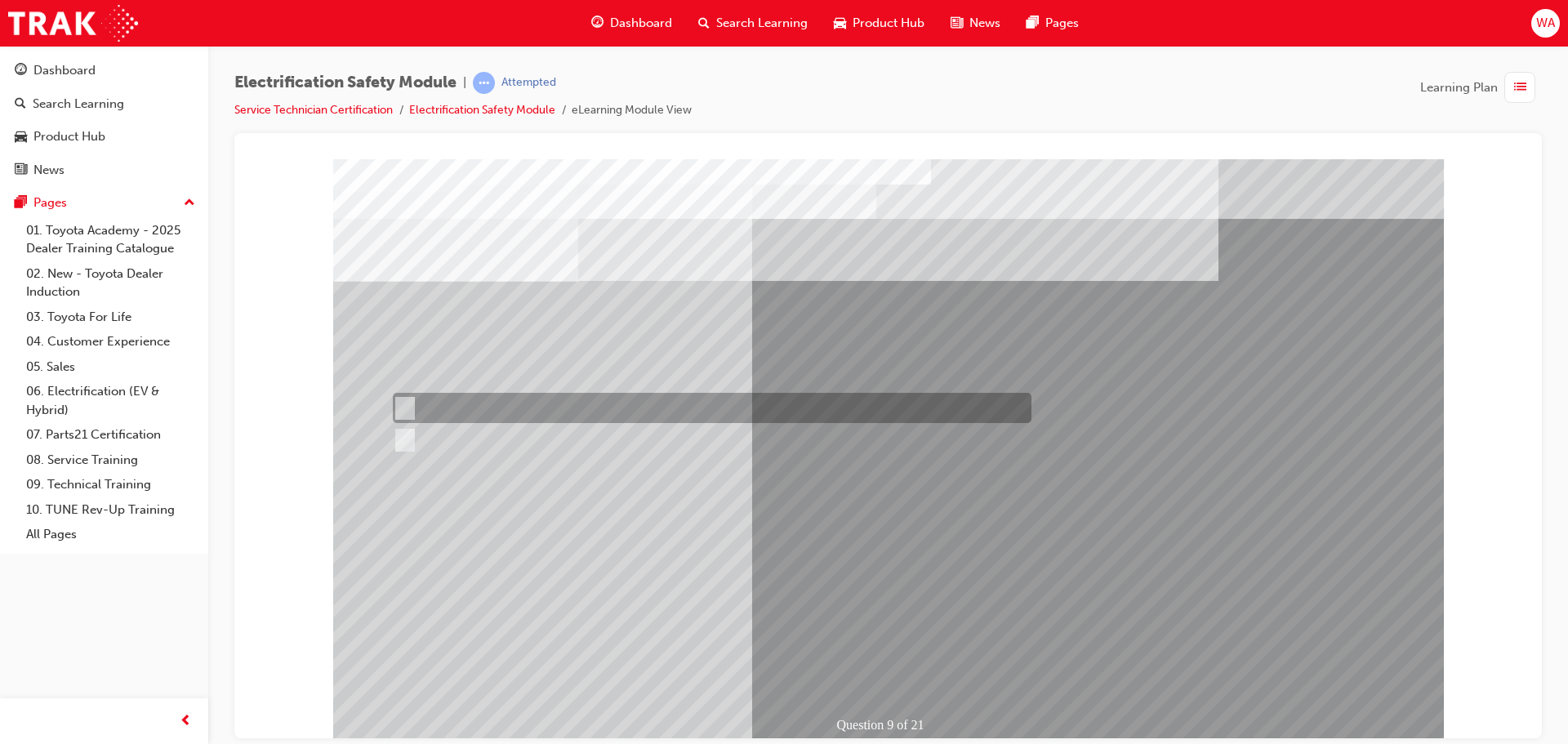
click at [403, 407] on input "True" at bounding box center [401, 408] width 18 height 18
radio input "true"
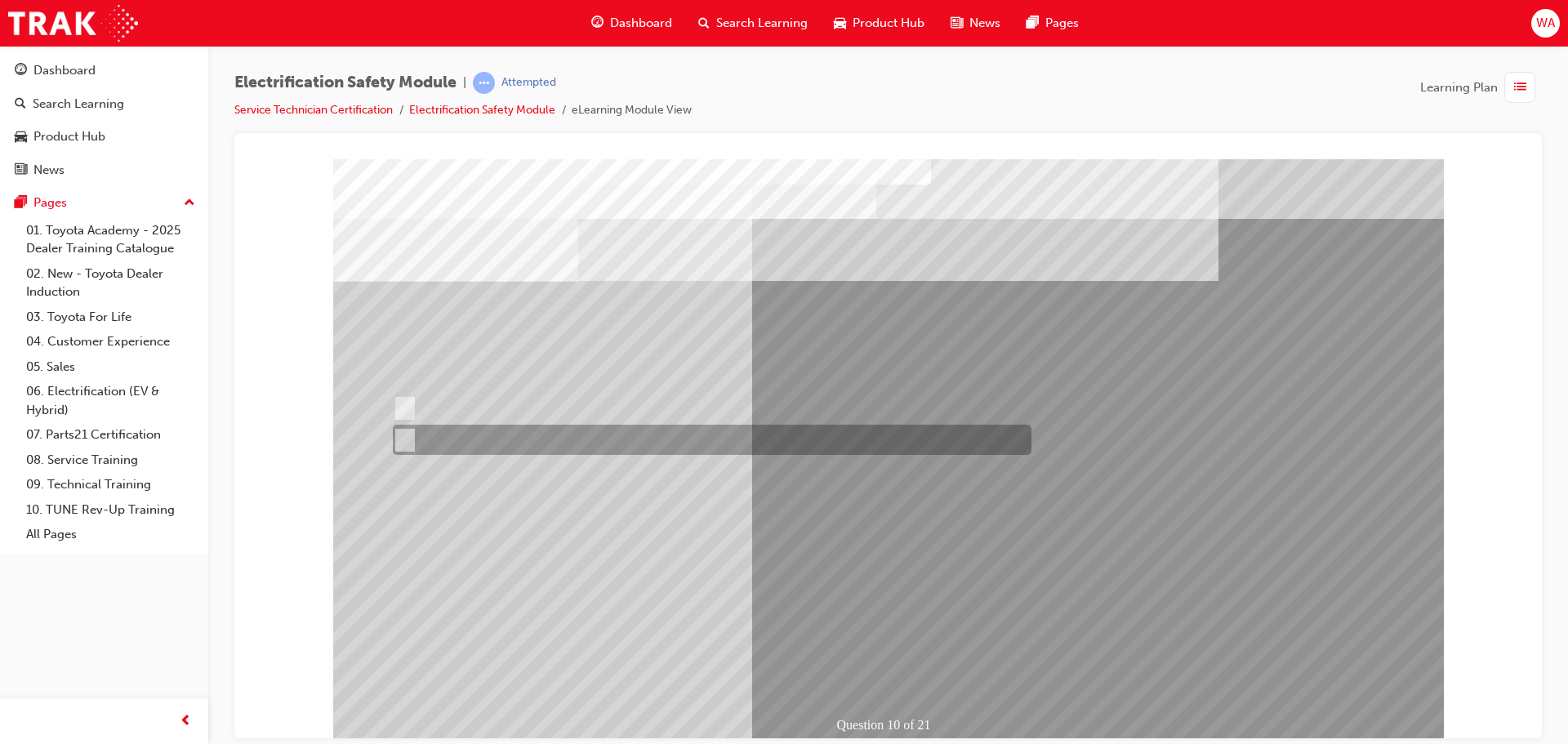
drag, startPoint x: 446, startPoint y: 434, endPoint x: 455, endPoint y: 437, distance: 9.5
click at [447, 434] on div at bounding box center [708, 439] width 638 height 31
radio input "true"
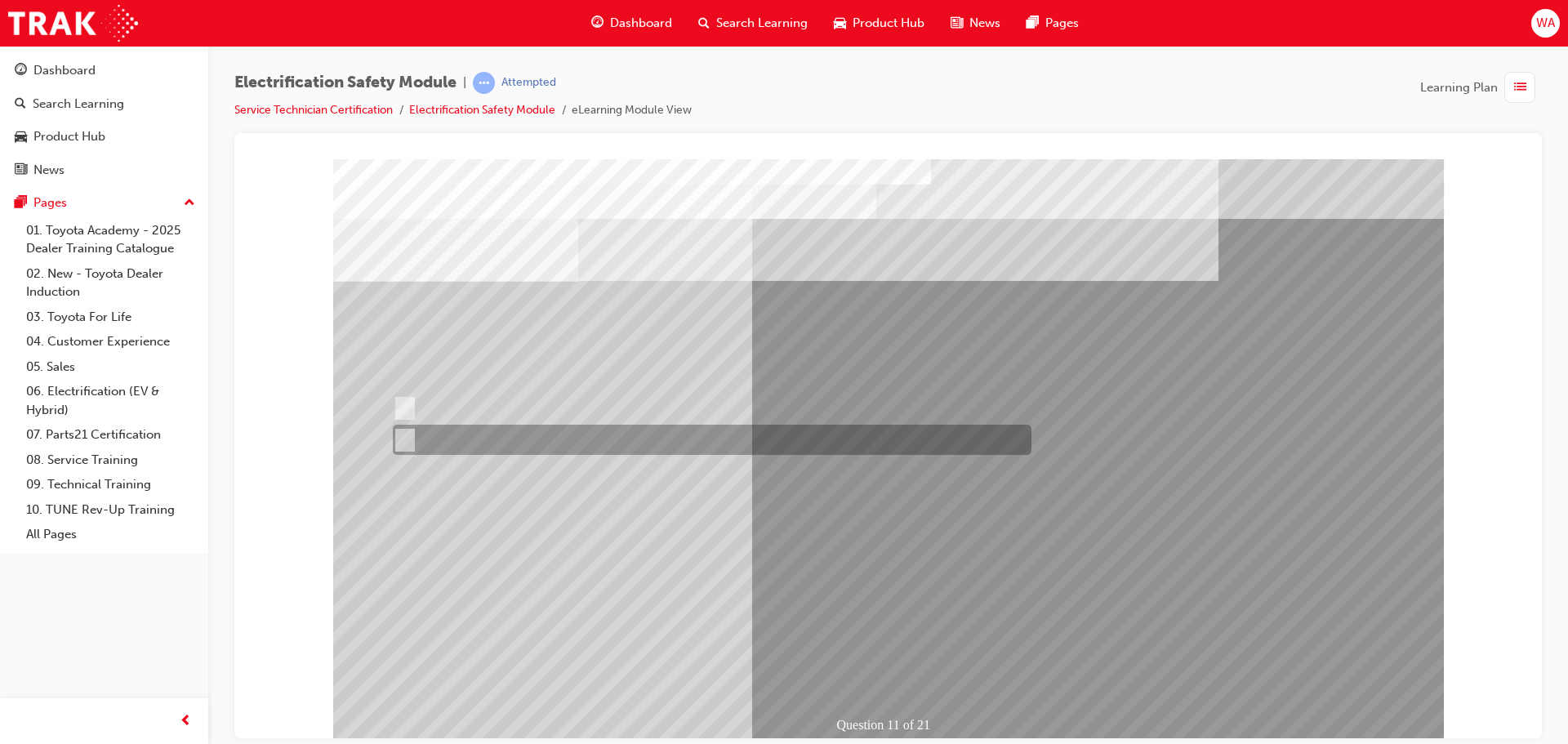
click at [448, 435] on div at bounding box center [708, 439] width 638 height 31
radio input "true"
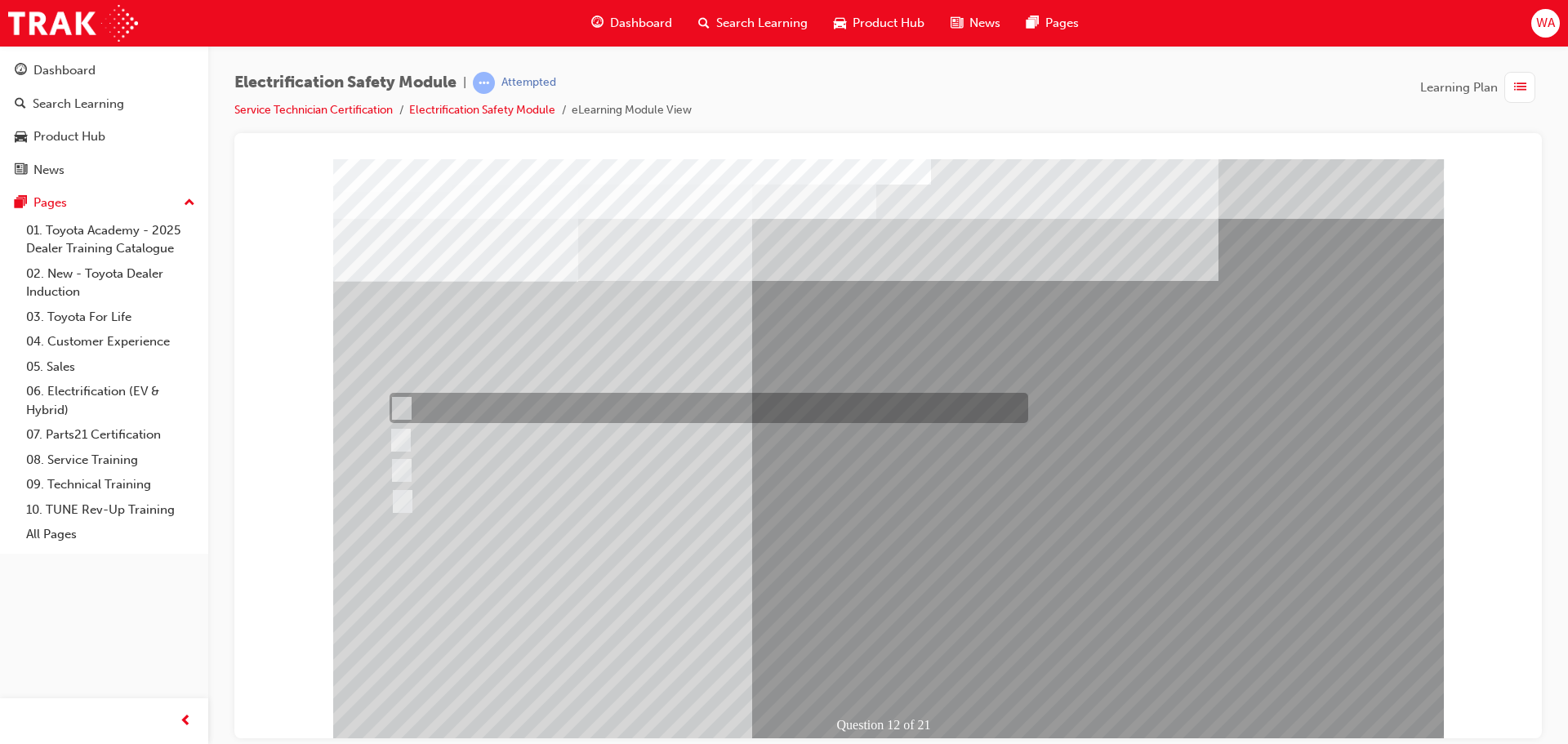
click at [508, 400] on div at bounding box center [704, 408] width 638 height 31
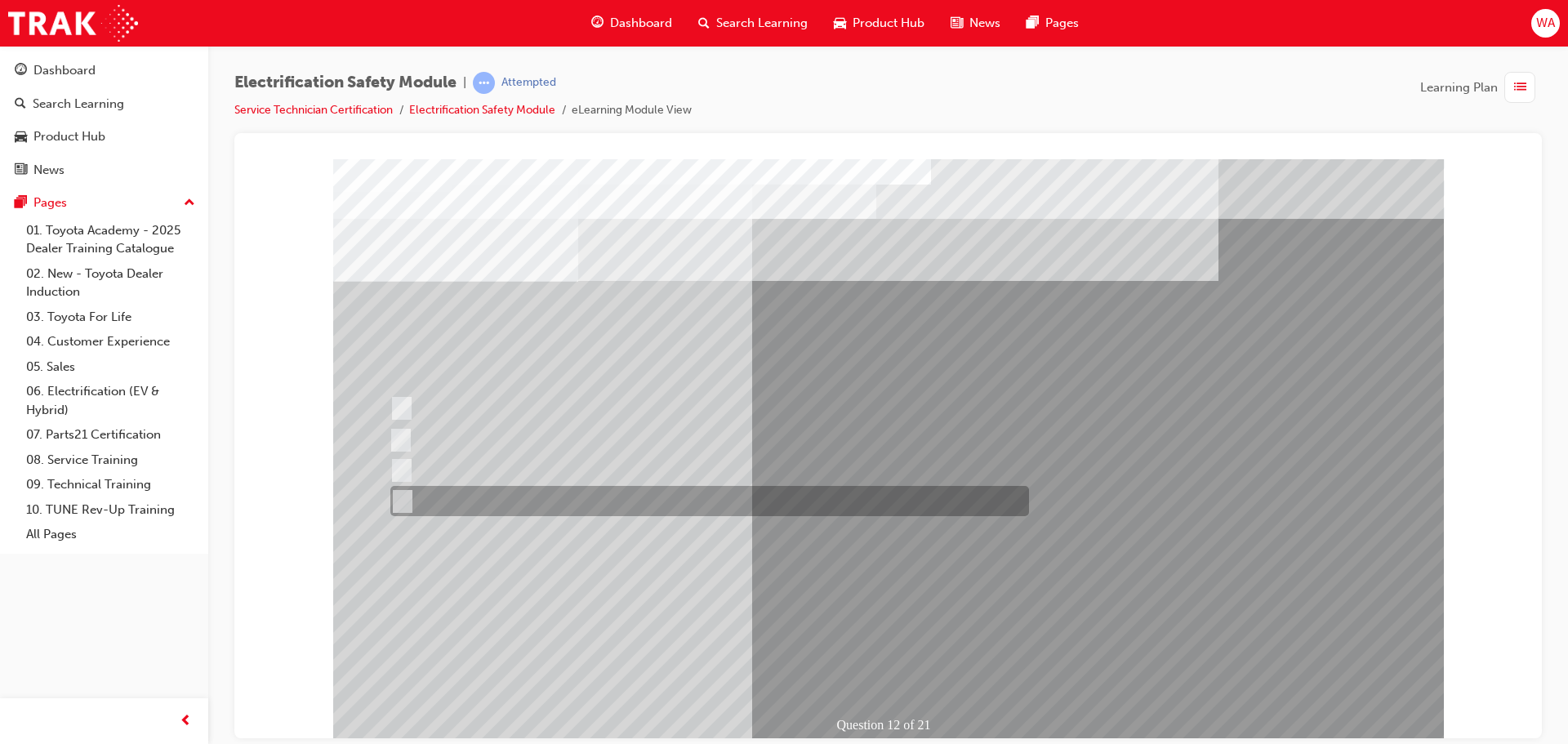
click at [547, 494] on div at bounding box center [705, 501] width 638 height 31
radio input "false"
radio input "true"
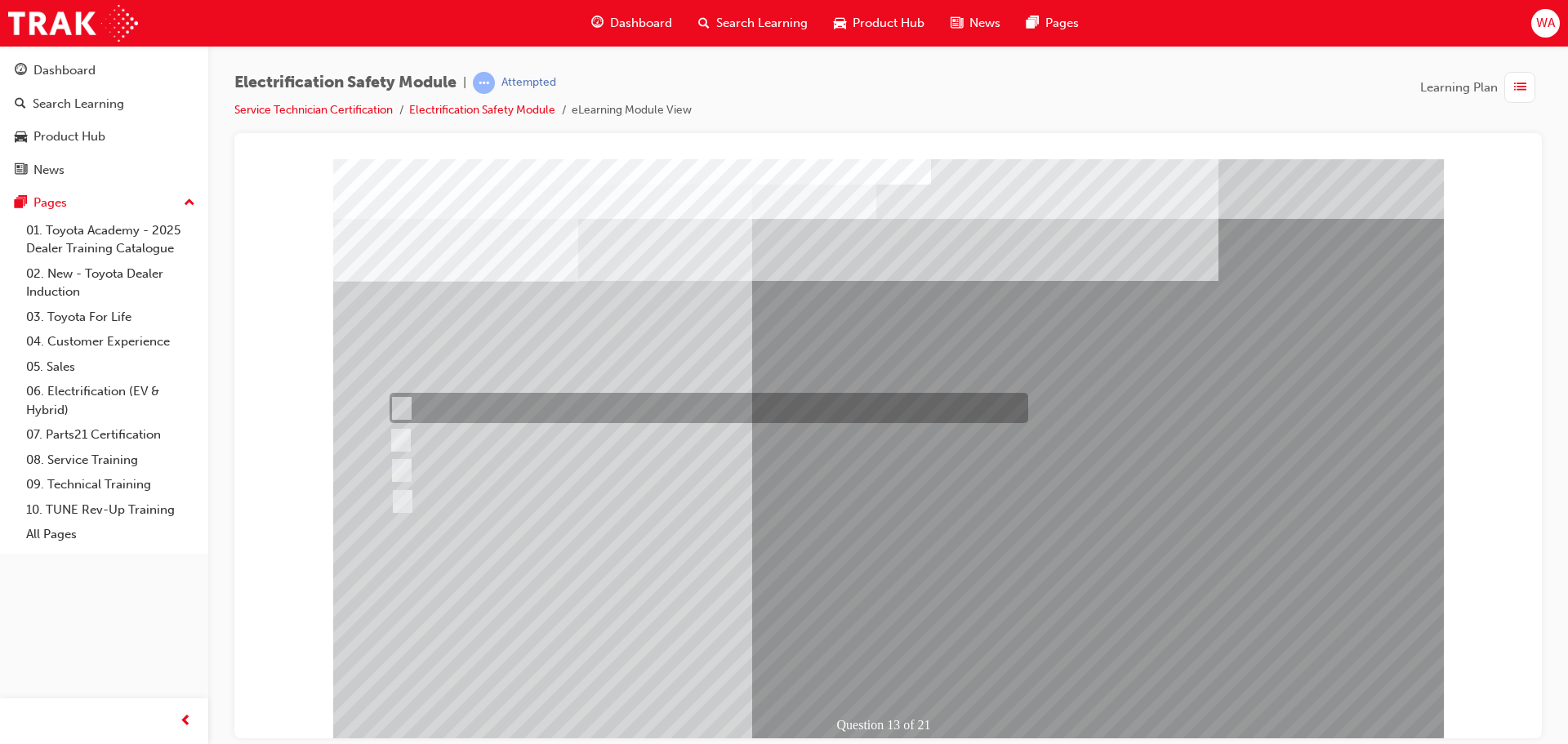
click at [576, 403] on div at bounding box center [704, 408] width 638 height 31
radio input "true"
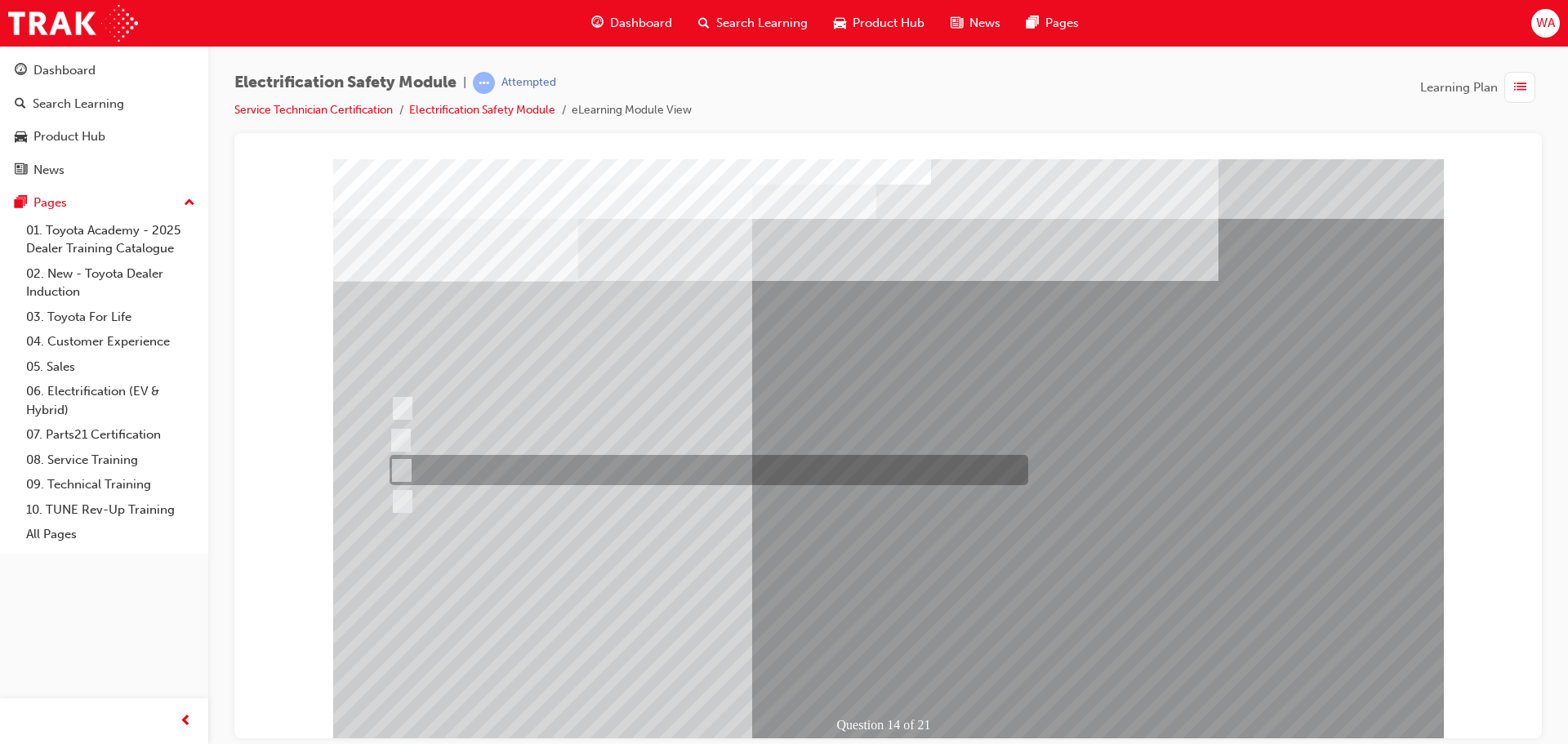
click at [500, 465] on div at bounding box center [704, 470] width 638 height 31
radio input "true"
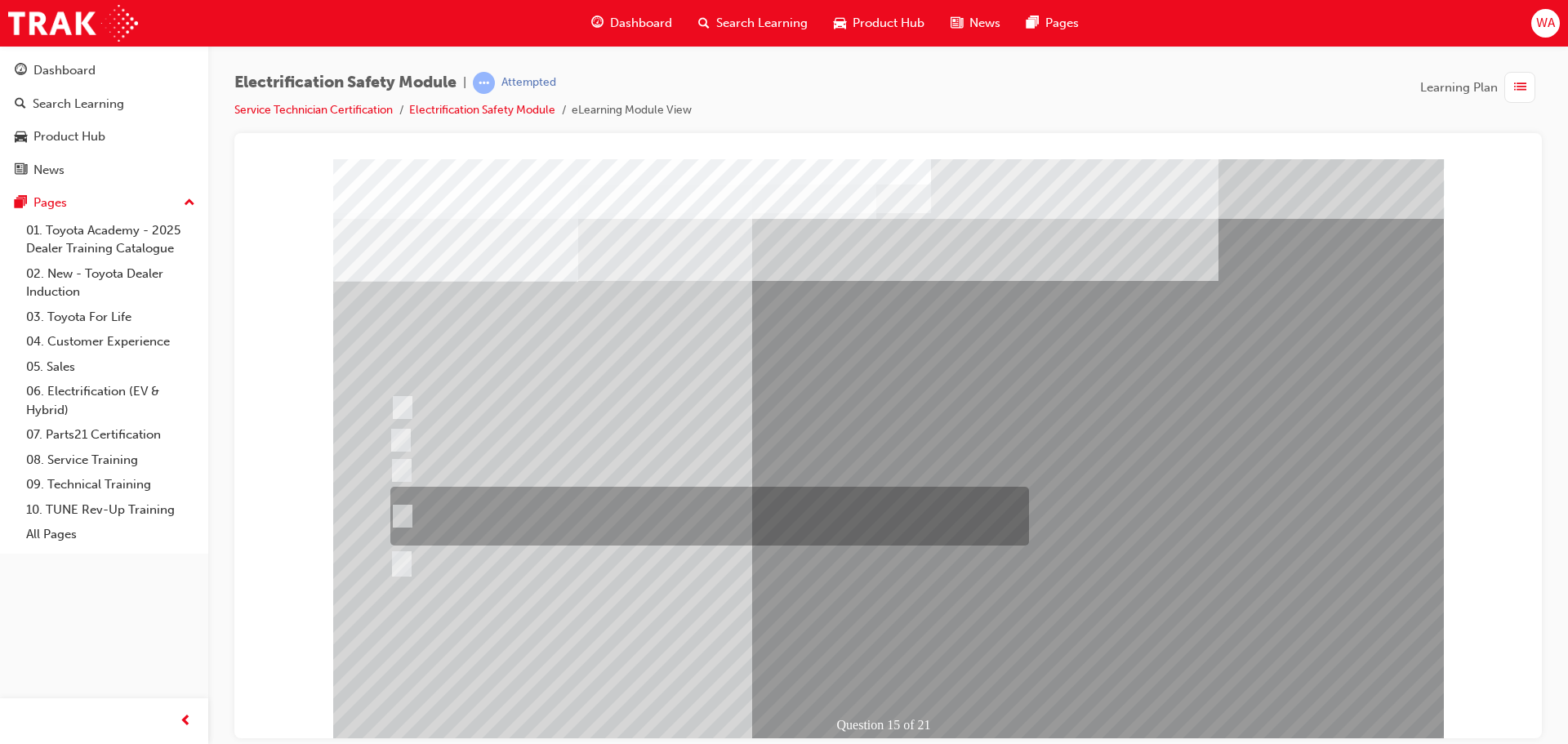
click at [628, 508] on div at bounding box center [705, 515] width 638 height 58
radio input "true"
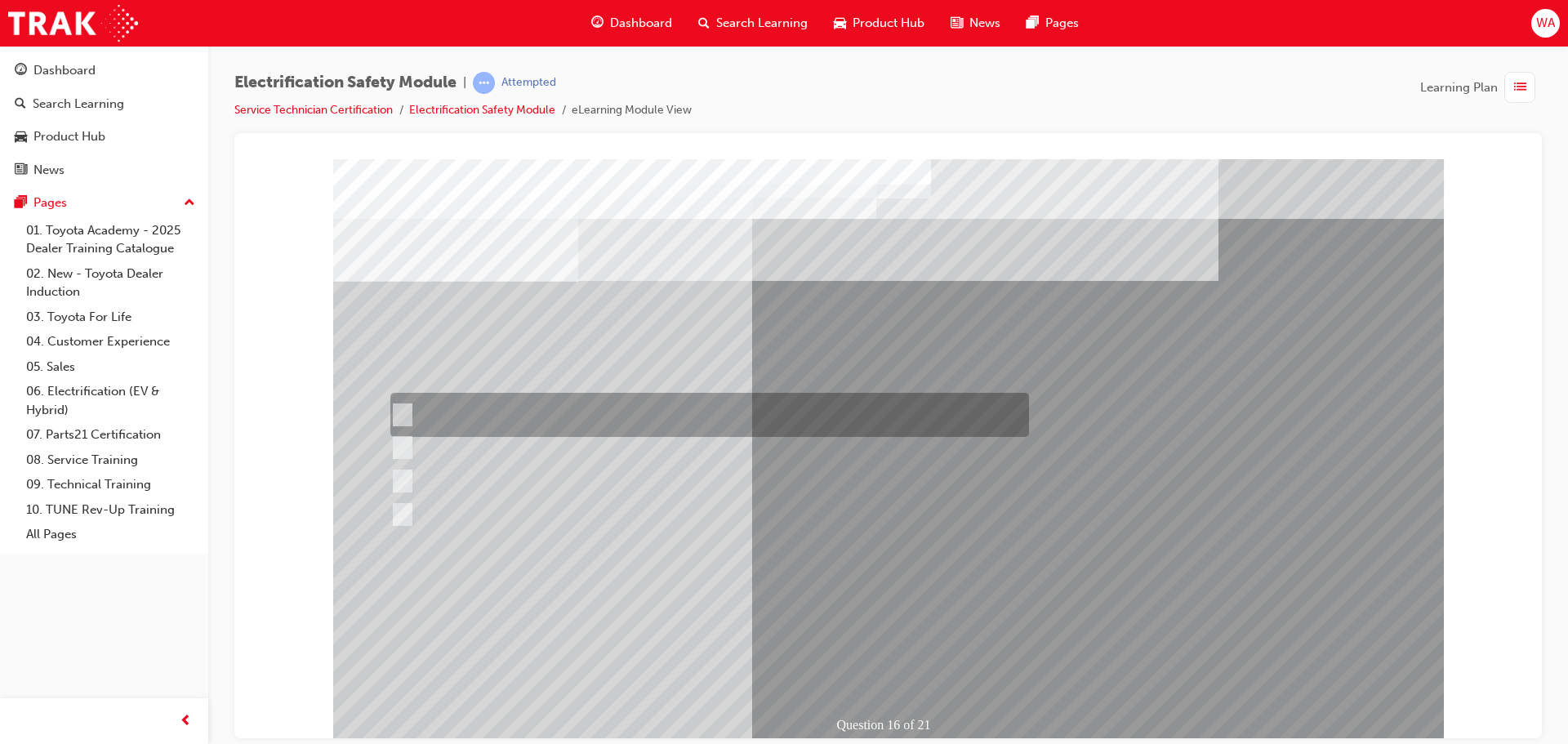
click at [604, 411] on div at bounding box center [705, 415] width 638 height 44
radio input "true"
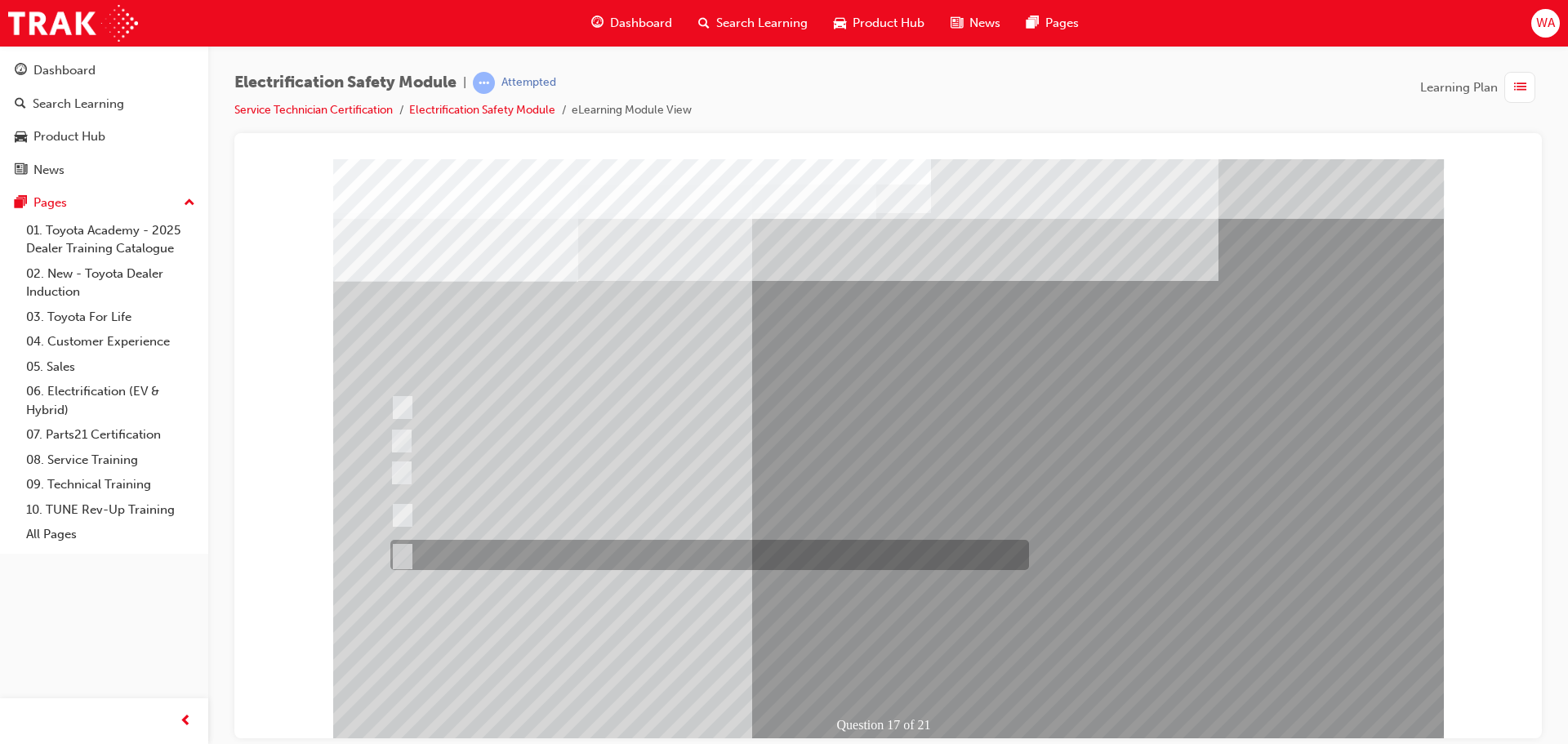
click at [541, 548] on div at bounding box center [705, 555] width 638 height 31
radio input "true"
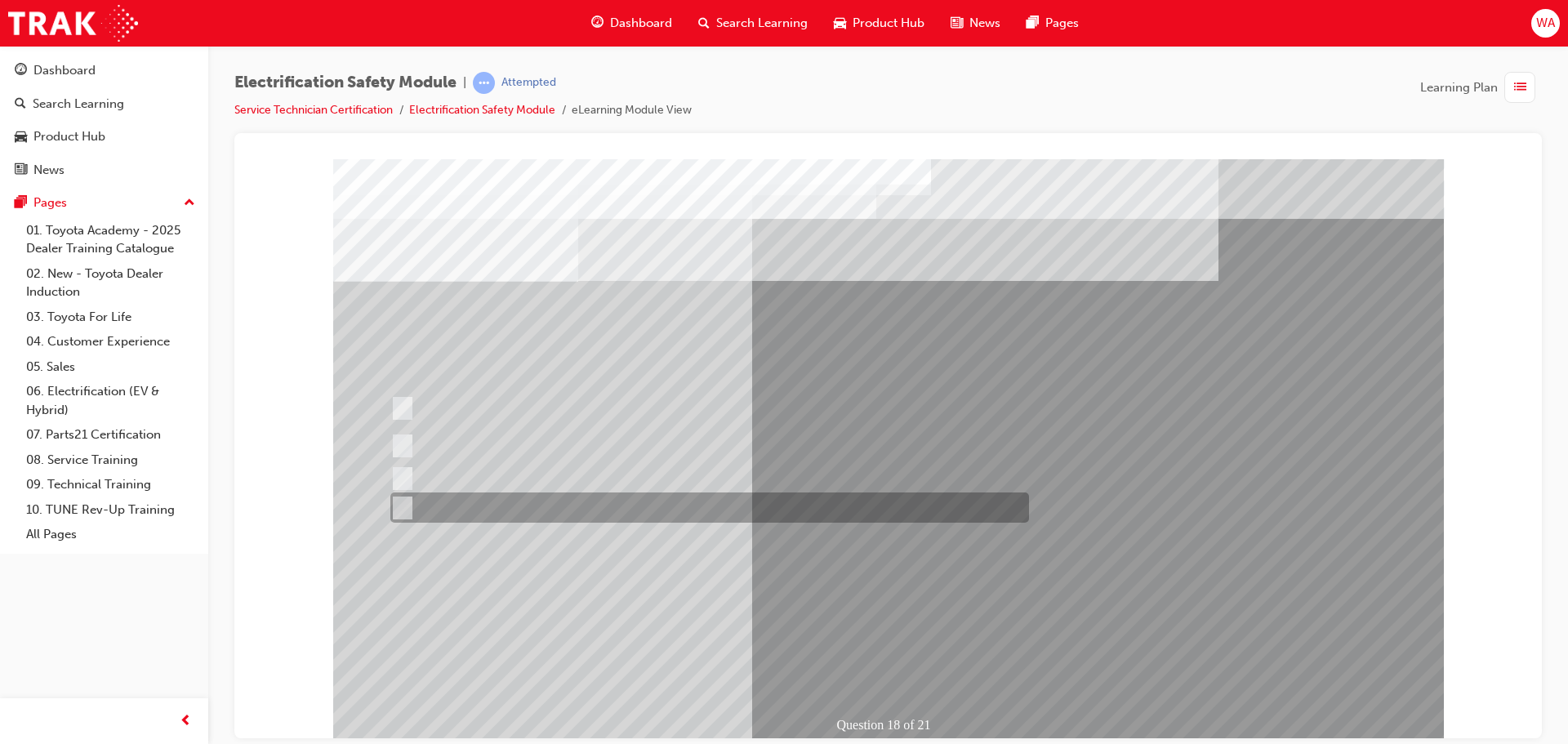
drag, startPoint x: 596, startPoint y: 510, endPoint x: 624, endPoint y: 521, distance: 30.1
click at [599, 510] on div at bounding box center [705, 508] width 638 height 31
radio input "true"
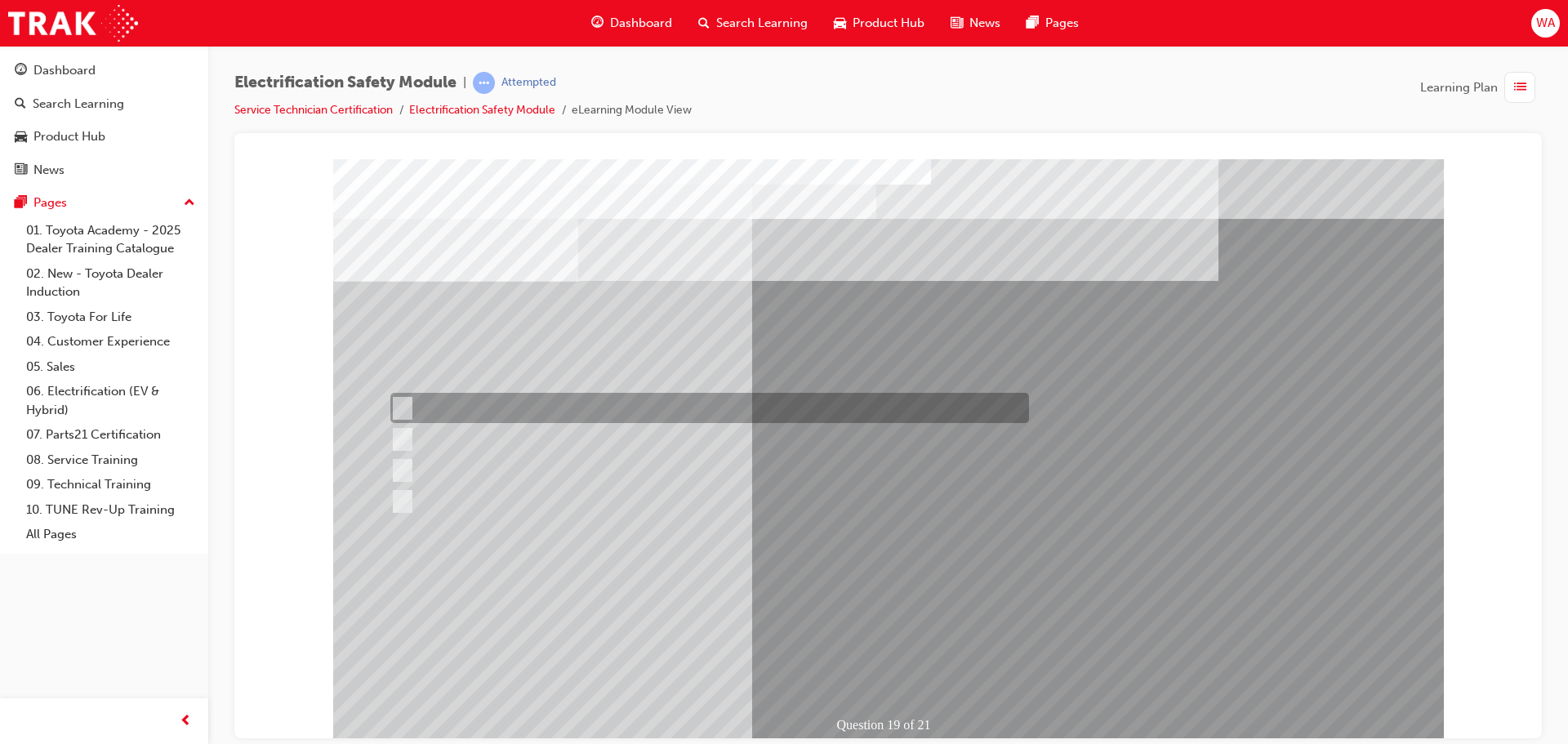
click at [669, 410] on div at bounding box center [705, 408] width 638 height 31
radio input "true"
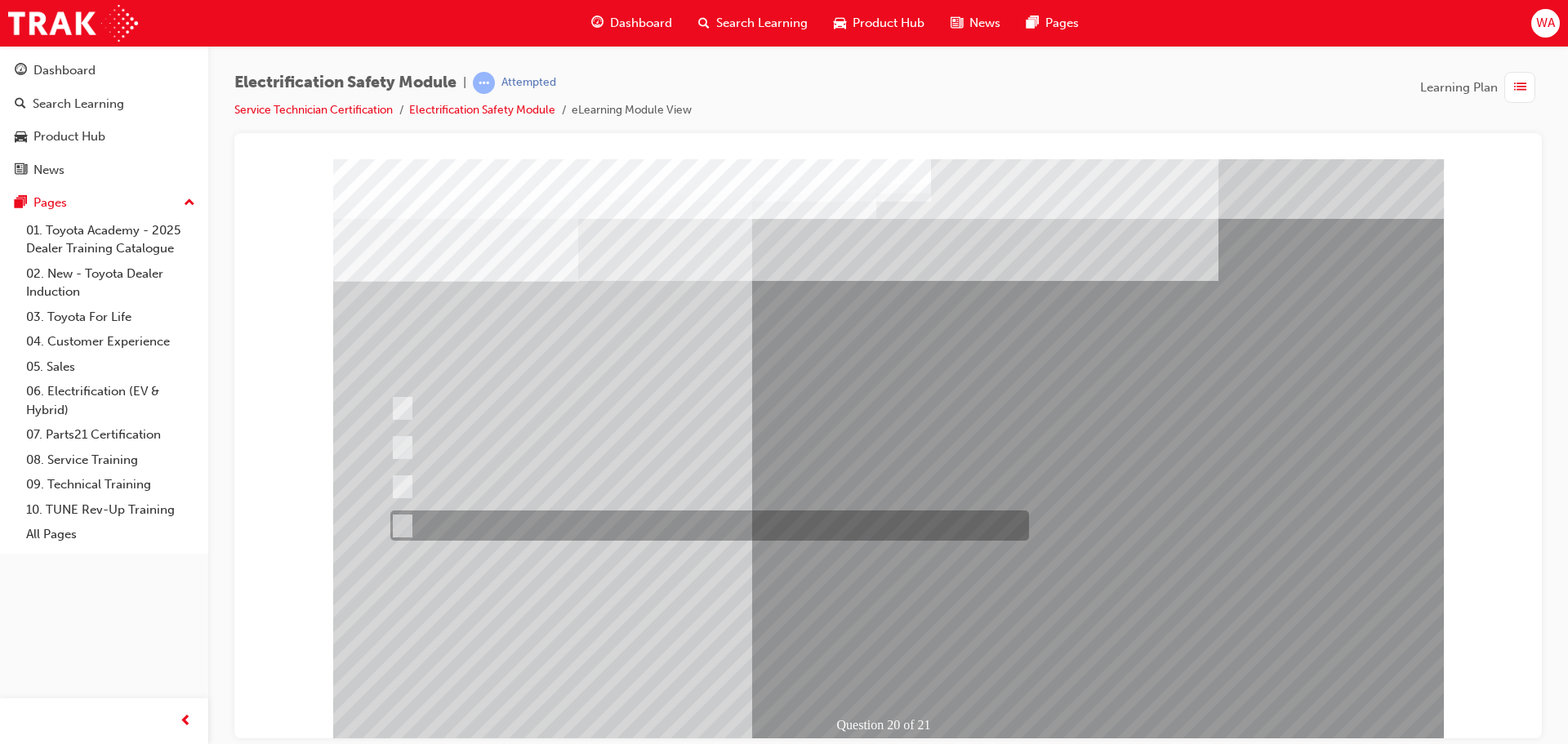
click at [536, 523] on div at bounding box center [705, 525] width 638 height 31
radio input "true"
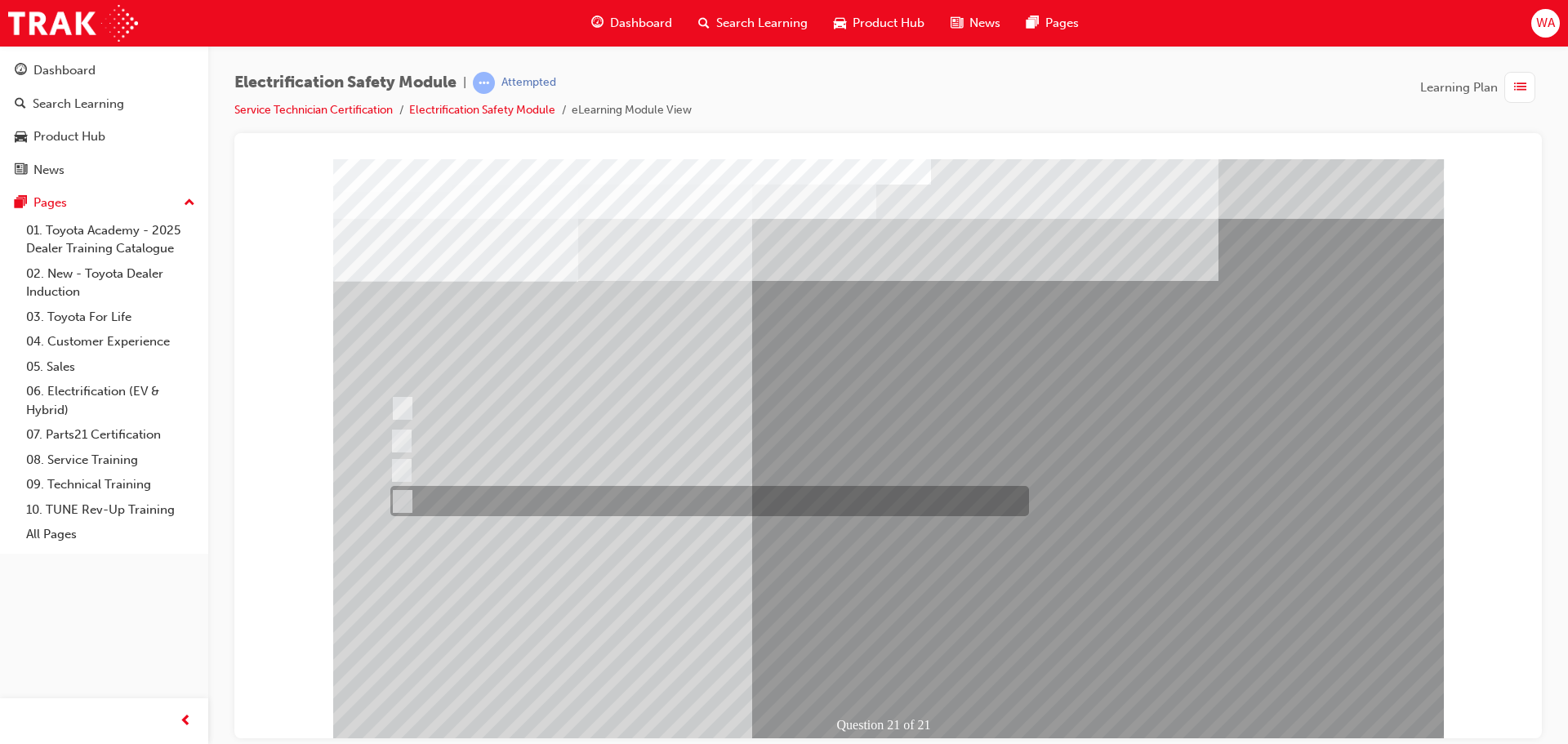
click at [598, 497] on div at bounding box center [705, 501] width 638 height 31
radio input "true"
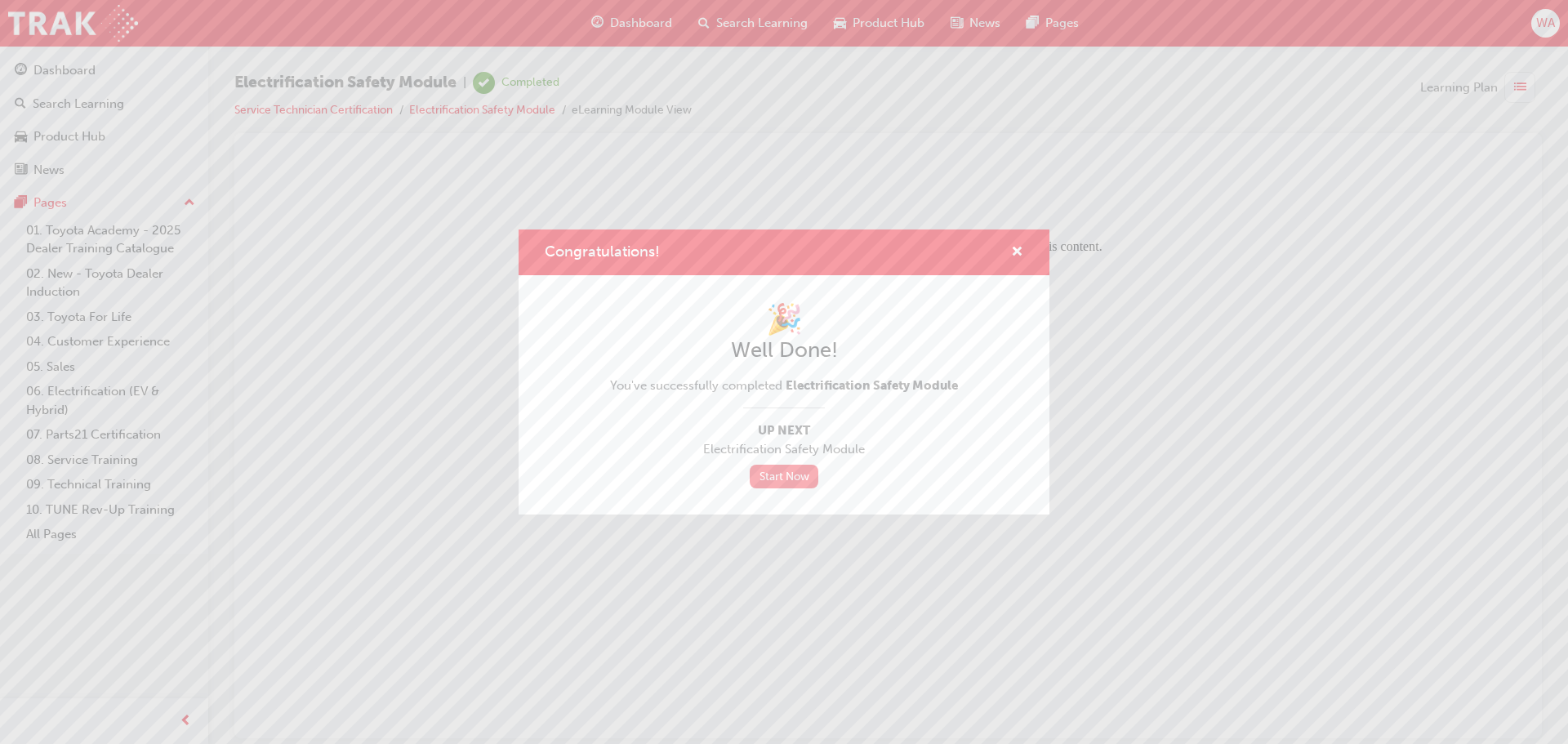
click at [783, 473] on link "Start Now" at bounding box center [784, 477] width 69 height 24
click at [796, 471] on link "Start Now" at bounding box center [784, 477] width 69 height 24
click at [797, 471] on link "Start Now" at bounding box center [784, 477] width 69 height 24
click at [797, 471] on link "Start Now" at bounding box center [784, 477] width 69 height 24
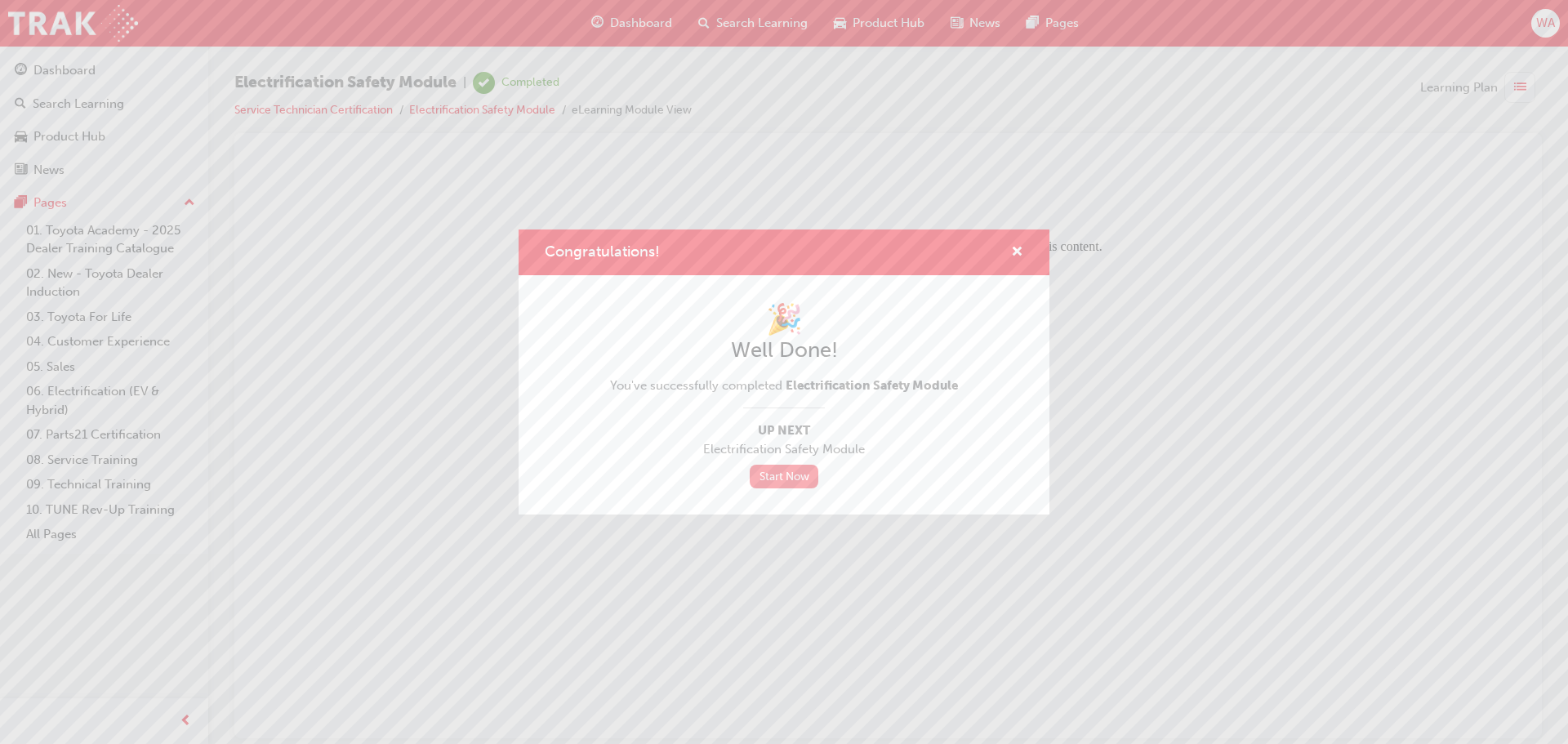
click at [797, 471] on link "Start Now" at bounding box center [784, 477] width 69 height 24
click at [1011, 246] on span "cross-icon" at bounding box center [1017, 253] width 12 height 15
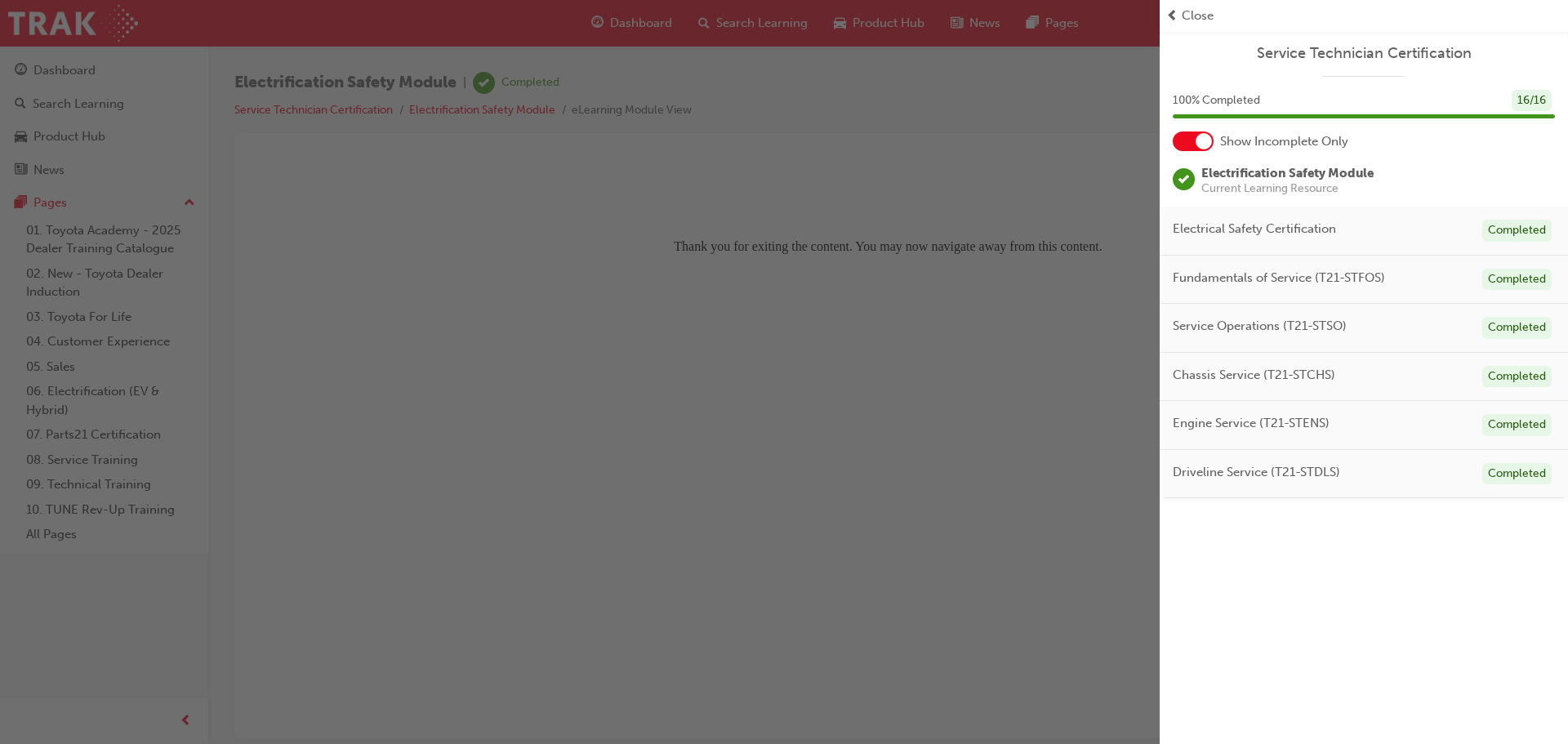
click at [1191, 142] on div at bounding box center [1193, 141] width 41 height 19
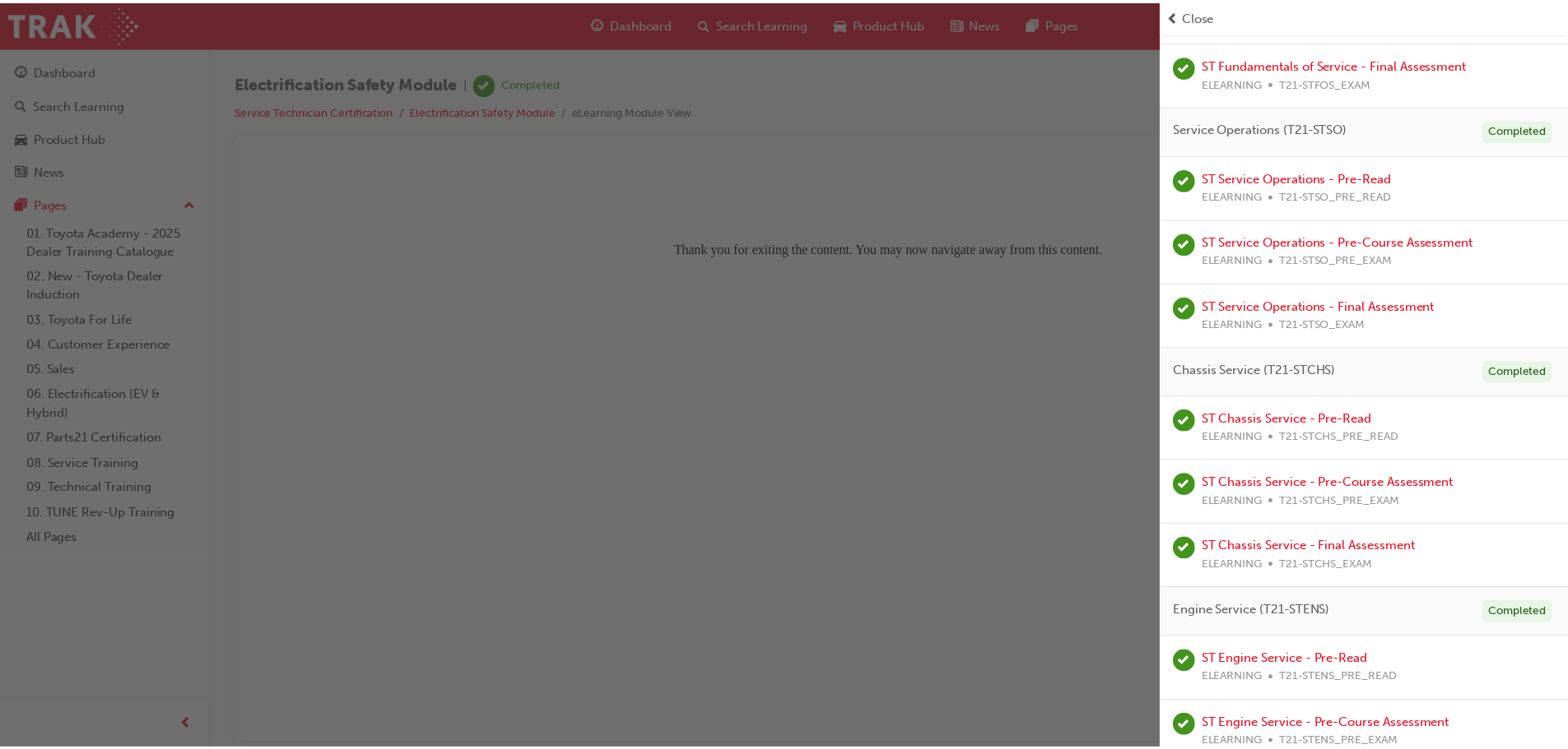
scroll to position [493, 0]
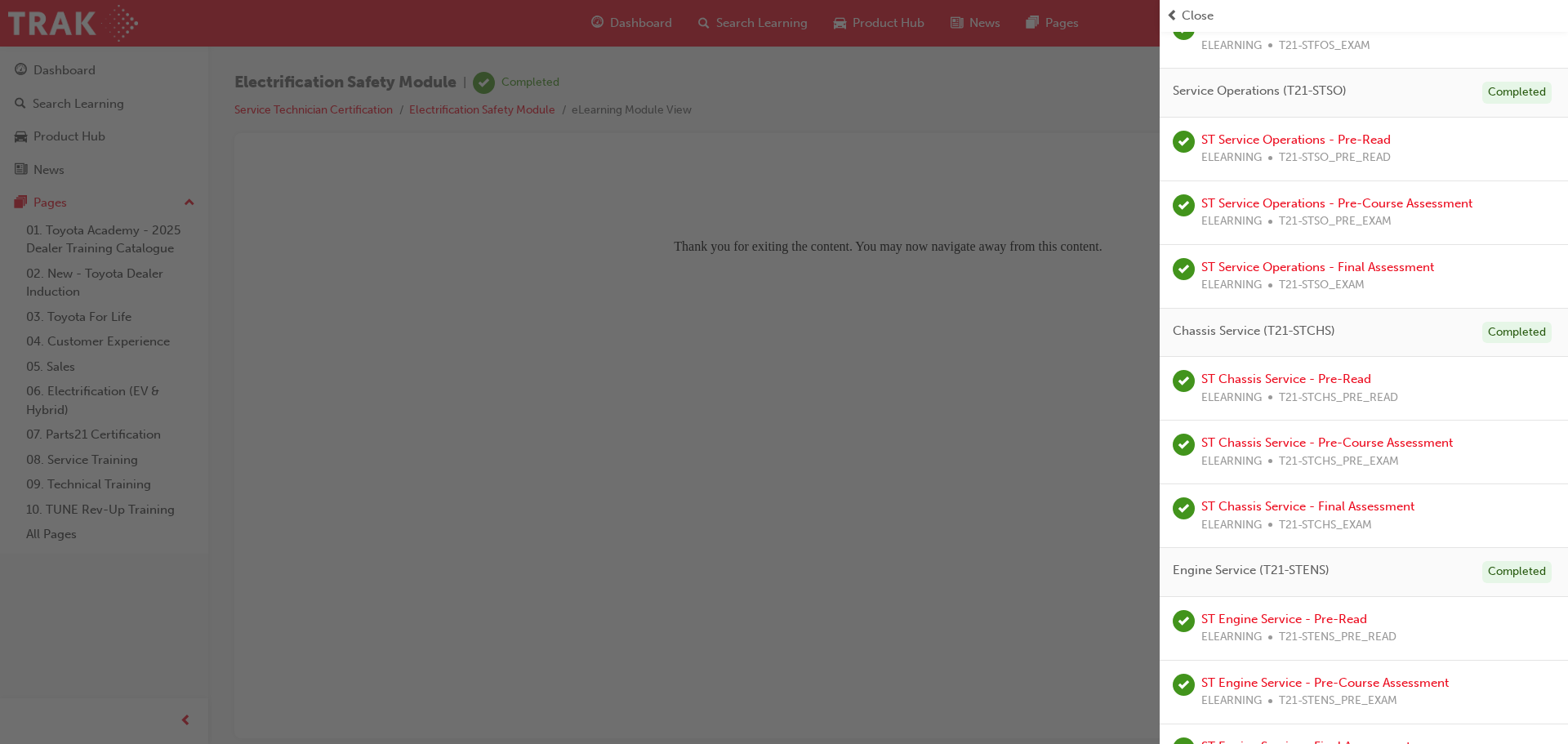
drag, startPoint x: 990, startPoint y: 279, endPoint x: 993, endPoint y: 296, distance: 17.3
click at [993, 296] on div "button" at bounding box center [580, 372] width 1160 height 744
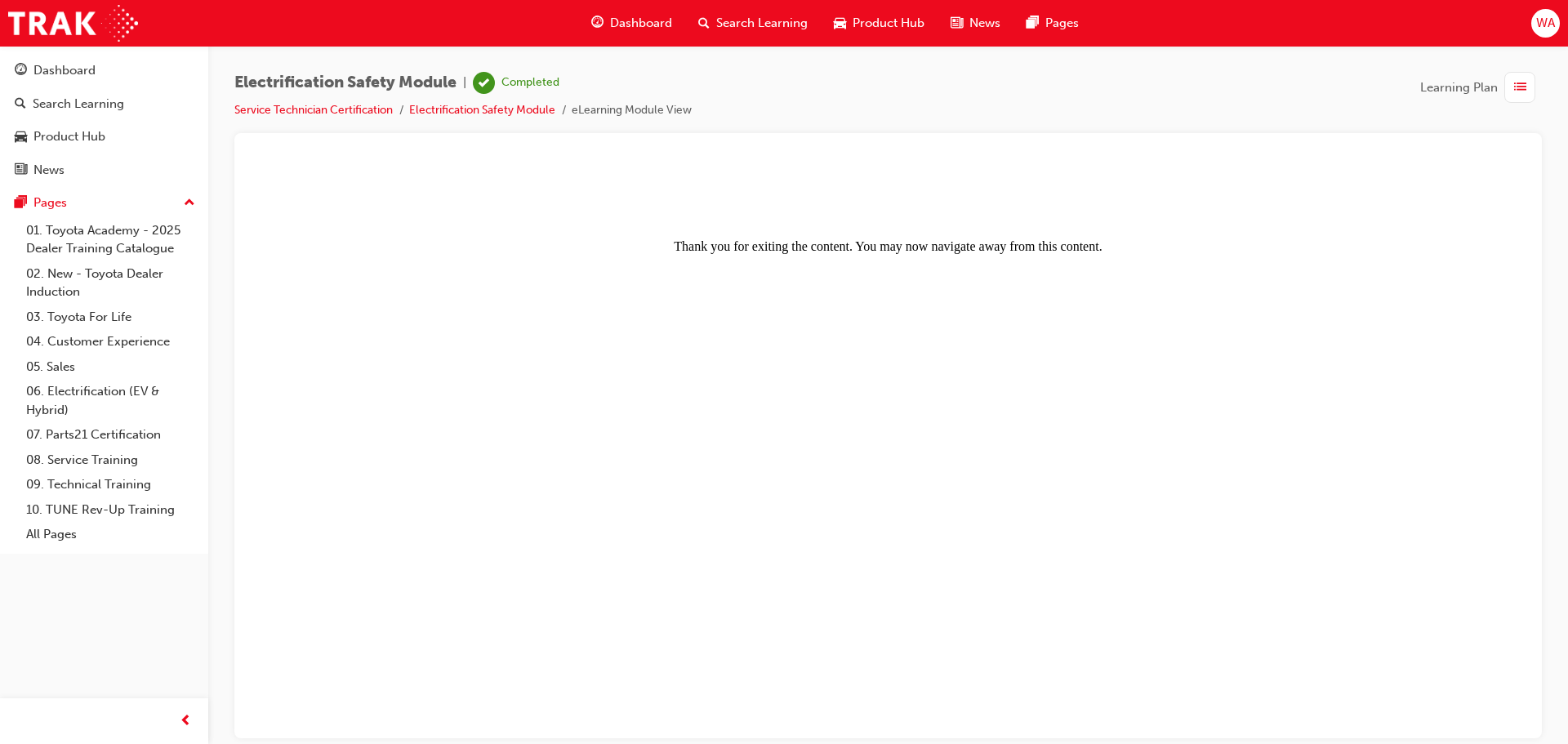
click at [646, 21] on span "Dashboard" at bounding box center [641, 23] width 62 height 19
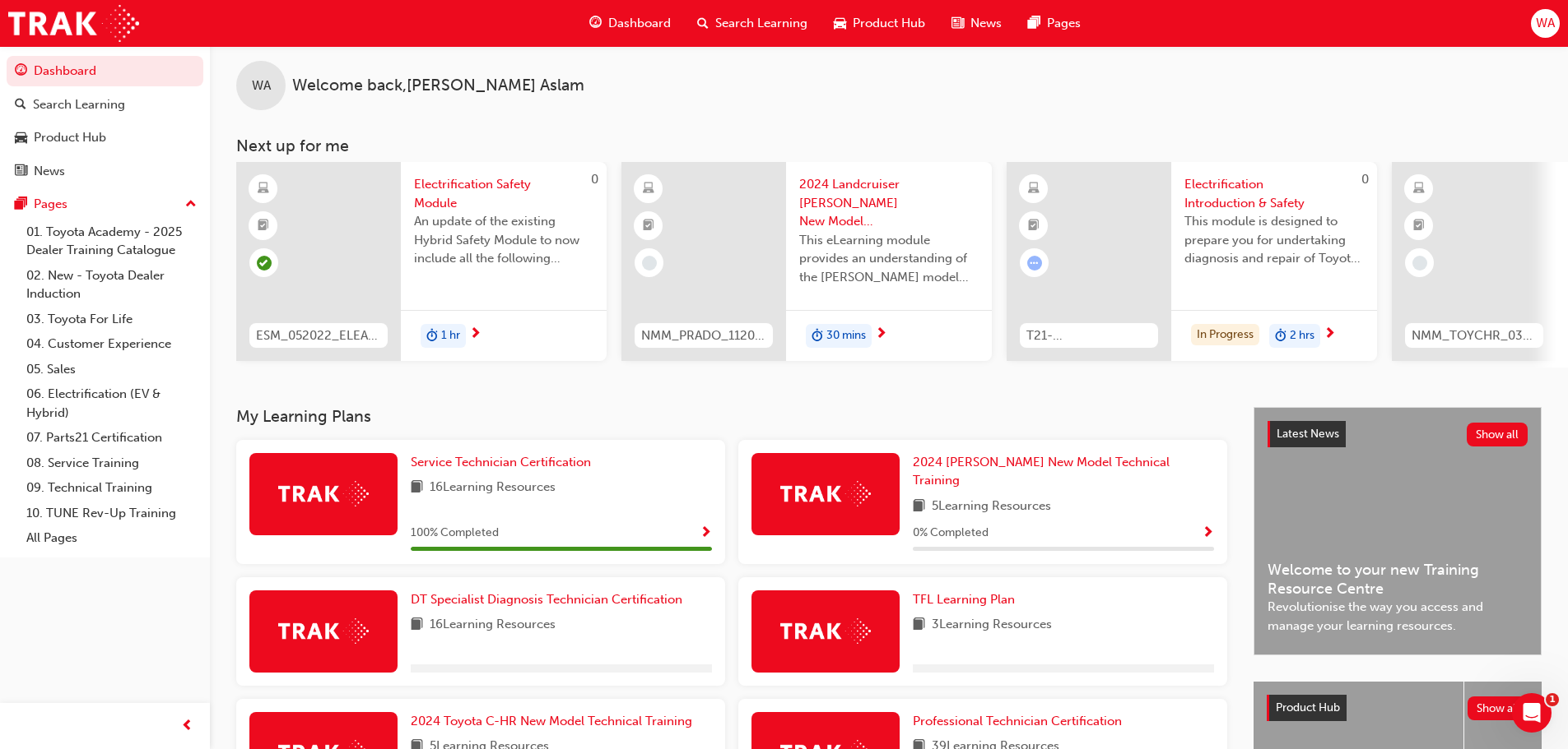
scroll to position [247, 0]
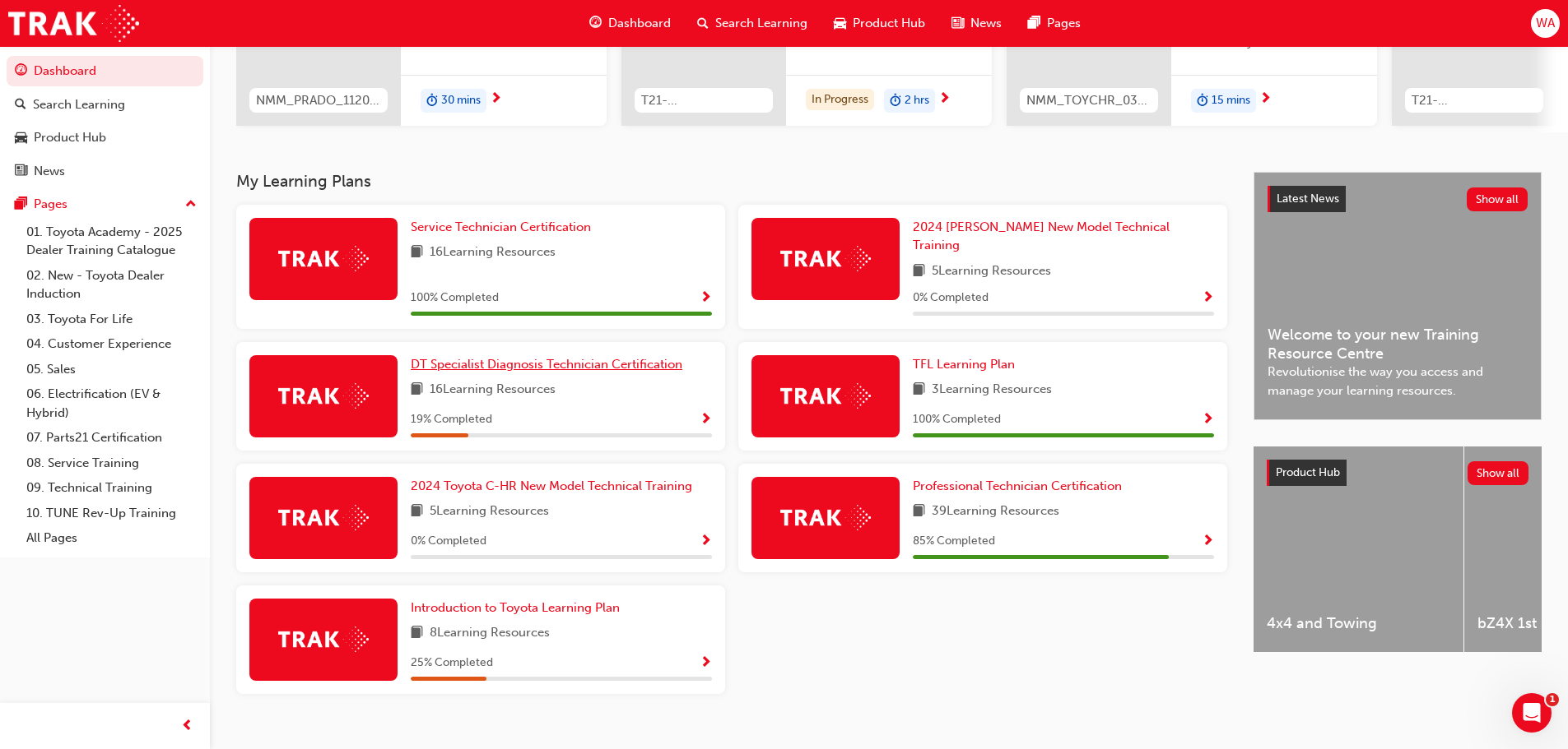
click at [614, 357] on span "DT Specialist Diagnosis Technician Certification" at bounding box center [546, 365] width 272 height 15
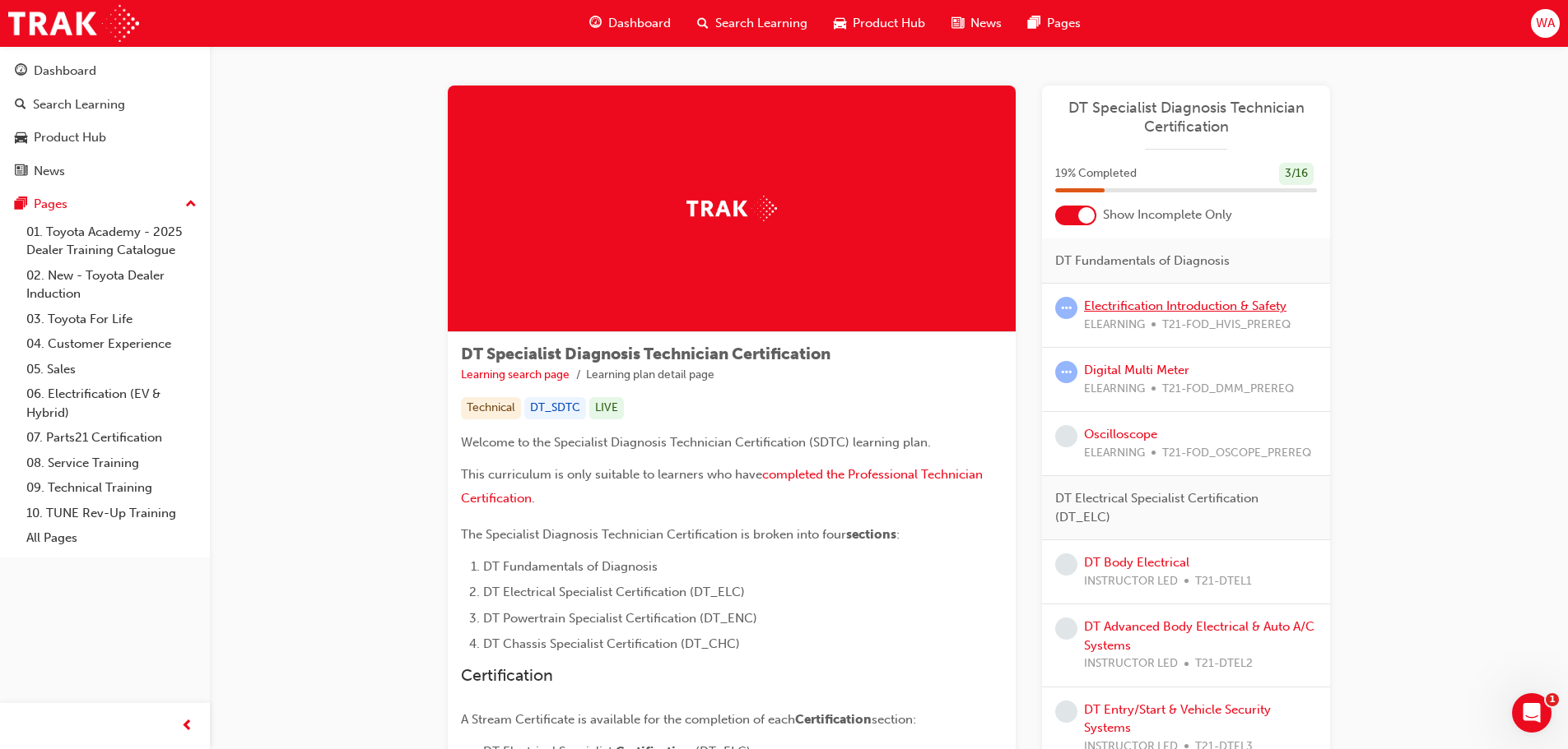
click at [1165, 304] on link "Electrification Introduction & Safety" at bounding box center [1184, 306] width 203 height 15
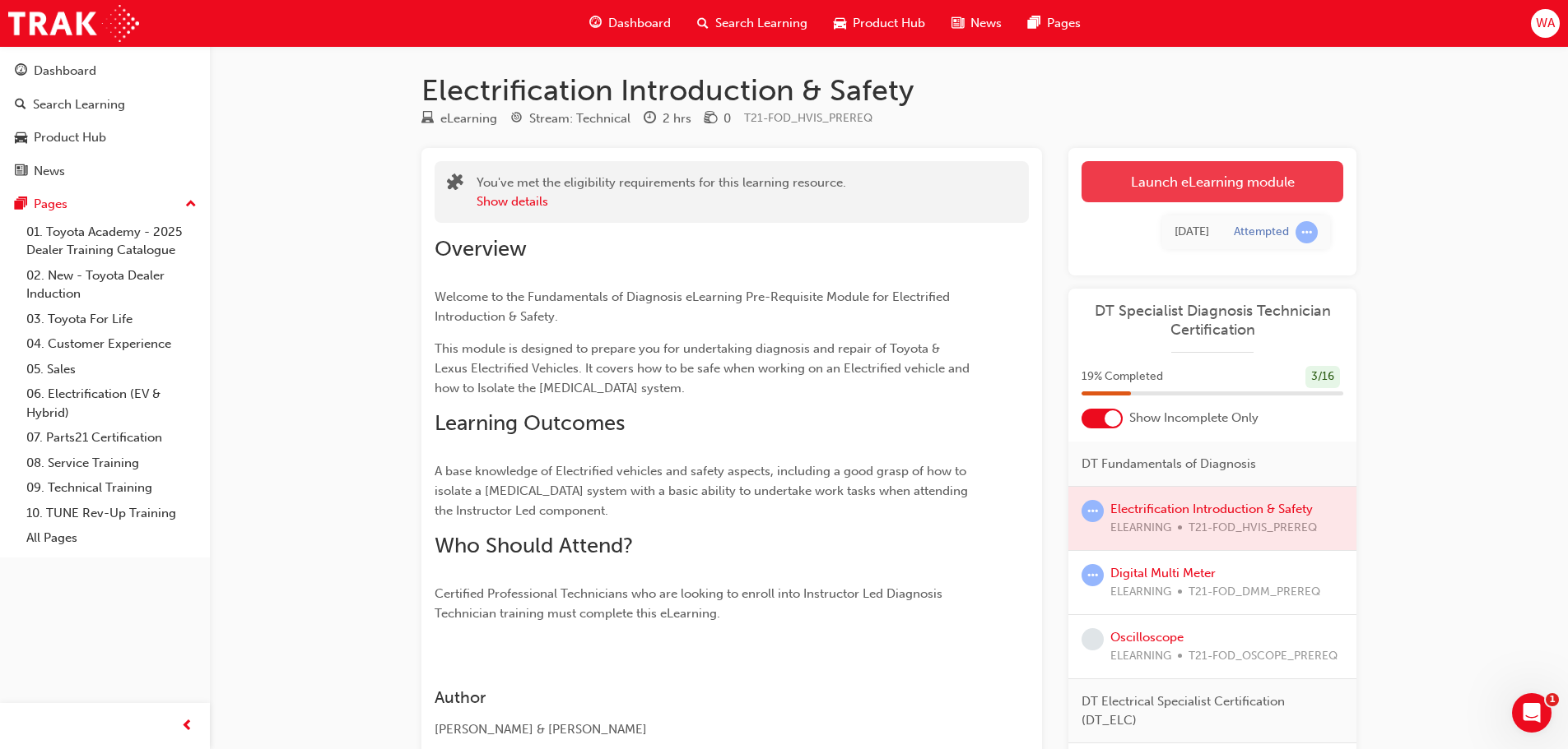
click at [1151, 180] on link "Launch eLearning module" at bounding box center [1212, 182] width 261 height 41
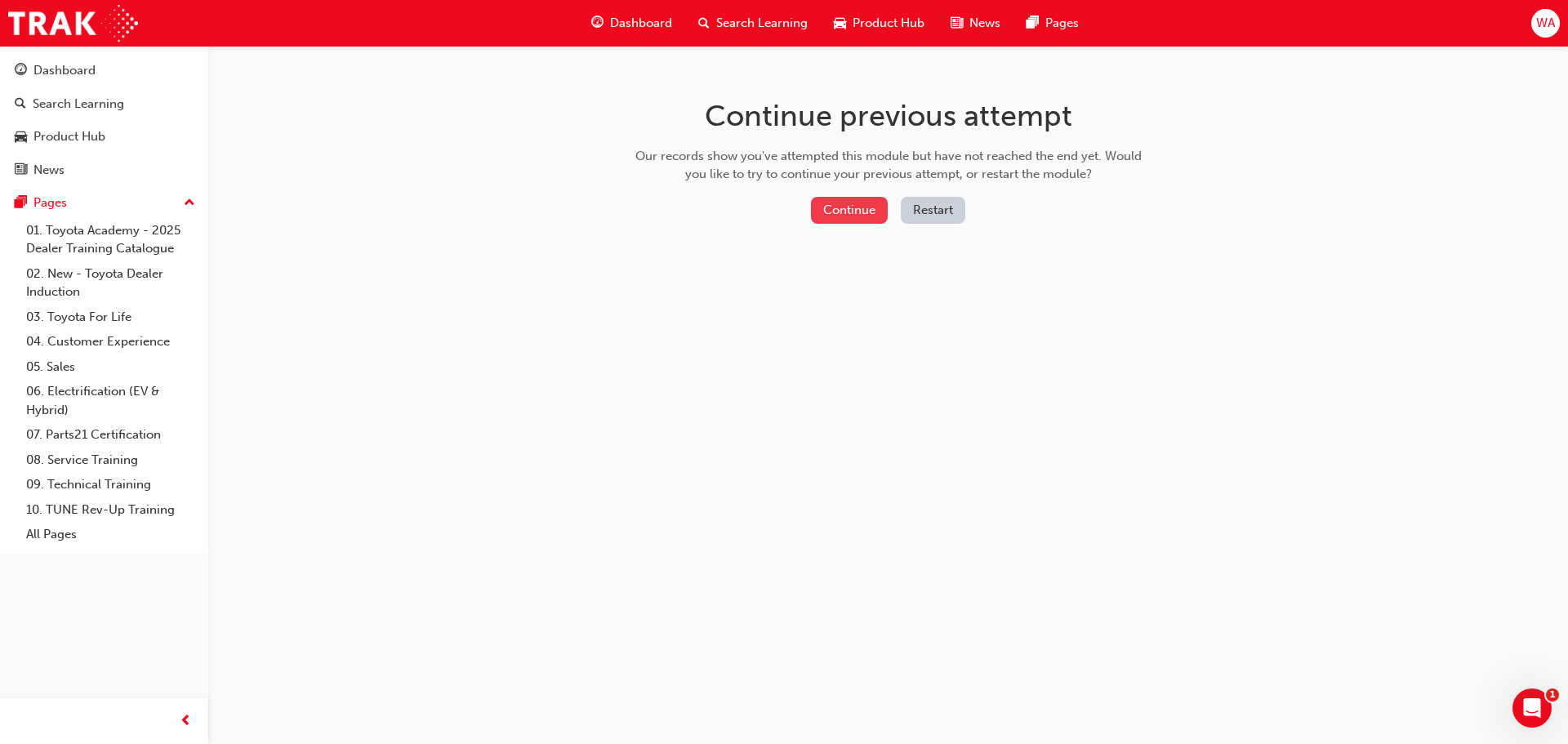
click at [854, 214] on button "Continue" at bounding box center [849, 209] width 77 height 27
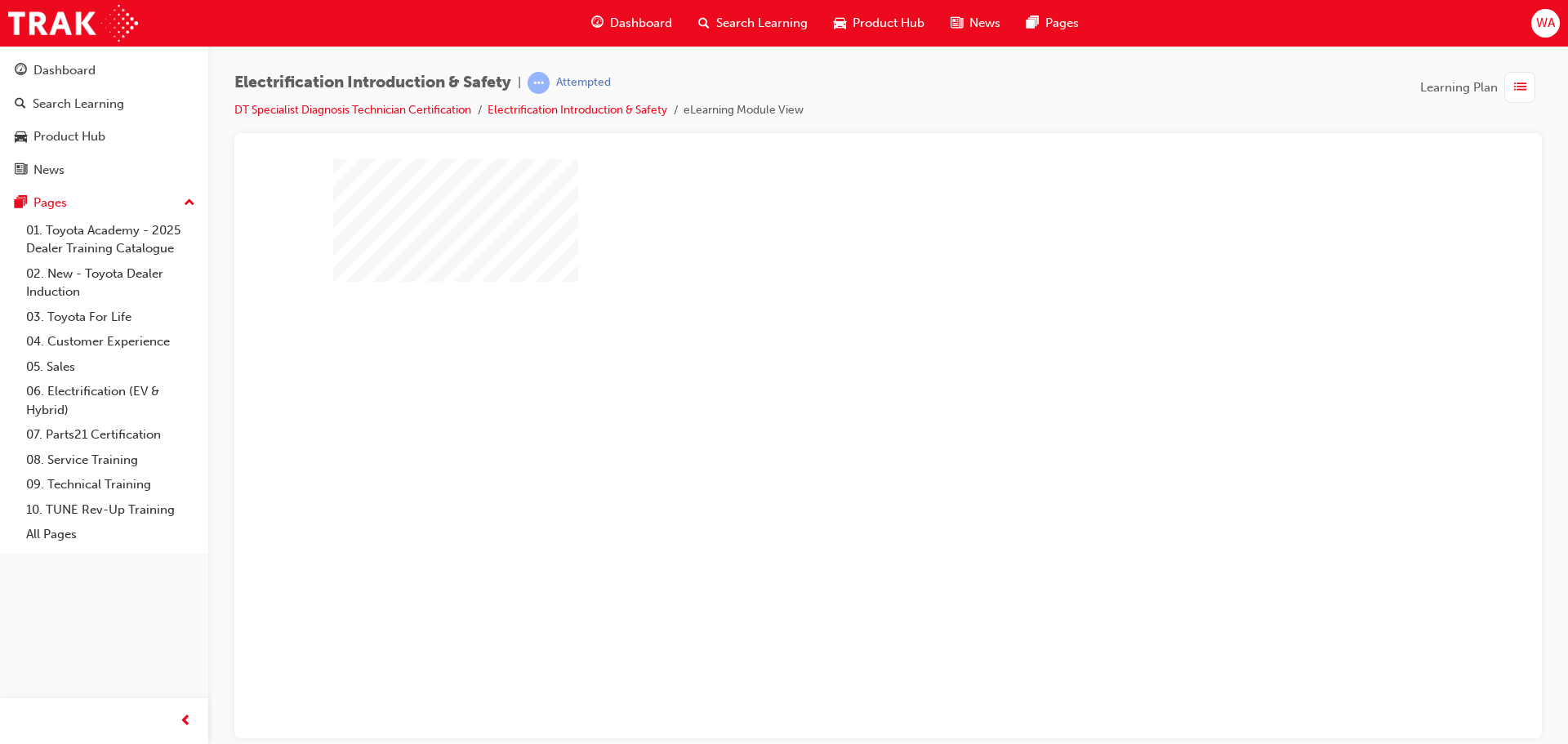
click at [841, 401] on div "play" at bounding box center [841, 401] width 0 height 0
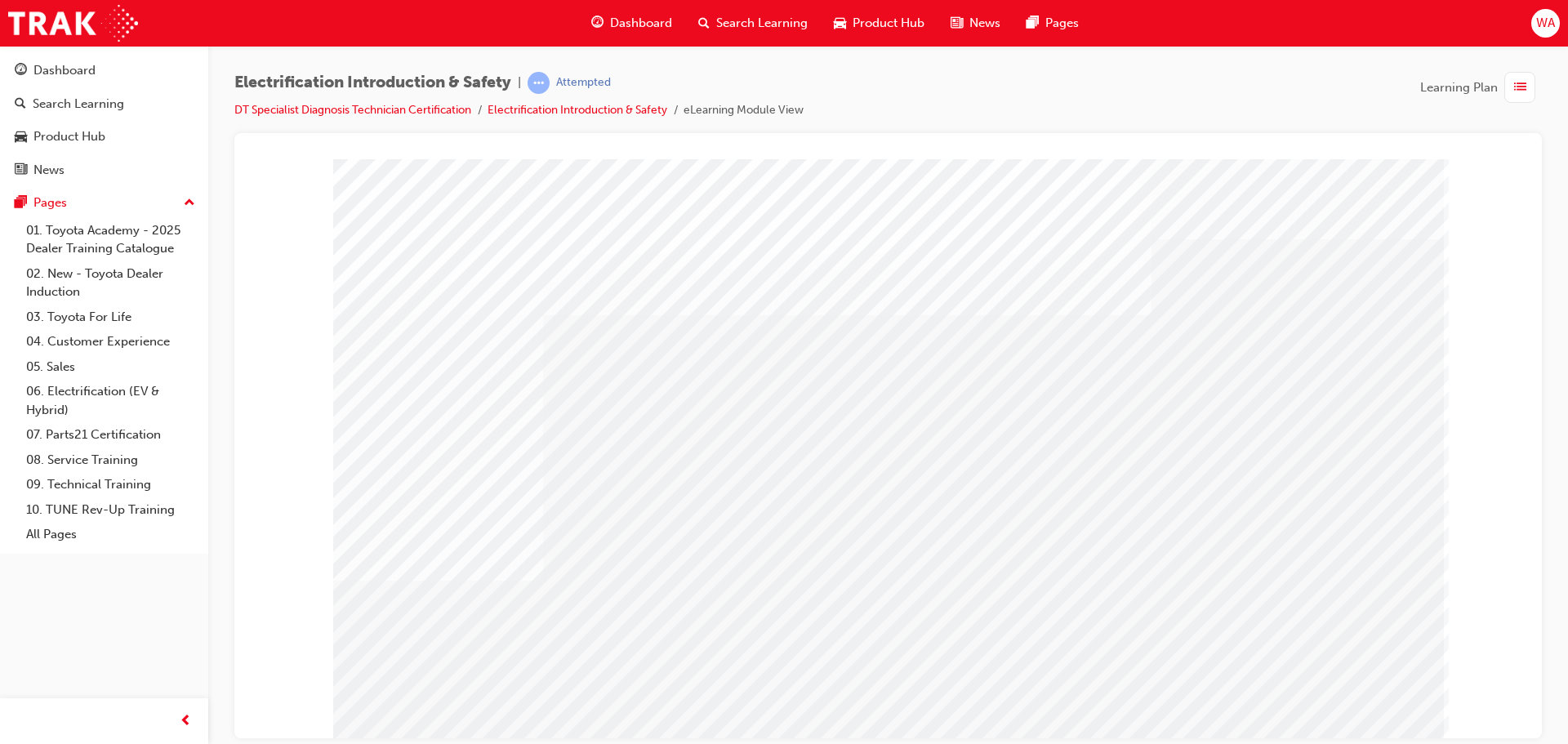
drag, startPoint x: 538, startPoint y: 436, endPoint x: 528, endPoint y: 438, distance: 10.2
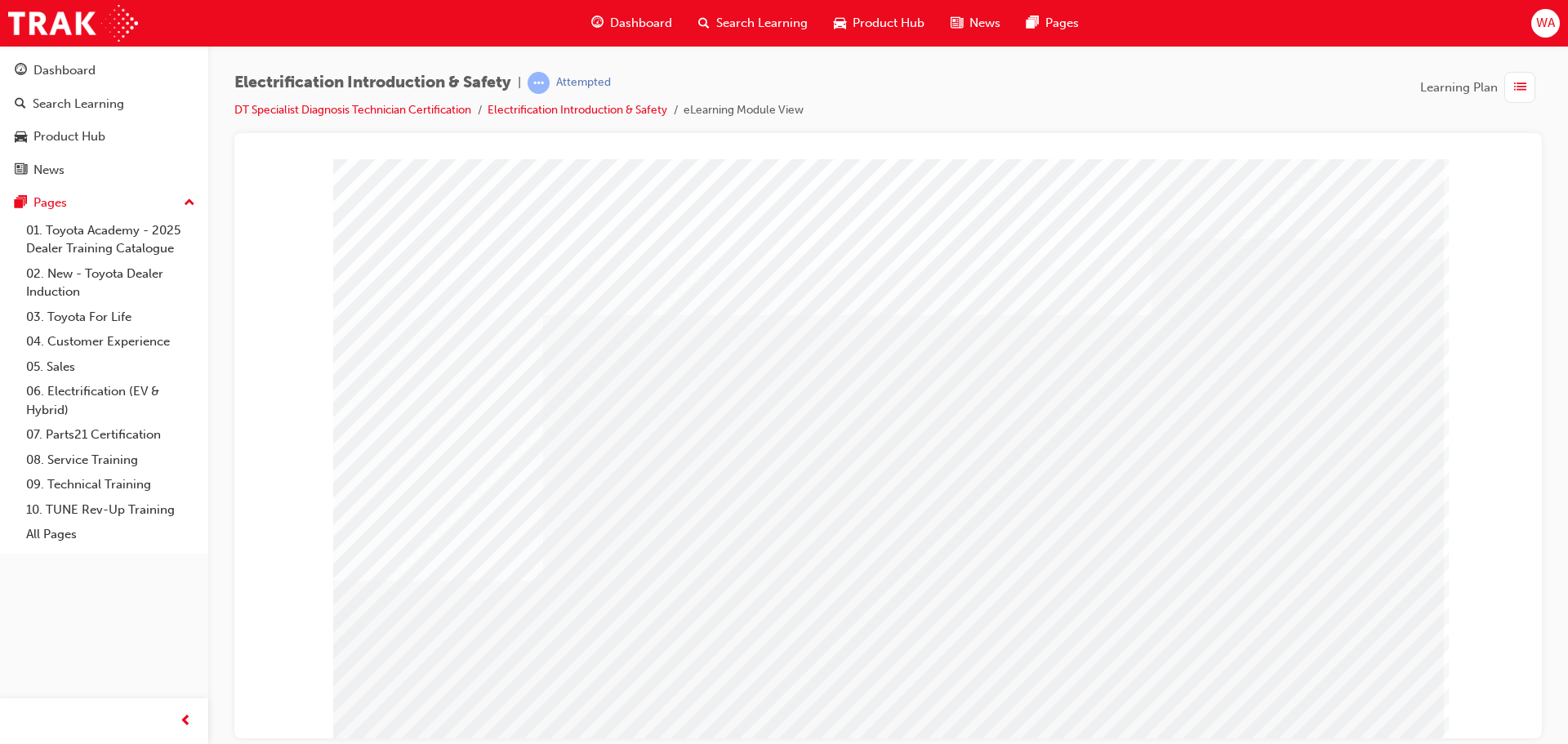
drag, startPoint x: 680, startPoint y: 573, endPoint x: 711, endPoint y: 573, distance: 31.0
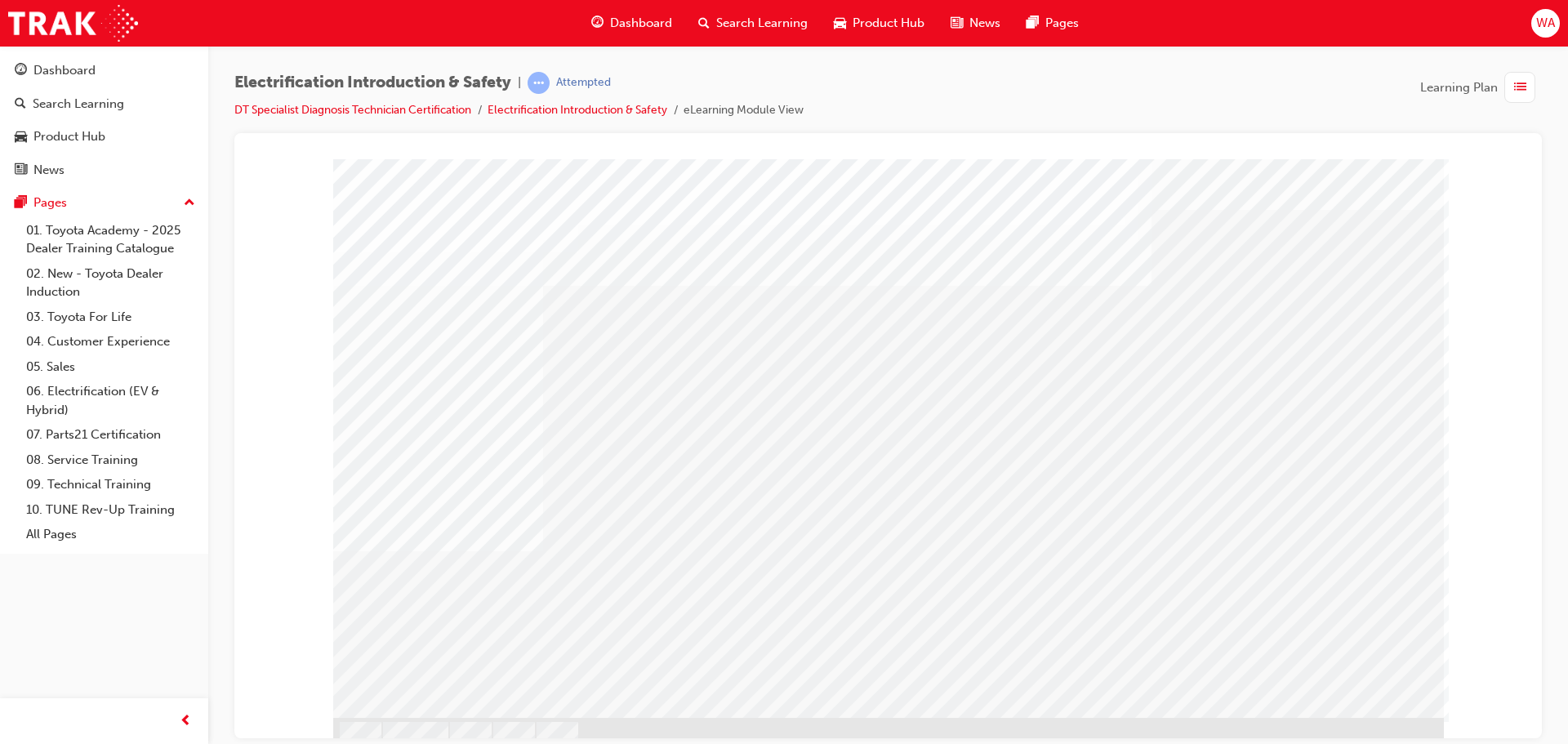
scroll to position [45, 0]
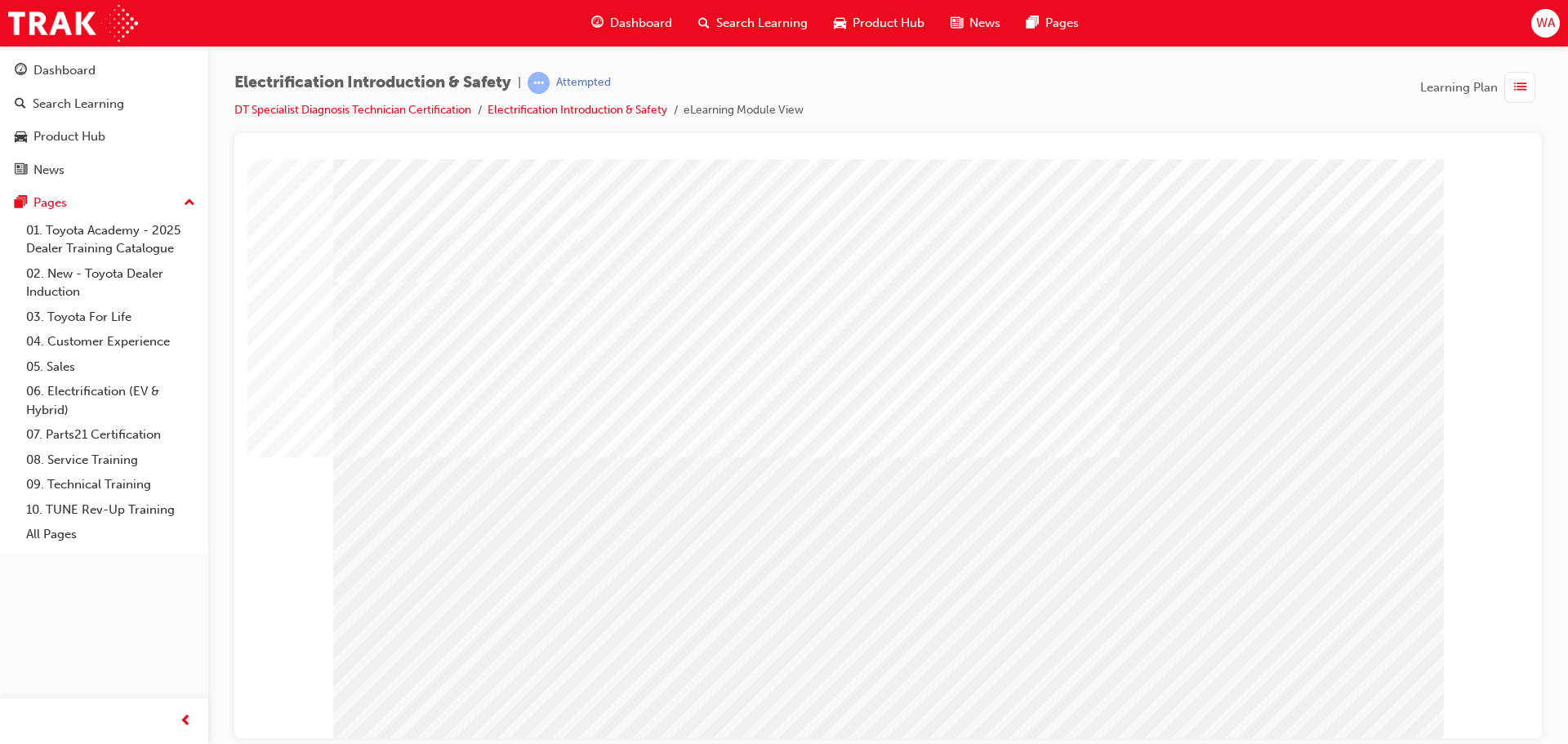
drag, startPoint x: 919, startPoint y: 437, endPoint x: 956, endPoint y: 464, distance: 45.8
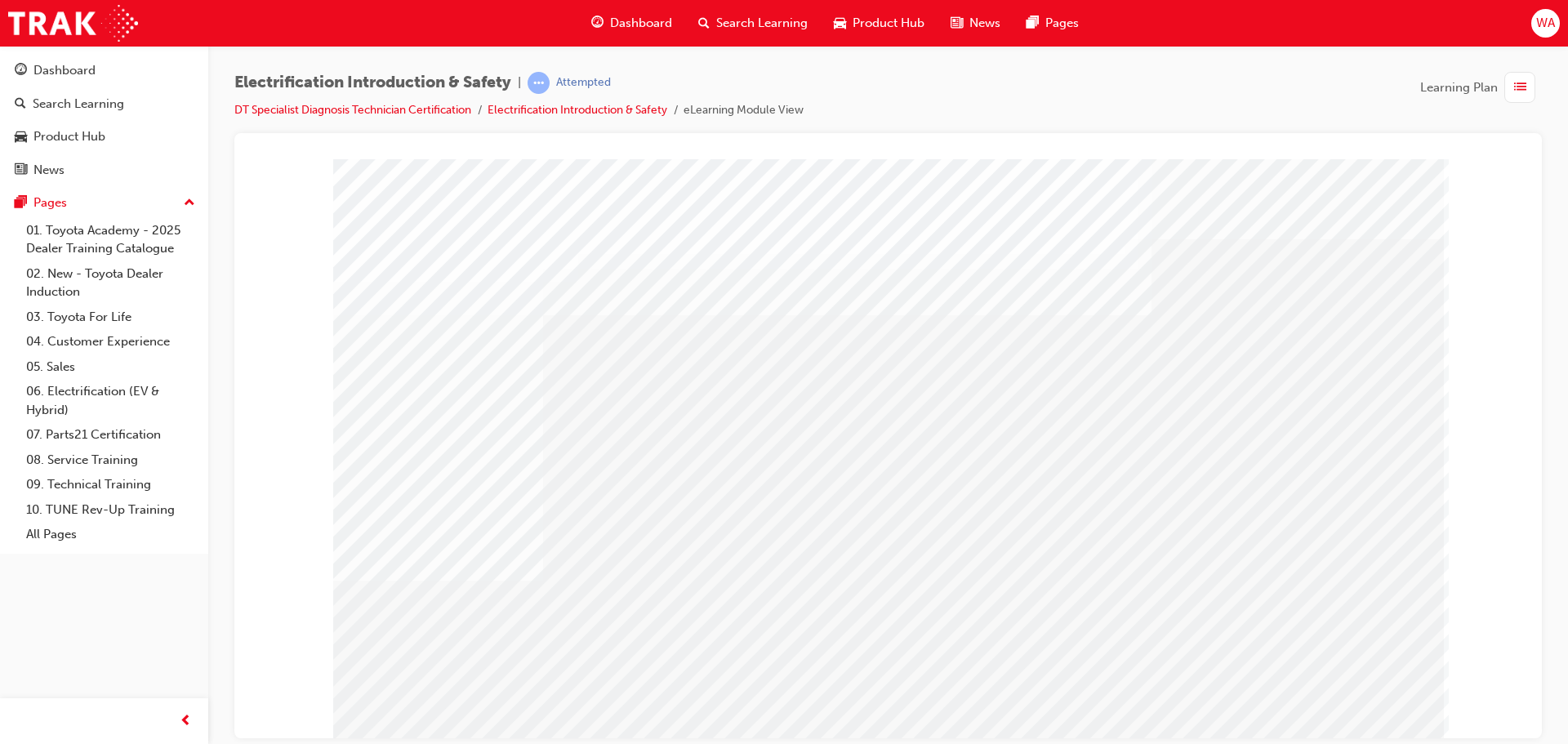
drag, startPoint x: 967, startPoint y: 453, endPoint x: 1025, endPoint y: 453, distance: 58.0
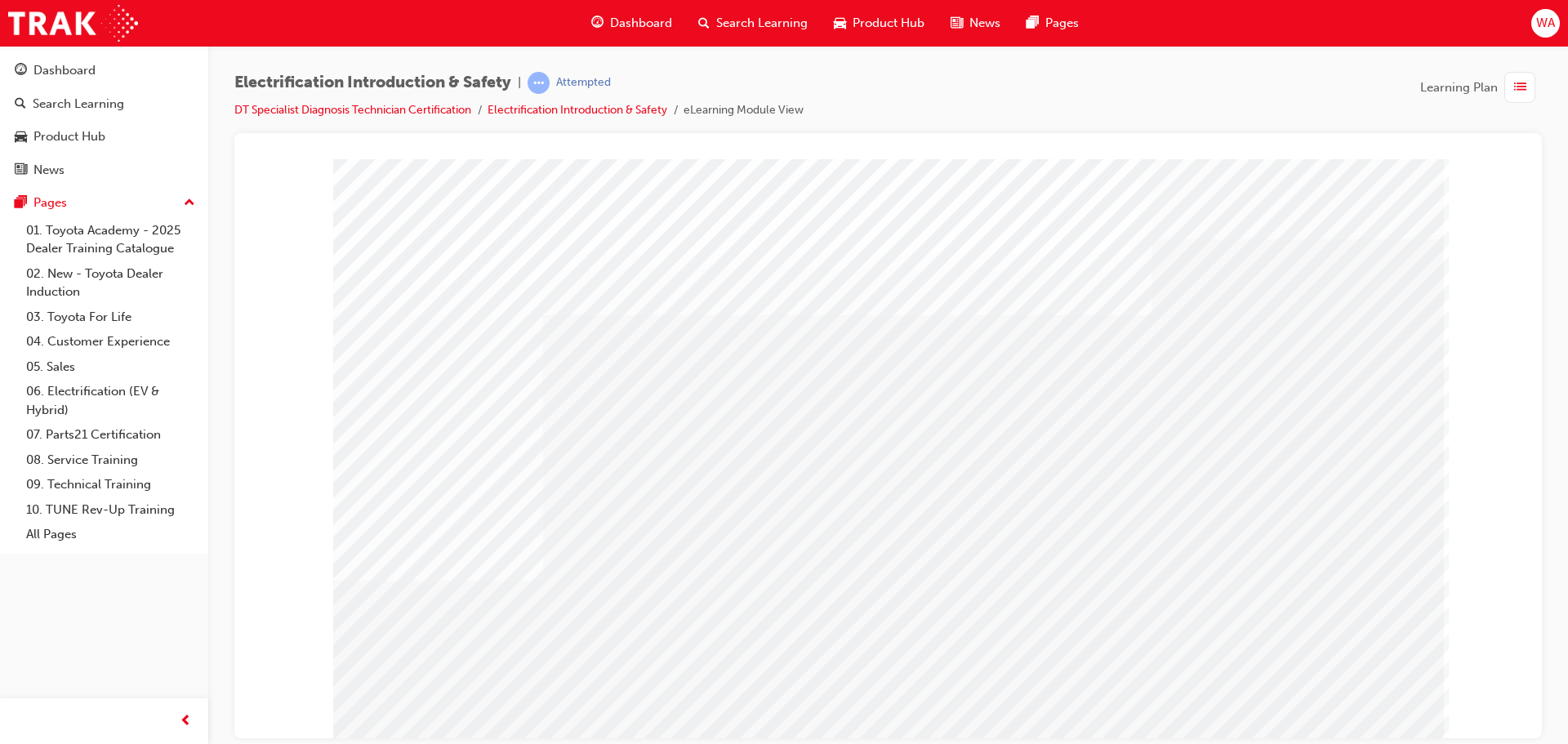
drag, startPoint x: 1189, startPoint y: 453, endPoint x: 1217, endPoint y: 450, distance: 28.2
click at [1190, 453] on div "multistate" at bounding box center [888, 452] width 1110 height 588
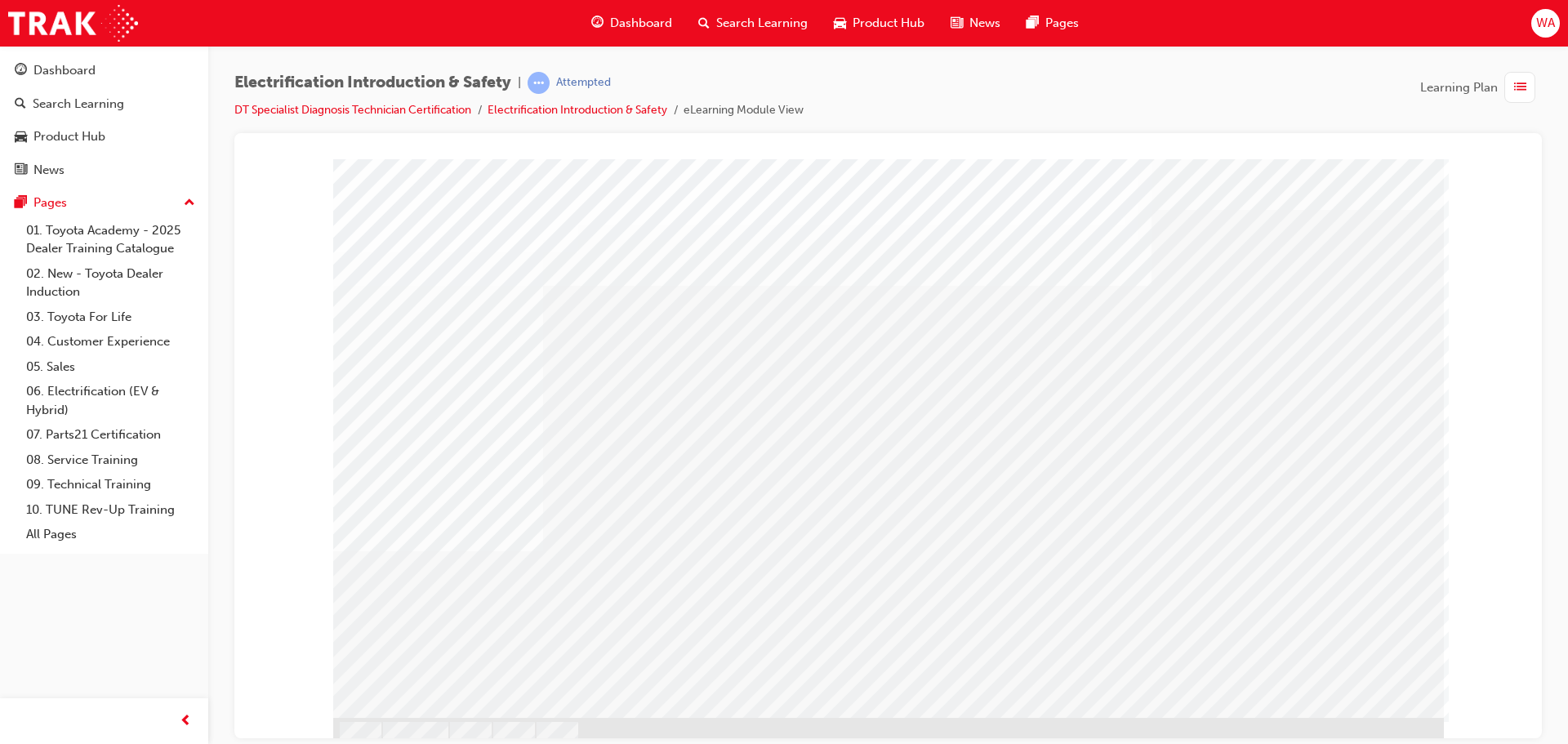
scroll to position [45, 0]
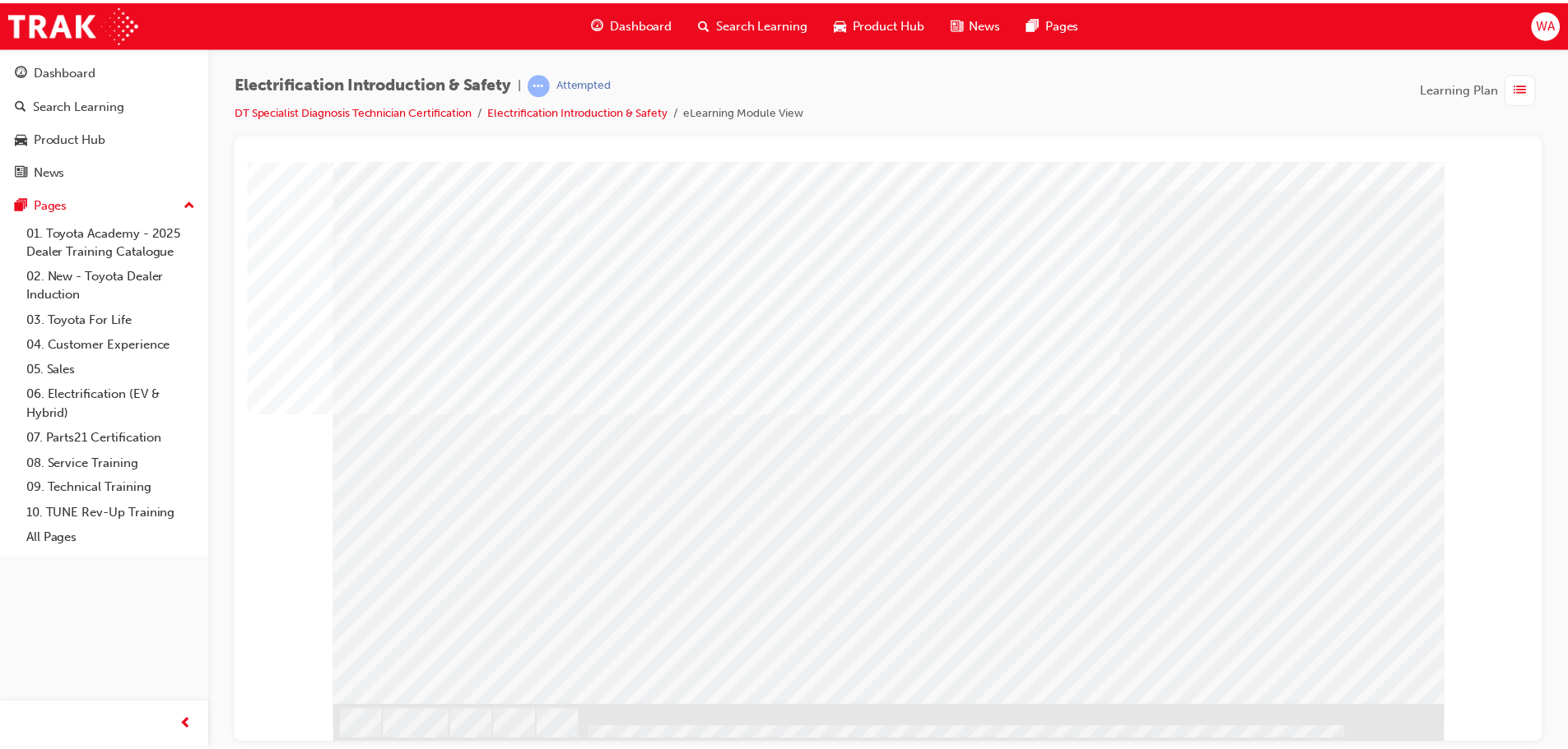
scroll to position [0, 0]
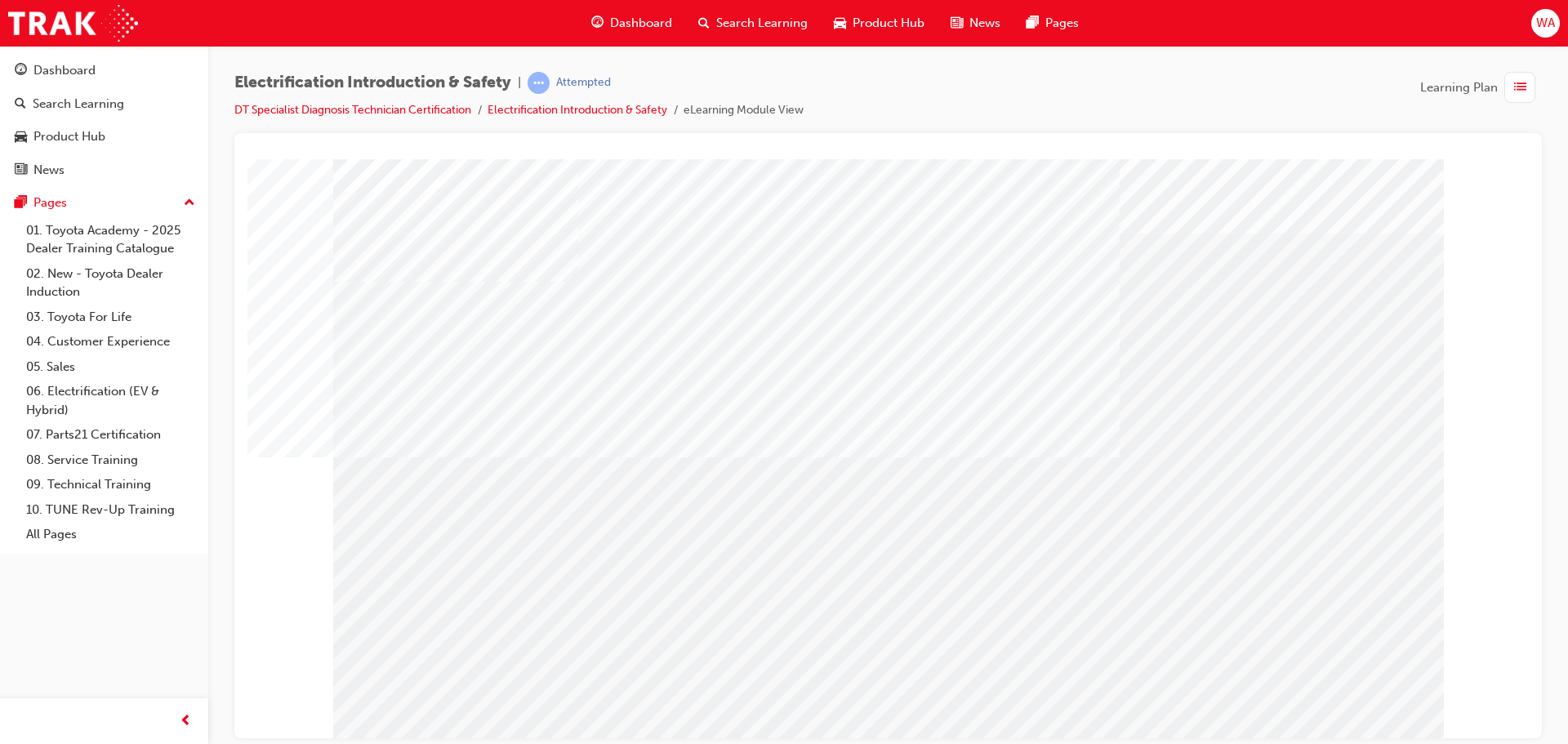
drag, startPoint x: 470, startPoint y: 657, endPoint x: 467, endPoint y: 669, distance: 12.4
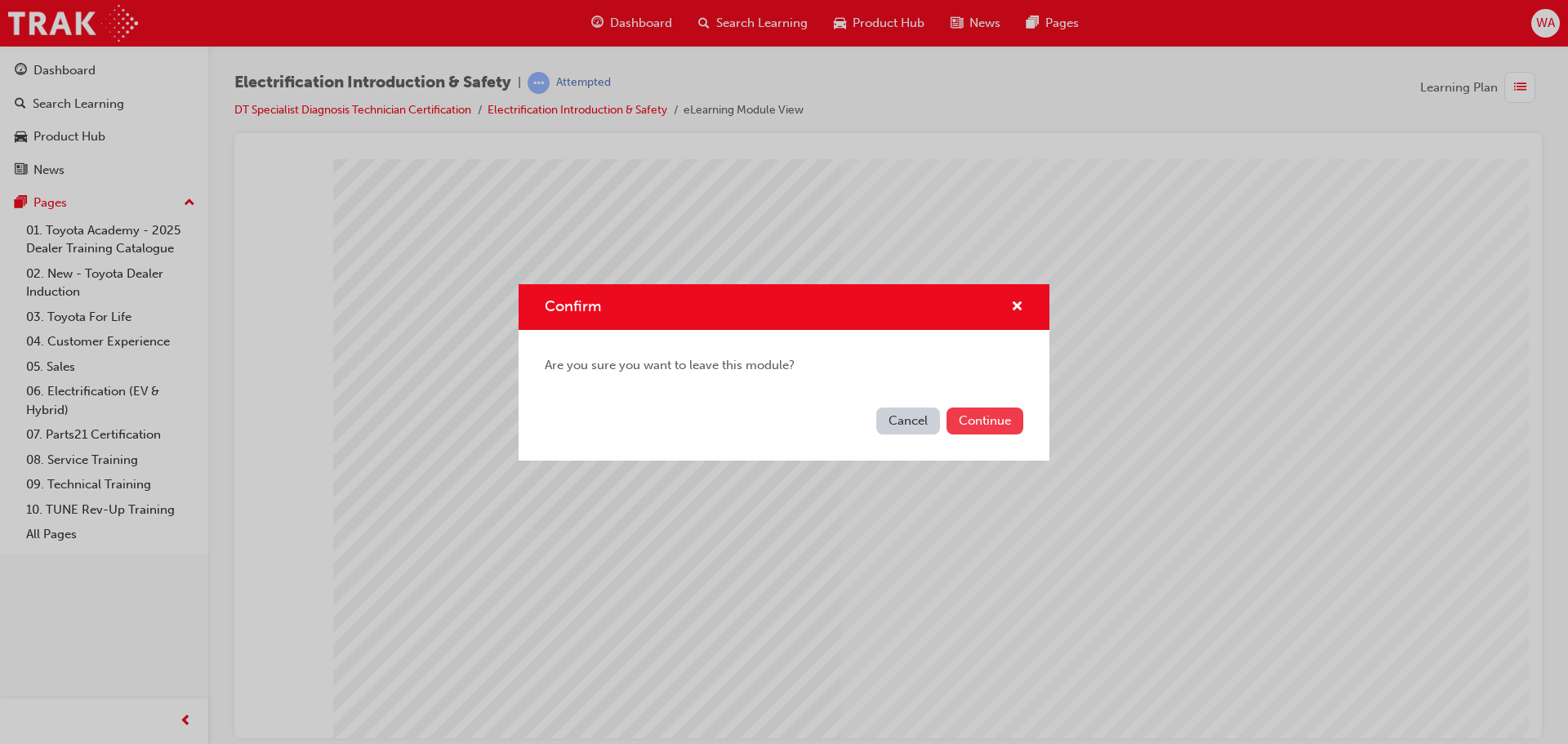
click at [968, 429] on button "Continue" at bounding box center [985, 421] width 77 height 27
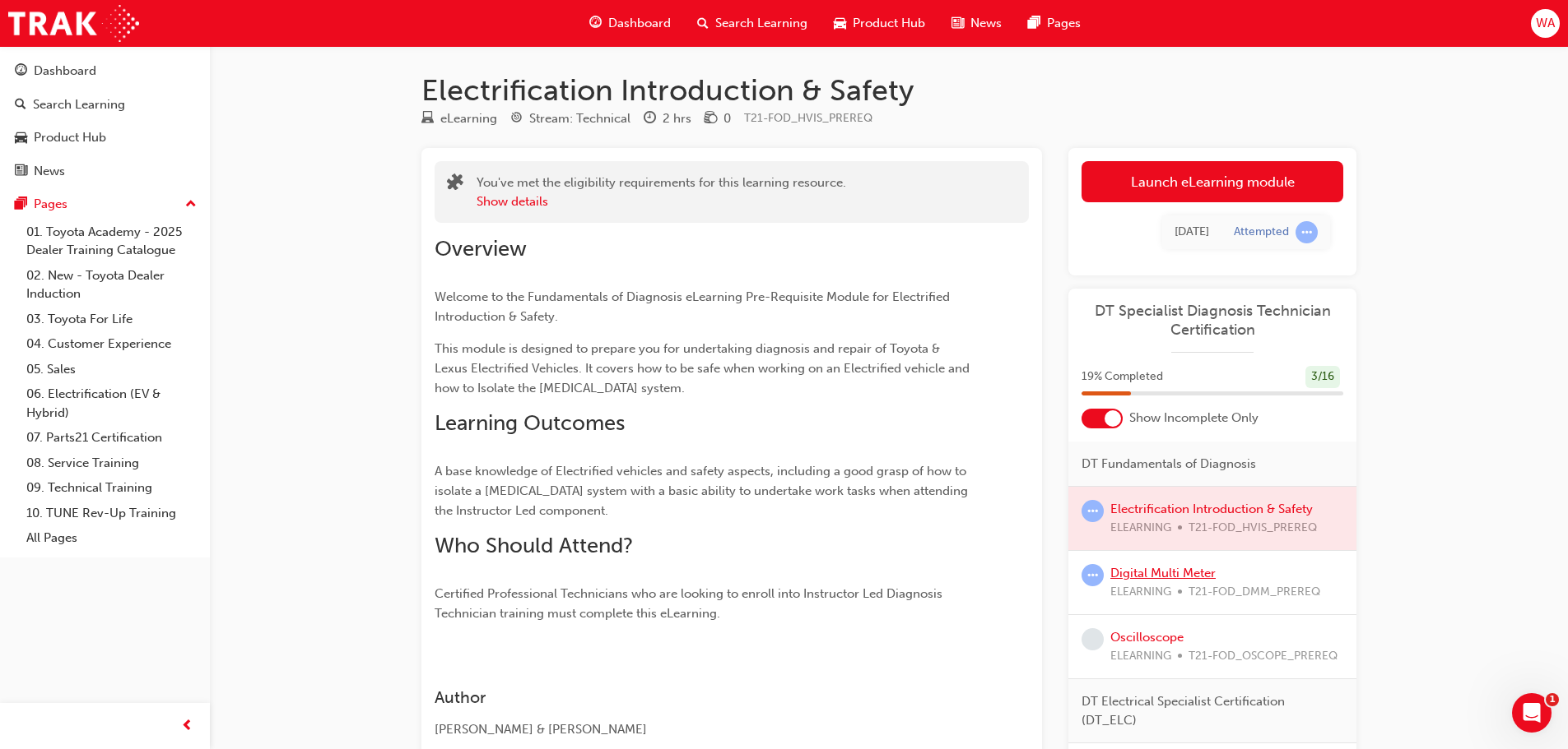
click at [1170, 566] on link "Digital Multi Meter" at bounding box center [1162, 574] width 105 height 15
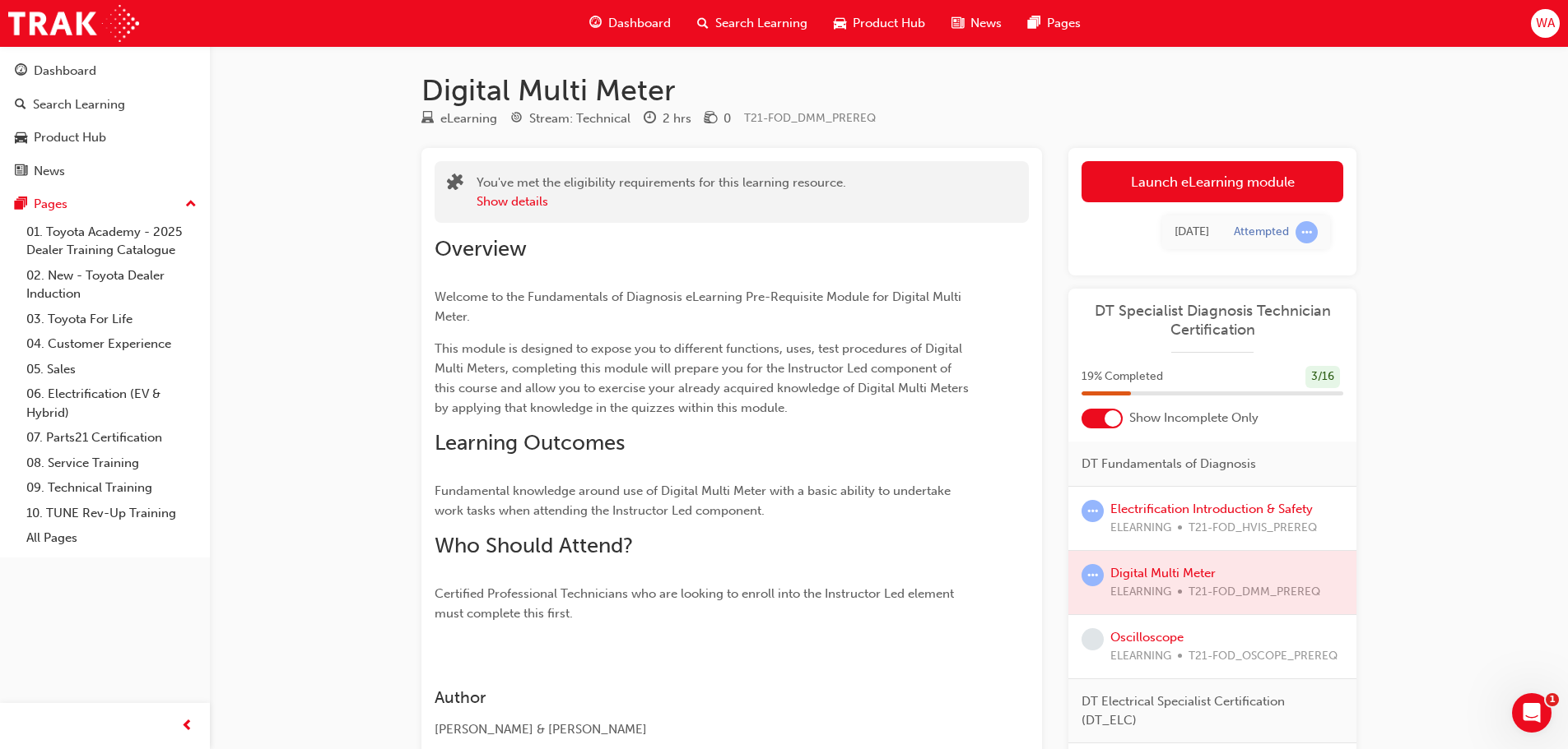
click at [1172, 563] on div at bounding box center [1211, 583] width 288 height 63
click at [1169, 568] on div at bounding box center [1211, 583] width 288 height 63
click at [1168, 568] on div at bounding box center [1211, 583] width 288 height 63
click at [1164, 571] on div at bounding box center [1211, 583] width 288 height 63
click at [1162, 572] on div at bounding box center [1211, 583] width 288 height 63
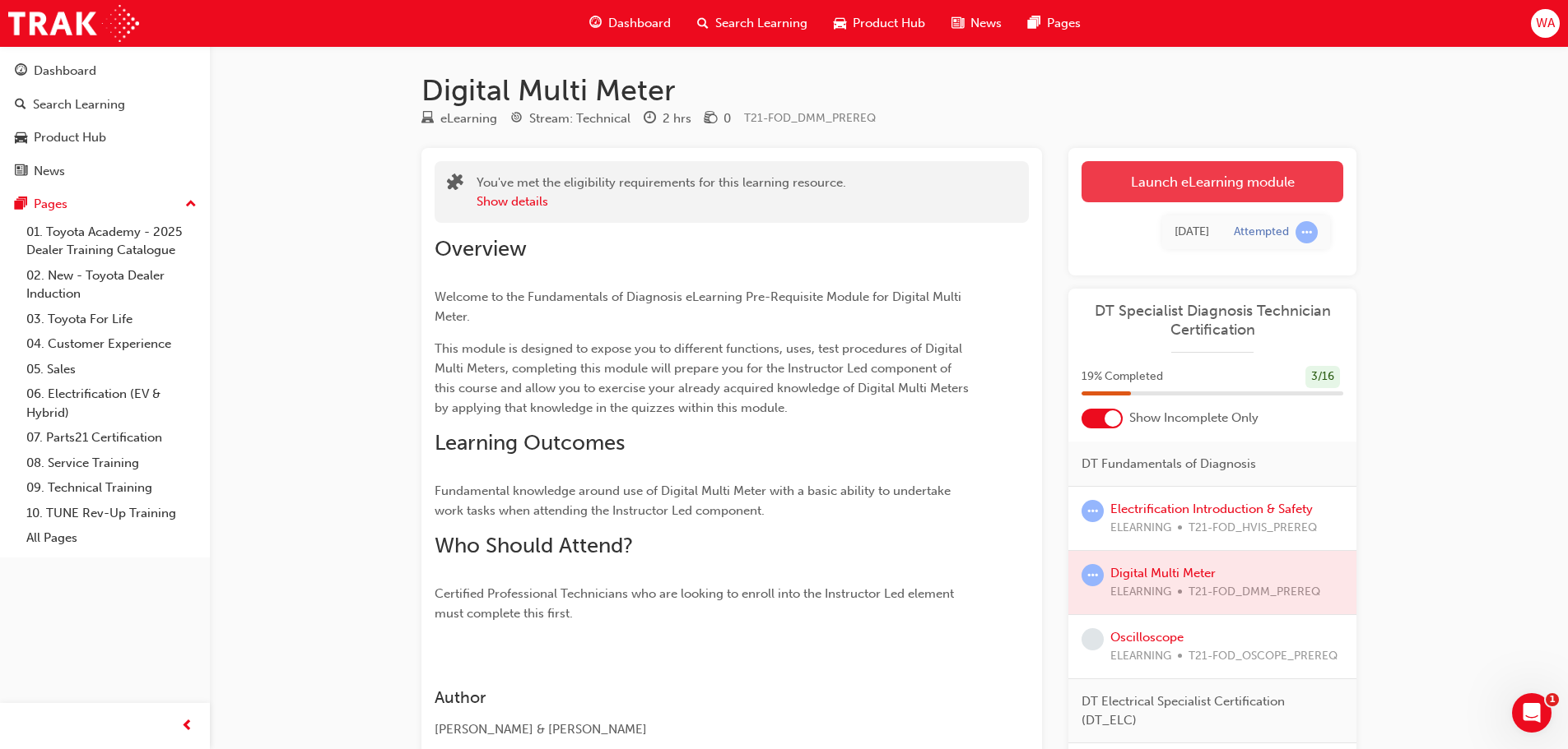
click at [1172, 182] on link "Launch eLearning module" at bounding box center [1212, 182] width 261 height 41
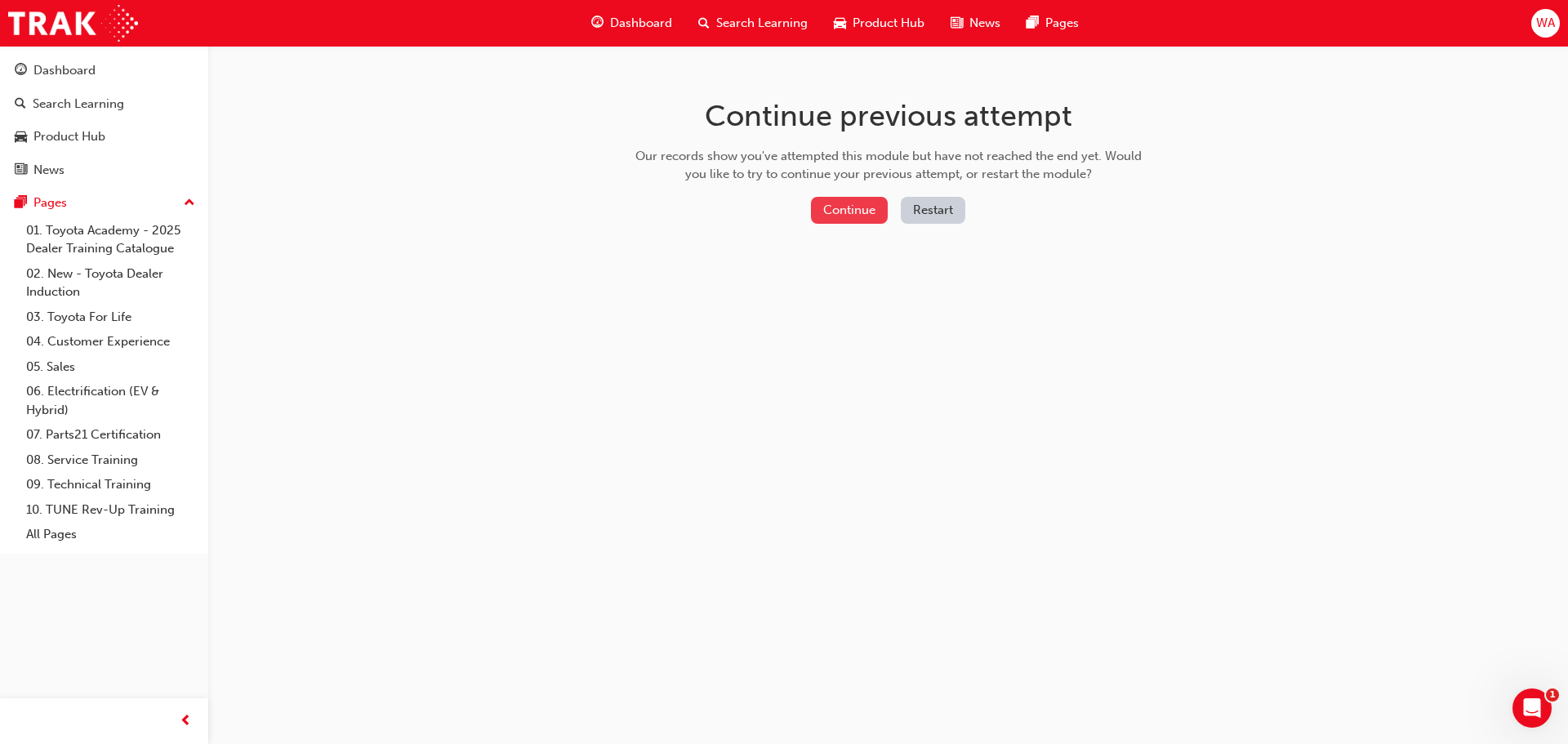
click at [856, 213] on button "Continue" at bounding box center [849, 209] width 77 height 27
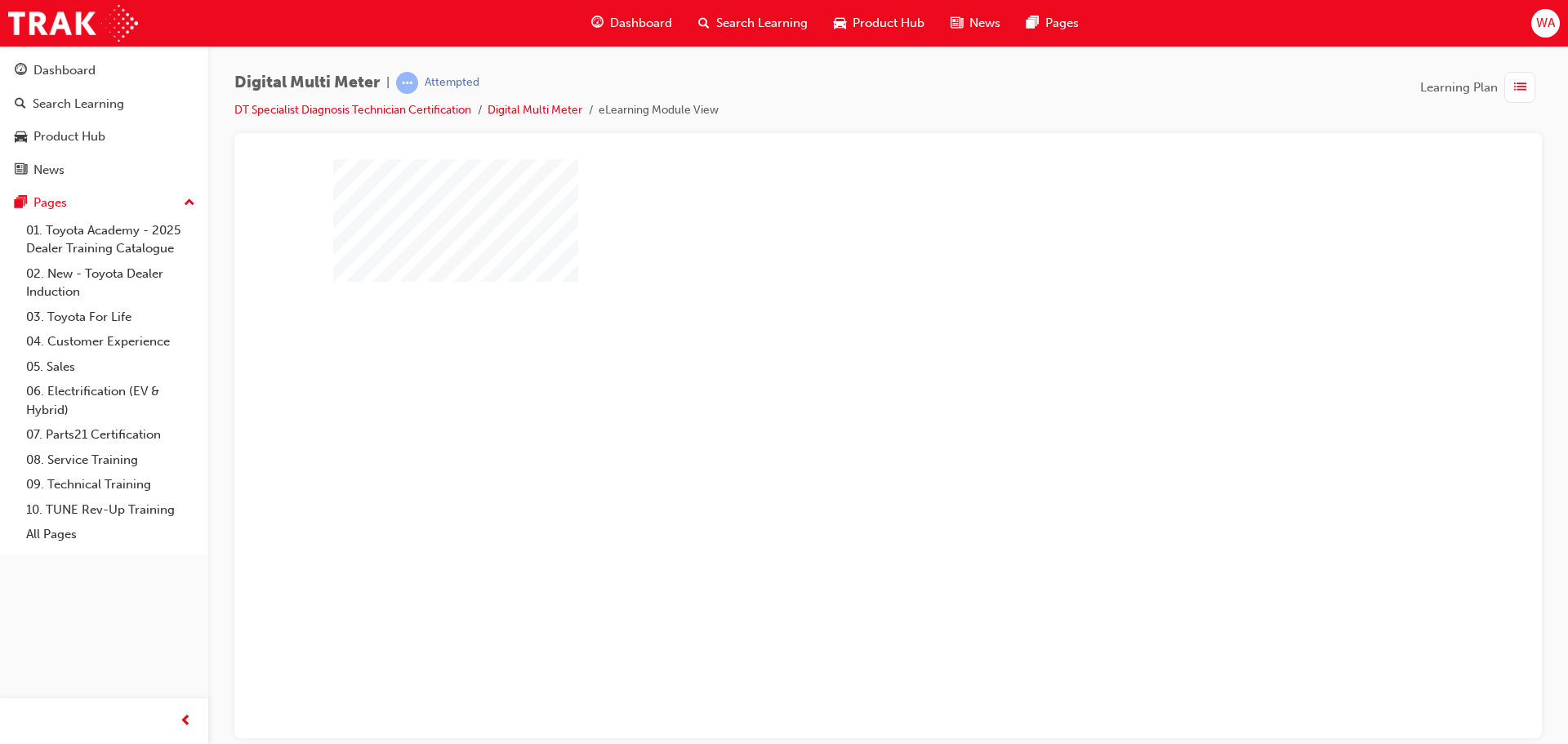
click at [841, 401] on div "play" at bounding box center [841, 401] width 0 height 0
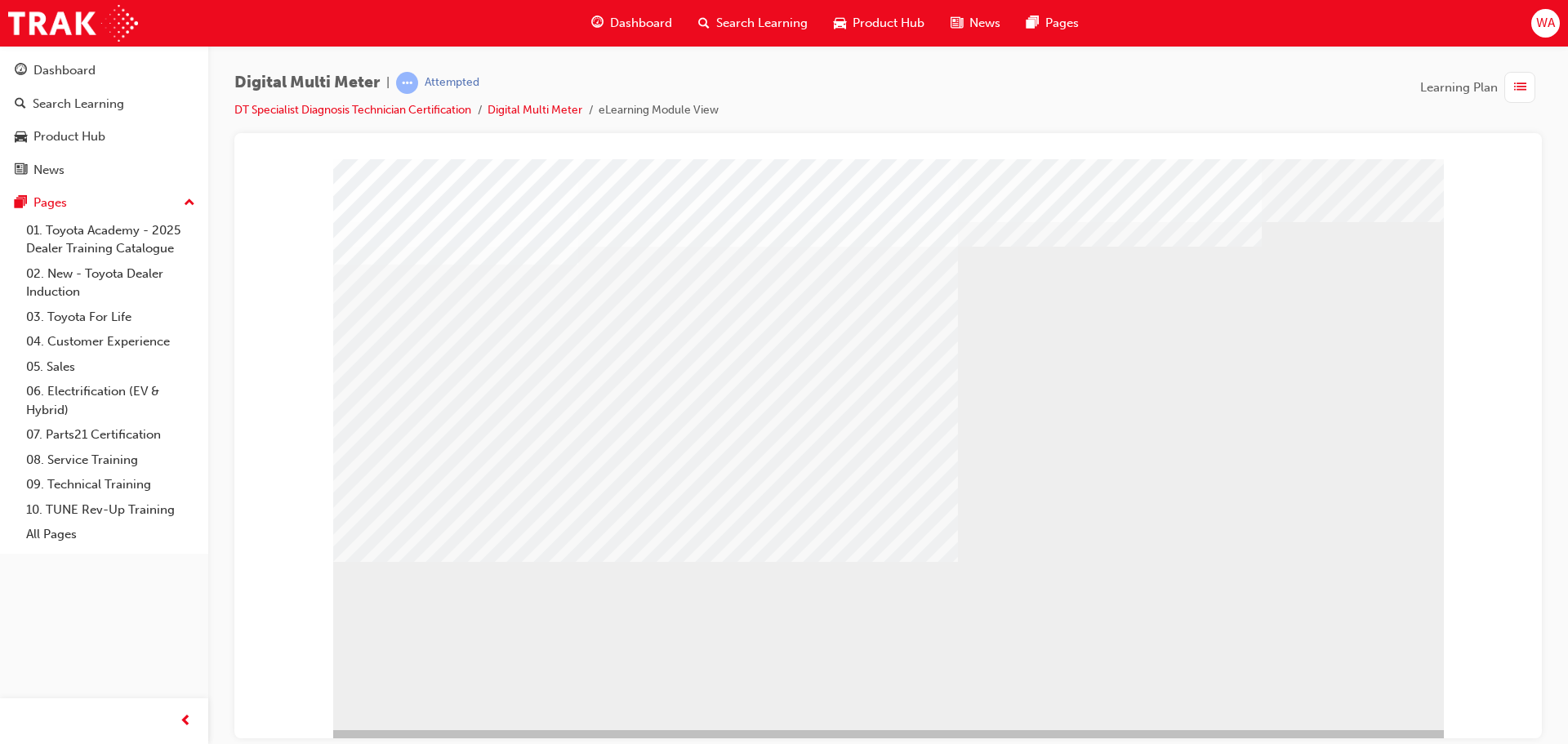
scroll to position [33, 0]
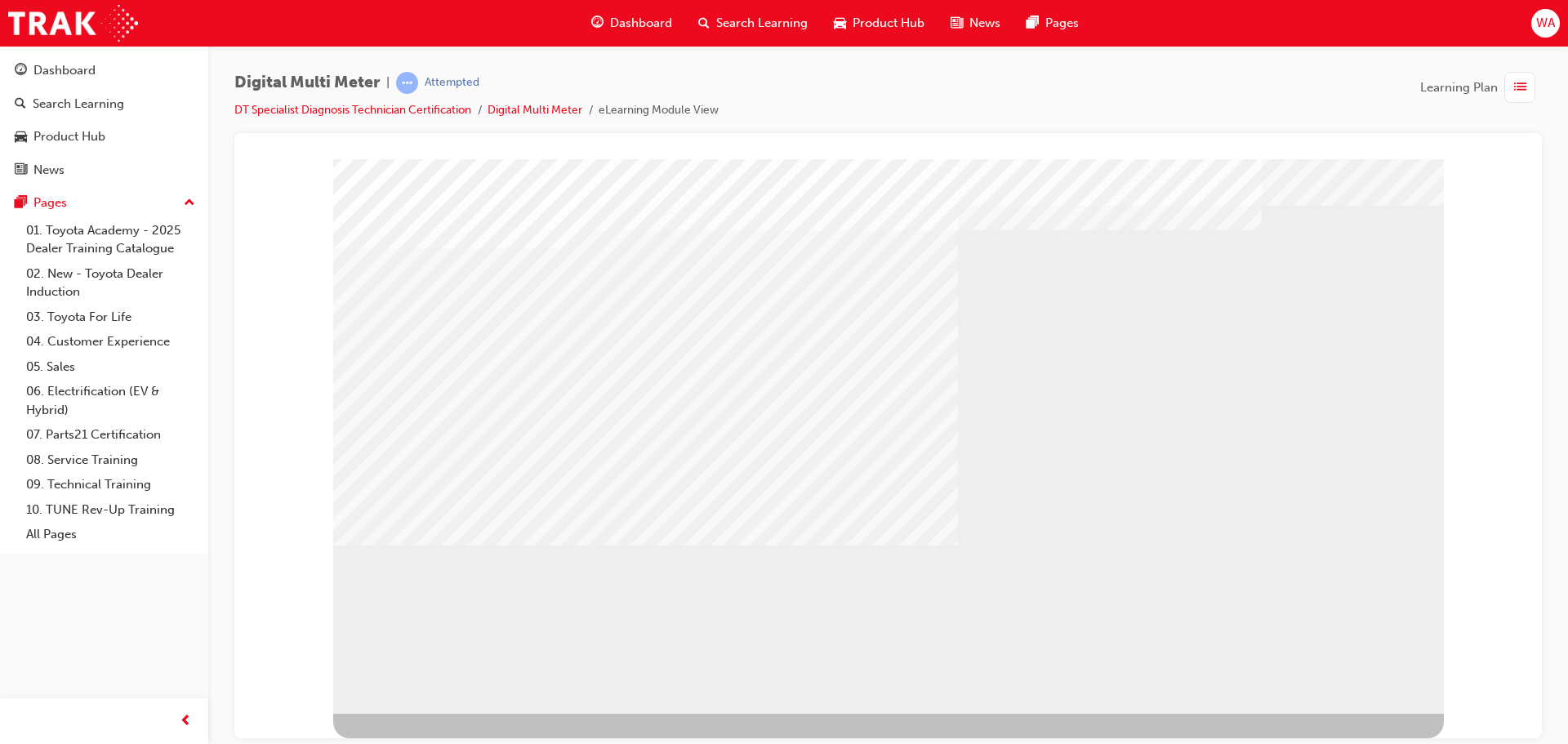
drag, startPoint x: 748, startPoint y: 432, endPoint x: 738, endPoint y: 465, distance: 34.5
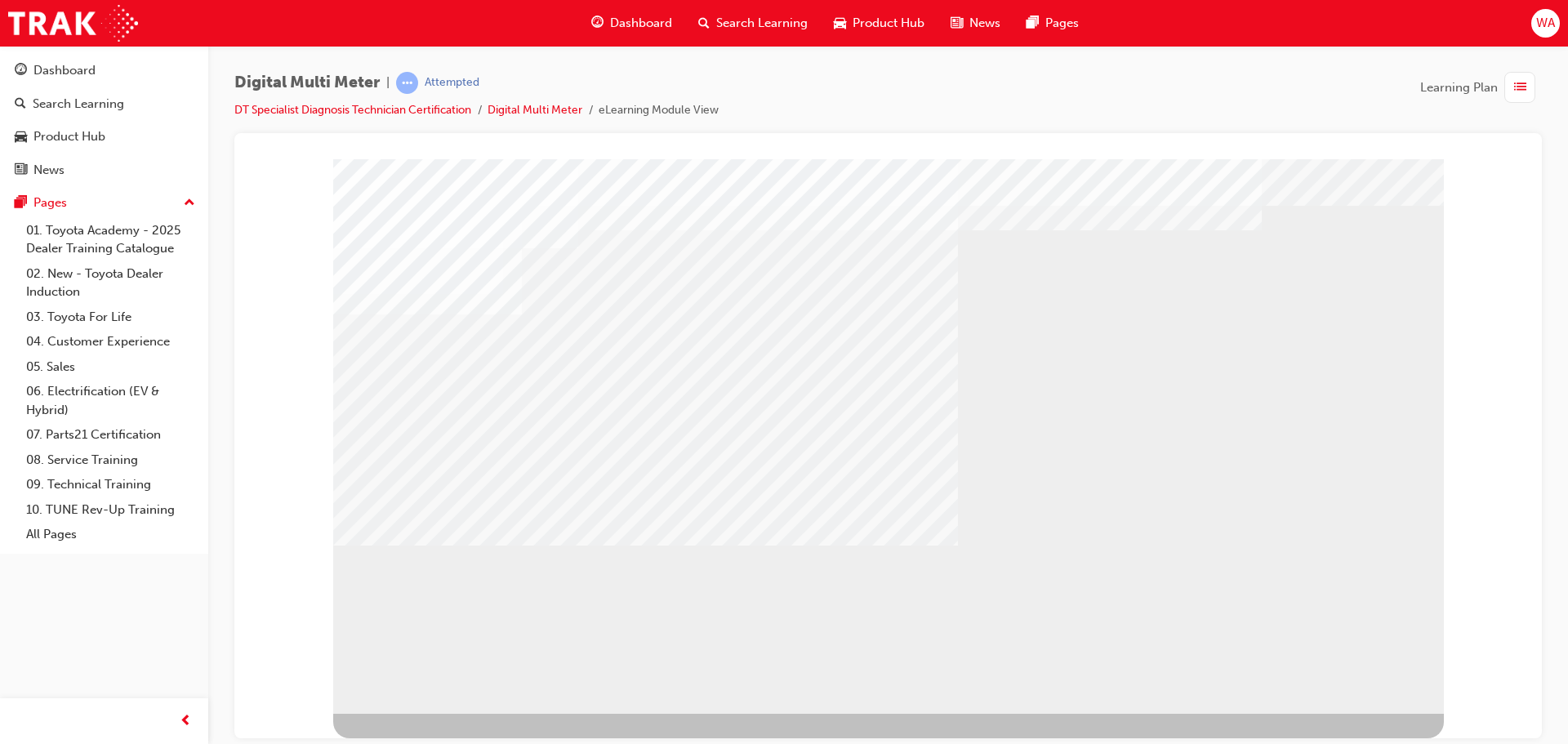
drag, startPoint x: 734, startPoint y: 475, endPoint x: 734, endPoint y: 486, distance: 11.0
drag, startPoint x: 728, startPoint y: 531, endPoint x: 727, endPoint y: 549, distance: 18.0
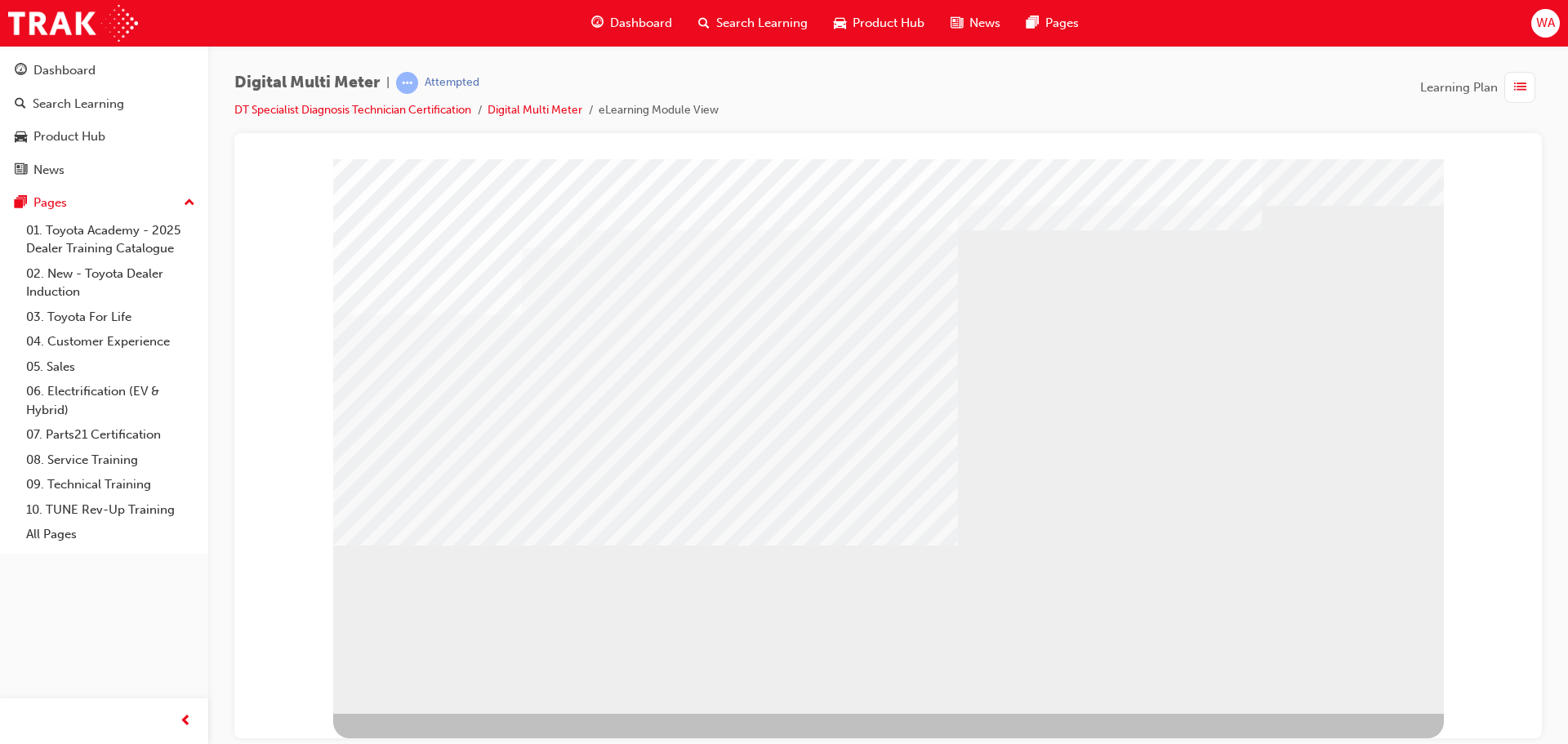
drag, startPoint x: 729, startPoint y: 555, endPoint x: 786, endPoint y: 579, distance: 61.8
drag, startPoint x: 935, startPoint y: 599, endPoint x: 929, endPoint y: 590, distance: 10.8
drag, startPoint x: 929, startPoint y: 590, endPoint x: 499, endPoint y: 559, distance: 431.1
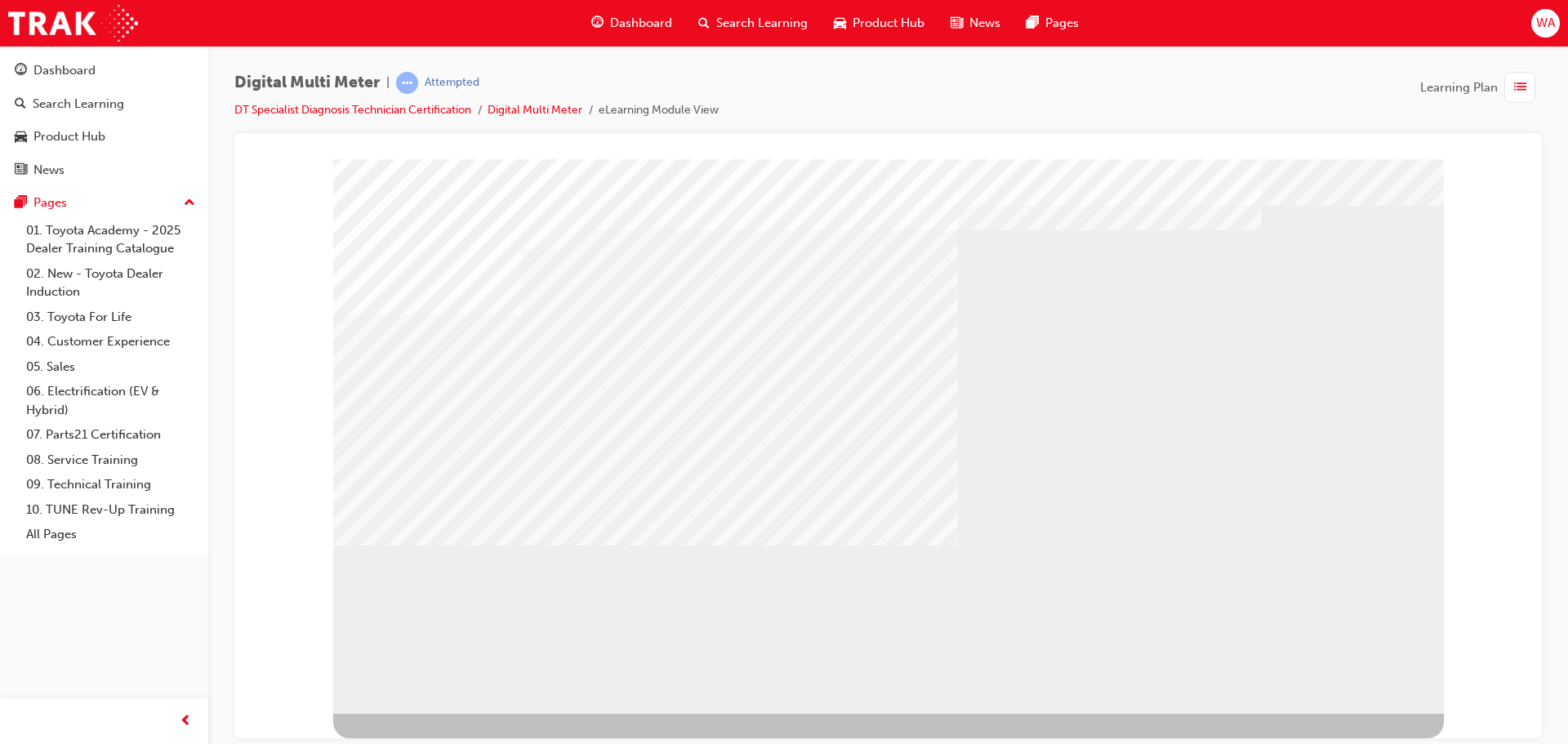
click at [418, 713] on div "BACK Trigger this button to go to the previous slide" at bounding box center [384, 728] width 103 height 30
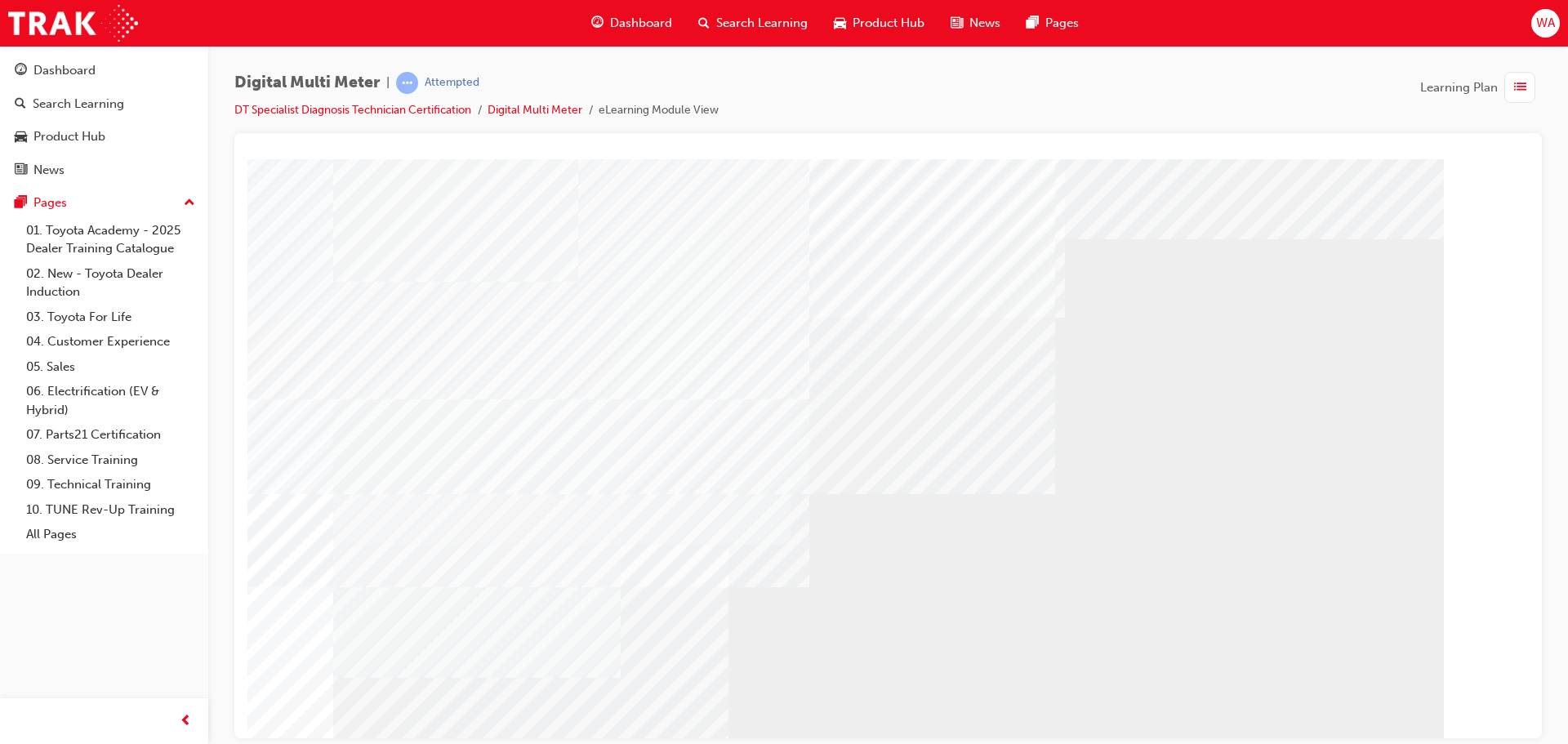
drag, startPoint x: 746, startPoint y: 562, endPoint x: 762, endPoint y: 563, distance: 16.0
drag, startPoint x: 682, startPoint y: 382, endPoint x: 695, endPoint y: 409, distance: 30.0
drag, startPoint x: 692, startPoint y: 410, endPoint x: 717, endPoint y: 410, distance: 25.0
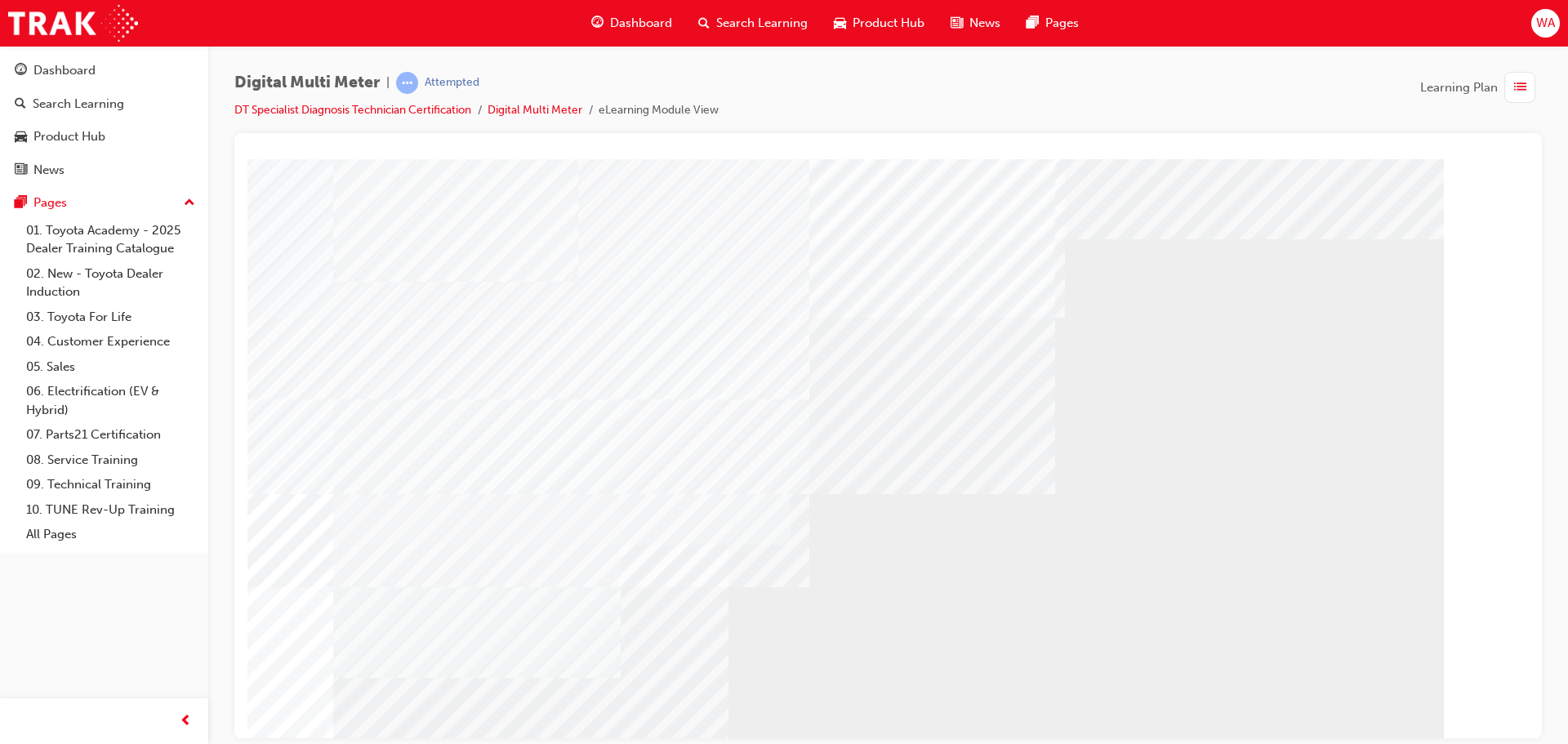
click at [708, 410] on div at bounding box center [888, 452] width 1110 height 588
click at [1239, 243] on div at bounding box center [888, 452] width 1110 height 588
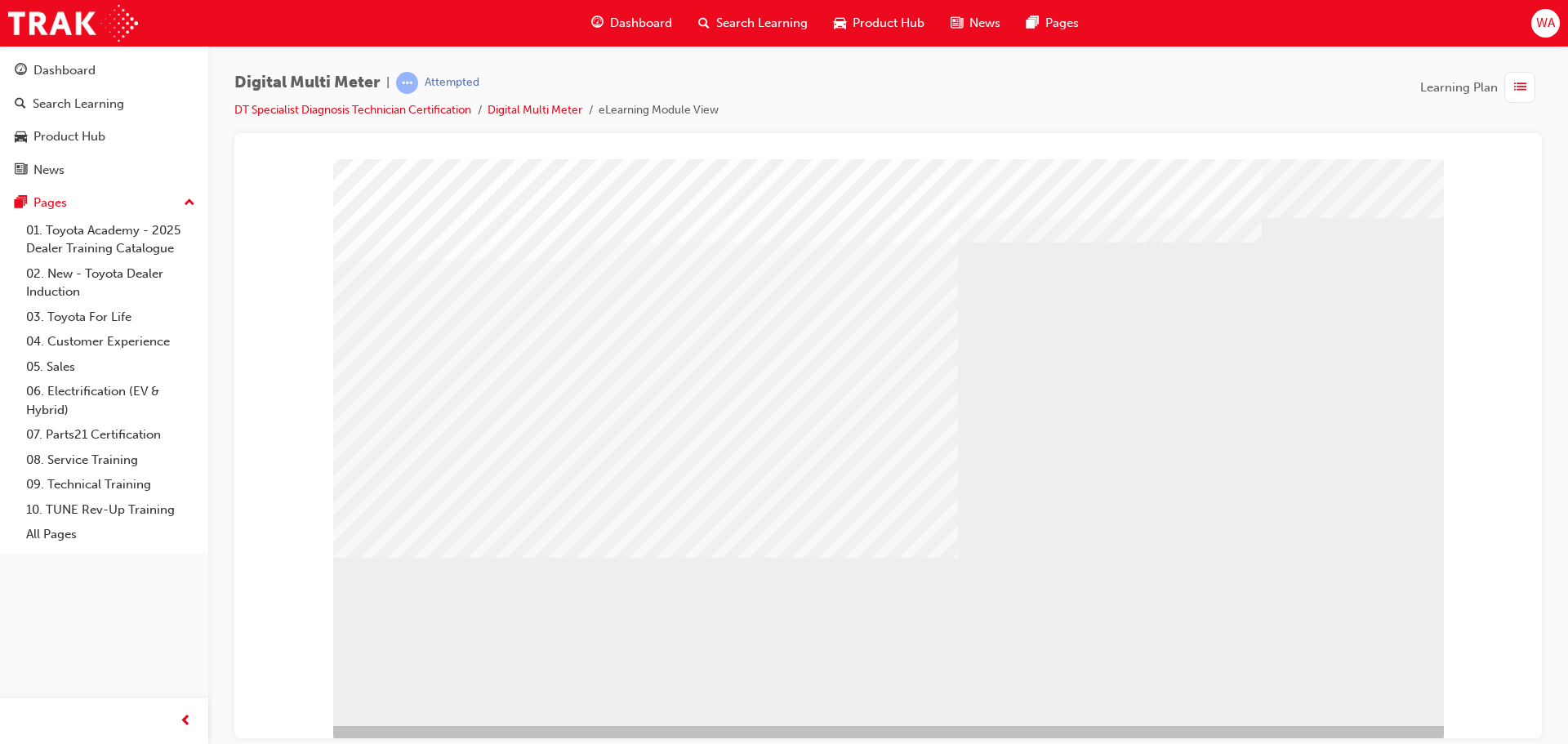
scroll to position [33, 0]
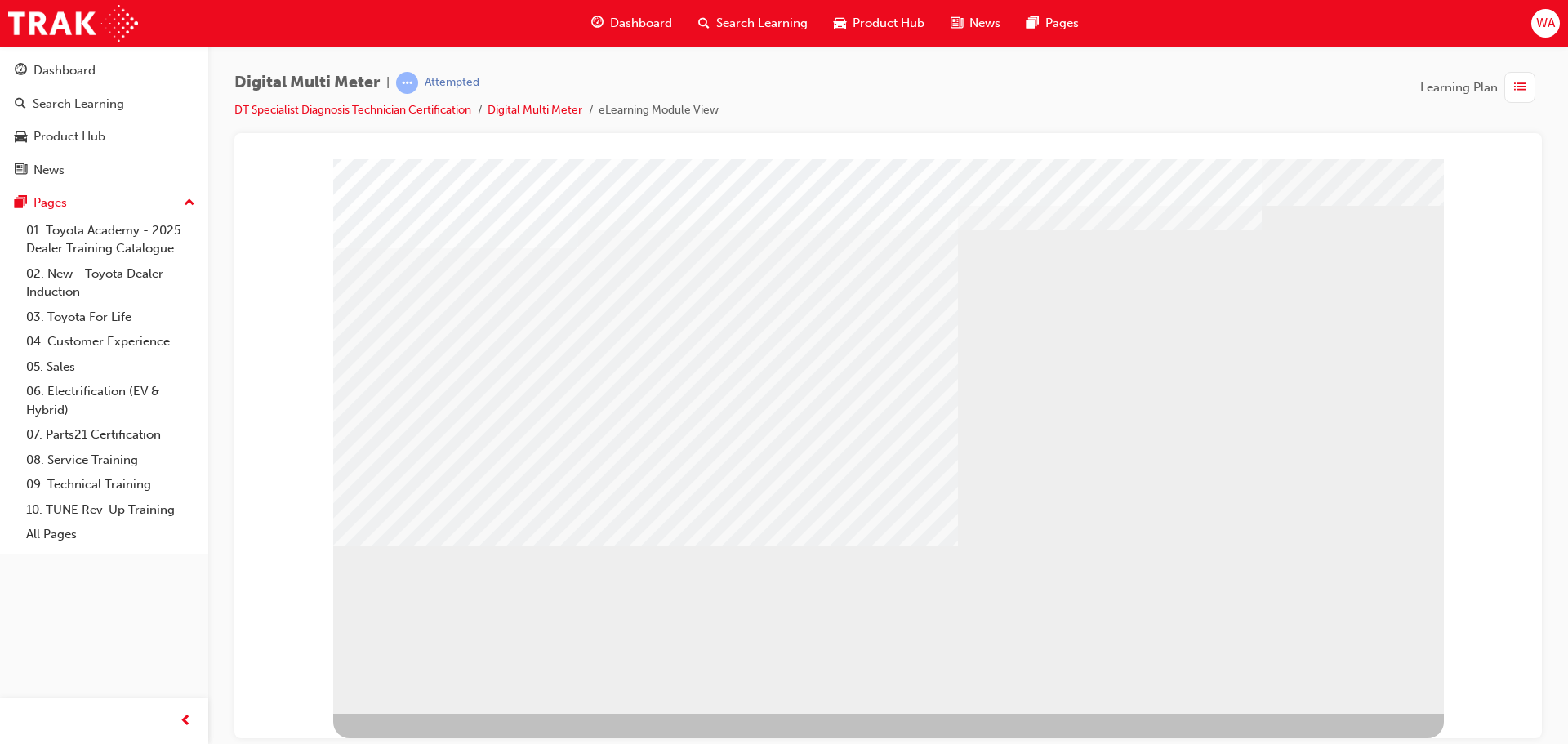
drag, startPoint x: 835, startPoint y: 586, endPoint x: 887, endPoint y: 575, distance: 53.2
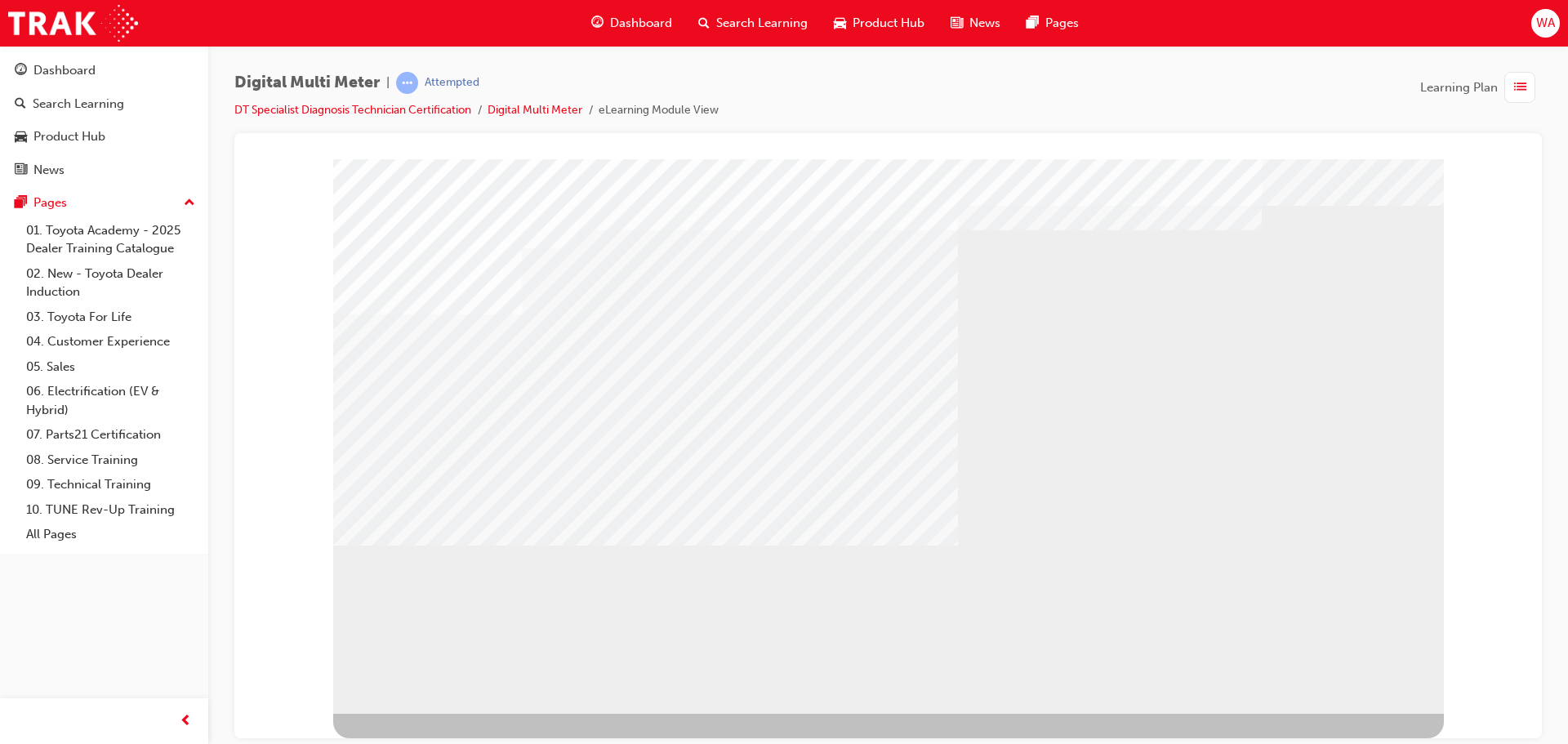
drag, startPoint x: 949, startPoint y: 373, endPoint x: 959, endPoint y: 381, distance: 12.8
click
drag, startPoint x: 1044, startPoint y: 410, endPoint x: 1058, endPoint y: 419, distance: 16.6
drag, startPoint x: 1066, startPoint y: 469, endPoint x: 1088, endPoint y: 509, distance: 45.7
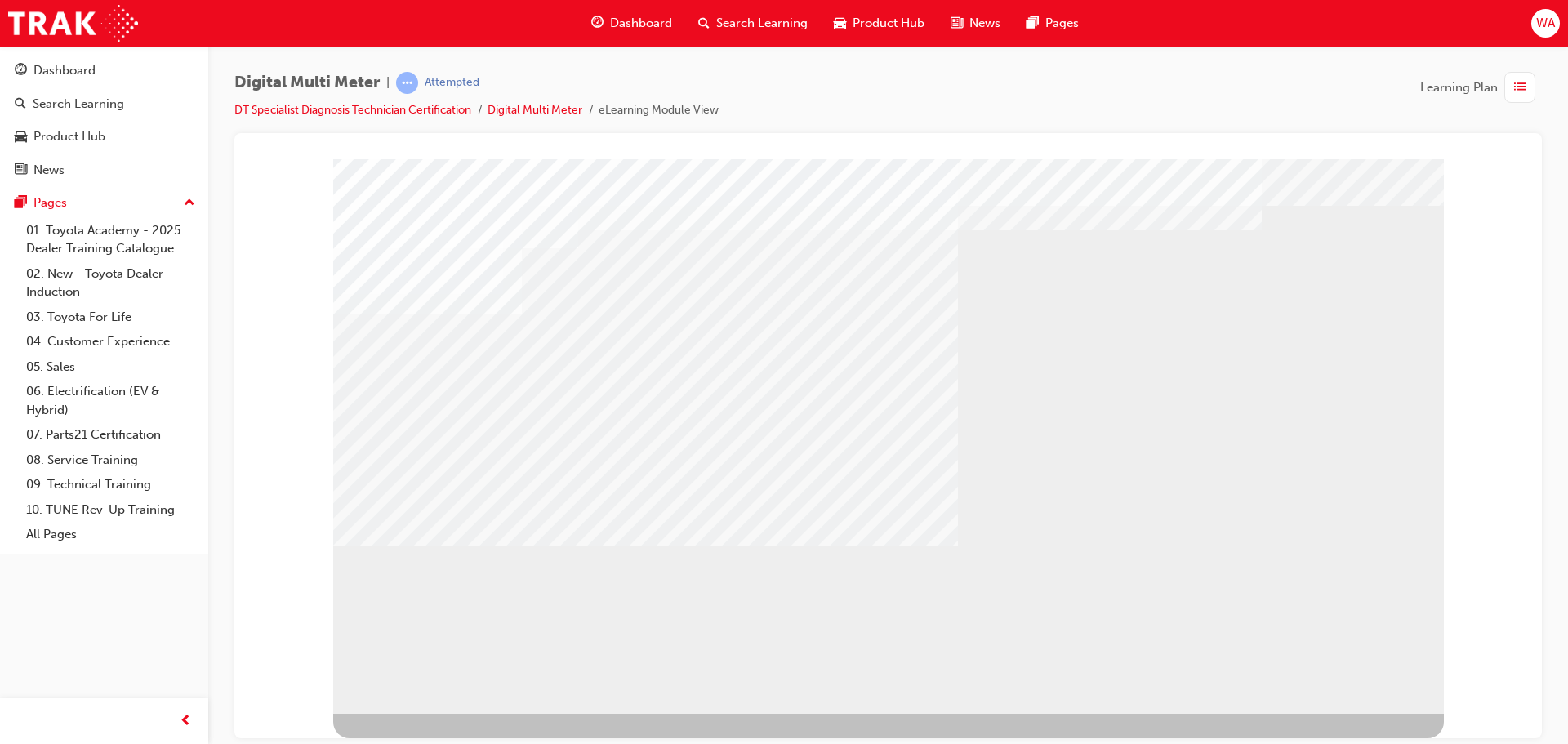
drag, startPoint x: 1095, startPoint y: 534, endPoint x: 1053, endPoint y: 542, distance: 42.8
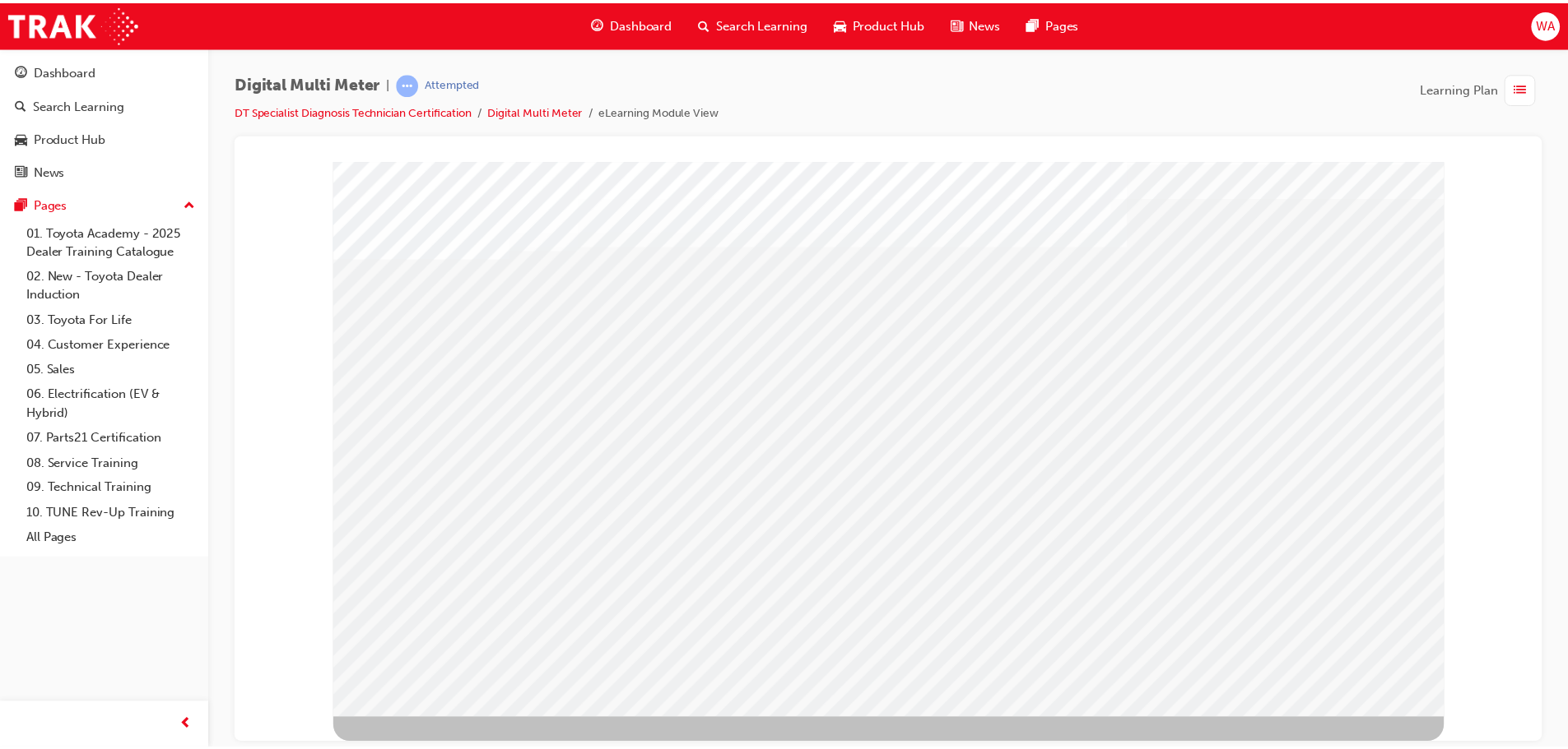
scroll to position [0, 0]
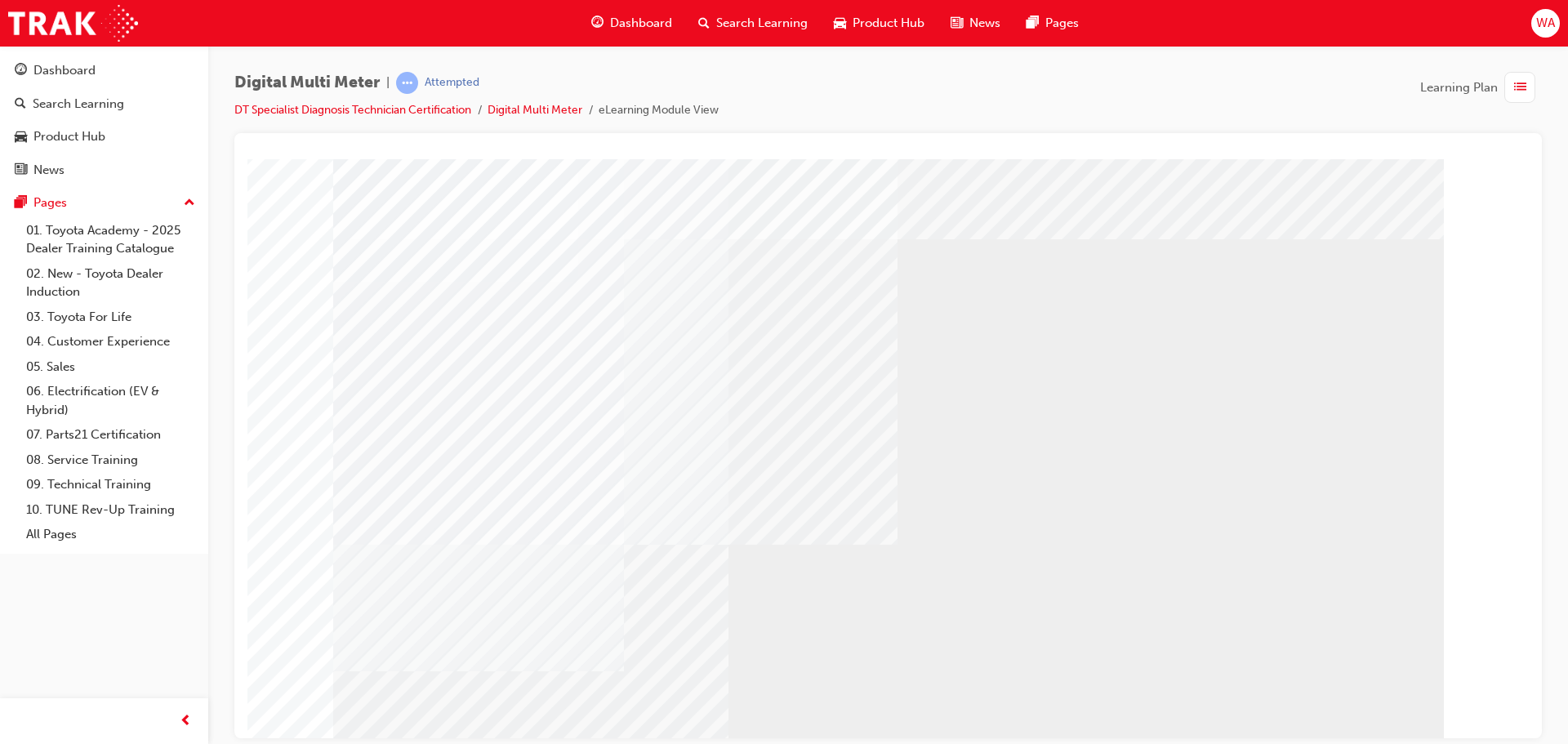
drag, startPoint x: 1108, startPoint y: 250, endPoint x: 1106, endPoint y: 236, distance: 14.1
drag, startPoint x: 1257, startPoint y: 472, endPoint x: 1234, endPoint y: 474, distance: 23.1
drag, startPoint x: 672, startPoint y: 376, endPoint x: 659, endPoint y: 485, distance: 109.8
drag, startPoint x: 1352, startPoint y: 700, endPoint x: 1356, endPoint y: 708, distance: 8.9
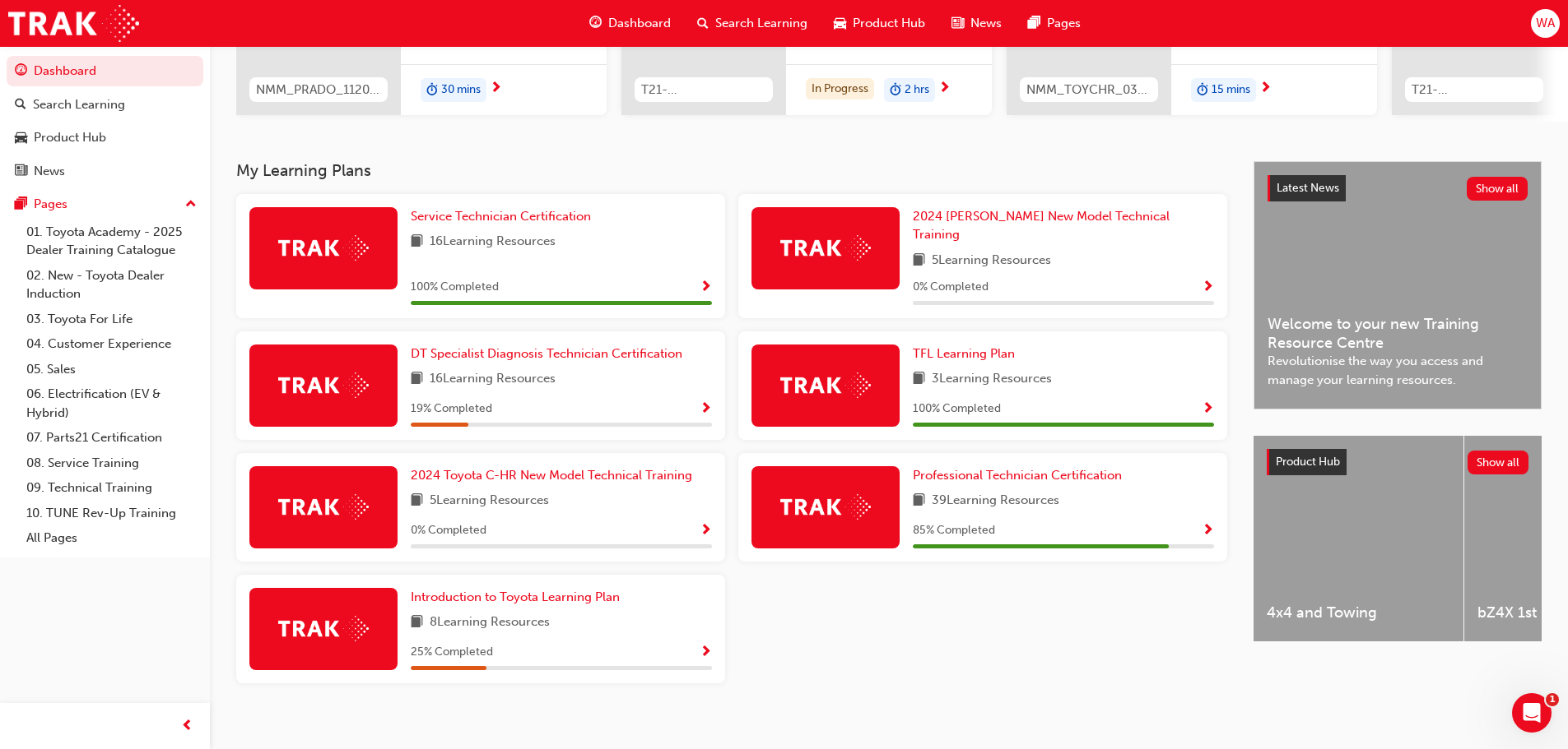
scroll to position [263, 0]
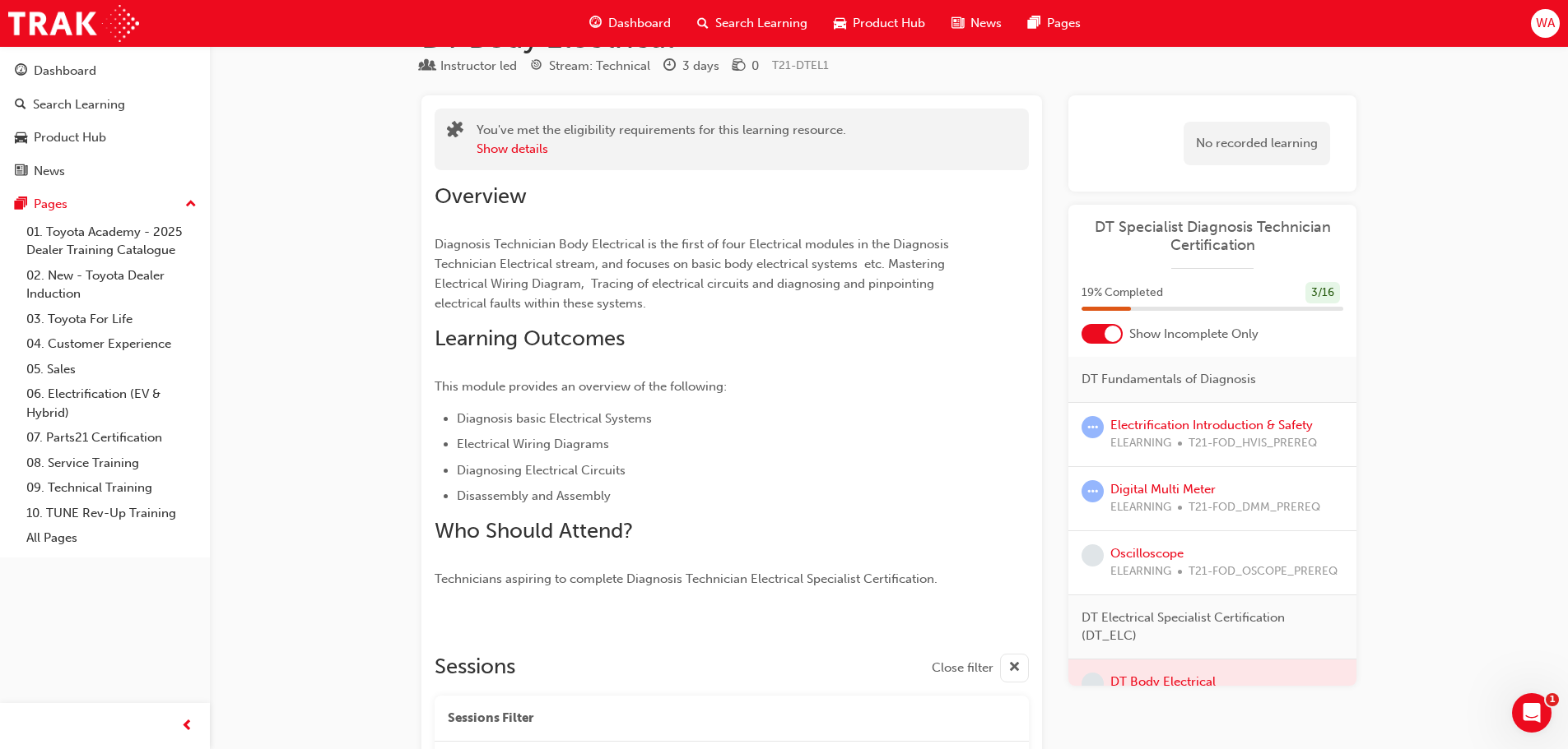
scroll to position [82, 0]
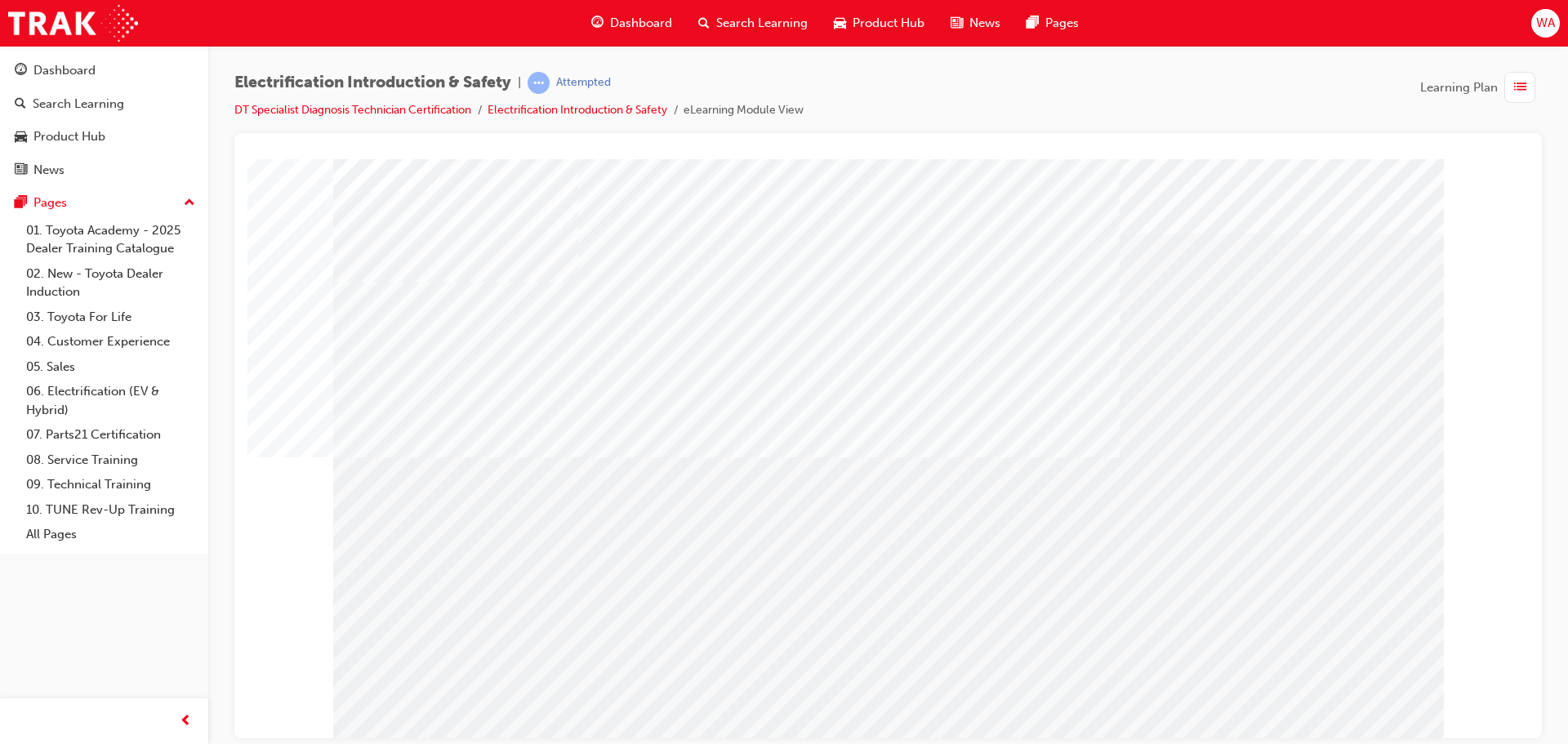
drag, startPoint x: 803, startPoint y: 409, endPoint x: 832, endPoint y: 428, distance: 34.7
drag, startPoint x: 1047, startPoint y: 473, endPoint x: 1058, endPoint y: 473, distance: 11.0
drag, startPoint x: 1034, startPoint y: 454, endPoint x: 1042, endPoint y: 457, distance: 8.5
drag, startPoint x: 943, startPoint y: 448, endPoint x: 922, endPoint y: 445, distance: 21.2
drag, startPoint x: 885, startPoint y: 435, endPoint x: 843, endPoint y: 431, distance: 42.2
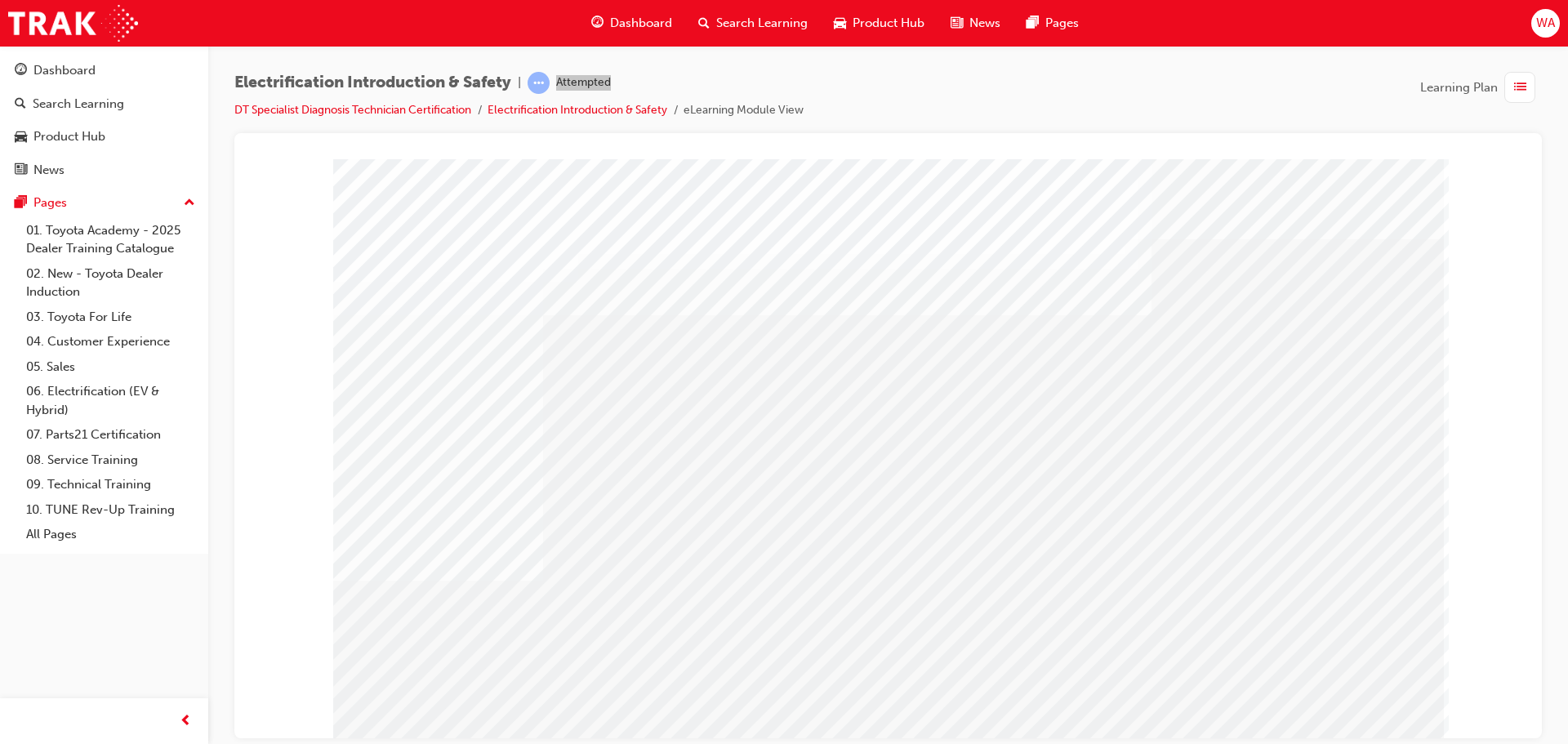
drag, startPoint x: 843, startPoint y: 431, endPoint x: 823, endPoint y: 429, distance: 20.1
drag, startPoint x: 788, startPoint y: 422, endPoint x: 754, endPoint y: 416, distance: 34.5
drag, startPoint x: 701, startPoint y: 408, endPoint x: 688, endPoint y: 408, distance: 13.0
drag, startPoint x: 646, startPoint y: 403, endPoint x: 606, endPoint y: 398, distance: 40.3
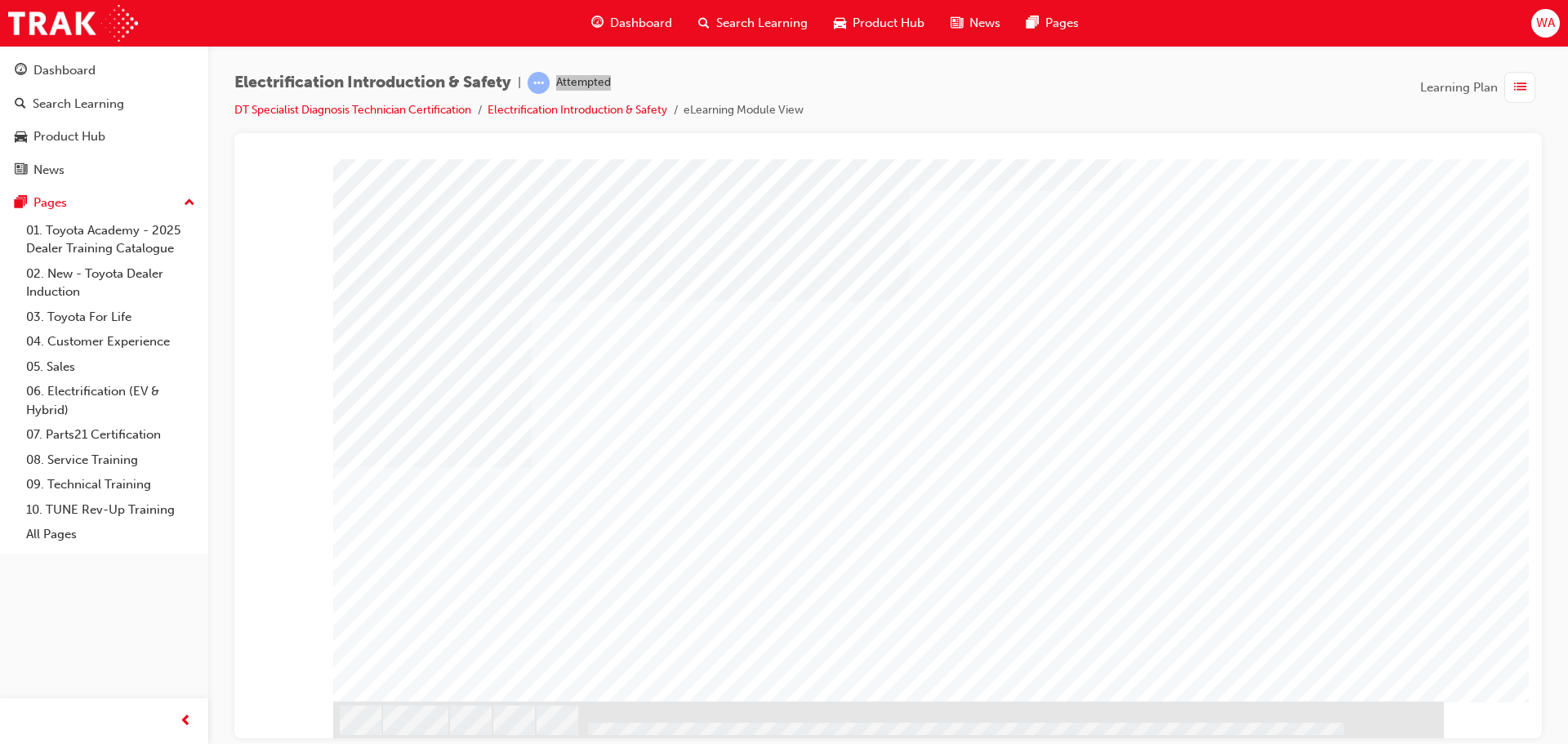
drag, startPoint x: 1187, startPoint y: 612, endPoint x: 1012, endPoint y: 452, distance: 237.1
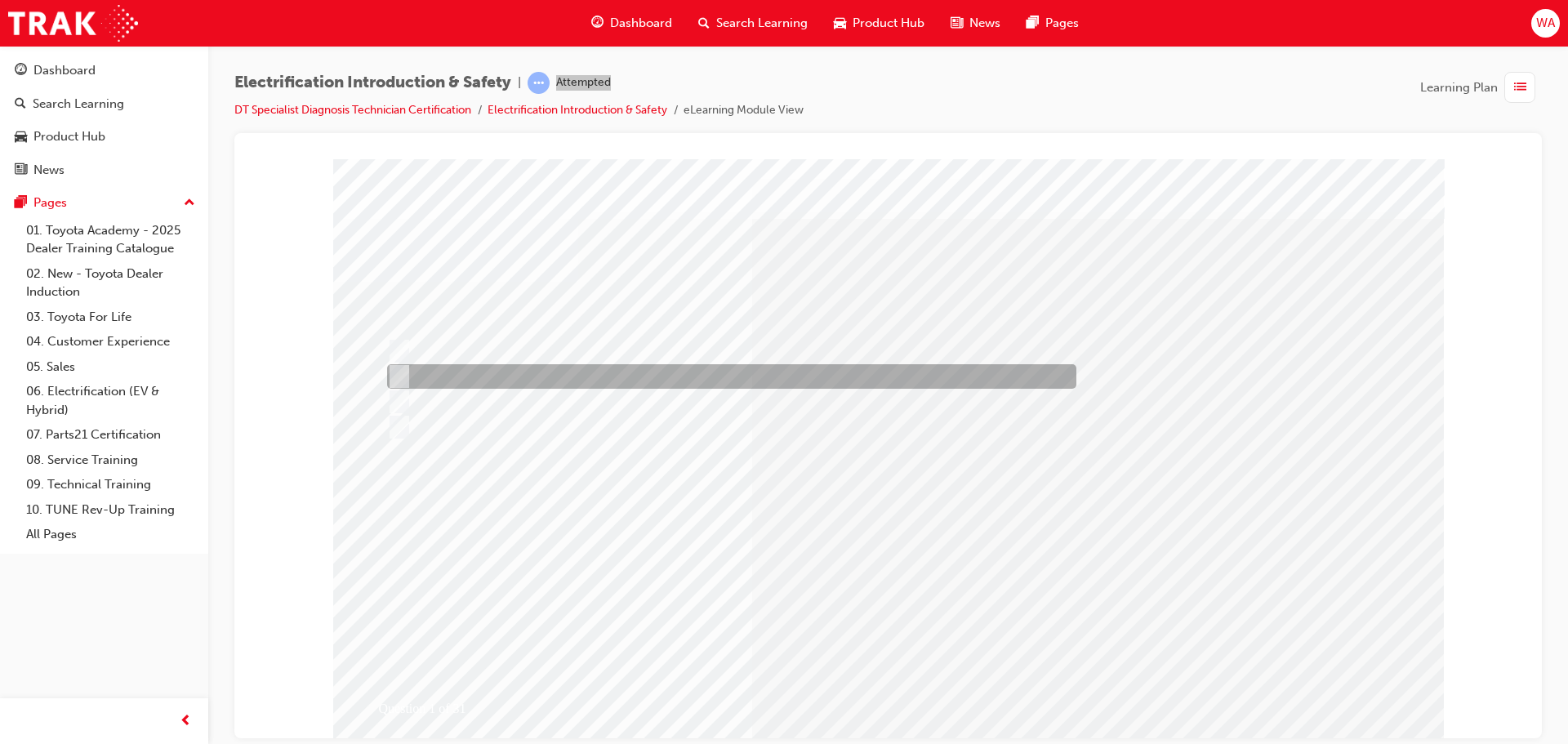
radio input "true"
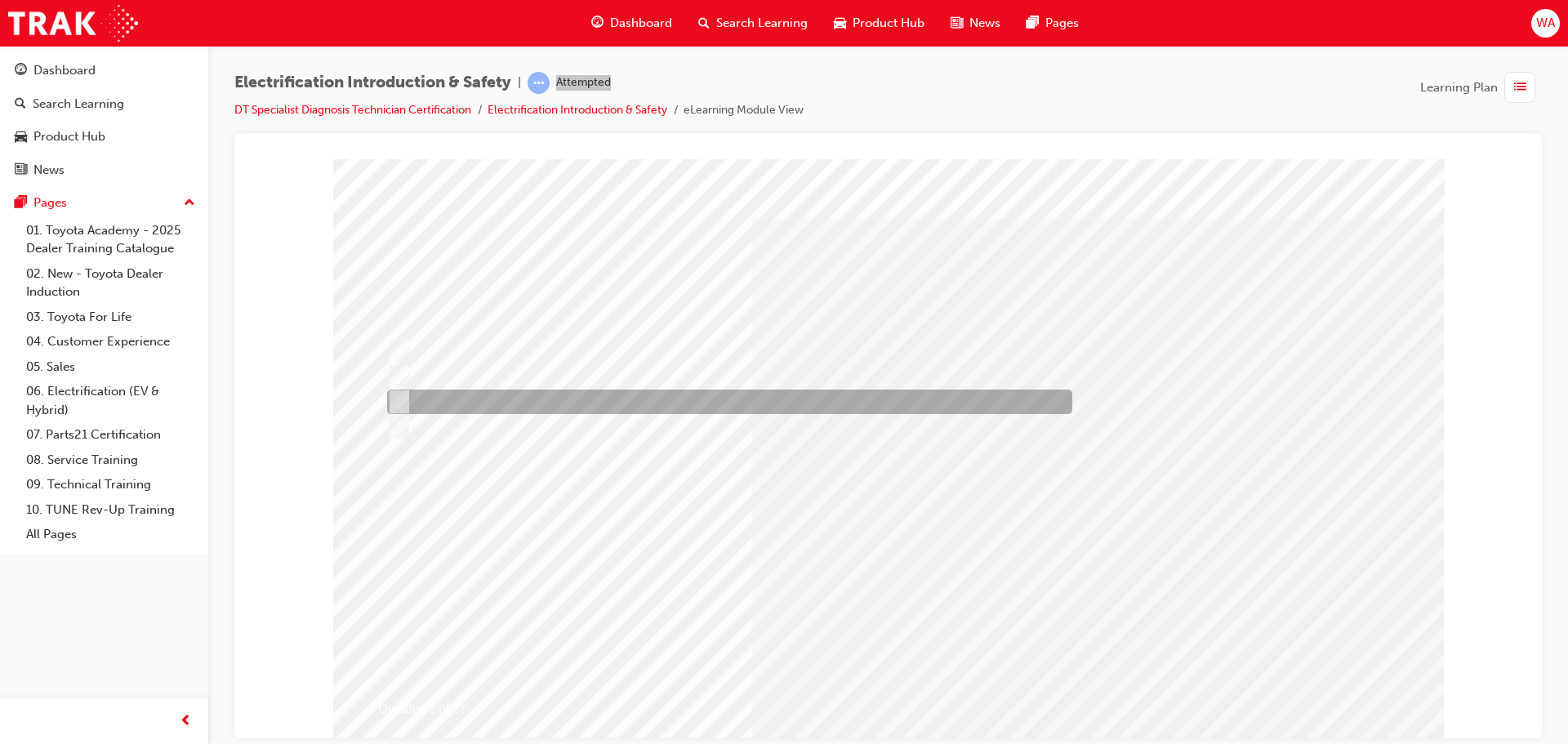
radio input "true"
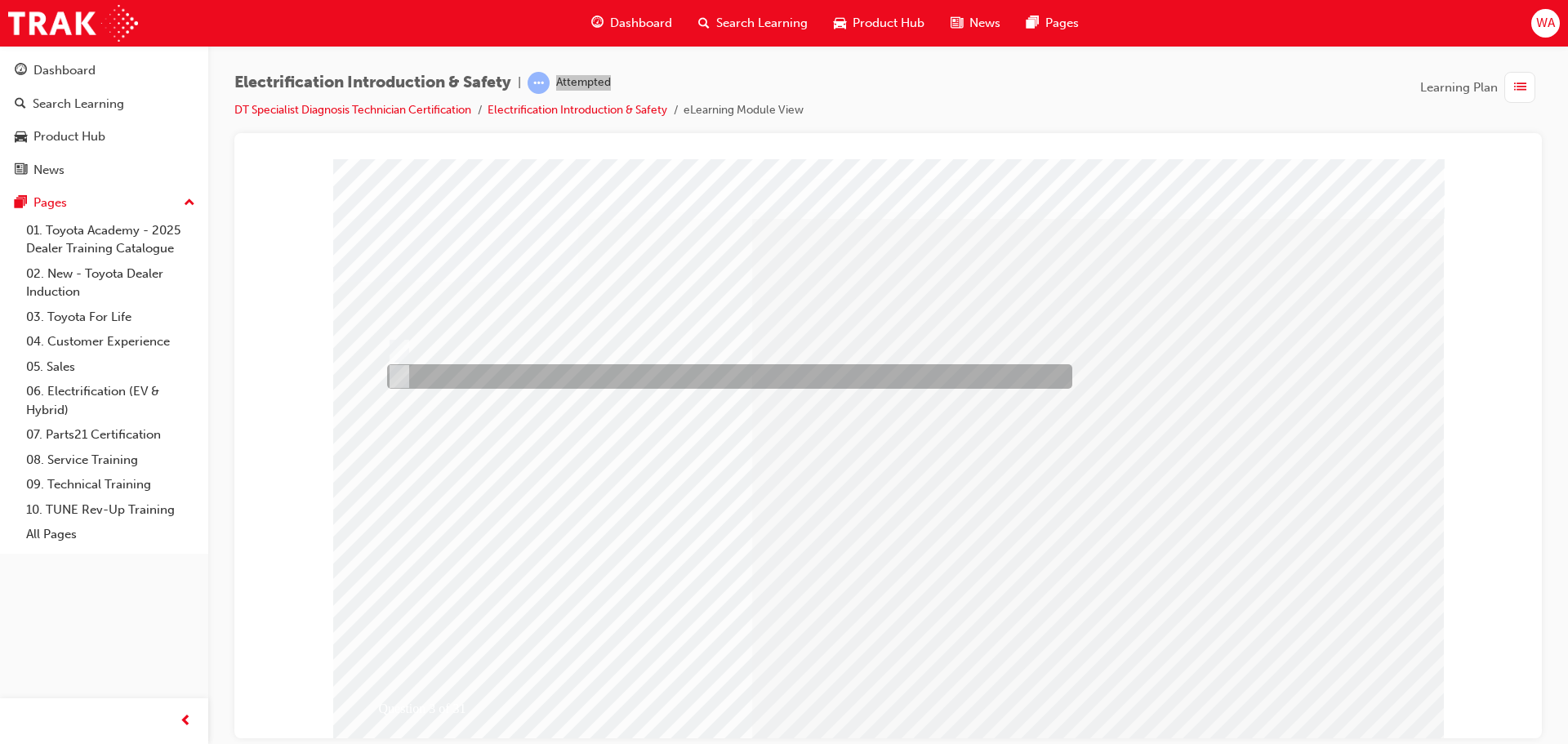
radio input "true"
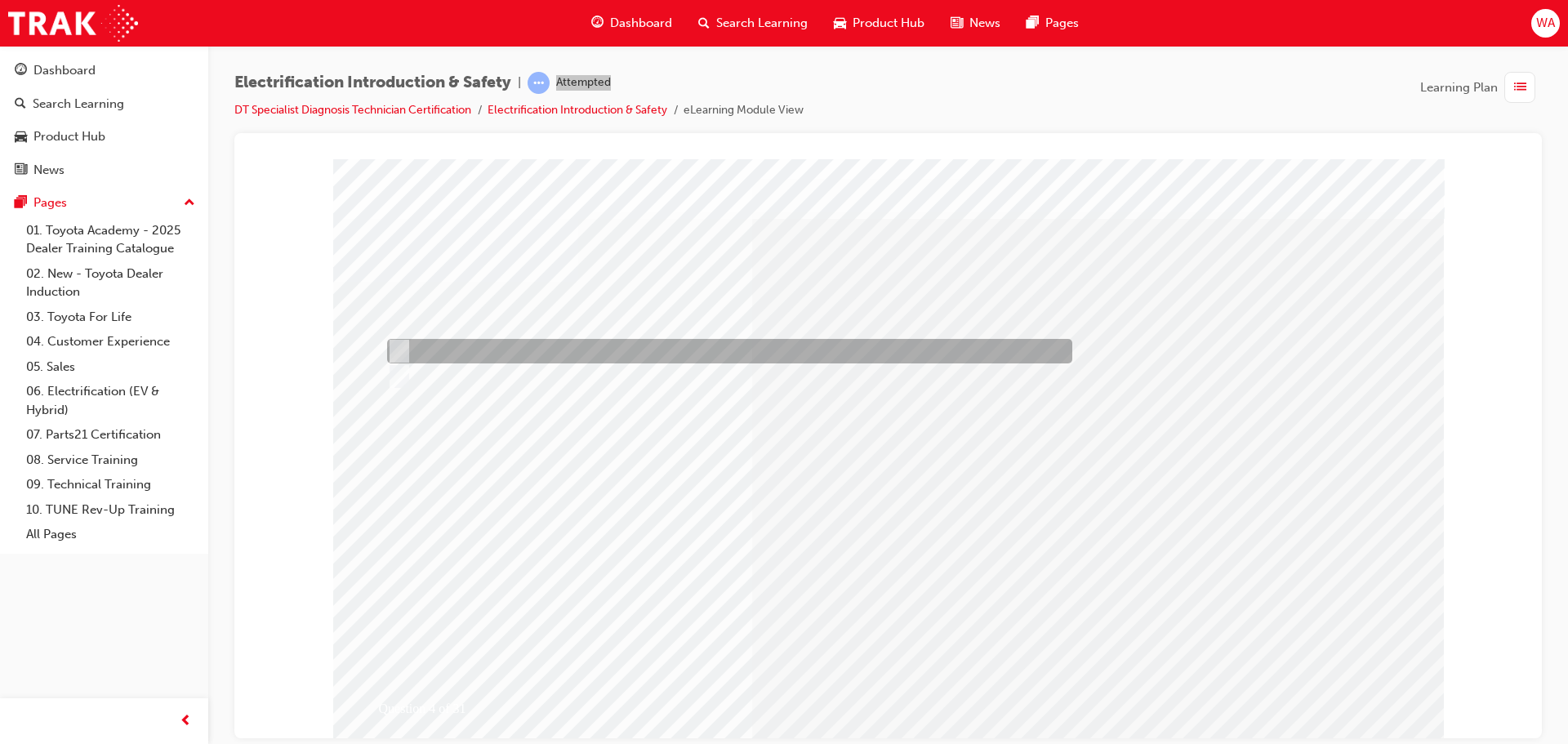
radio input "true"
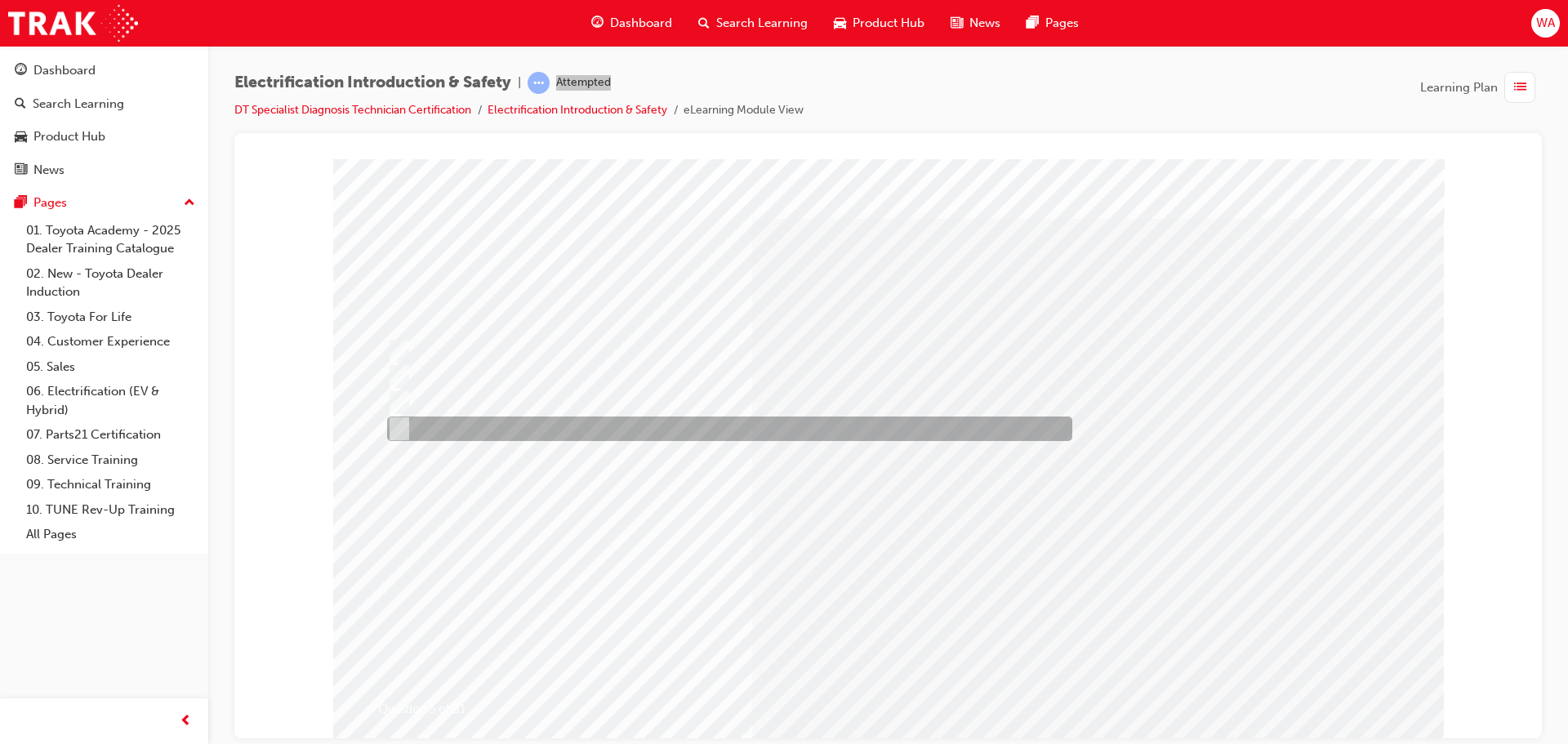
drag, startPoint x: 540, startPoint y: 428, endPoint x: 588, endPoint y: 452, distance: 53.7
checkbox input "true"
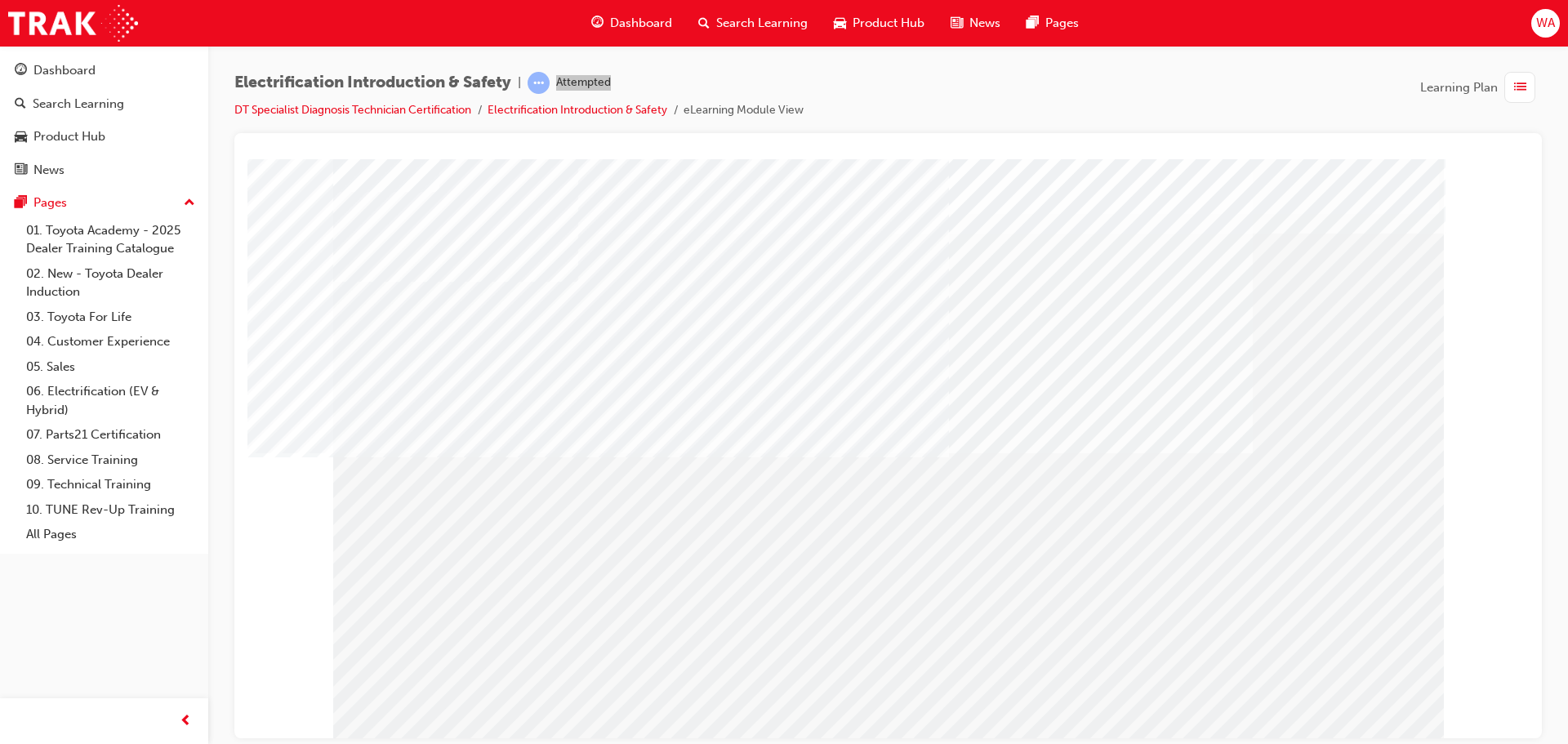
drag, startPoint x: 1340, startPoint y: 717, endPoint x: 1348, endPoint y: 714, distance: 8.5
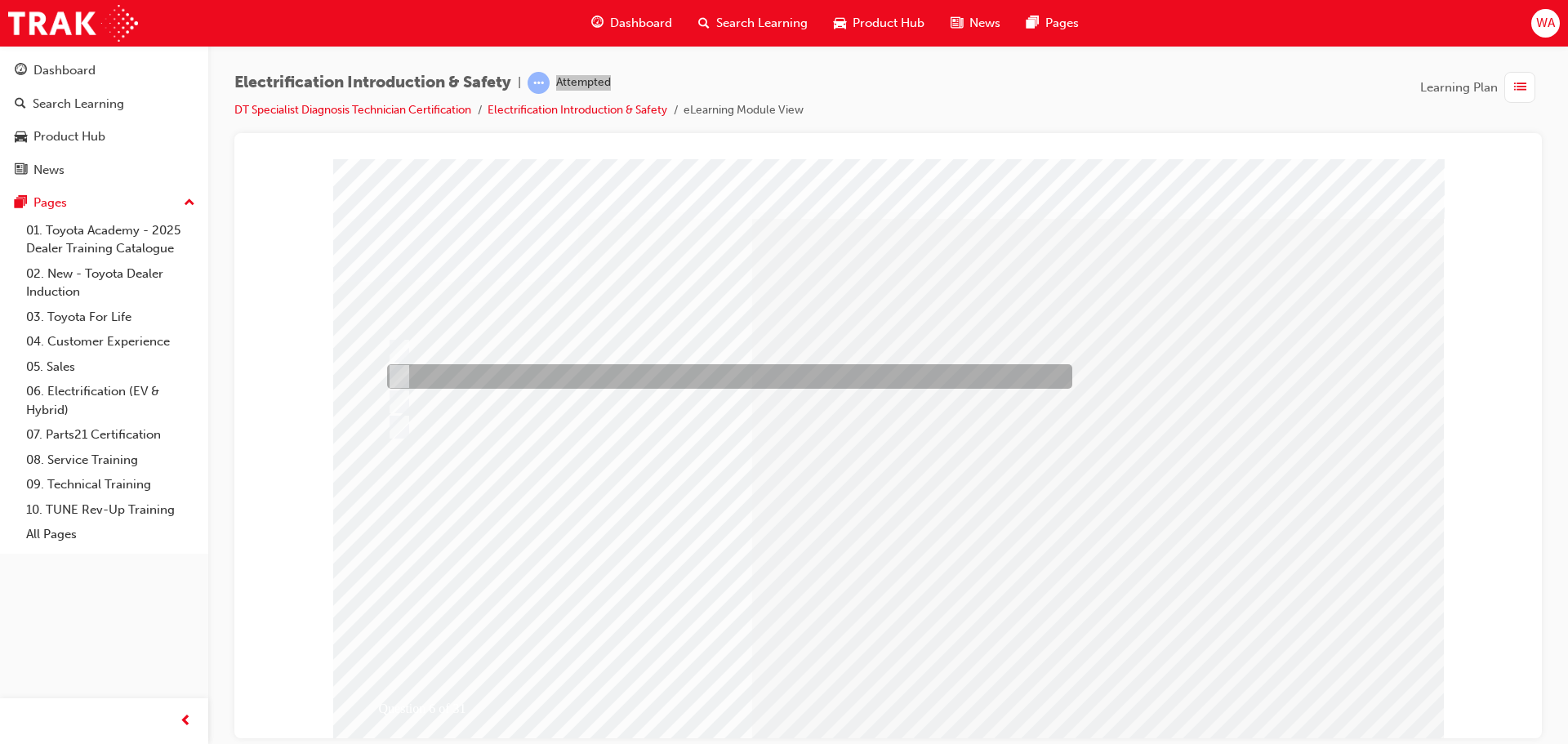
radio input "true"
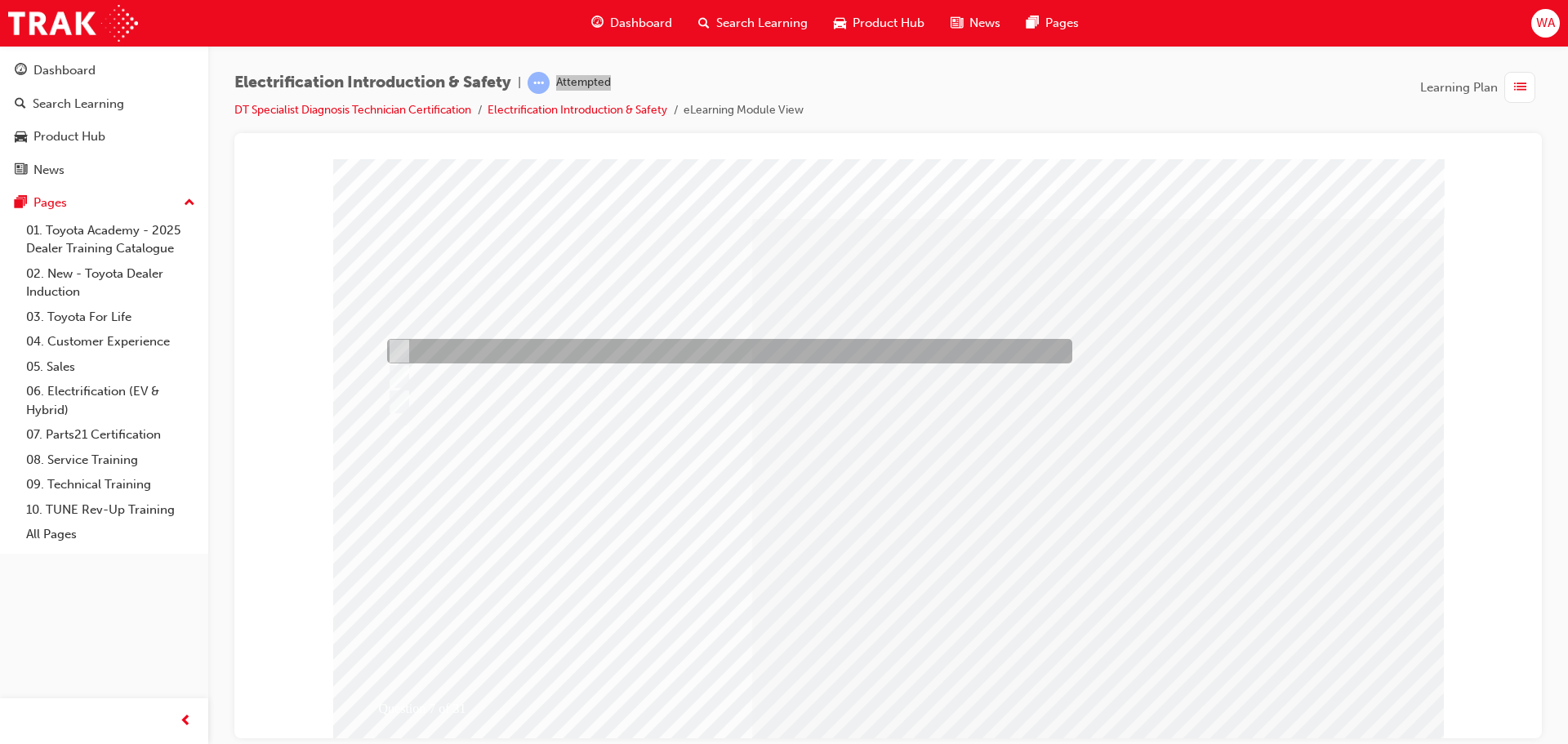
radio input "true"
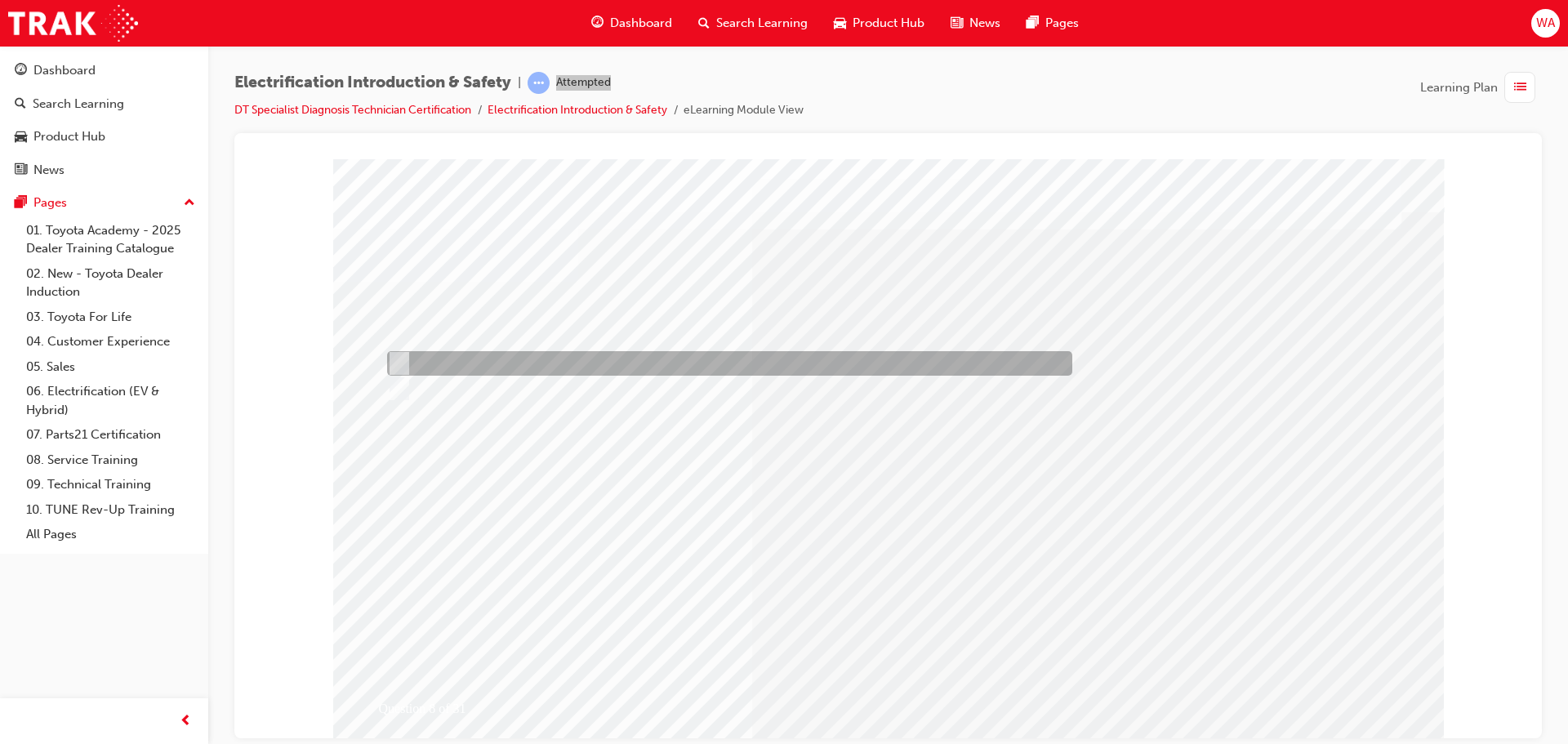
radio input "true"
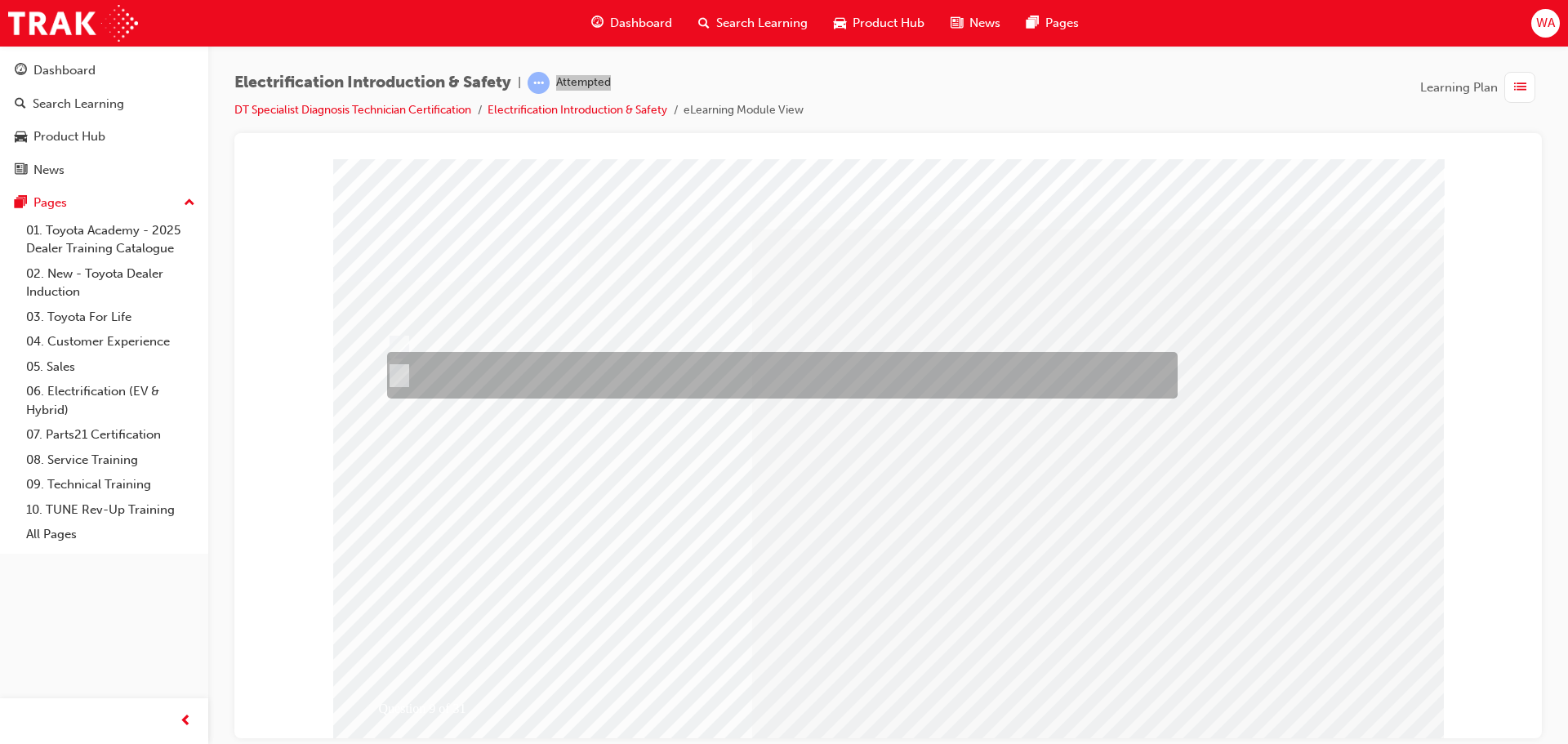
radio input "true"
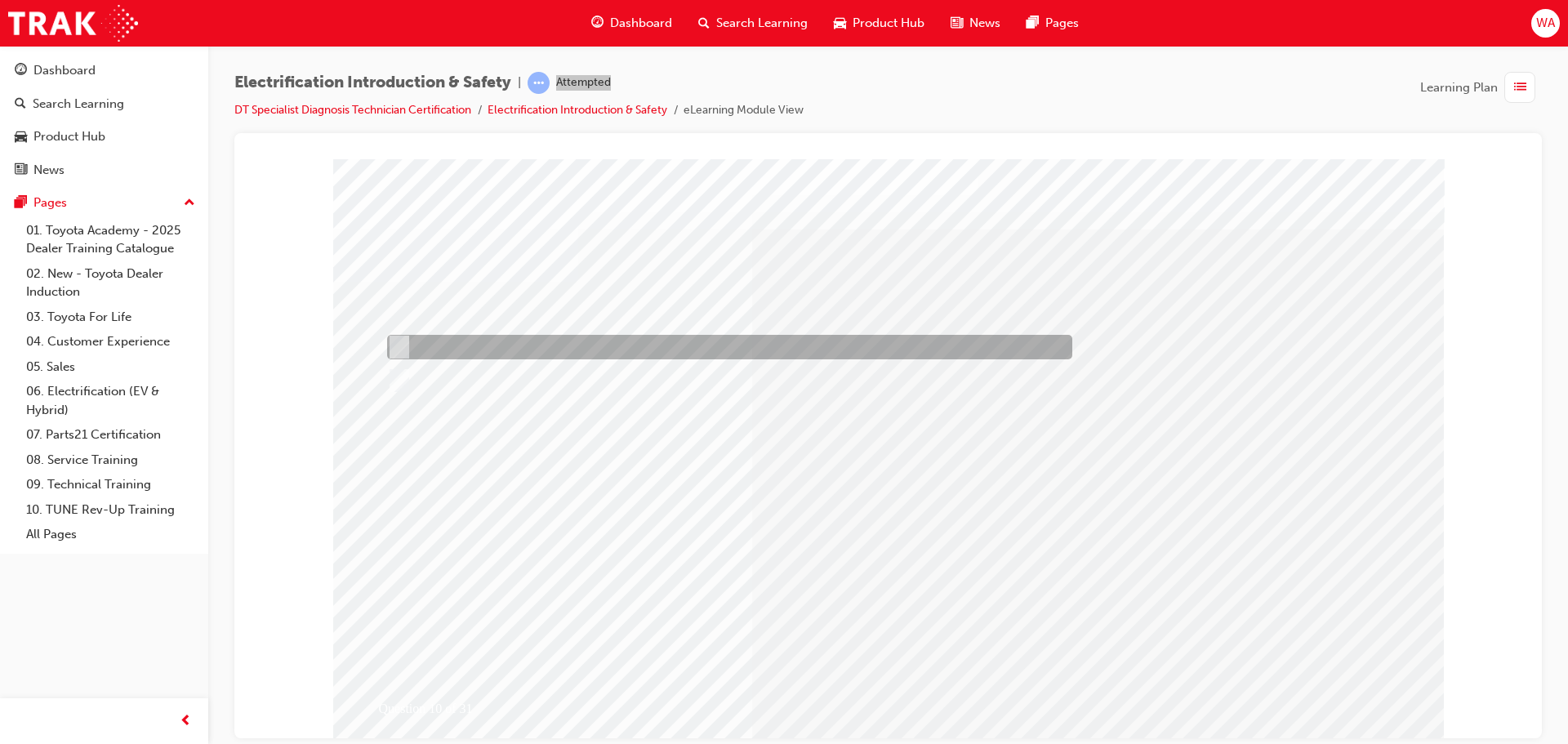
radio input "true"
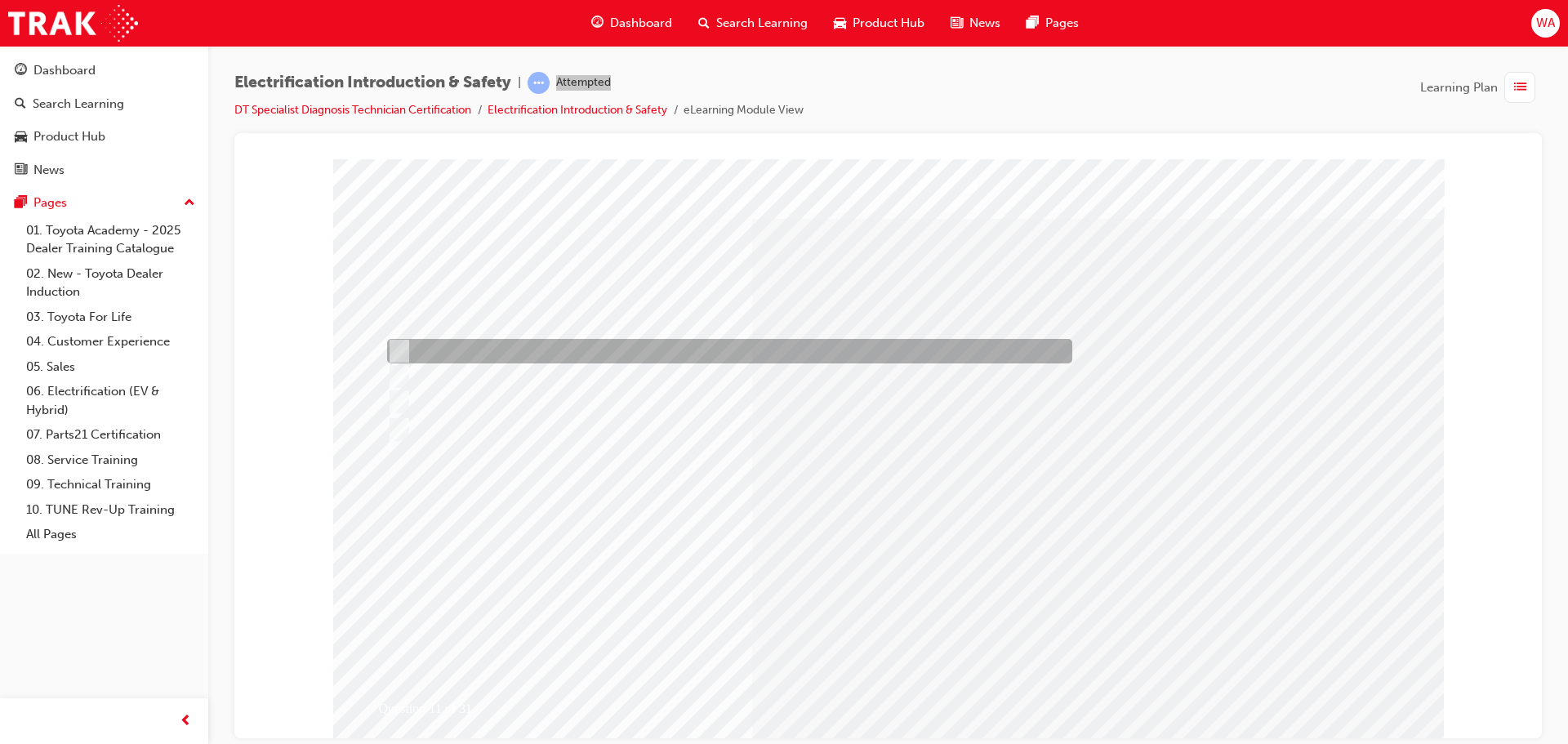
drag, startPoint x: 514, startPoint y: 357, endPoint x: 521, endPoint y: 359, distance: 7.3
radio input "true"
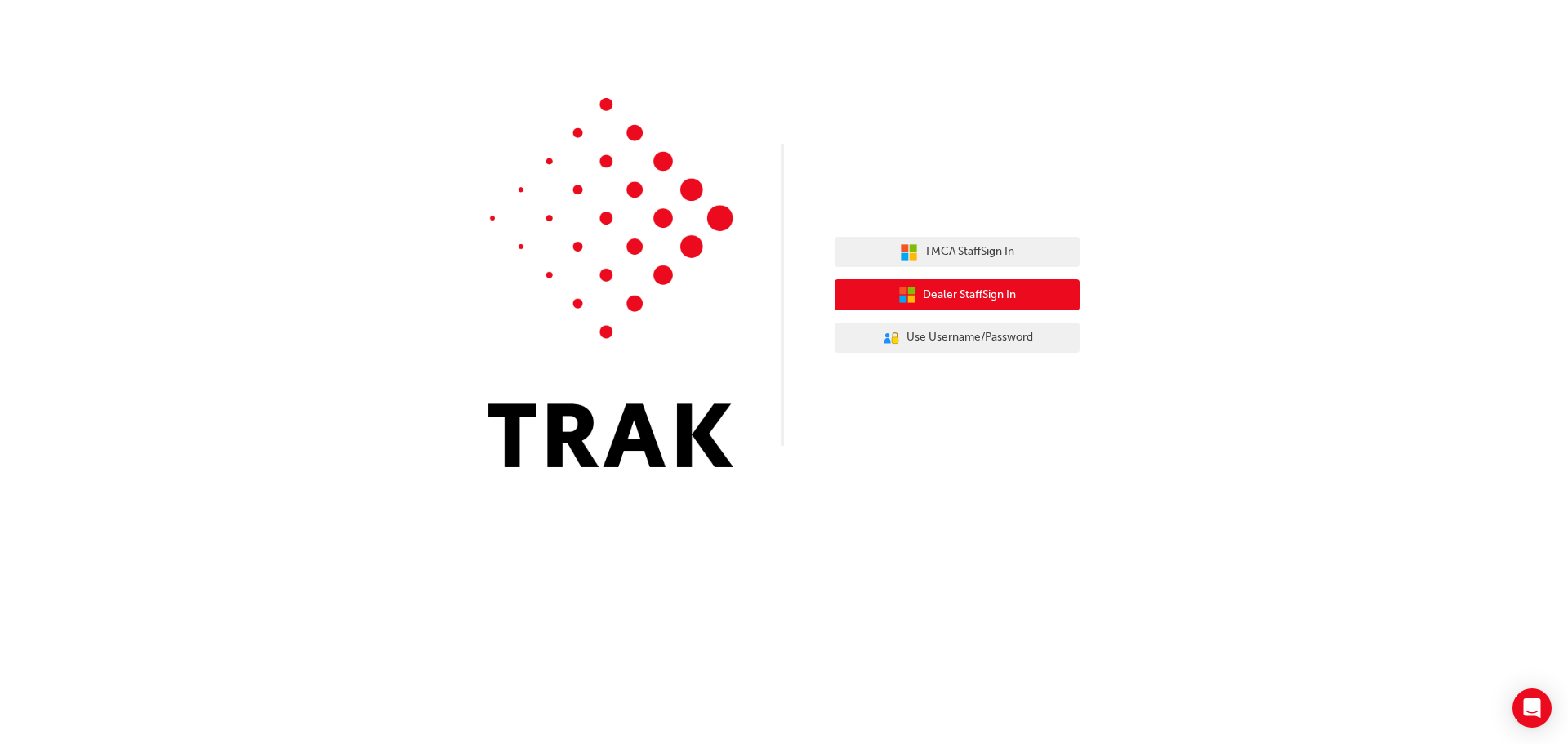
click at [1011, 285] on button "Dealer Staff Sign In" at bounding box center [957, 296] width 245 height 32
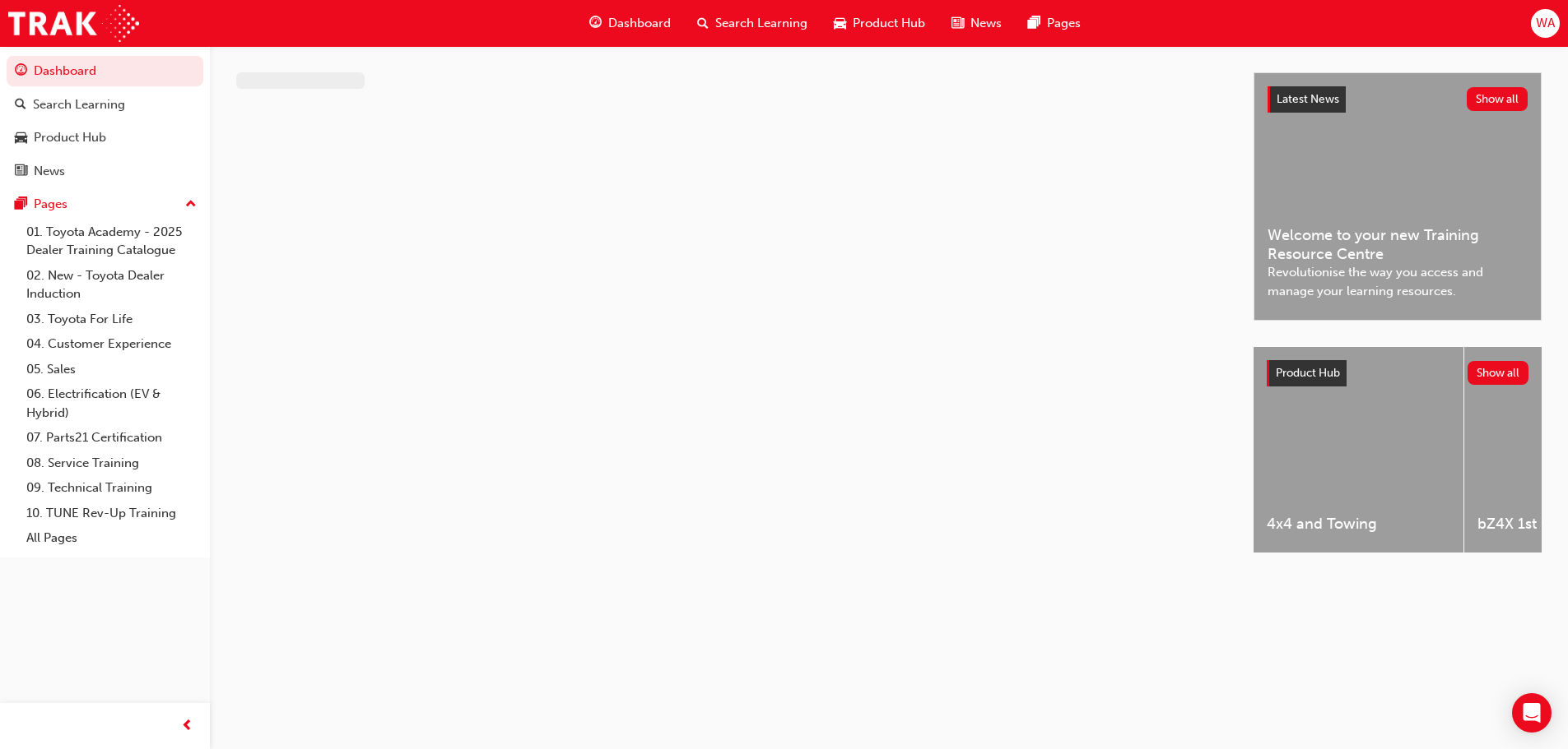
click at [1565, 24] on div "Dashboard Search Learning Product Hub News Pages WA" at bounding box center [784, 23] width 1568 height 47
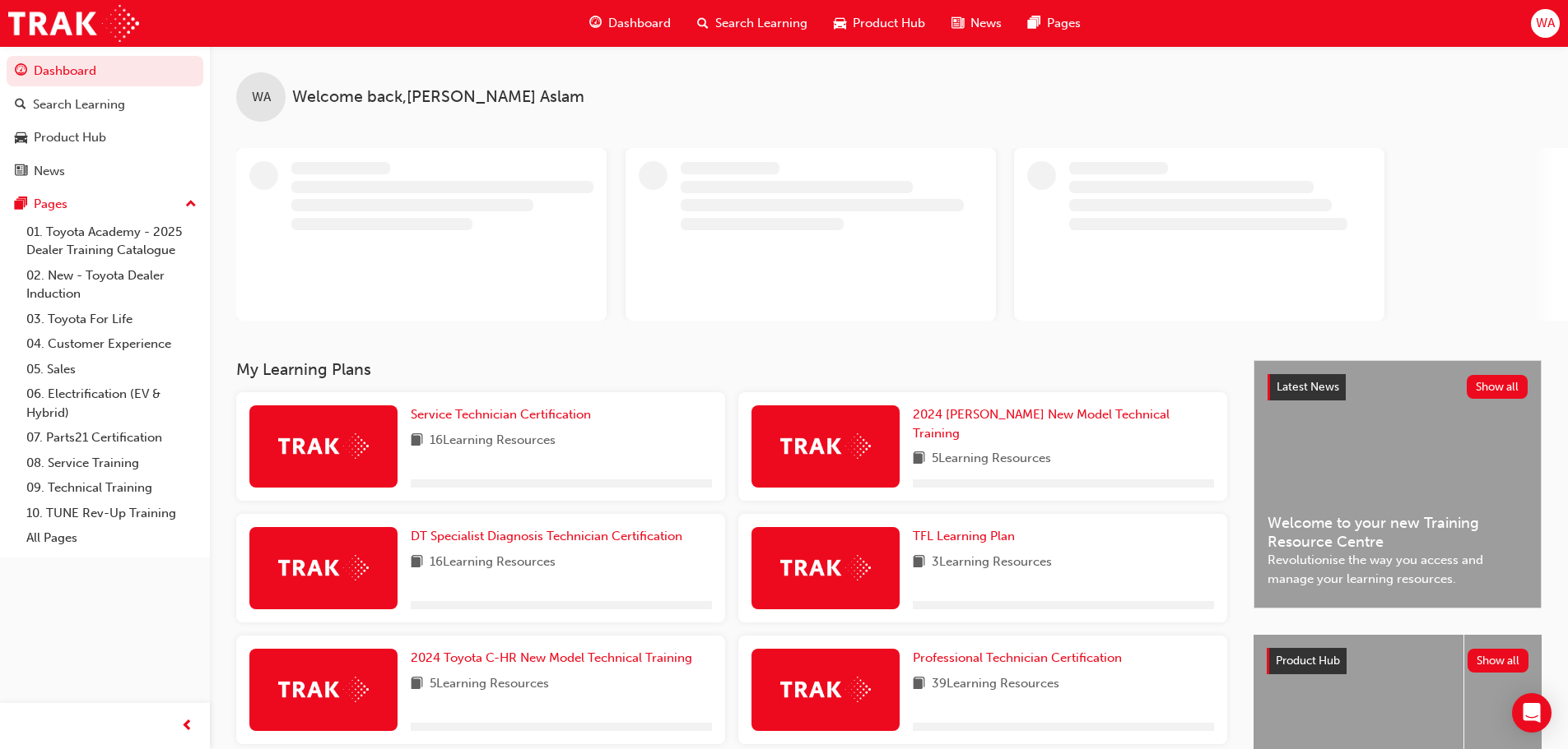
click at [1546, 27] on span "WA" at bounding box center [1545, 23] width 19 height 19
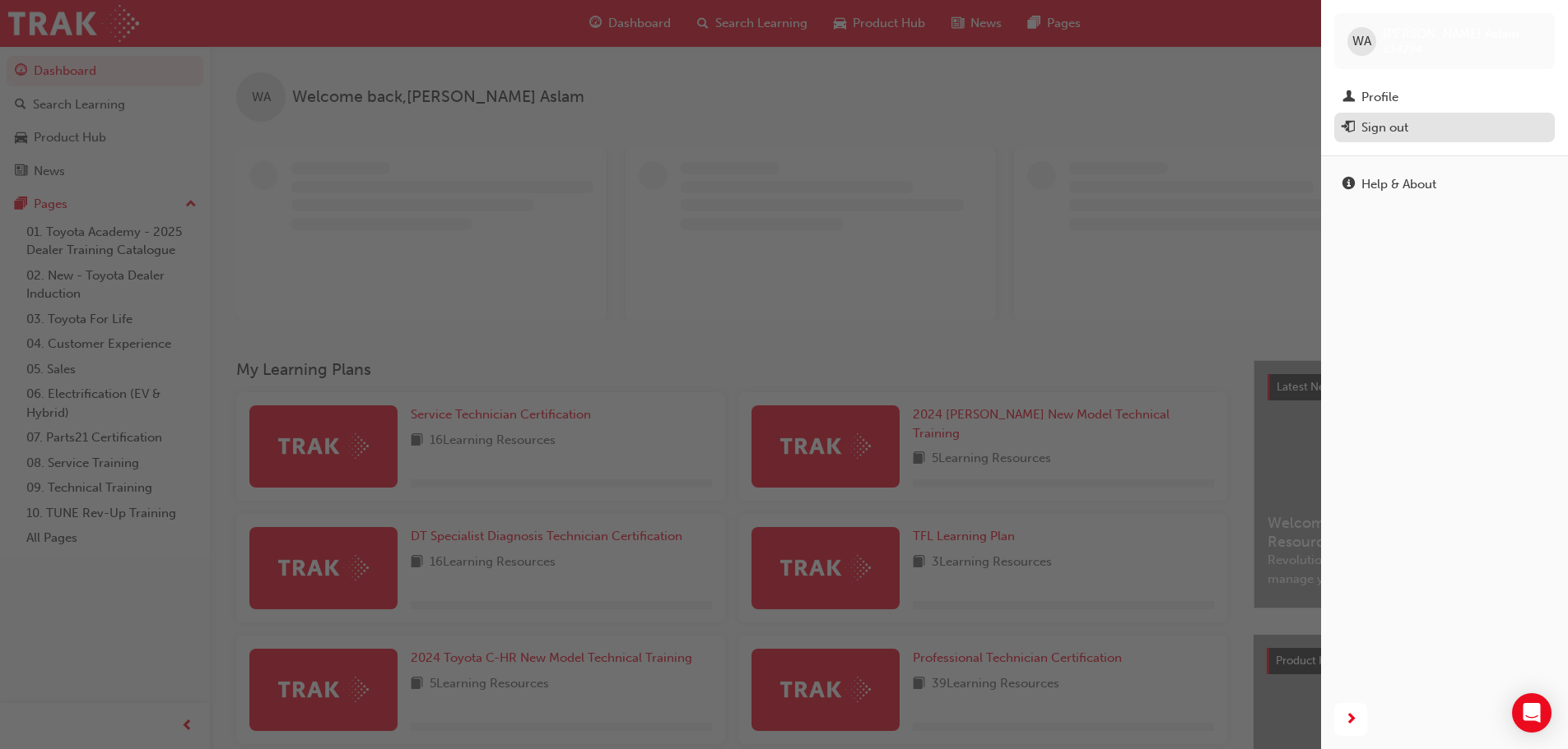
click at [1398, 121] on div "Sign out" at bounding box center [1384, 128] width 47 height 19
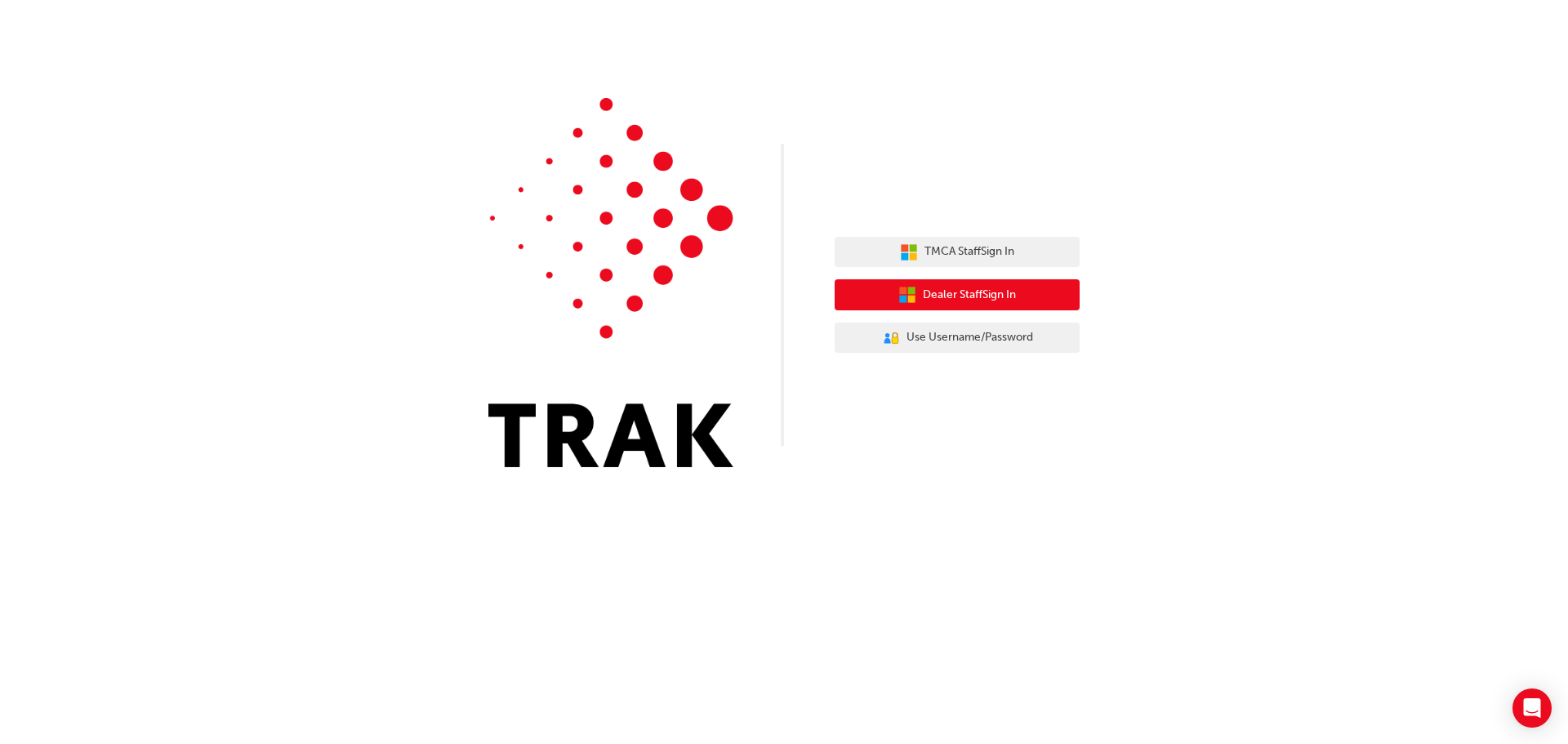
click at [917, 292] on button "Dealer Staff Sign In" at bounding box center [957, 296] width 245 height 32
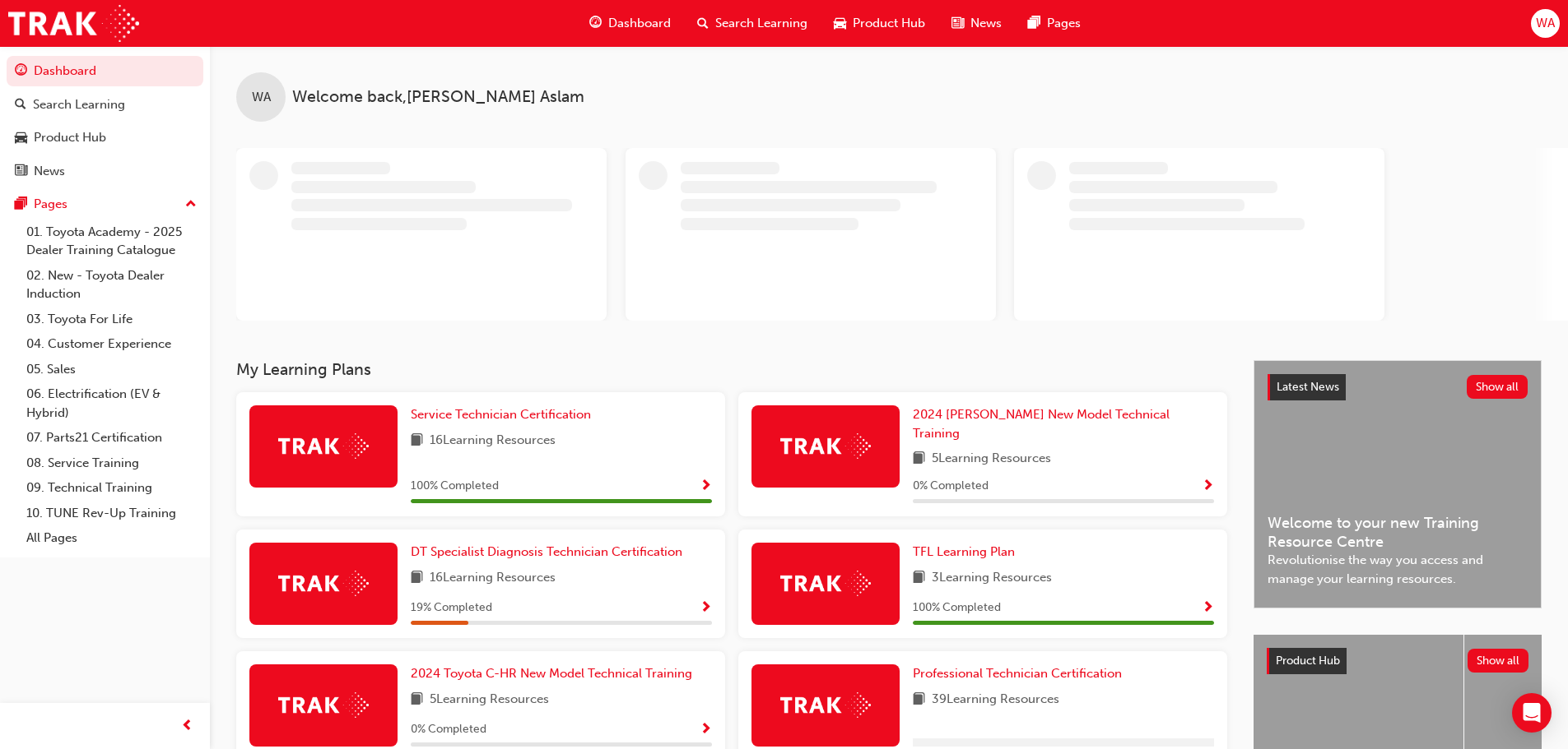
click at [1538, 18] on span "WA" at bounding box center [1545, 23] width 19 height 19
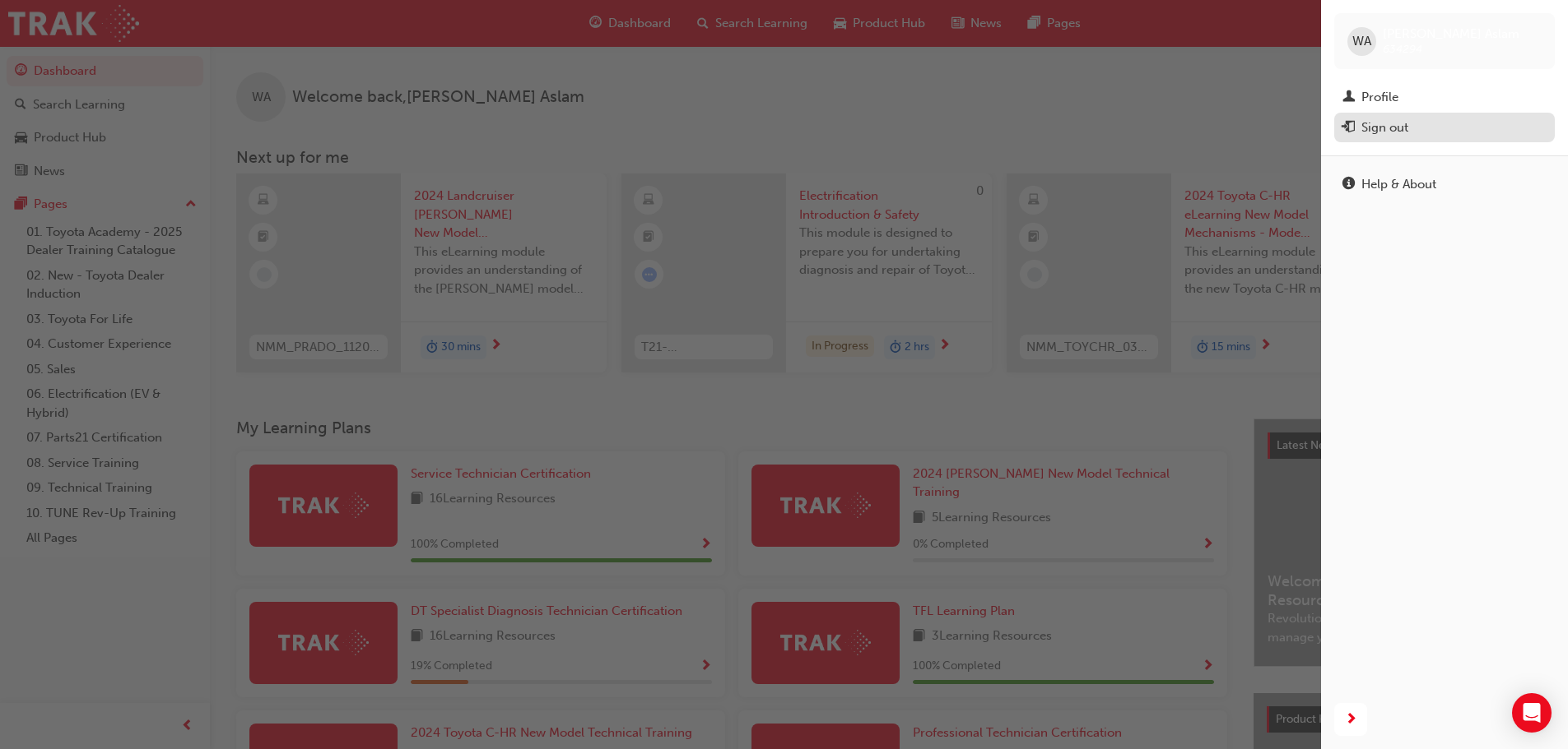
click at [1408, 124] on div "Sign out" at bounding box center [1444, 128] width 204 height 21
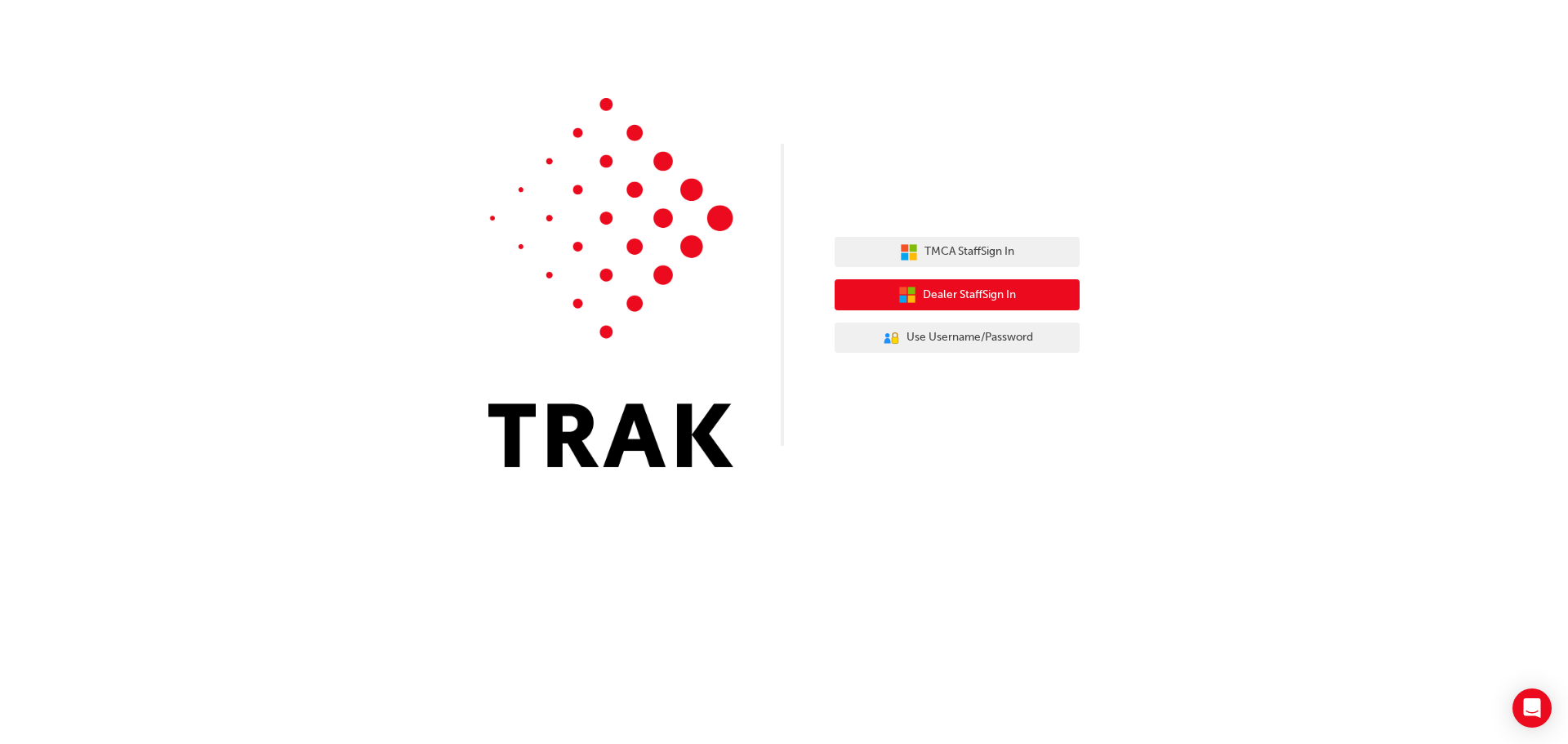
click at [984, 289] on span "Dealer Staff Sign In" at bounding box center [969, 296] width 94 height 19
